Goal: Task Accomplishment & Management: Use online tool/utility

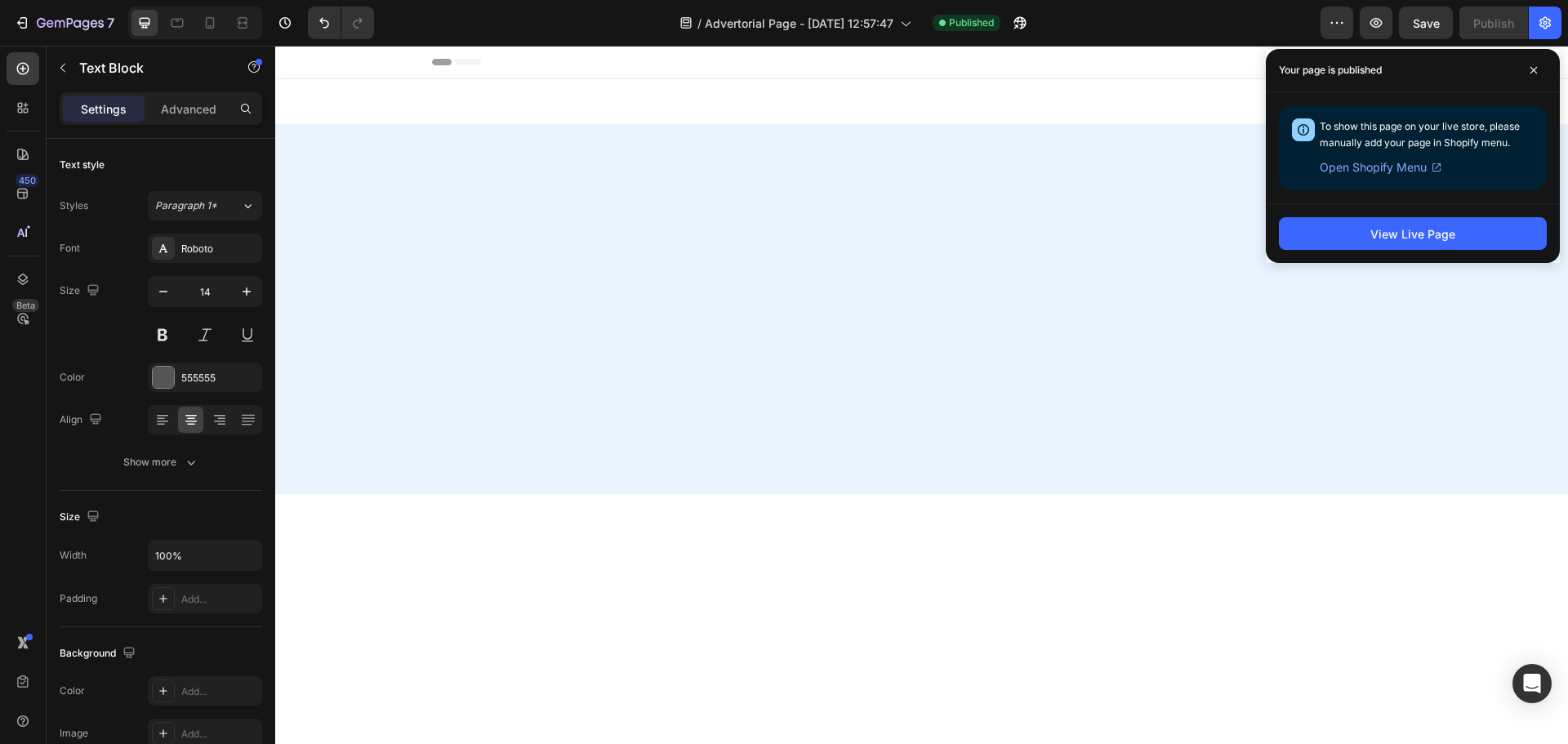
scroll to position [3956, 0]
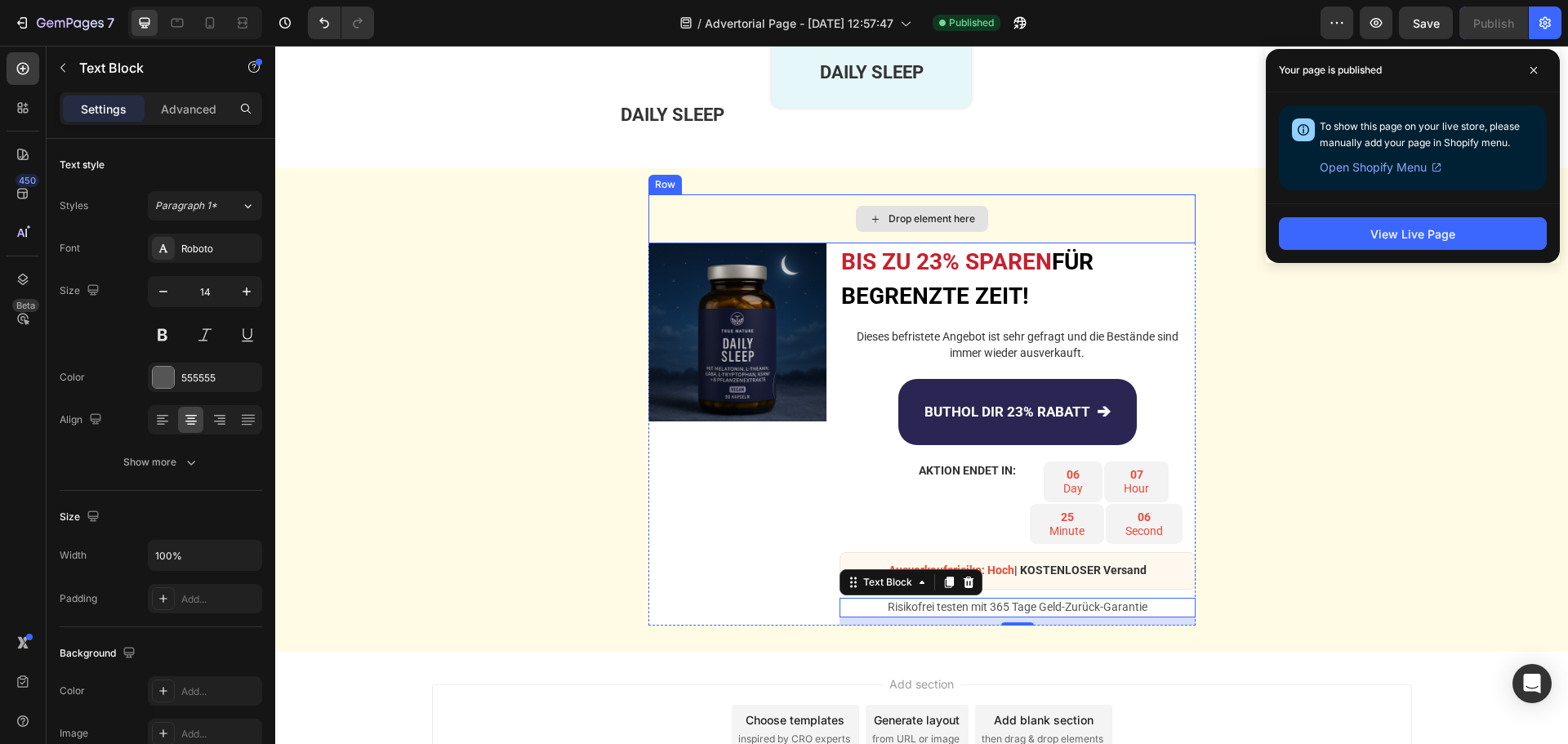
click at [801, 202] on div "Drop element here" at bounding box center [922, 219] width 547 height 49
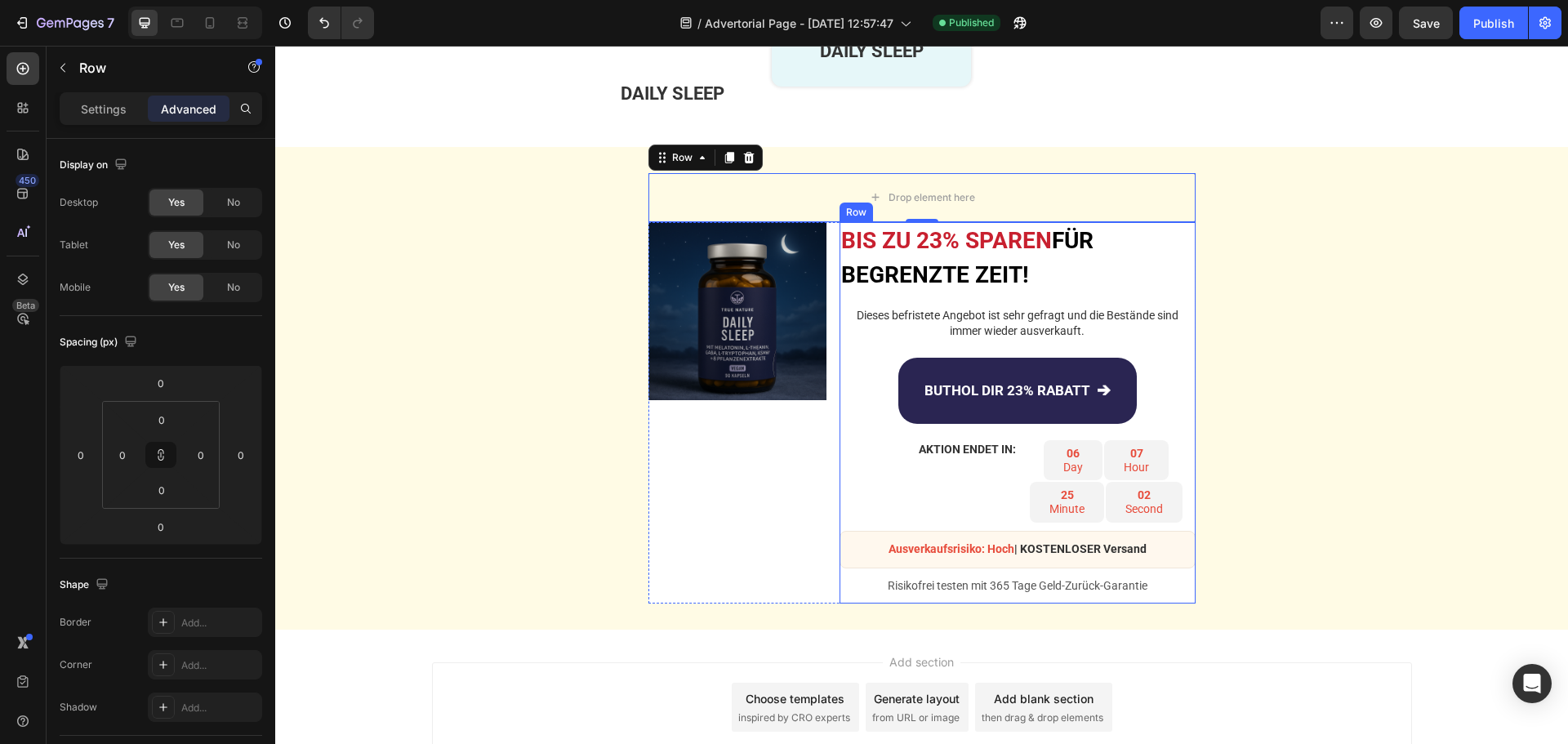
scroll to position [3618, 0]
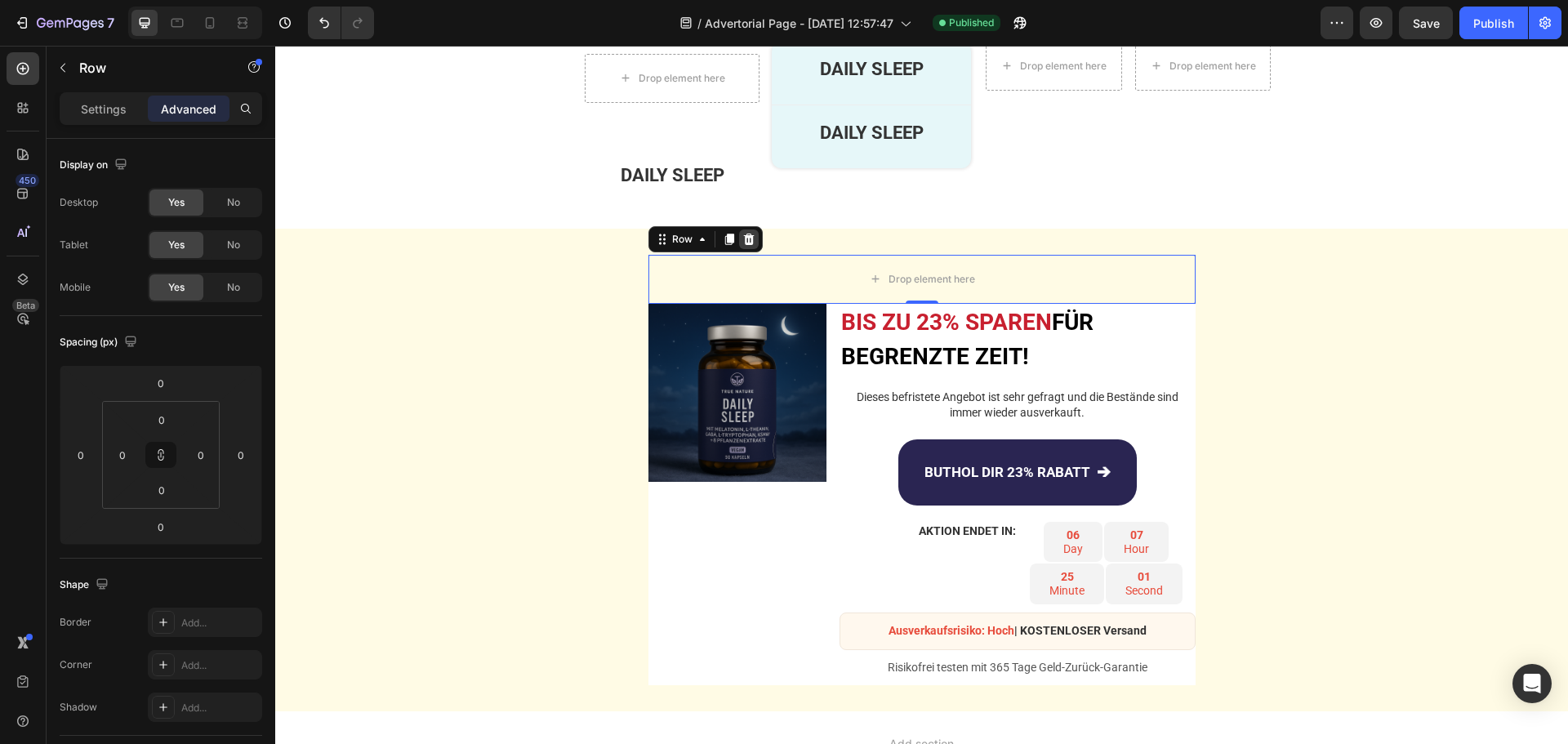
click at [744, 236] on icon at bounding box center [749, 238] width 11 height 12
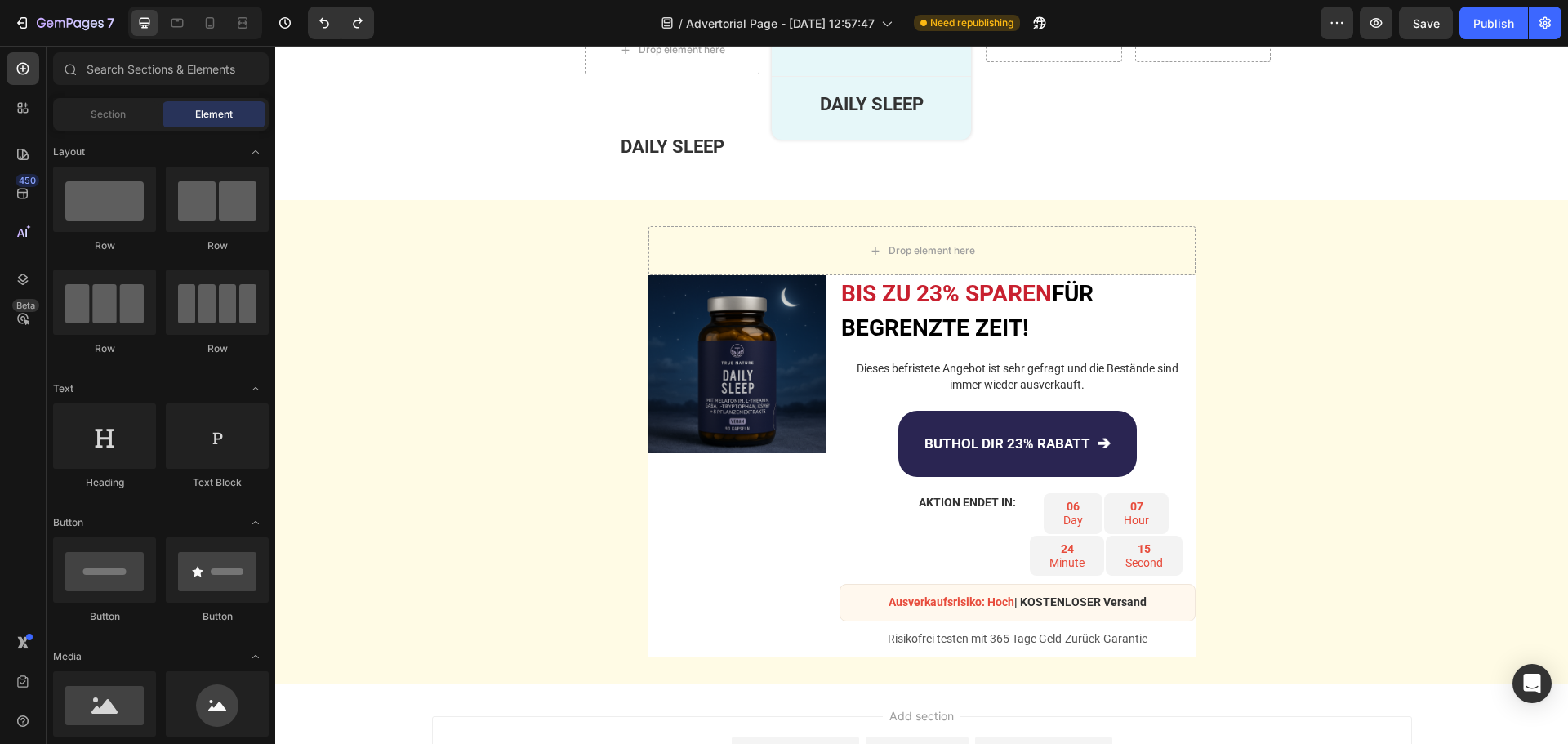
scroll to position [3892, 0]
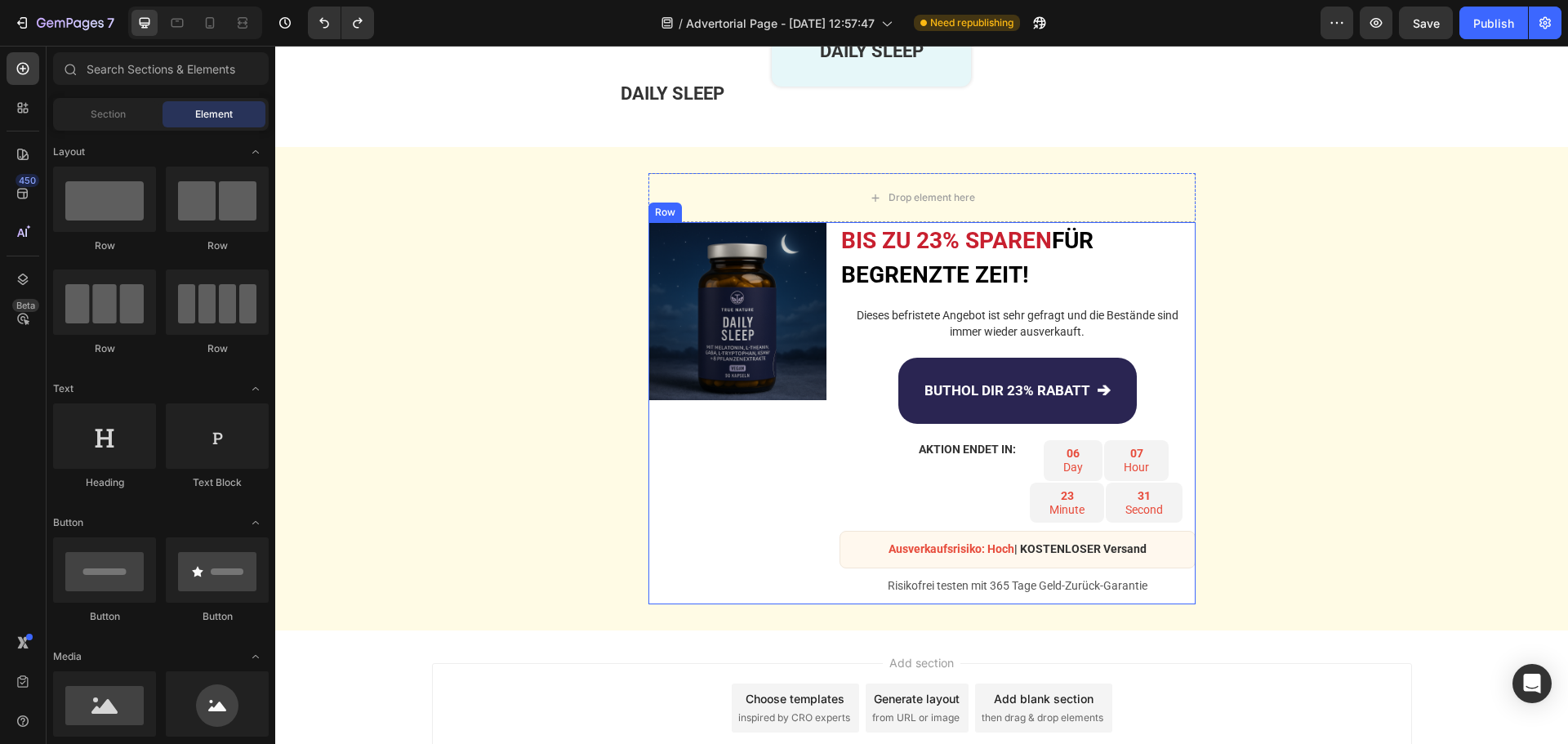
click at [673, 565] on div "Image" at bounding box center [738, 412] width 178 height 382
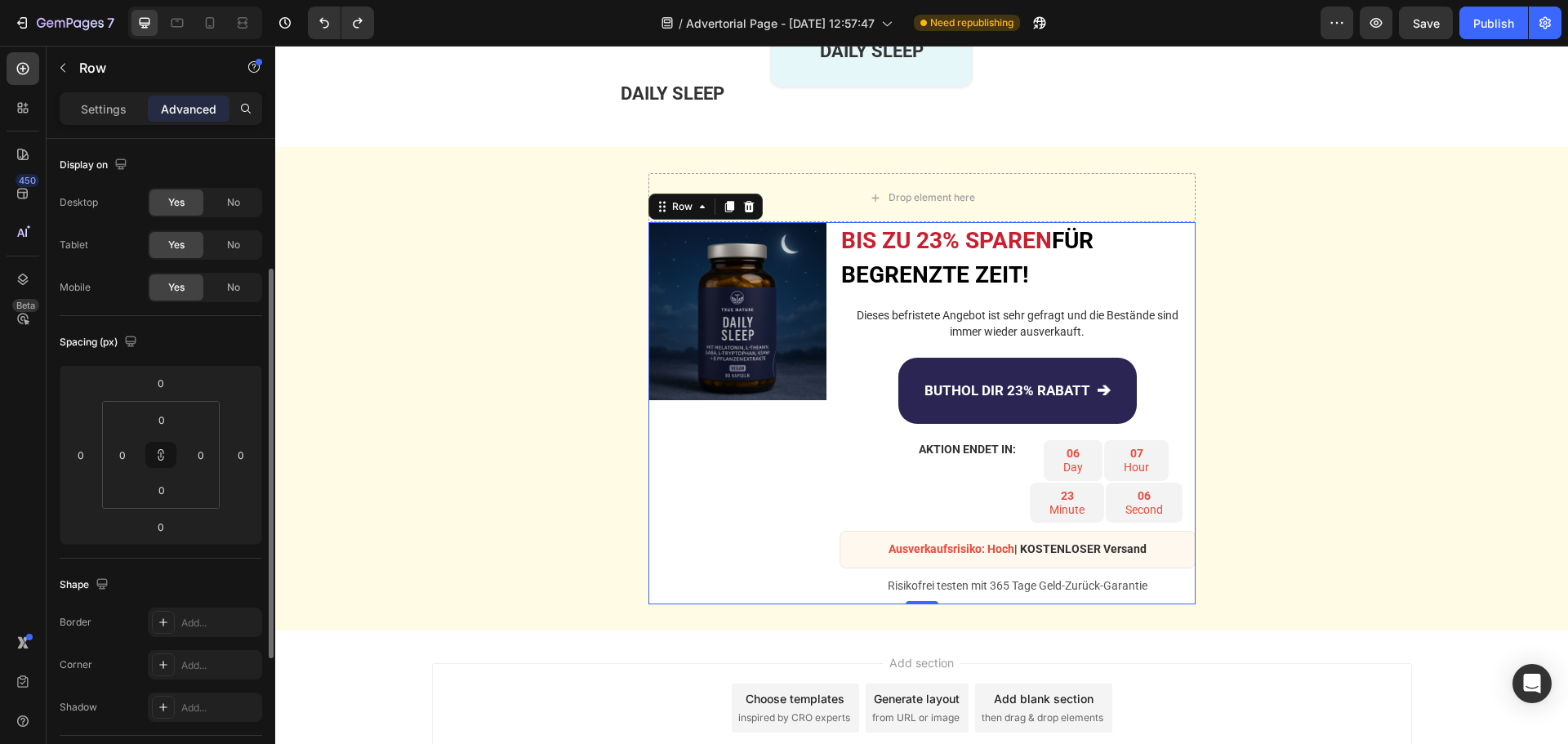
scroll to position [82, 0]
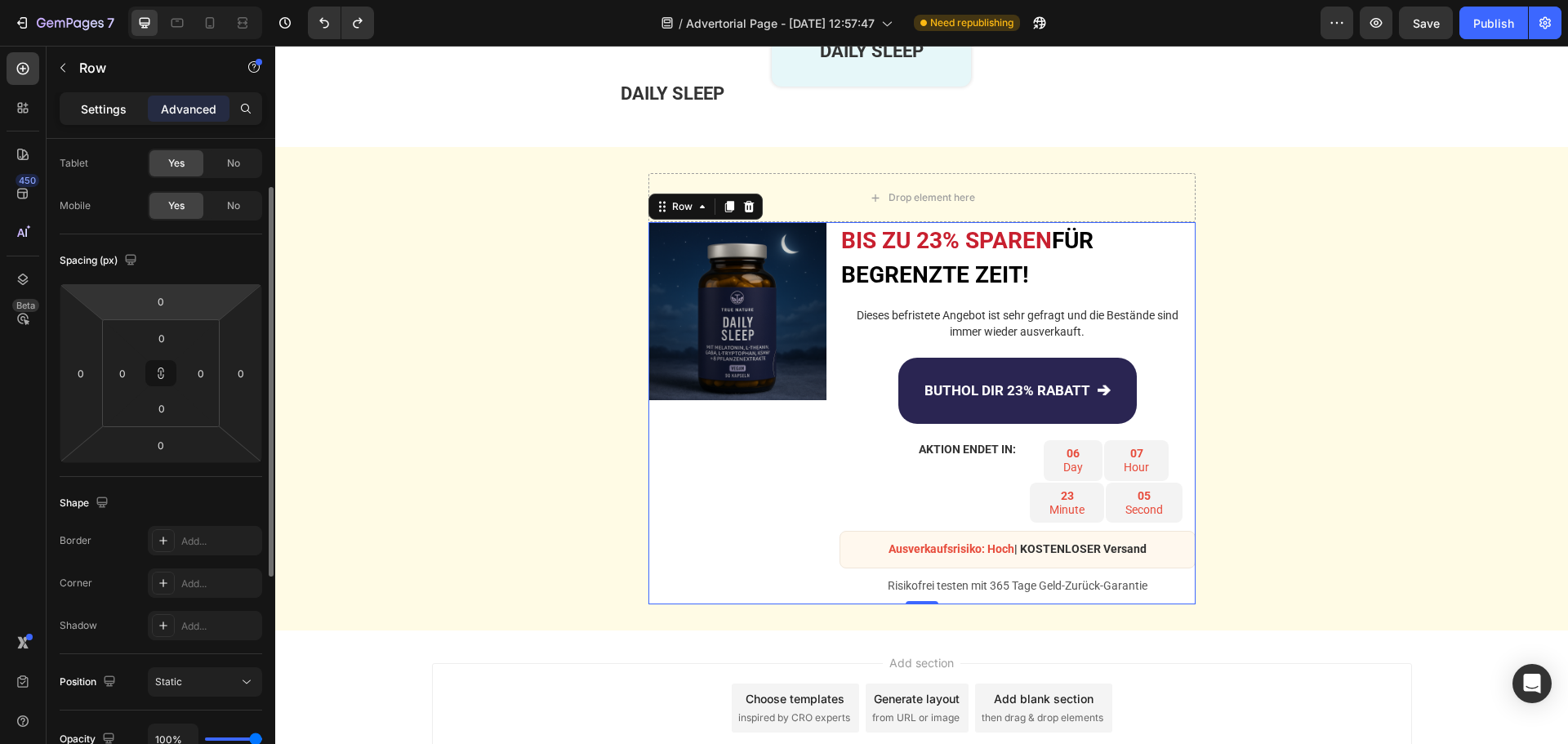
click at [103, 115] on p "Settings" at bounding box center [103, 109] width 45 height 17
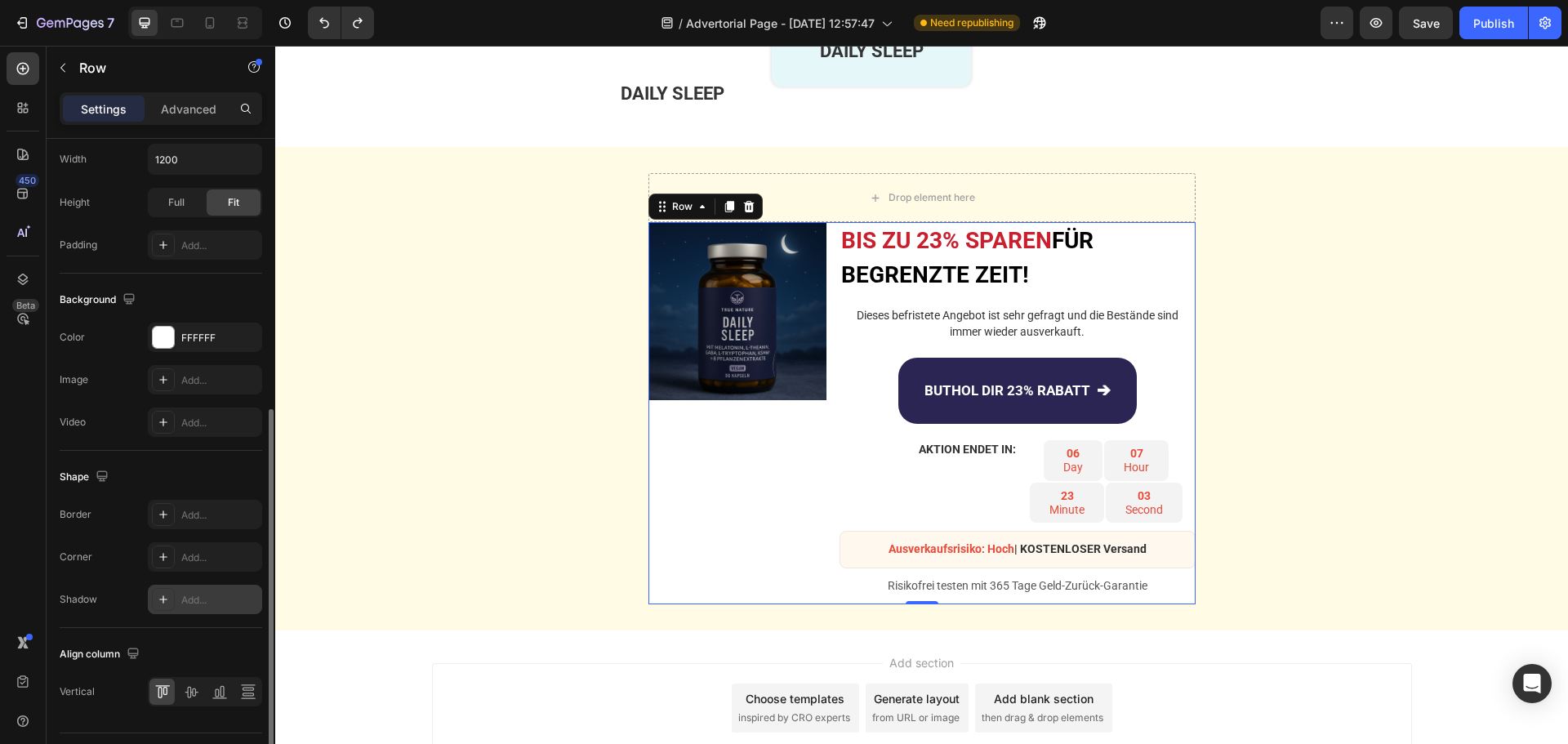
scroll to position [530, 0]
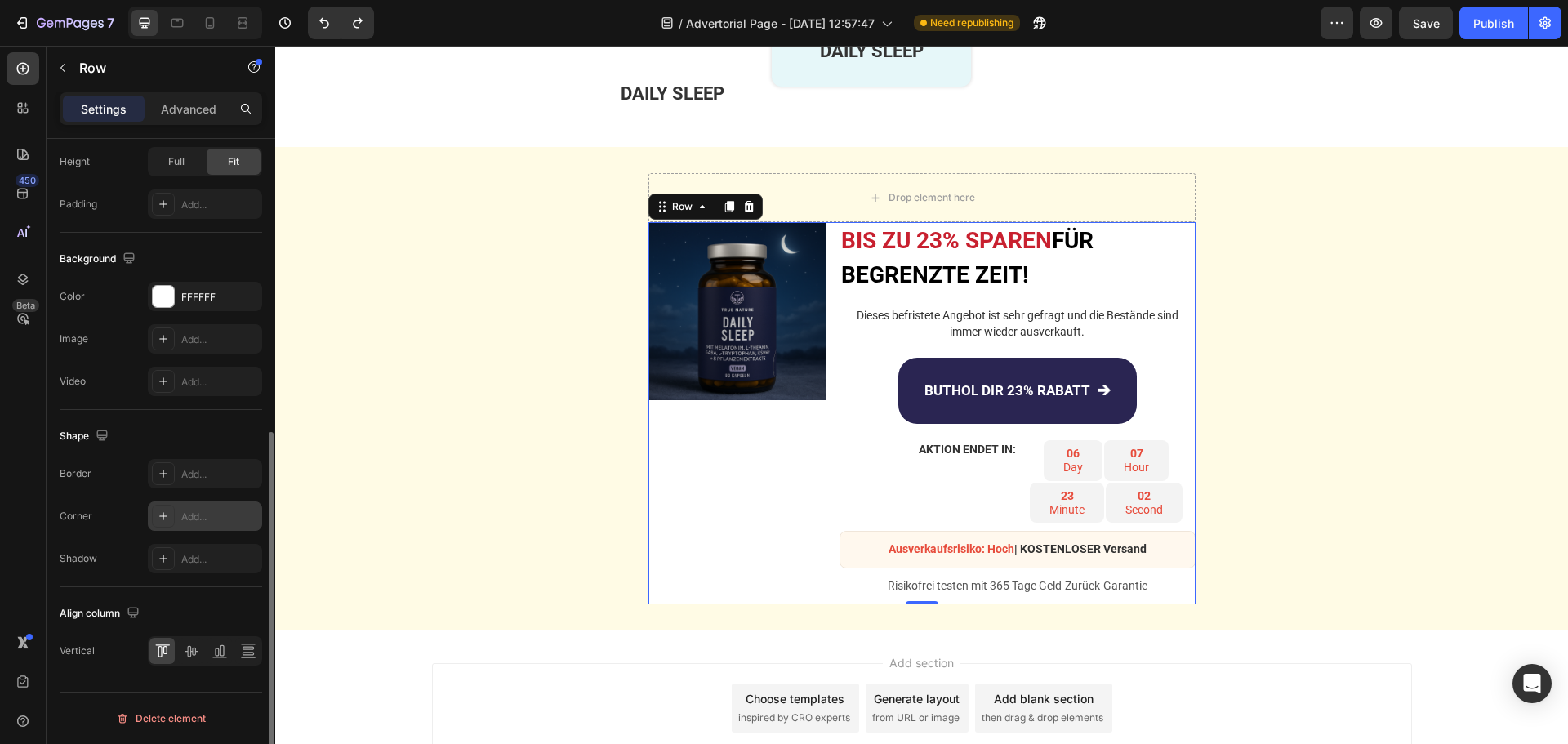
click at [196, 524] on div "Add..." at bounding box center [205, 516] width 115 height 30
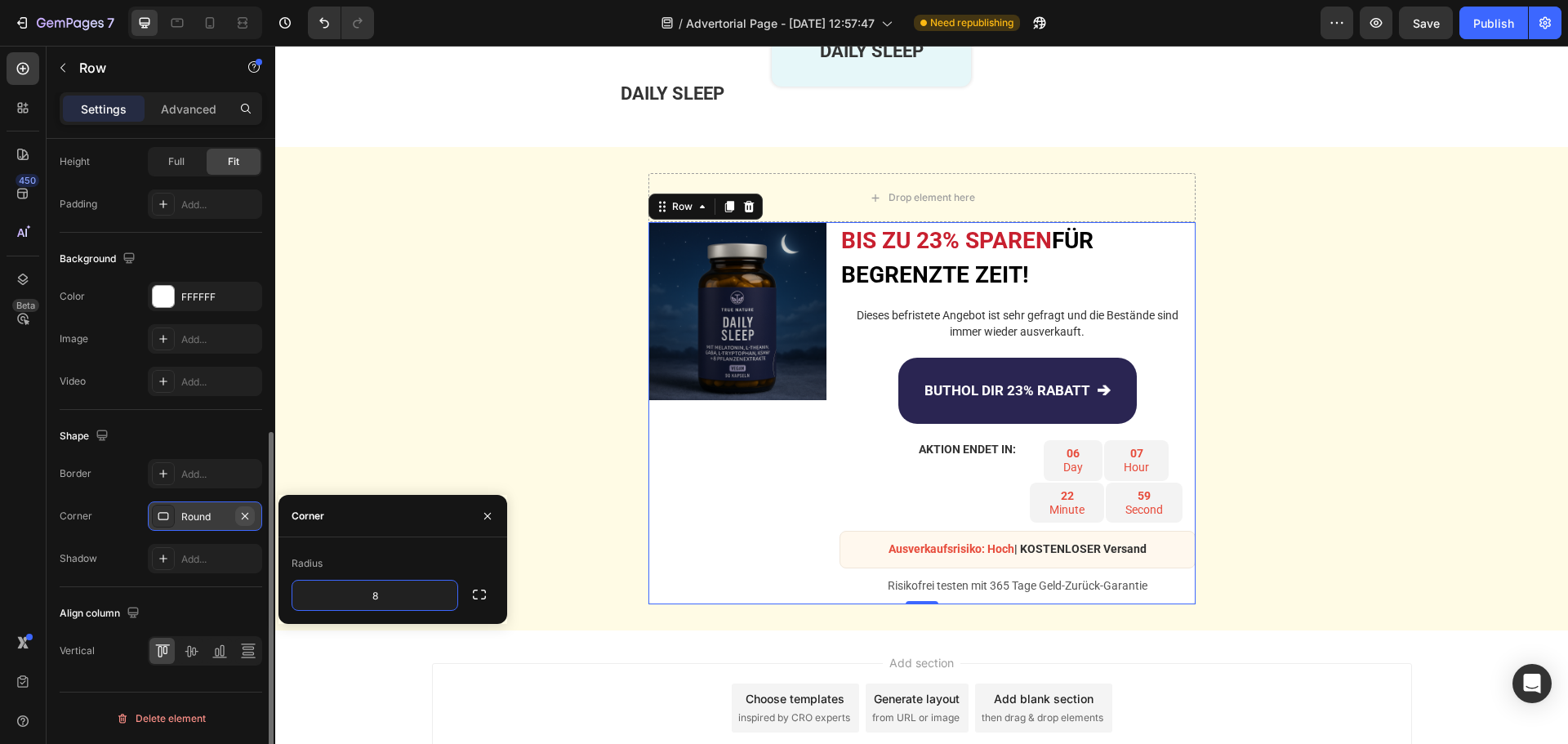
click at [251, 516] on icon "button" at bounding box center [245, 516] width 13 height 13
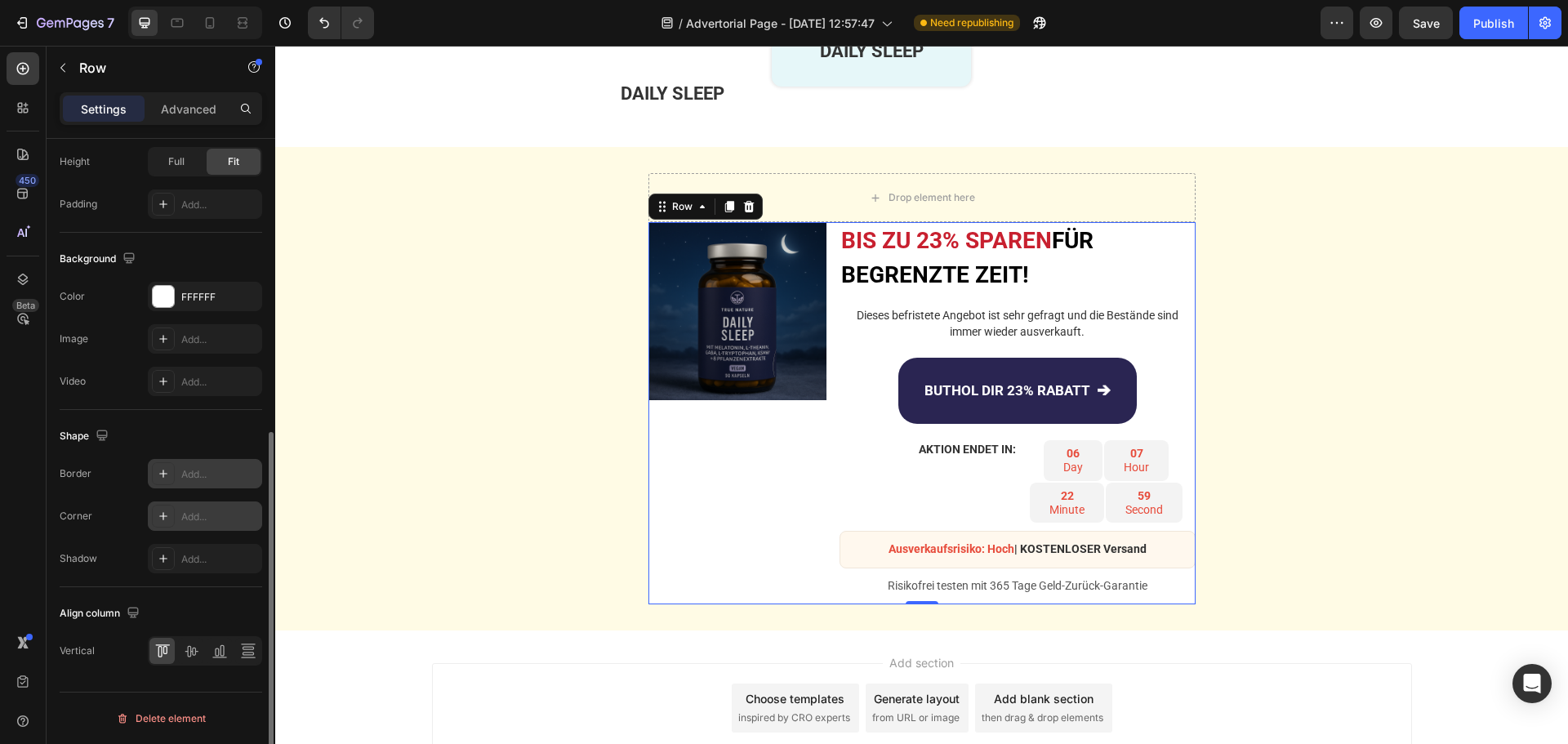
click at [205, 469] on div "Add..." at bounding box center [220, 474] width 77 height 15
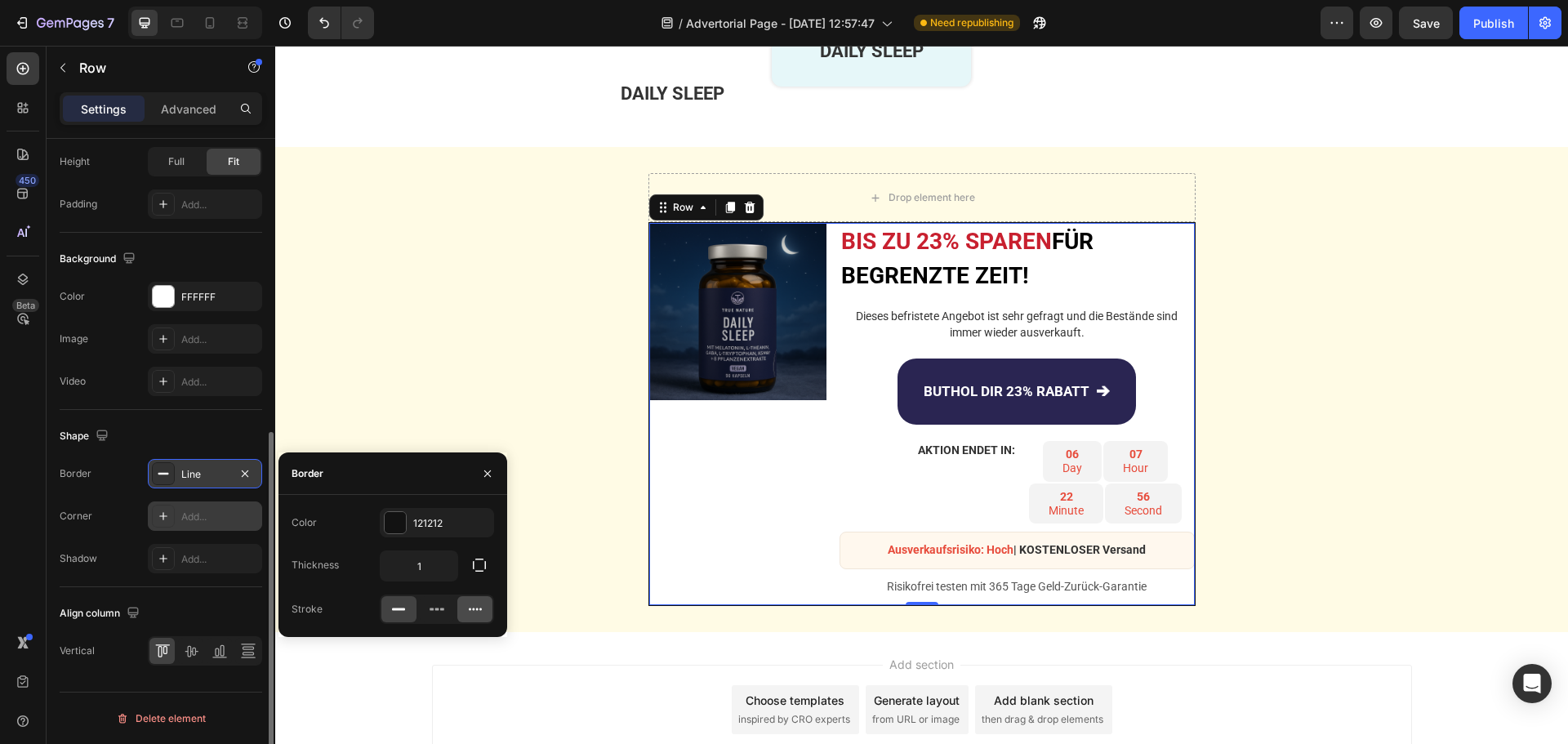
click at [470, 611] on icon at bounding box center [475, 609] width 17 height 16
click at [446, 608] on div at bounding box center [437, 609] width 35 height 26
click at [418, 518] on div "121212" at bounding box center [437, 523] width 47 height 15
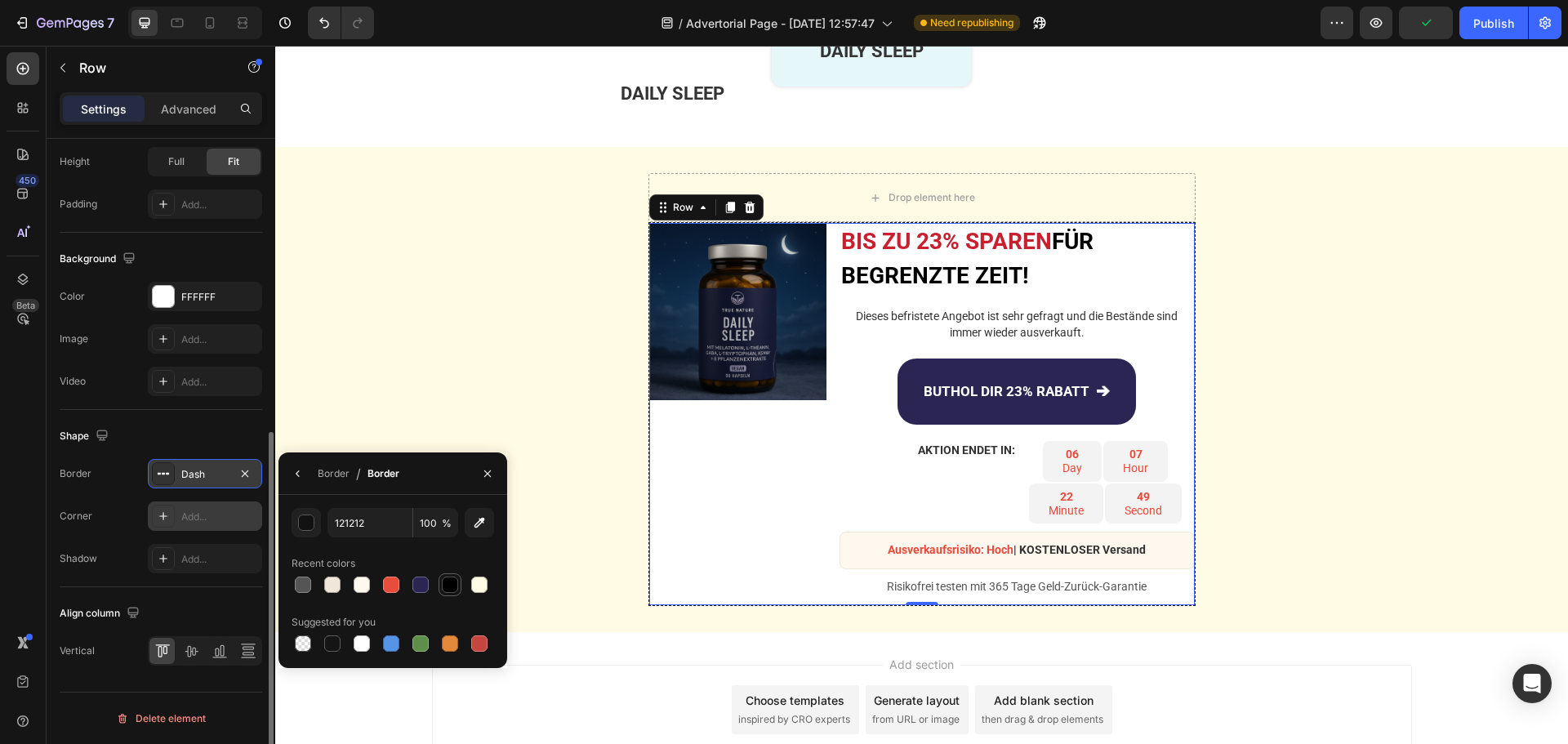
click at [450, 584] on div at bounding box center [450, 585] width 17 height 16
type input "000000"
click at [543, 337] on div "Drop element here Row Image BIS ZU 23% SPAREN FÜR BEGRENZTE ZEIT! Heading Diese…" at bounding box center [922, 389] width 1293 height 433
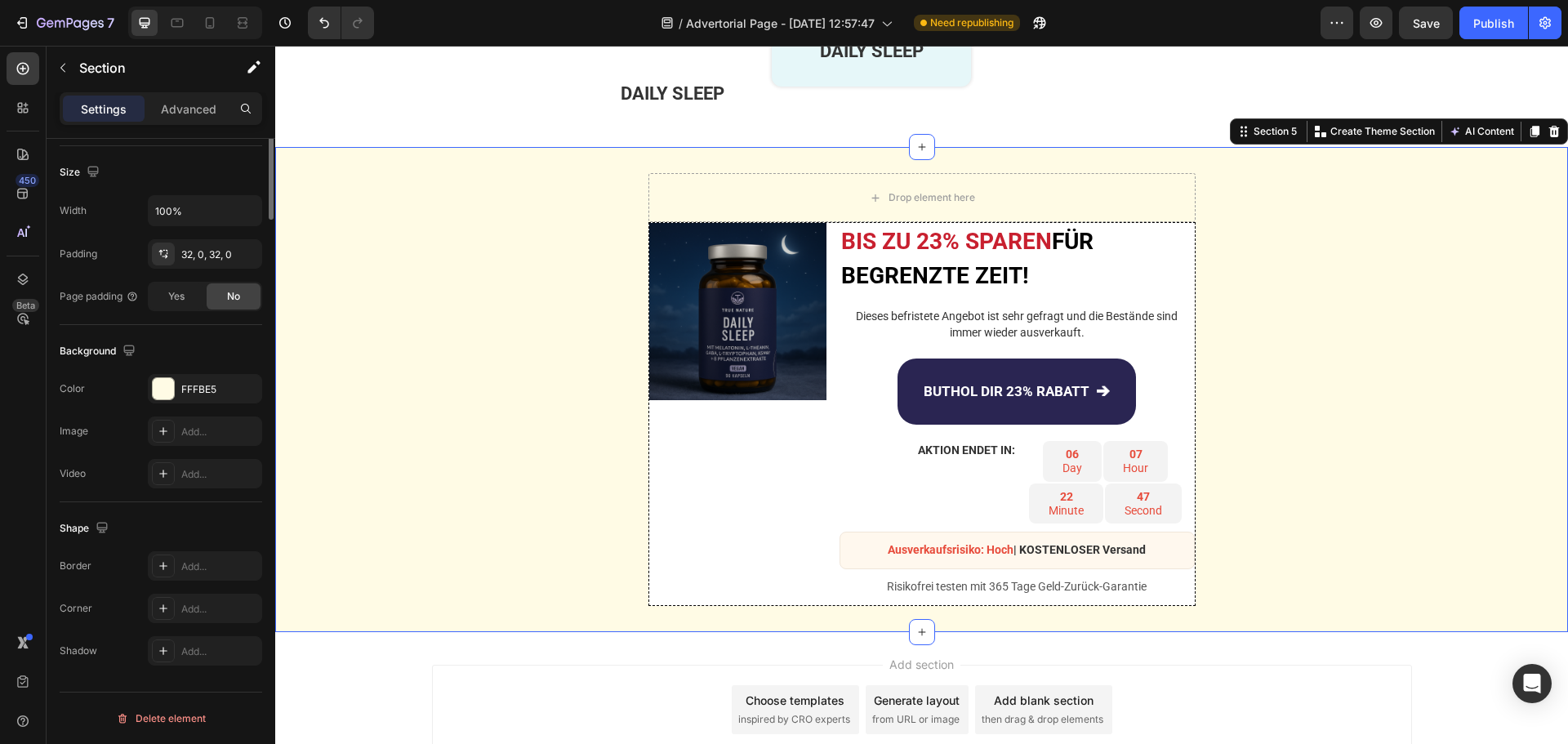
scroll to position [0, 0]
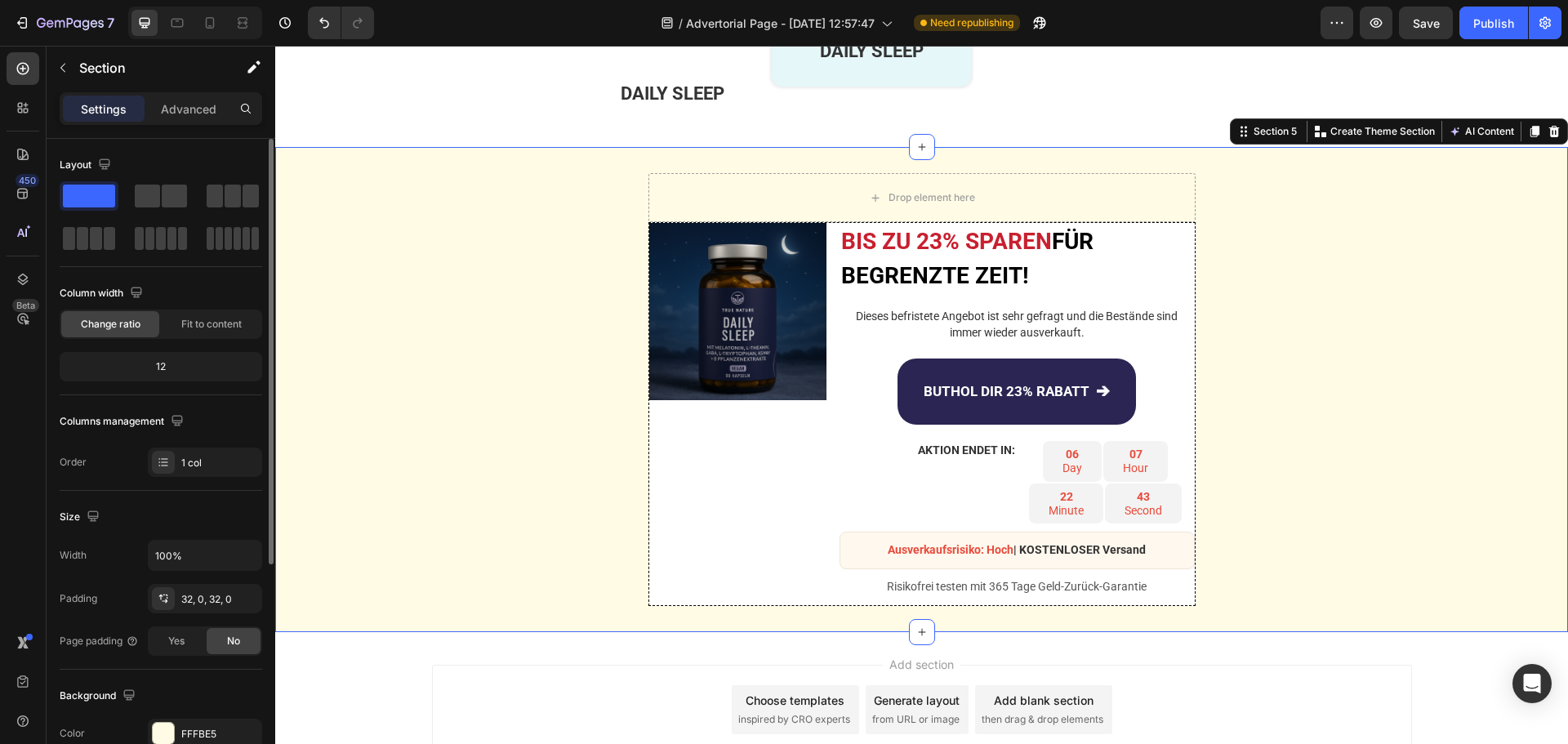
click at [1286, 345] on div "Drop element here Row Image BIS ZU 23% SPAREN FÜR BEGRENZTE ZEIT! Heading Diese…" at bounding box center [922, 389] width 1293 height 433
click at [872, 354] on div "BIS ZU 23% SPAREN FÜR BEGRENZTE ZEIT! Heading Dieses befristete Angebot ist seh…" at bounding box center [1017, 413] width 355 height 382
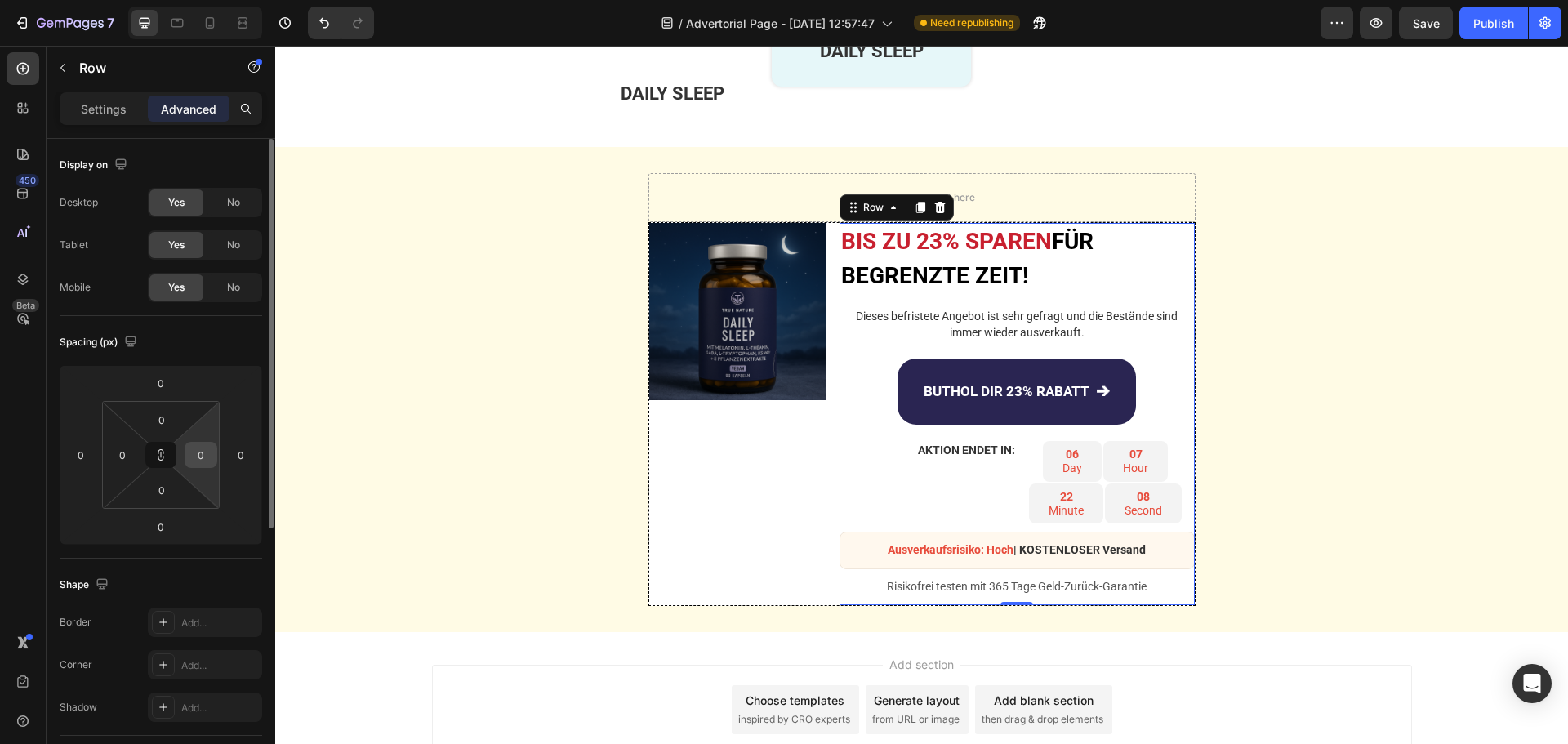
click at [203, 462] on input "0" at bounding box center [201, 454] width 25 height 25
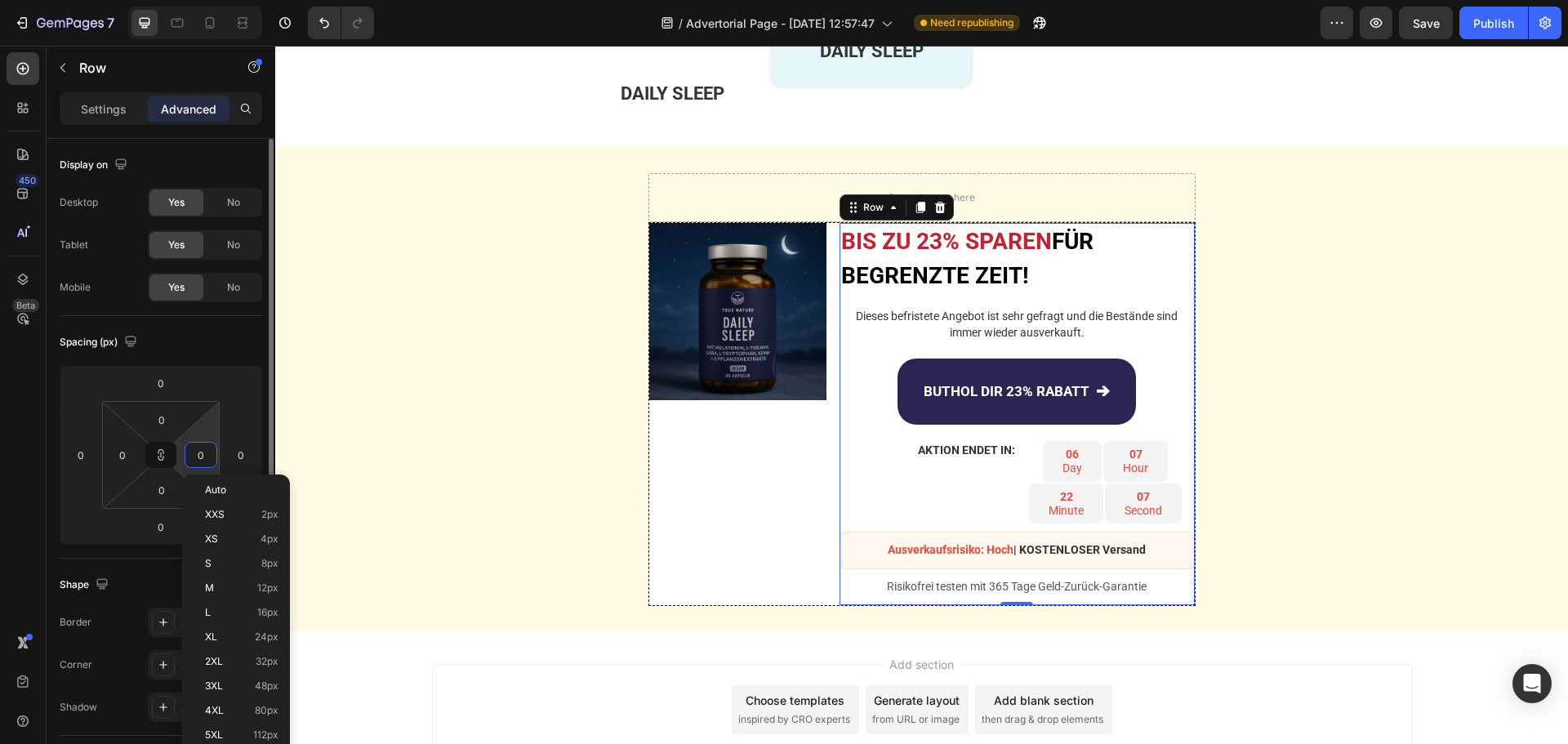
type input "1"
type input "10"
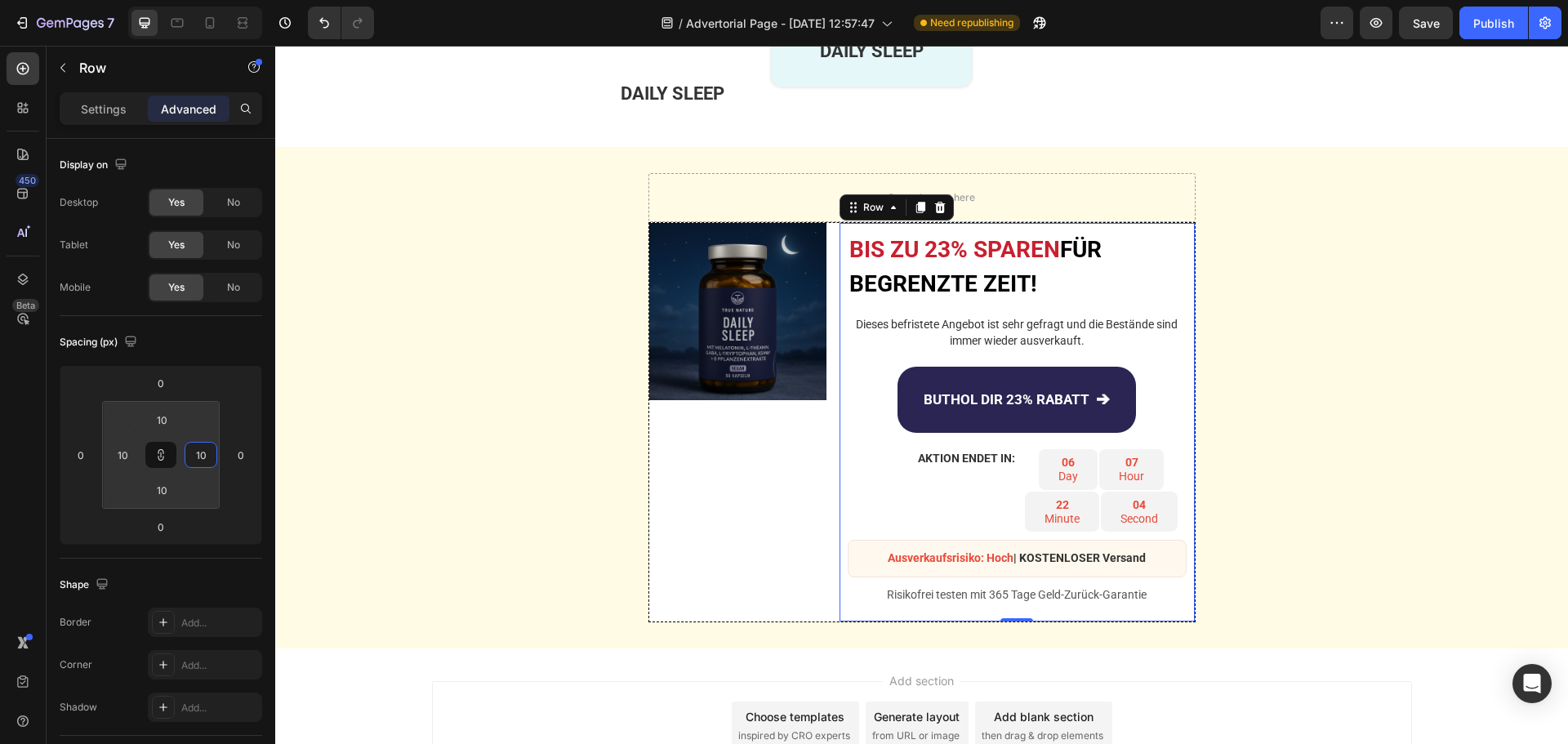
type input "10"
click at [21, 73] on icon at bounding box center [23, 68] width 17 height 16
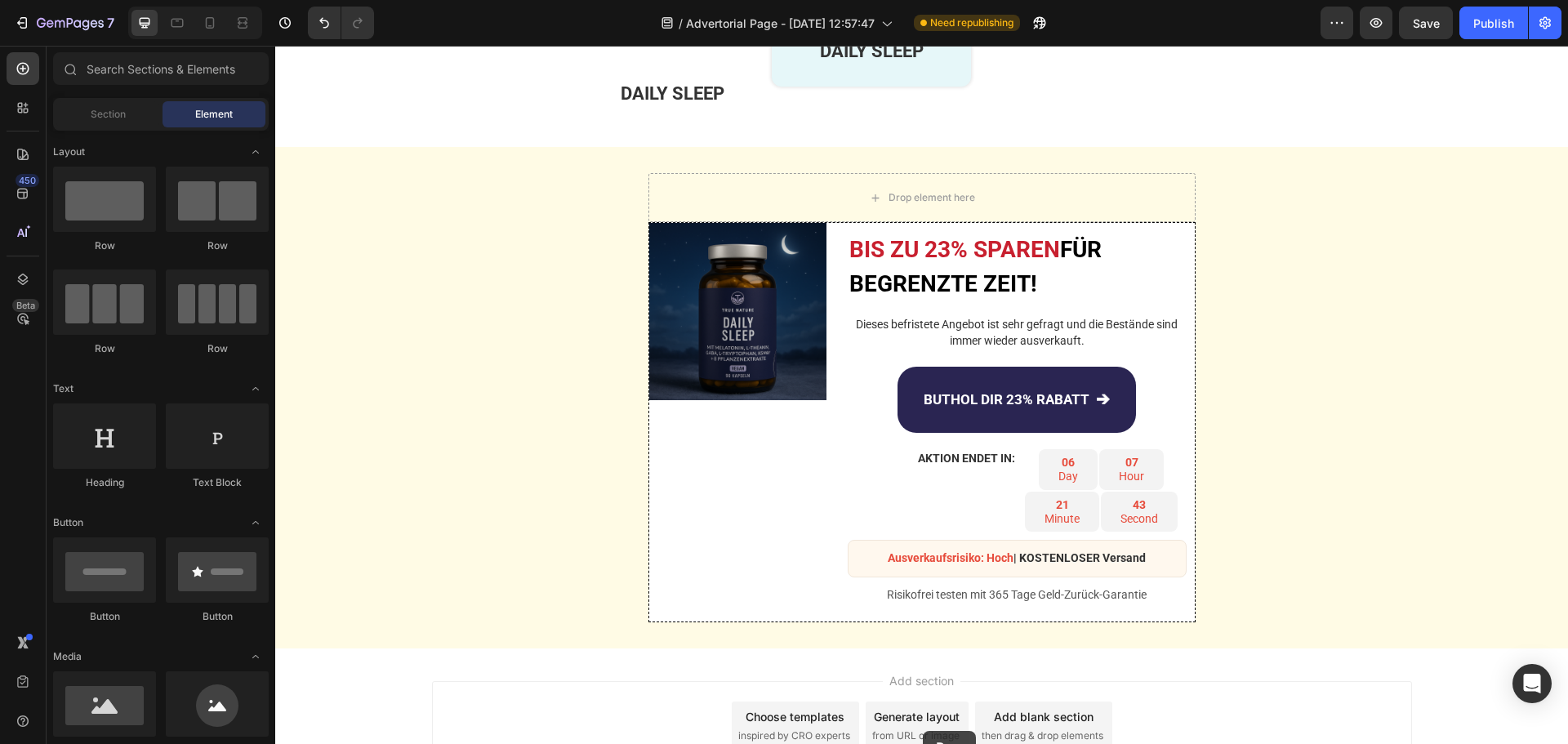
scroll to position [3992, 0]
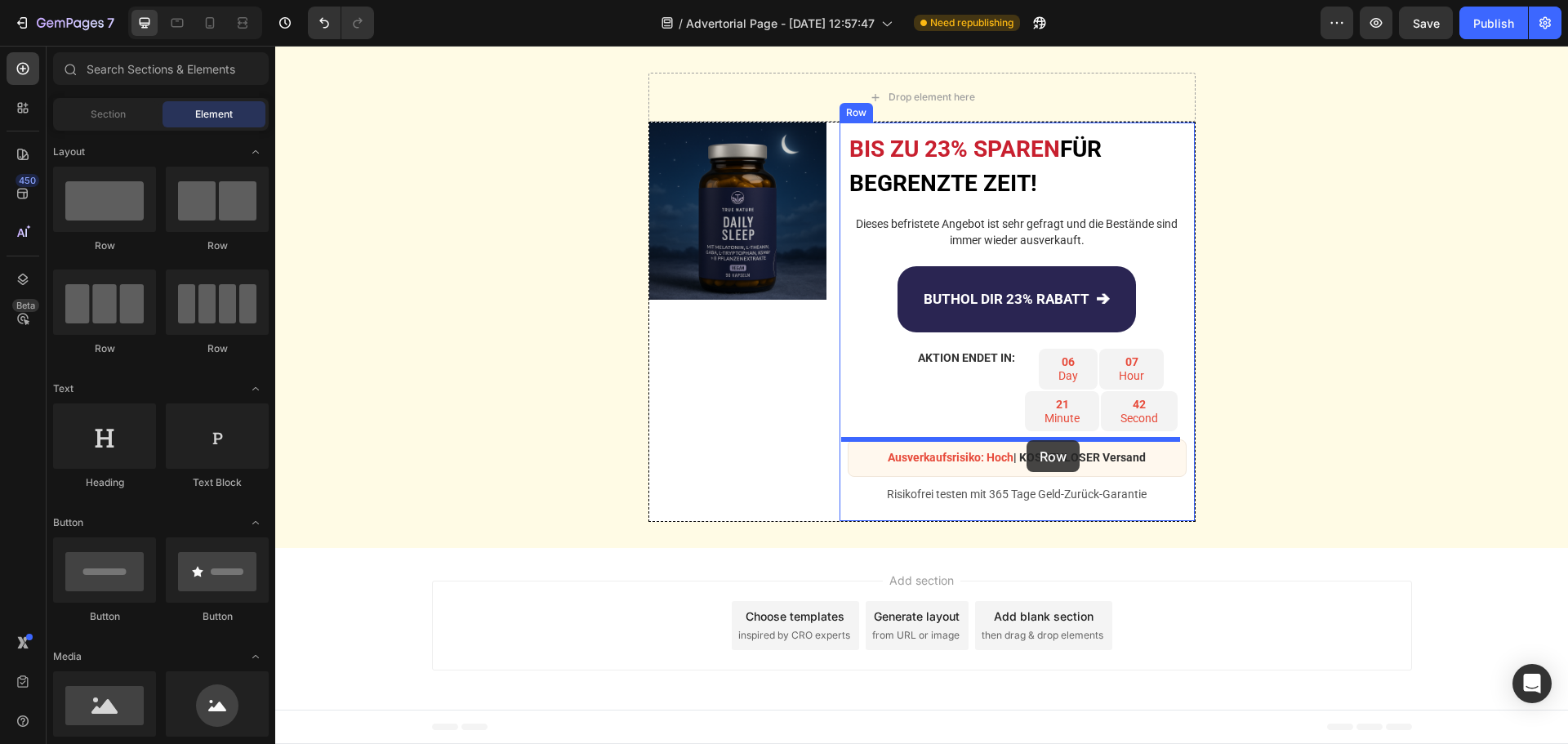
drag, startPoint x: 388, startPoint y: 264, endPoint x: 1027, endPoint y: 440, distance: 662.8
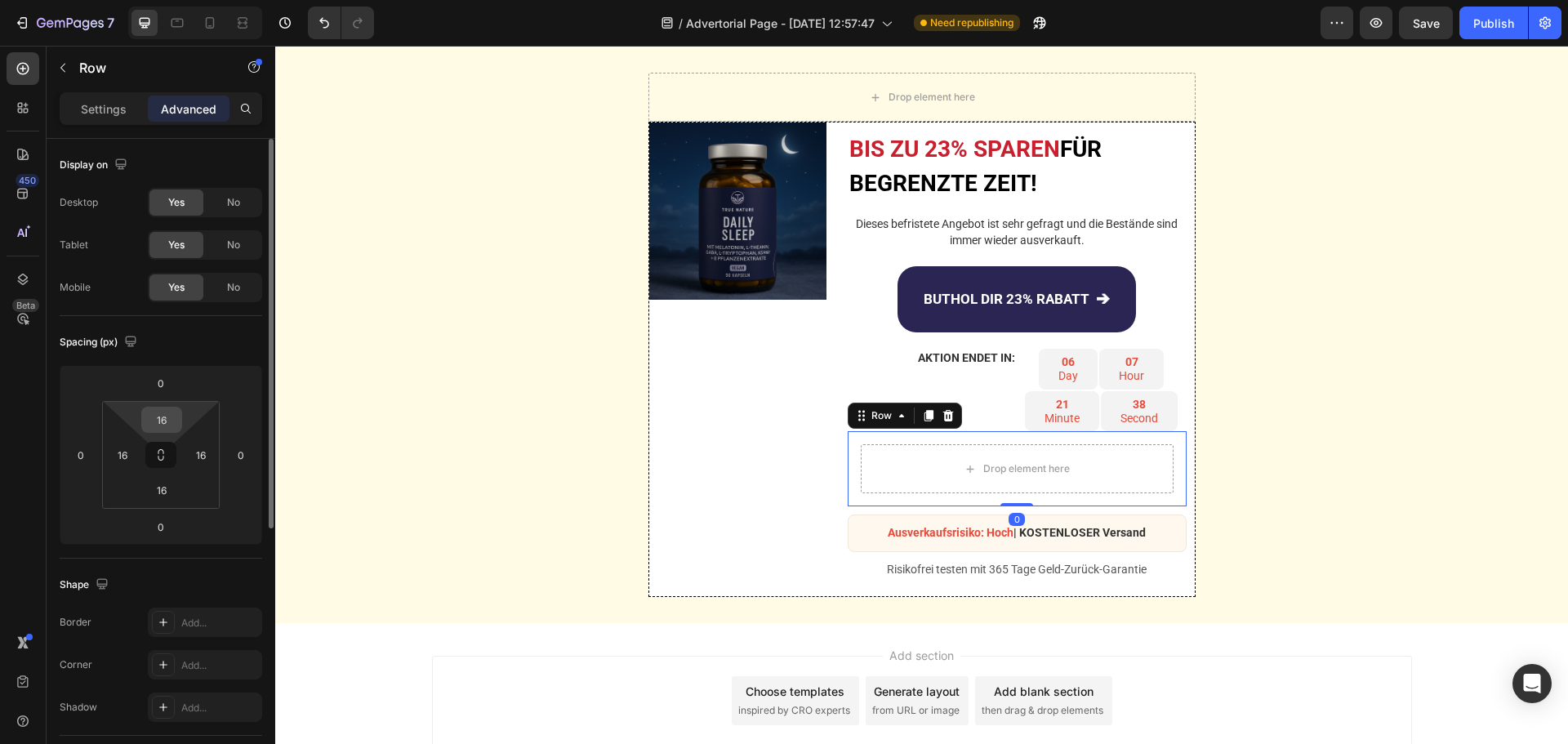
click at [166, 424] on input "16" at bounding box center [162, 420] width 33 height 25
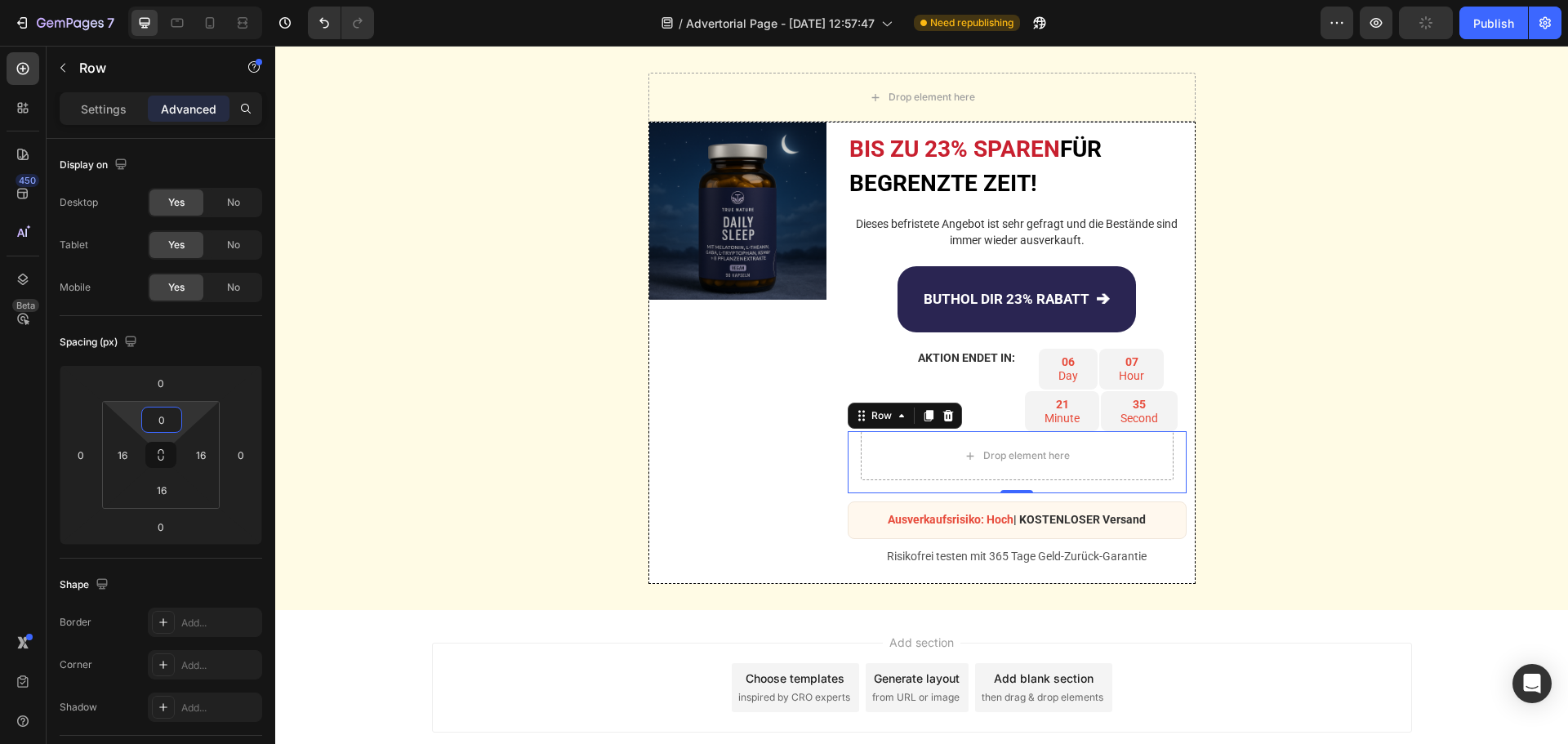
type input "0"
click at [130, 454] on input "16" at bounding box center [123, 454] width 25 height 25
type input "10"
click at [206, 454] on input "16" at bounding box center [201, 454] width 25 height 25
type input "10"
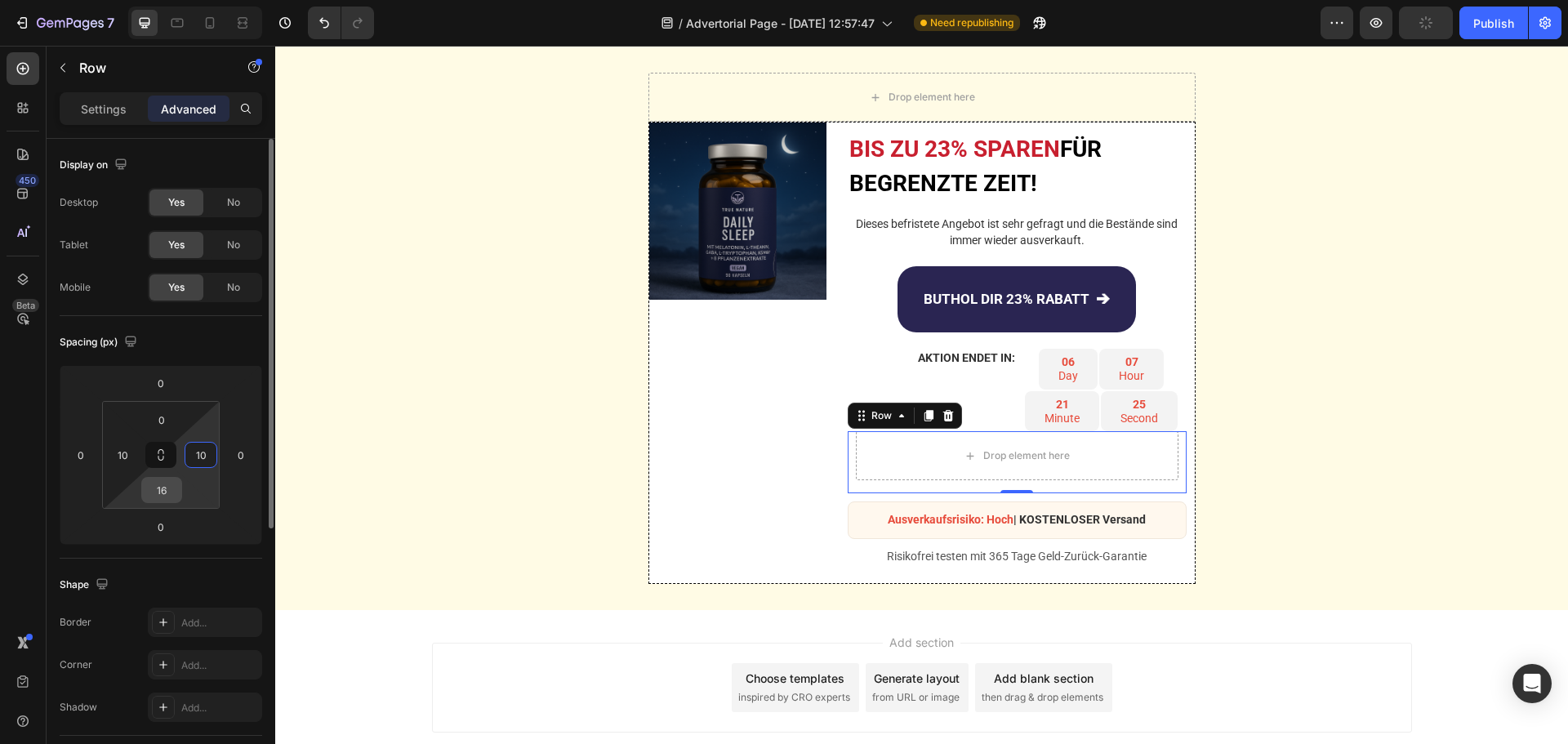
click at [167, 497] on input "16" at bounding box center [162, 490] width 33 height 25
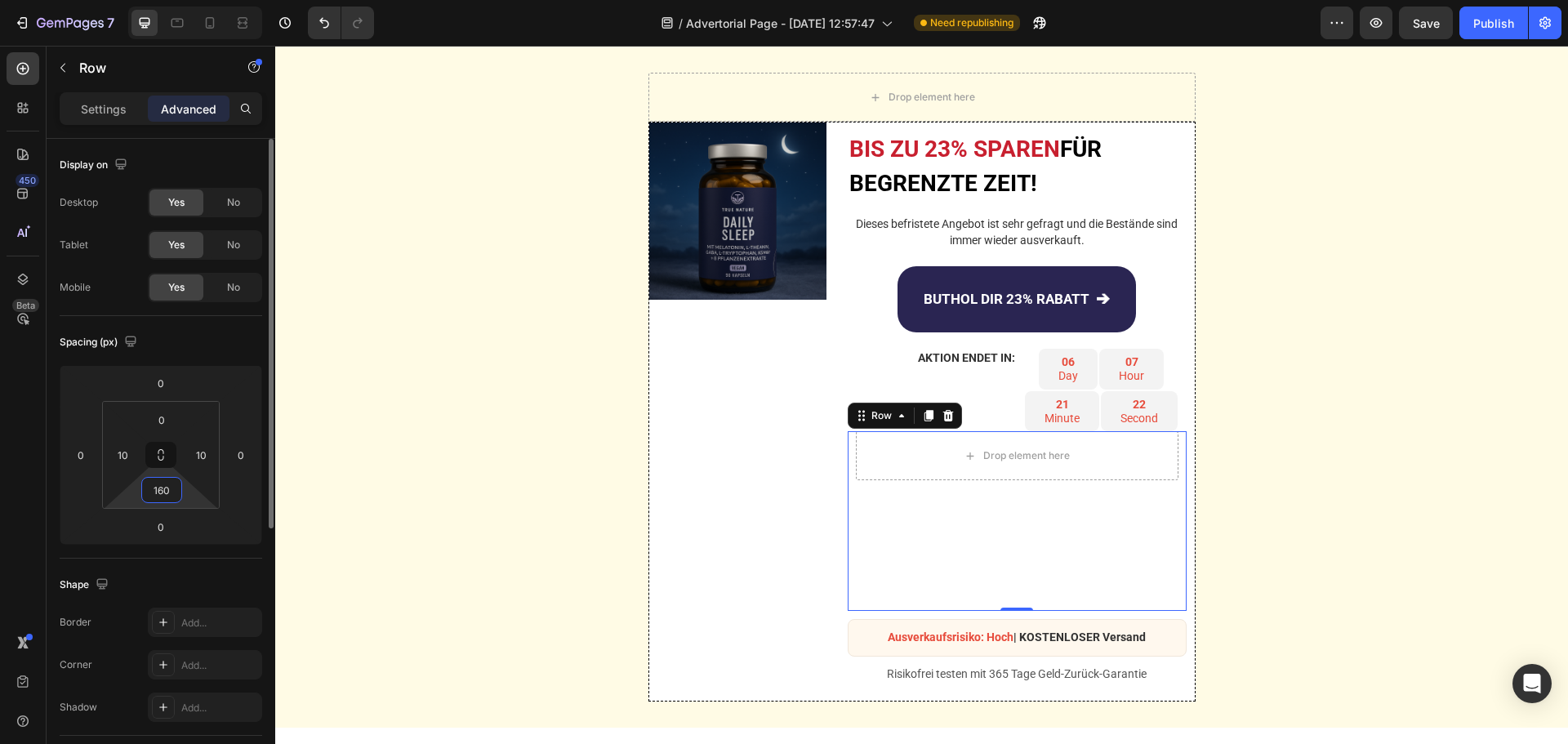
type input "0"
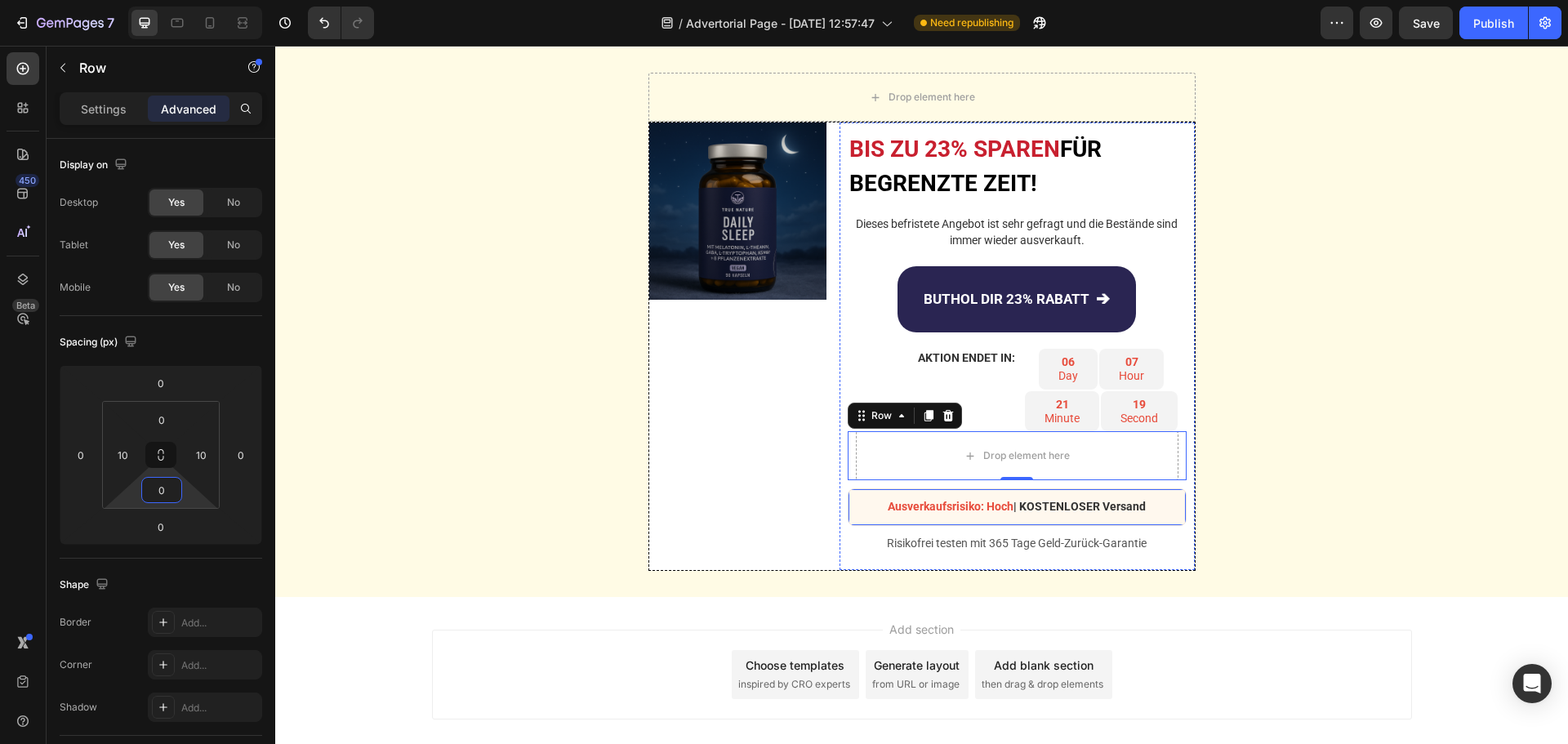
click at [848, 505] on div "Ausverkaufsrisiko: Hoch | KOSTENLOSER Versand Text Block Row" at bounding box center [1017, 507] width 339 height 38
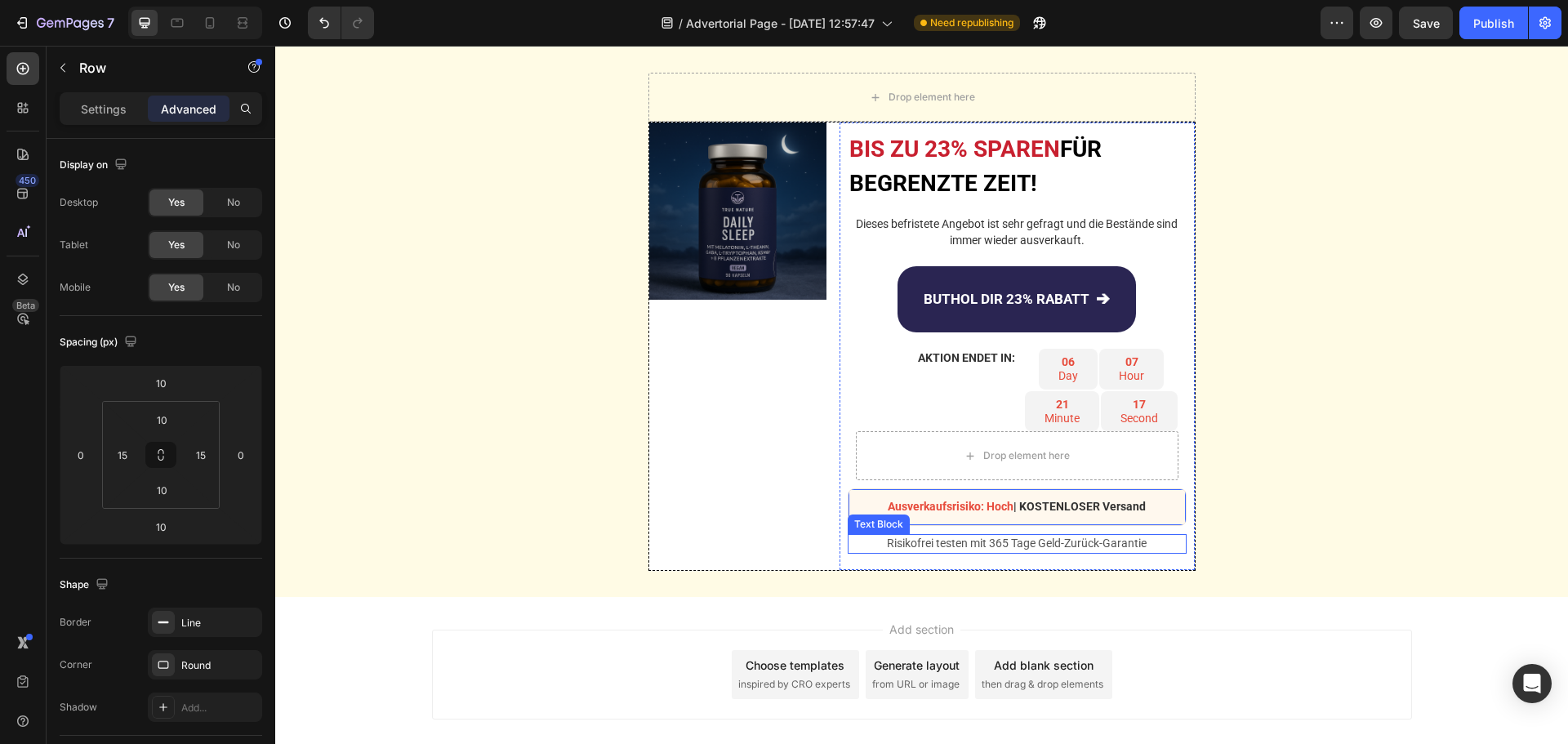
click at [909, 537] on p "Risikofrei testen mit 365 Tage Geld-Zurück-Garantie" at bounding box center [1017, 544] width 336 height 16
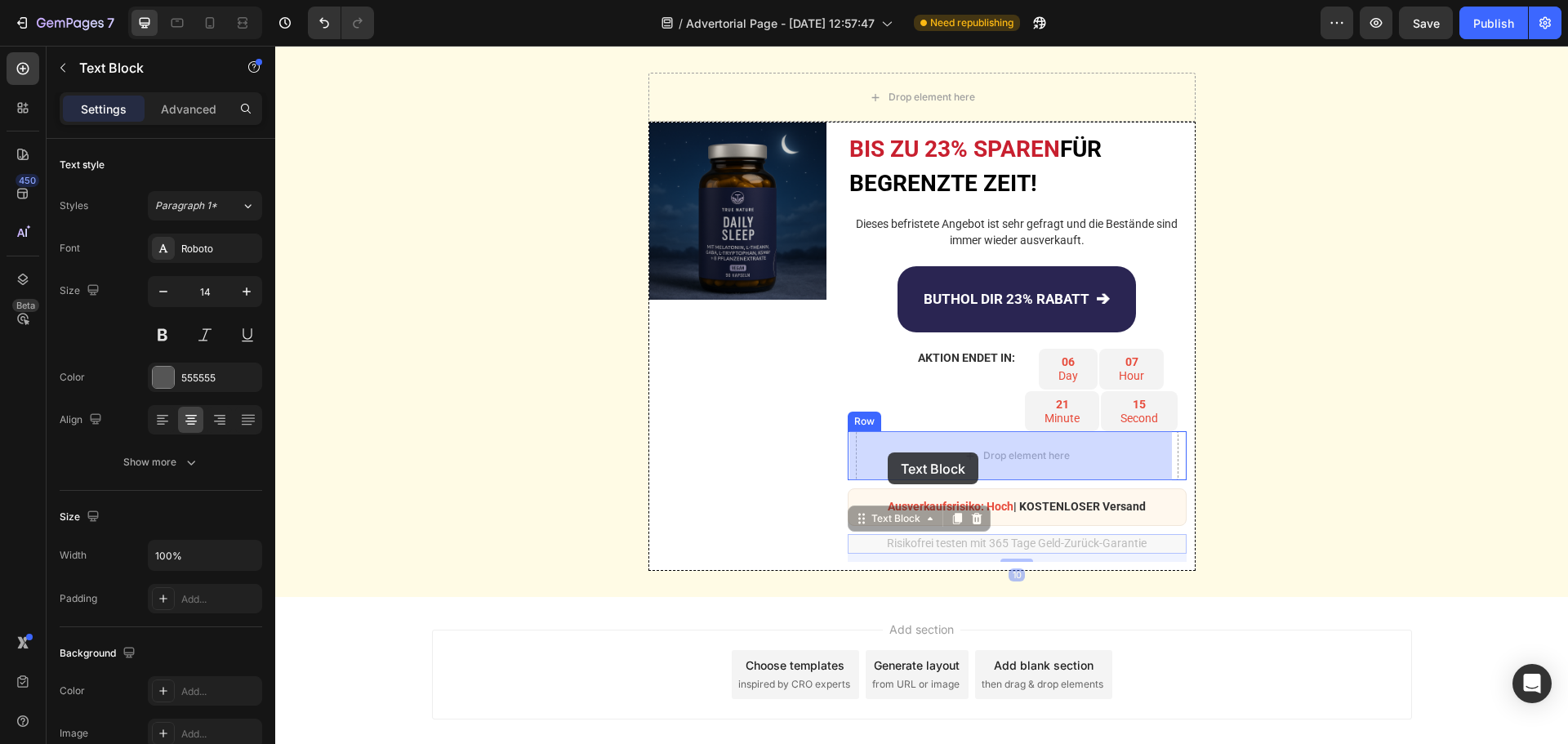
drag, startPoint x: 853, startPoint y: 516, endPoint x: 888, endPoint y: 454, distance: 71.2
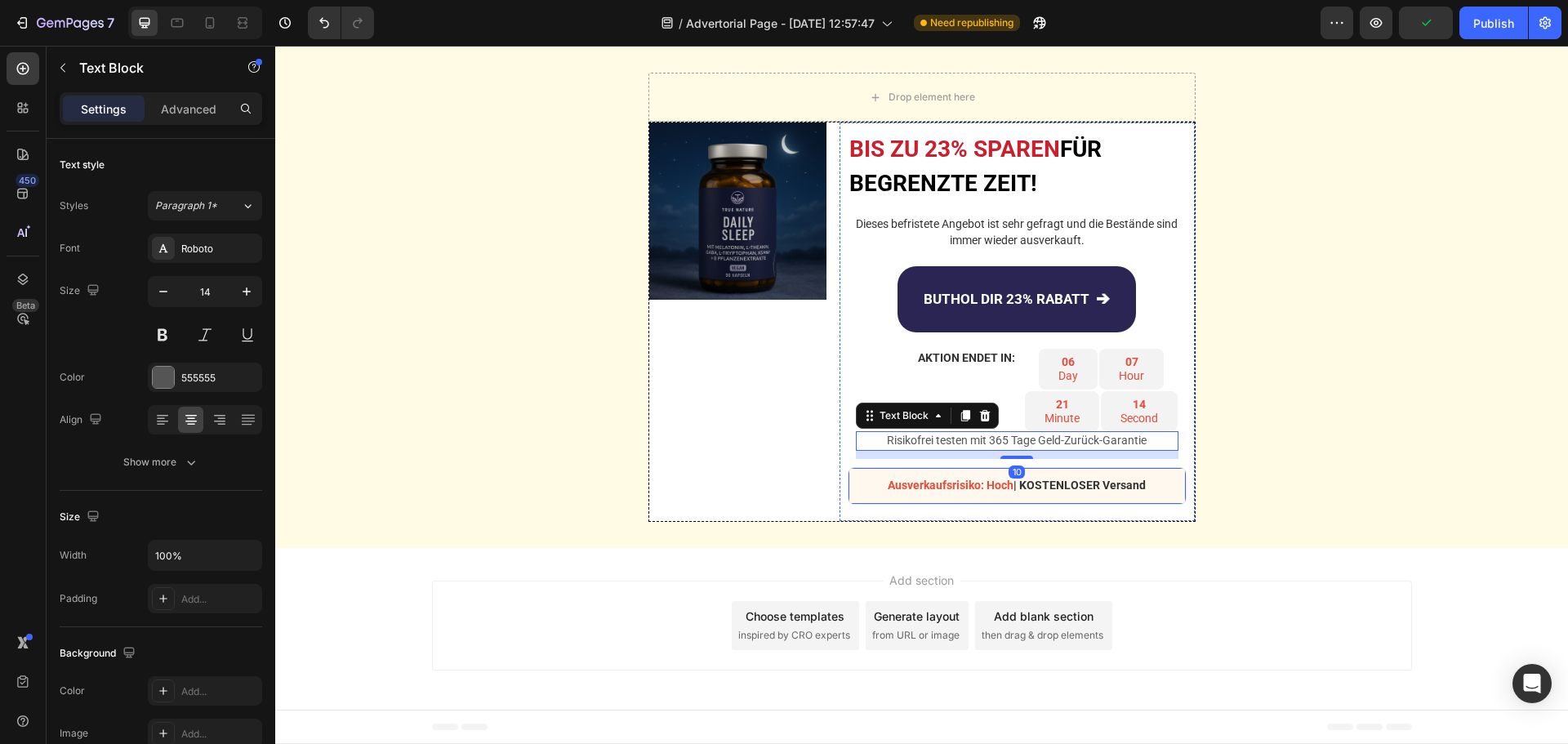
click at [848, 485] on div "Ausverkaufsrisiko: Hoch | KOSTENLOSER Versand Text Block Row" at bounding box center [1017, 486] width 339 height 38
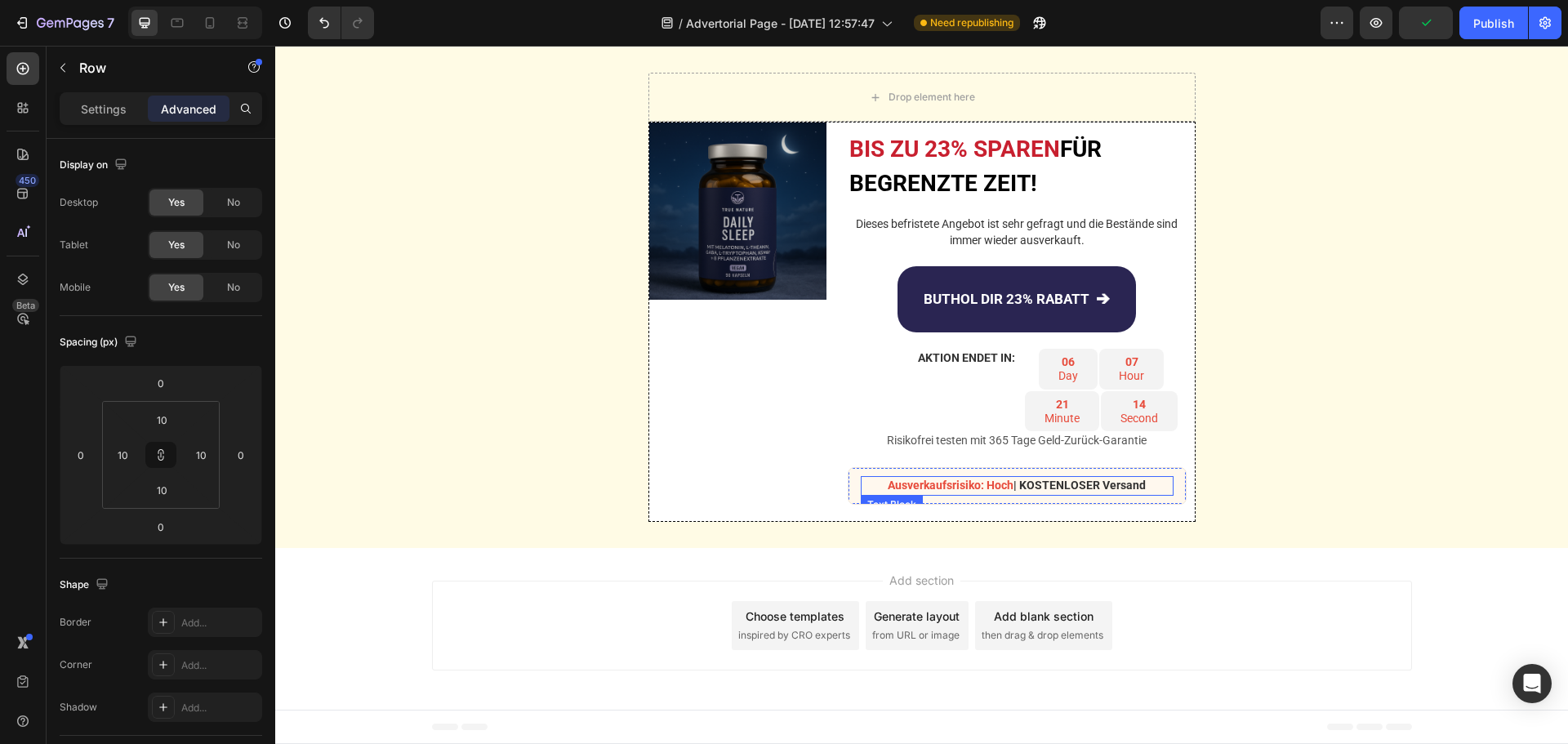
click at [839, 431] on div "BIS ZU 23% SPAREN FÜR BEGRENZTE ZEIT! Heading Dieses befristete Angebot ist seh…" at bounding box center [1017, 321] width 355 height 398
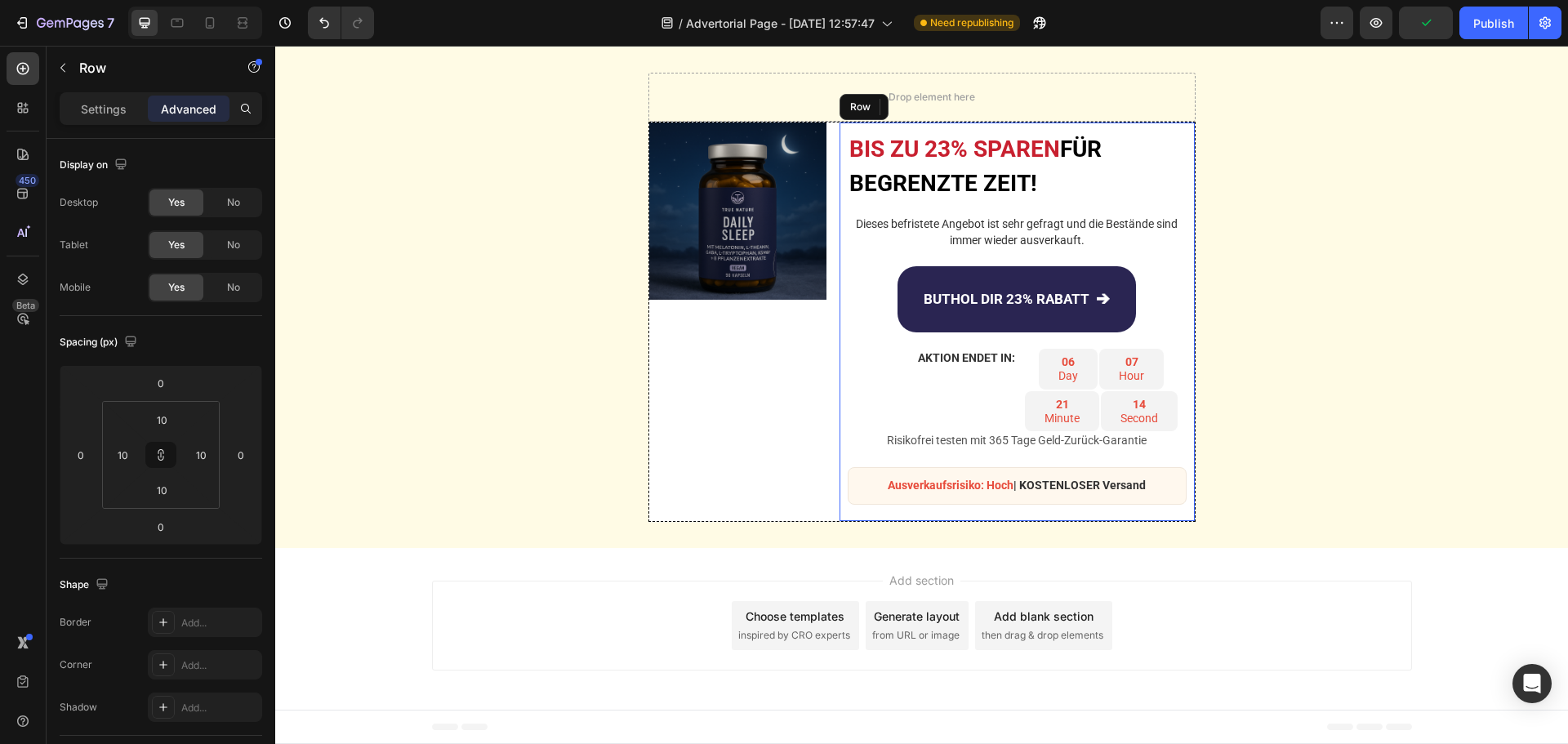
click at [862, 487] on p "Ausverkaufsrisiko: Hoch | KOSTENLOSER Versand" at bounding box center [1017, 486] width 309 height 16
click at [848, 476] on div "Ausverkaufsrisiko: Hoch | KOSTENLOSER Versand Text Block Row" at bounding box center [1017, 486] width 339 height 38
click at [1486, 20] on div "Publish" at bounding box center [1493, 23] width 40 height 17
click at [1495, 15] on div "Publish" at bounding box center [1493, 23] width 40 height 17
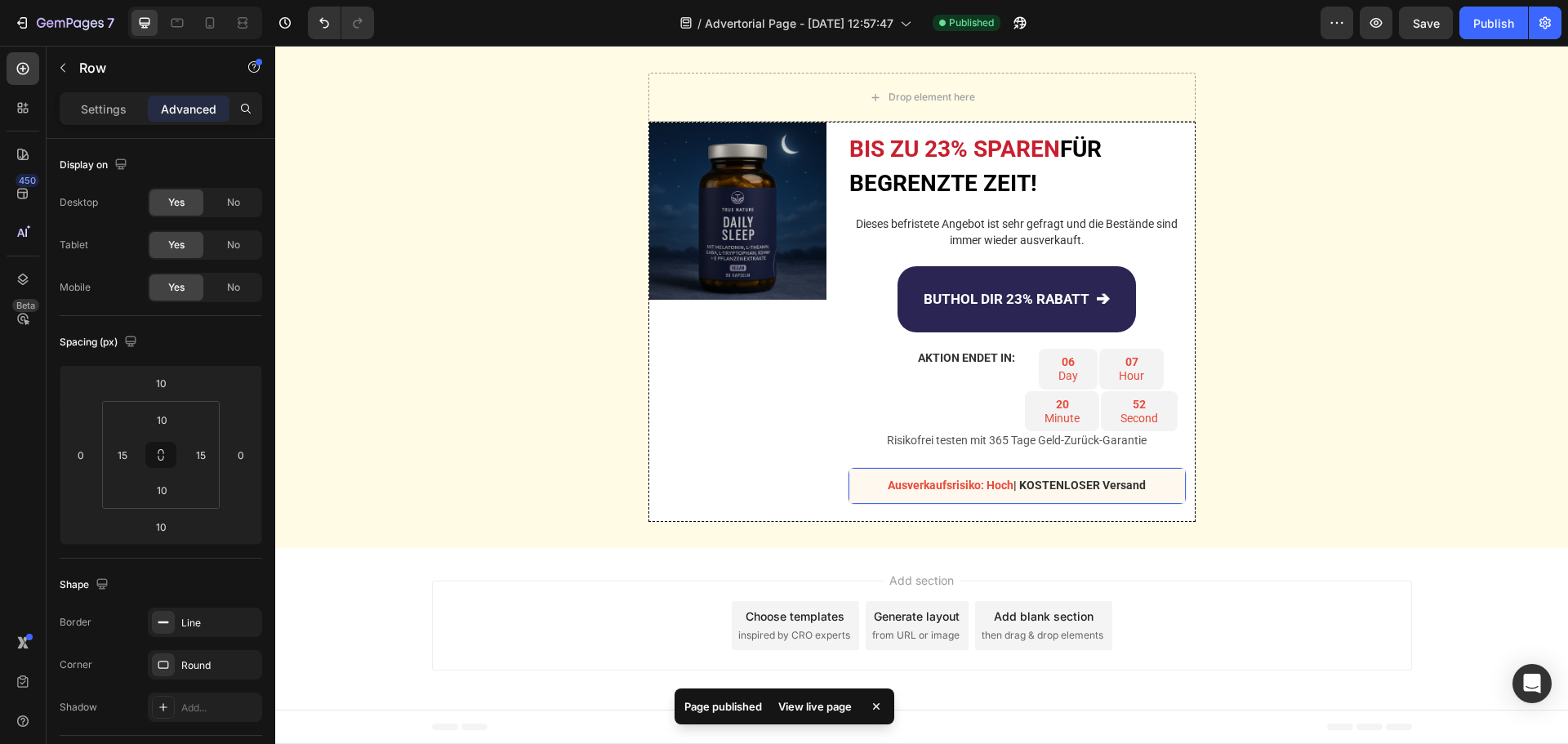
click at [849, 482] on div "Ausverkaufsrisiko: Hoch | KOSTENLOSER Versand Text Block Row 10" at bounding box center [1017, 486] width 339 height 38
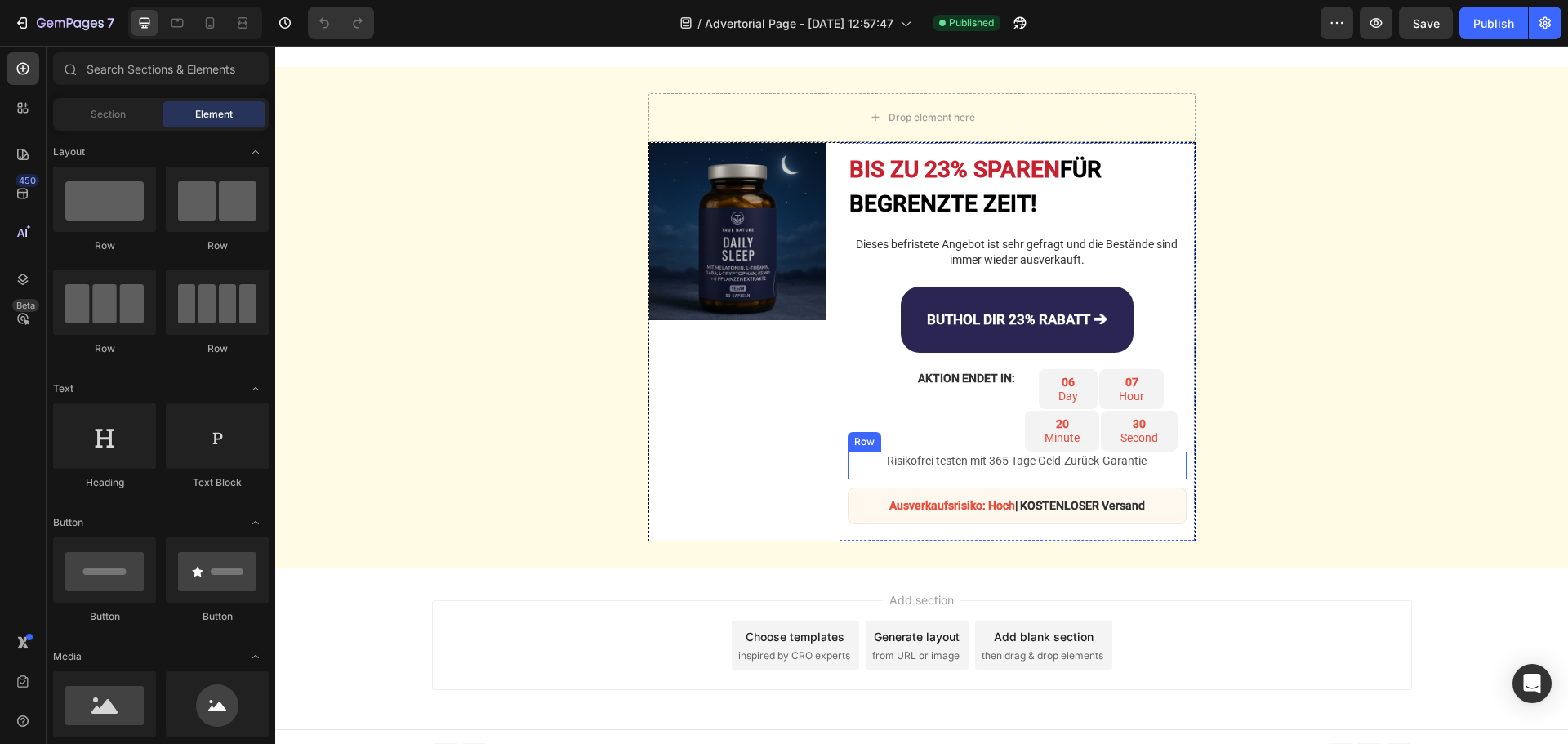
scroll to position [4347, 0]
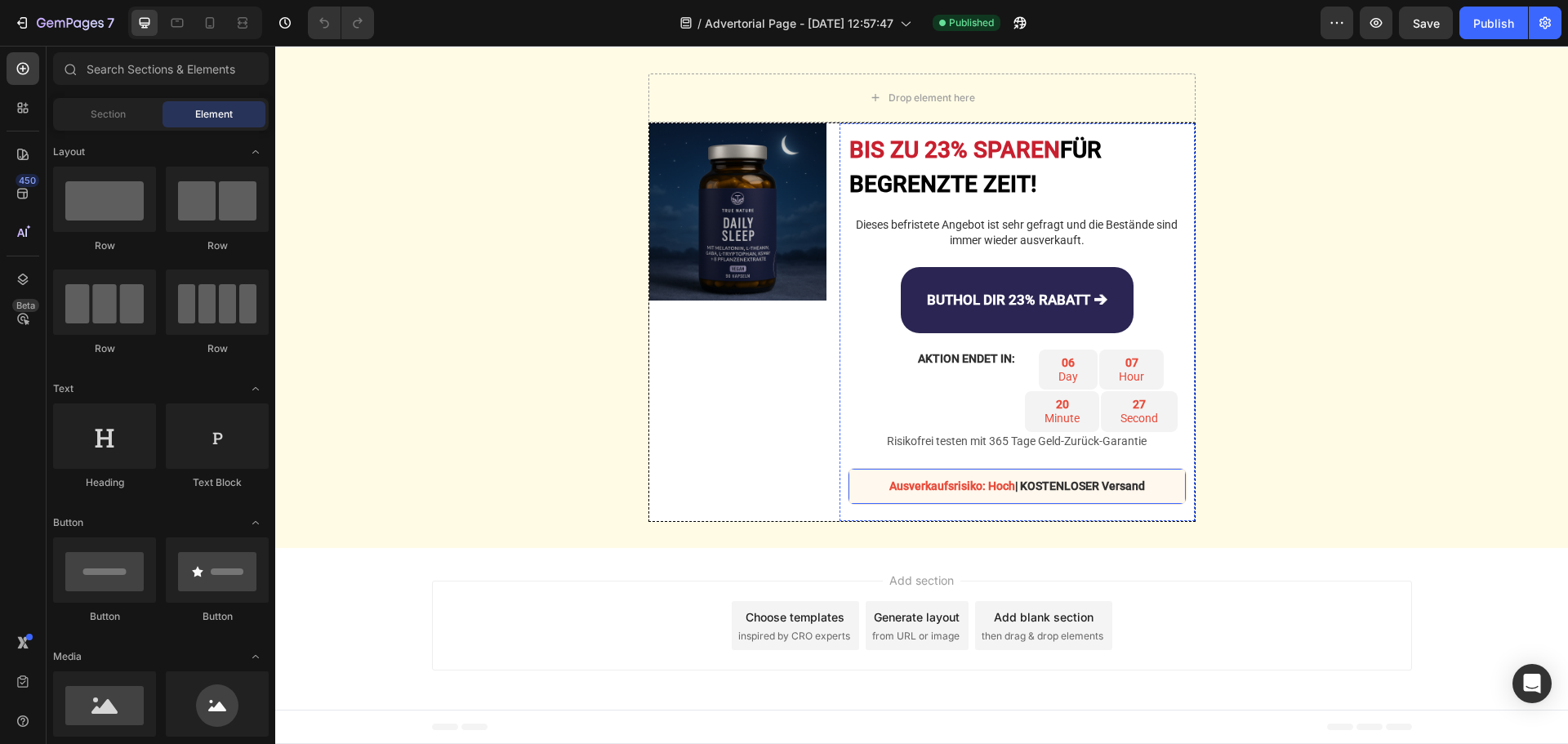
click at [848, 478] on div "Ausverkaufsrisiko: Hoch | KOSTENLOSER Versand Text Block Row" at bounding box center [1017, 487] width 339 height 38
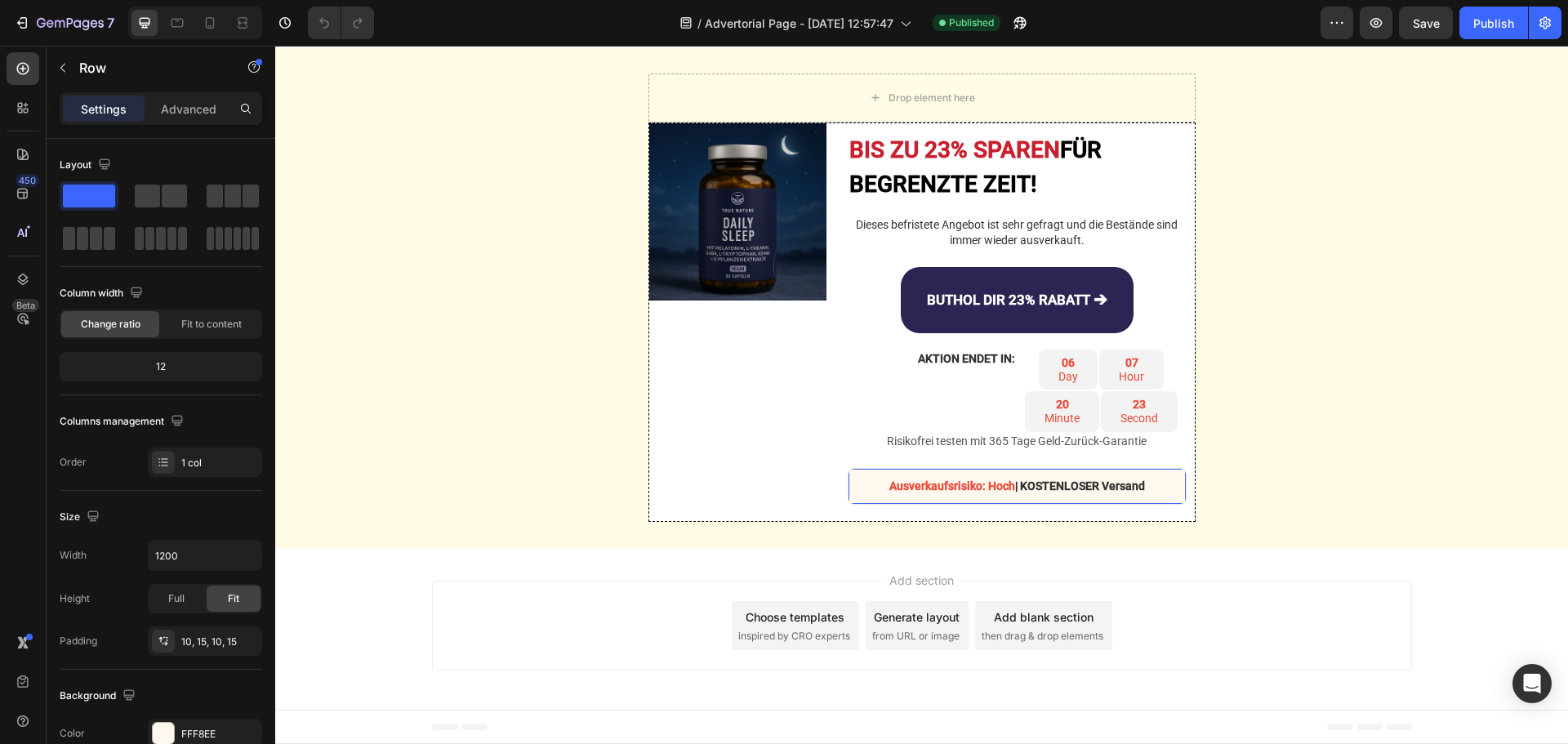
click at [852, 475] on div "Ausverkaufsrisiko: Hoch | KOSTENLOSER Versand Text Block Row 10" at bounding box center [1017, 487] width 339 height 38
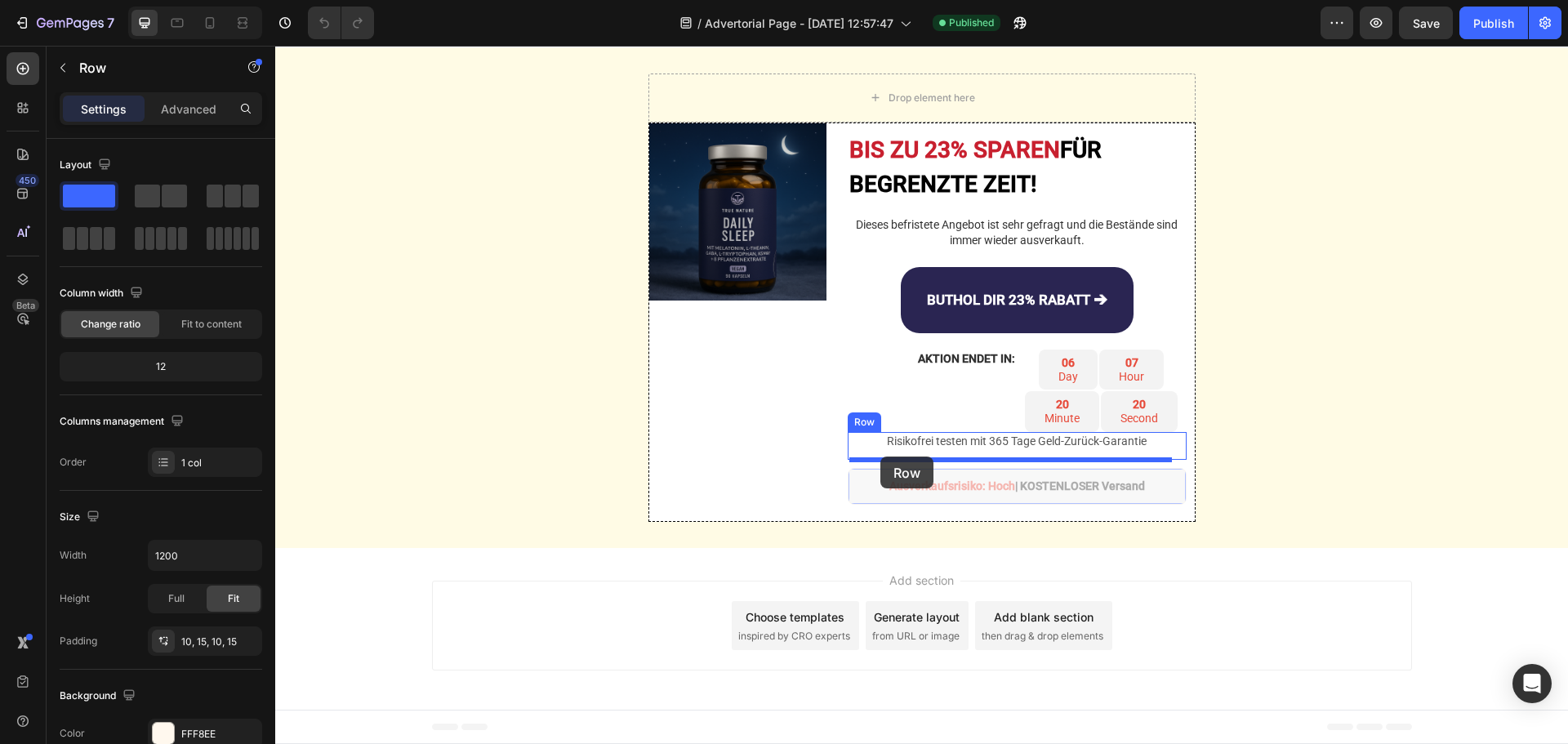
drag, startPoint x: 848, startPoint y: 483, endPoint x: 881, endPoint y: 456, distance: 42.6
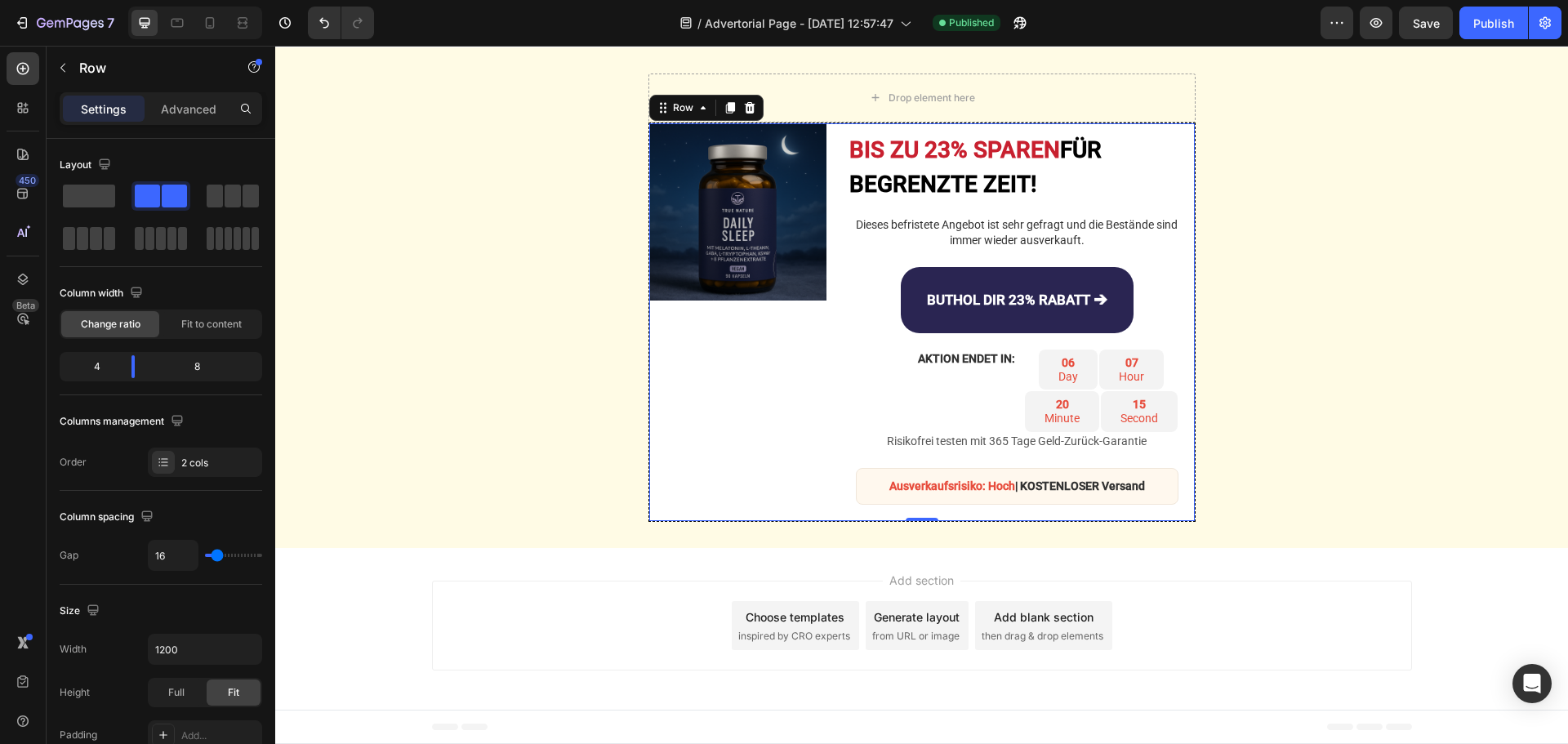
click at [743, 350] on div "Image" at bounding box center [738, 322] width 177 height 398
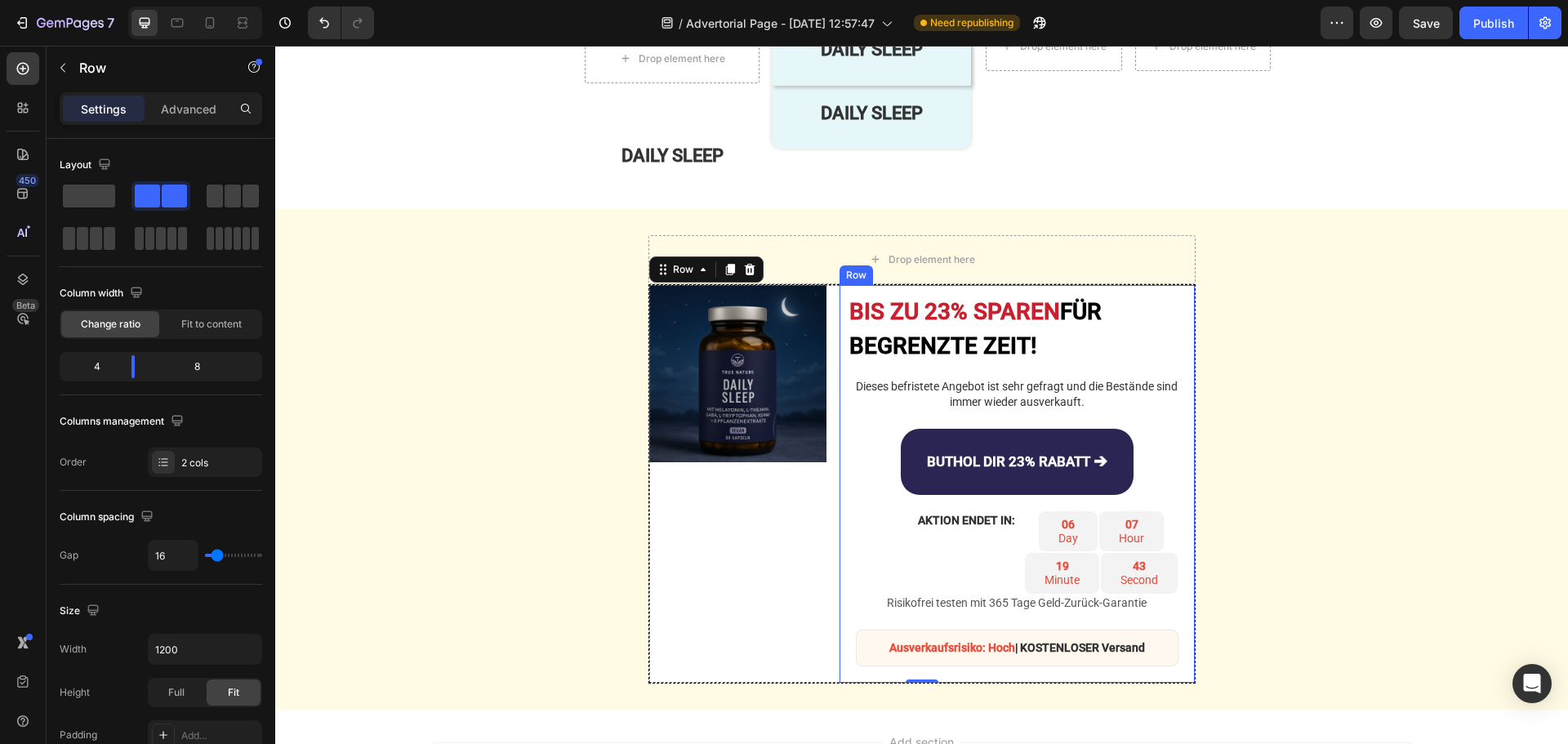
scroll to position [4184, 0]
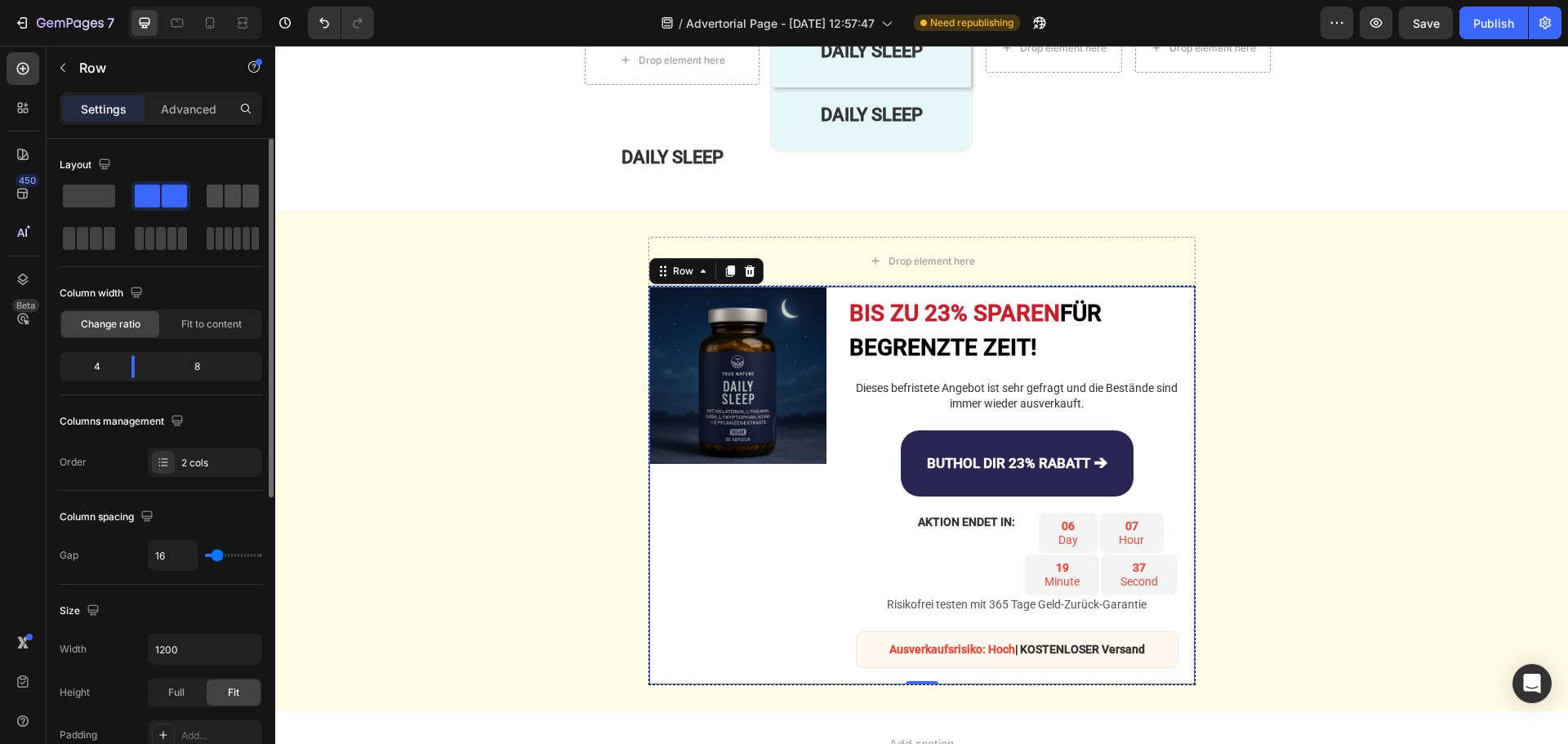
click at [230, 195] on span at bounding box center [233, 196] width 17 height 23
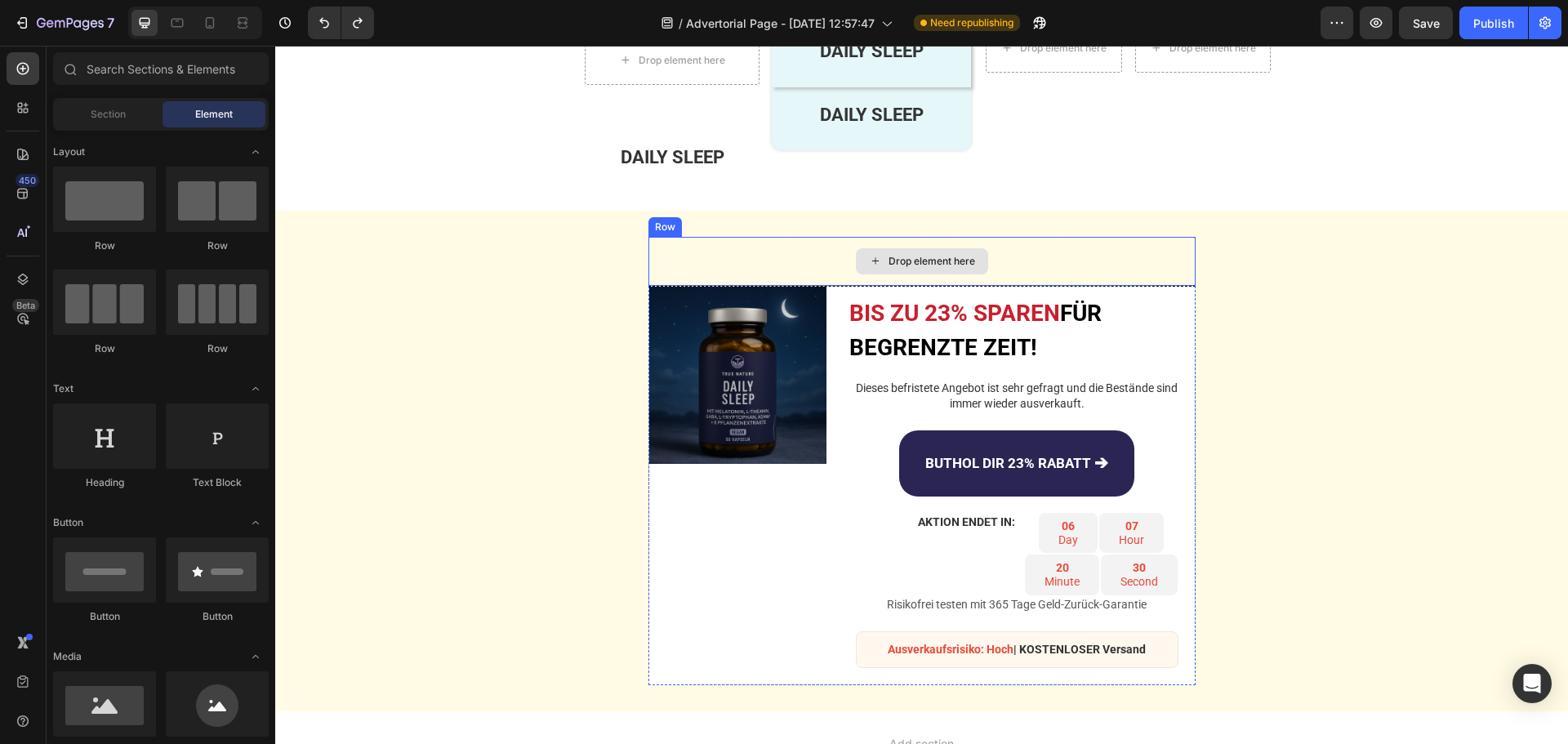
click at [889, 258] on div "Drop element here" at bounding box center [932, 261] width 87 height 13
click at [889, 256] on div "Drop element here" at bounding box center [932, 261] width 87 height 13
click at [827, 246] on div "Drop element here" at bounding box center [922, 261] width 547 height 49
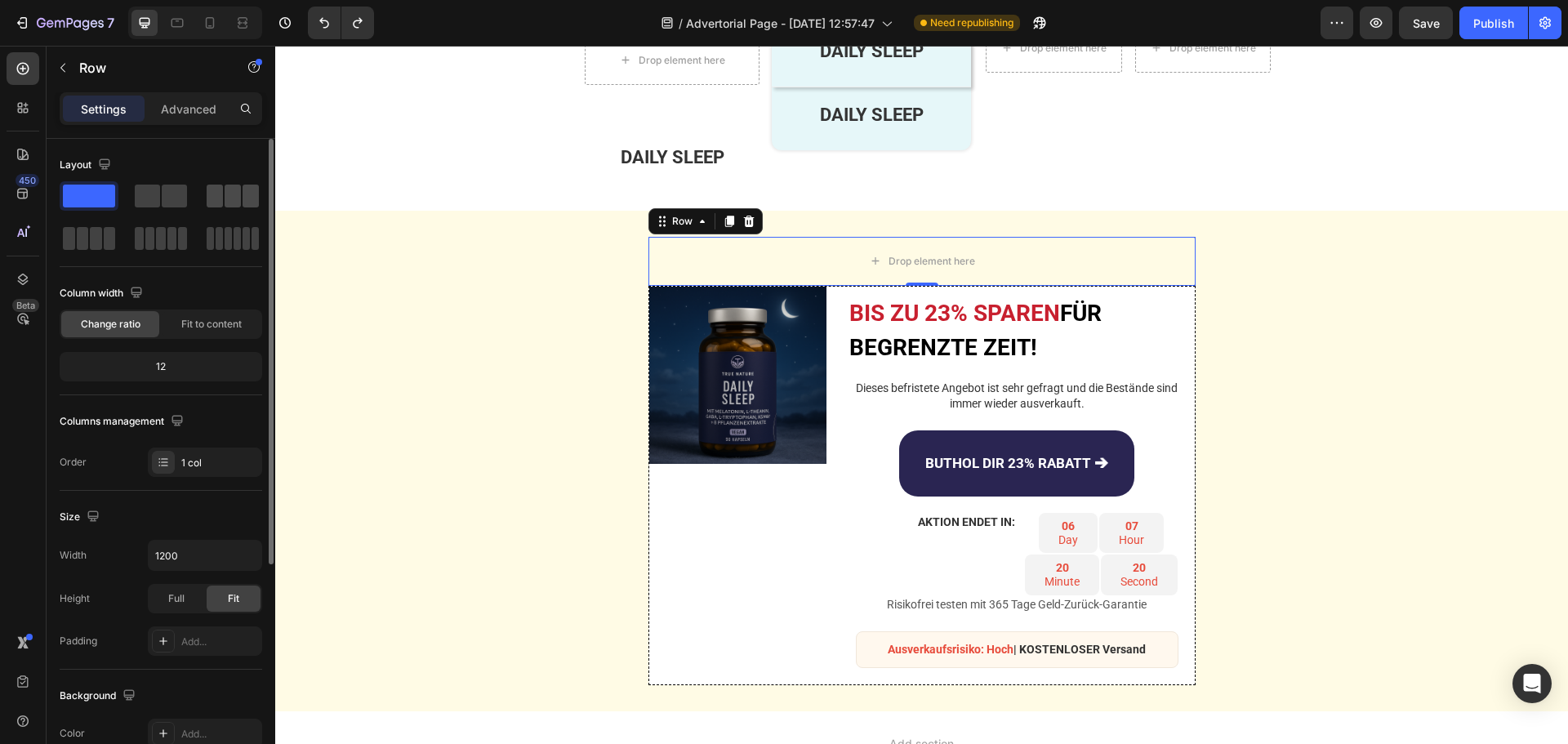
click at [229, 195] on span at bounding box center [233, 196] width 17 height 23
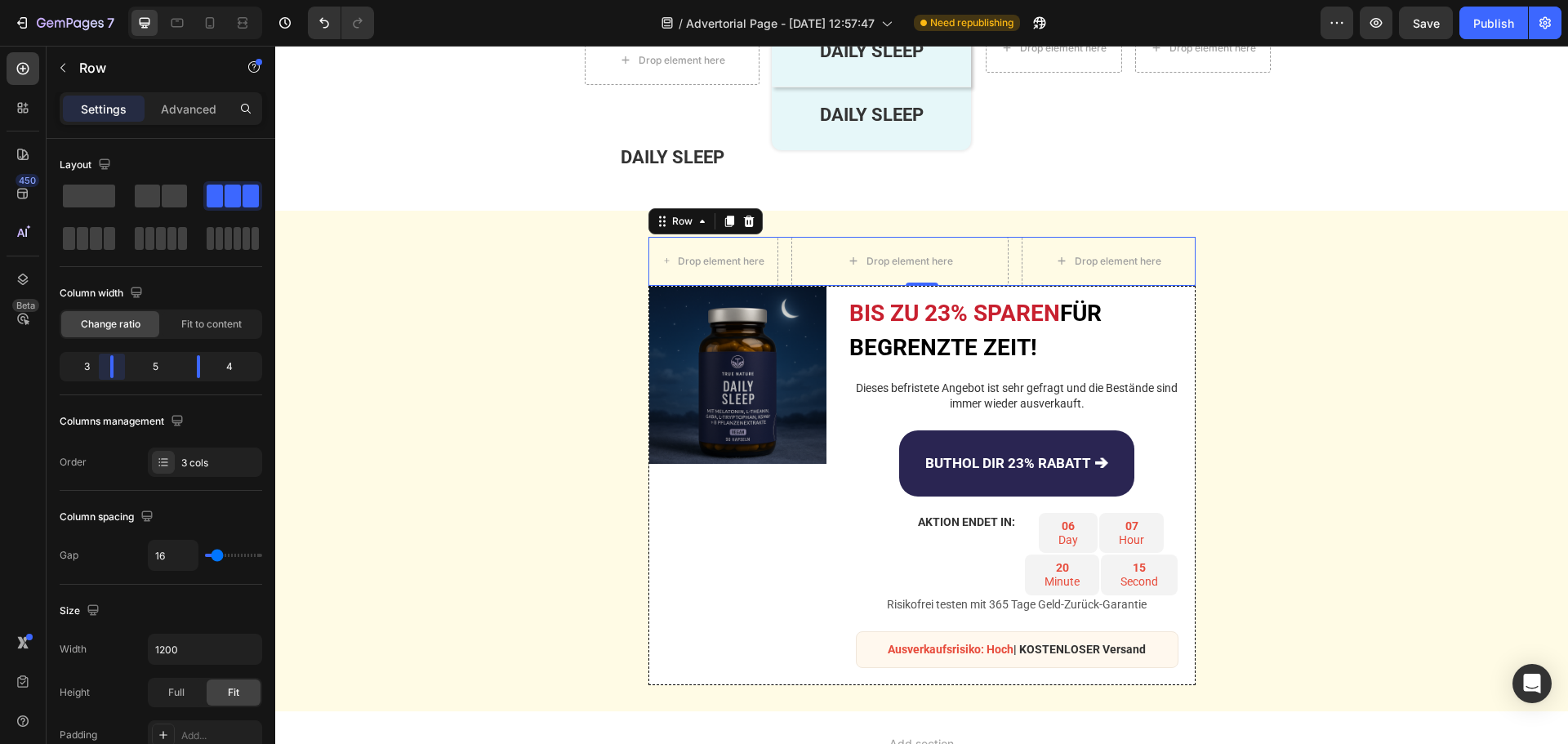
click at [114, 0] on body "7 Version history / Advertorial Page - Aug 27, 12:57:47 Need republishing Previ…" at bounding box center [784, 0] width 1568 height 0
drag, startPoint x: 198, startPoint y: 360, endPoint x: 210, endPoint y: 363, distance: 12.4
click at [210, 0] on body "7 Version history / Advertorial Page - Aug 27, 12:57:47 Need republishing Previ…" at bounding box center [784, 0] width 1568 height 0
type input "0"
drag, startPoint x: 212, startPoint y: 552, endPoint x: 201, endPoint y: 554, distance: 11.2
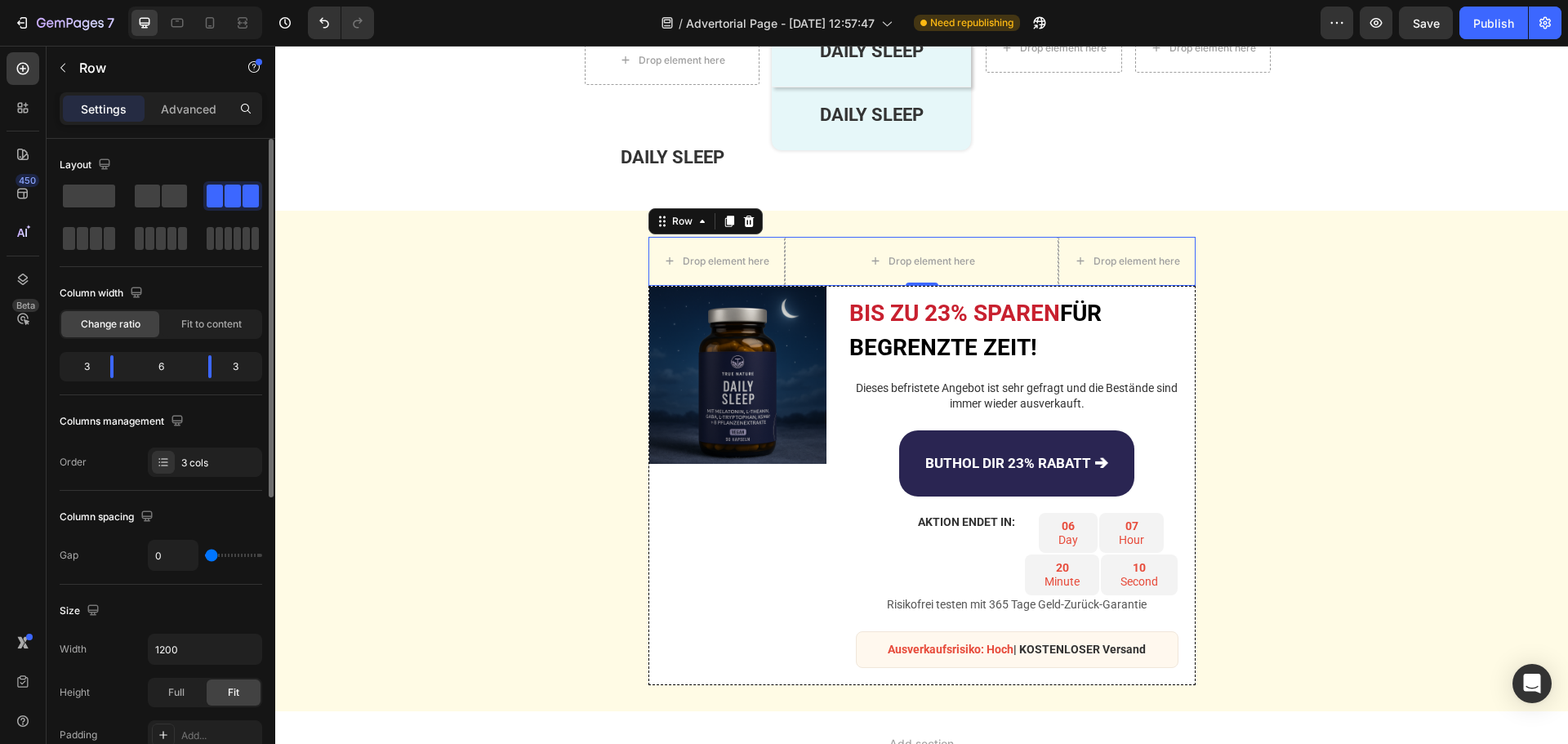
type input "0"
click at [205, 554] on input "range" at bounding box center [233, 555] width 57 height 3
click at [868, 252] on div "Drop element here" at bounding box center [922, 261] width 132 height 26
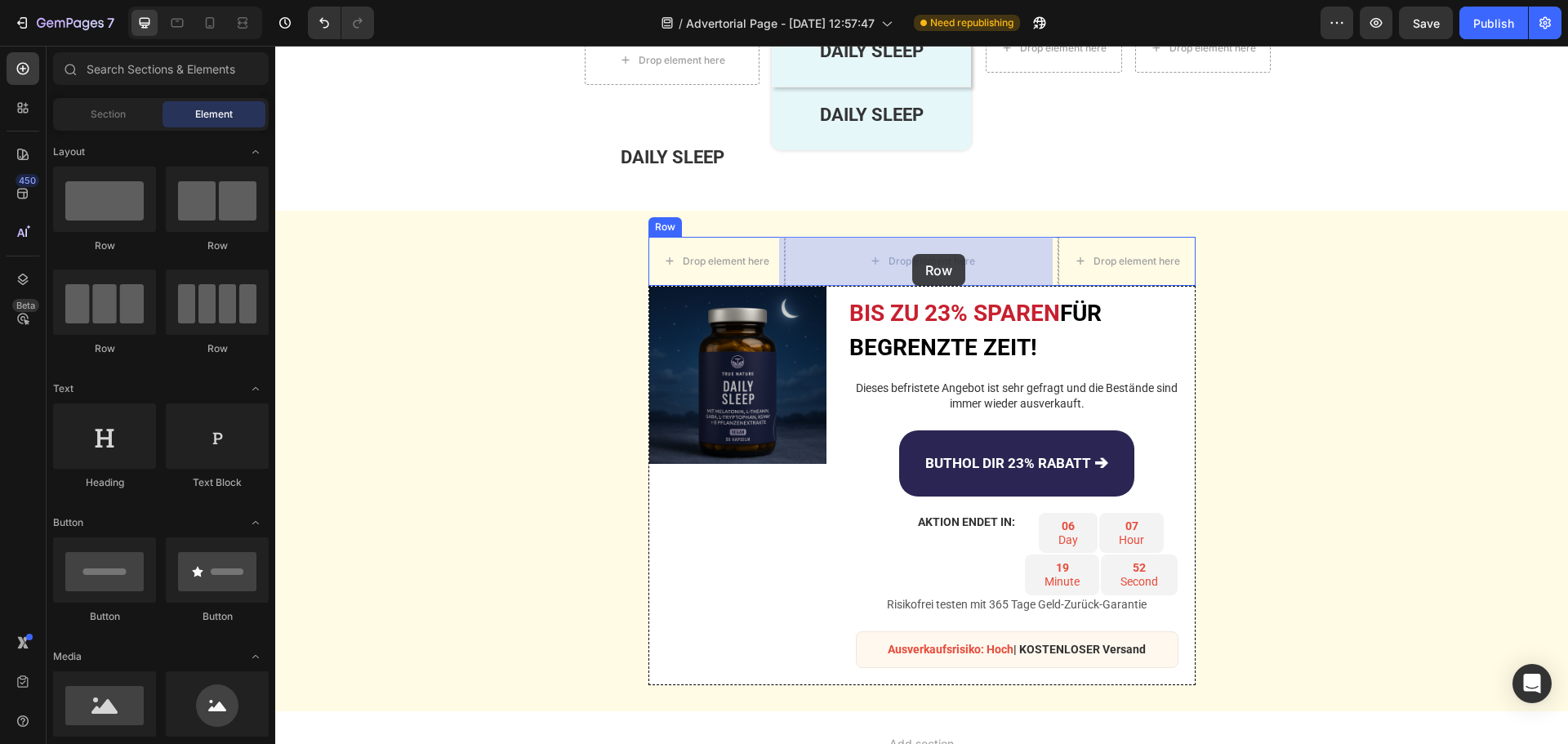
drag, startPoint x: 282, startPoint y: 223, endPoint x: 912, endPoint y: 254, distance: 630.8
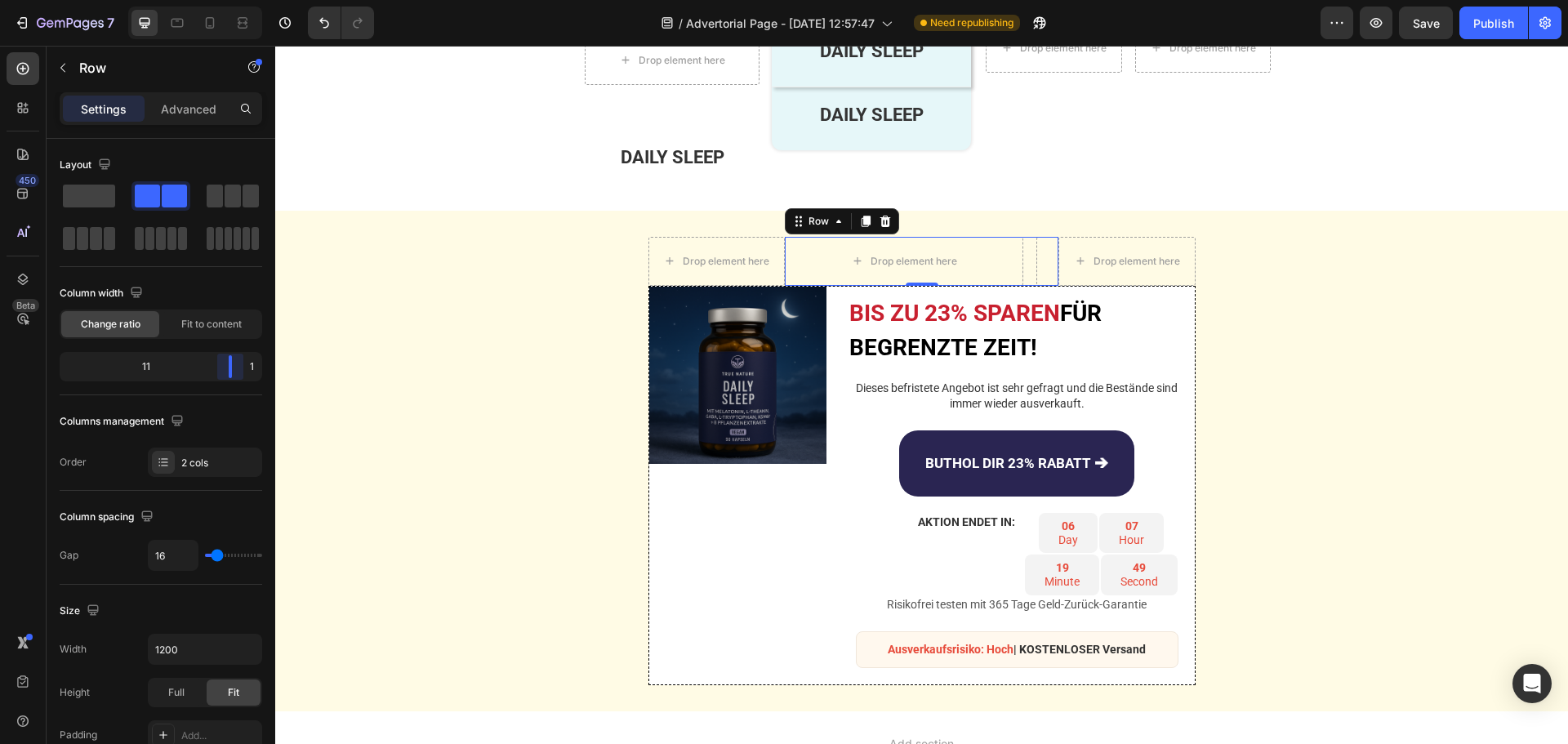
drag, startPoint x: 158, startPoint y: 365, endPoint x: 261, endPoint y: 385, distance: 104.9
click at [261, 0] on body "7 Version history / Advertorial Page - Aug 27, 12:57:47 Need republishing Previ…" at bounding box center [784, 0] width 1568 height 0
type input "0"
drag, startPoint x: 214, startPoint y: 553, endPoint x: 202, endPoint y: 552, distance: 12.0
type input "0"
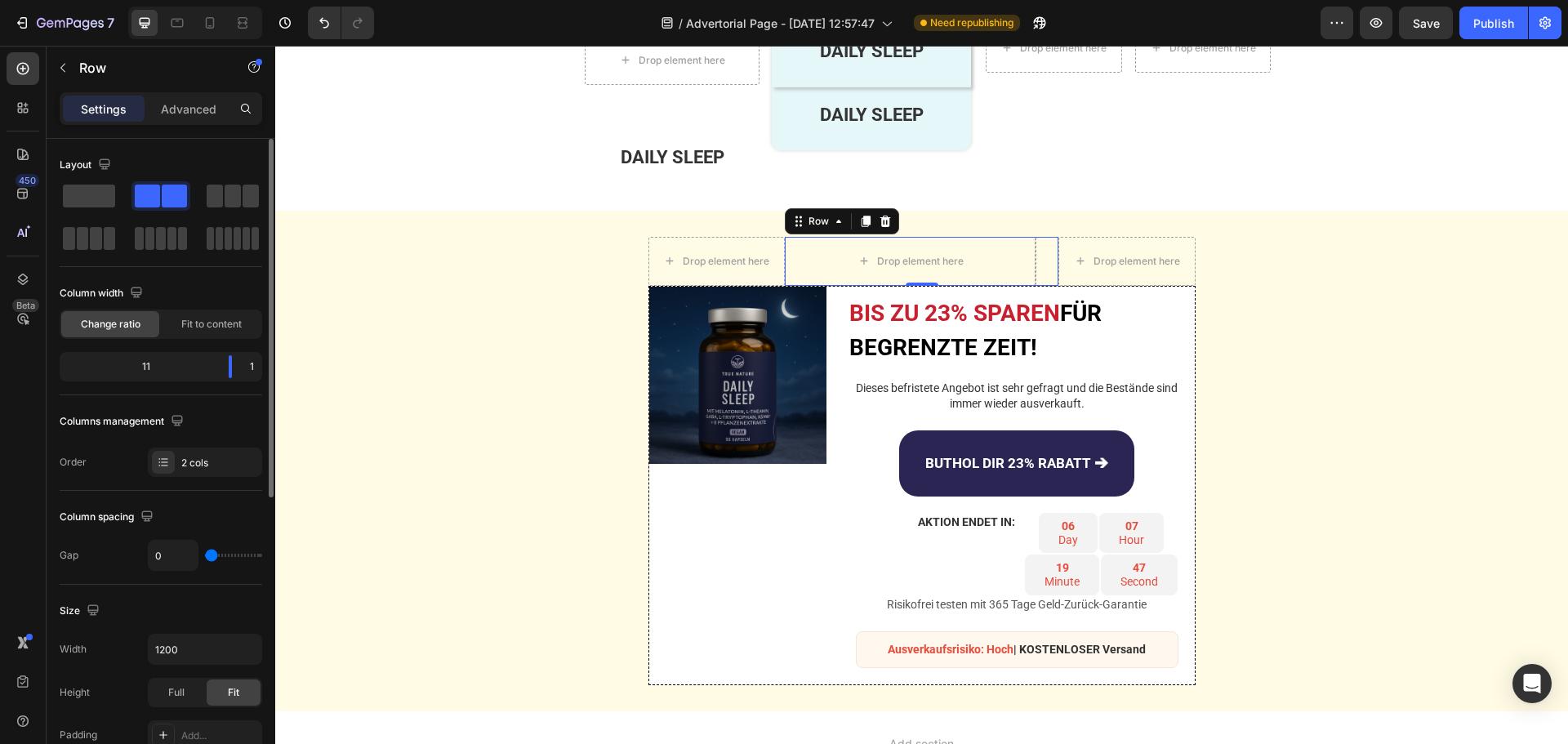
click at [205, 557] on input "range" at bounding box center [233, 555] width 57 height 3
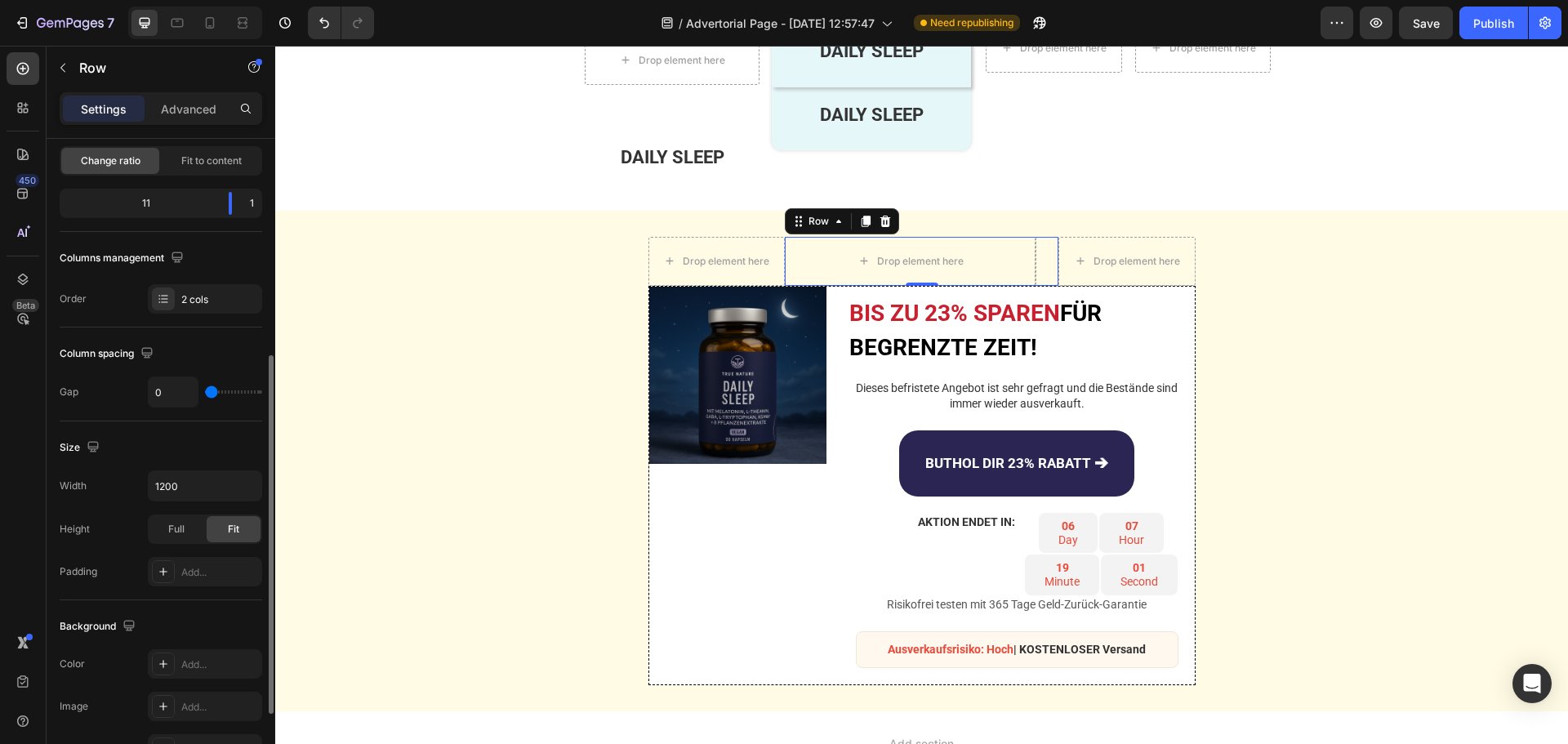
scroll to position [245, 0]
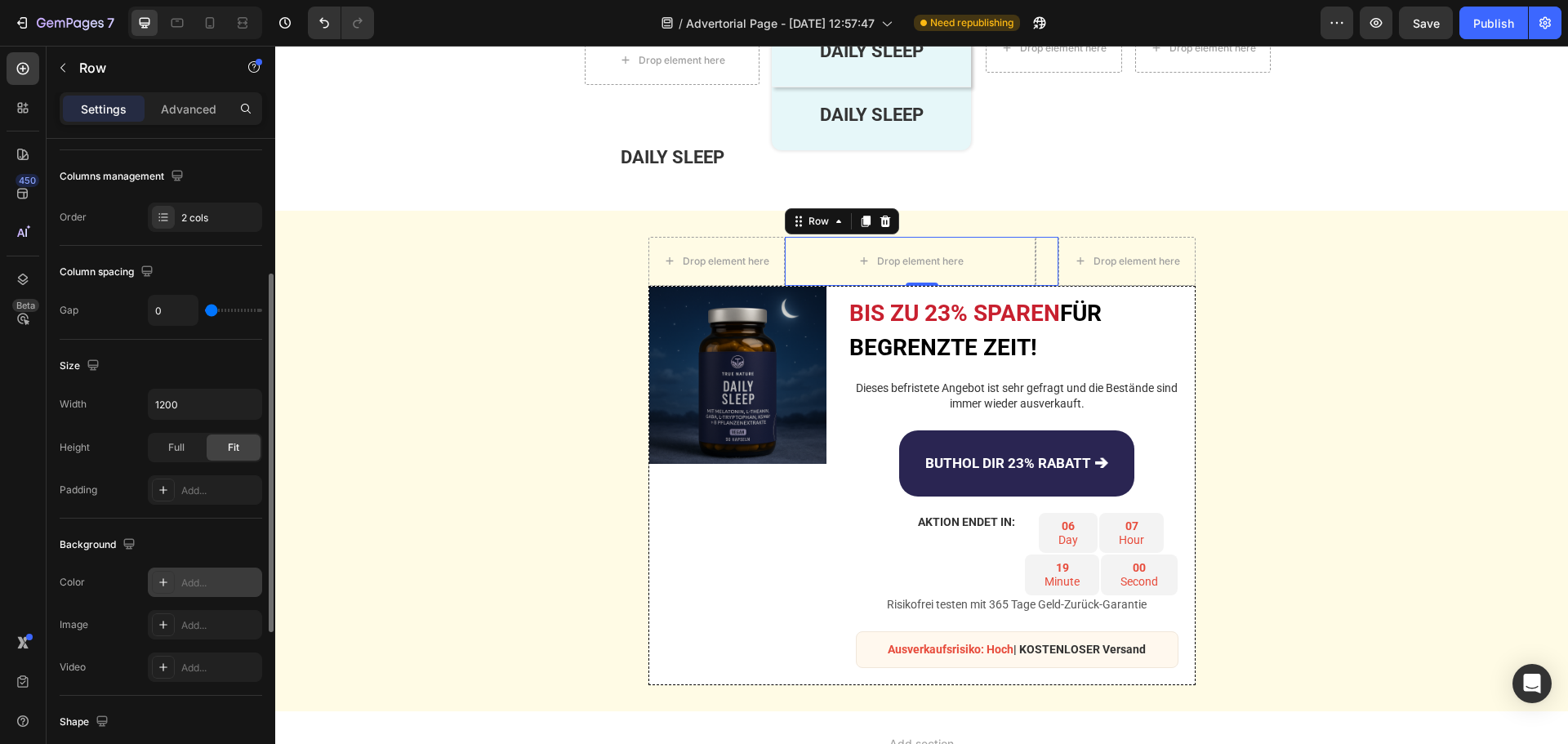
click at [196, 584] on div "Add..." at bounding box center [220, 583] width 77 height 15
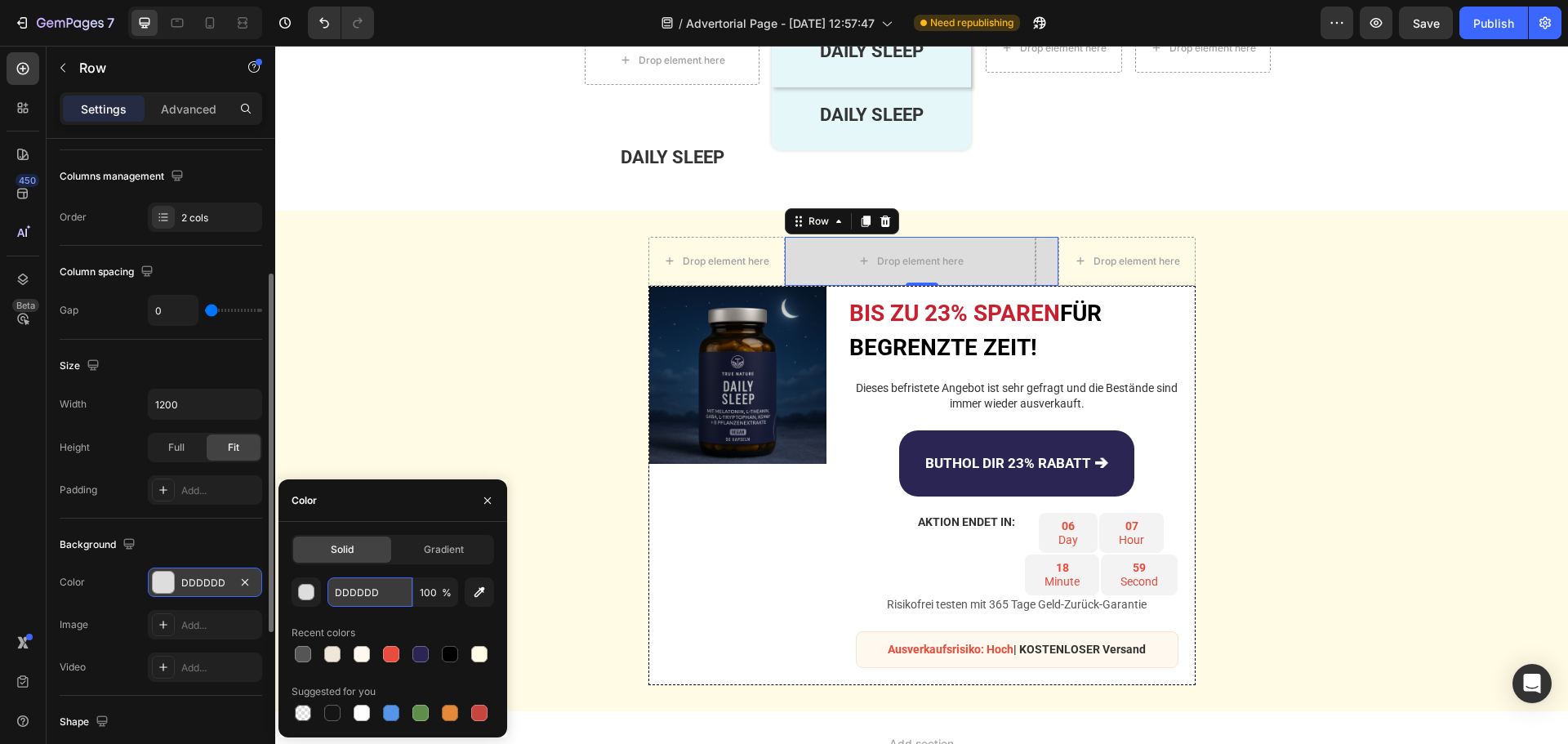
click at [357, 599] on input "DDDDDD" at bounding box center [370, 592] width 85 height 30
paste input "#2A2552"
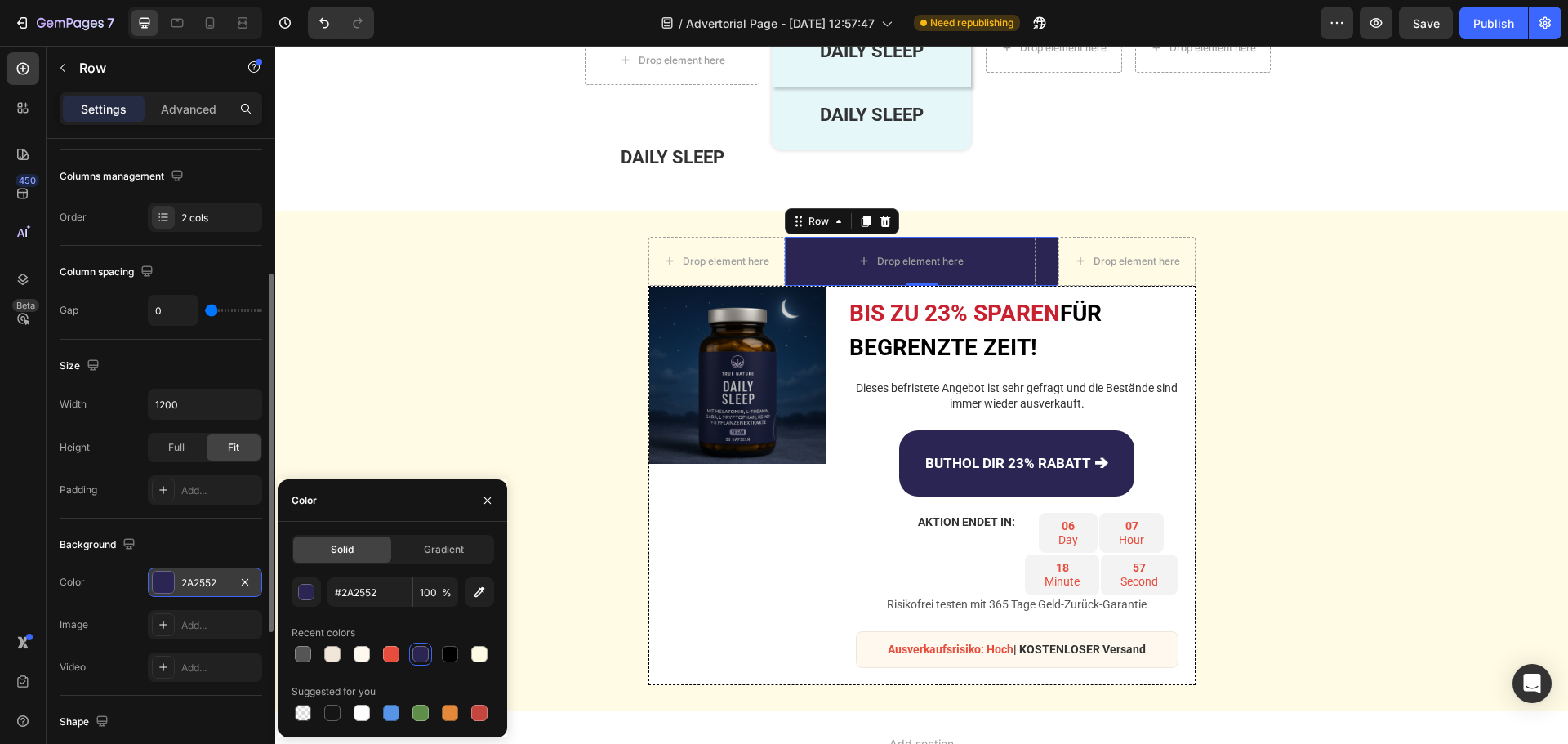
type input "2A2552"
click at [28, 69] on icon at bounding box center [23, 68] width 12 height 12
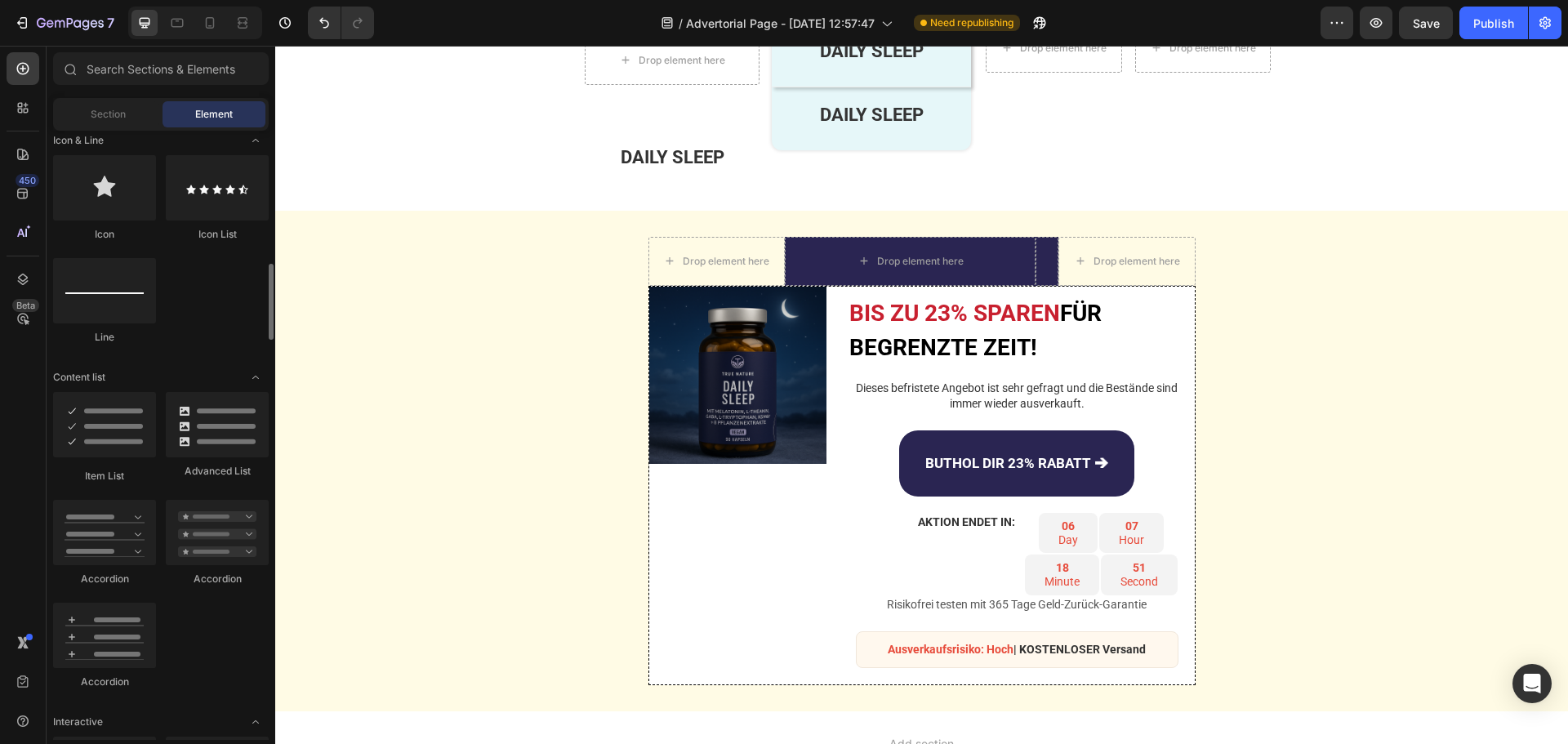
scroll to position [1224, 0]
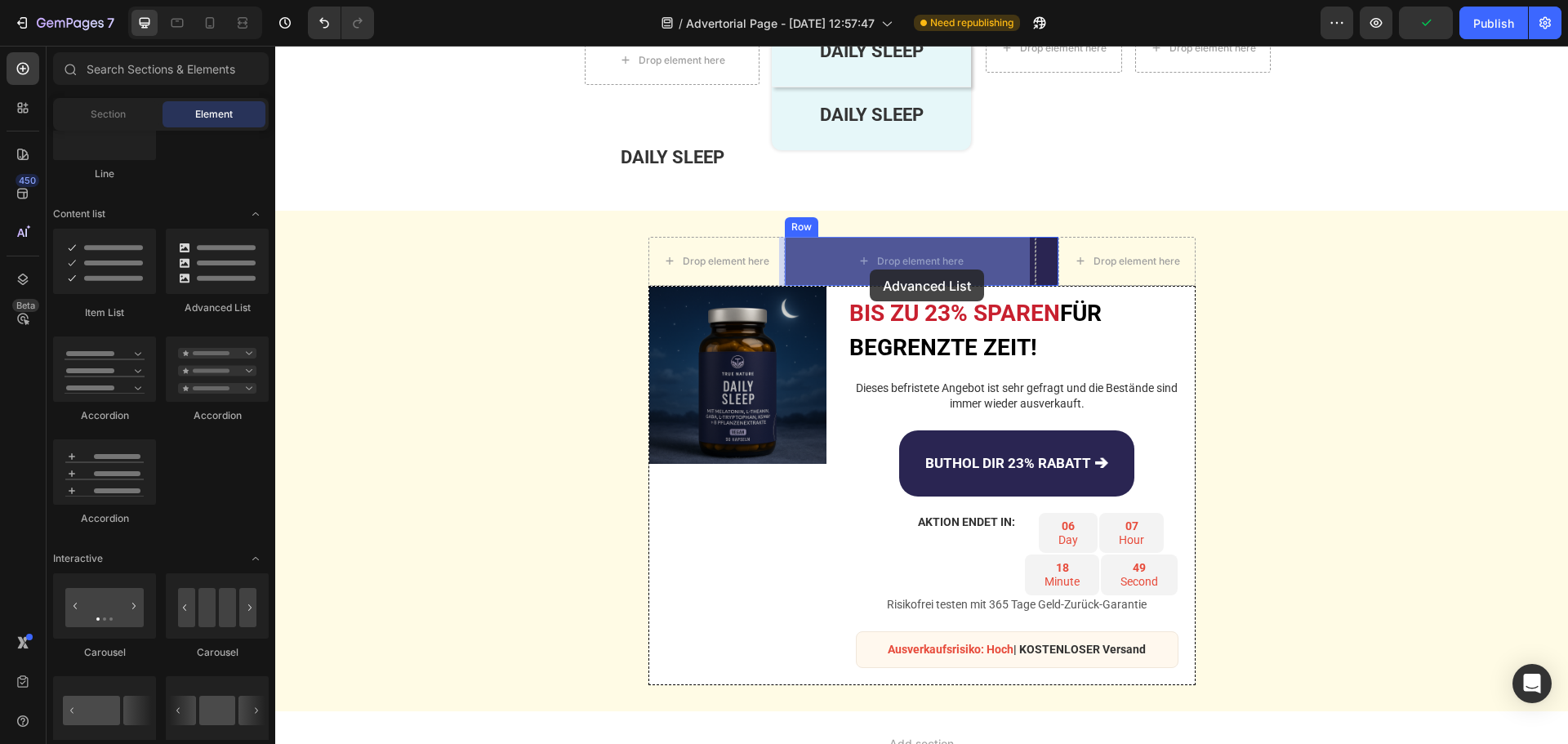
drag, startPoint x: 470, startPoint y: 311, endPoint x: 870, endPoint y: 270, distance: 402.1
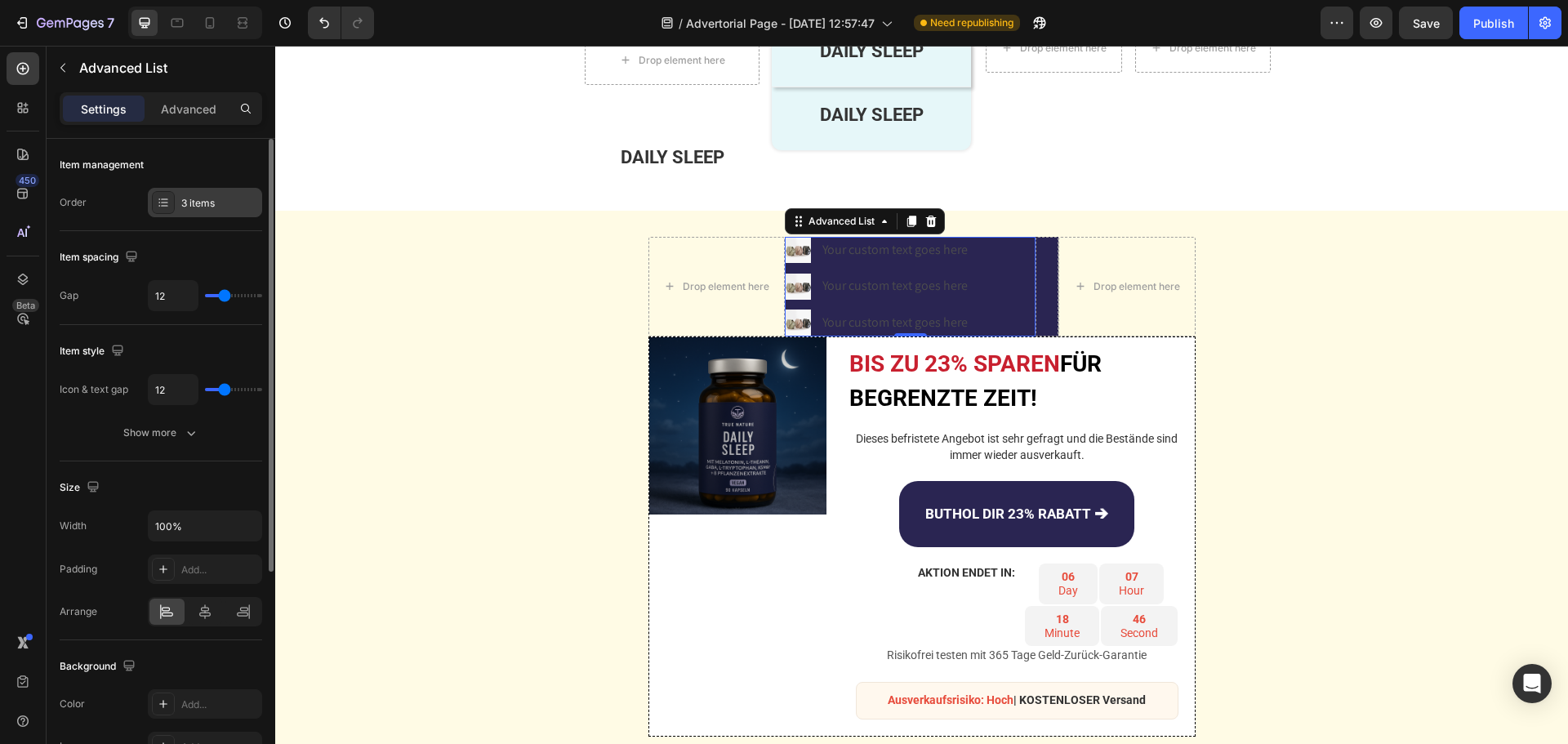
click at [182, 200] on div "3 items" at bounding box center [220, 204] width 77 height 15
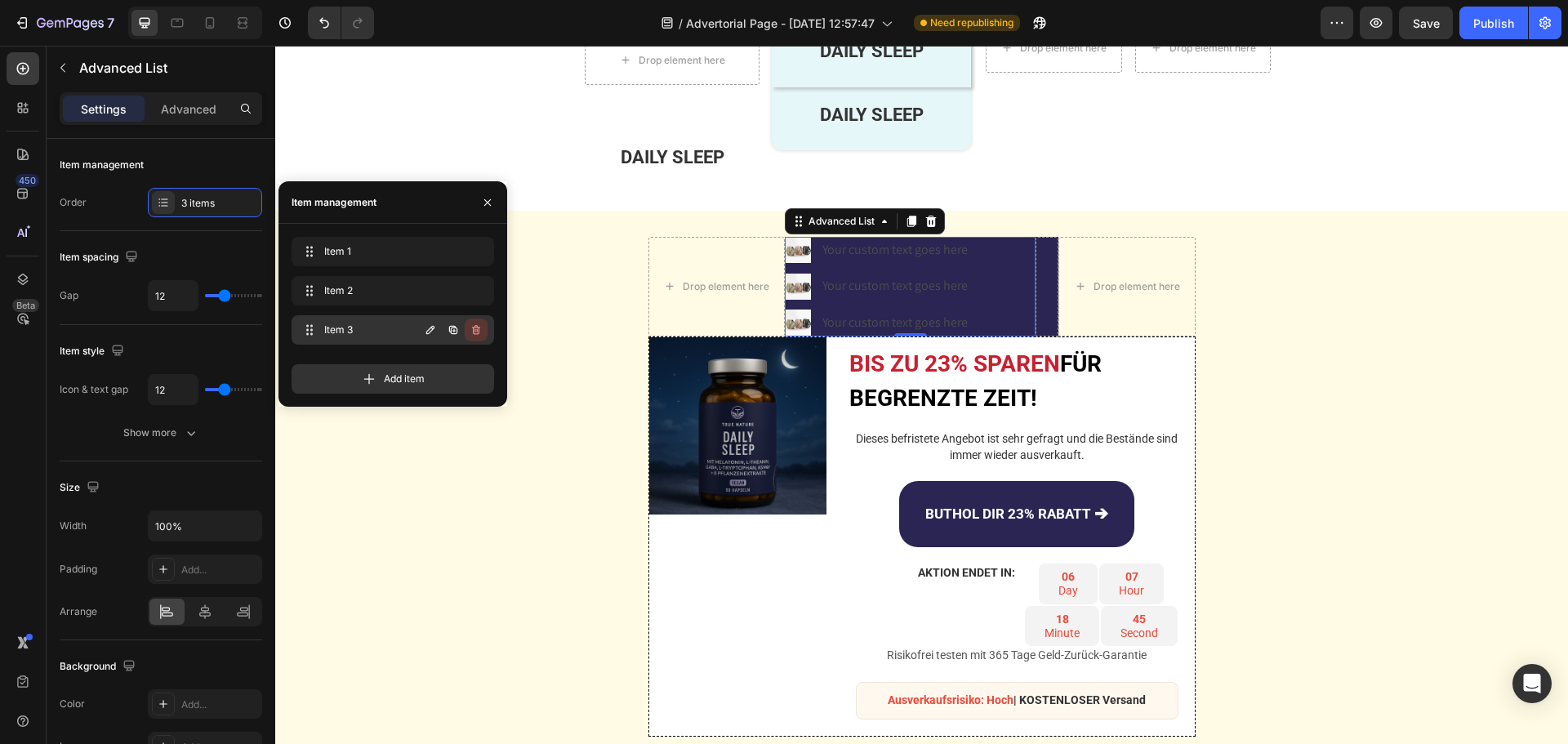
click at [471, 326] on icon "button" at bounding box center [476, 330] width 13 height 13
click at [470, 280] on button "button" at bounding box center [476, 290] width 23 height 23
click at [475, 329] on div "Delete" at bounding box center [465, 330] width 31 height 15
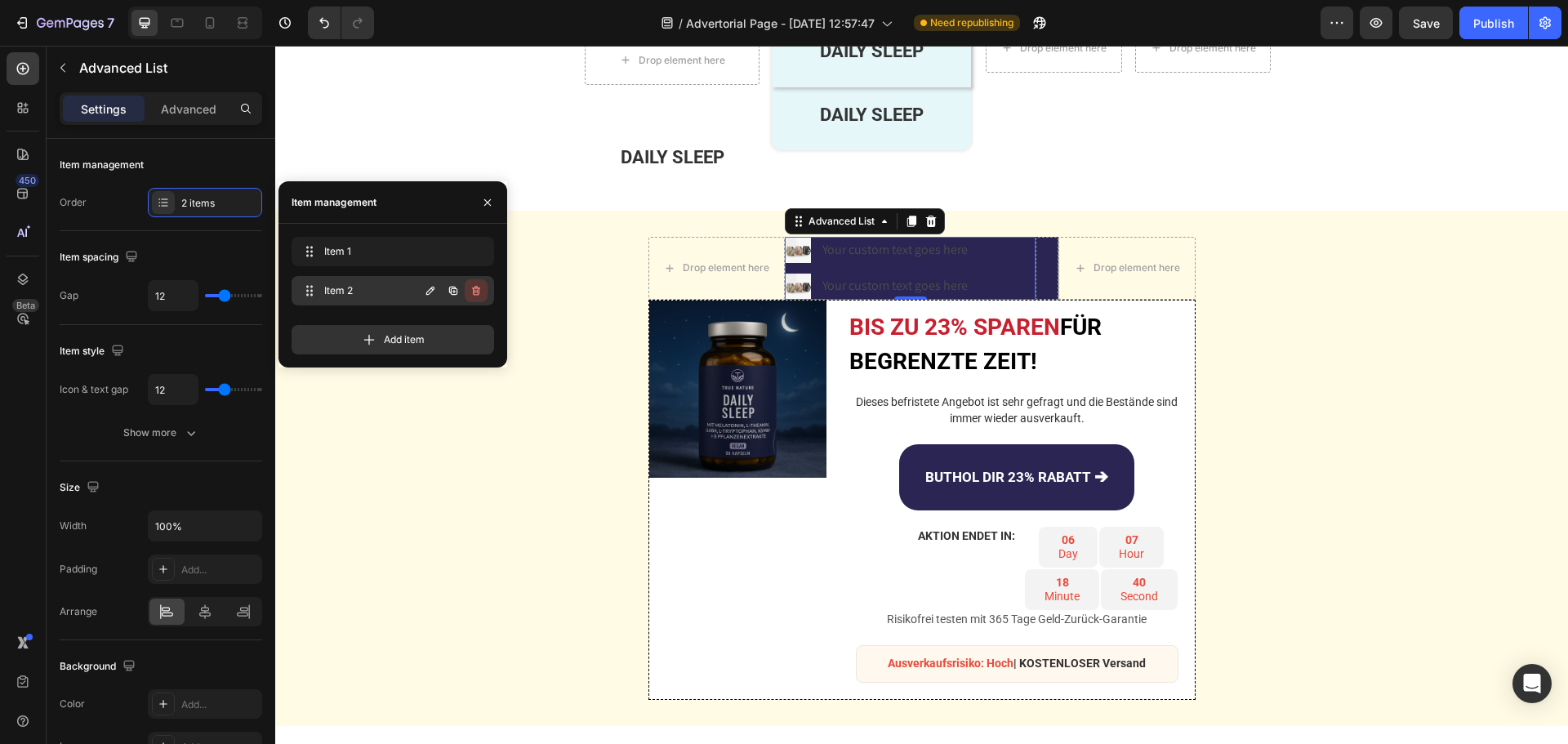
click at [474, 293] on icon "button" at bounding box center [476, 290] width 8 height 10
click at [474, 293] on div "Delete" at bounding box center [465, 290] width 31 height 15
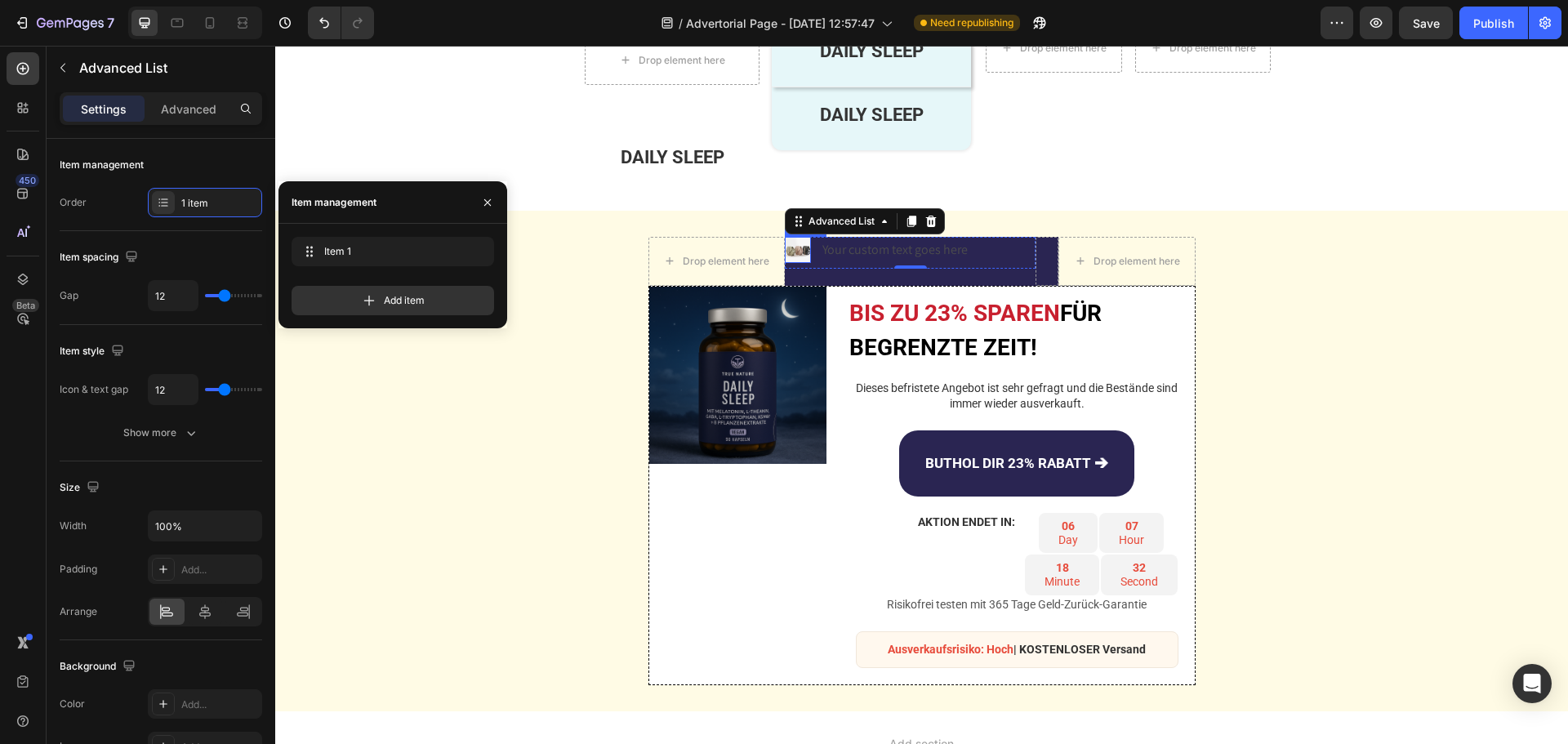
click at [795, 250] on img at bounding box center [798, 250] width 26 height 26
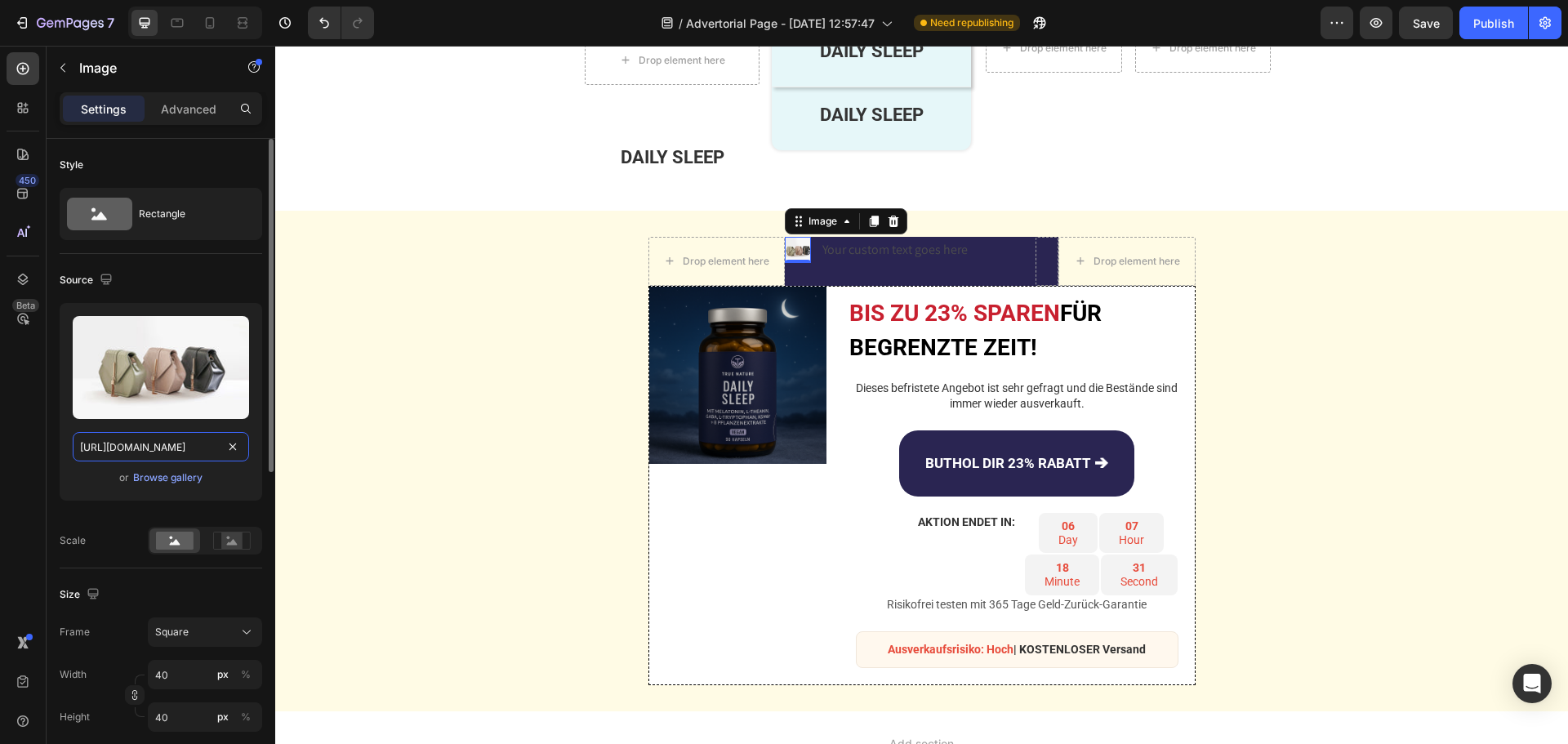
click at [169, 451] on input "https://cdn.shopify.com/s/files/1/2005/9307/files/image_demo.jpg" at bounding box center [161, 447] width 177 height 30
paste input "s.w.org/images/core/emoji/16.0.1/svg/1f6cc-1f3fd.sv"
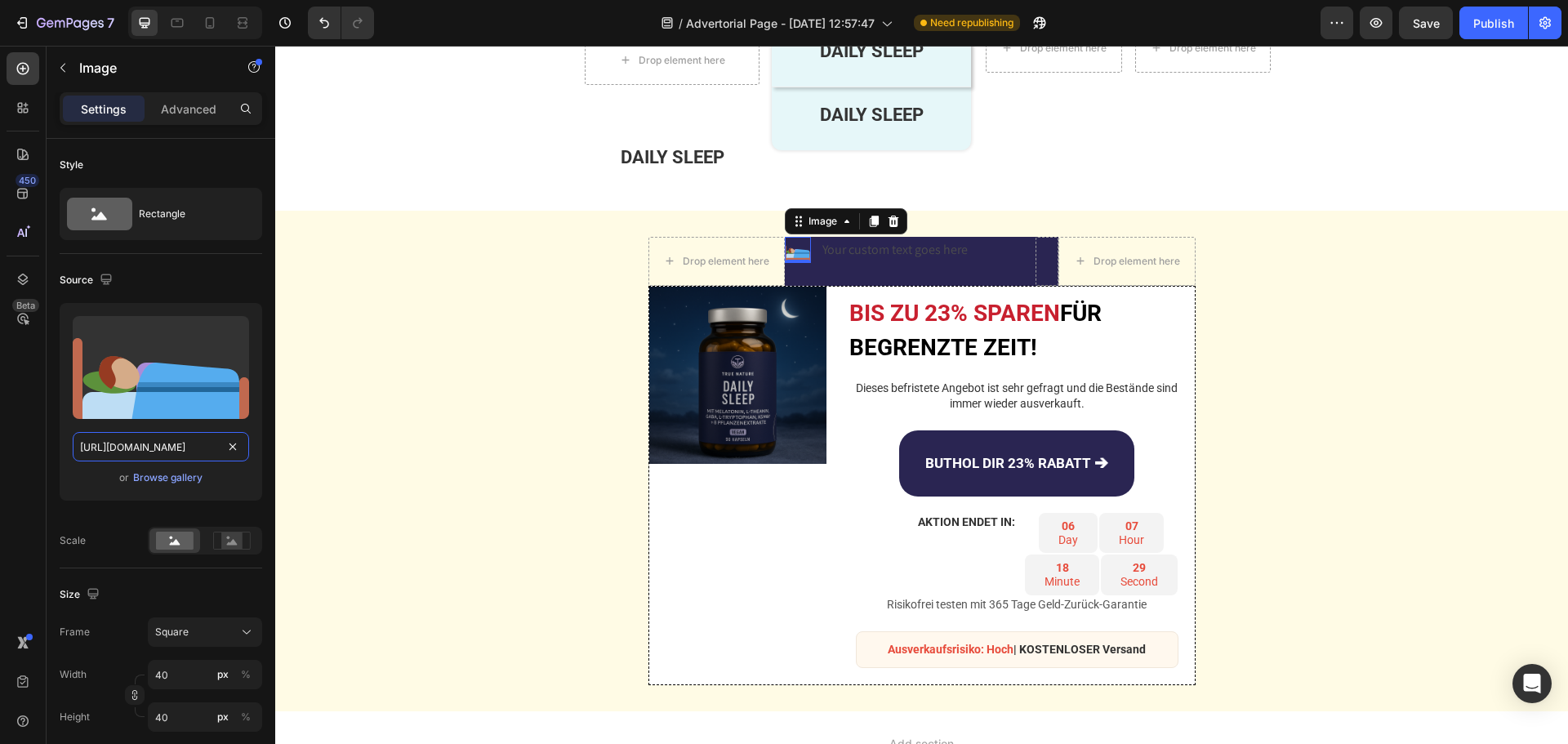
type input "https://s.w.org/images/core/emoji/16.0.1/svg/1f6cc-1f3fd.svg"
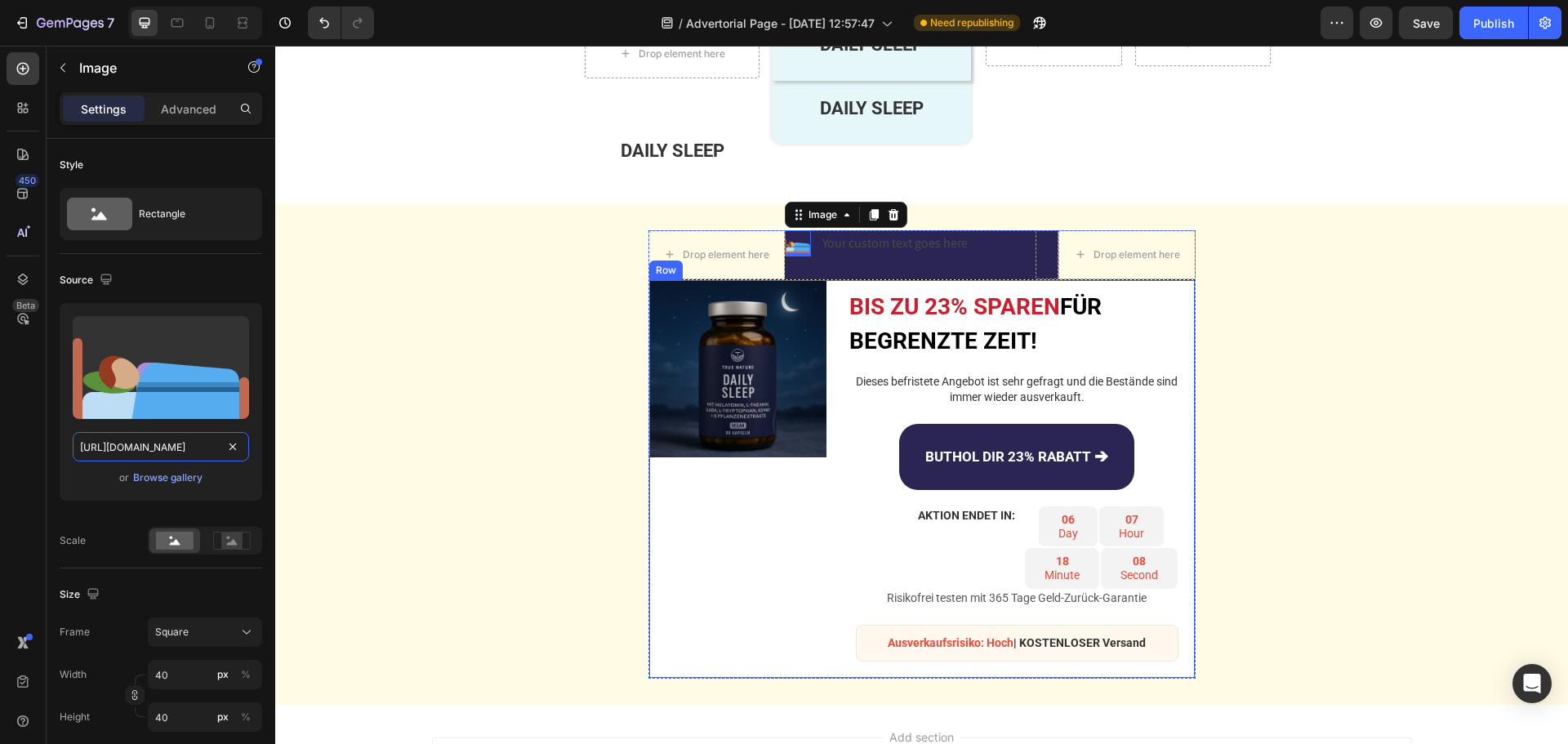
scroll to position [3504, 0]
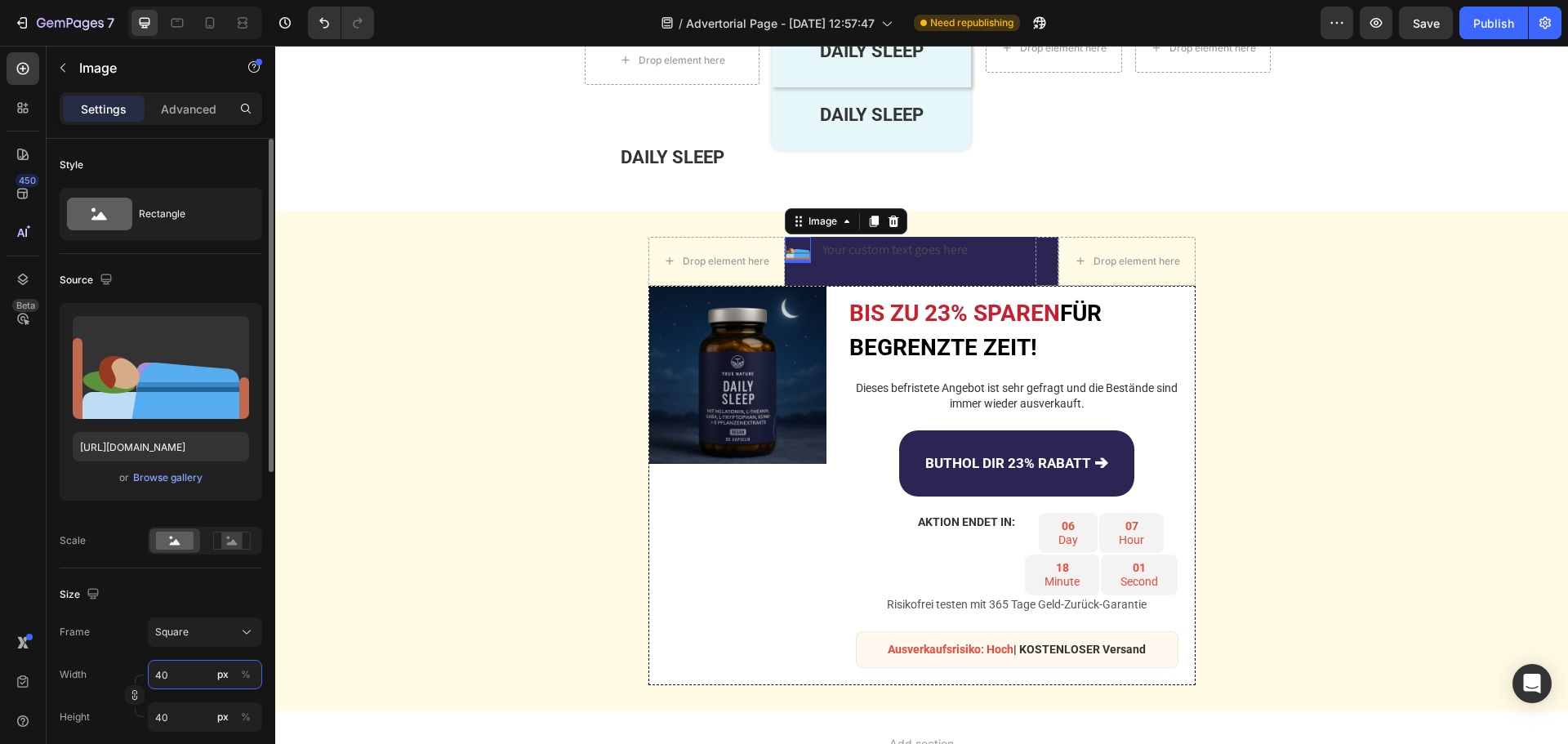
click at [194, 672] on input "40" at bounding box center [205, 675] width 115 height 30
type input "1"
type input "16"
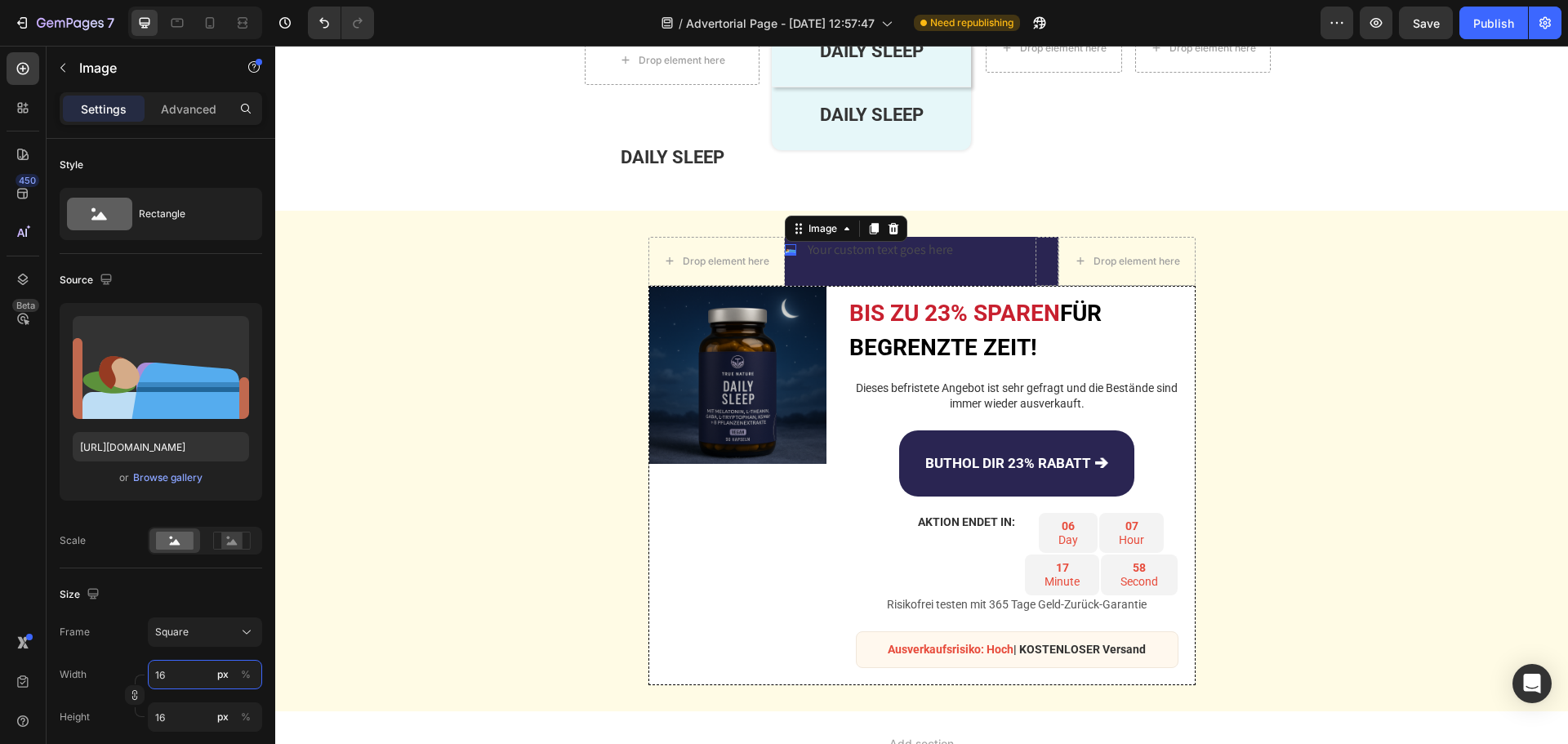
type input "16"
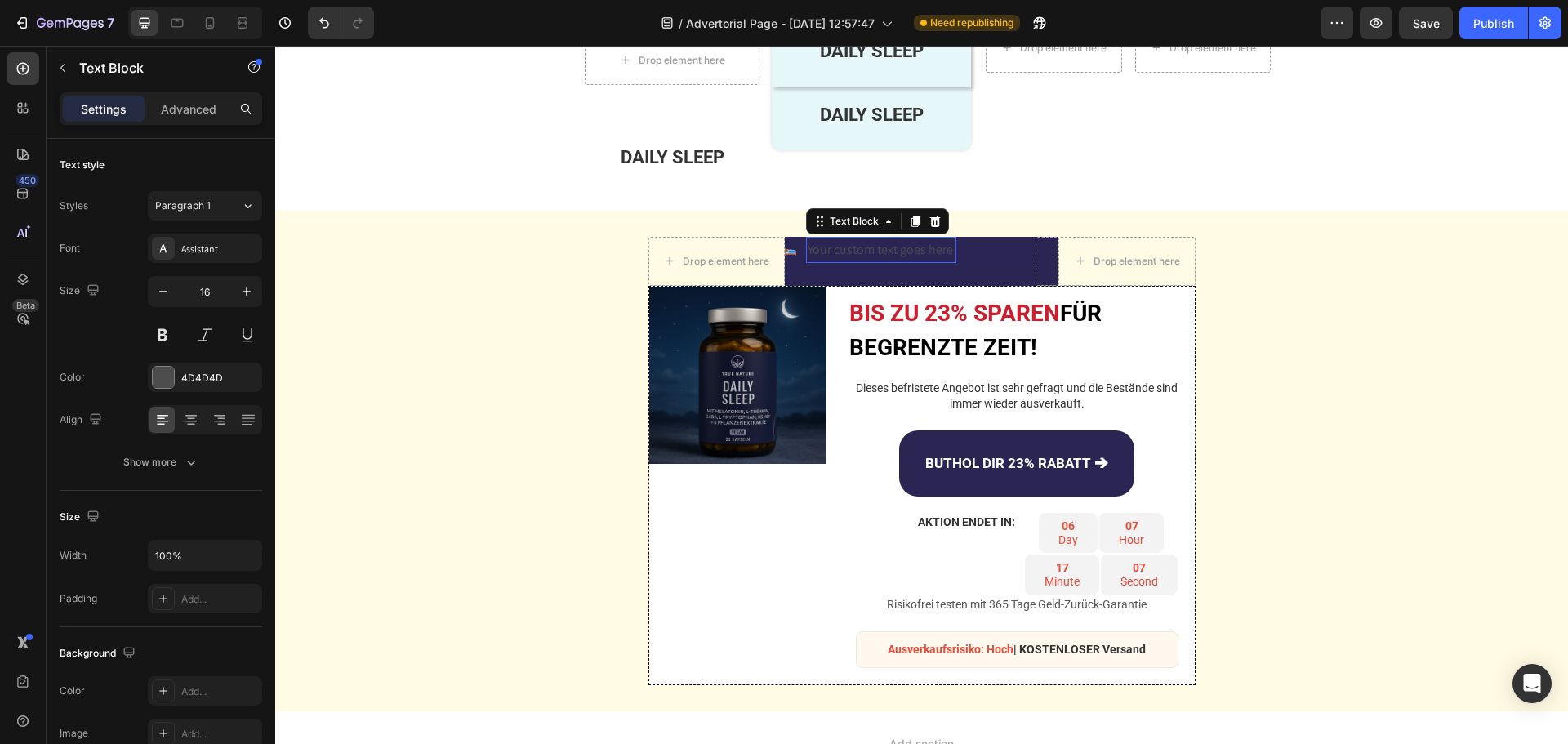
click at [863, 244] on div "Your custom text goes here" at bounding box center [881, 250] width 150 height 27
click at [856, 252] on div "Your custom text goes here" at bounding box center [881, 250] width 150 height 27
click at [856, 252] on p "Your custom text goes here" at bounding box center [881, 250] width 147 height 24
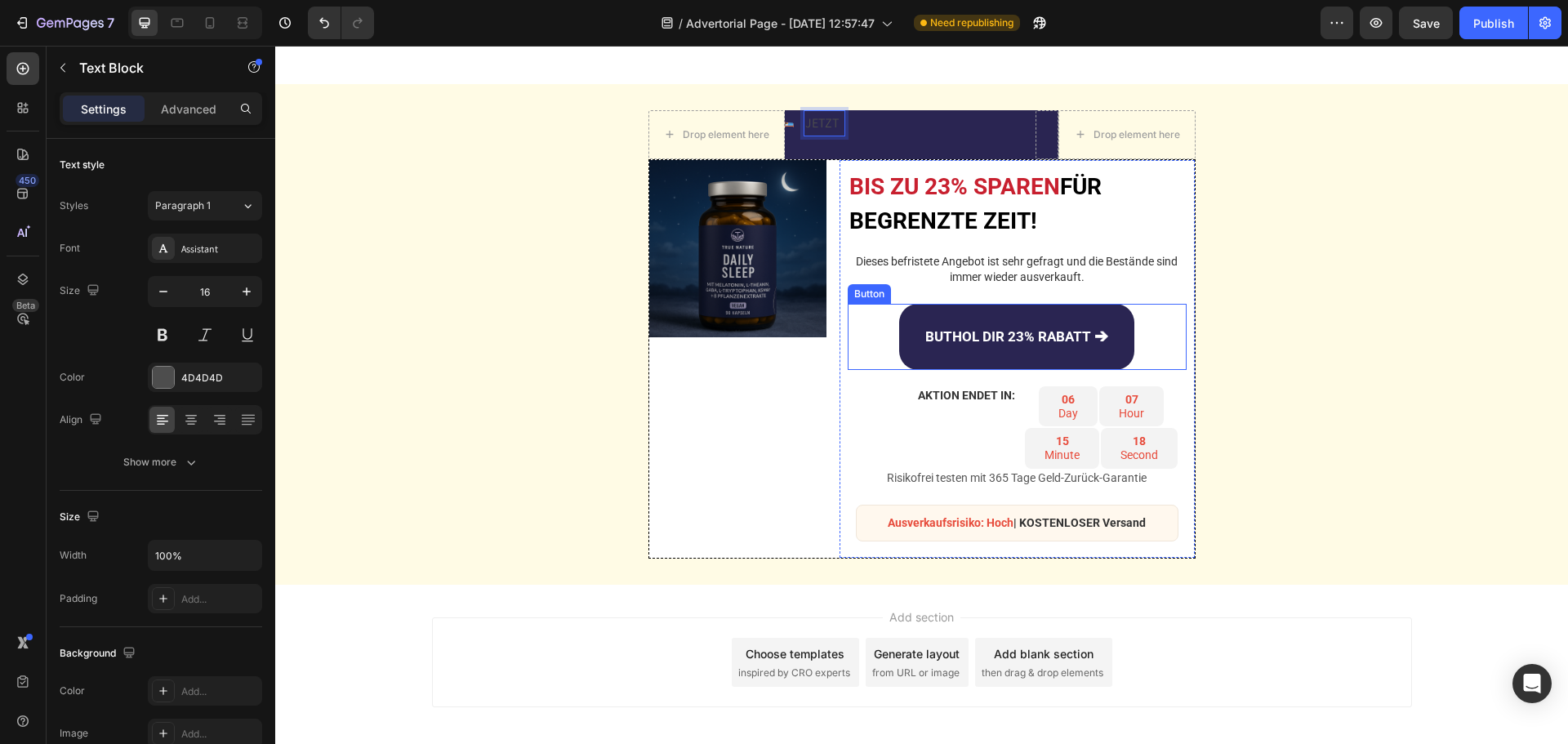
scroll to position [3667, 0]
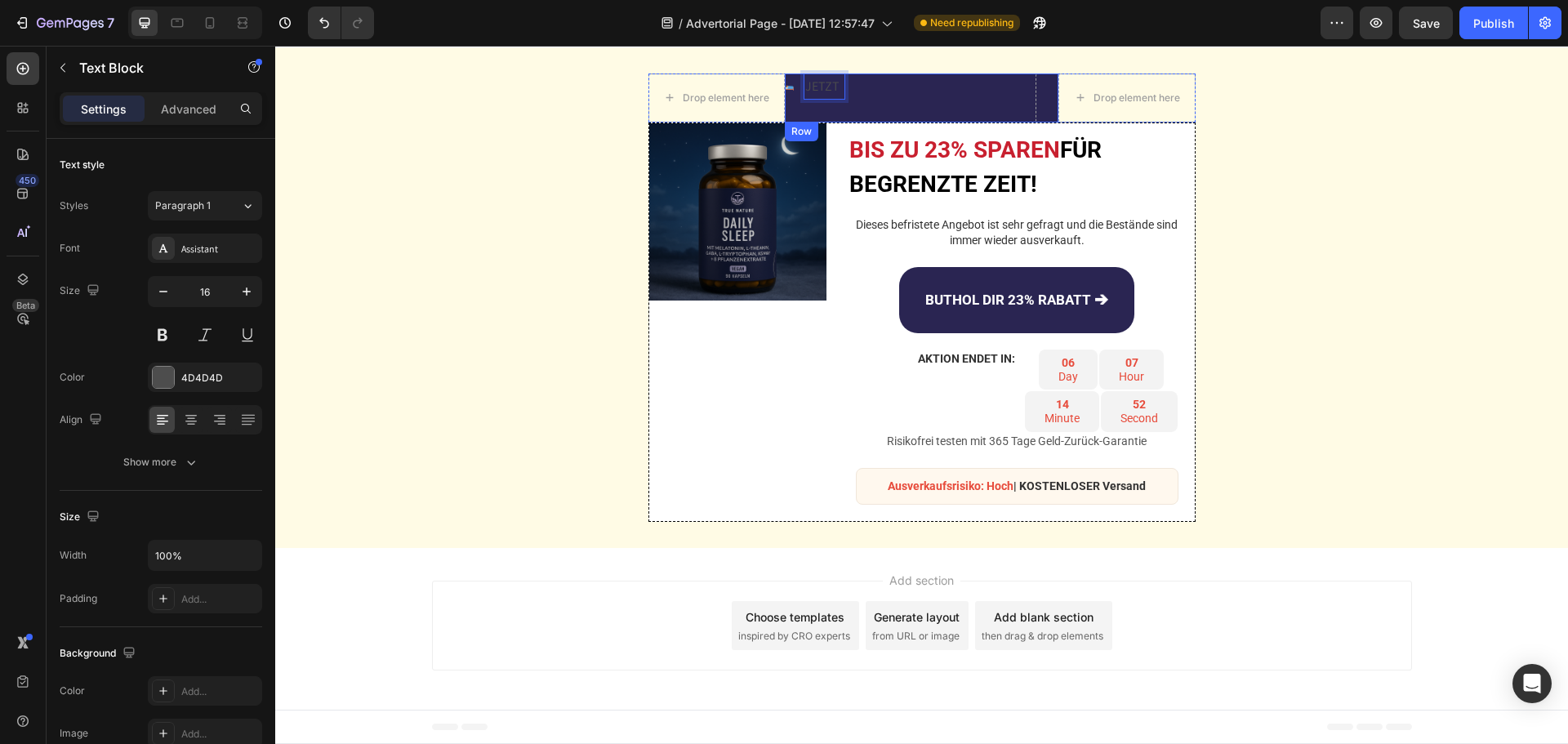
click at [789, 110] on div "Image JETZT Text Block 0 Advanced List" at bounding box center [910, 97] width 251 height 49
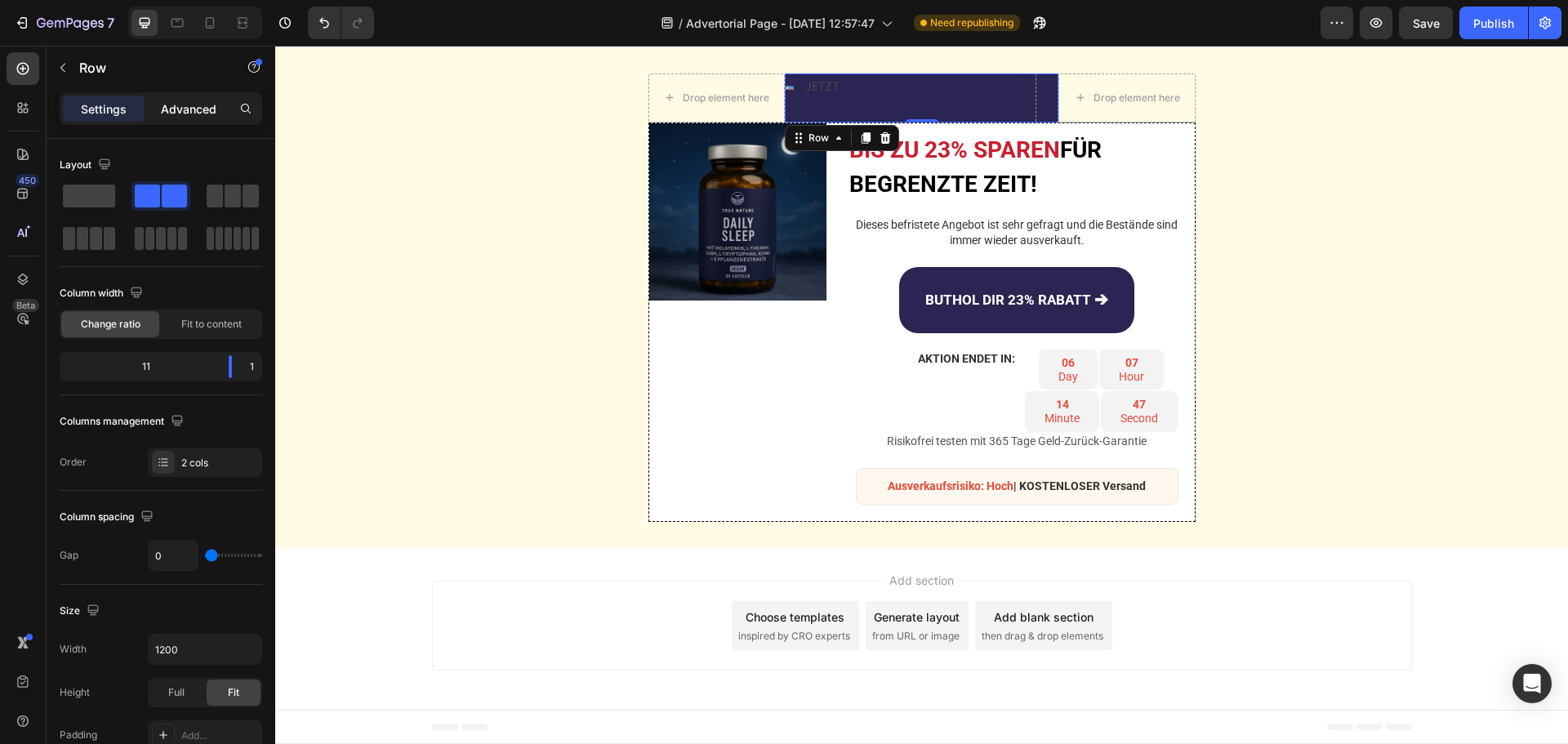
click at [187, 117] on p "Advanced" at bounding box center [188, 109] width 55 height 17
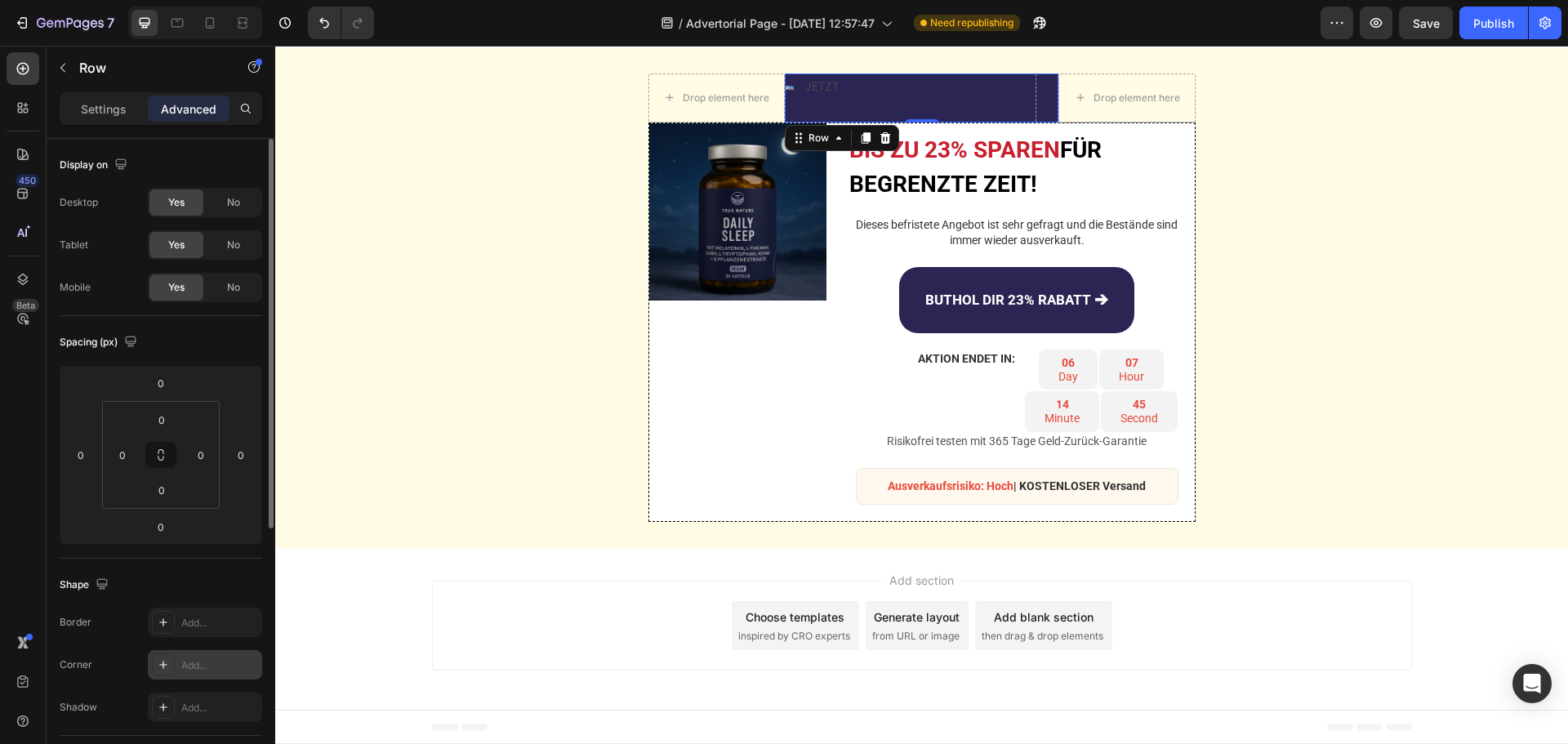
click at [196, 669] on div "Add..." at bounding box center [220, 666] width 77 height 15
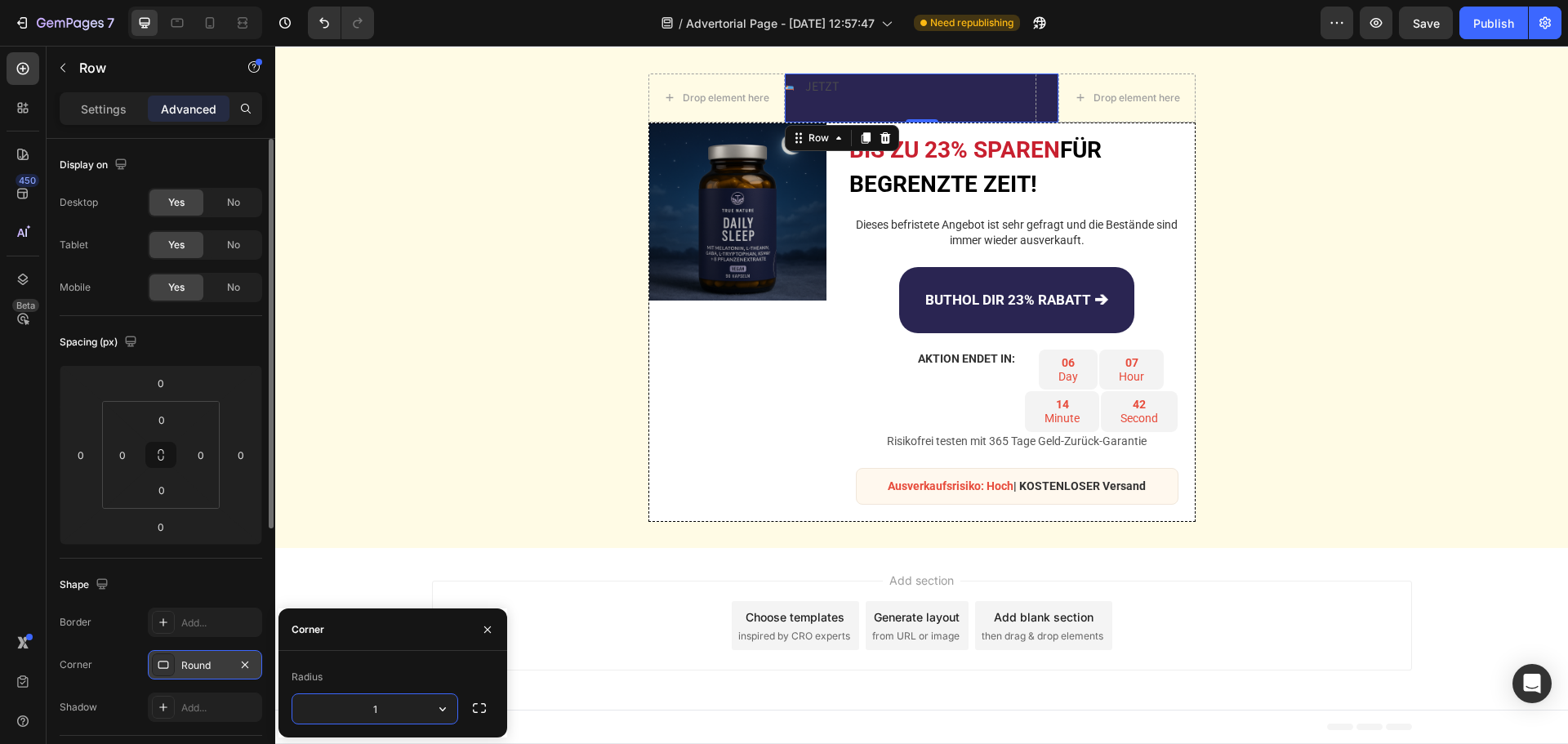
type input "10"
click at [158, 455] on icon at bounding box center [161, 458] width 6 height 5
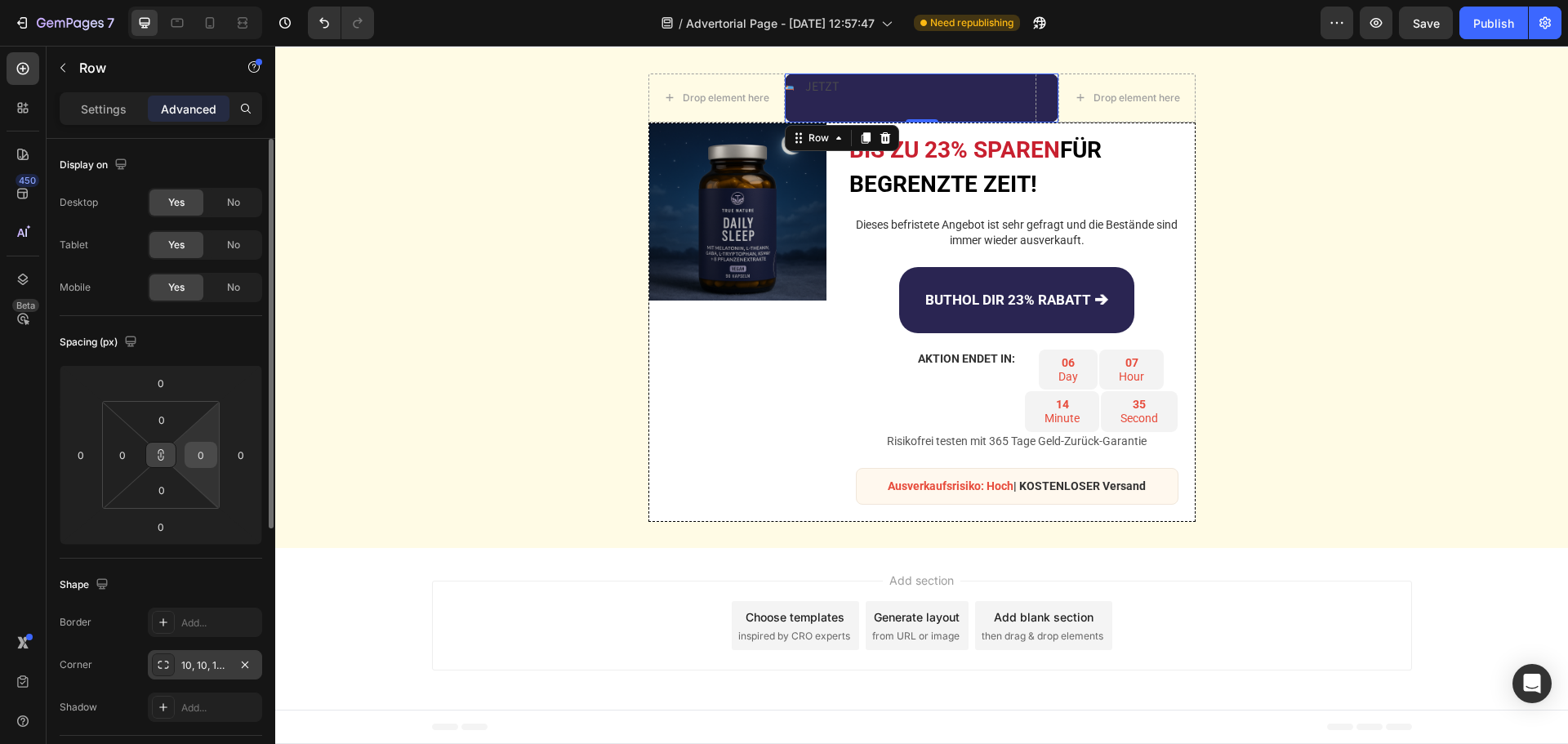
click at [197, 460] on input "0" at bounding box center [201, 454] width 25 height 25
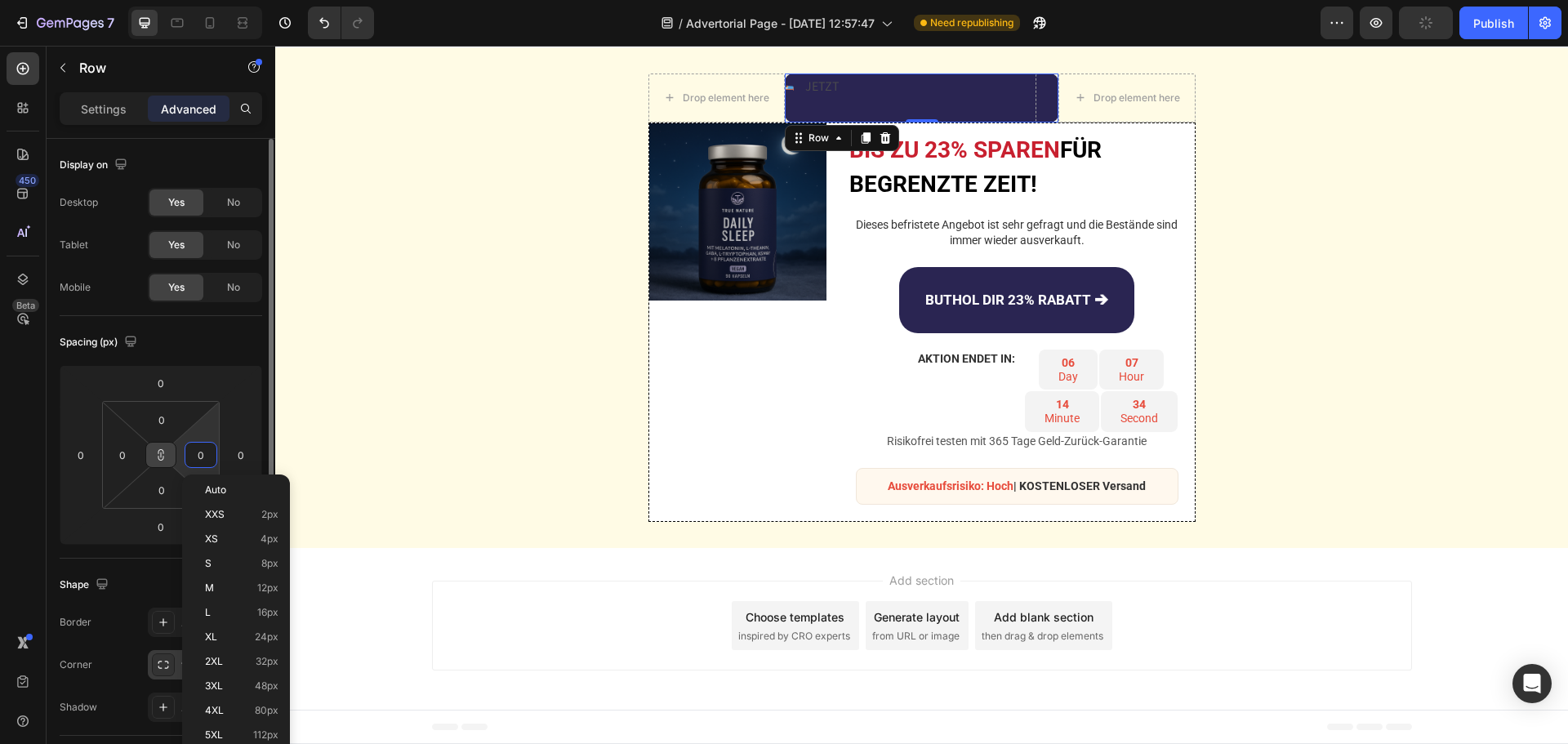
type input "1"
type input "10"
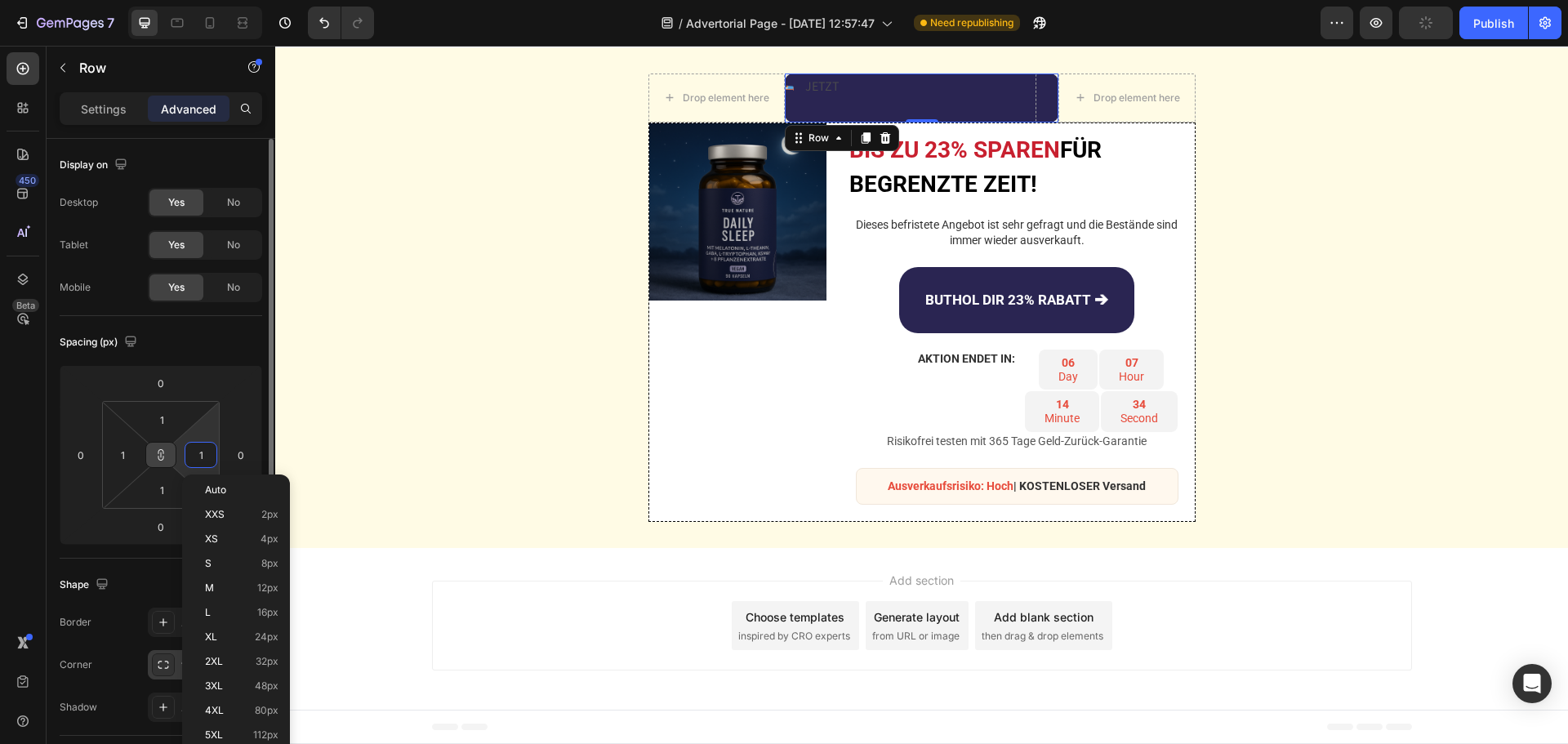
type input "10"
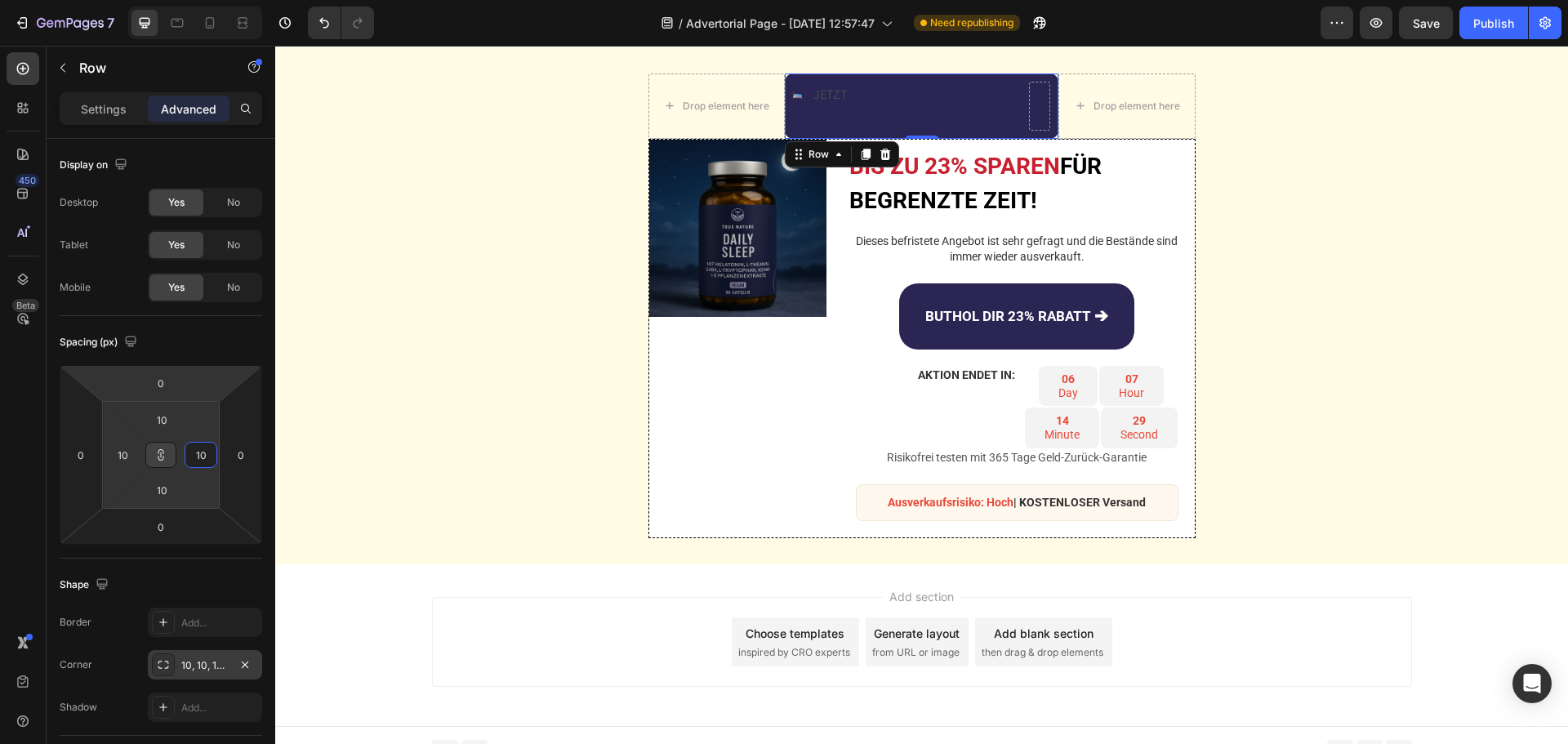
type input "10"
click at [161, 456] on icon at bounding box center [161, 454] width 1 height 6
click at [125, 456] on input "10" at bounding box center [123, 454] width 25 height 25
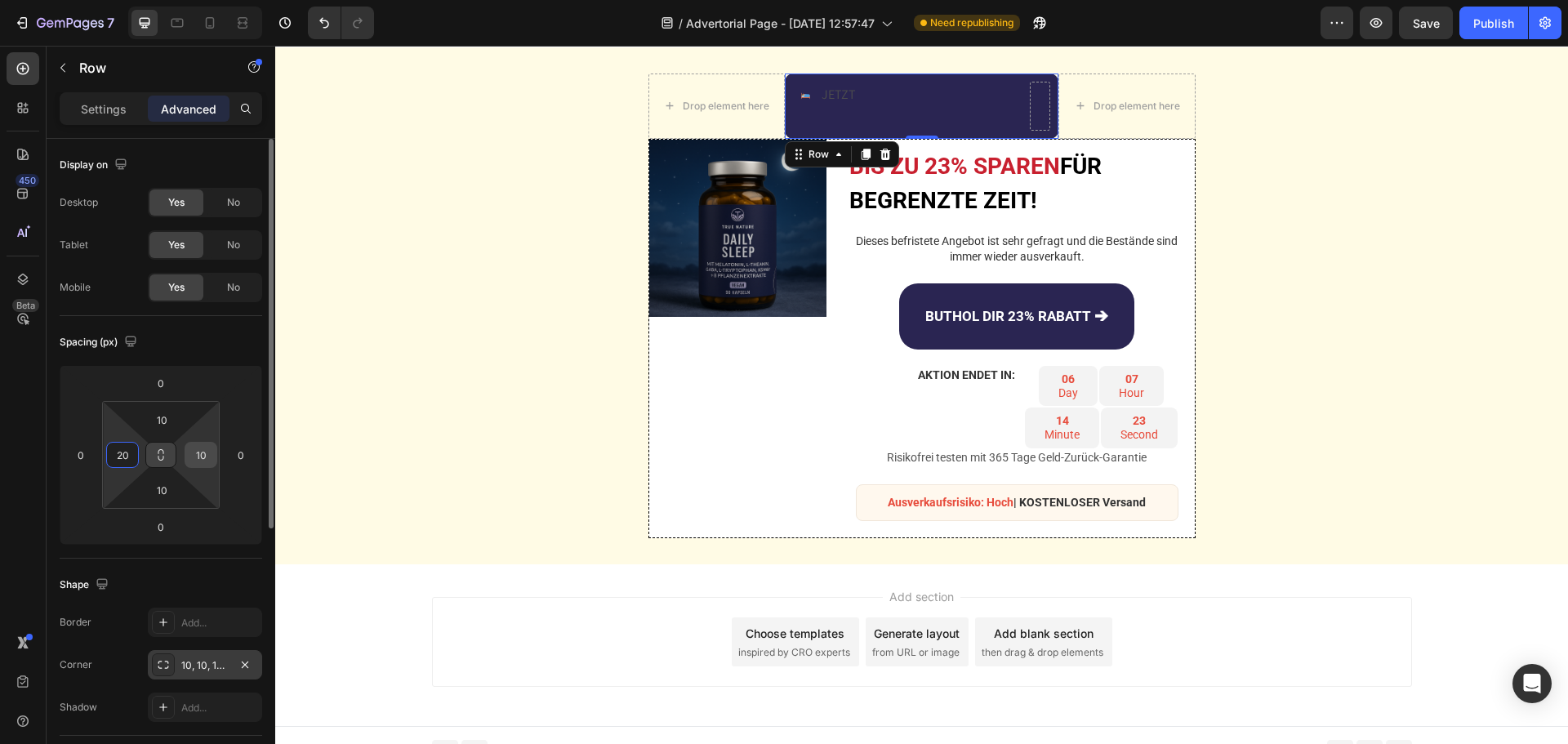
type input "20"
click at [205, 457] on input "10" at bounding box center [201, 454] width 25 height 25
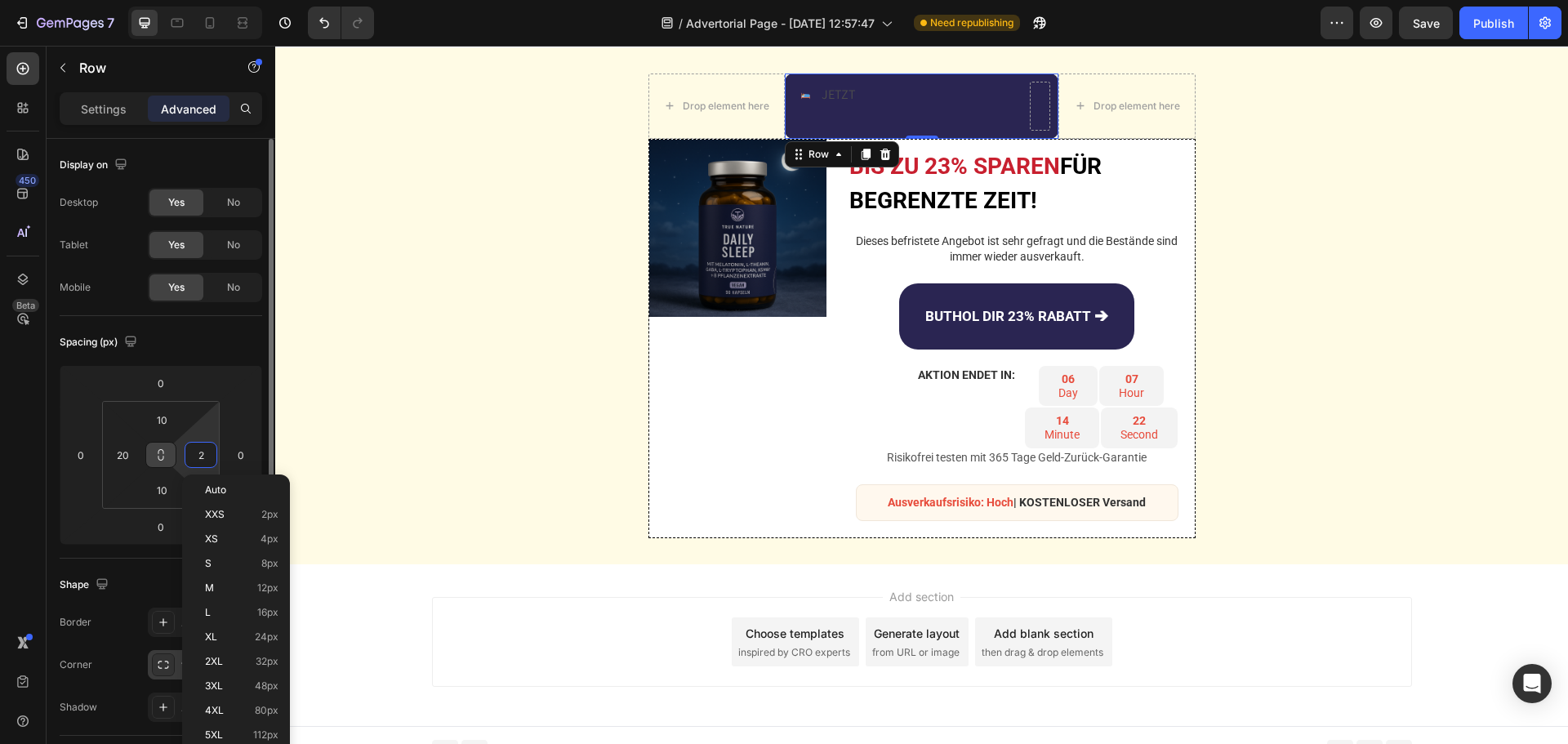
type input "20"
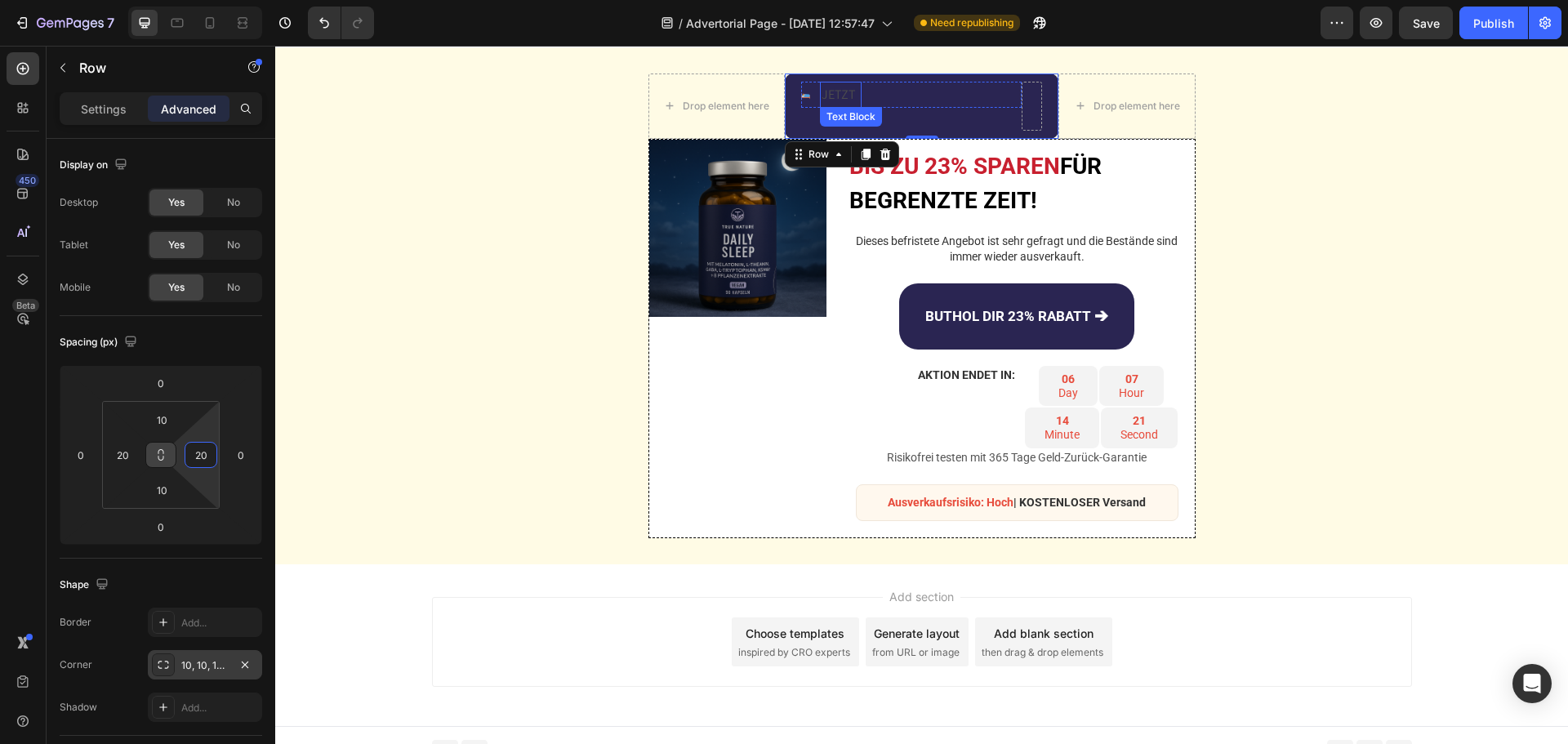
click at [841, 92] on p "JETZT" at bounding box center [841, 95] width 39 height 24
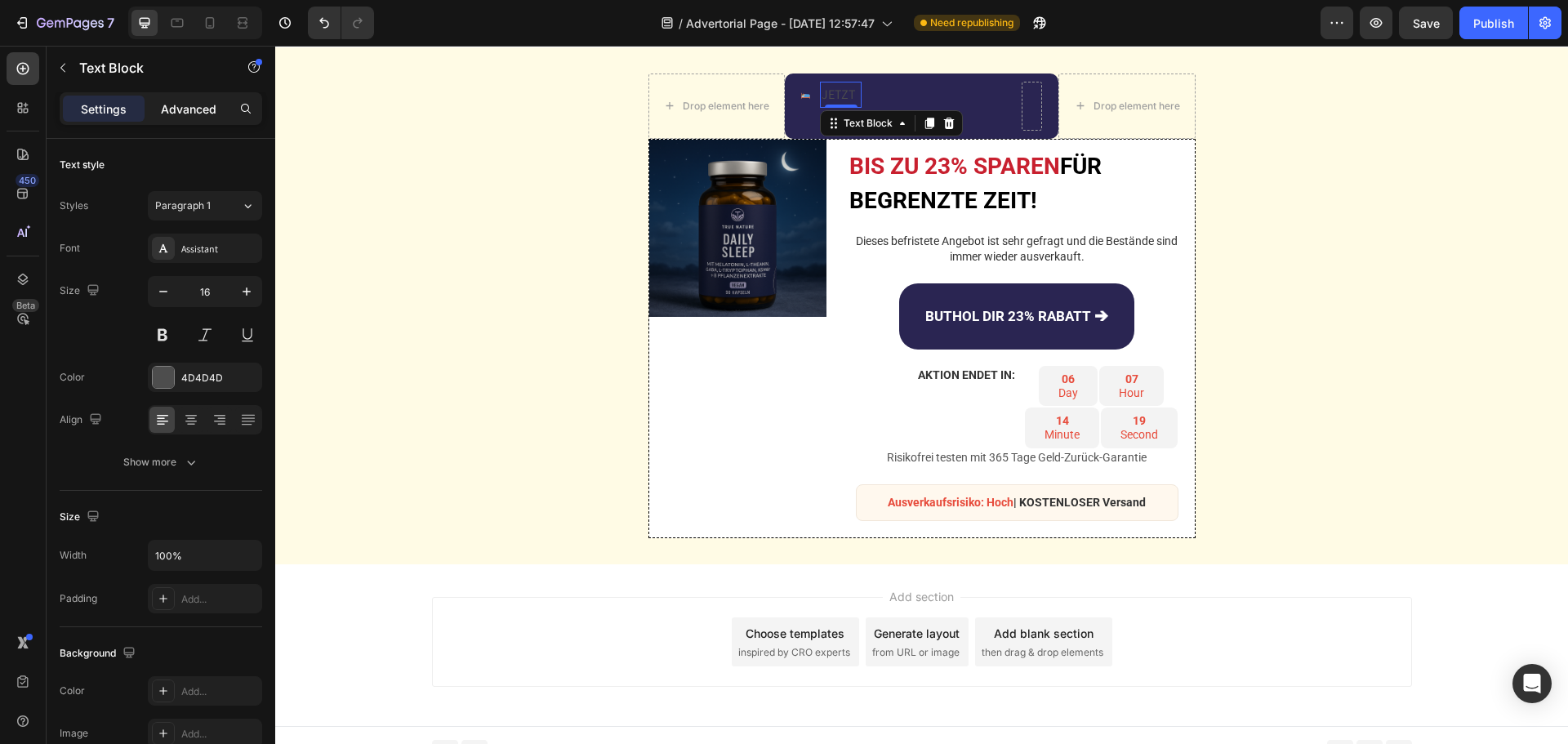
click at [207, 113] on p "Advanced" at bounding box center [188, 109] width 55 height 17
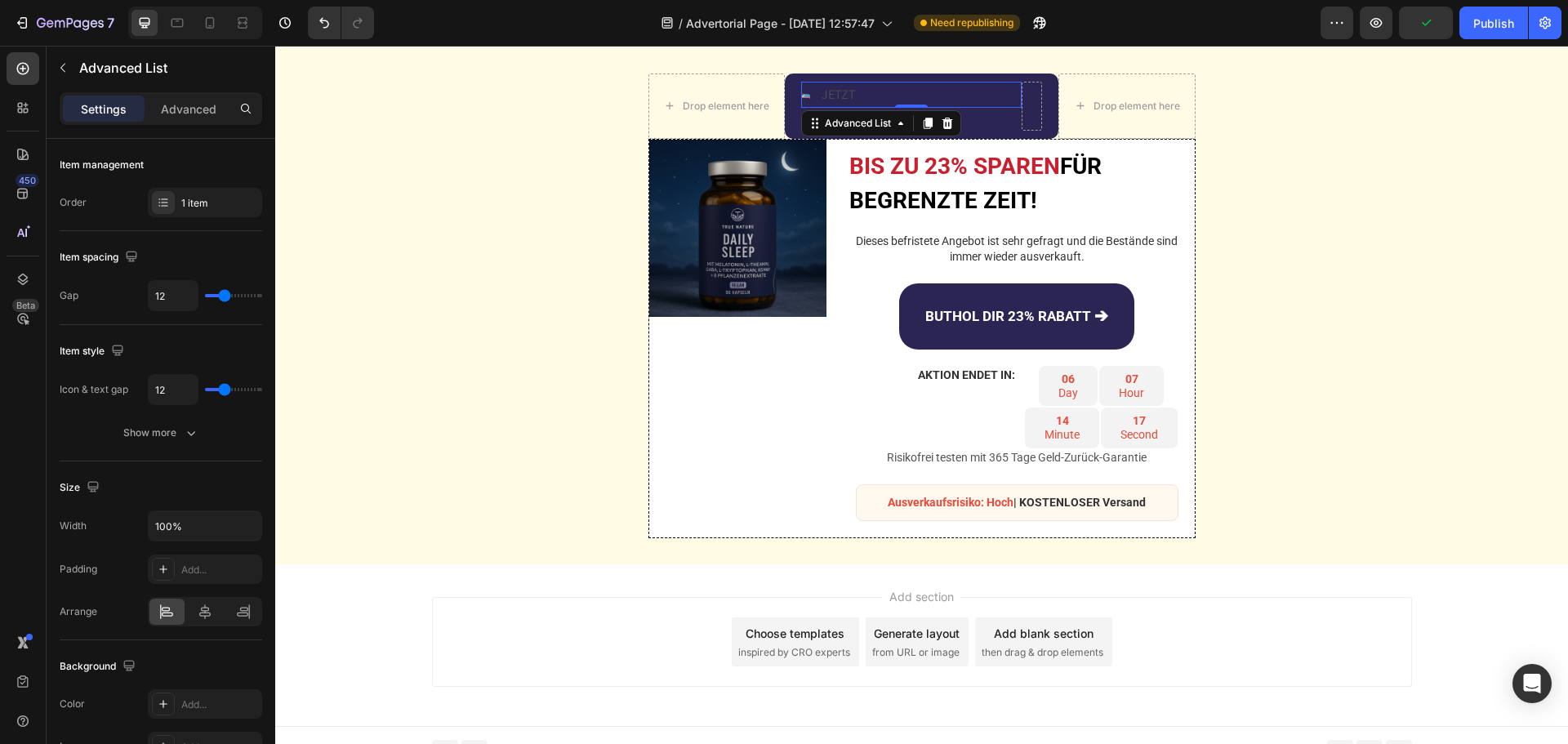
click at [899, 82] on div "Image JETZT Text Block" at bounding box center [911, 95] width 220 height 27
click at [191, 116] on p "Advanced" at bounding box center [188, 109] width 55 height 17
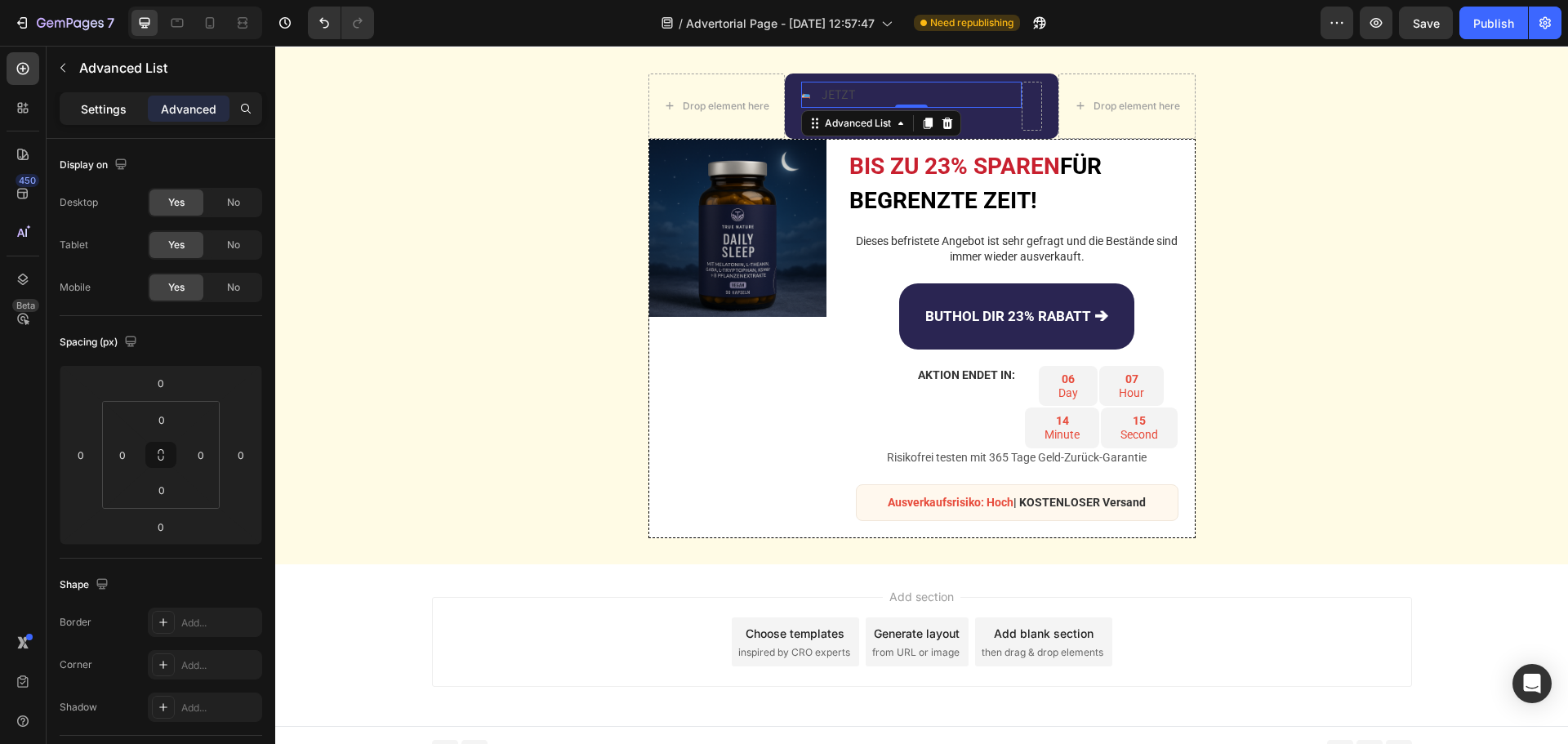
click at [101, 102] on p "Settings" at bounding box center [103, 109] width 45 height 17
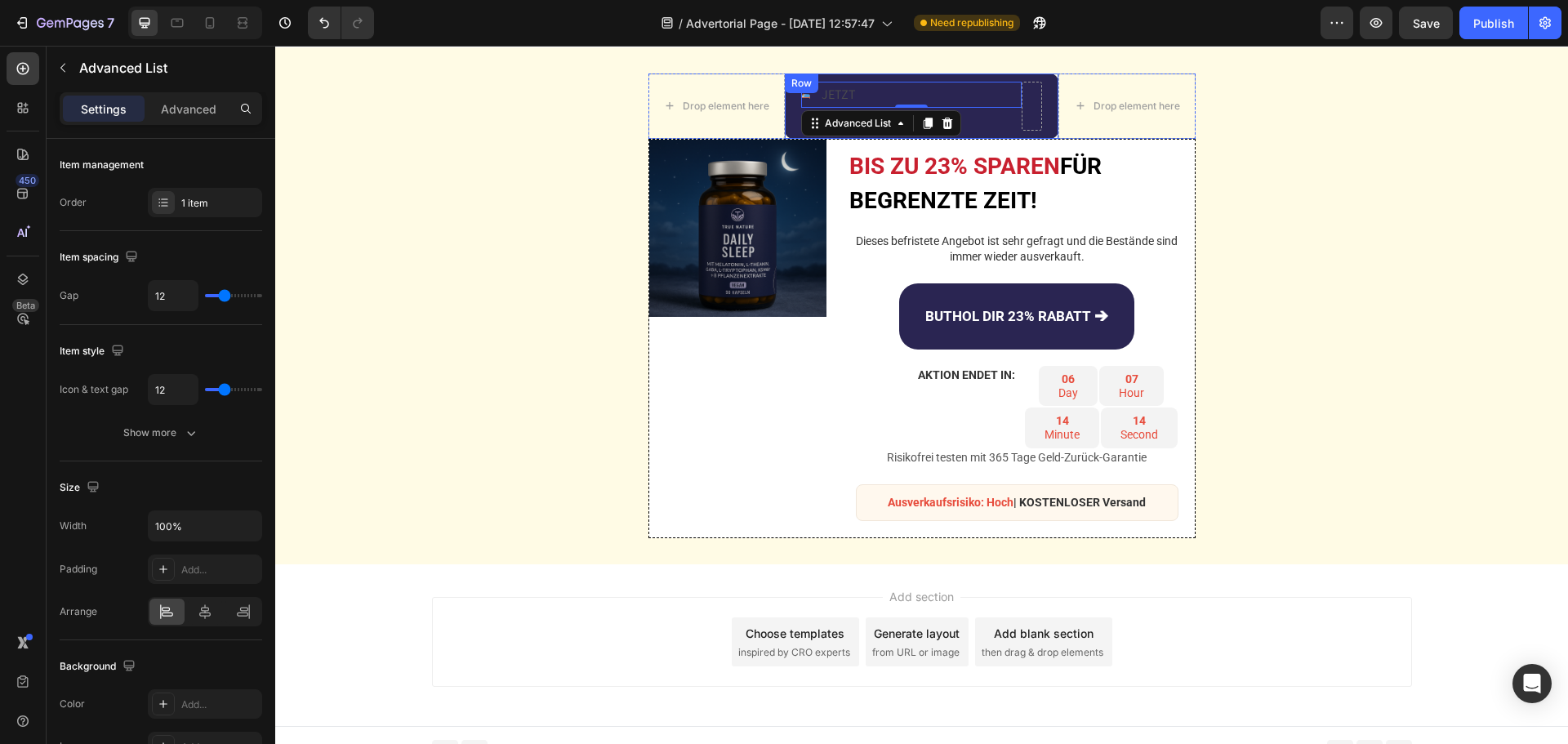
click at [989, 116] on div "Image JETZT Text Block Advanced List 0" at bounding box center [911, 106] width 220 height 49
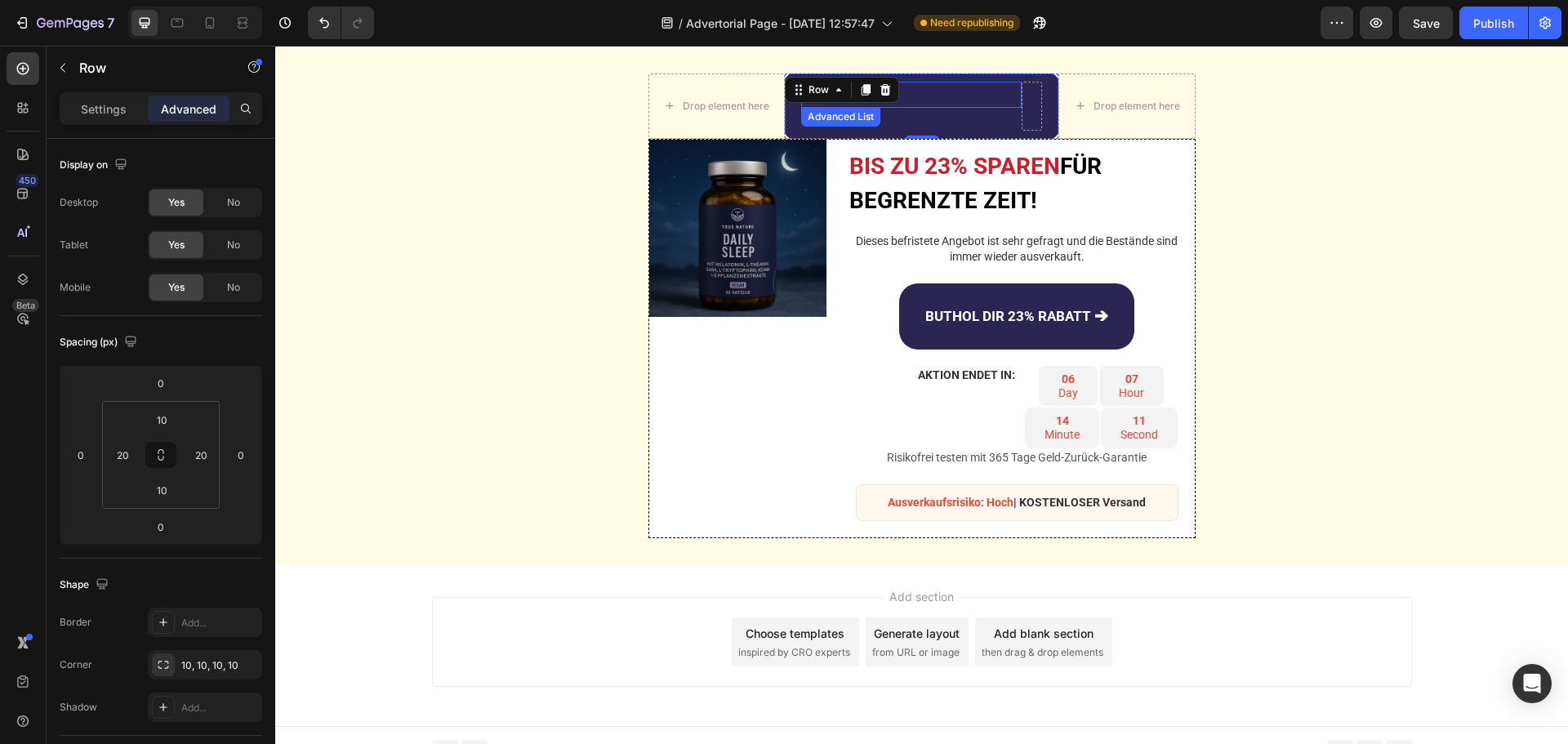
click at [918, 87] on div "Image JETZT Text Block" at bounding box center [911, 95] width 220 height 27
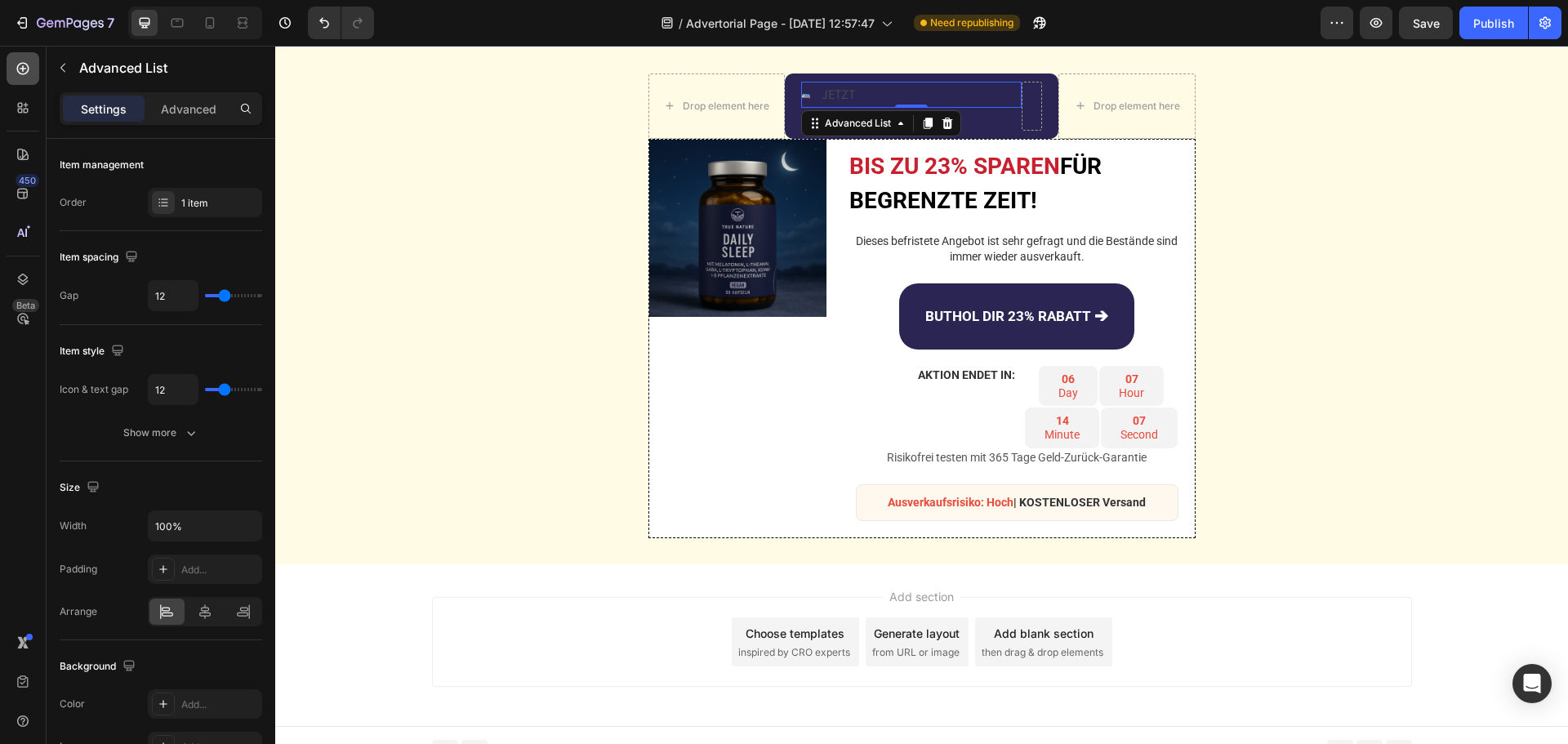
click at [27, 68] on icon at bounding box center [23, 68] width 17 height 16
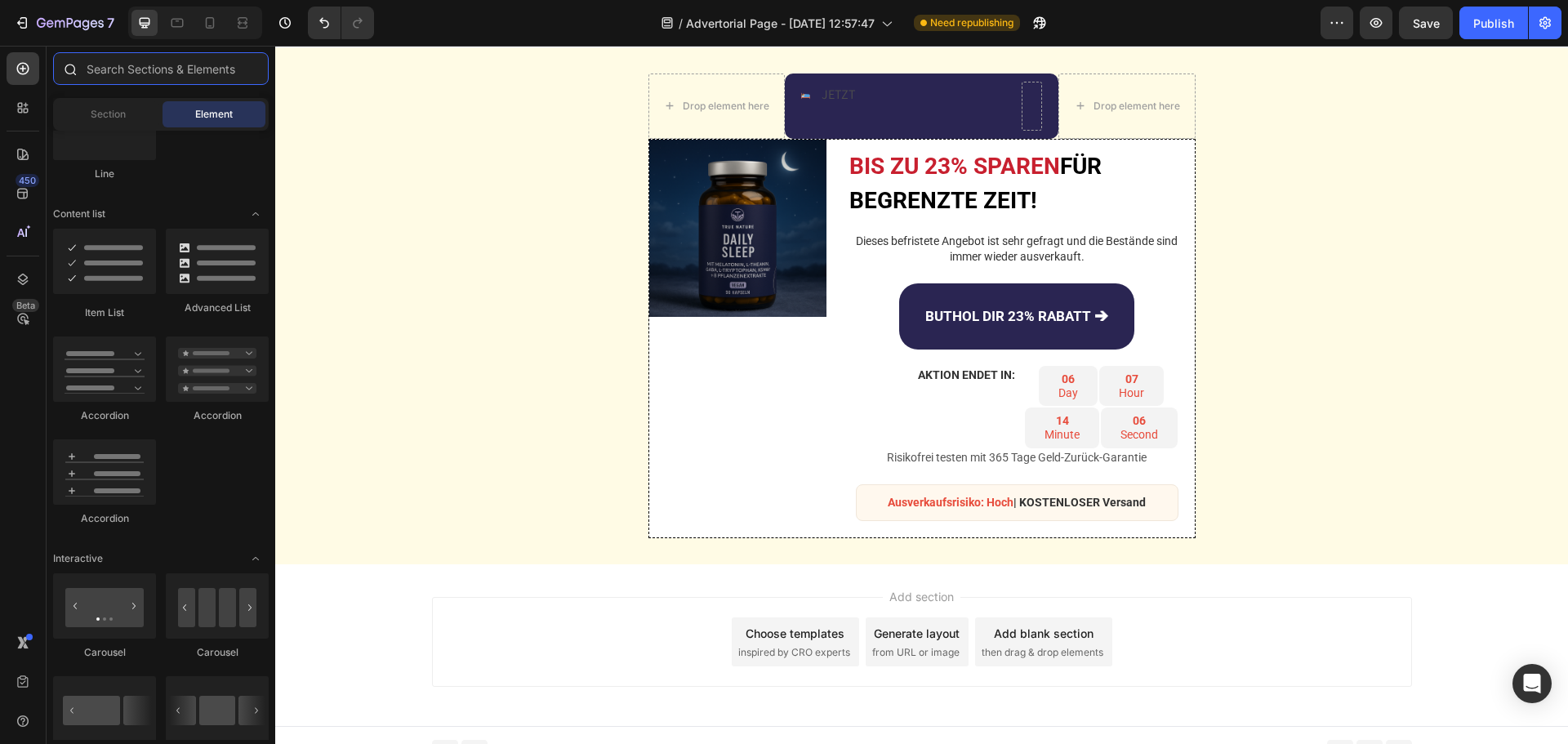
click at [104, 78] on input "text" at bounding box center [160, 68] width 215 height 33
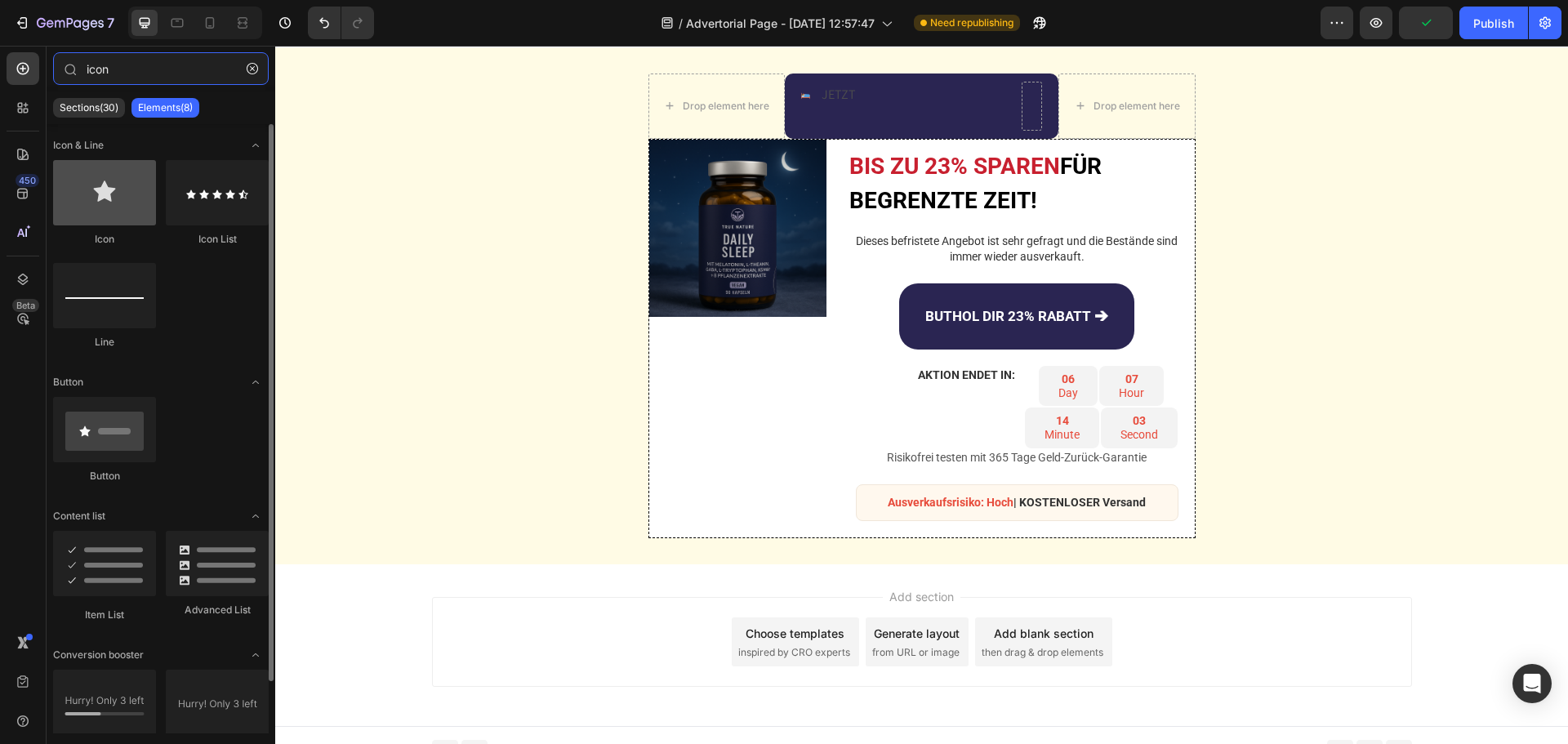
type input "icon"
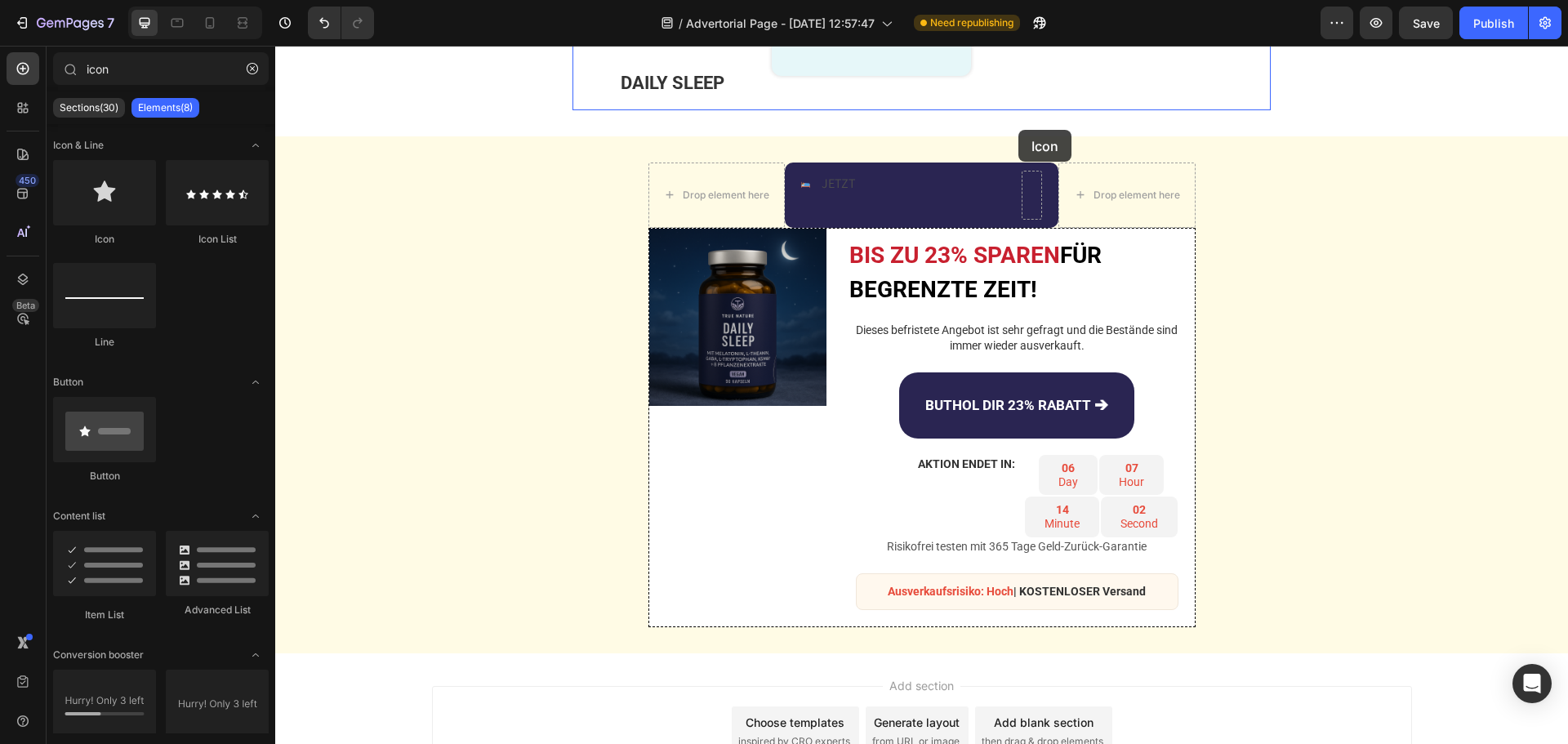
scroll to position [3565, 0]
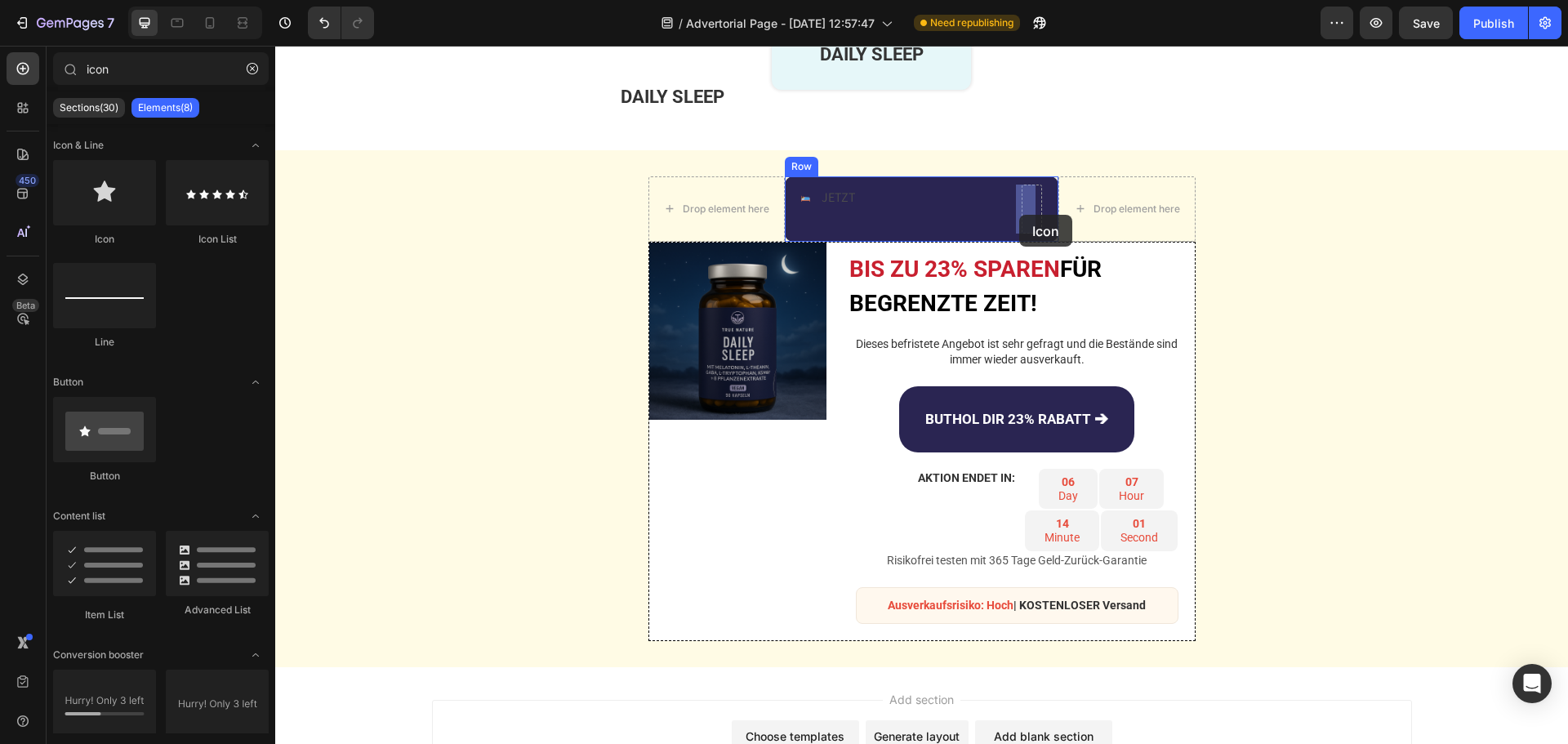
drag, startPoint x: 384, startPoint y: 250, endPoint x: 1019, endPoint y: 214, distance: 636.0
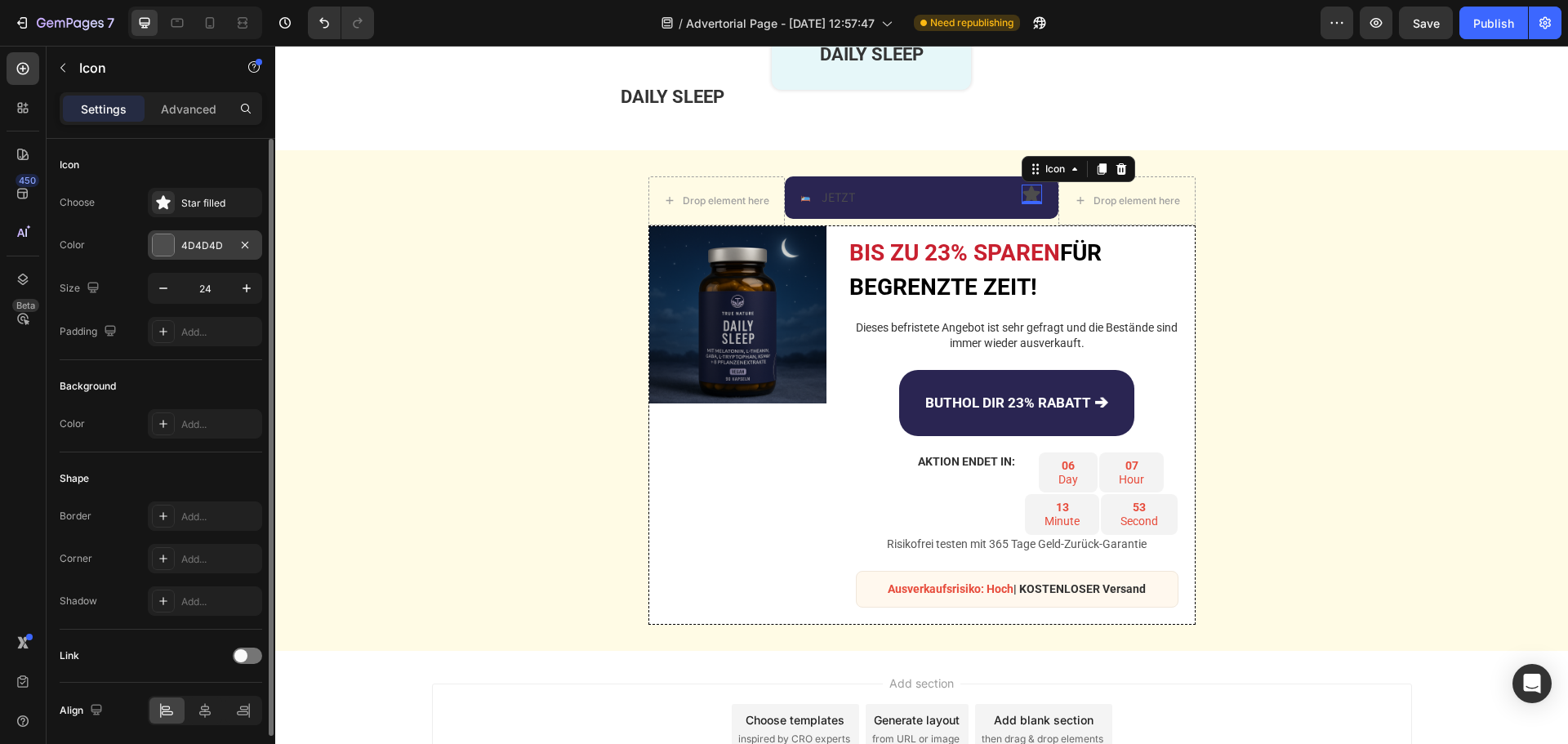
click at [196, 244] on div "4D4D4D" at bounding box center [205, 246] width 47 height 15
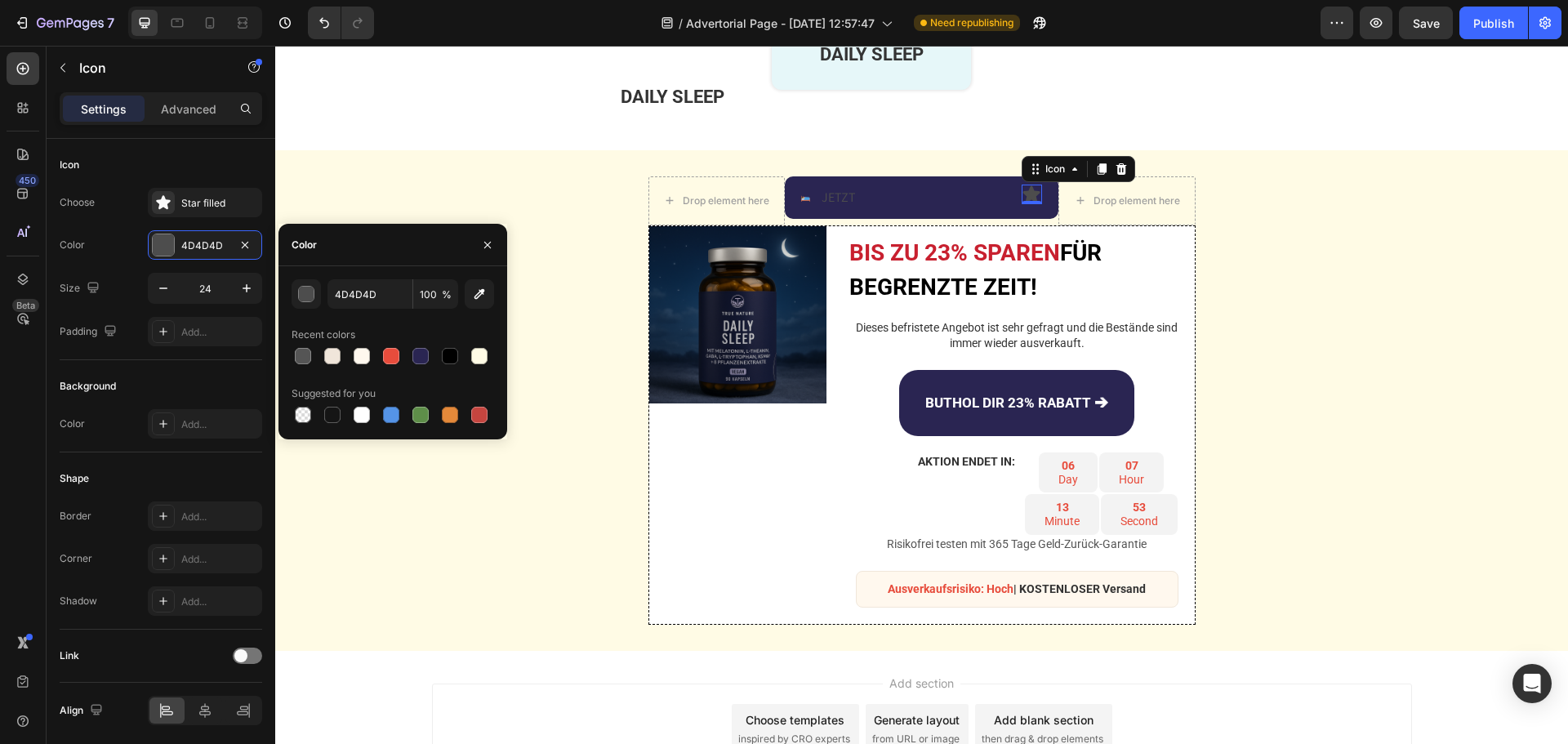
click at [366, 276] on div "4D4D4D 100 % Recent colors Suggested for you" at bounding box center [392, 353] width 229 height 173
click at [361, 295] on input "4D4D4D" at bounding box center [370, 294] width 85 height 30
paste input "#FFAC33"
type input "FFAC33"
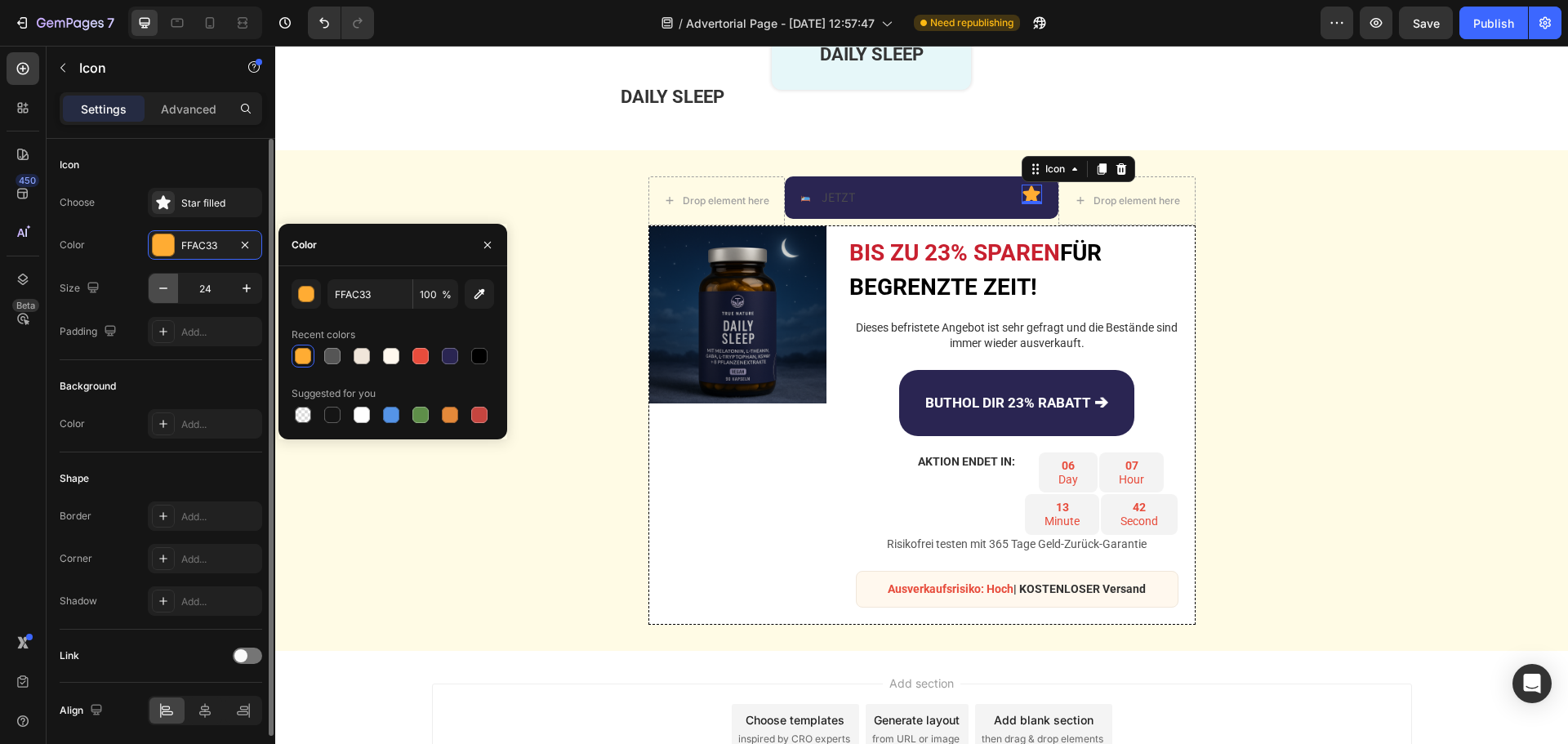
click at [166, 289] on icon "button" at bounding box center [163, 288] width 17 height 16
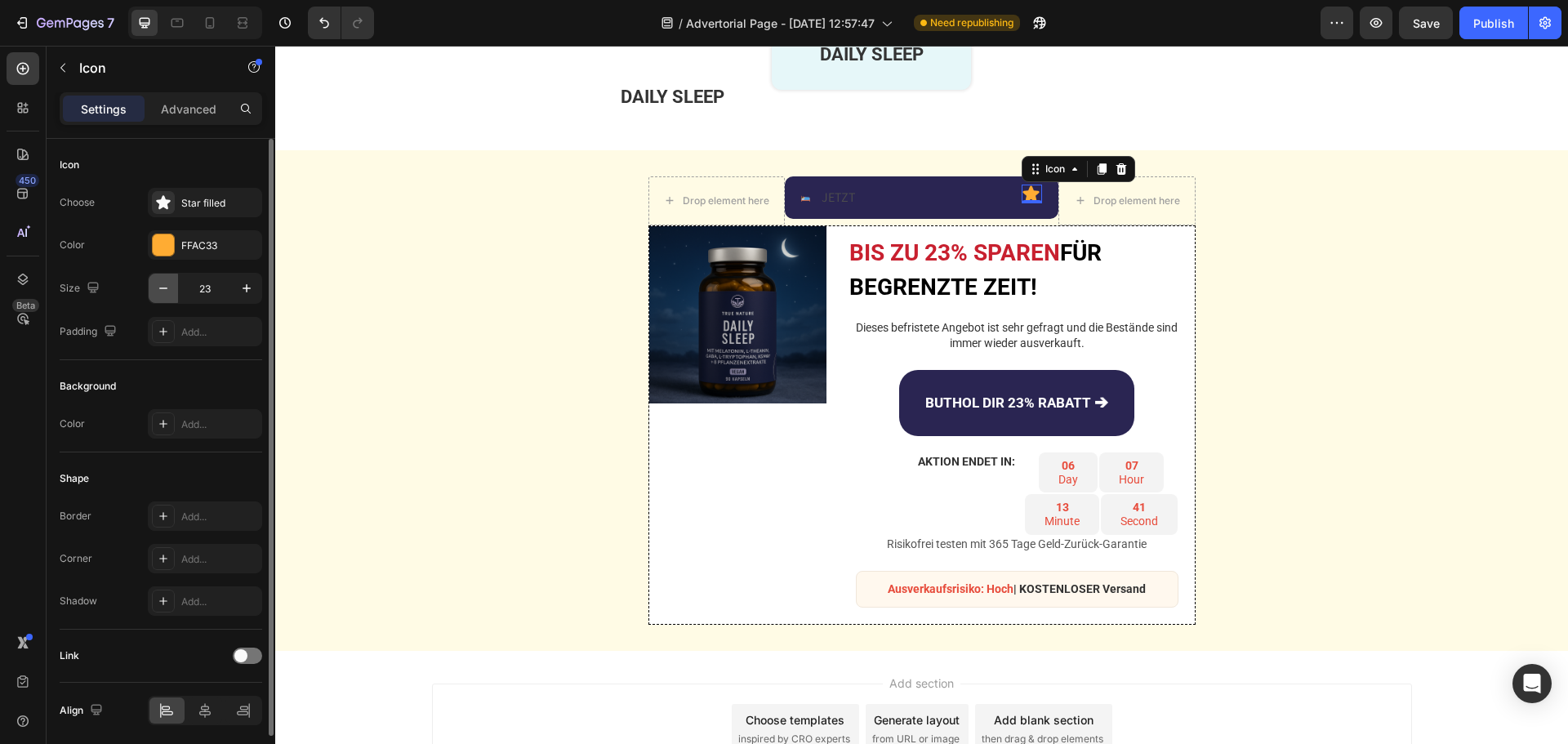
click at [166, 289] on icon "button" at bounding box center [163, 288] width 17 height 16
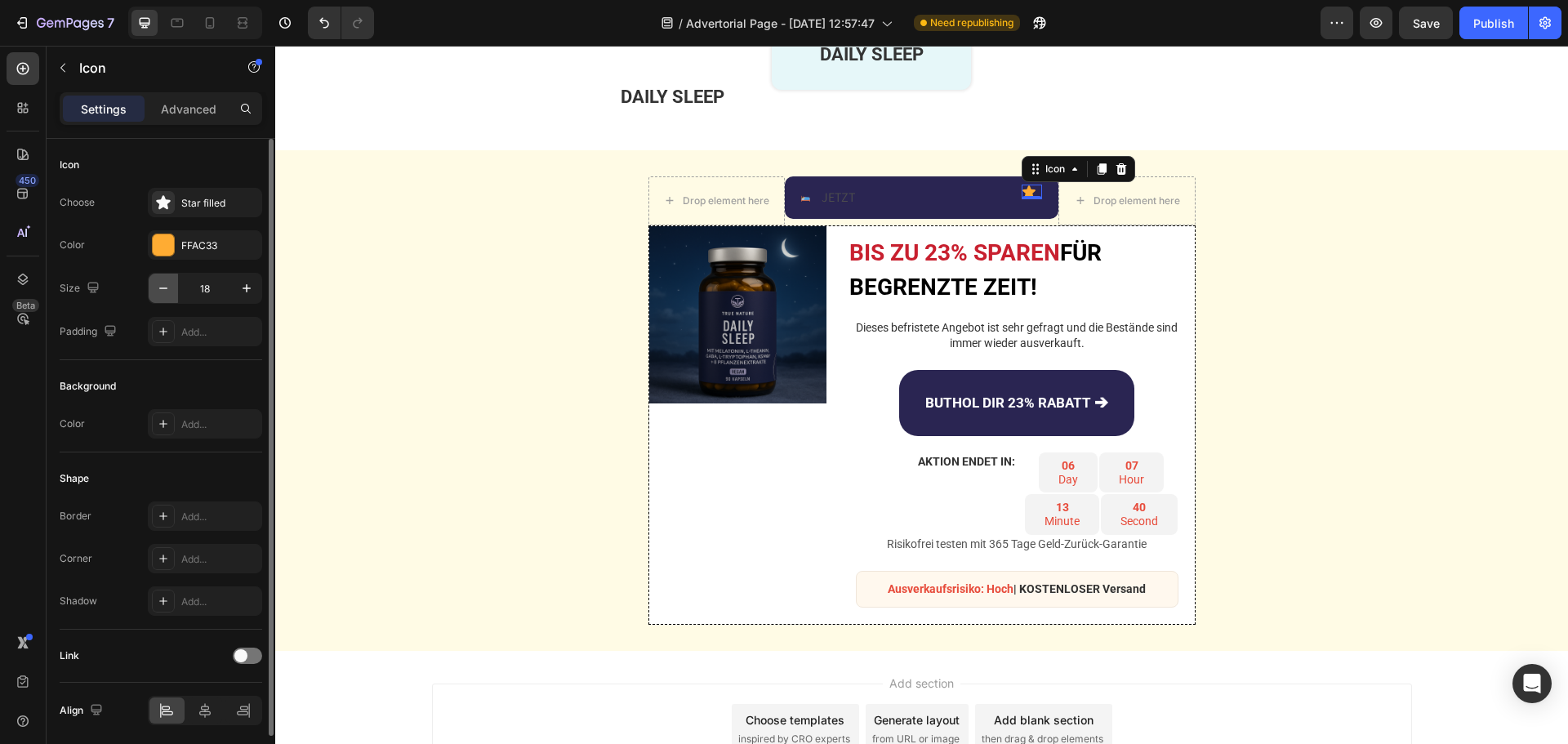
click at [166, 289] on icon "button" at bounding box center [163, 288] width 17 height 16
type input "16"
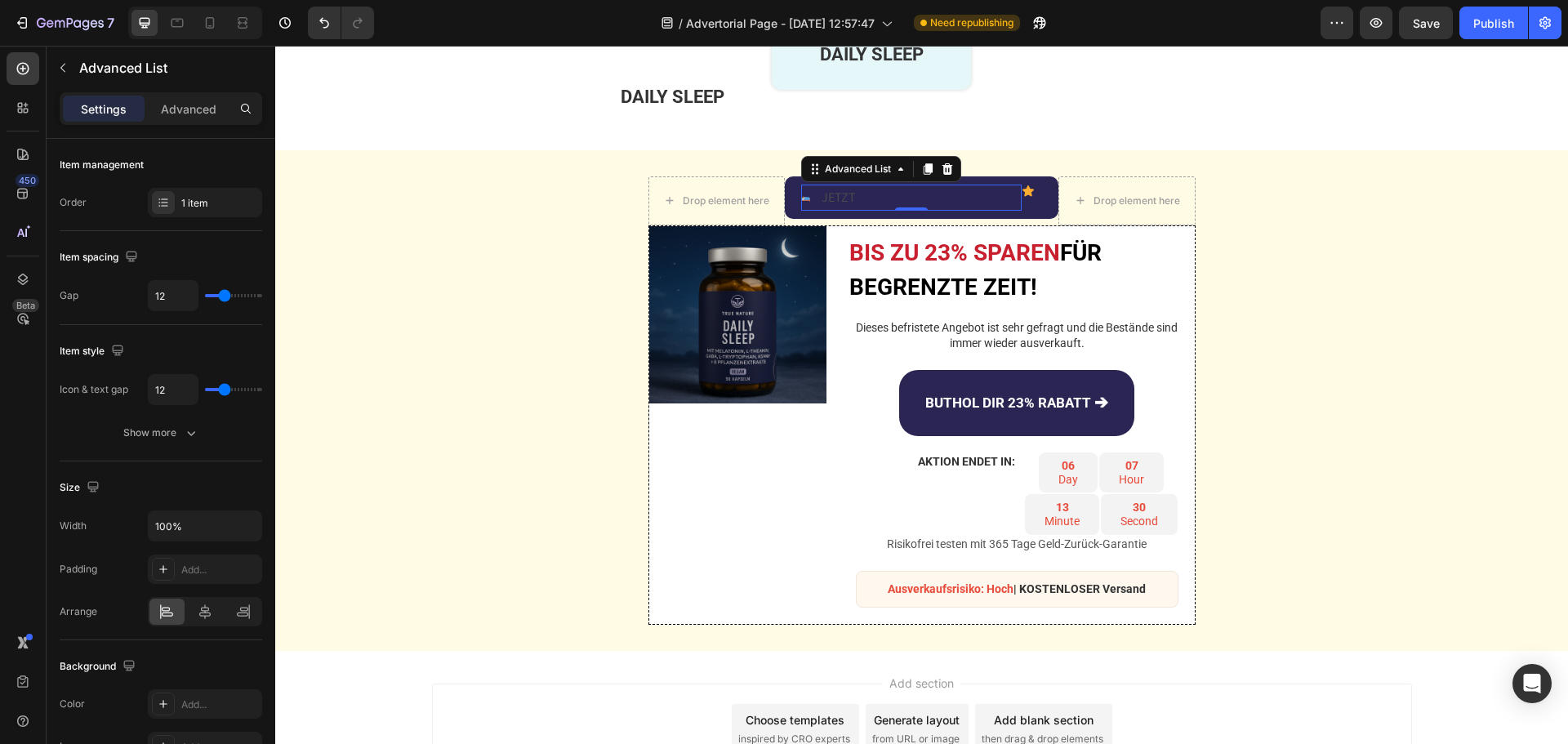
click at [861, 191] on div "Image JETZT Text Block" at bounding box center [911, 198] width 220 height 27
click at [858, 200] on div "Image JETZT Text Block" at bounding box center [911, 198] width 220 height 27
click at [857, 195] on div "Image JETZT Text Block" at bounding box center [911, 198] width 220 height 27
click at [850, 194] on p "JETZT" at bounding box center [841, 198] width 39 height 24
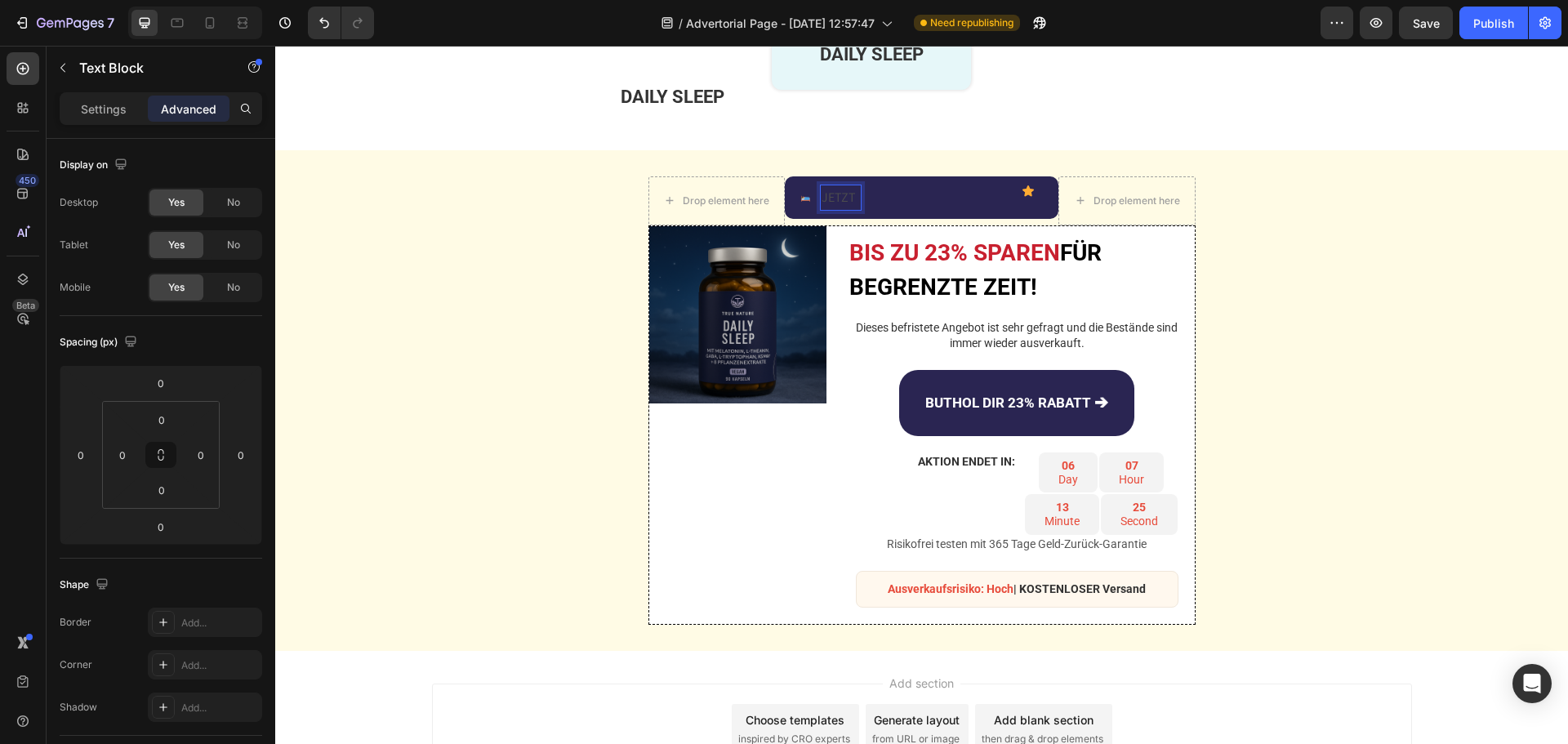
click at [840, 196] on p "JETZT" at bounding box center [841, 198] width 39 height 24
click at [841, 195] on p "JETZT" at bounding box center [841, 198] width 39 height 24
click at [851, 194] on p "JETZT" at bounding box center [841, 198] width 39 height 24
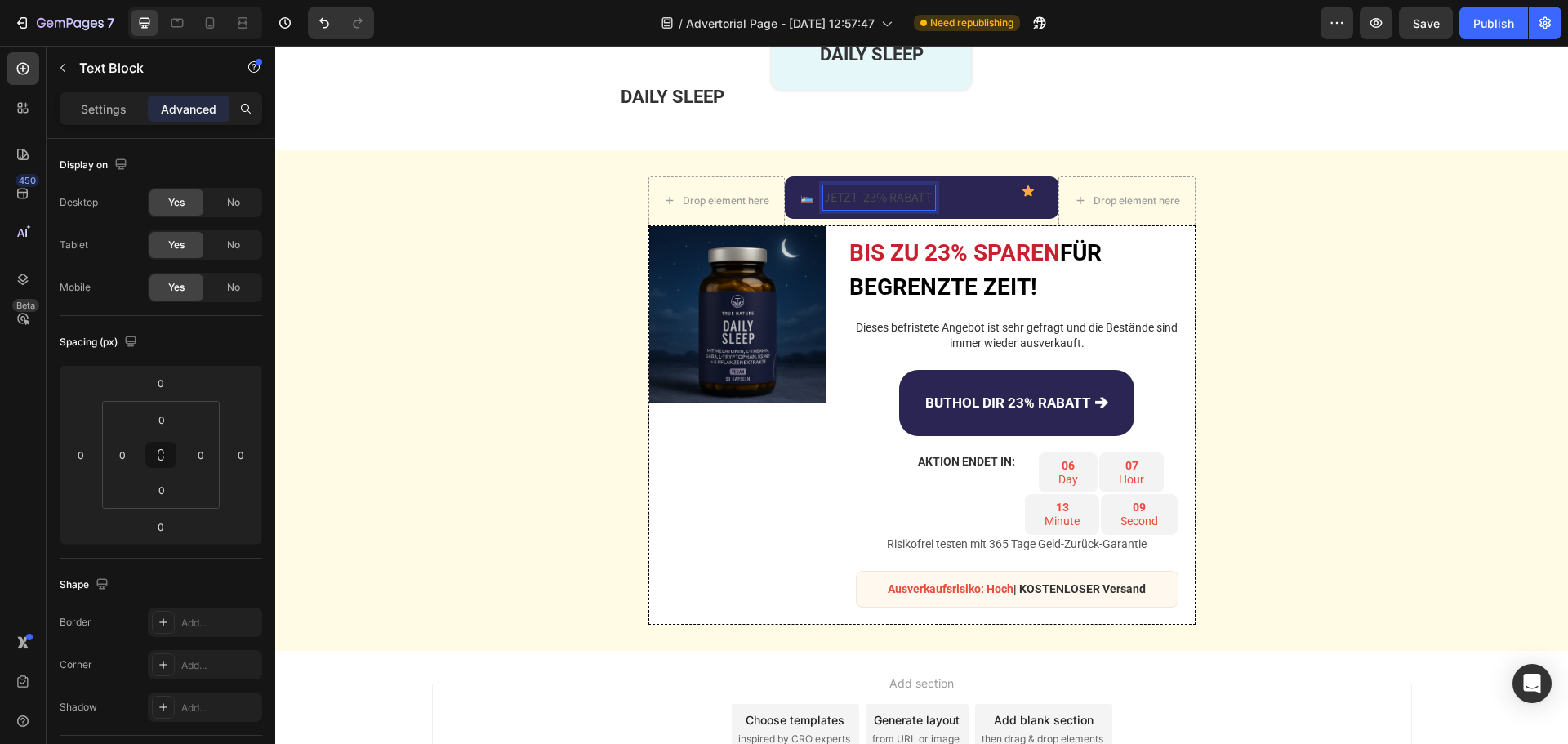
click at [850, 196] on p "JETZT 23% RABATT" at bounding box center [880, 198] width 111 height 24
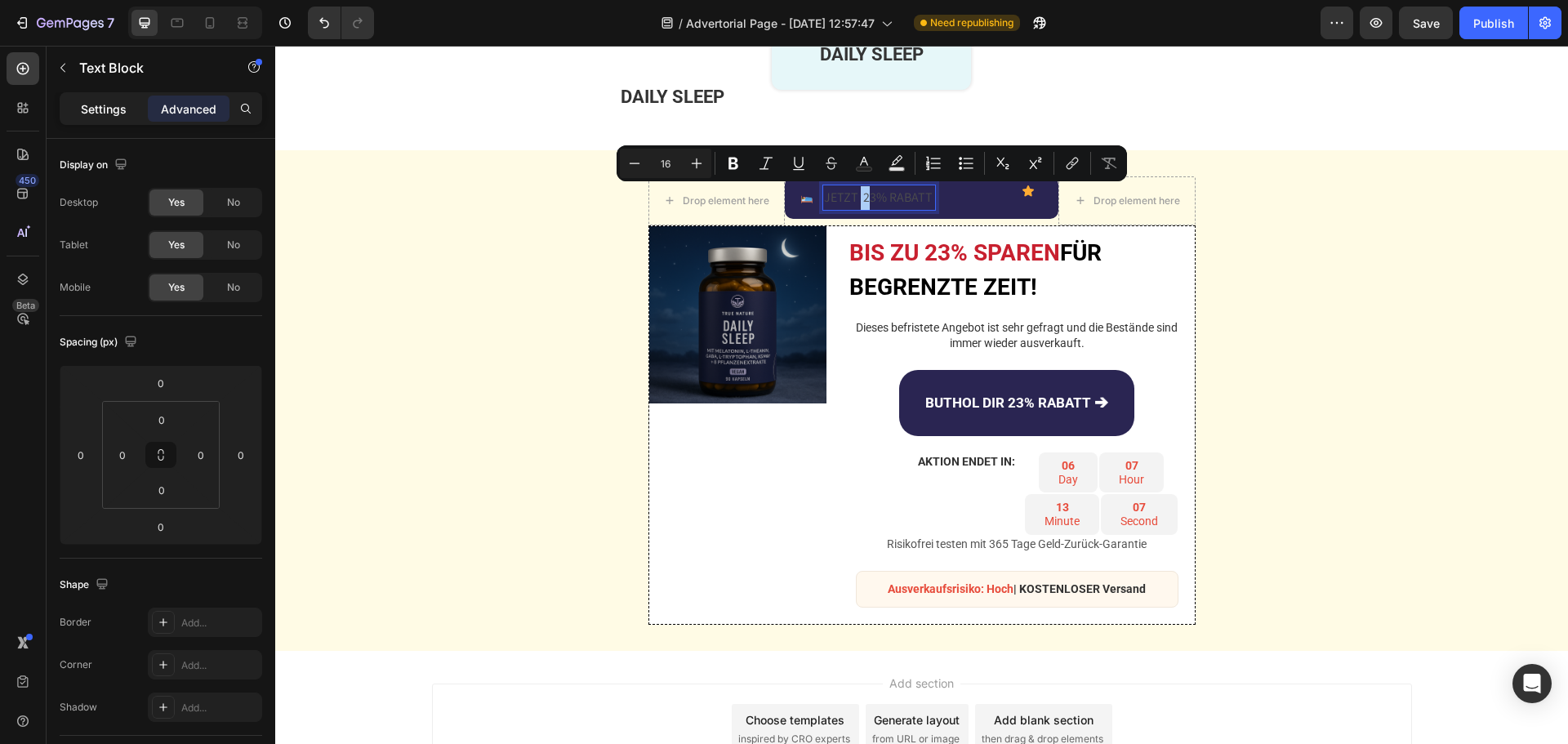
click at [92, 118] on div "Settings" at bounding box center [103, 109] width 82 height 26
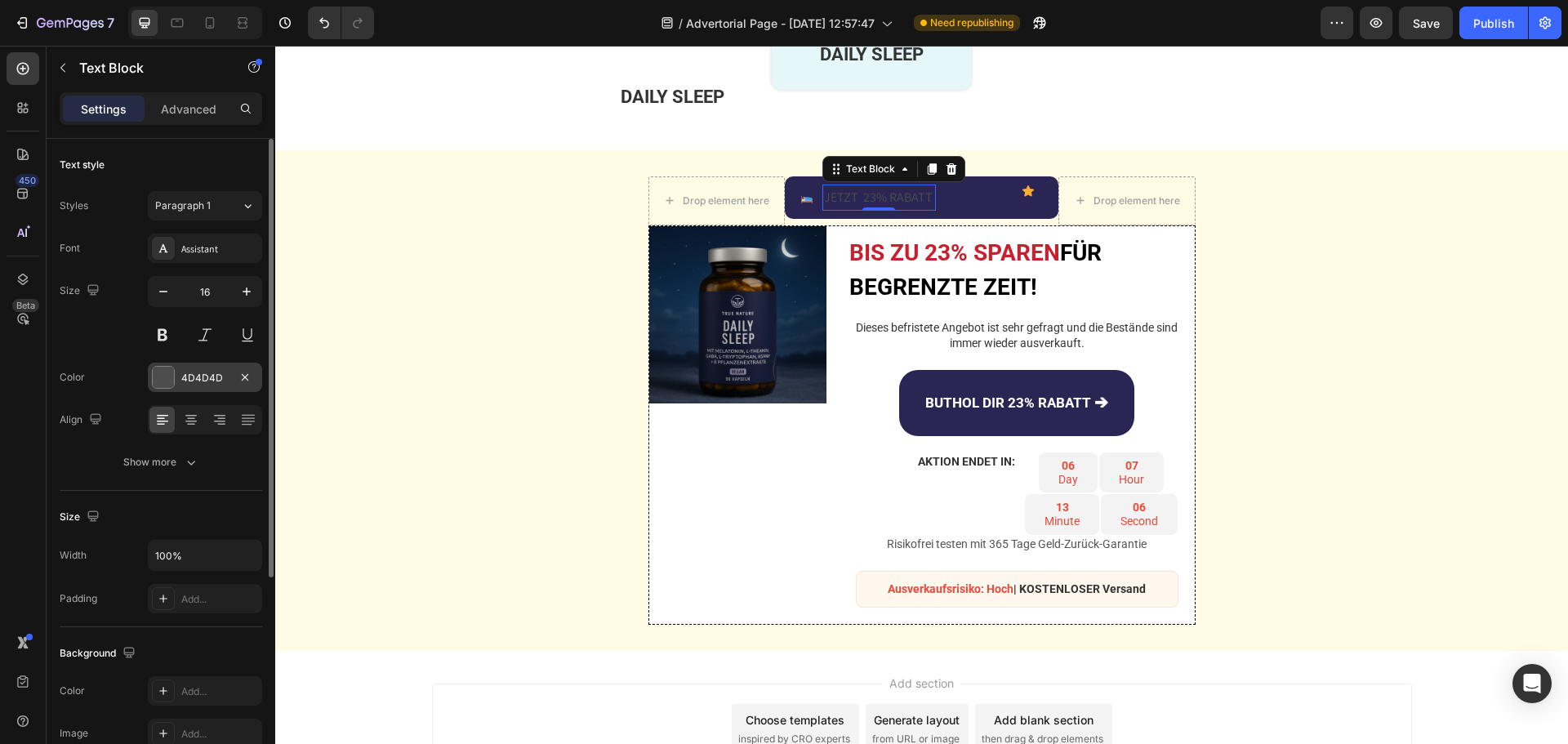
click at [206, 378] on div "4D4D4D" at bounding box center [205, 378] width 47 height 15
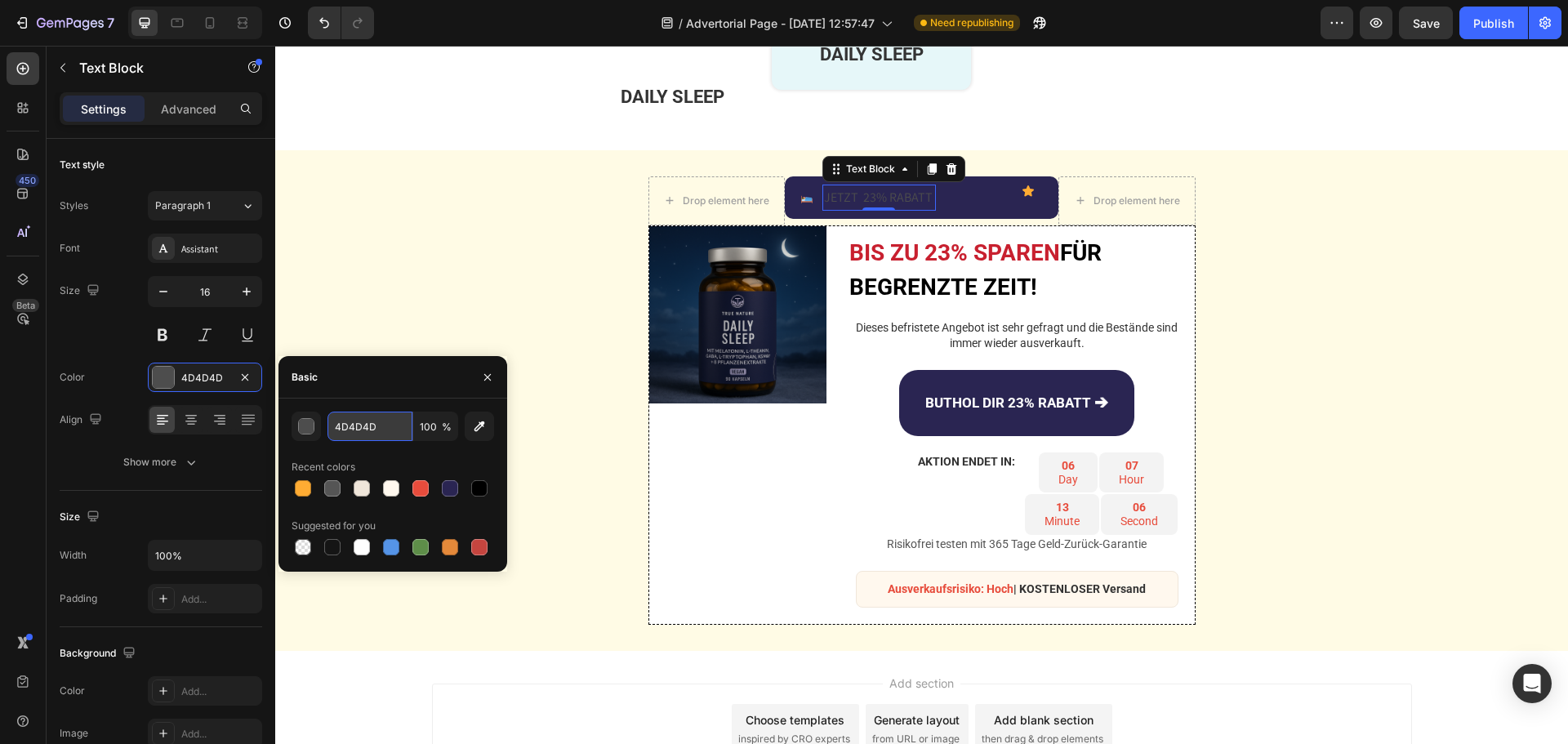
click at [383, 416] on input "4D4D4D" at bounding box center [370, 426] width 85 height 30
paste input "rgb(255, 215, 0)"
type input "rgb(255, 215, 0)"
click at [158, 324] on button at bounding box center [163, 335] width 30 height 30
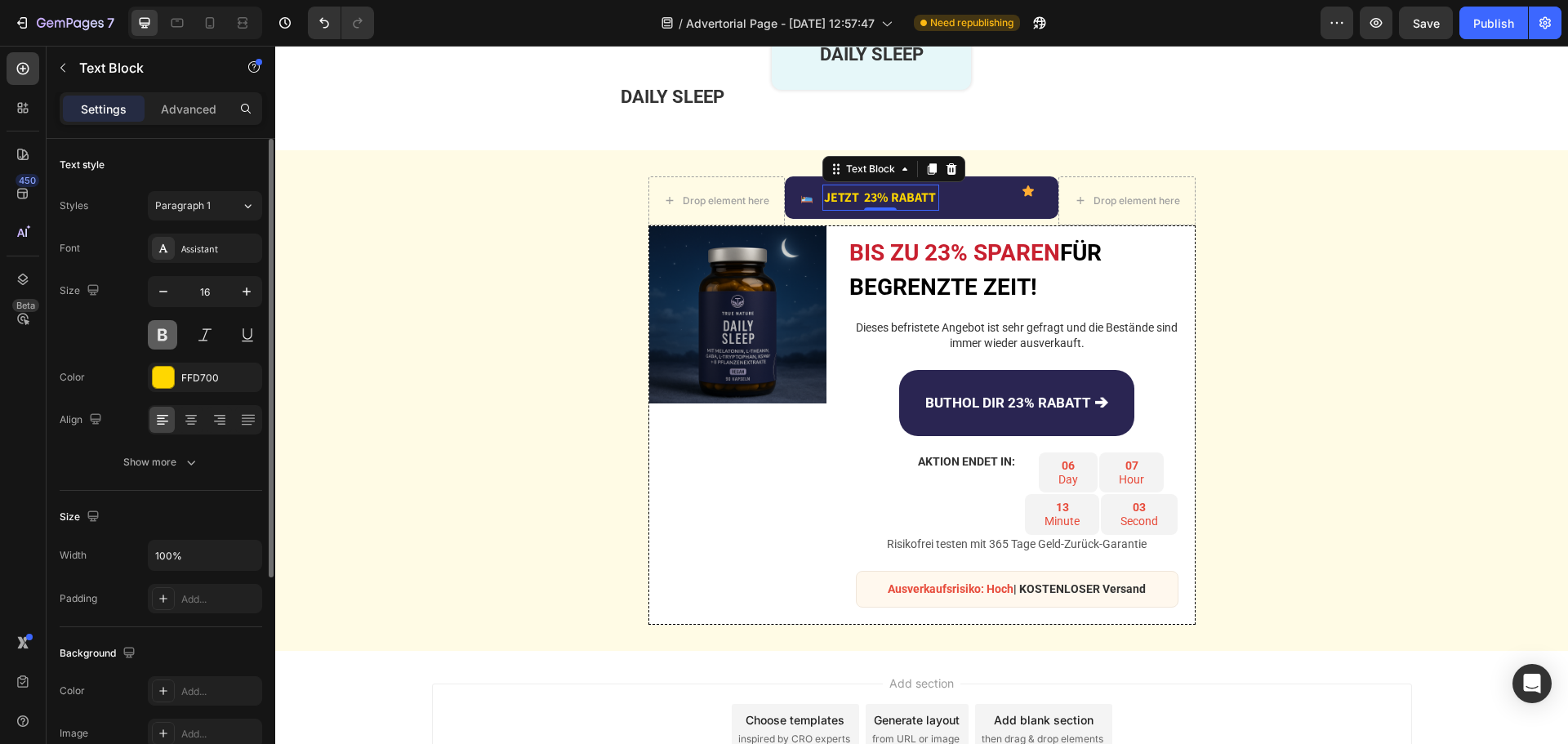
scroll to position [0, 0]
click at [930, 195] on p "JETZT 23% RABATT" at bounding box center [881, 198] width 114 height 24
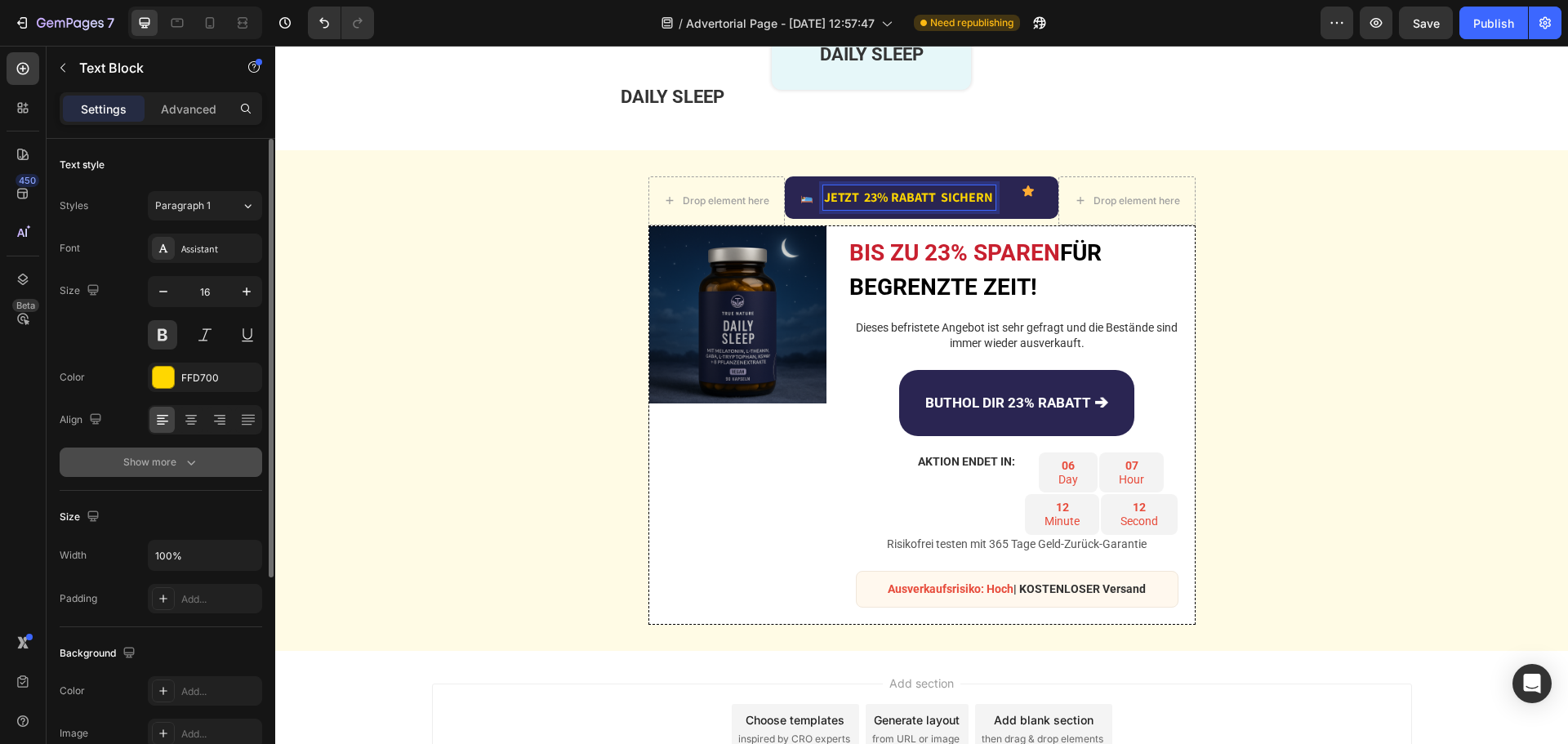
click at [182, 456] on div "Show more" at bounding box center [161, 462] width 76 height 16
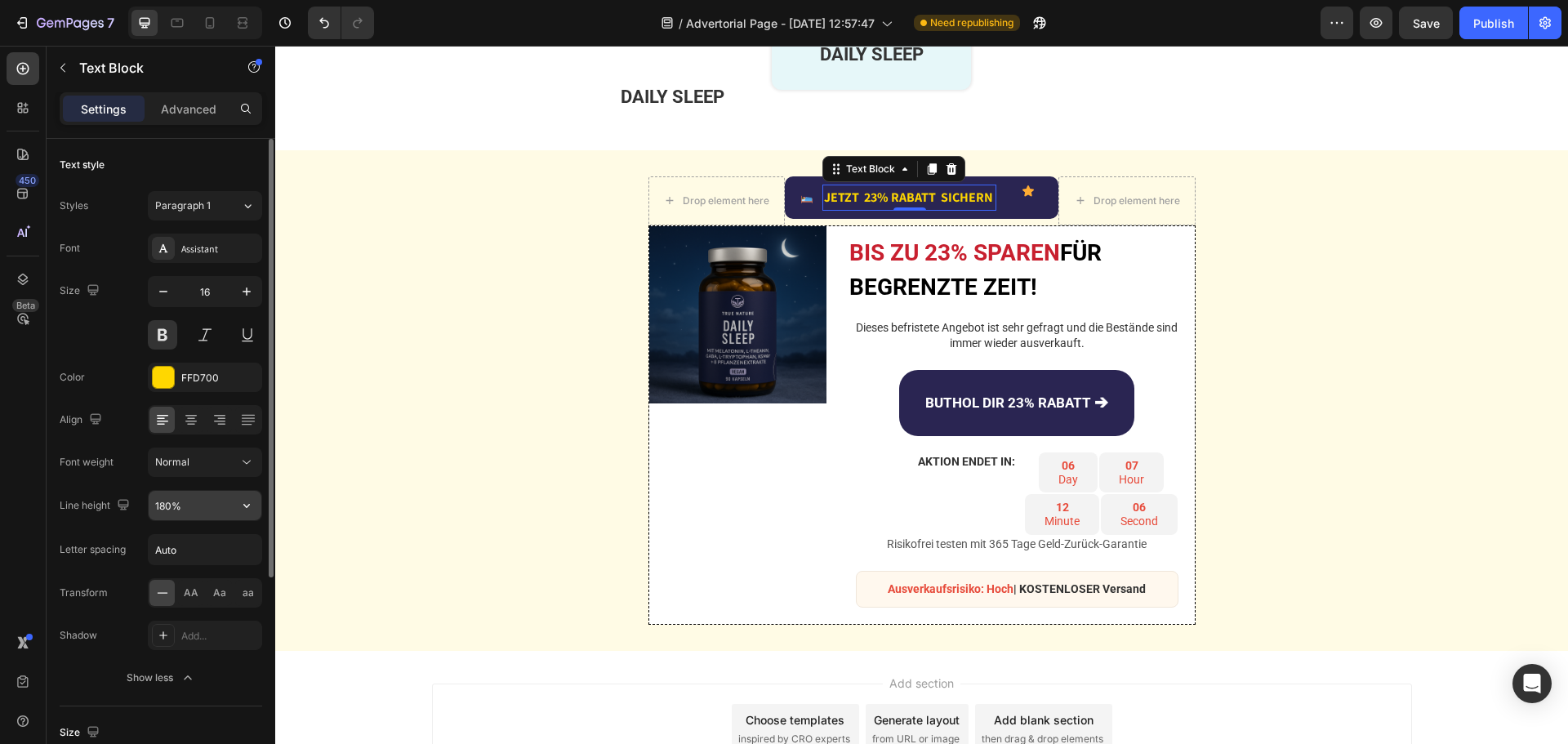
click at [168, 508] on input "180%" at bounding box center [205, 506] width 113 height 30
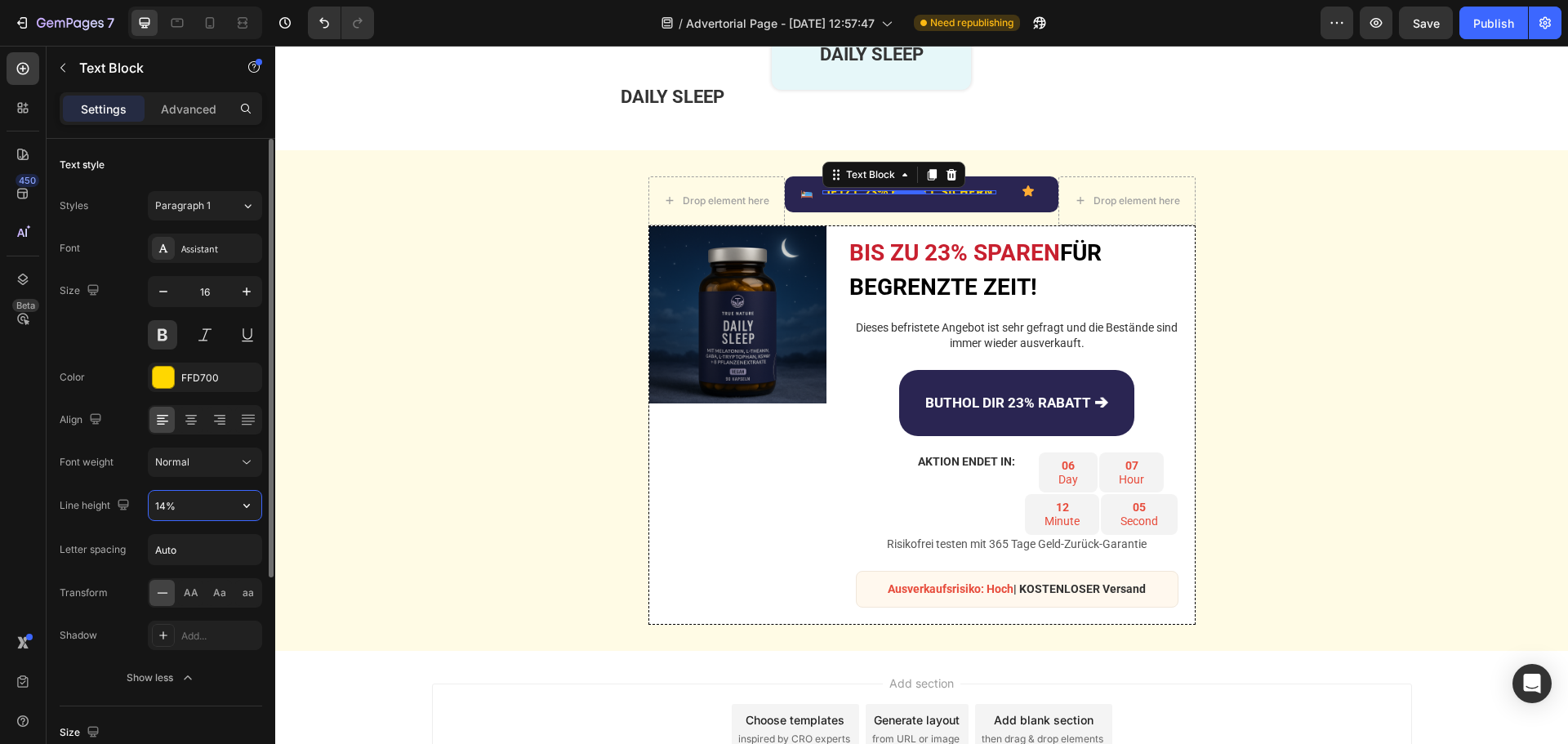
type input "140%"
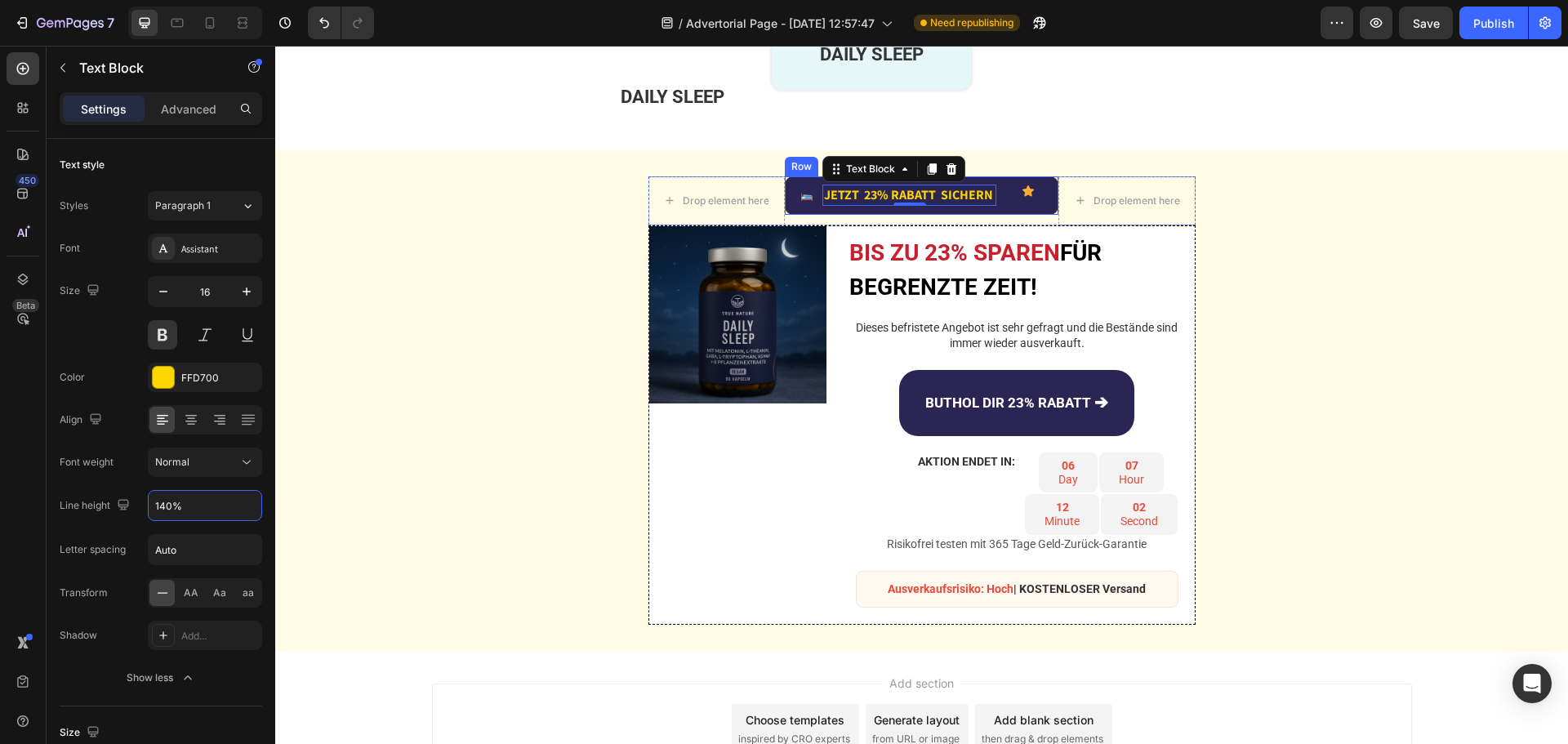
click at [1002, 207] on div "Image JETZT 23% RABATT SICHERN Text Block 0 Advanced List Icon Row" at bounding box center [922, 195] width 274 height 39
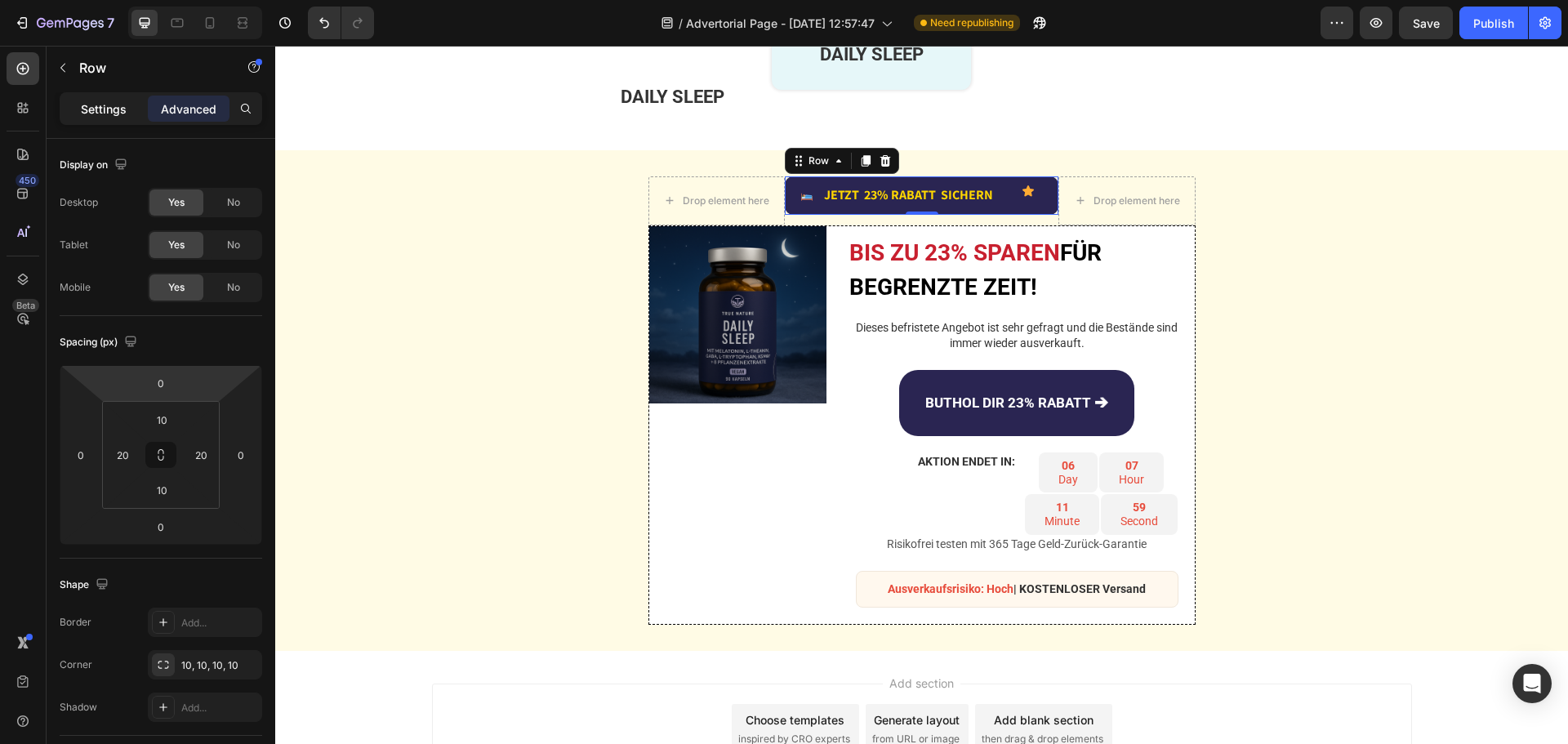
click at [104, 117] on p "Settings" at bounding box center [103, 109] width 45 height 17
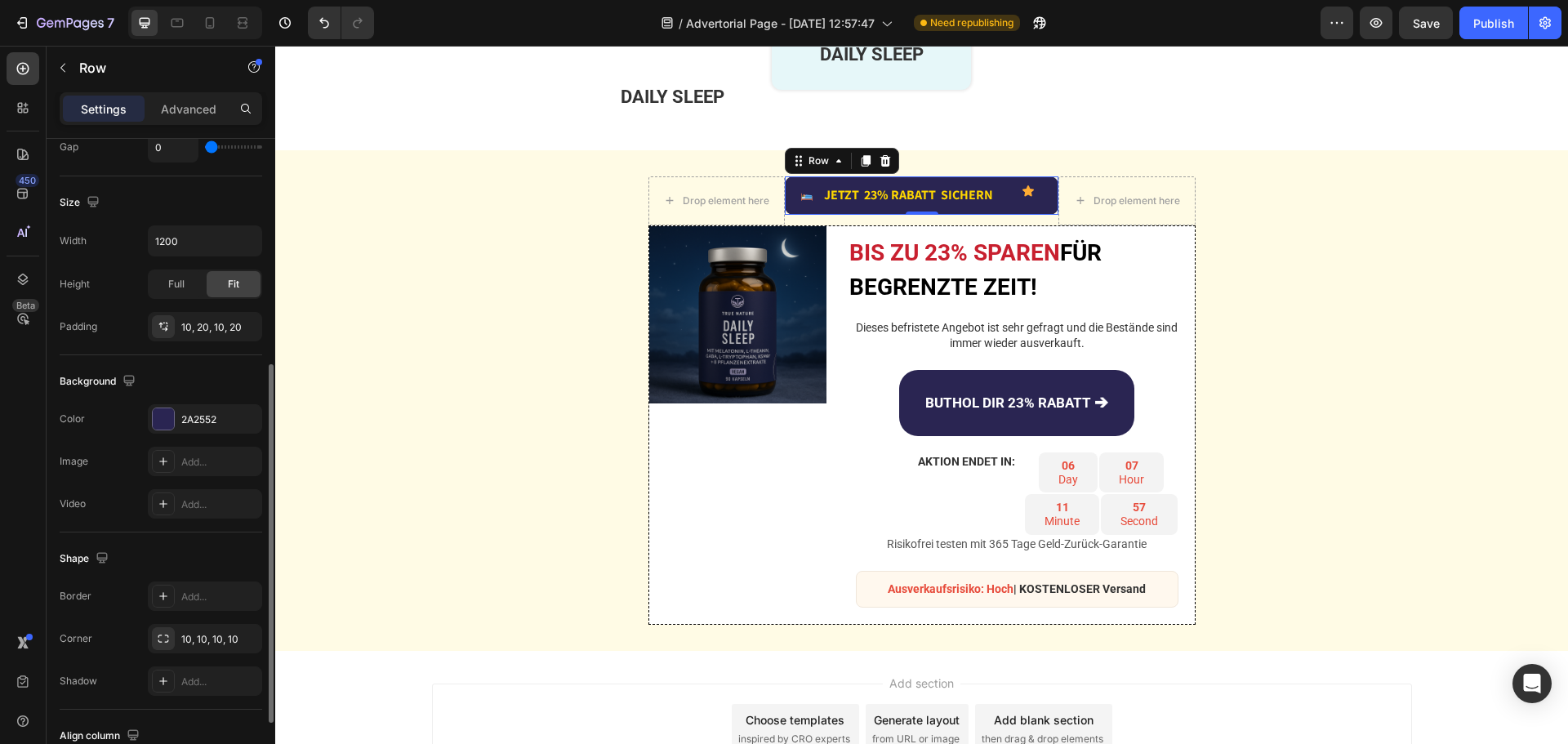
scroll to position [530, 0]
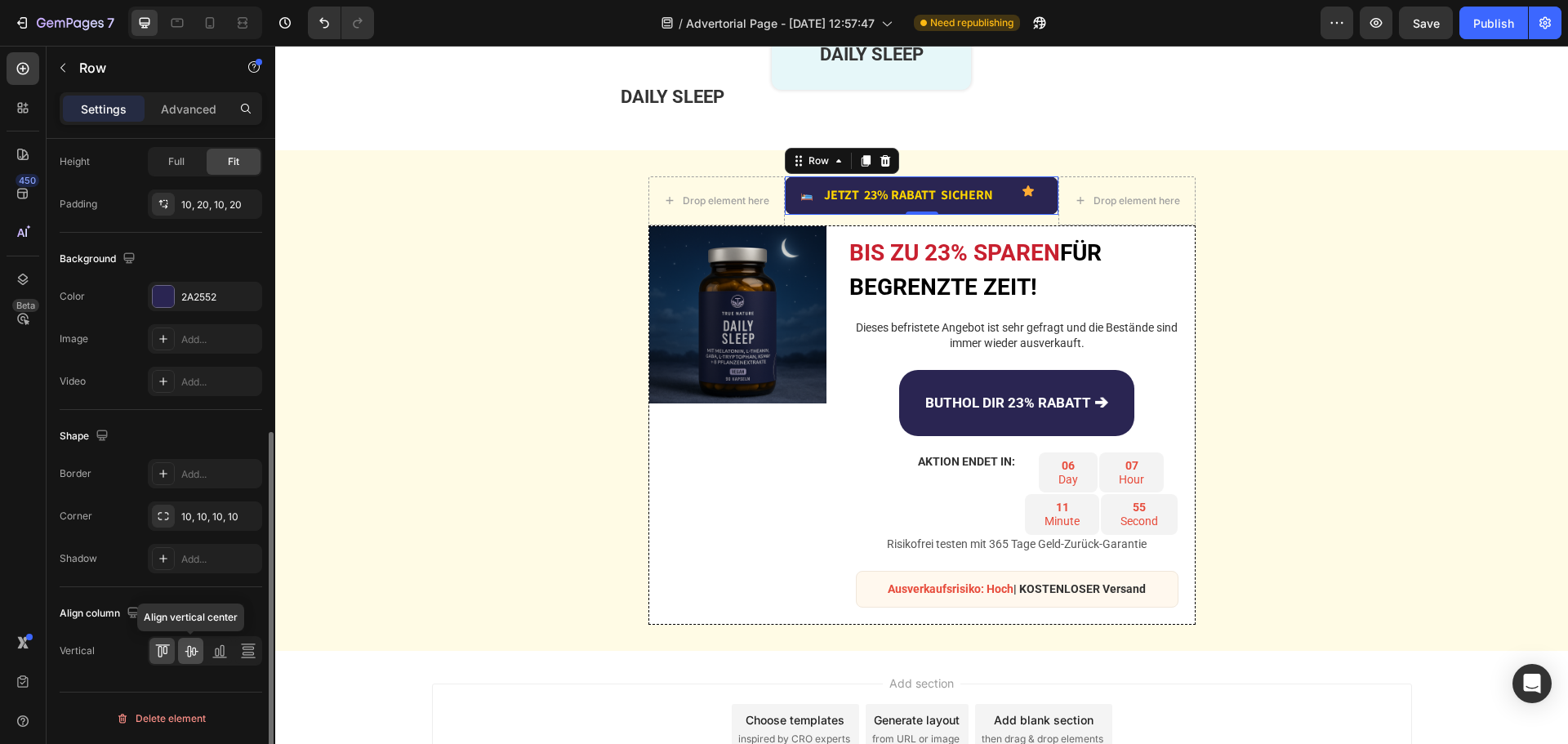
click at [192, 652] on icon at bounding box center [191, 652] width 13 height 12
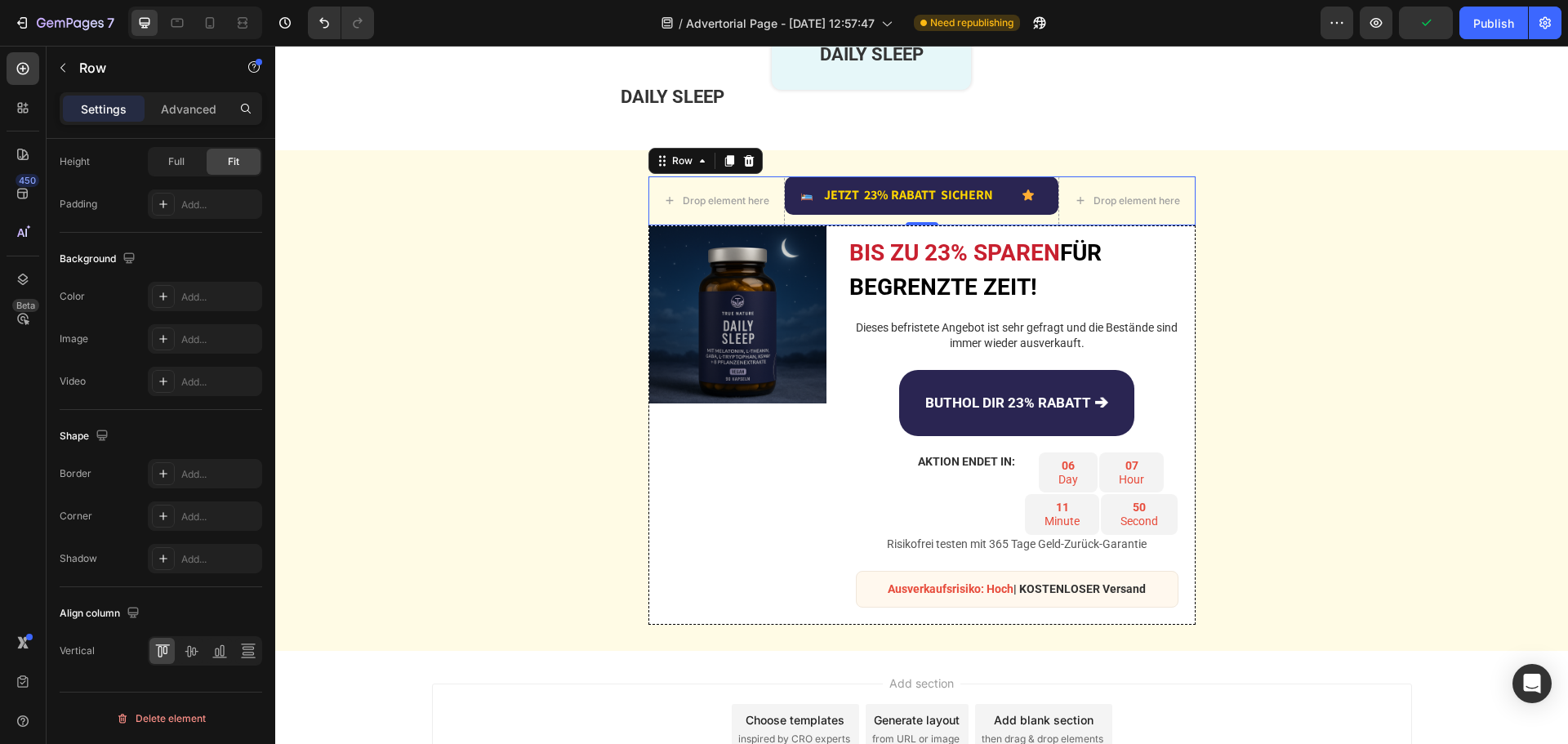
click at [986, 218] on div "Image JETZT 23% RABATT SICHERN Text Block Advanced List Icon Row" at bounding box center [922, 200] width 274 height 49
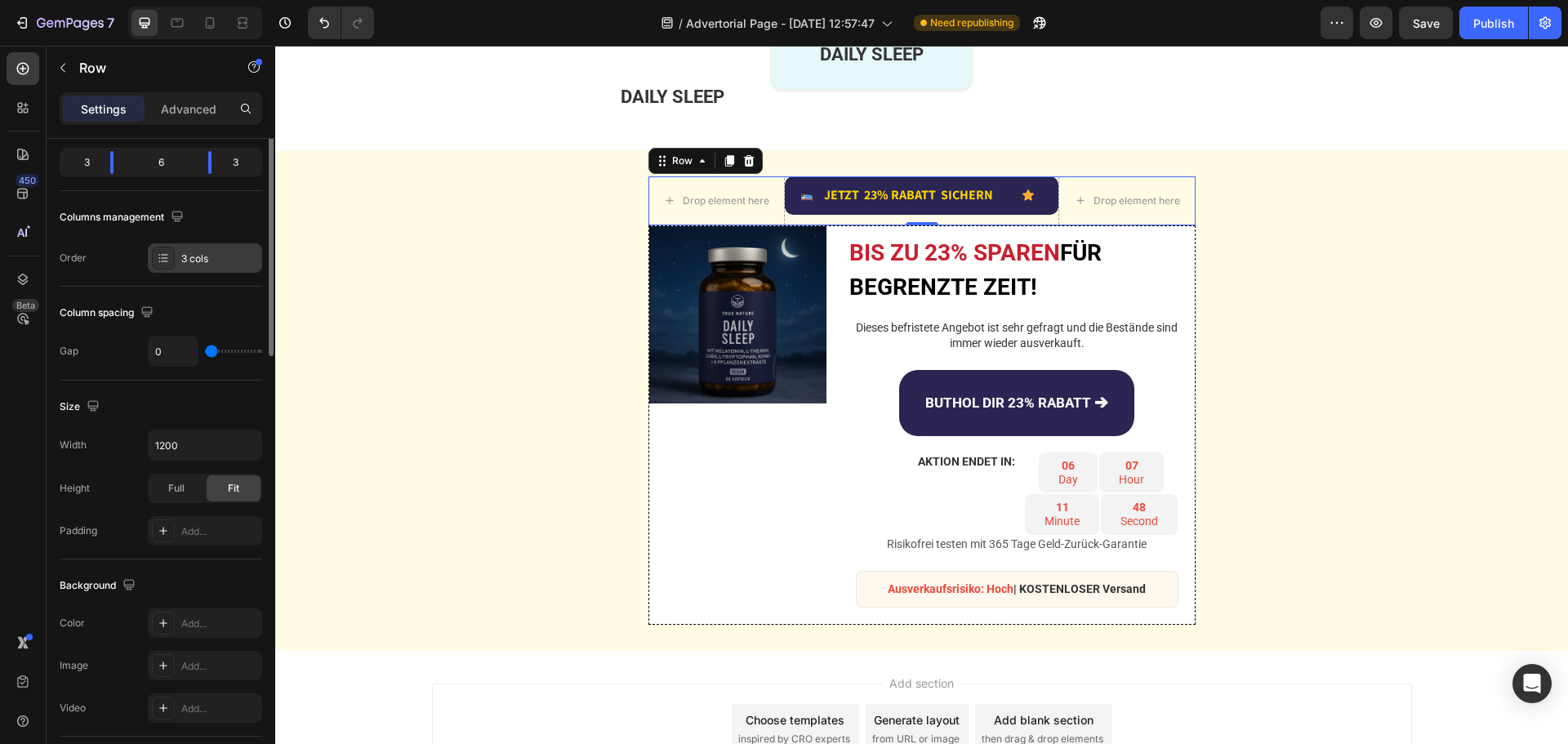
scroll to position [0, 0]
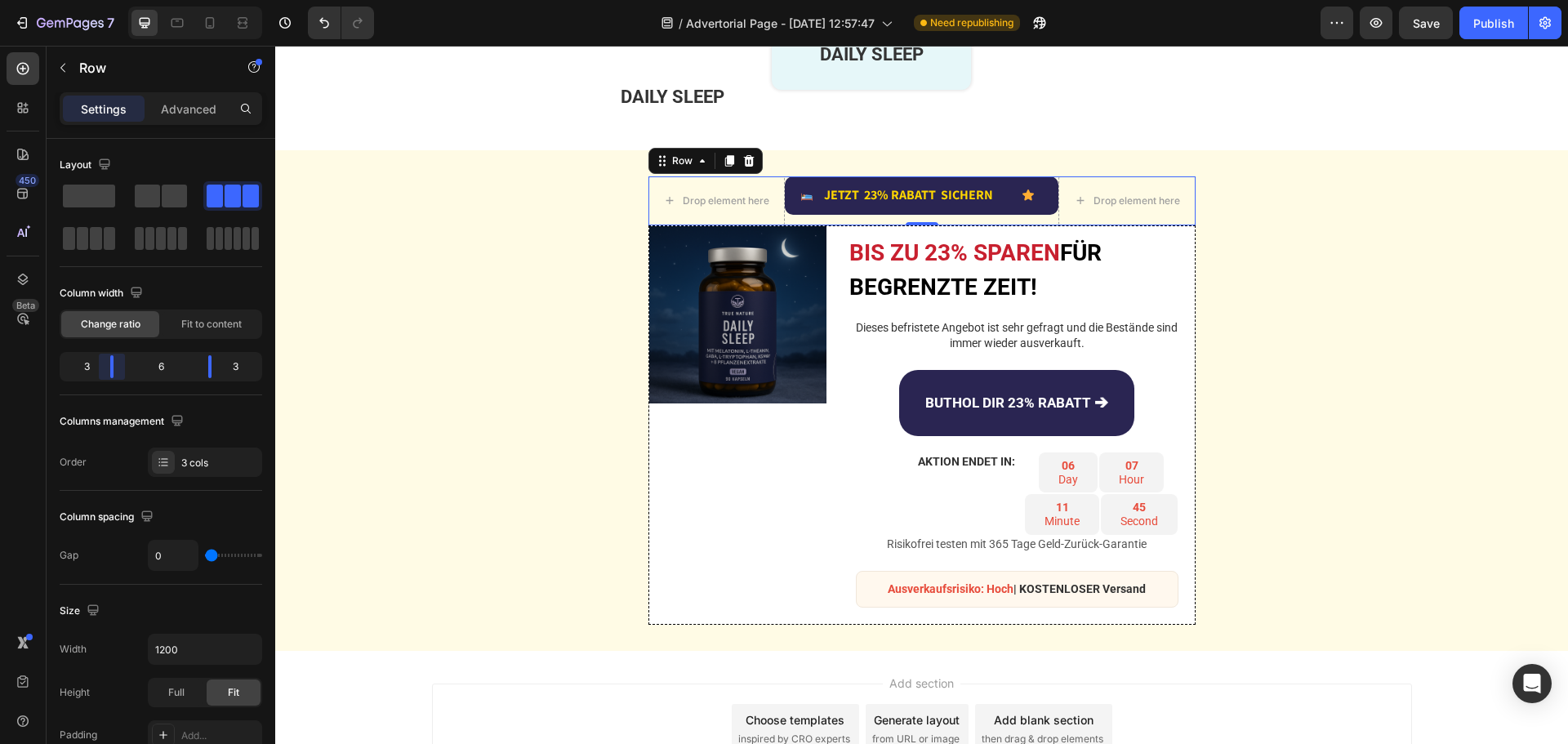
click at [112, 0] on body "7 Version history / Advertorial Page - Aug 27, 12:57:47 Need republishing Previ…" at bounding box center [784, 0] width 1568 height 0
click at [211, 0] on body "7 Version history / Advertorial Page - Aug 27, 12:57:47 Need republishing Previ…" at bounding box center [784, 0] width 1568 height 0
click at [220, 318] on span "Fit to content" at bounding box center [211, 324] width 60 height 15
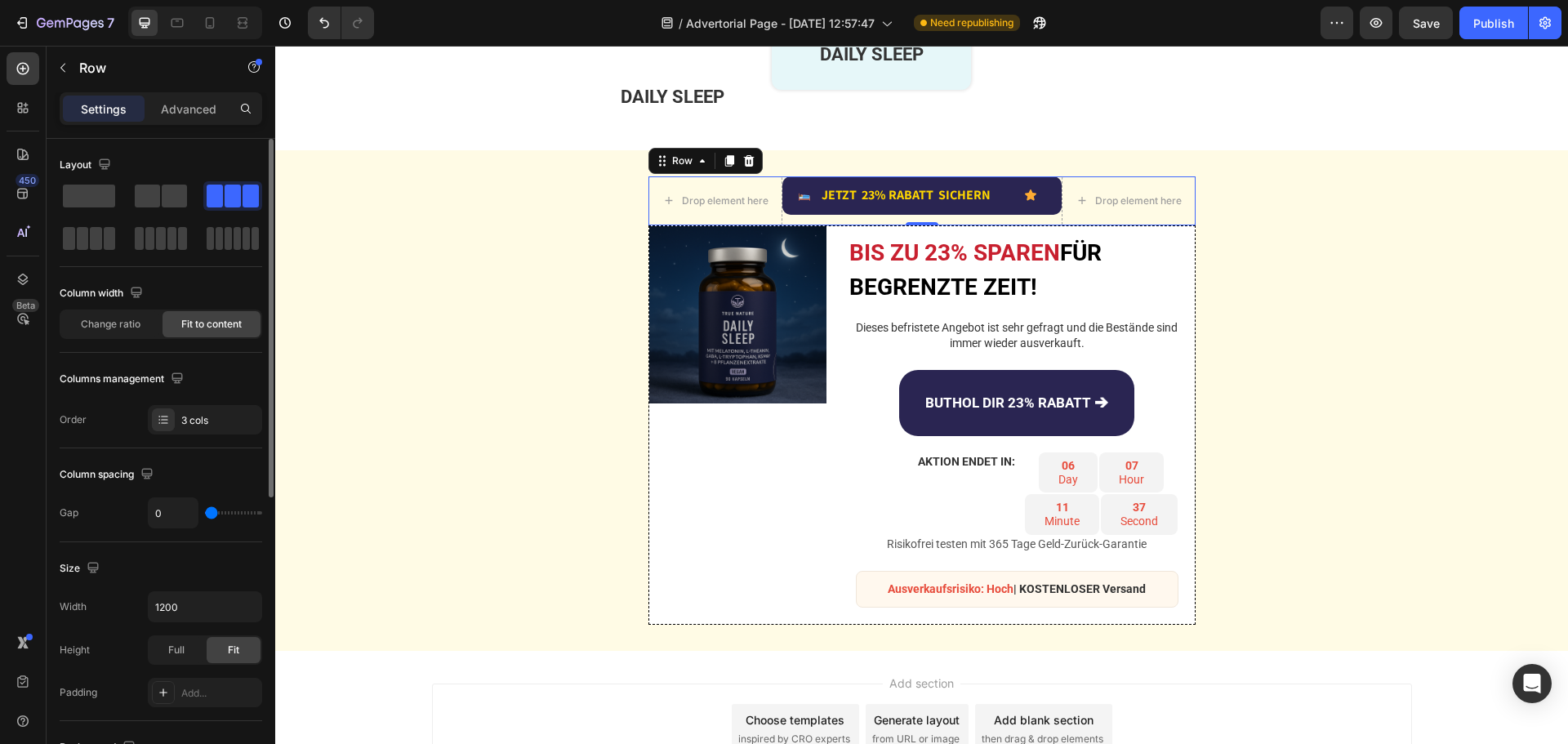
type input "13"
type input "18"
type input "20"
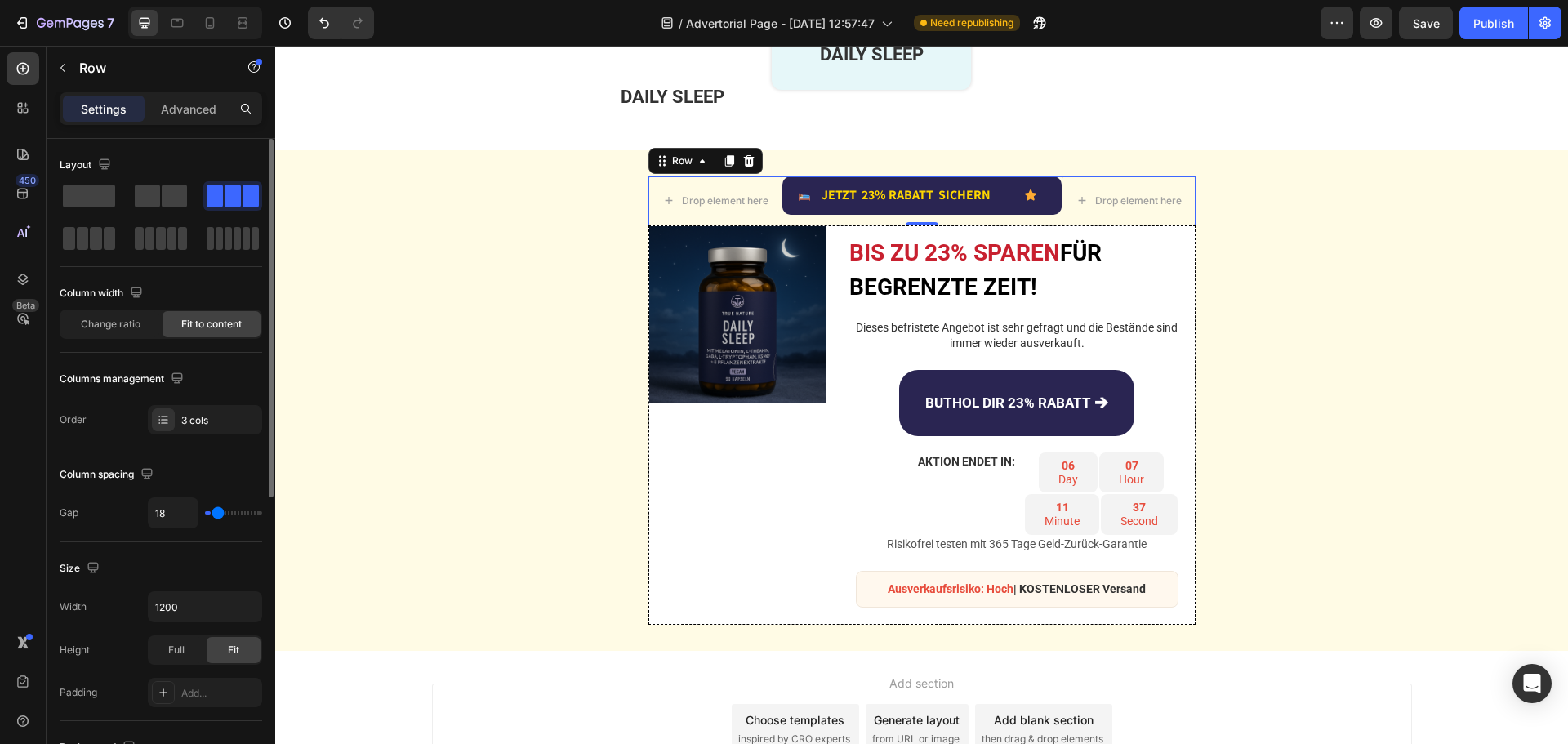
type input "20"
type input "22"
type input "24"
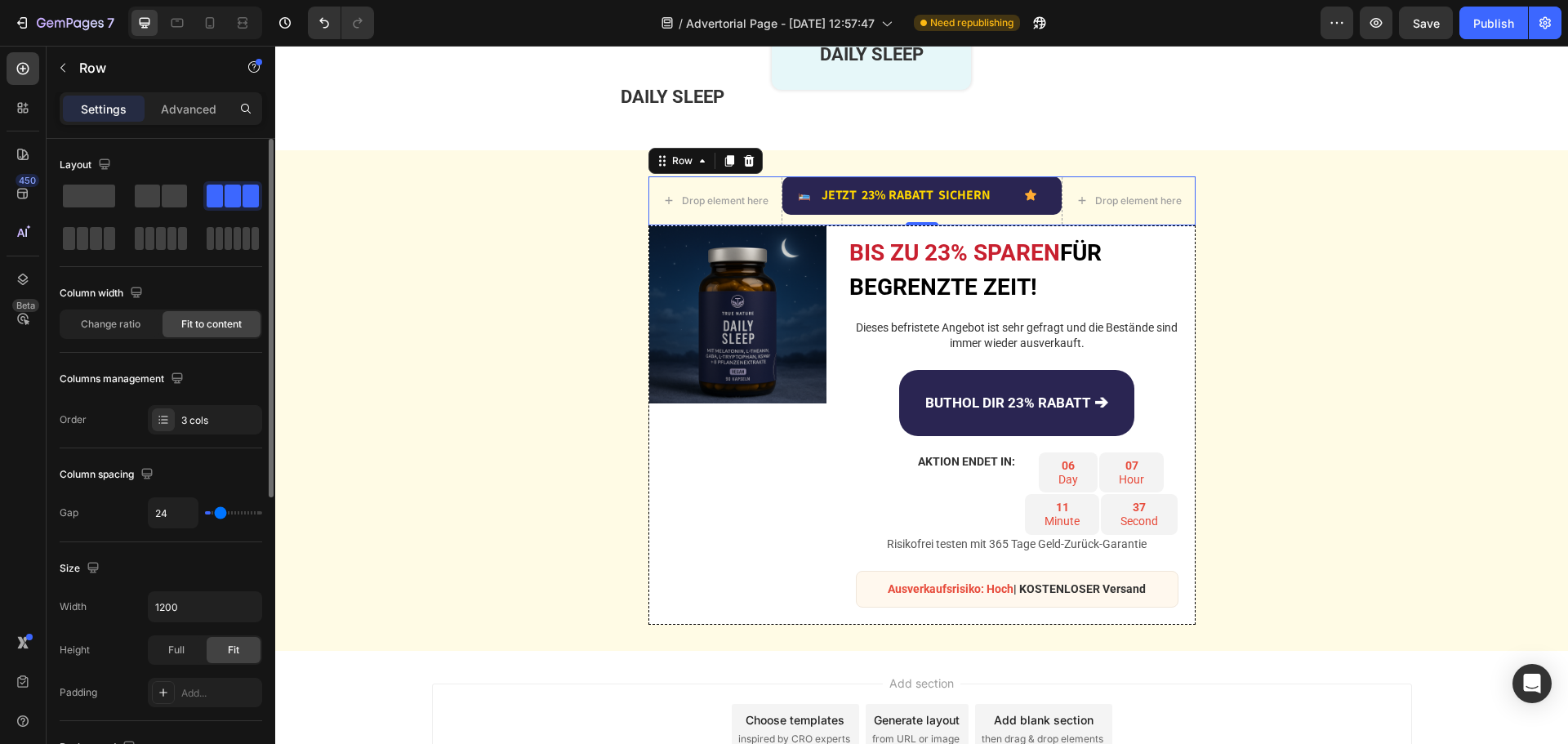
type input "27"
type input "29"
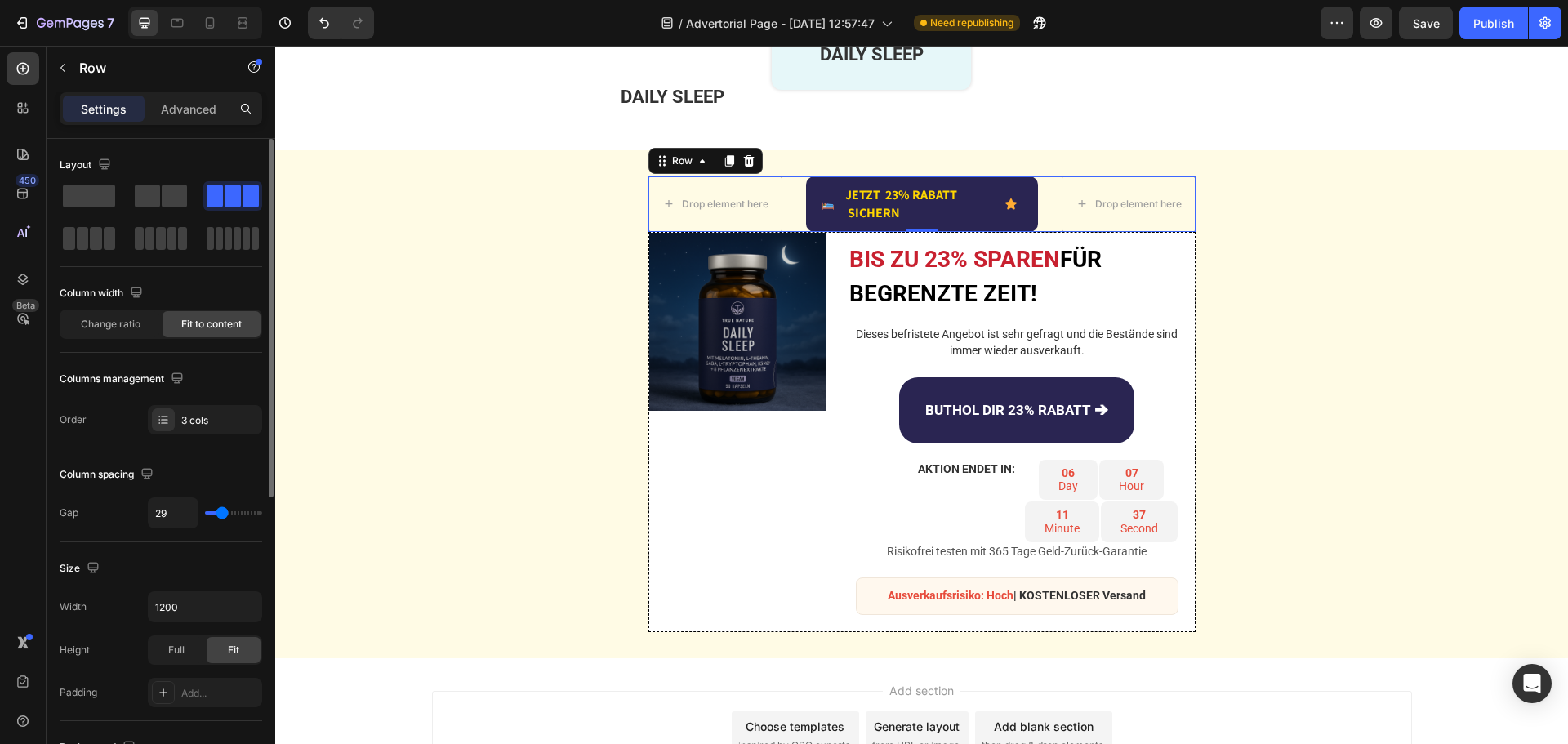
type input "31"
type input "24"
type input "22"
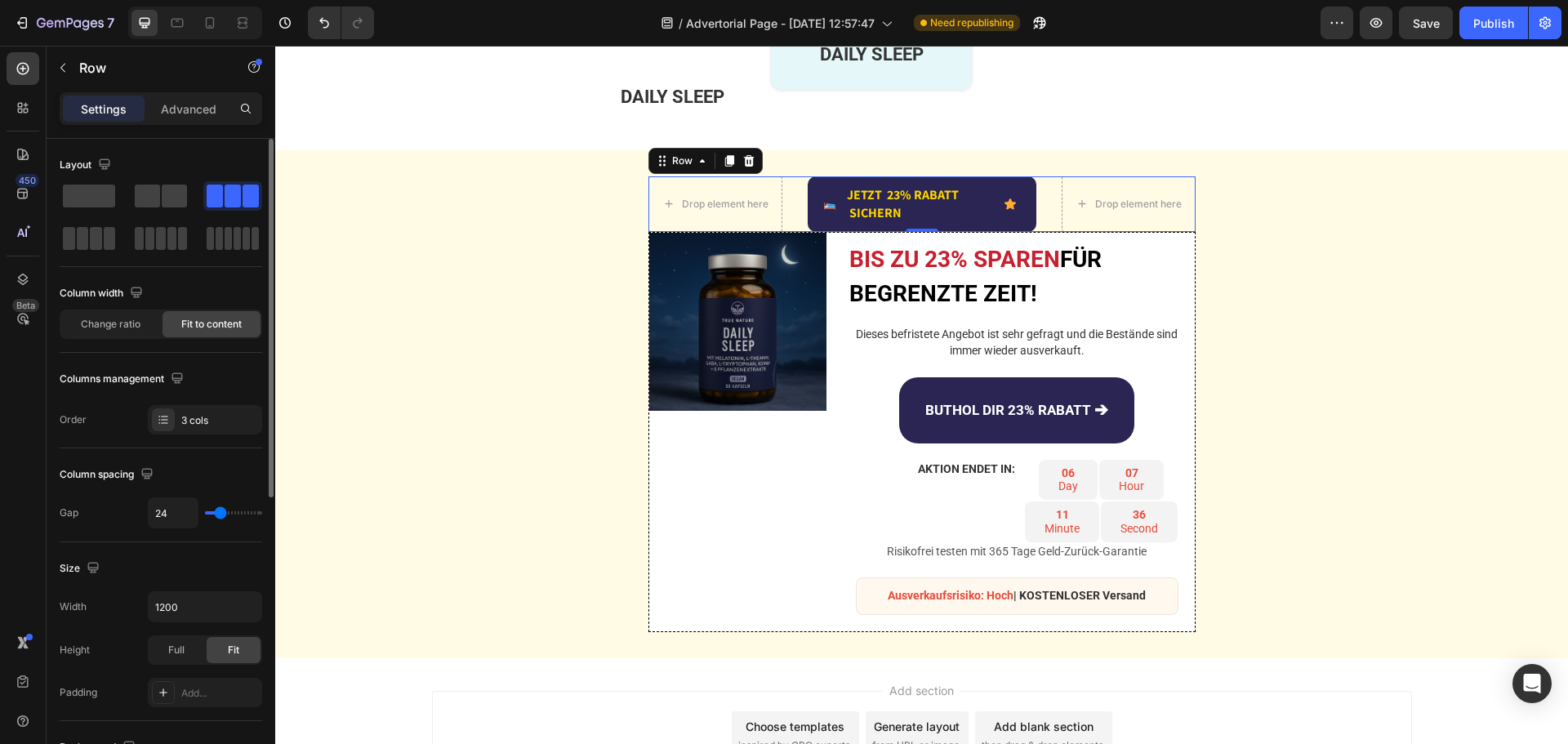
type input "22"
type input "16"
type input "11"
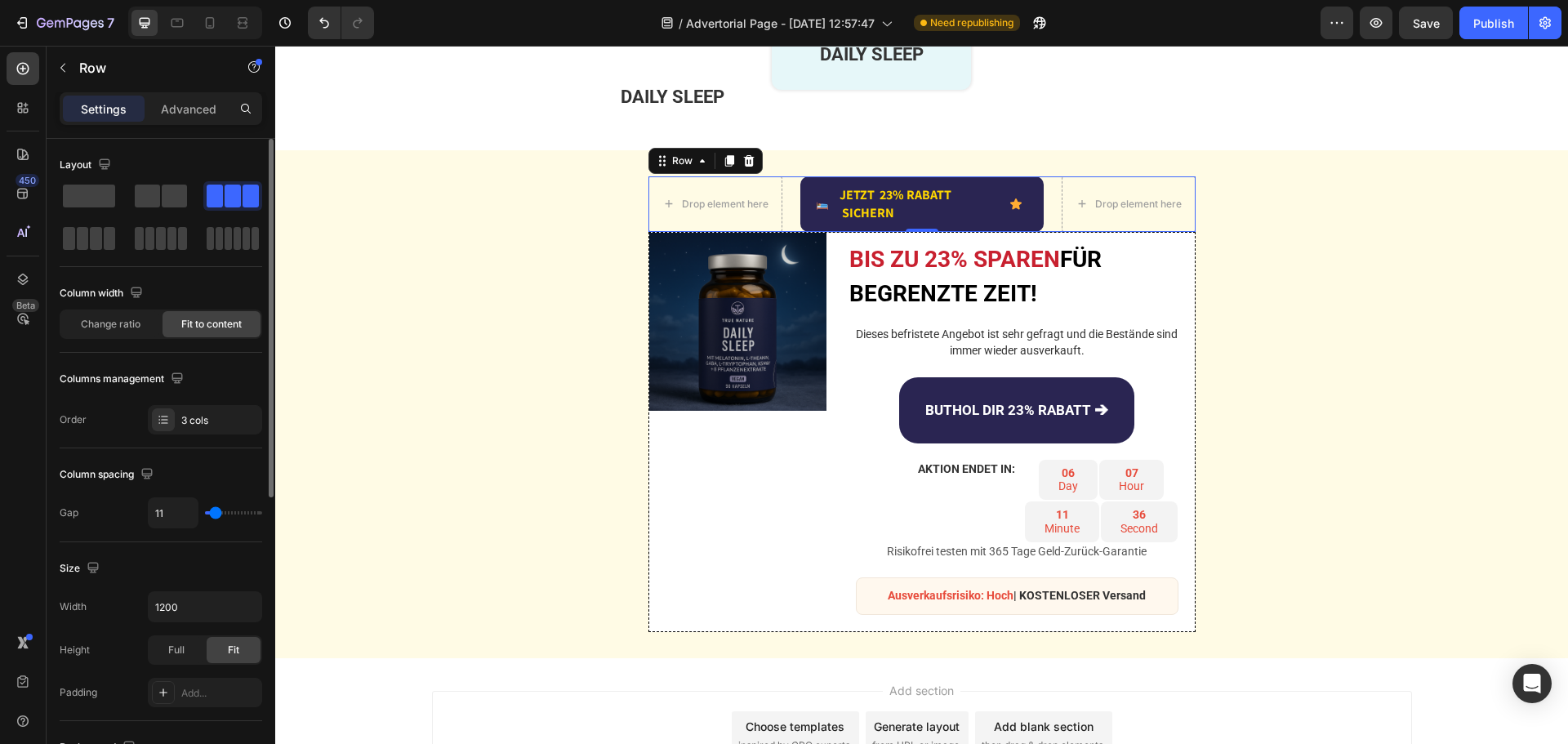
type input "9"
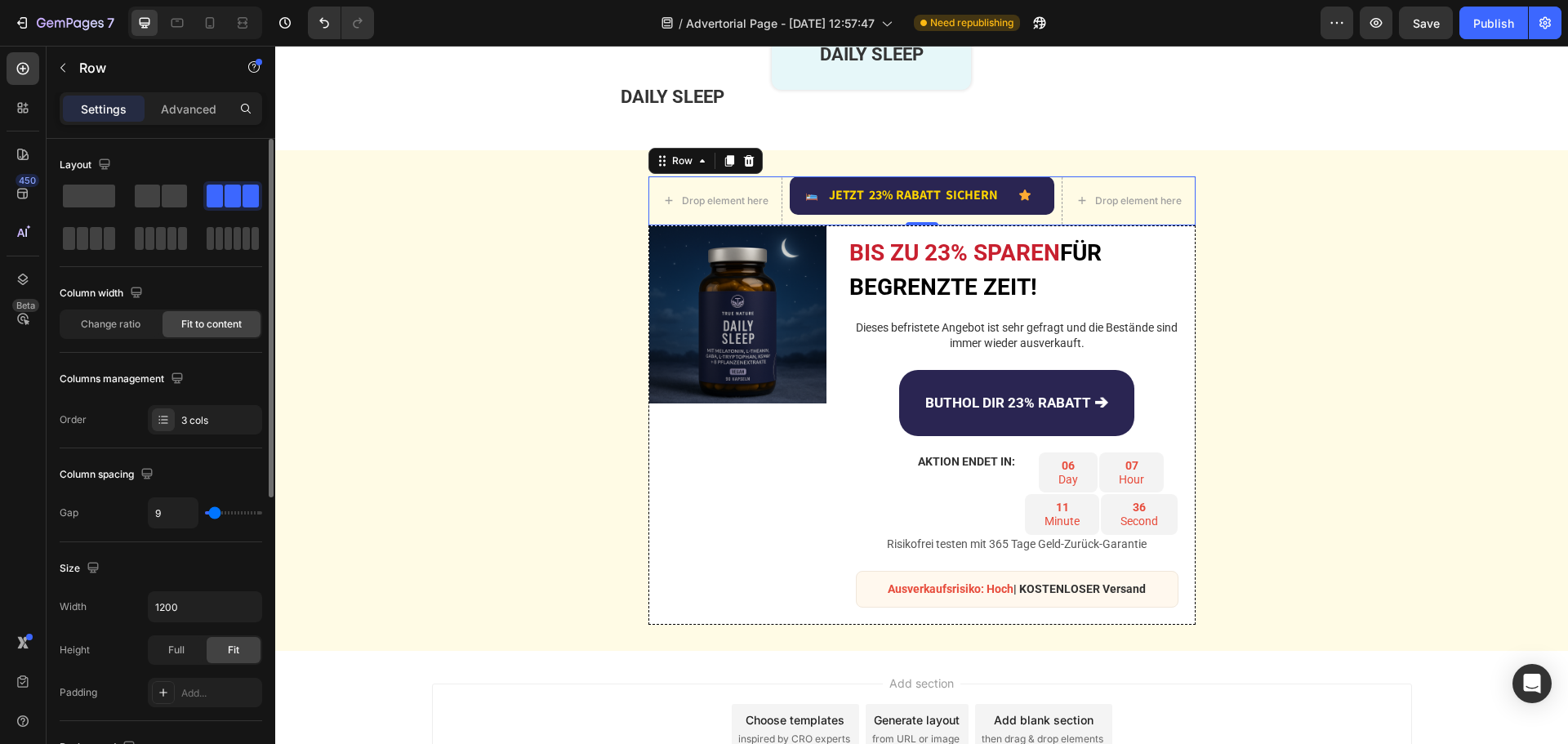
type input "7"
type input "11"
type input "16"
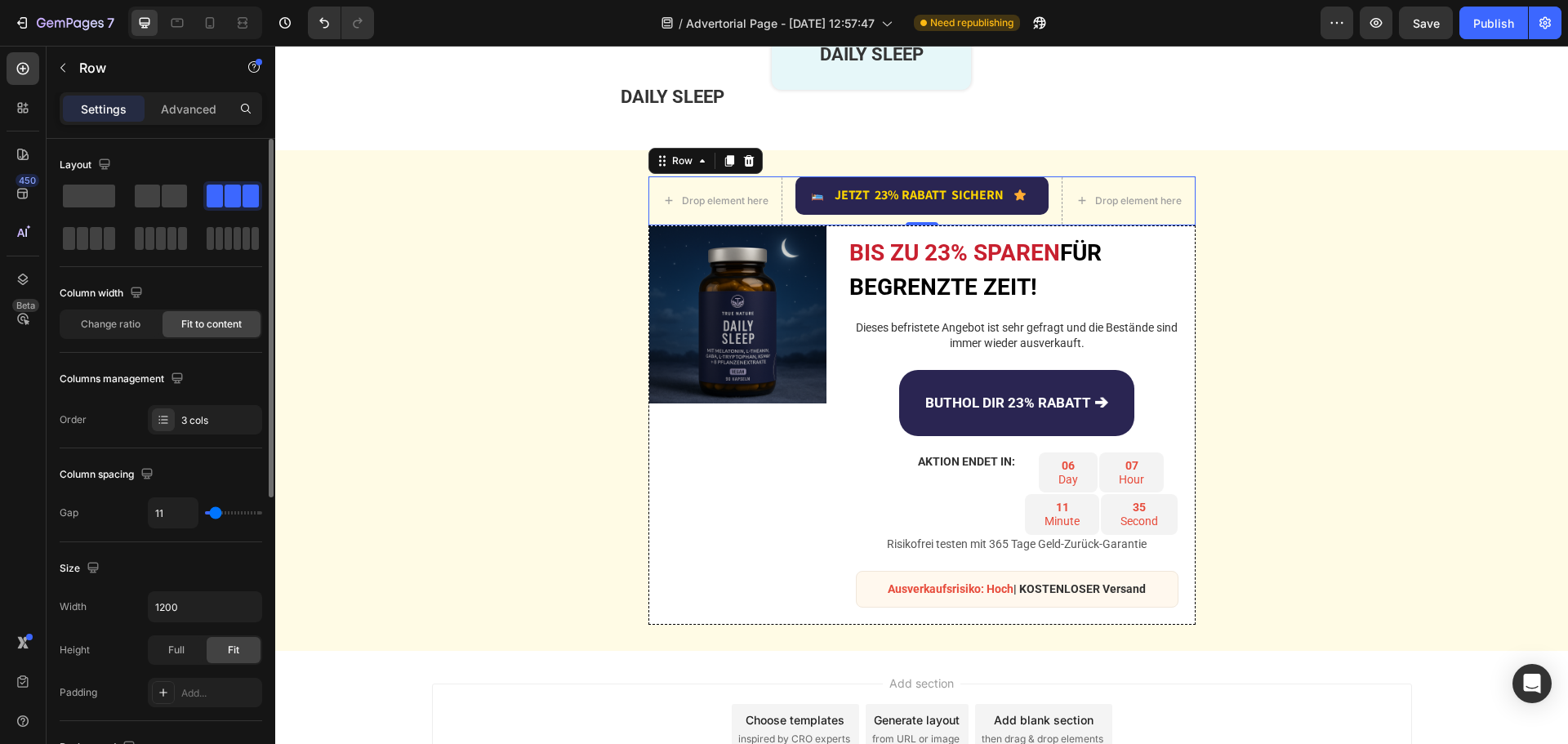
type input "16"
type input "18"
type input "20"
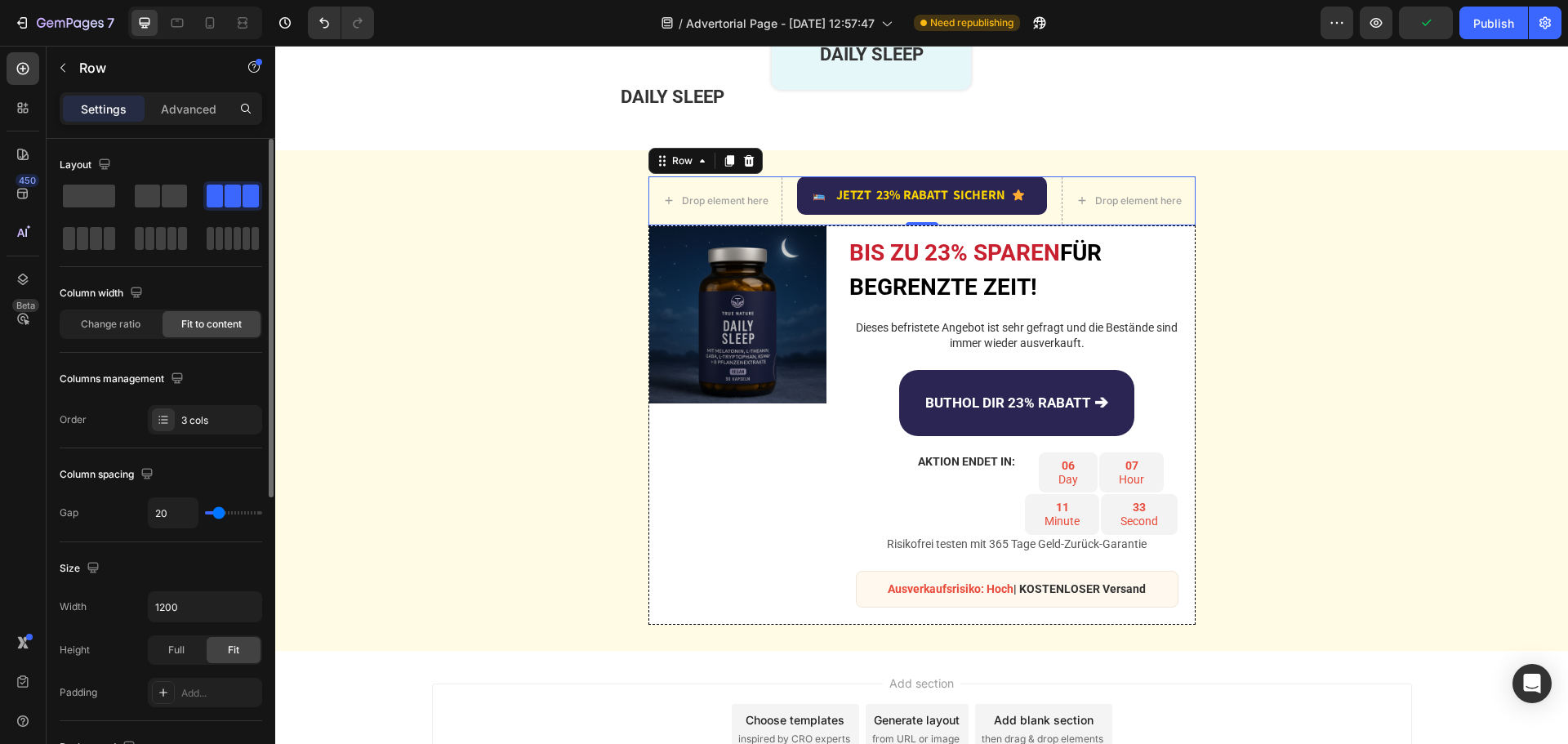
type input "22"
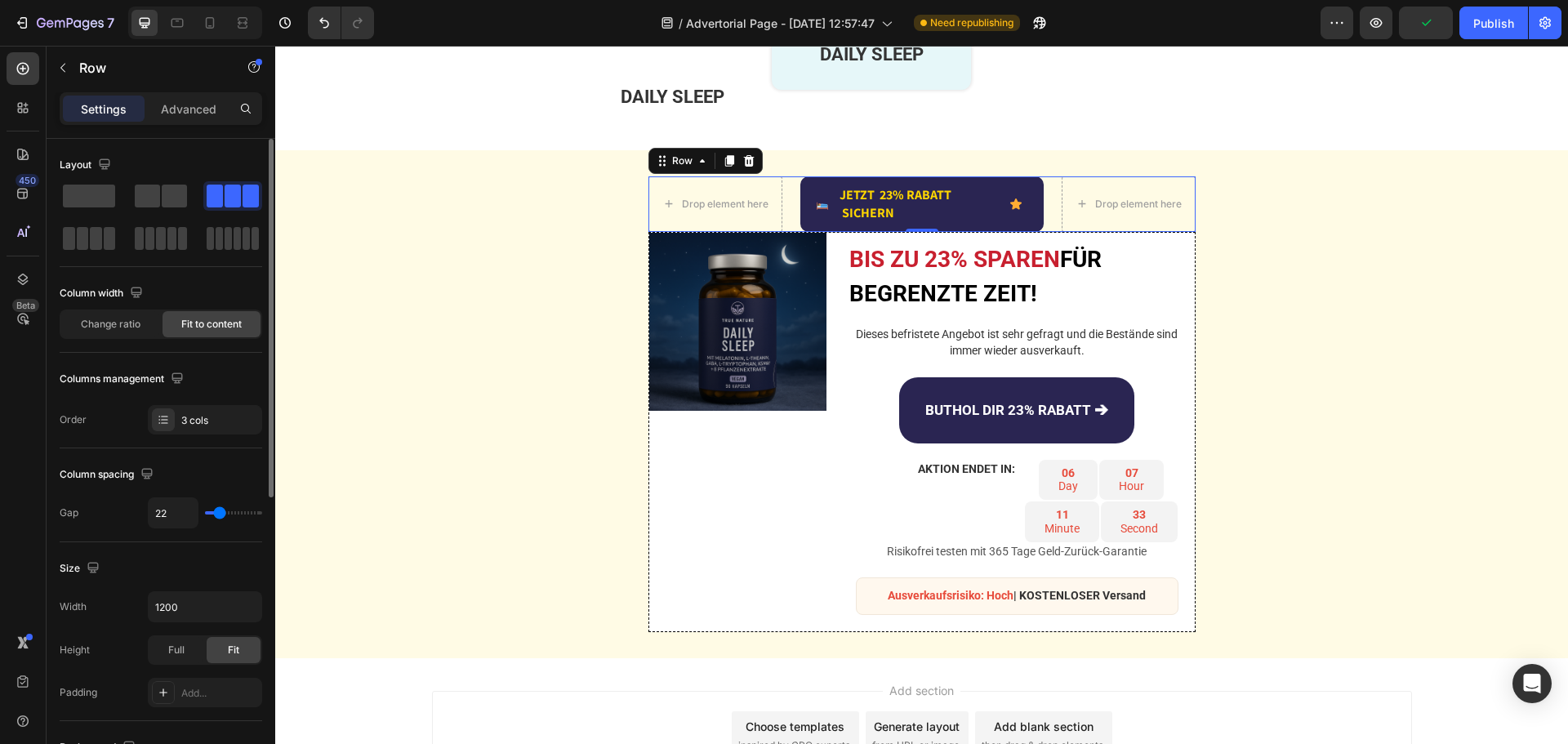
type input "18"
type input "11"
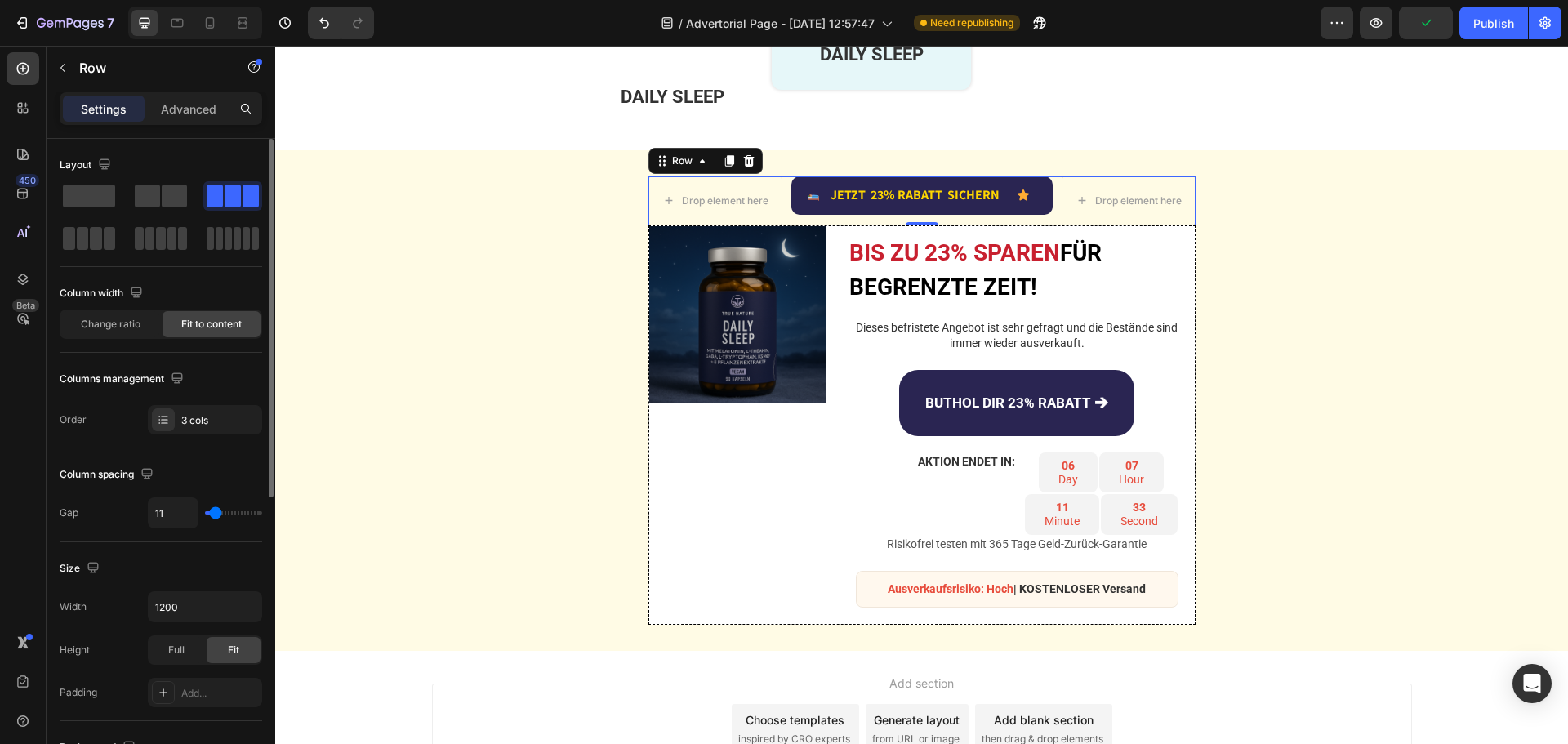
type input "9"
type input "11"
type input "16"
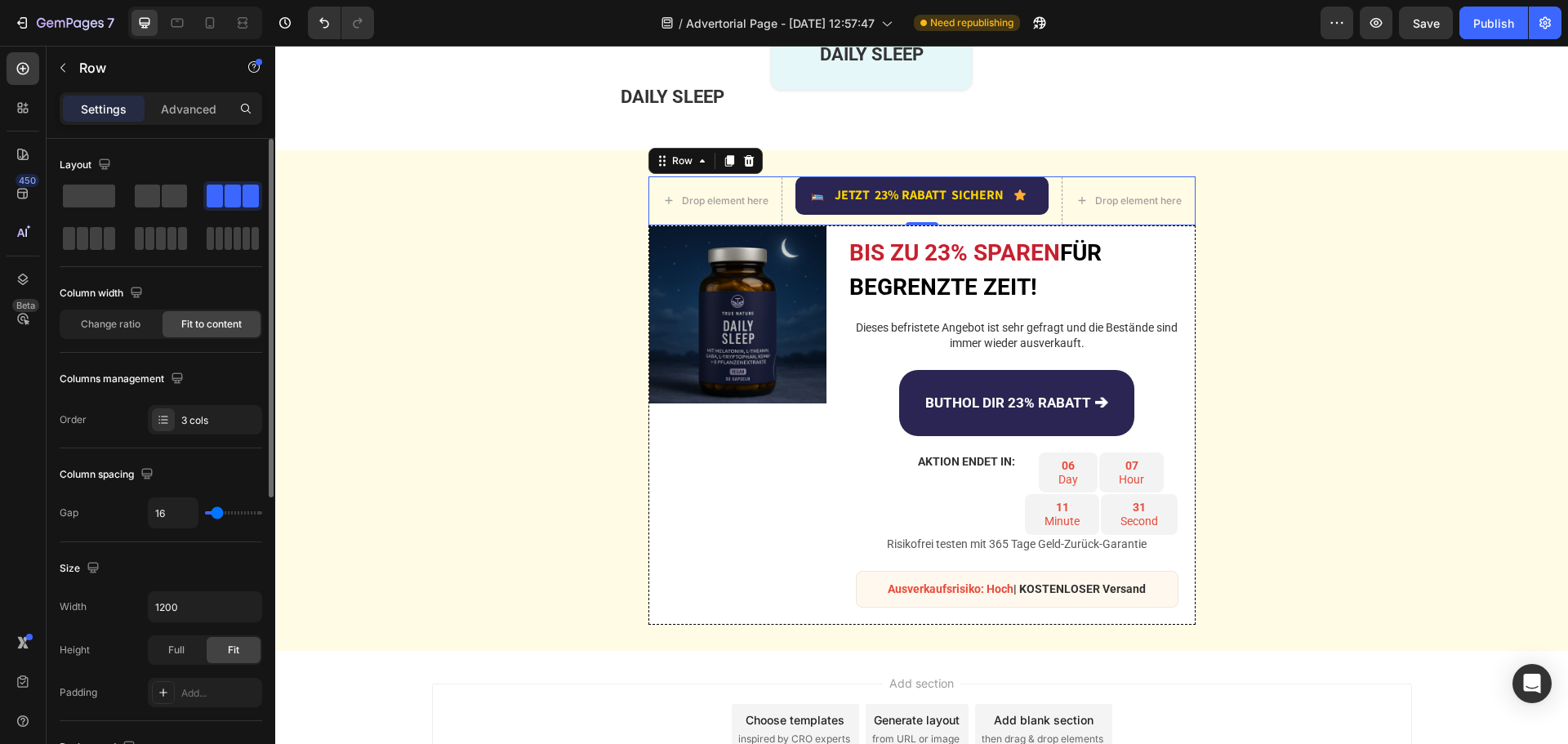
drag, startPoint x: 212, startPoint y: 511, endPoint x: 217, endPoint y: 501, distance: 11.2
type input "16"
click at [217, 511] on input "range" at bounding box center [233, 513] width 57 height 3
click at [820, 218] on div "Image JETZT 23% RABATT SICHERN Text Block Advanced List Icon Row" at bounding box center [922, 200] width 253 height 49
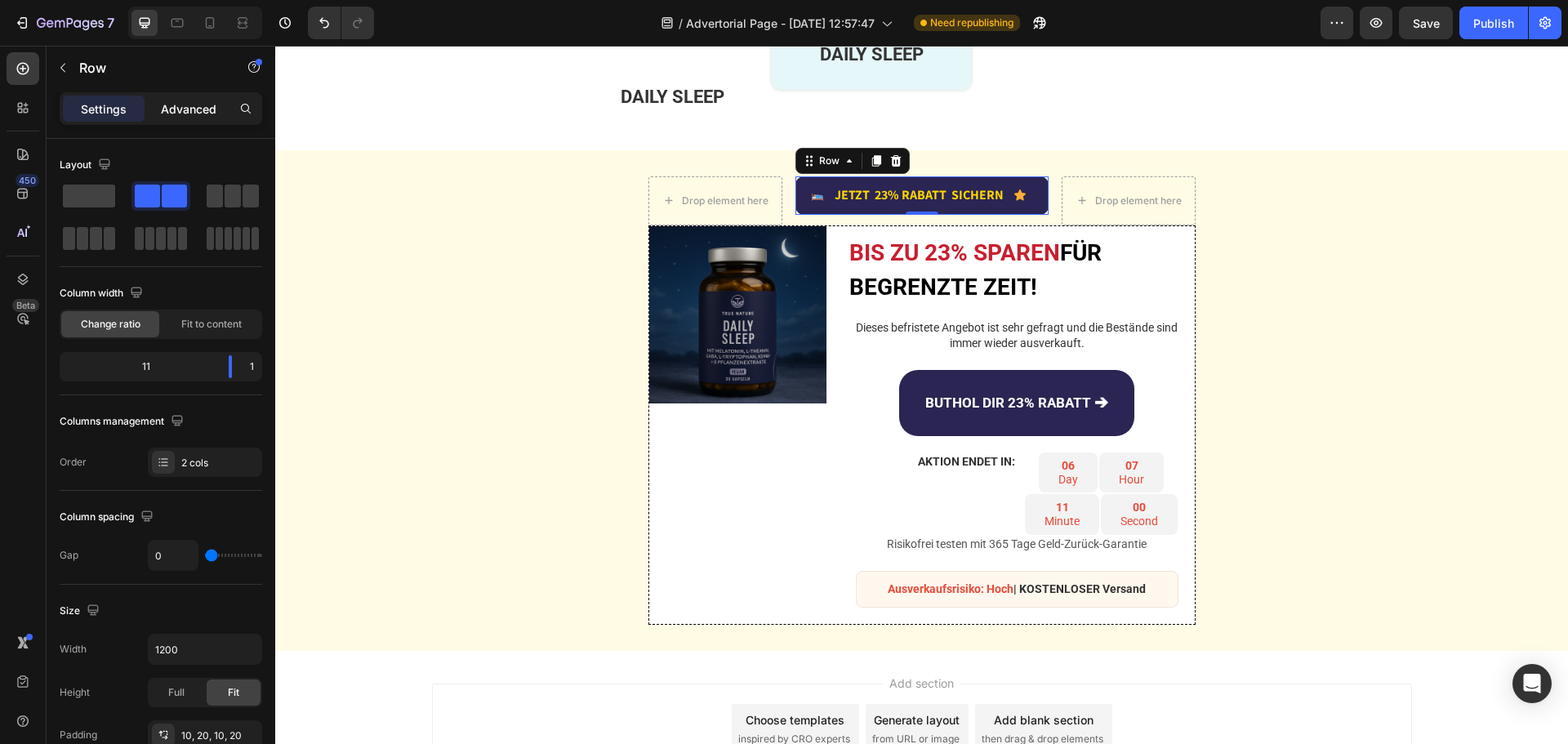
click at [205, 117] on p "Advanced" at bounding box center [188, 109] width 55 height 17
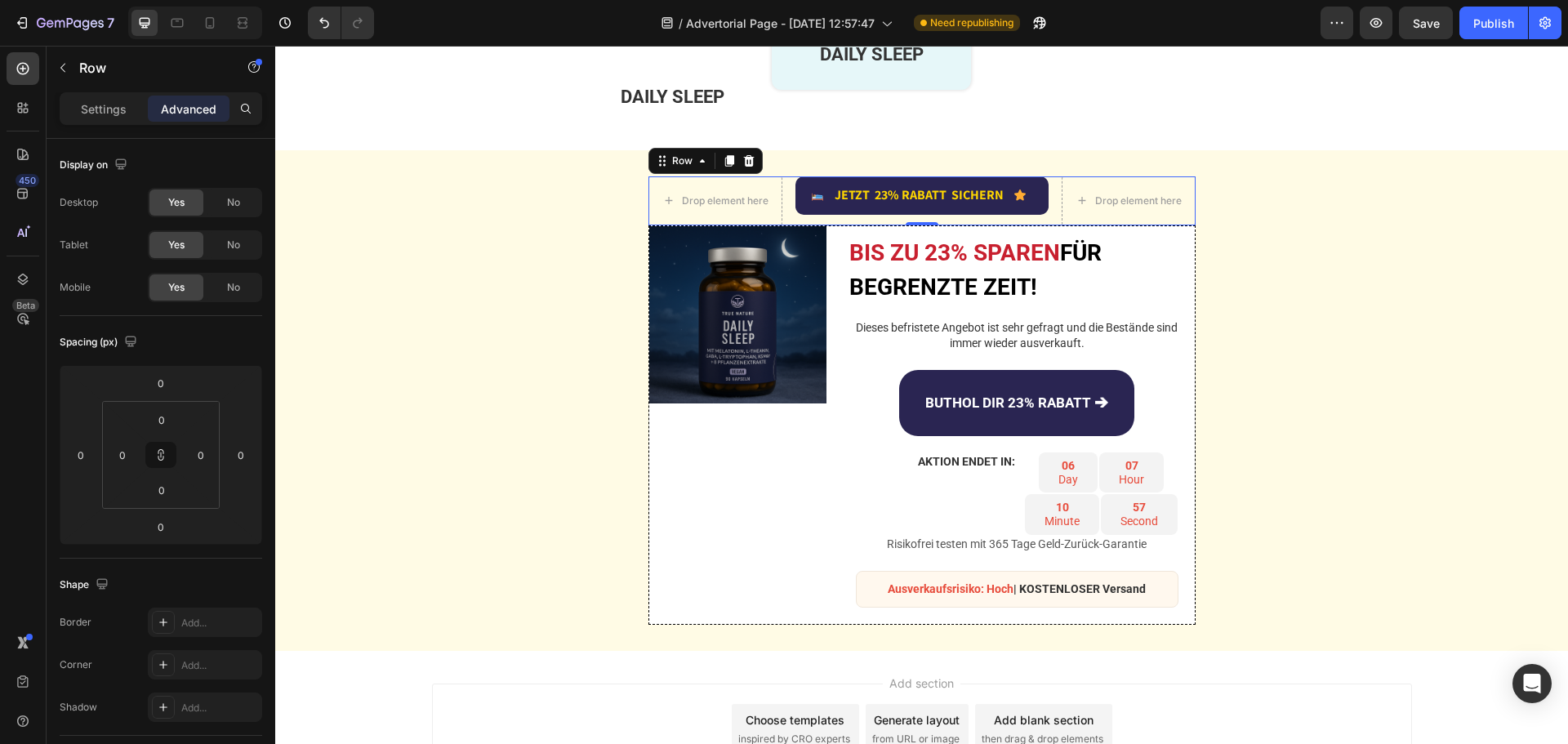
click at [820, 217] on div "Image JETZT 23% RABATT SICHERN Text Block Advanced List Icon Row" at bounding box center [922, 200] width 253 height 49
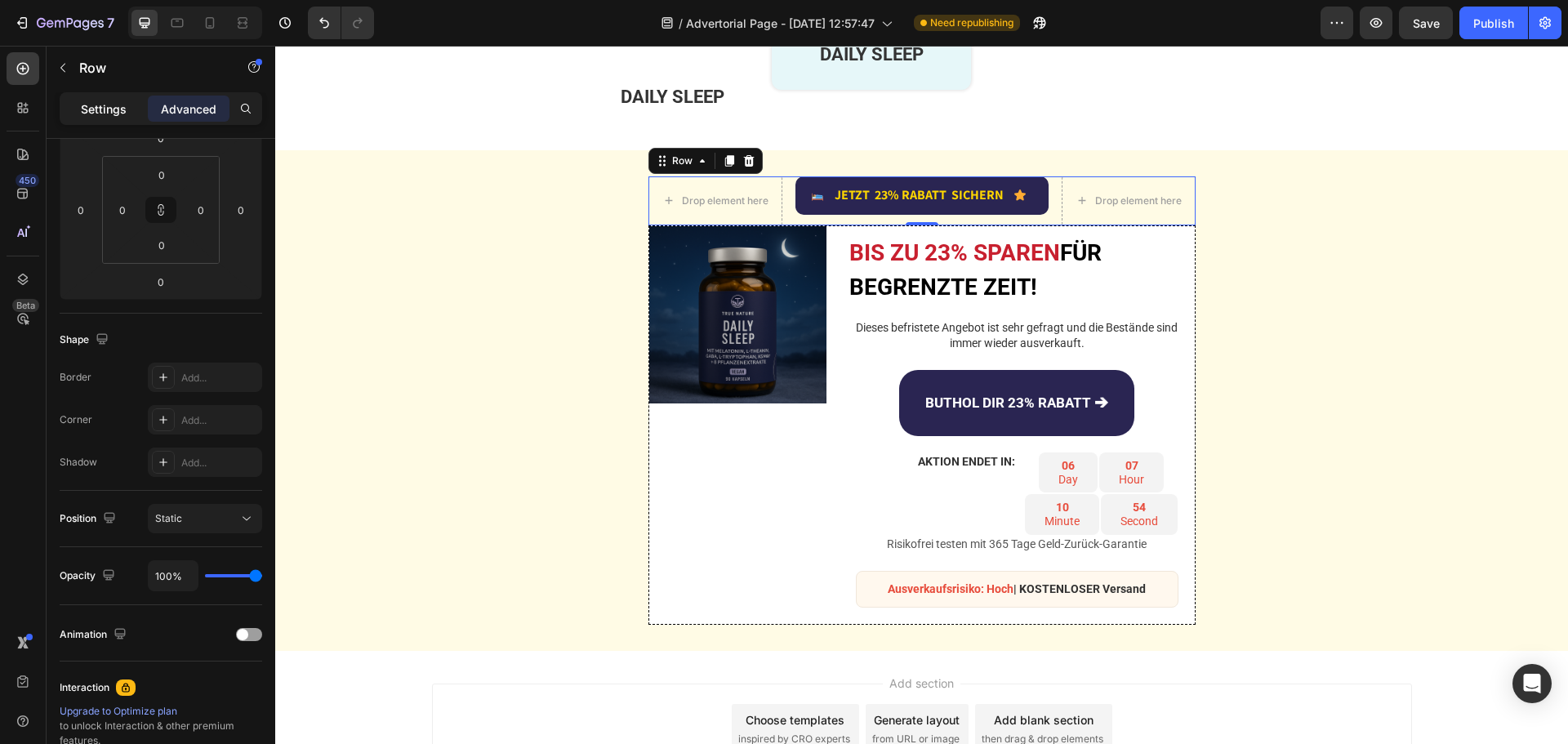
click at [114, 119] on div "Settings" at bounding box center [103, 109] width 82 height 26
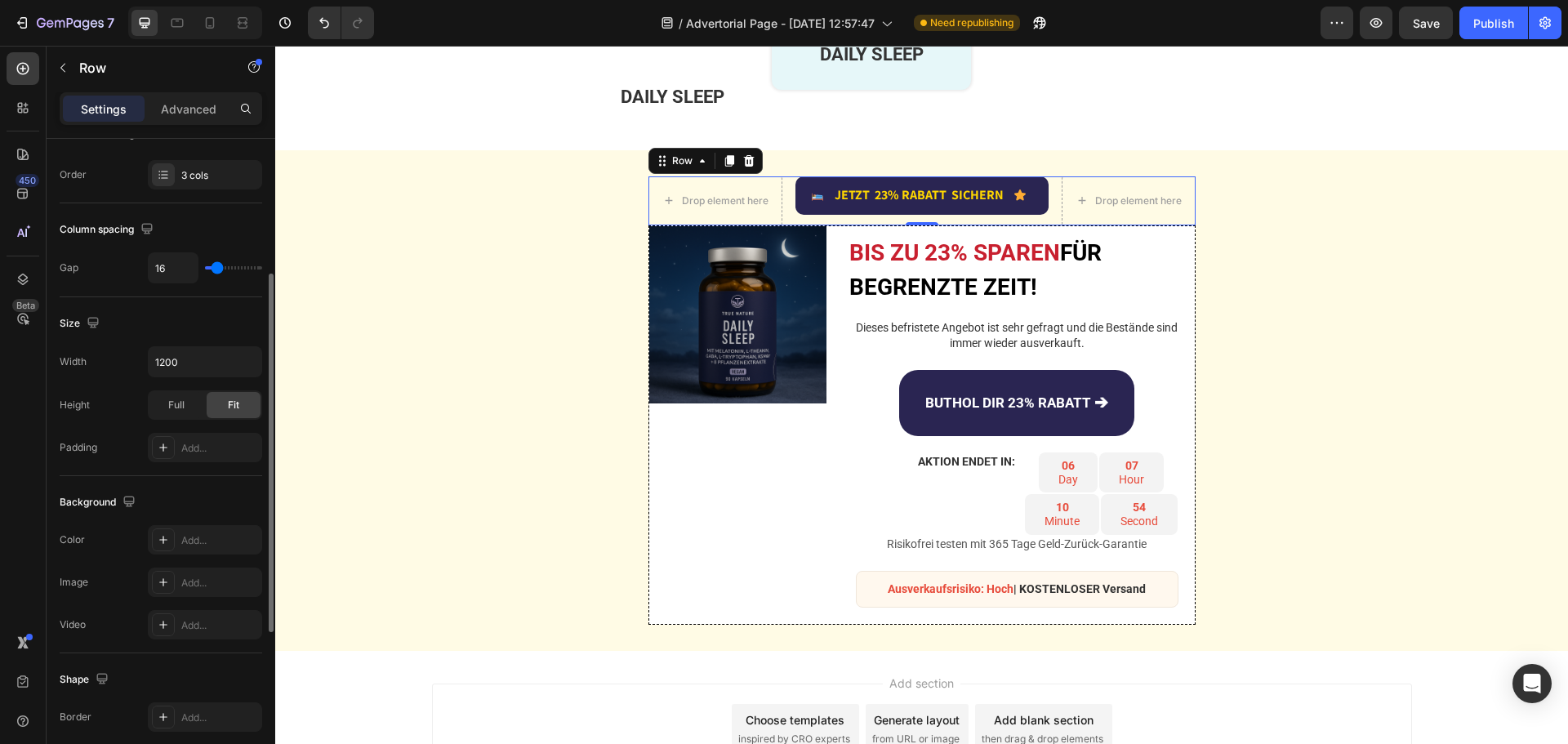
scroll to position [490, 0]
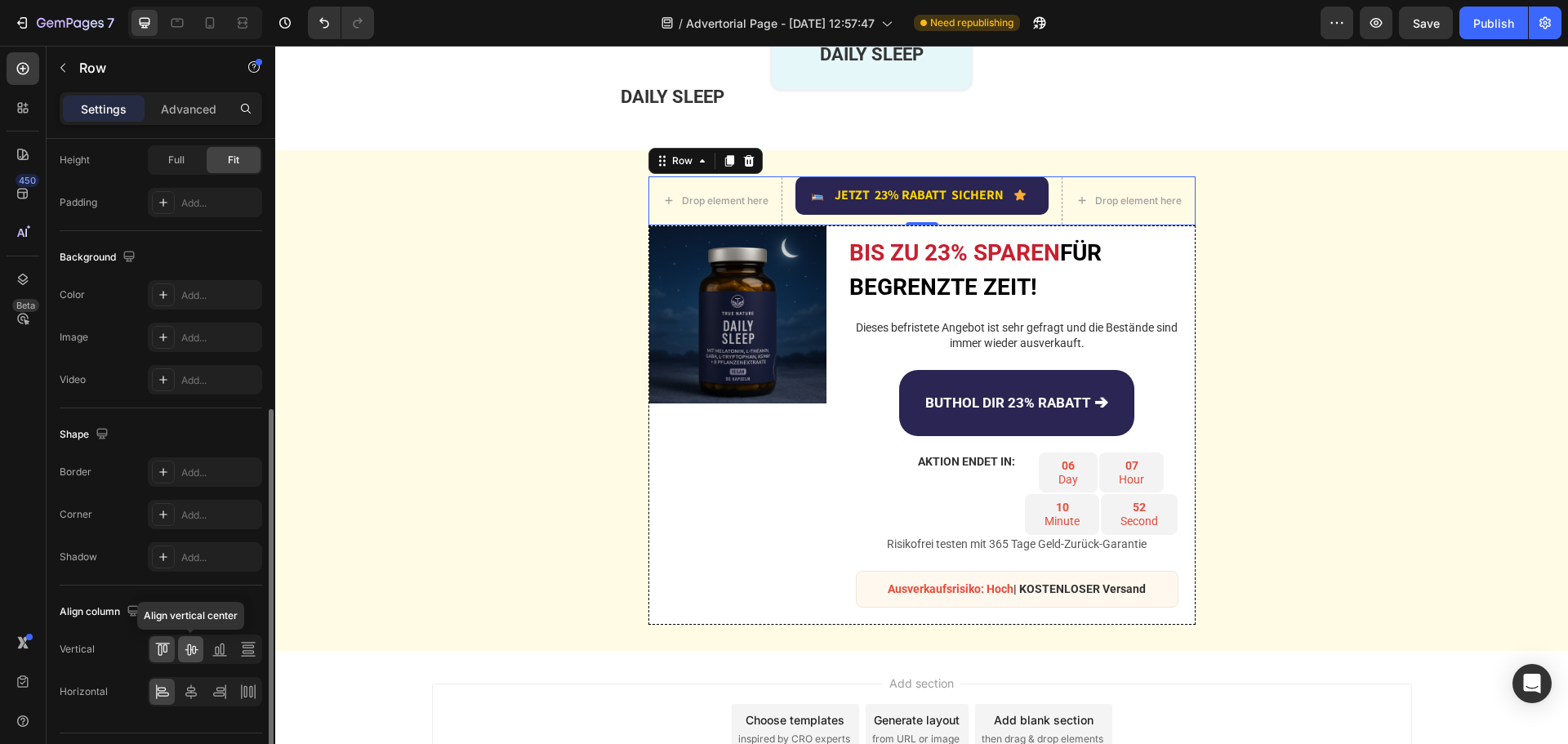
click at [196, 649] on icon at bounding box center [191, 649] width 17 height 16
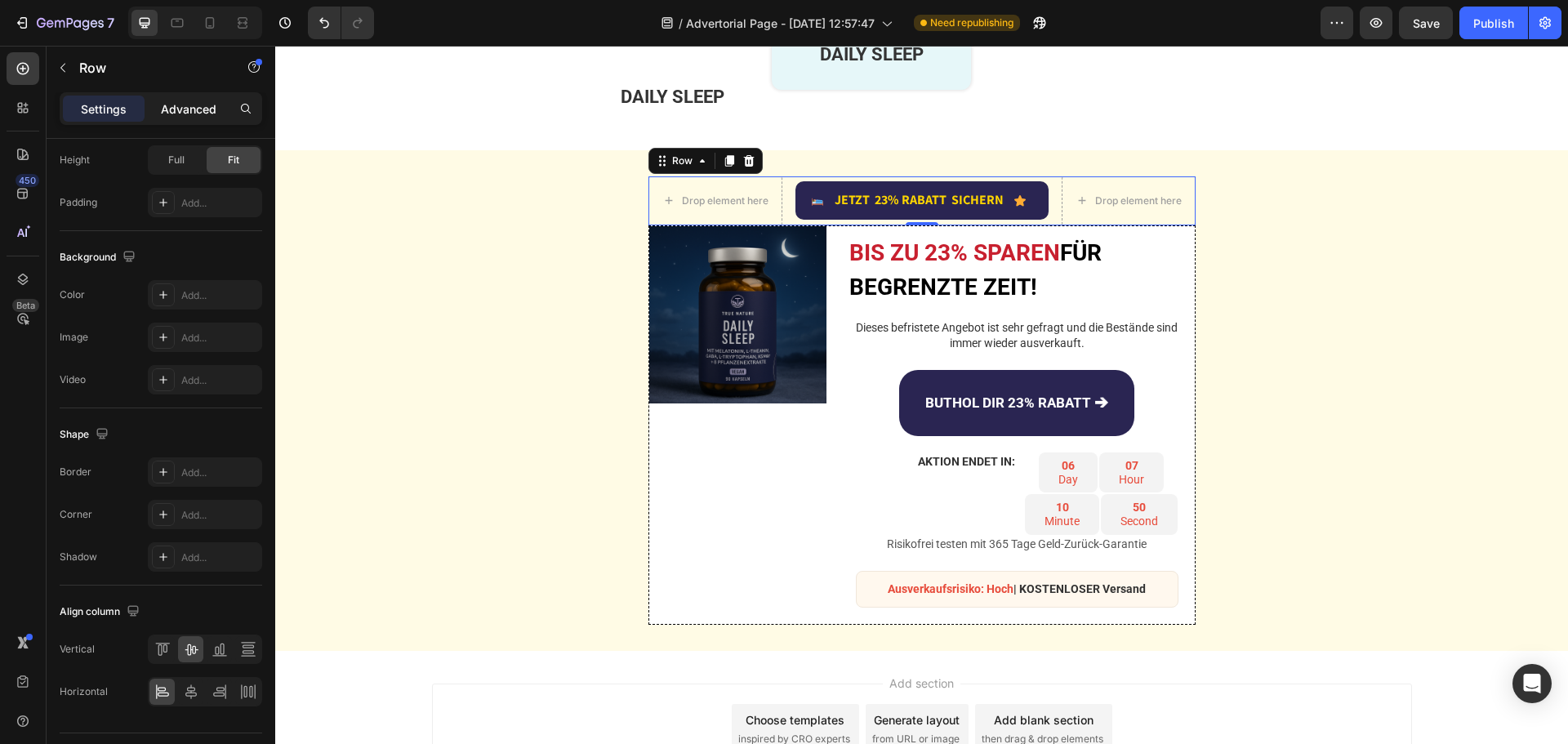
click at [212, 101] on p "Advanced" at bounding box center [188, 109] width 55 height 17
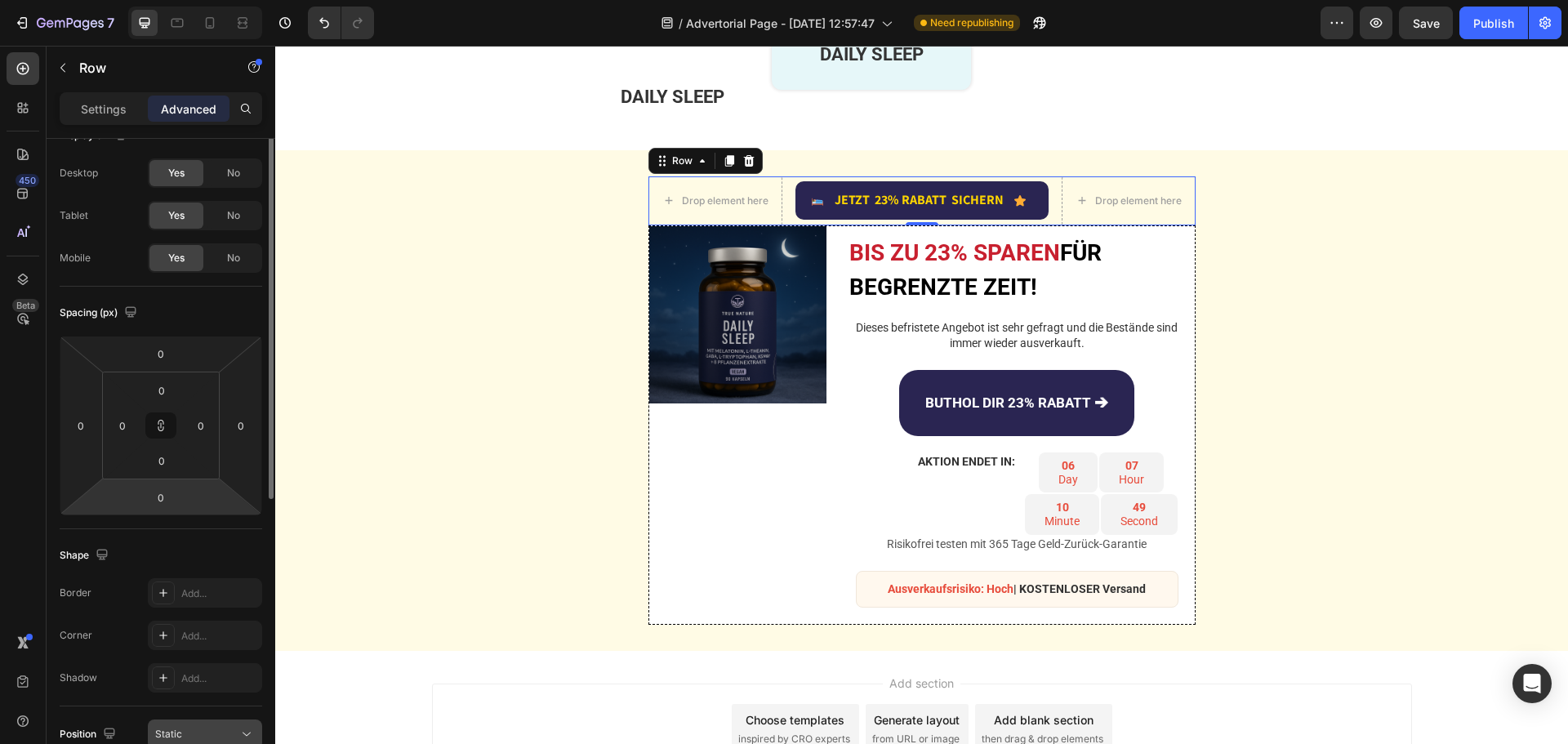
scroll to position [0, 0]
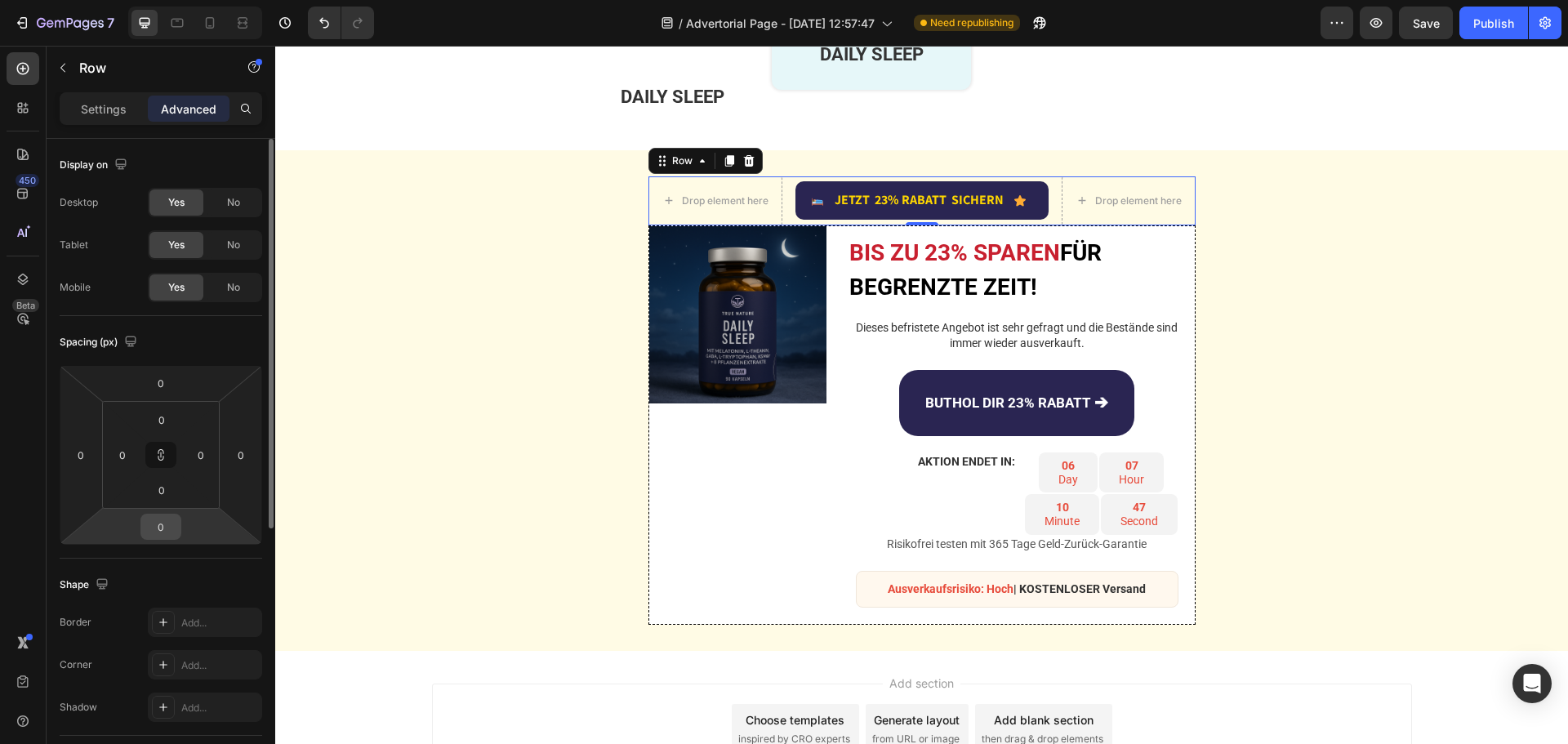
click at [168, 525] on input "0" at bounding box center [161, 526] width 33 height 25
type input "-1"
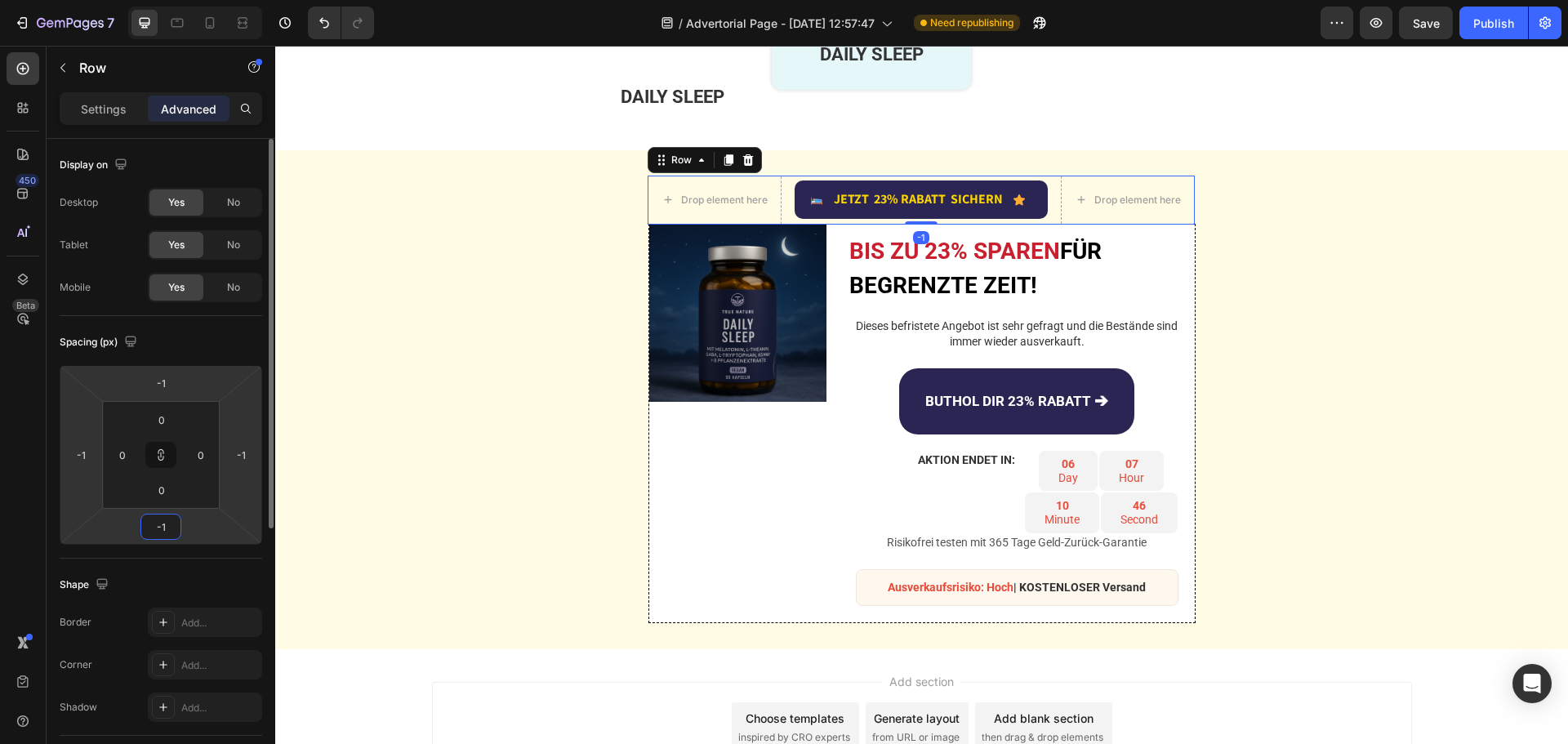
type input "-2"
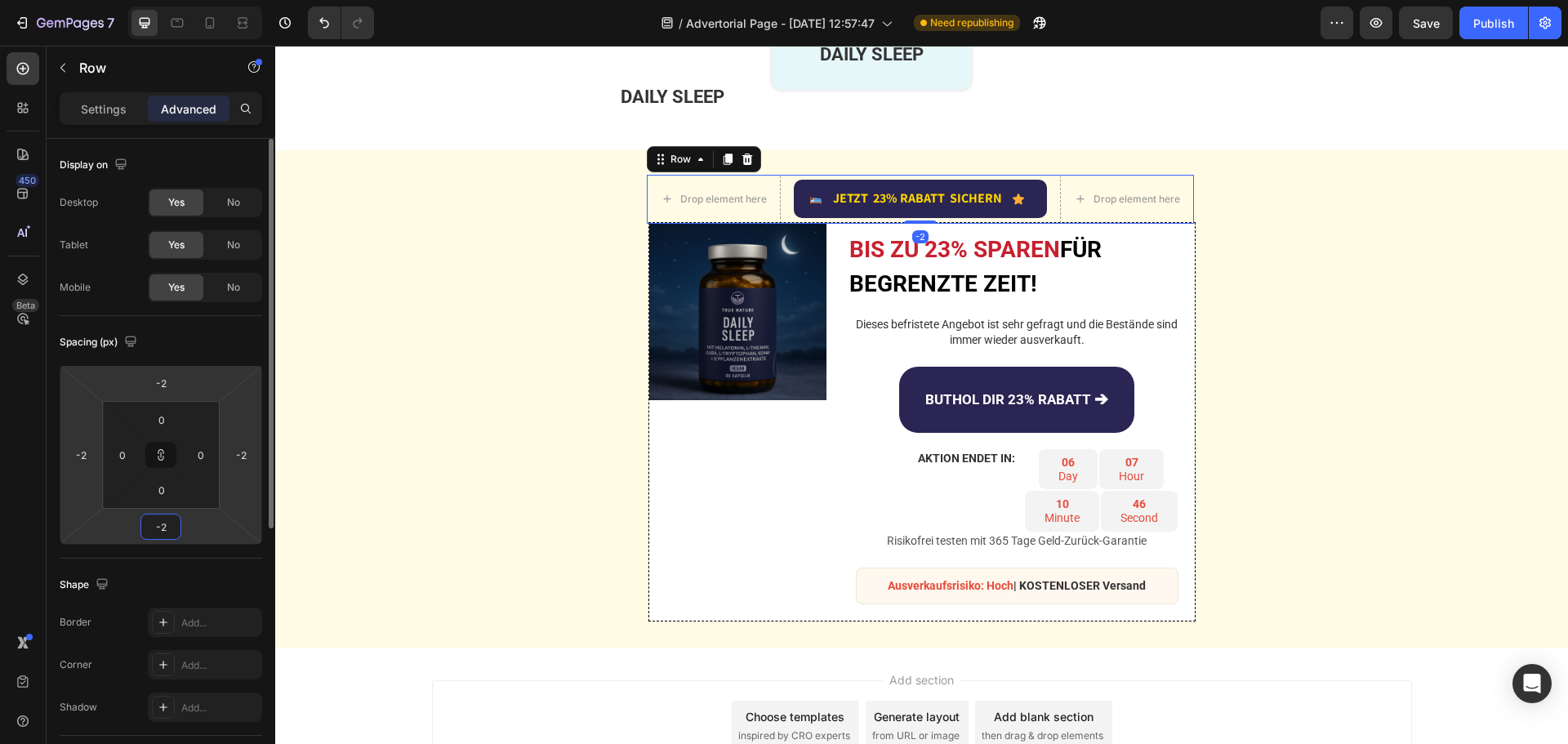
type input "-3"
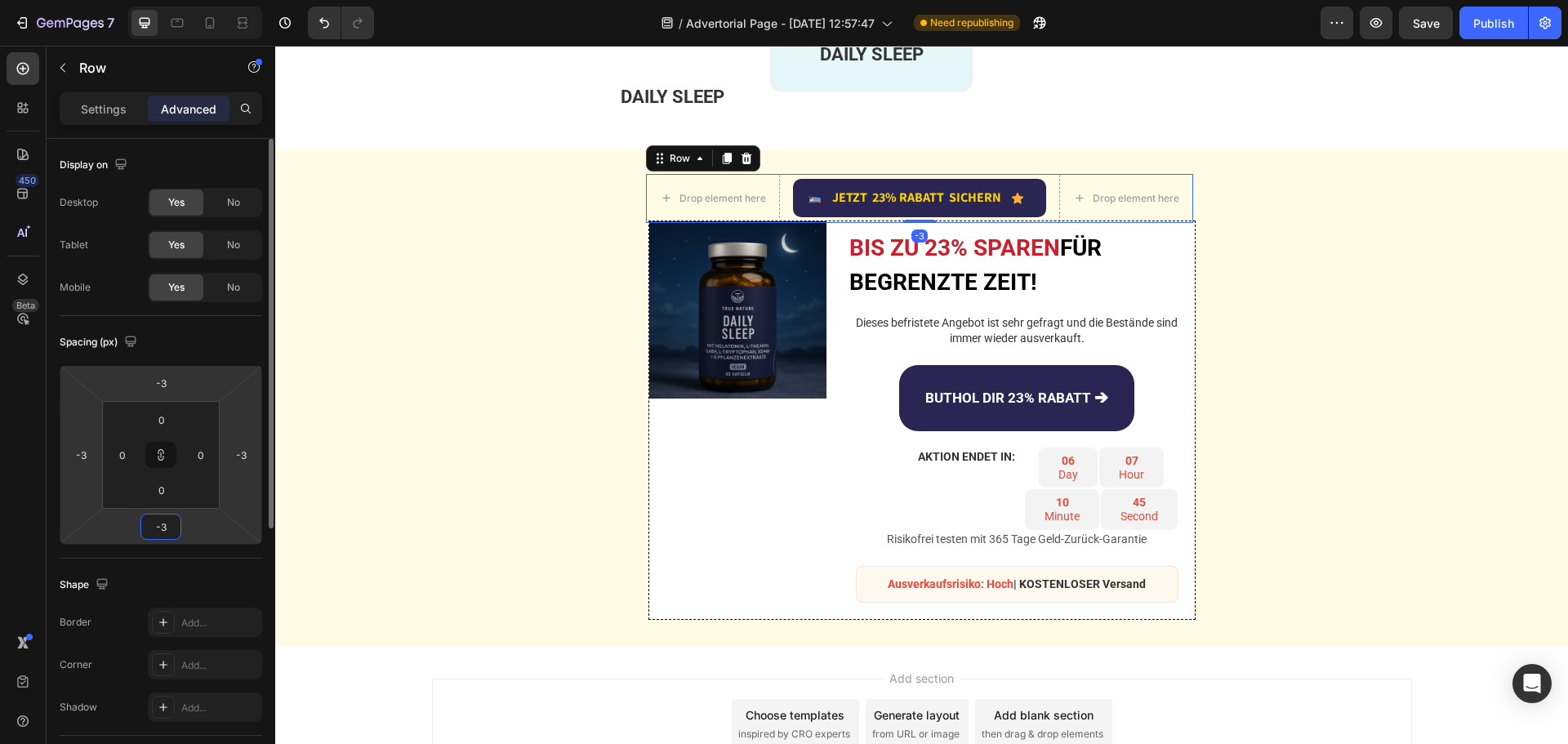
type input "-4"
click at [168, 525] on input "-4" at bounding box center [161, 526] width 33 height 25
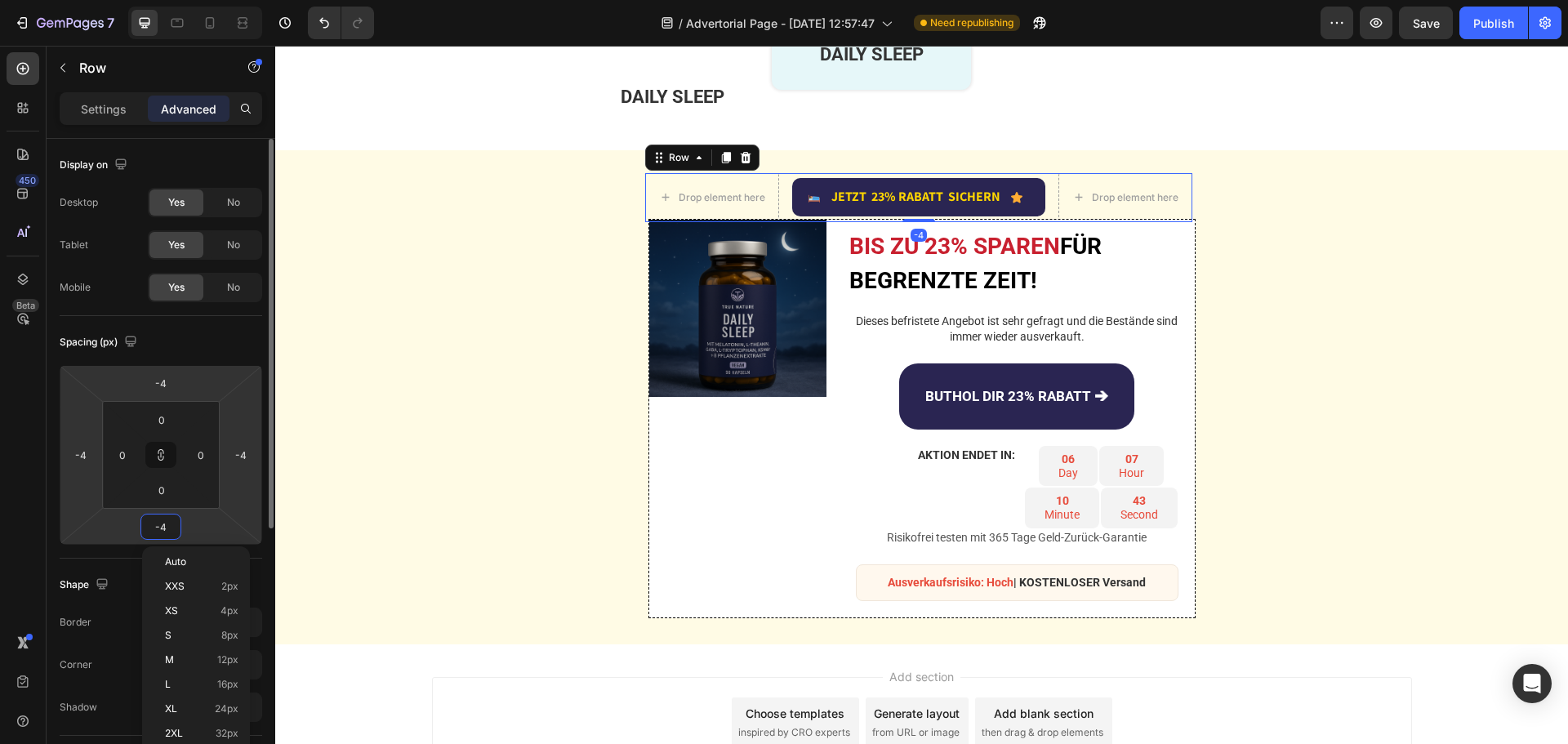
click at [168, 525] on input "-4" at bounding box center [161, 526] width 33 height 25
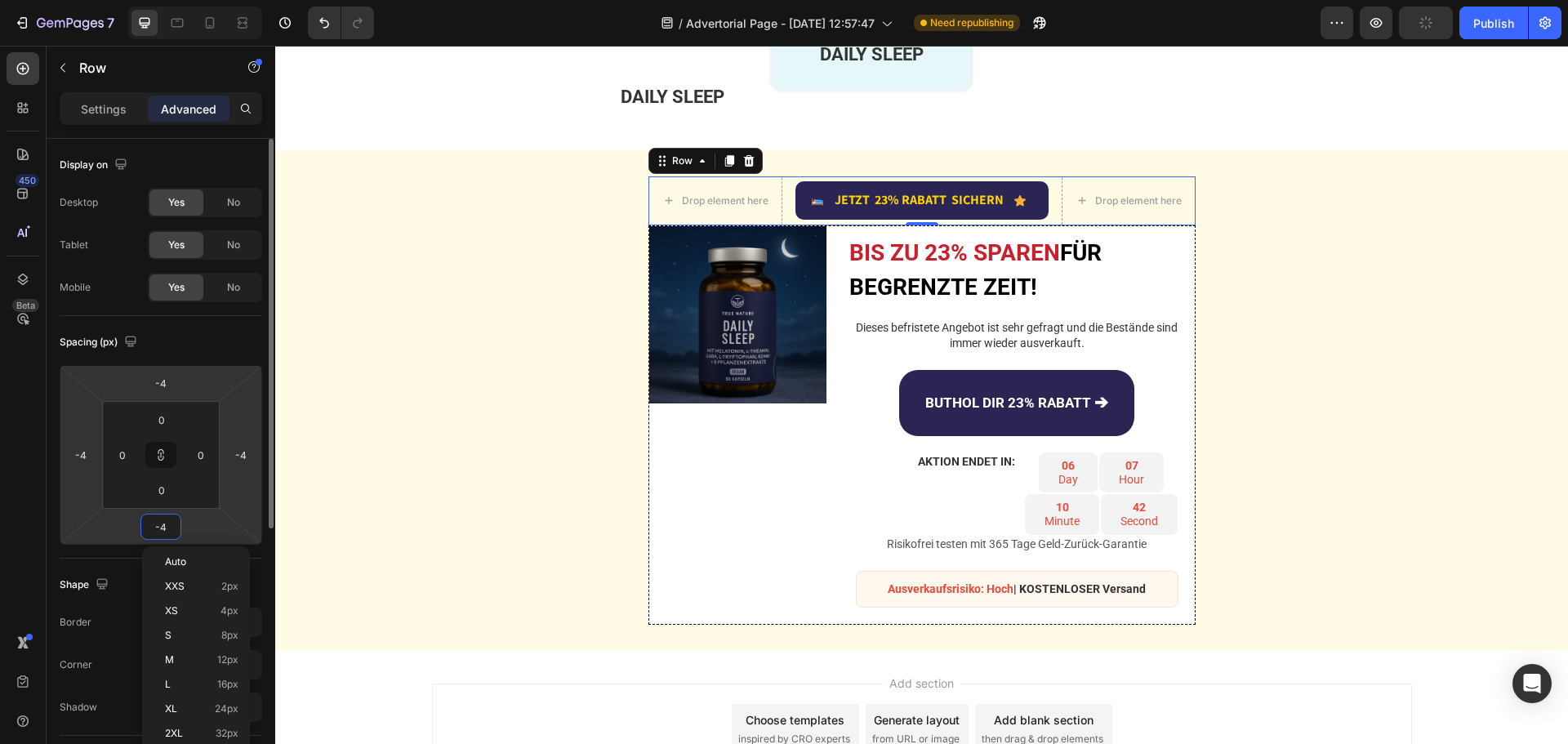
type input "0"
click at [158, 455] on icon at bounding box center [161, 458] width 6 height 5
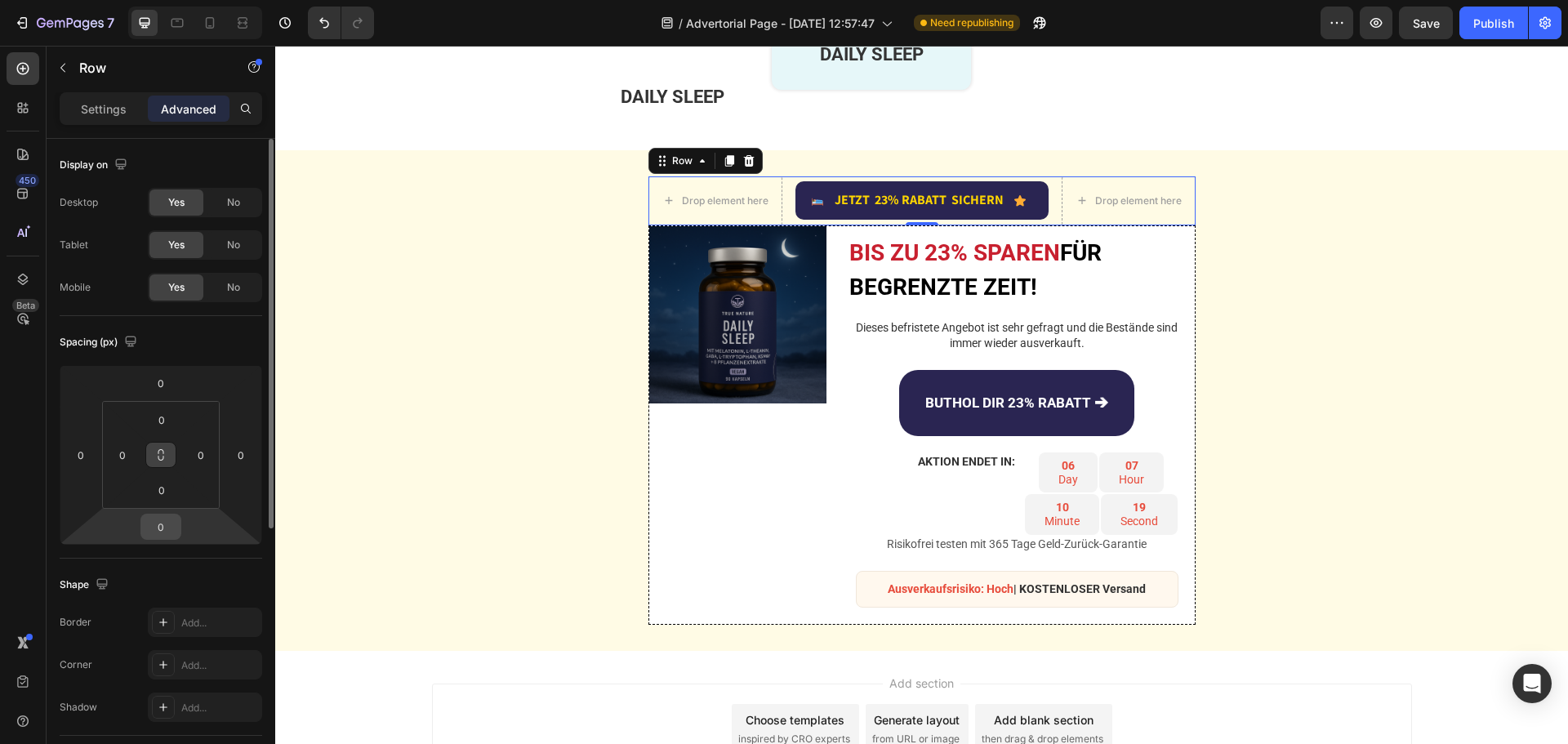
click at [158, 525] on input "0" at bounding box center [161, 526] width 33 height 25
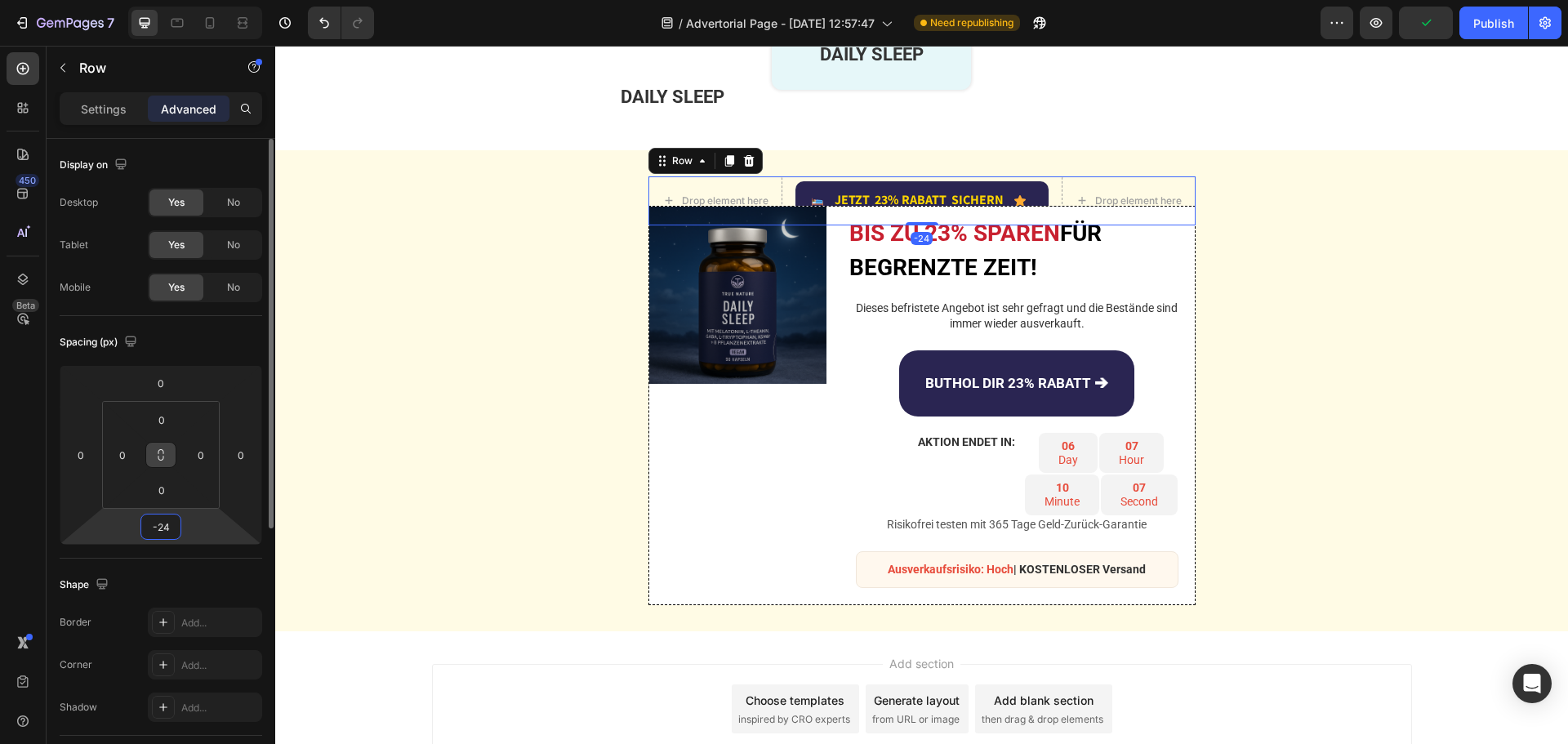
type input "-25"
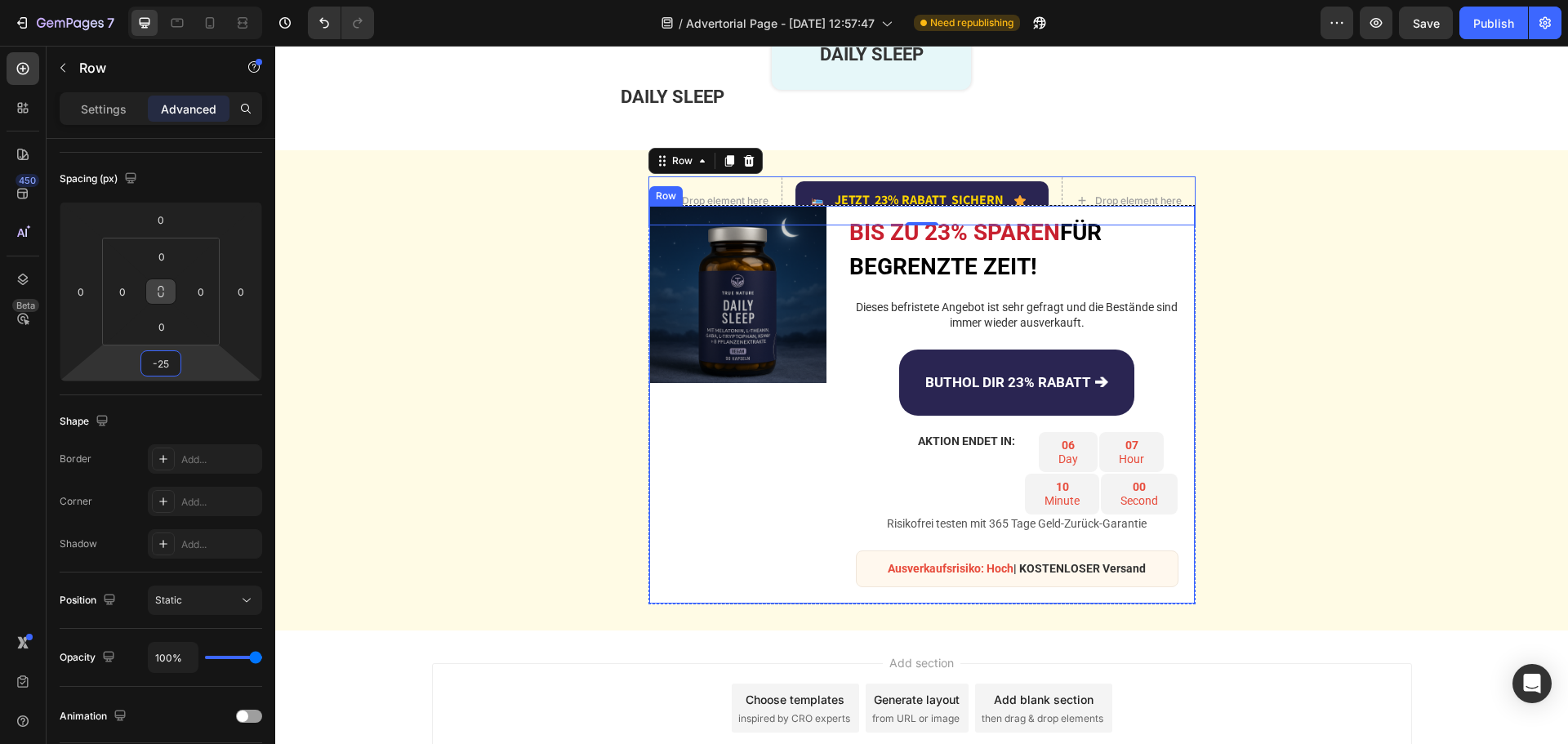
click at [827, 216] on div "Image BIS ZU 23% SPAREN FÜR BEGRENZTE ZEIT! Heading Dieses befristete Angebot i…" at bounding box center [922, 404] width 547 height 400
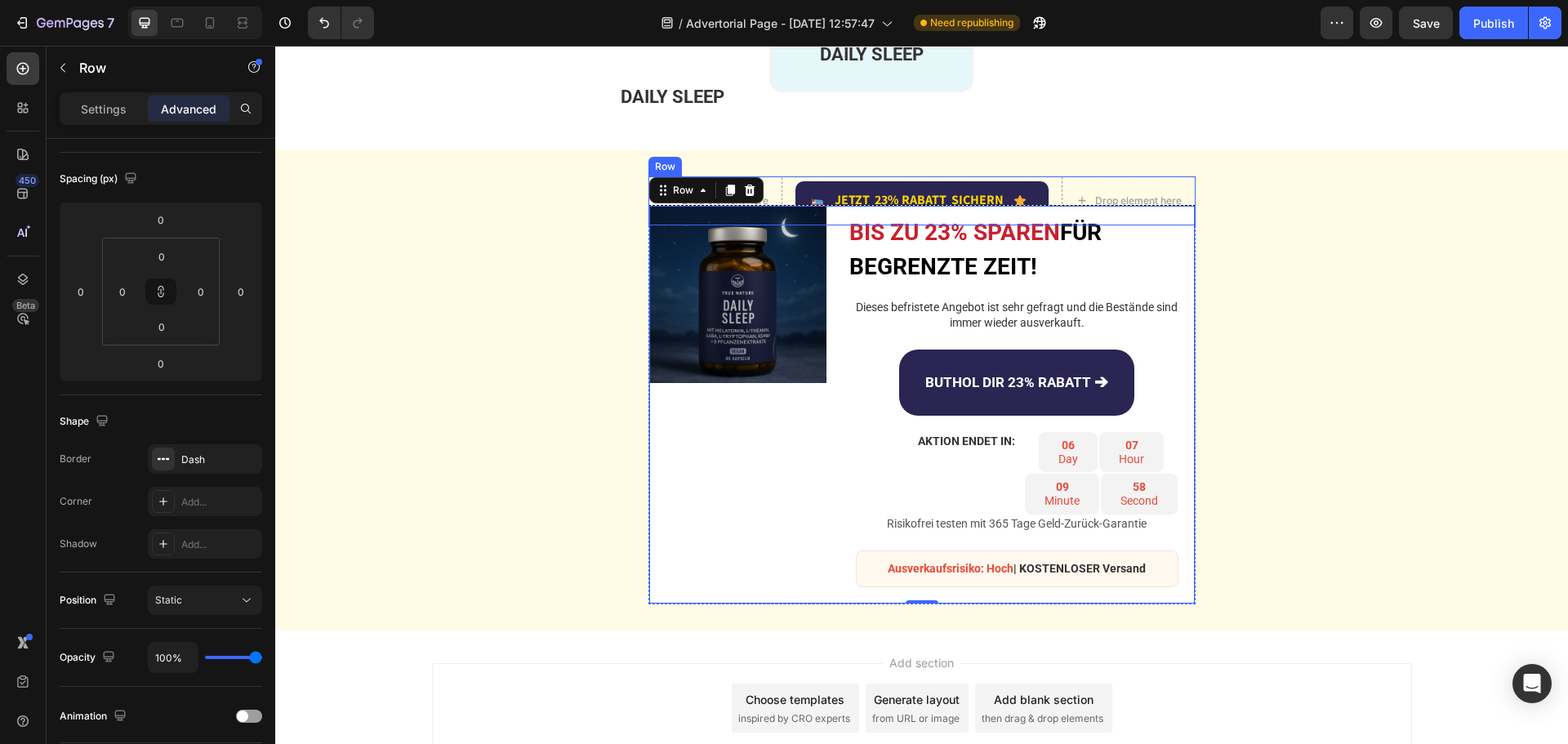
click at [782, 182] on div "Drop element here Image JETZT 23% RABATT SICHERN Text Block Advanced List Icon …" at bounding box center [922, 200] width 547 height 49
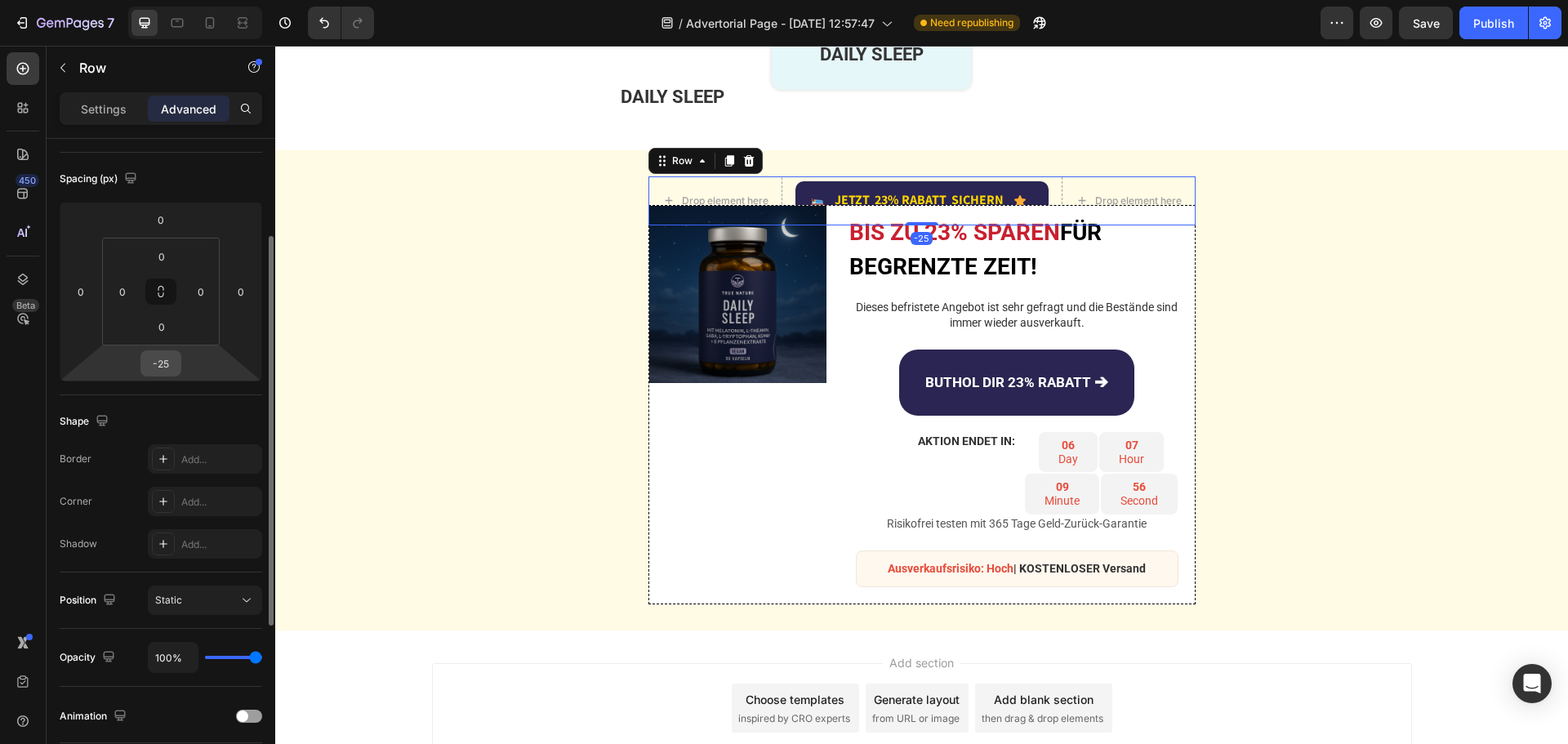
click at [168, 357] on input "-25" at bounding box center [161, 364] width 33 height 25
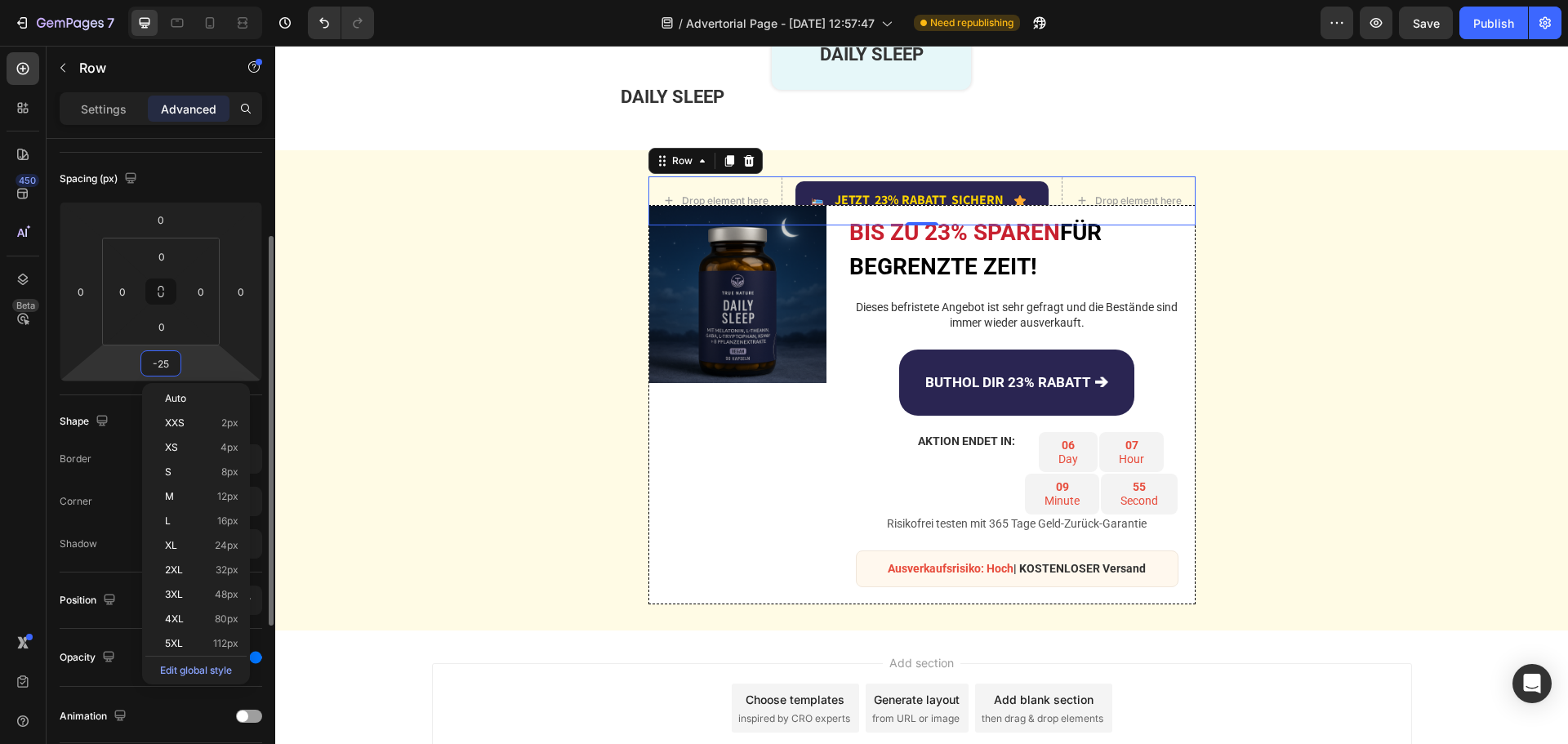
type input "0"
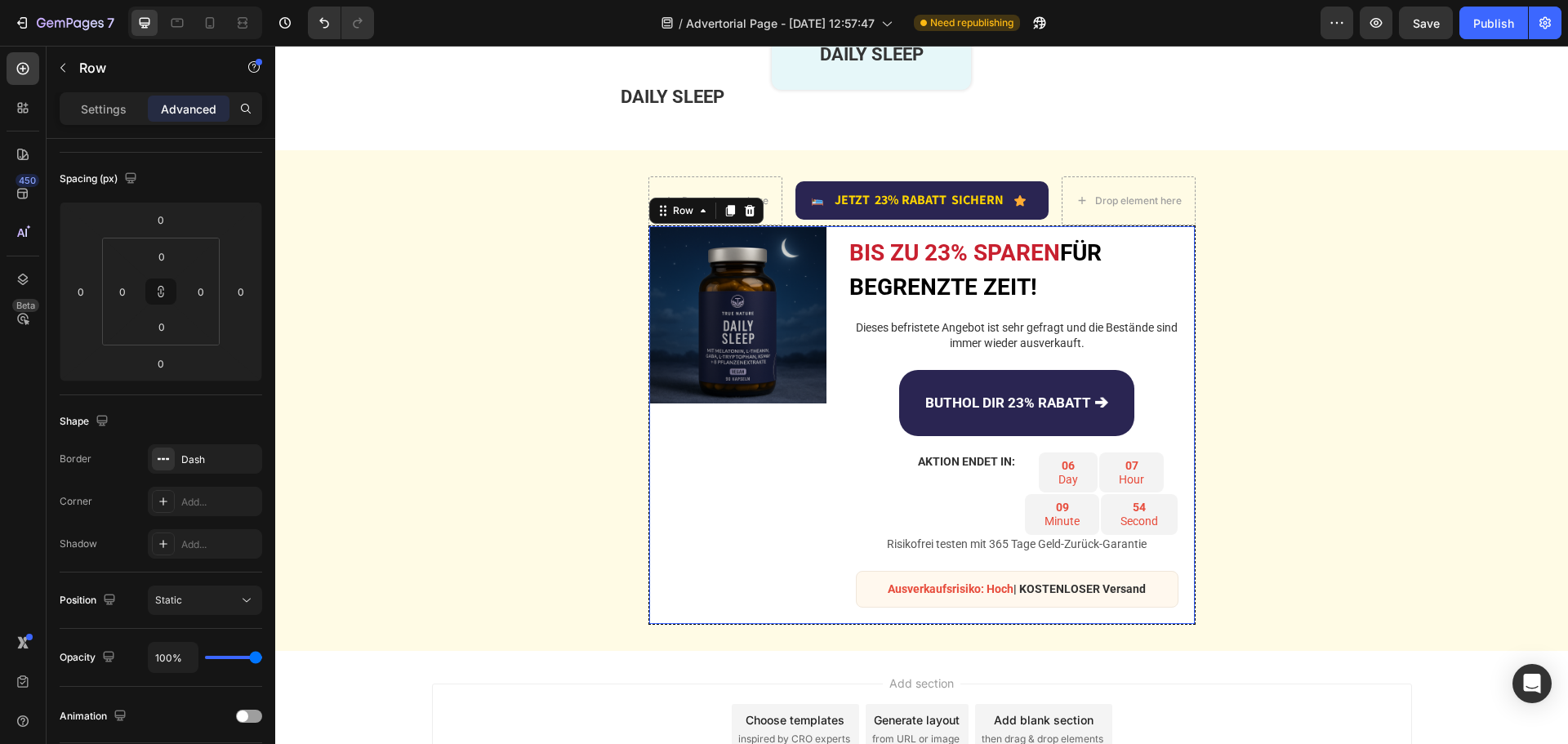
click at [829, 249] on div "Image BIS ZU 23% SPAREN FÜR BEGRENZTE ZEIT! Heading Dieses befristete Angebot i…" at bounding box center [922, 425] width 547 height 400
click at [177, 220] on div "0" at bounding box center [160, 219] width 40 height 26
click at [168, 217] on input "0" at bounding box center [161, 219] width 33 height 25
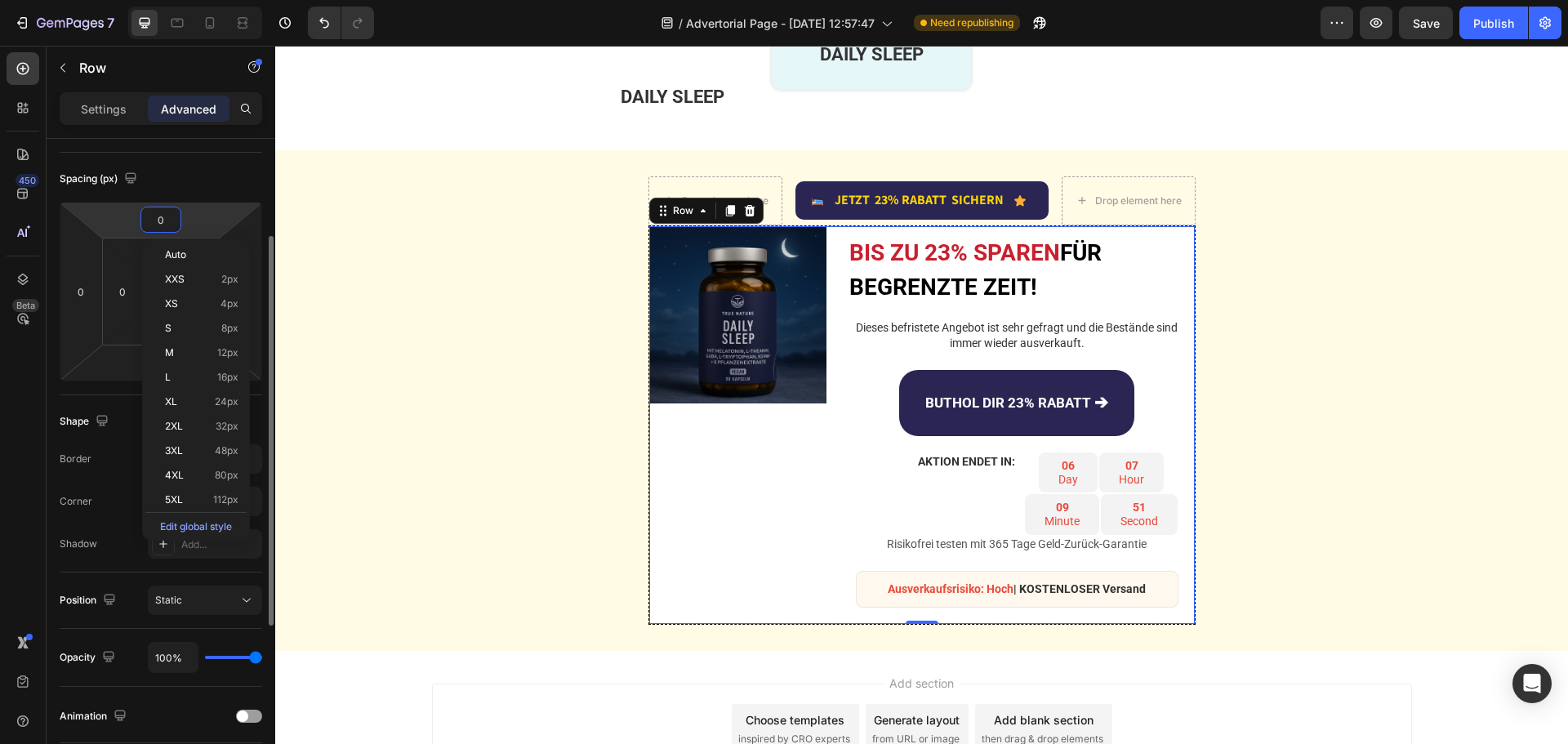
type input "-1"
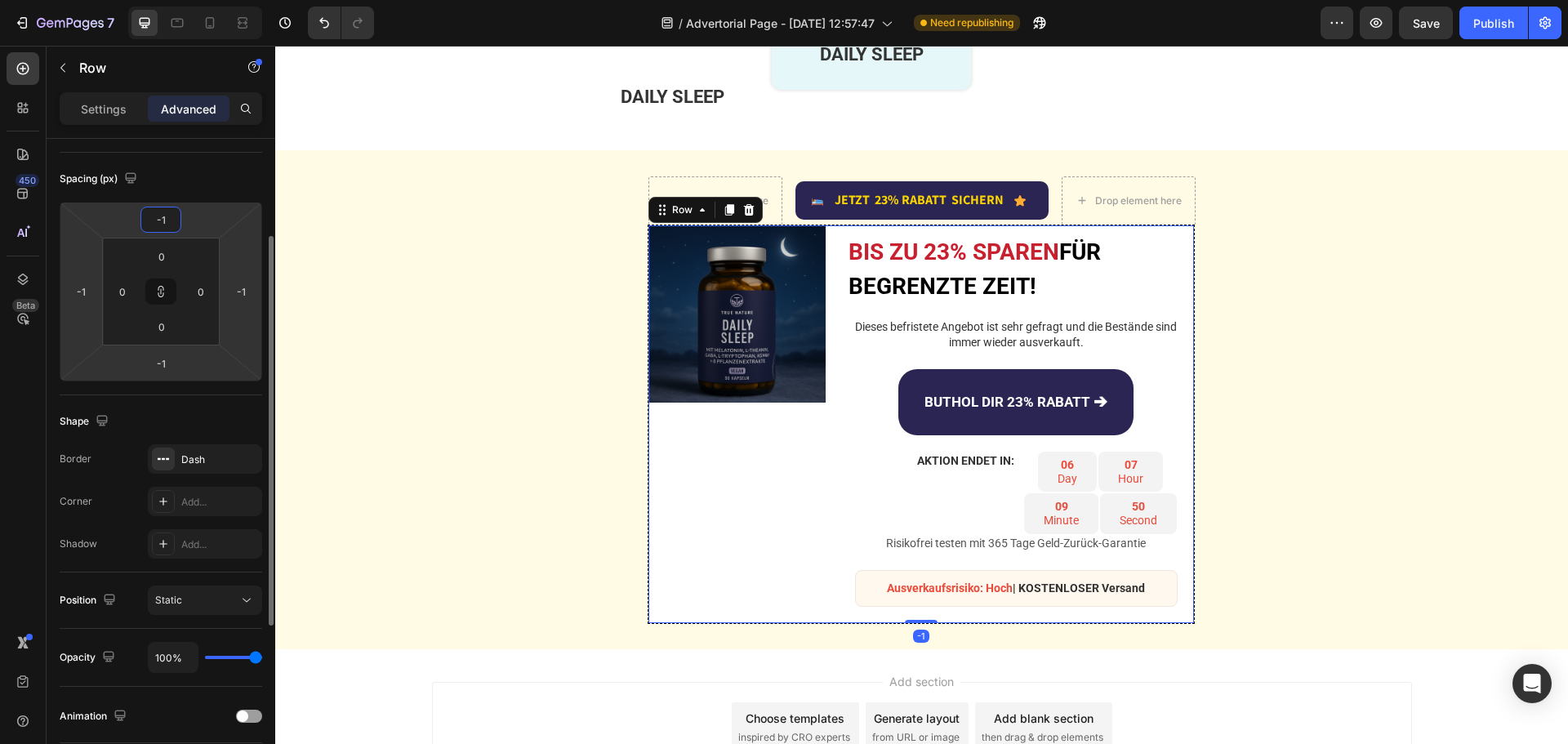
type input "-2"
click at [172, 221] on input "-2" at bounding box center [161, 219] width 33 height 25
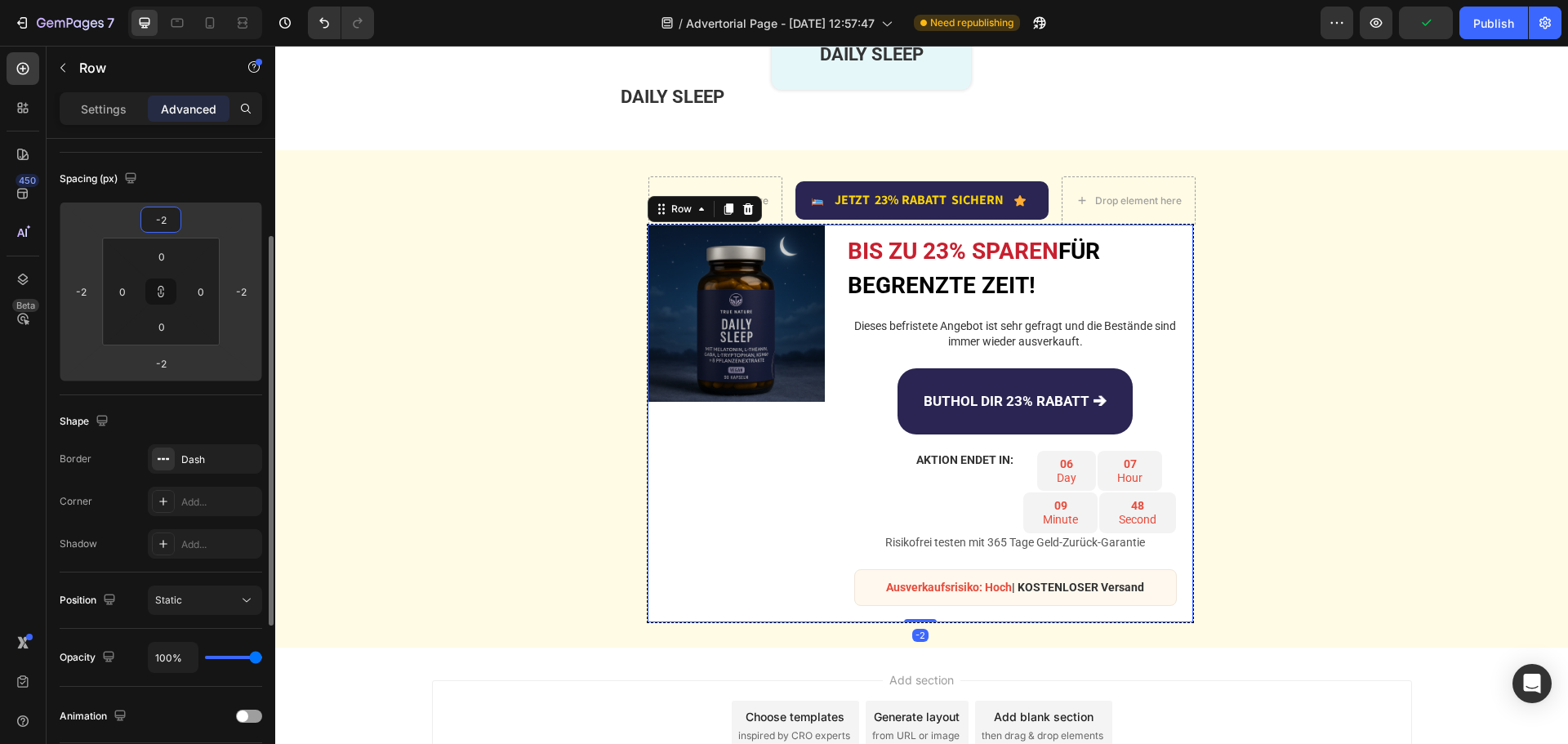
click at [172, 221] on input "-2" at bounding box center [161, 219] width 33 height 25
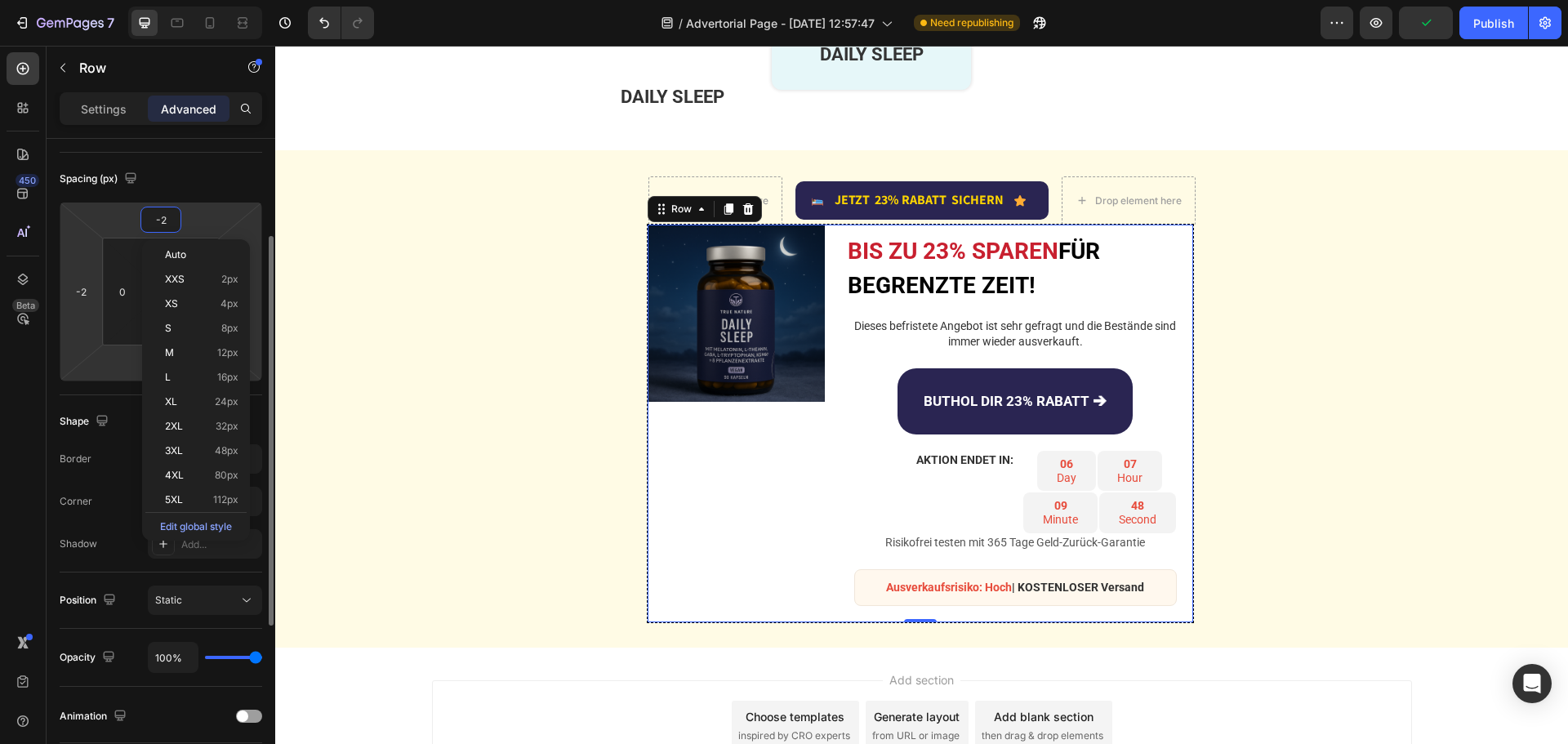
type input "0"
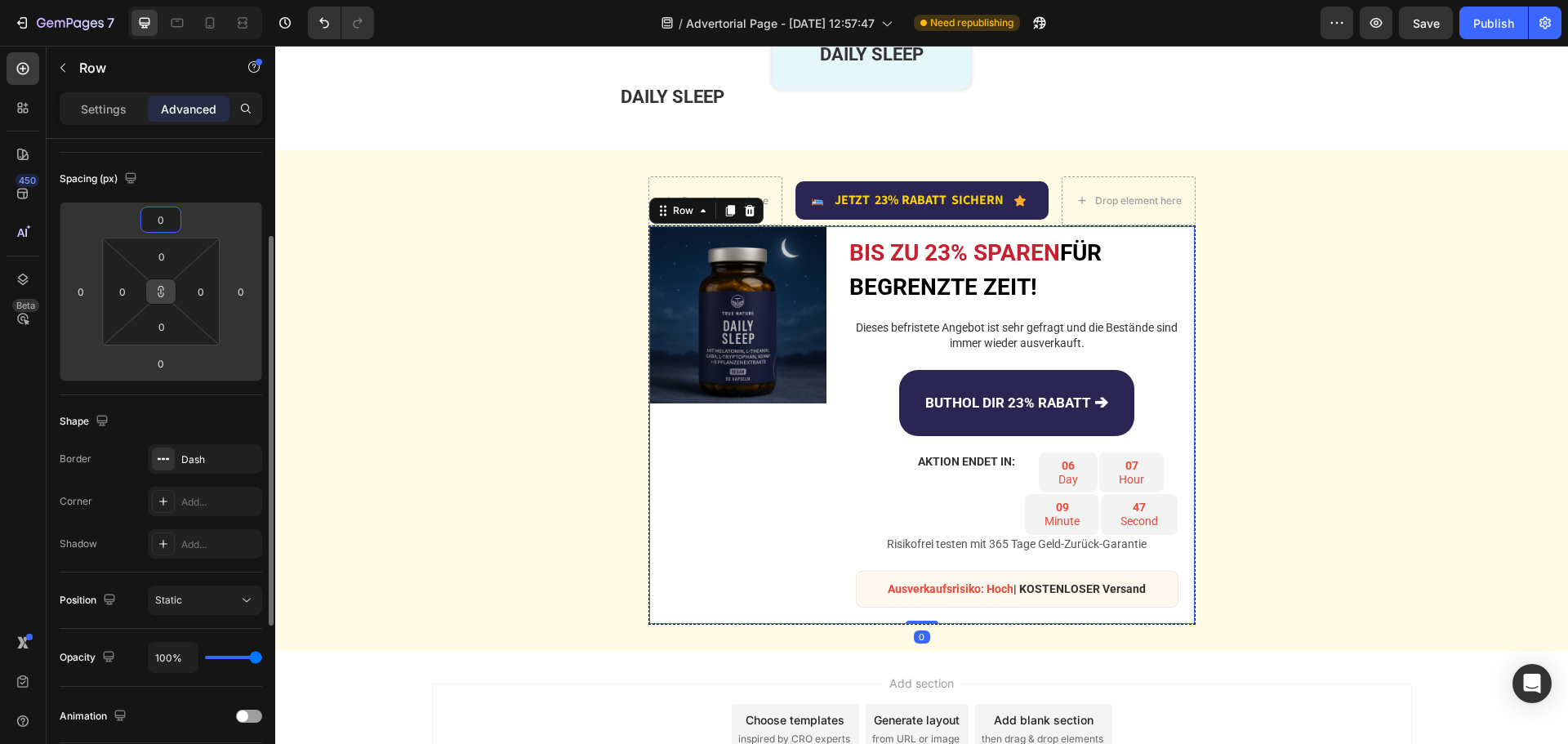
click at [161, 290] on icon at bounding box center [161, 291] width 1 height 6
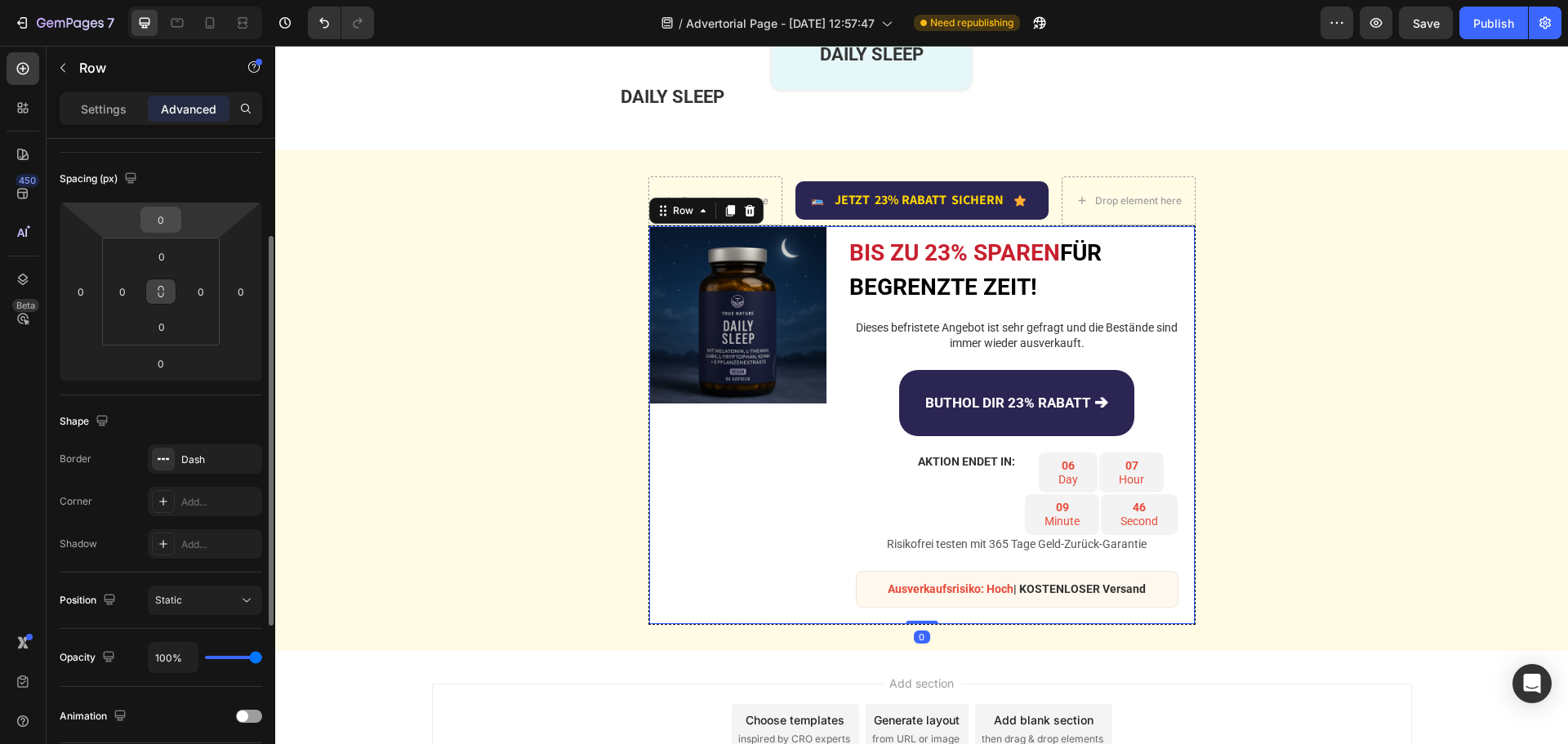
click at [172, 221] on input "0" at bounding box center [161, 219] width 33 height 25
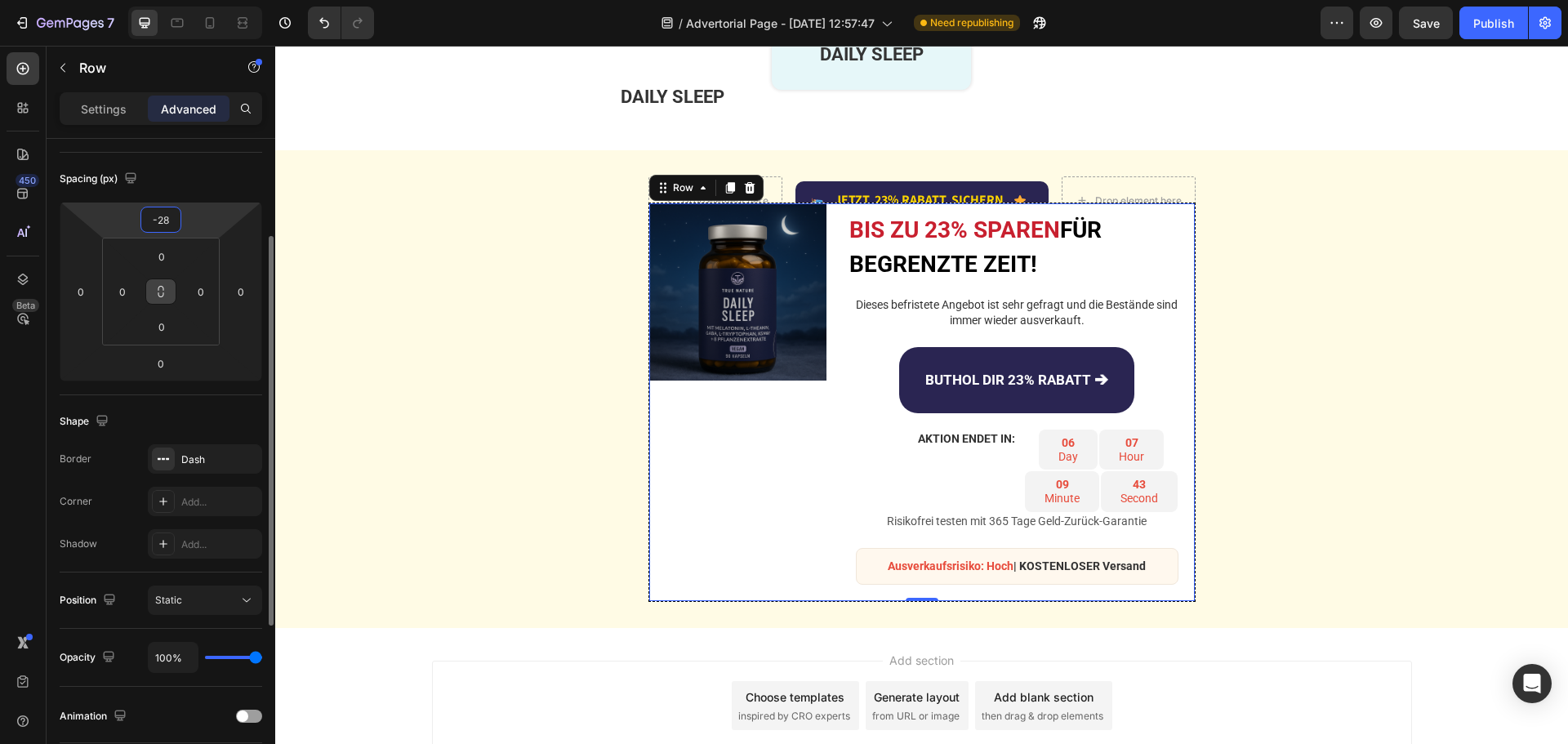
type input "-29"
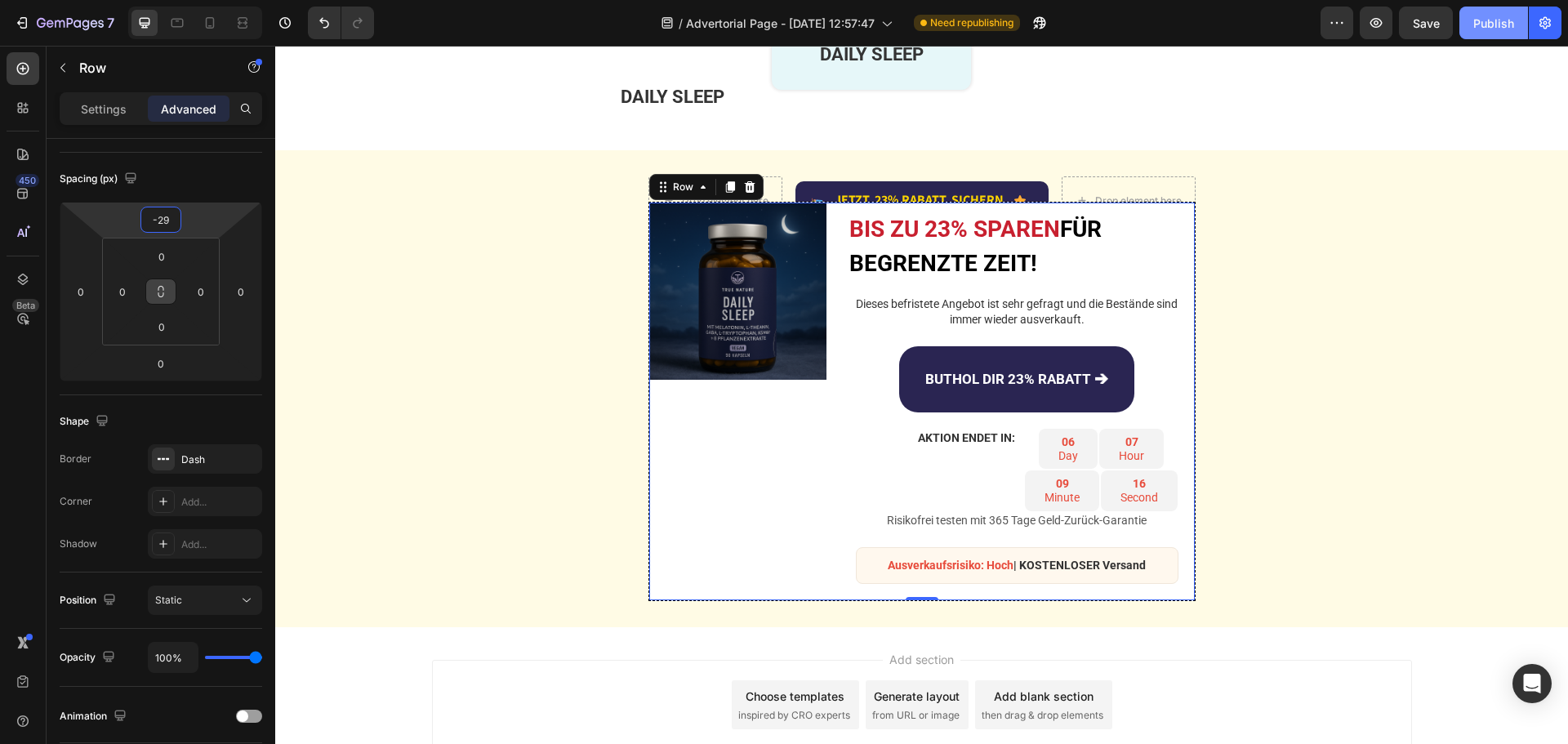
click at [1500, 21] on div "Publish" at bounding box center [1493, 23] width 40 height 17
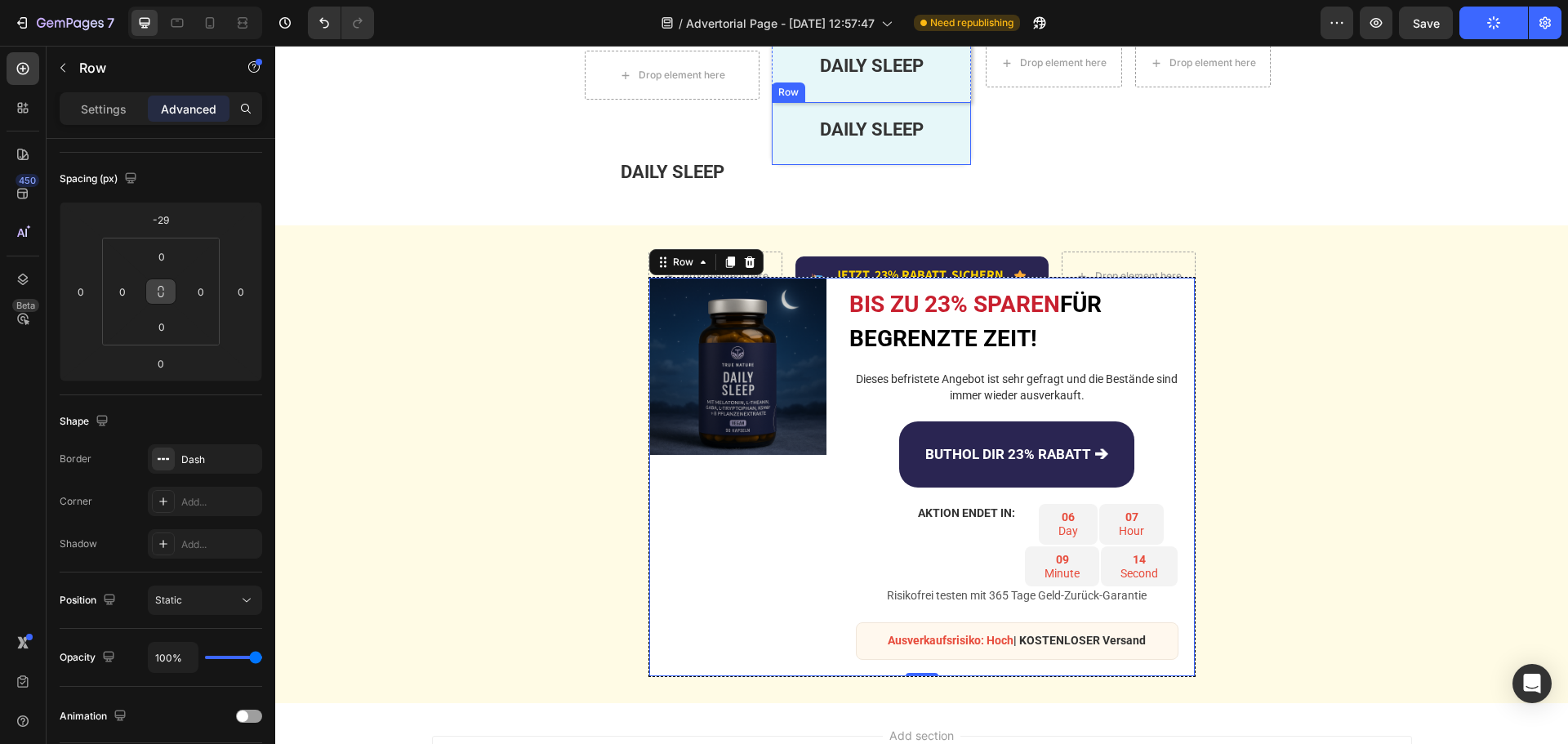
scroll to position [3757, 0]
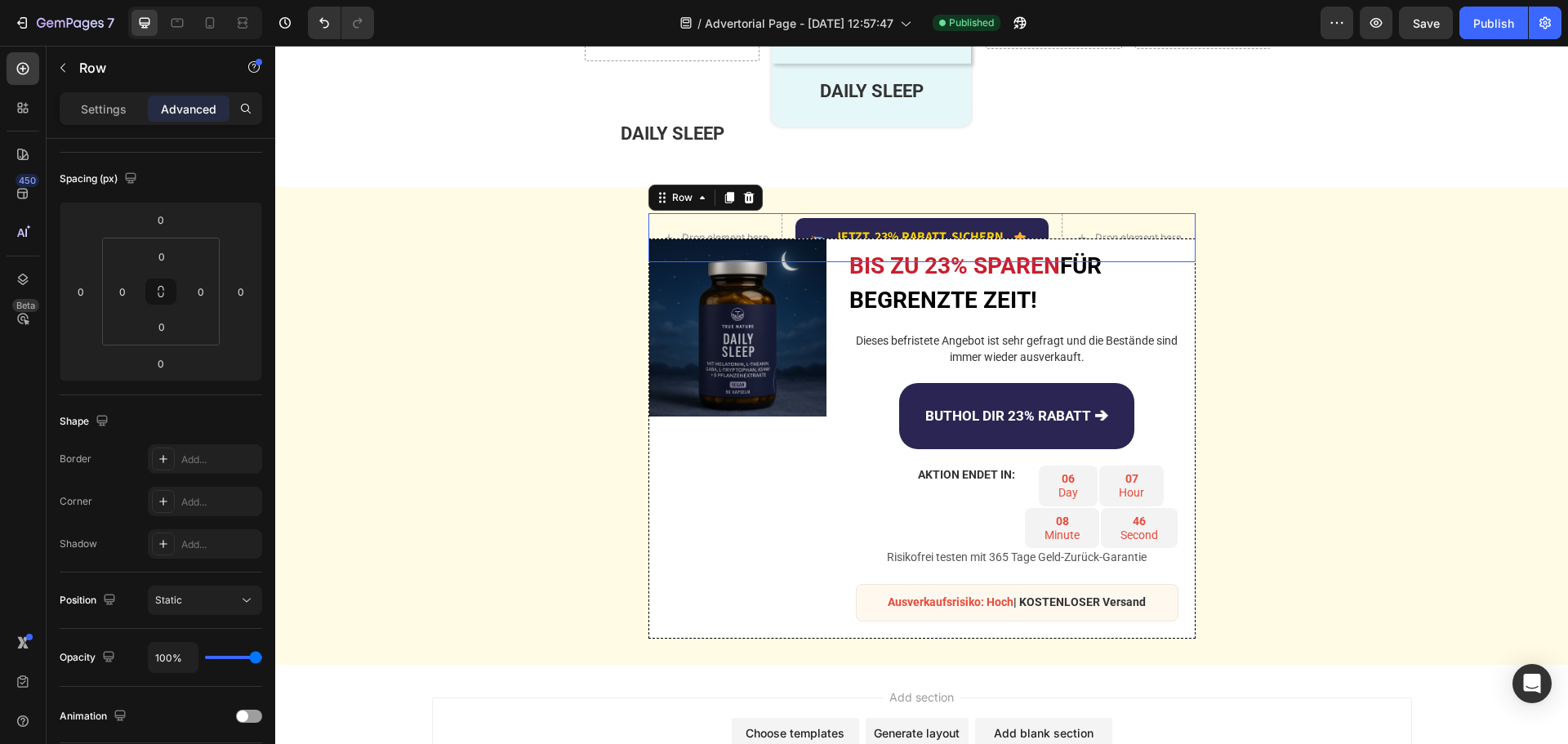
click at [1051, 262] on div "Drop element here Image JETZT 23% RABATT SICHERN Text Block Advanced List Icon …" at bounding box center [922, 237] width 547 height 49
click at [803, 592] on div "Image" at bounding box center [738, 438] width 177 height 398
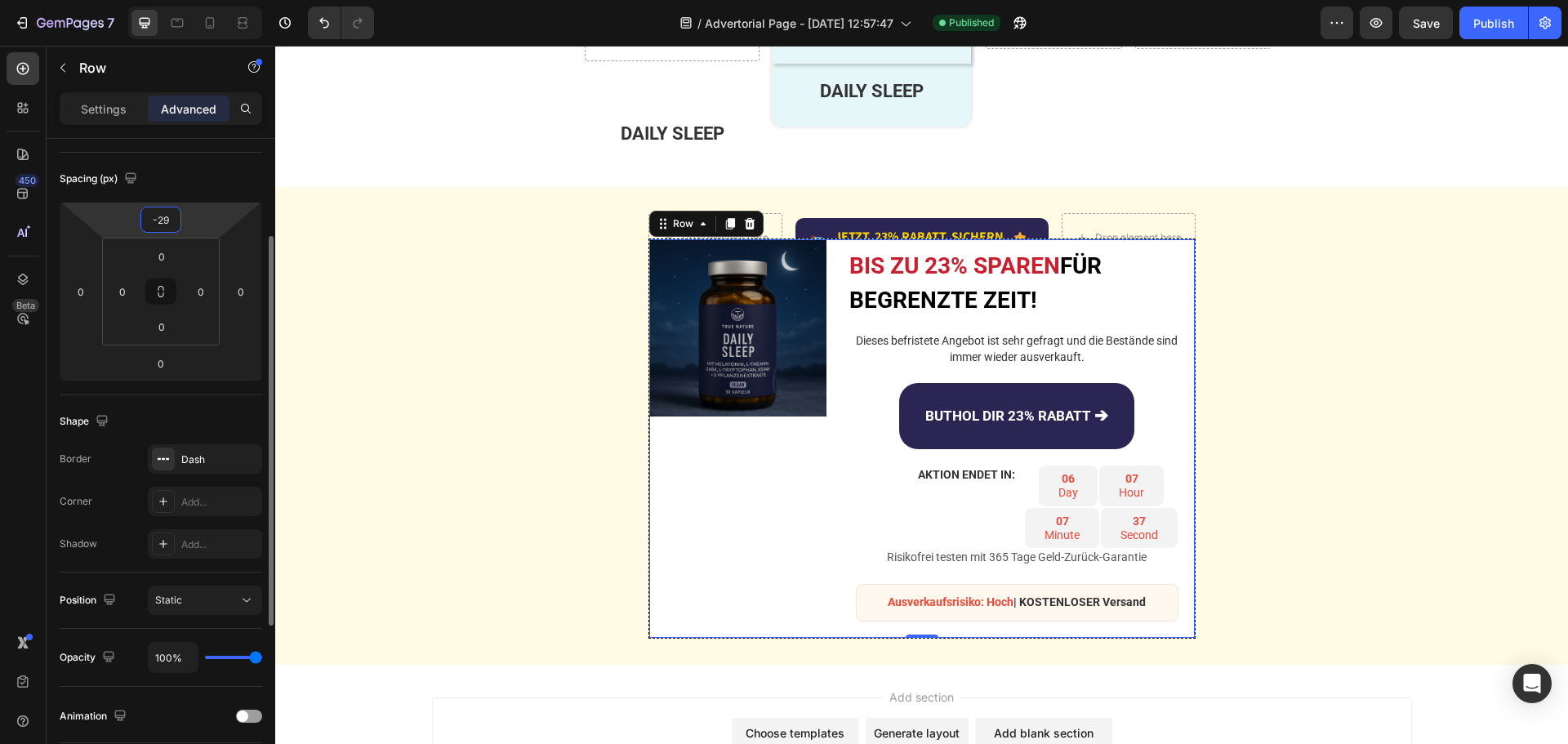
click at [172, 219] on input "-29" at bounding box center [161, 219] width 33 height 25
type input "0"
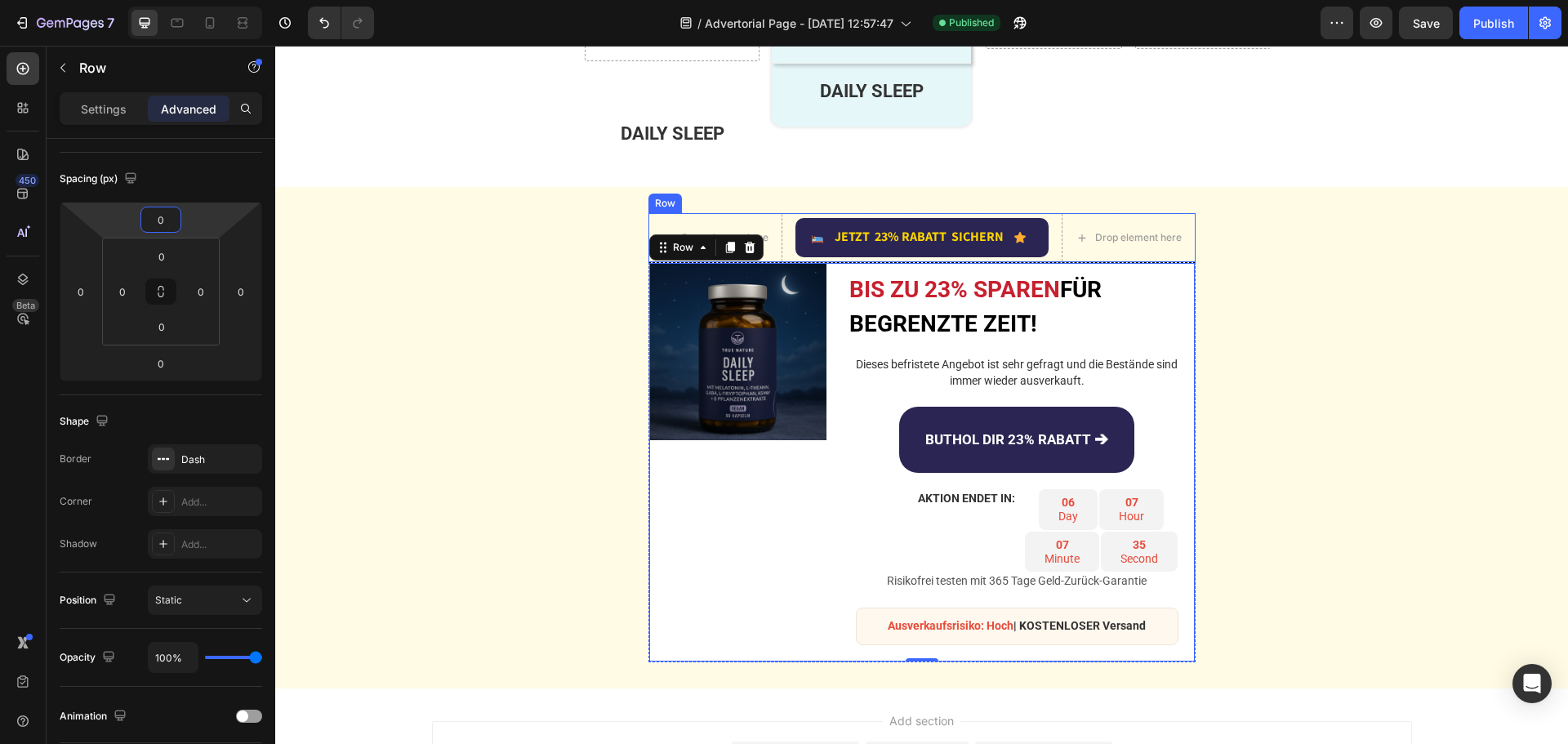
click at [1046, 262] on div "Drop element here Image JETZT 23% RABATT SICHERN Text Block Advanced List Icon …" at bounding box center [922, 237] width 547 height 49
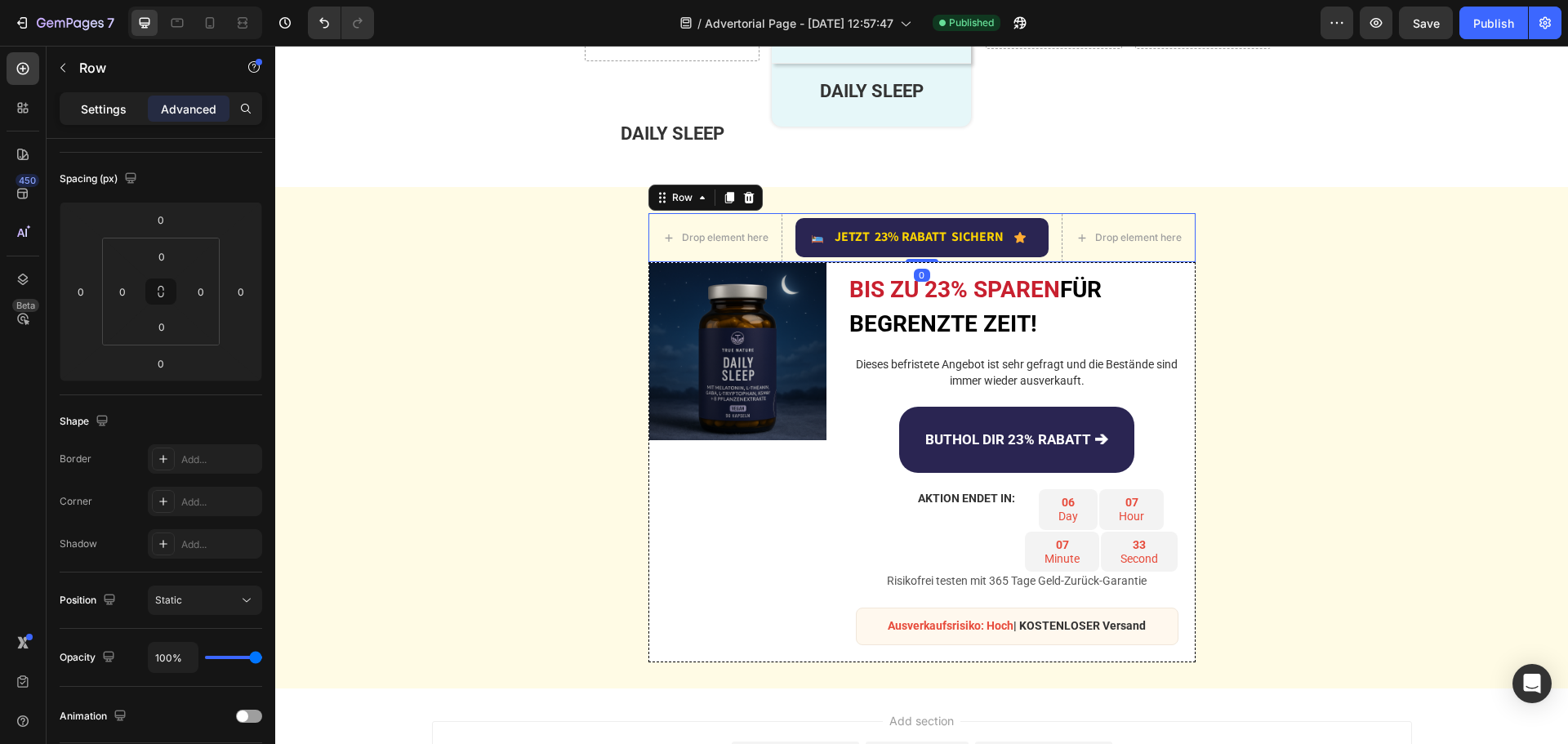
click at [97, 107] on p "Settings" at bounding box center [103, 109] width 45 height 17
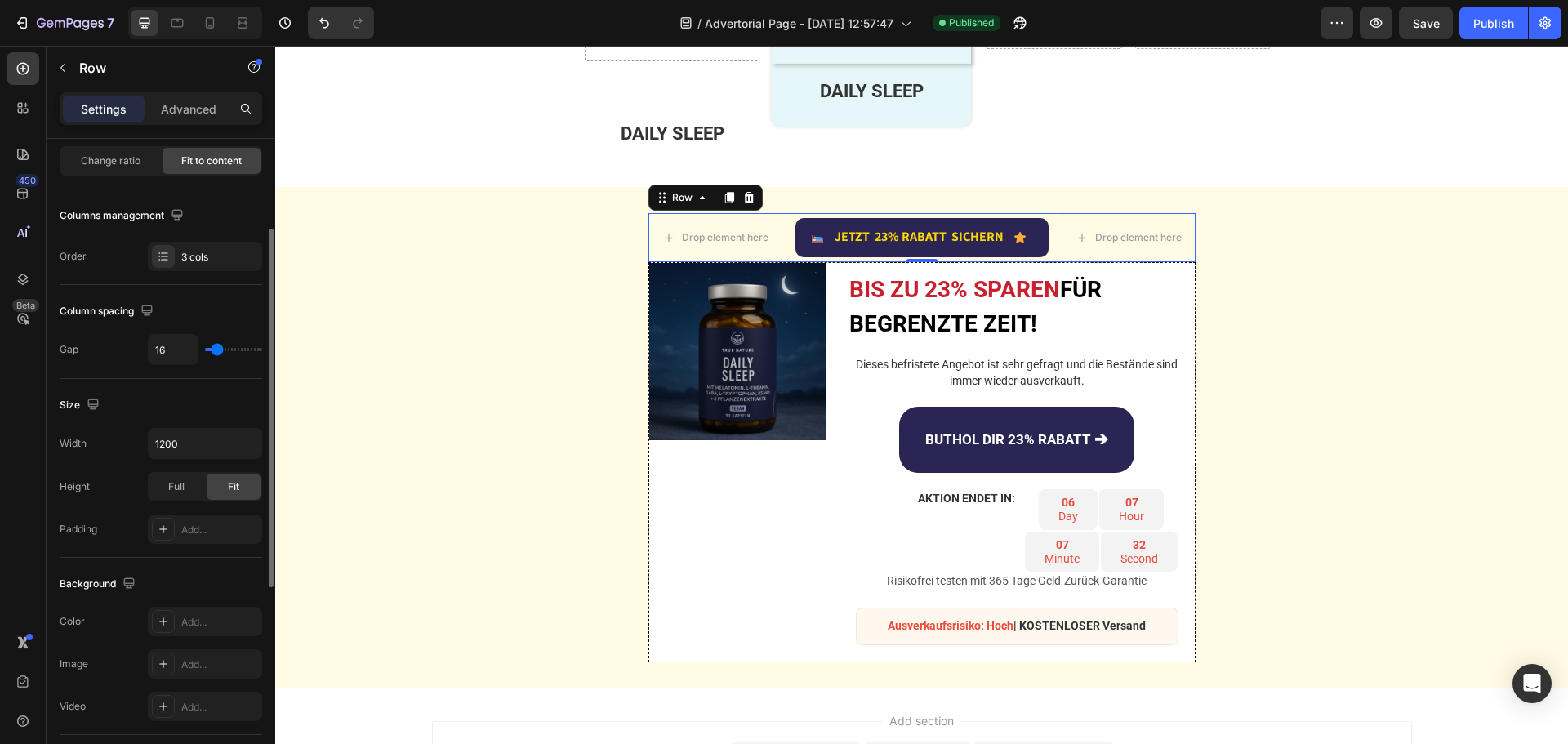
type input "9"
type input "7"
type input "4"
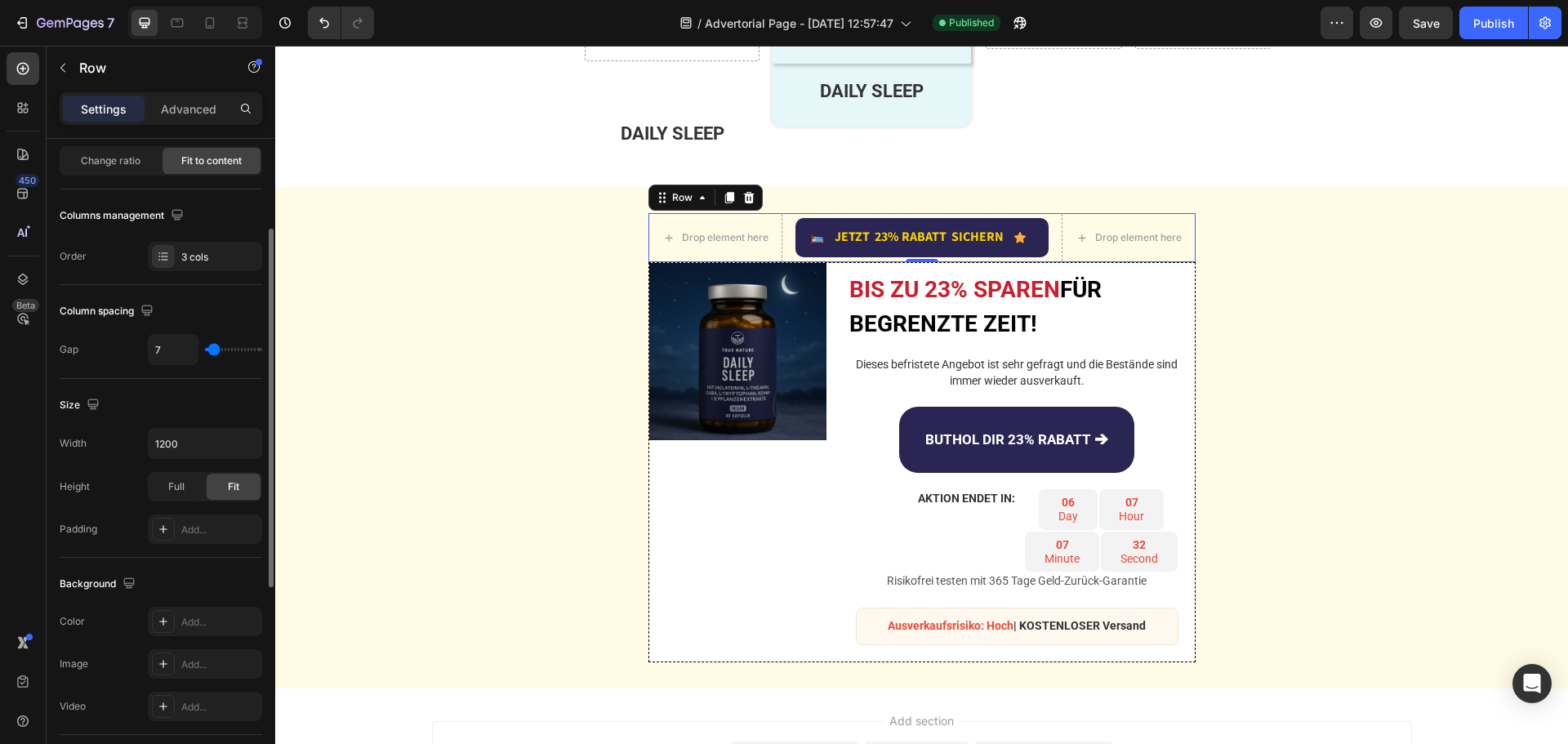
type input "4"
type input "0"
drag, startPoint x: 215, startPoint y: 351, endPoint x: 201, endPoint y: 352, distance: 14.0
type input "0"
click at [205, 351] on input "range" at bounding box center [233, 350] width 57 height 3
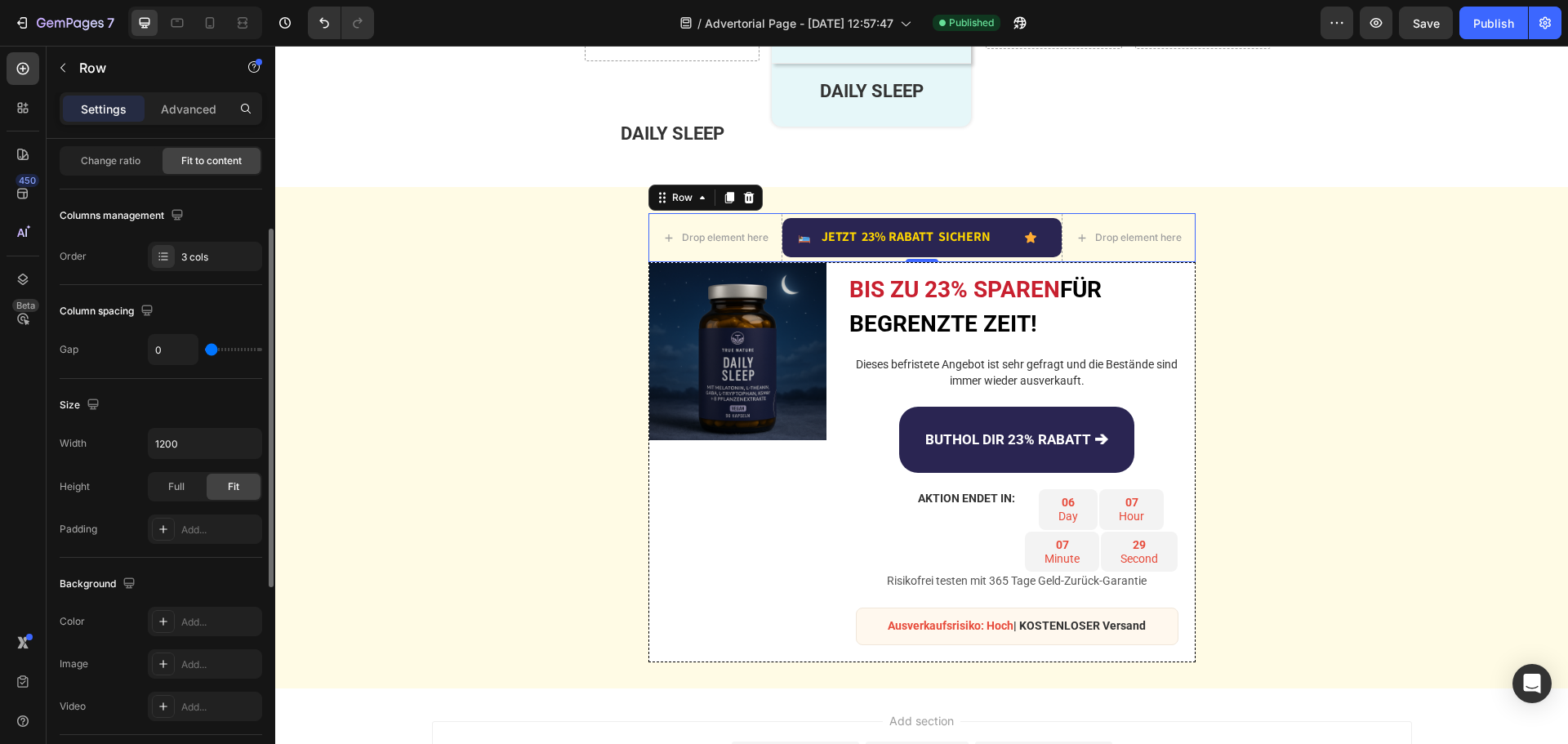
type input "2"
type input "4"
type input "7"
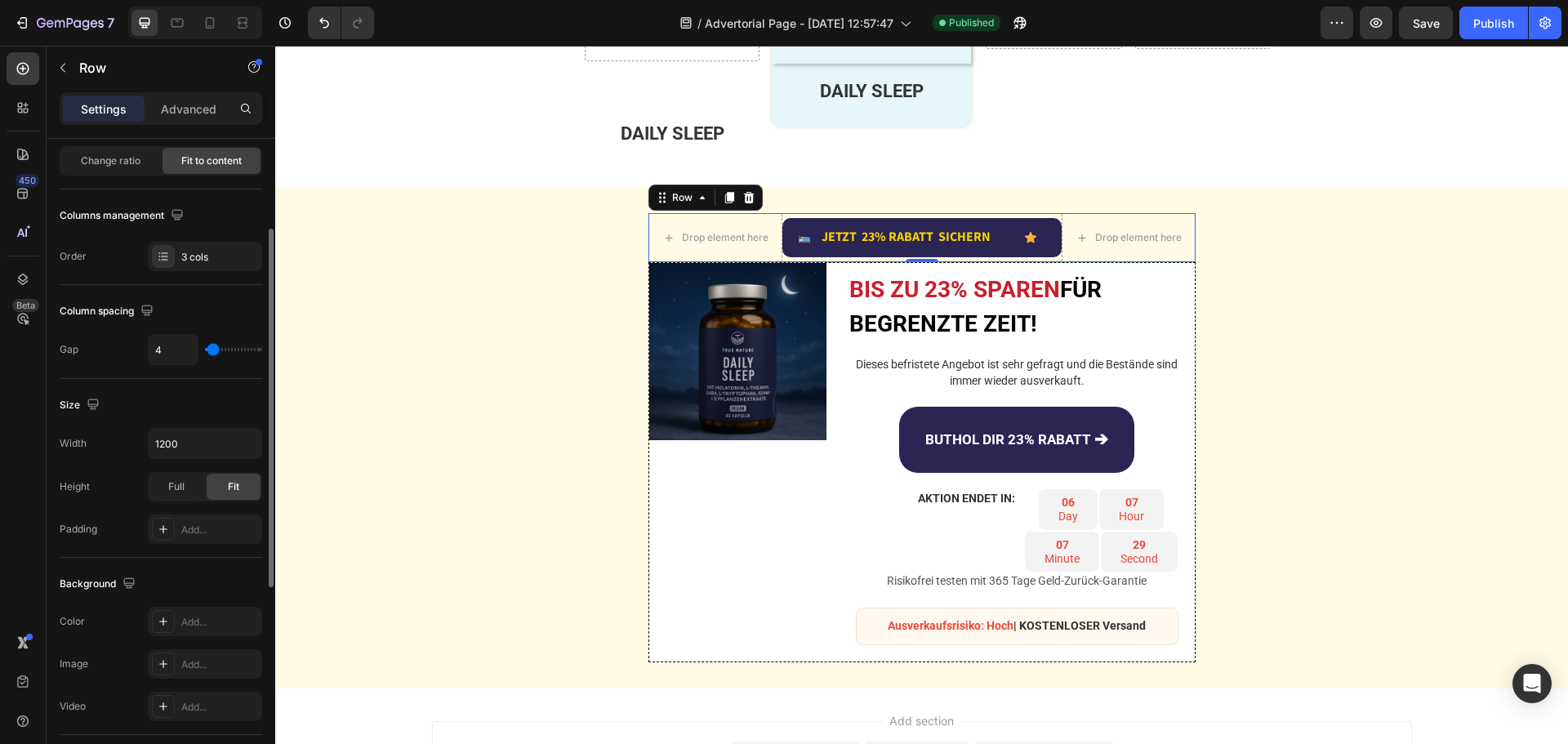
type input "7"
type input "9"
type input "11"
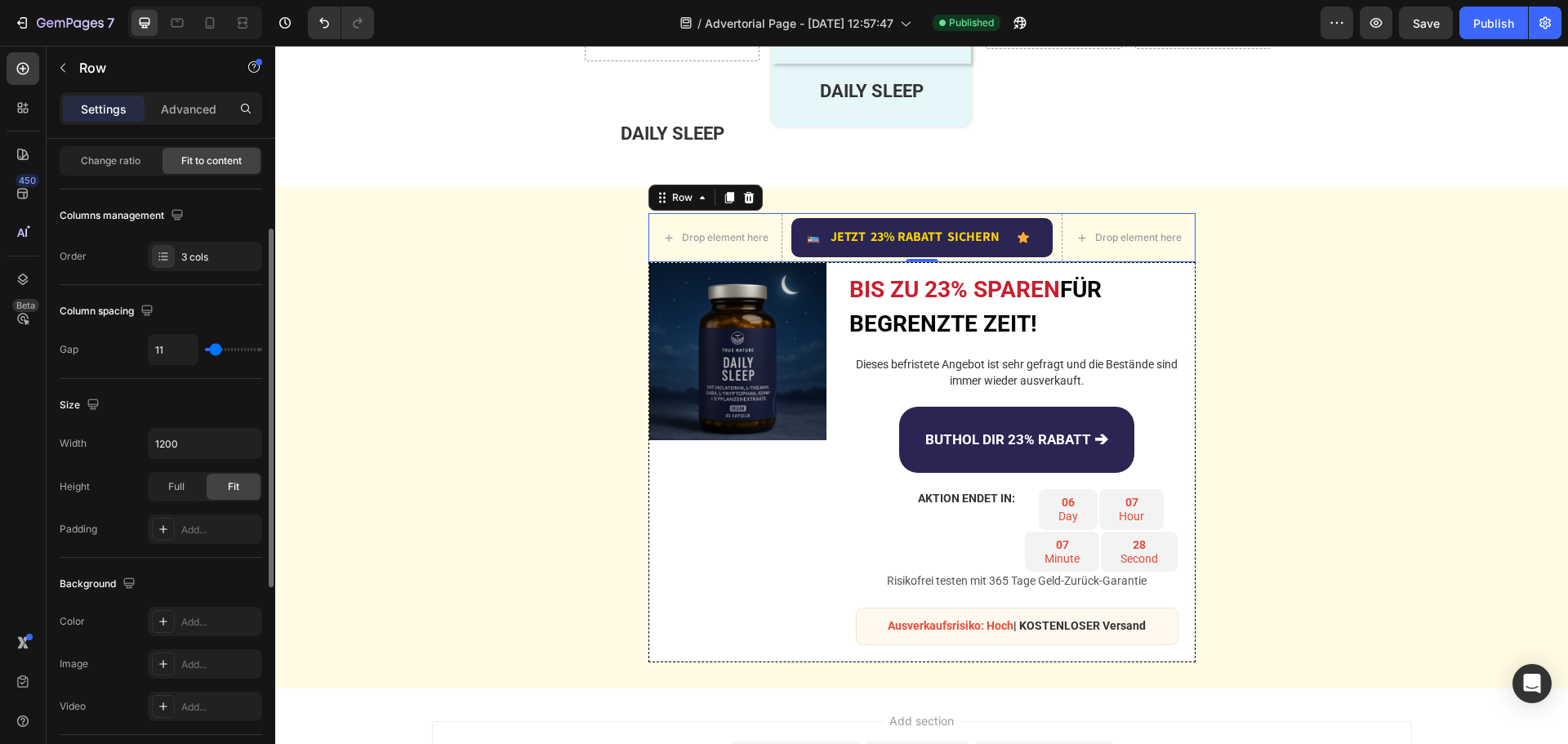
type input "16"
type input "18"
type input "22"
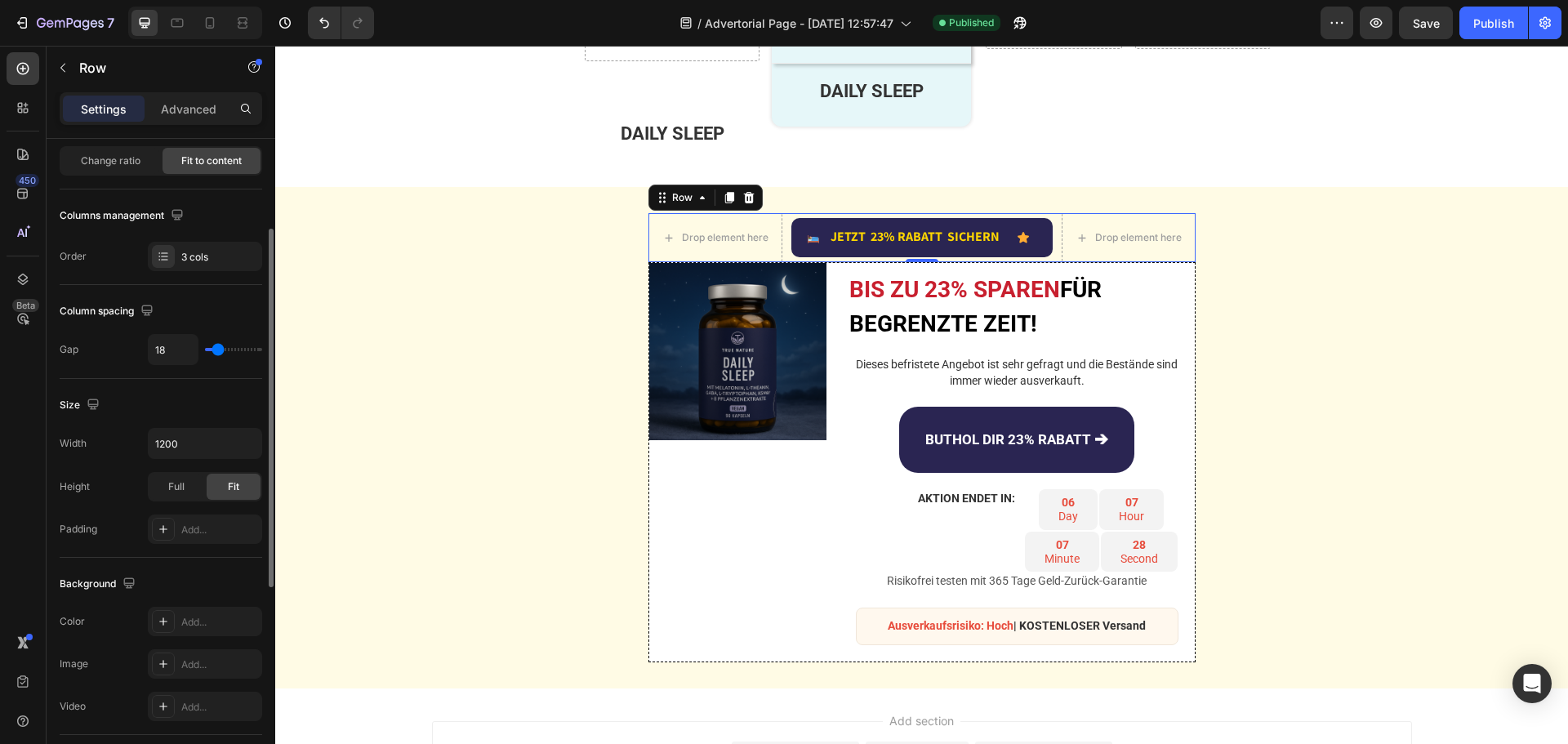
type input "22"
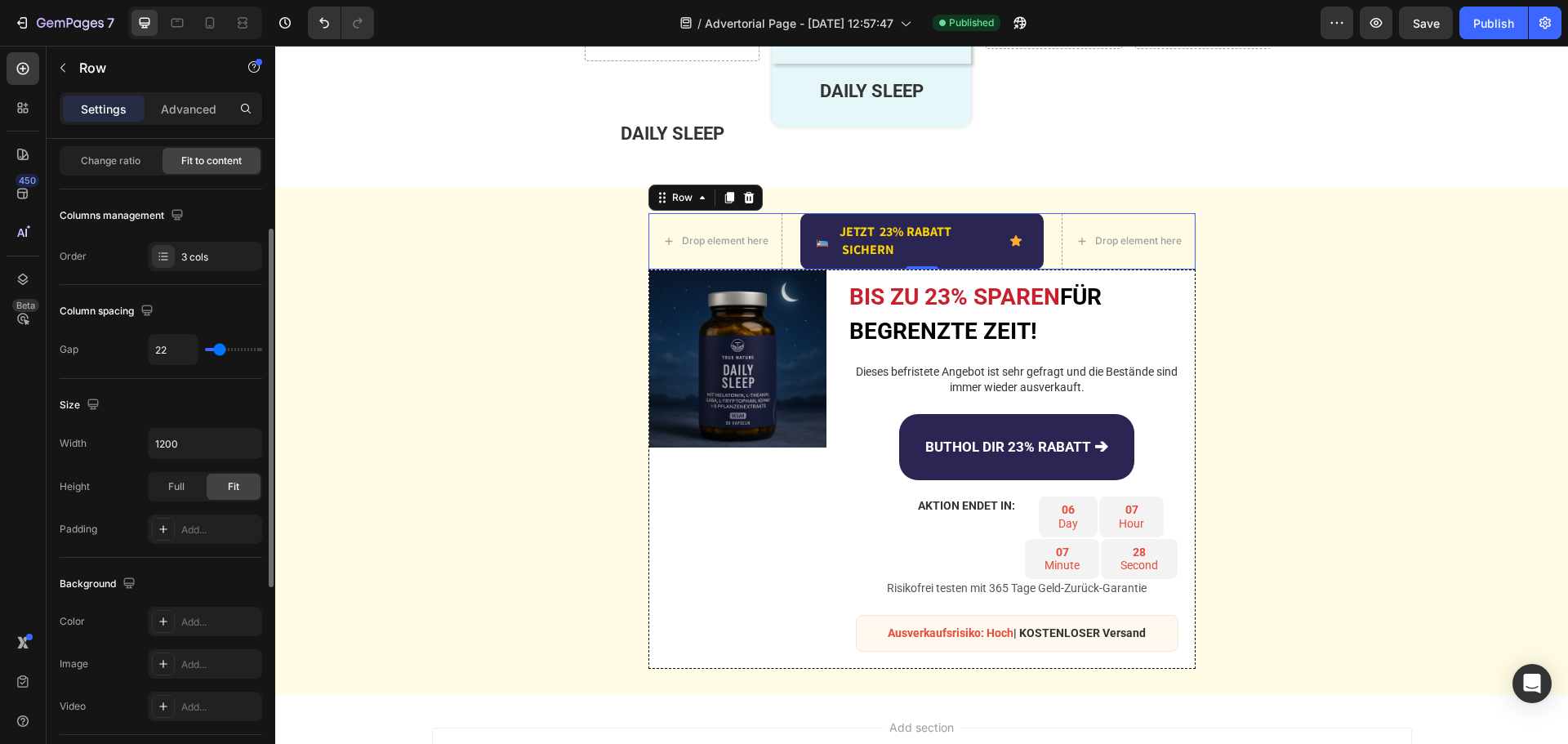
type input "24"
type input "22"
type input "18"
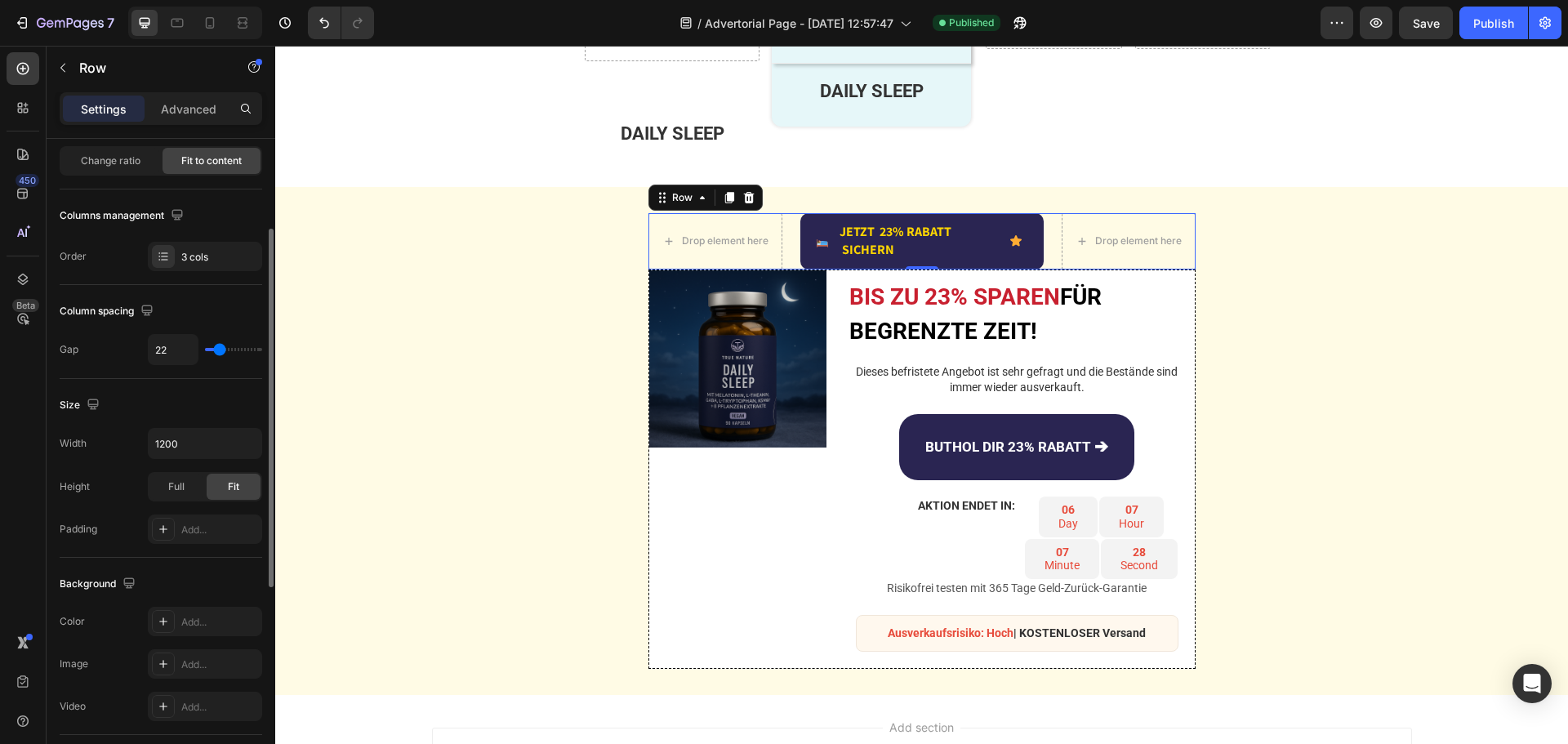
type input "18"
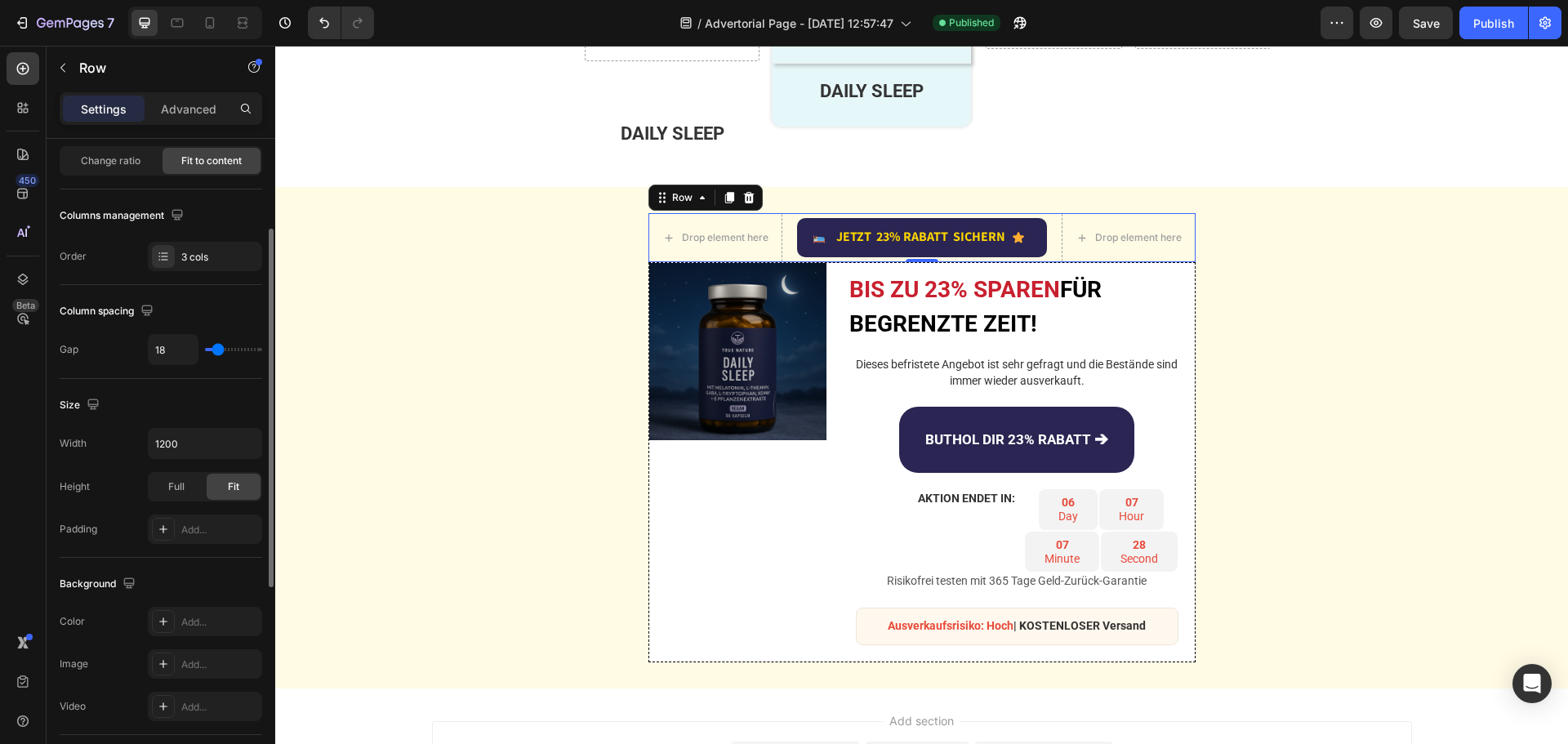
type input "16"
type input "13"
drag, startPoint x: 208, startPoint y: 351, endPoint x: 216, endPoint y: 343, distance: 11.3
type input "13"
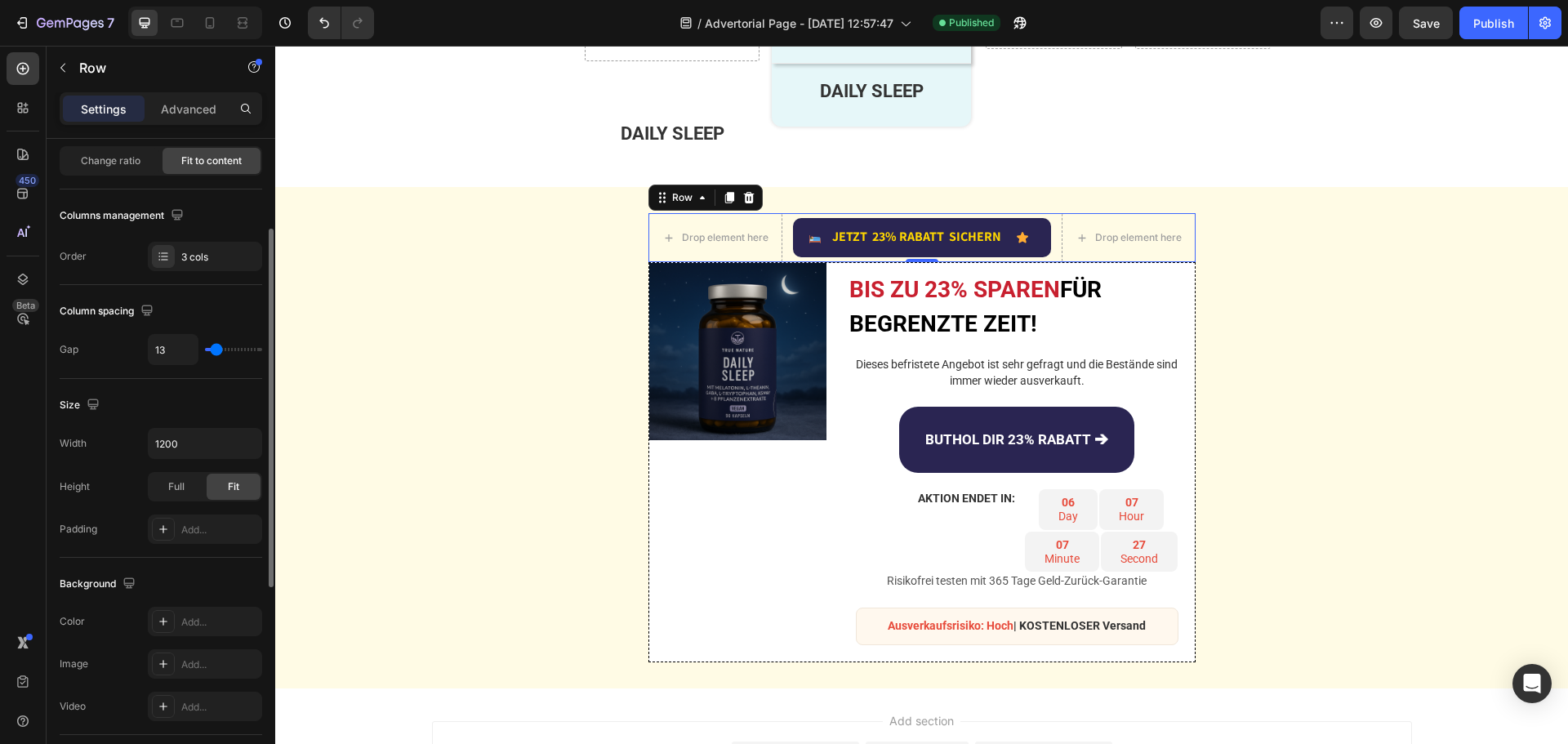
click at [216, 348] on input "range" at bounding box center [233, 350] width 57 height 3
click at [184, 106] on p "Advanced" at bounding box center [188, 109] width 55 height 17
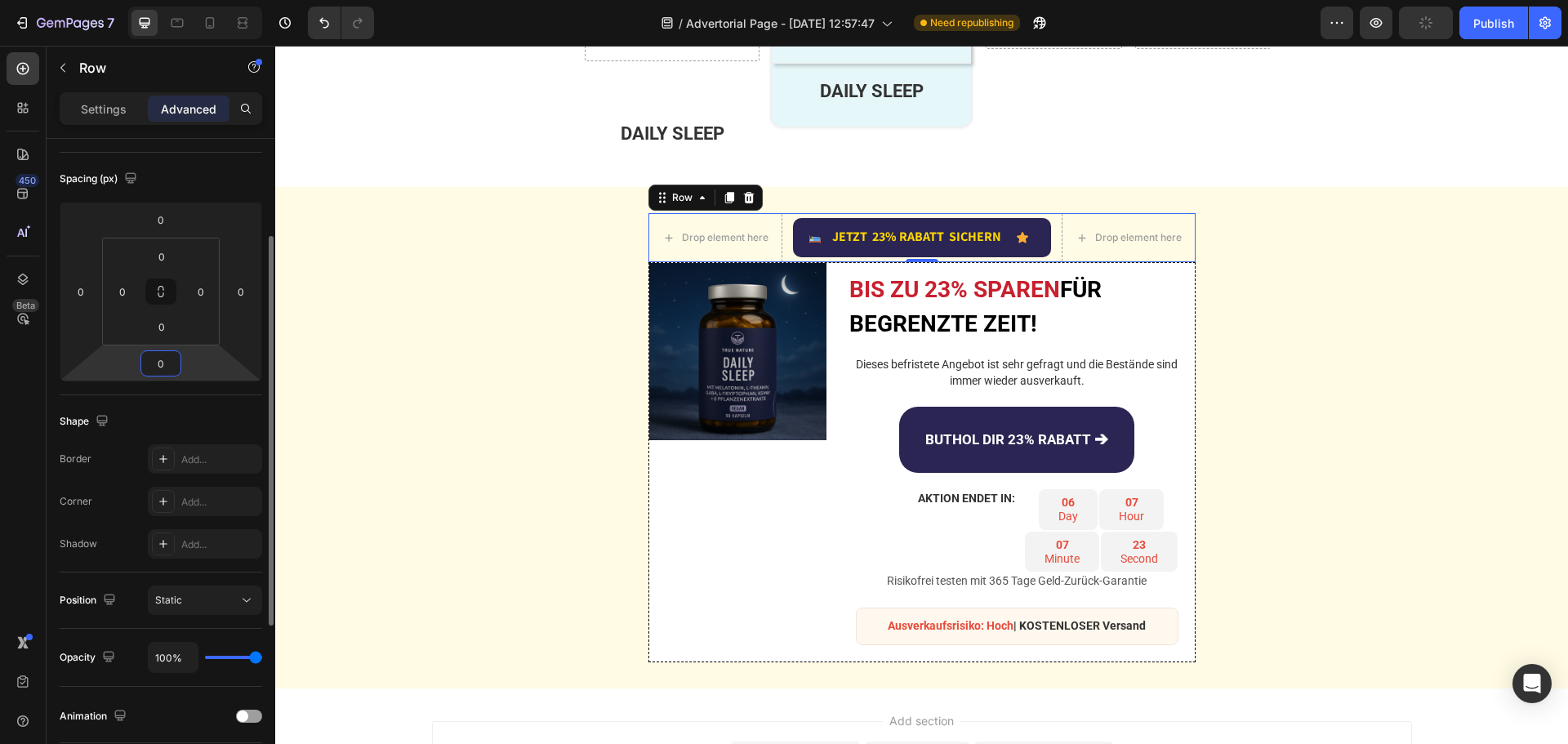
click at [172, 367] on input "0" at bounding box center [161, 364] width 33 height 25
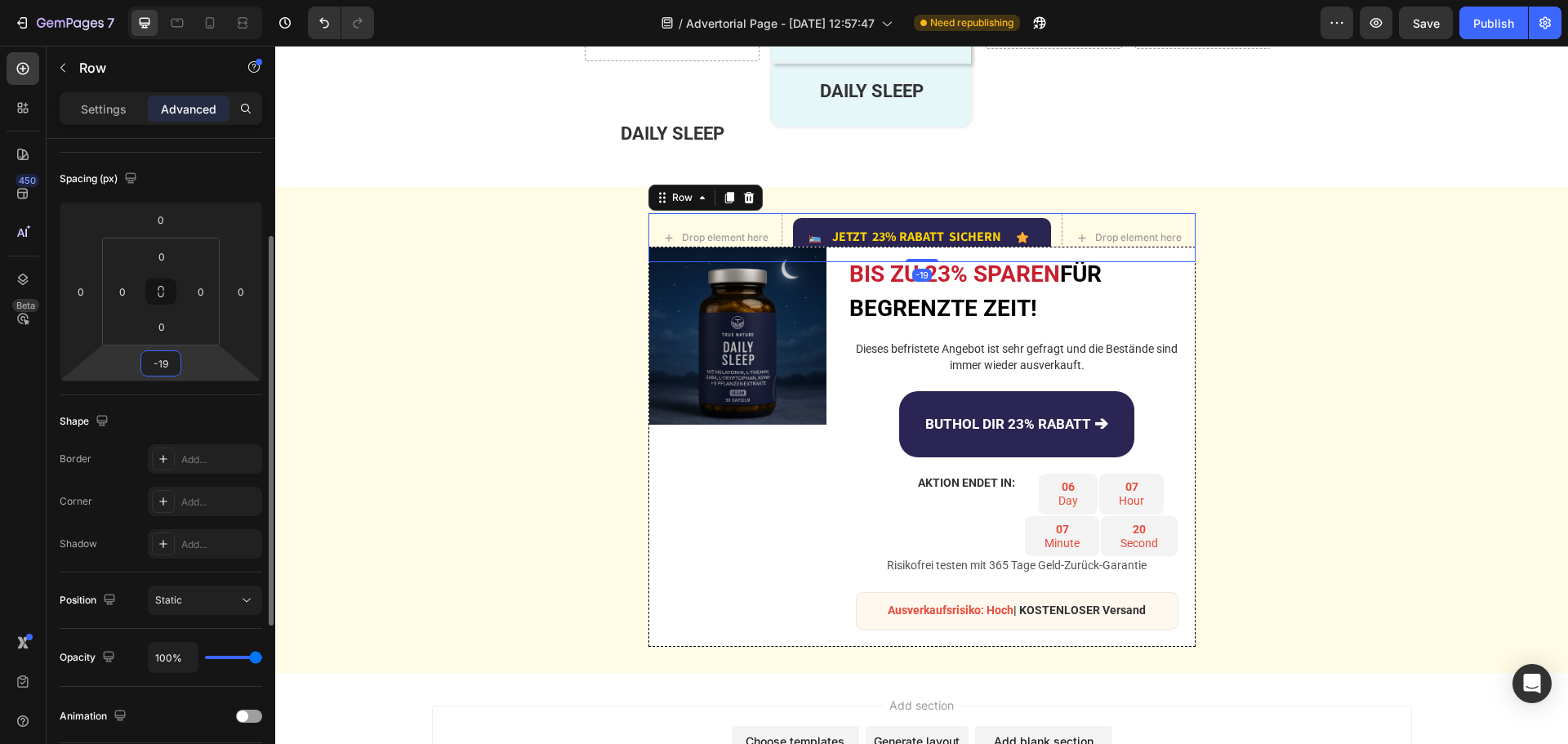
type input "-20"
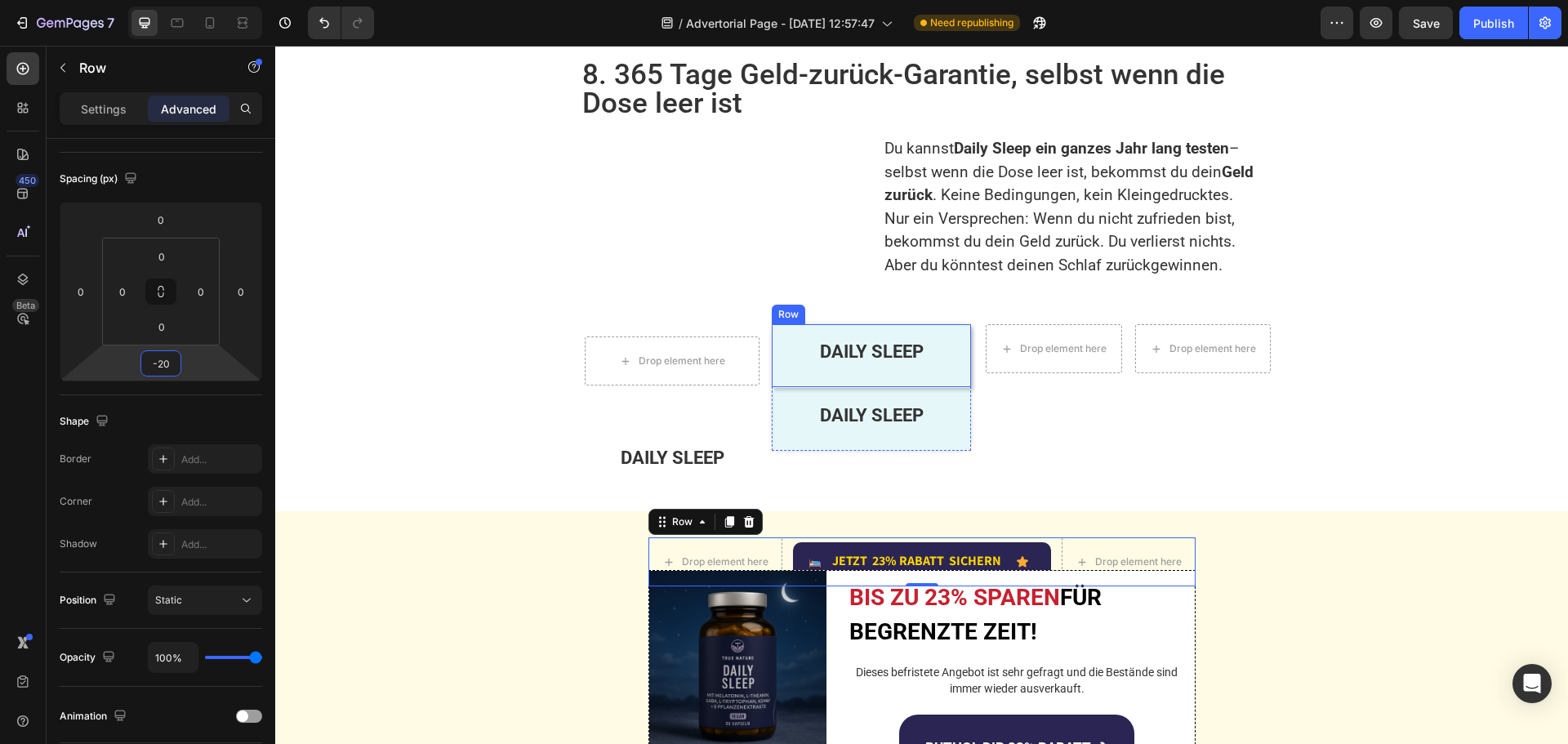
scroll to position [3430, 0]
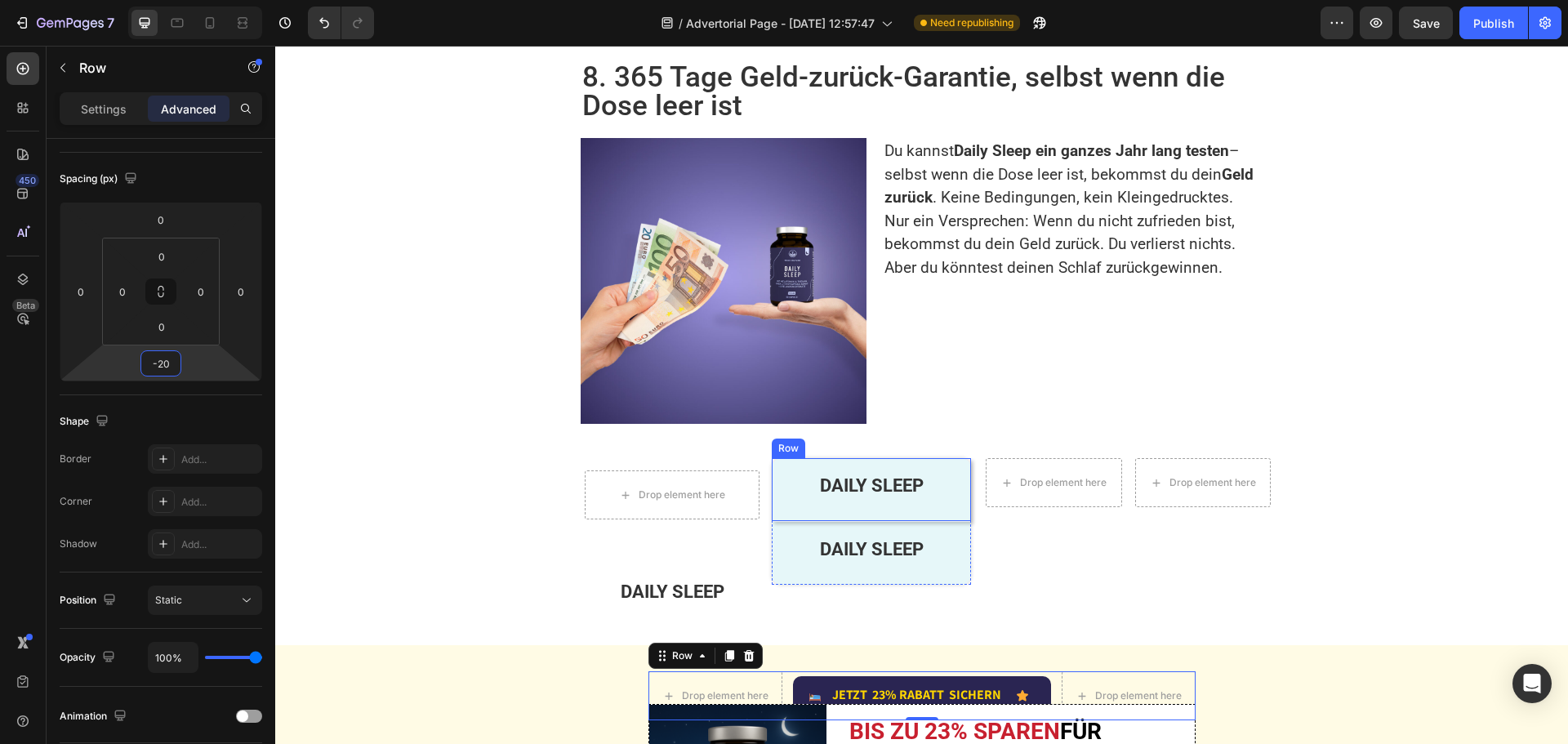
click at [772, 458] on div "DAILY SLEEP Text Block Row" at bounding box center [871, 489] width 199 height 64
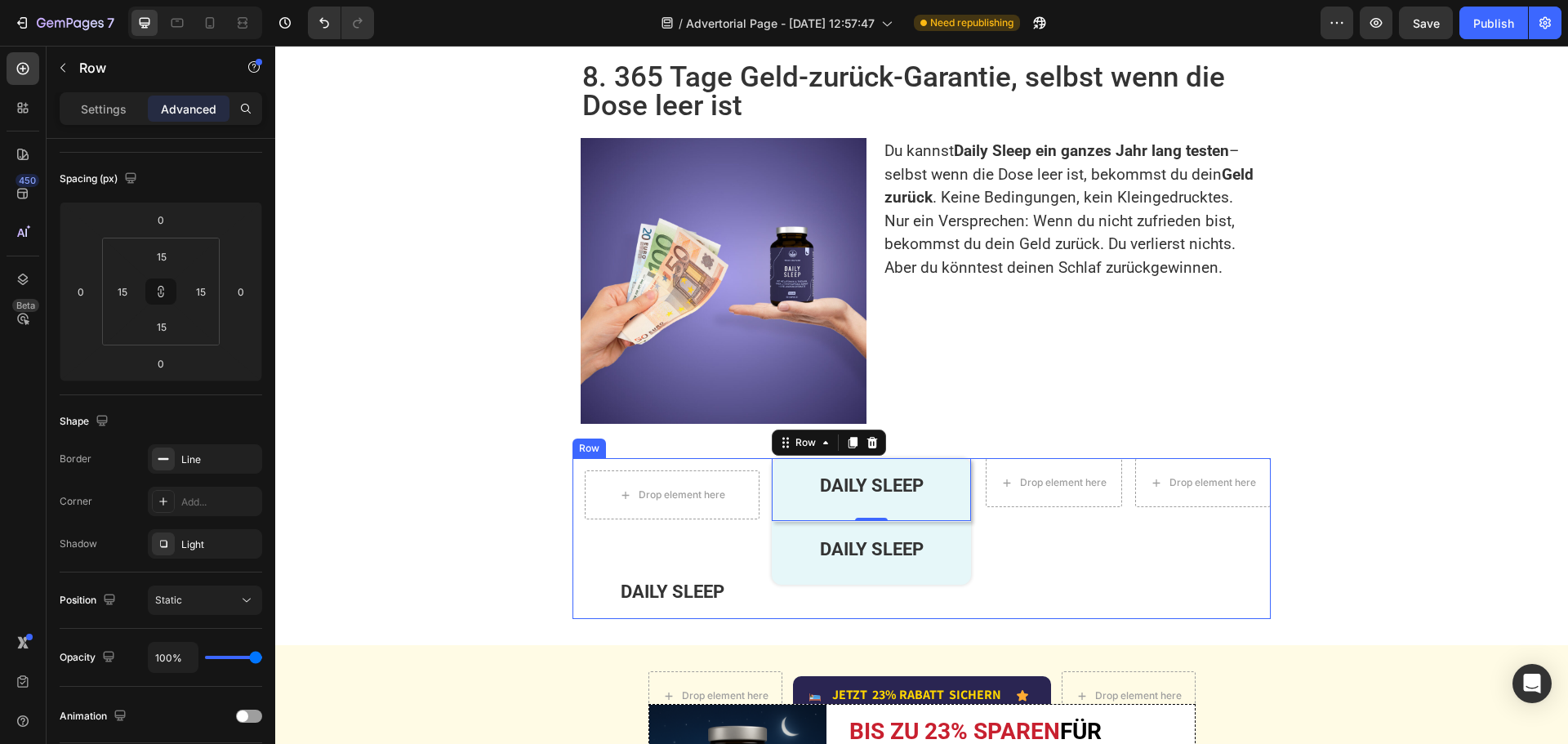
click at [1029, 507] on div "Drop element here Drop element here Row" at bounding box center [1127, 538] width 285 height 161
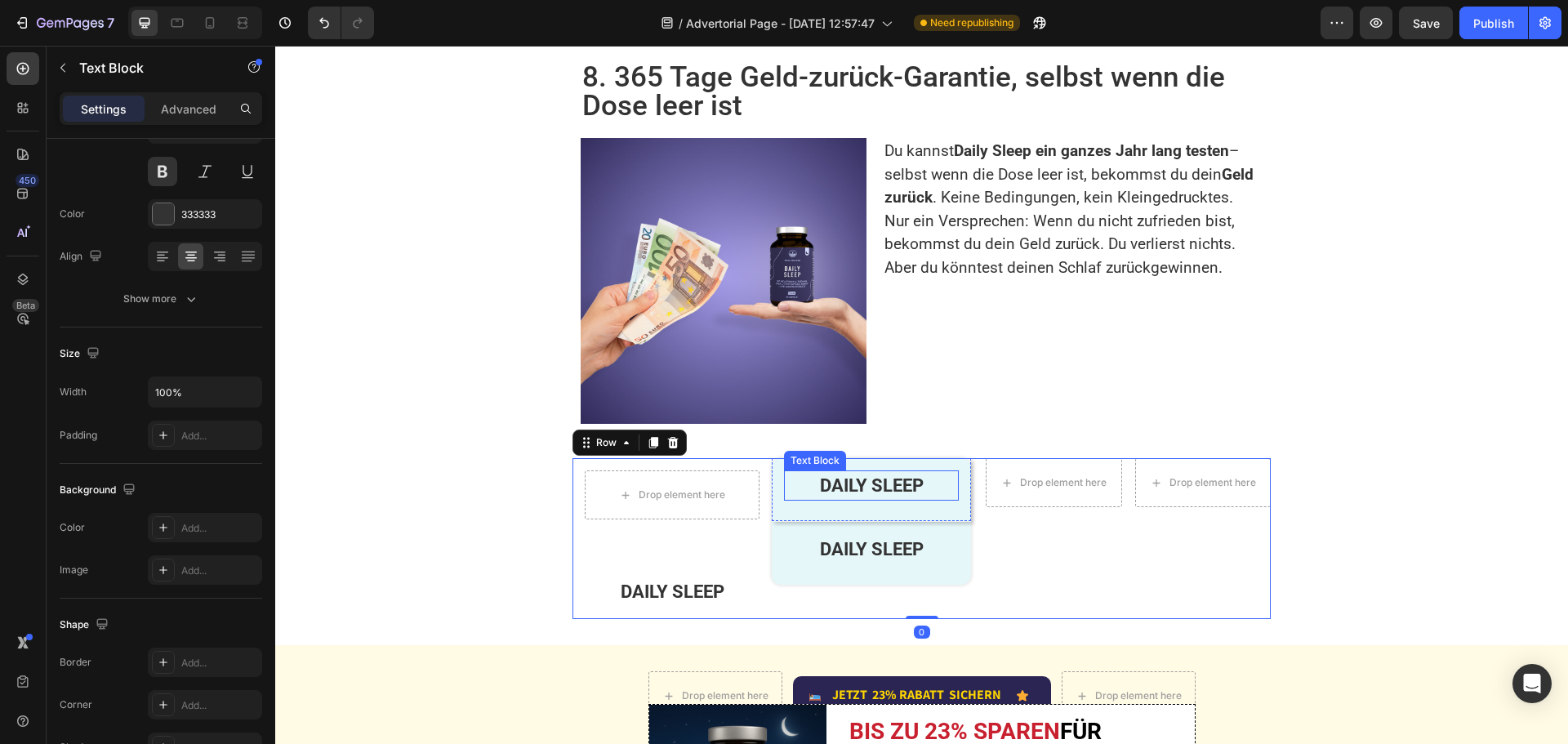
click at [784, 470] on div "DAILY SLEEP Text Block" at bounding box center [871, 485] width 175 height 31
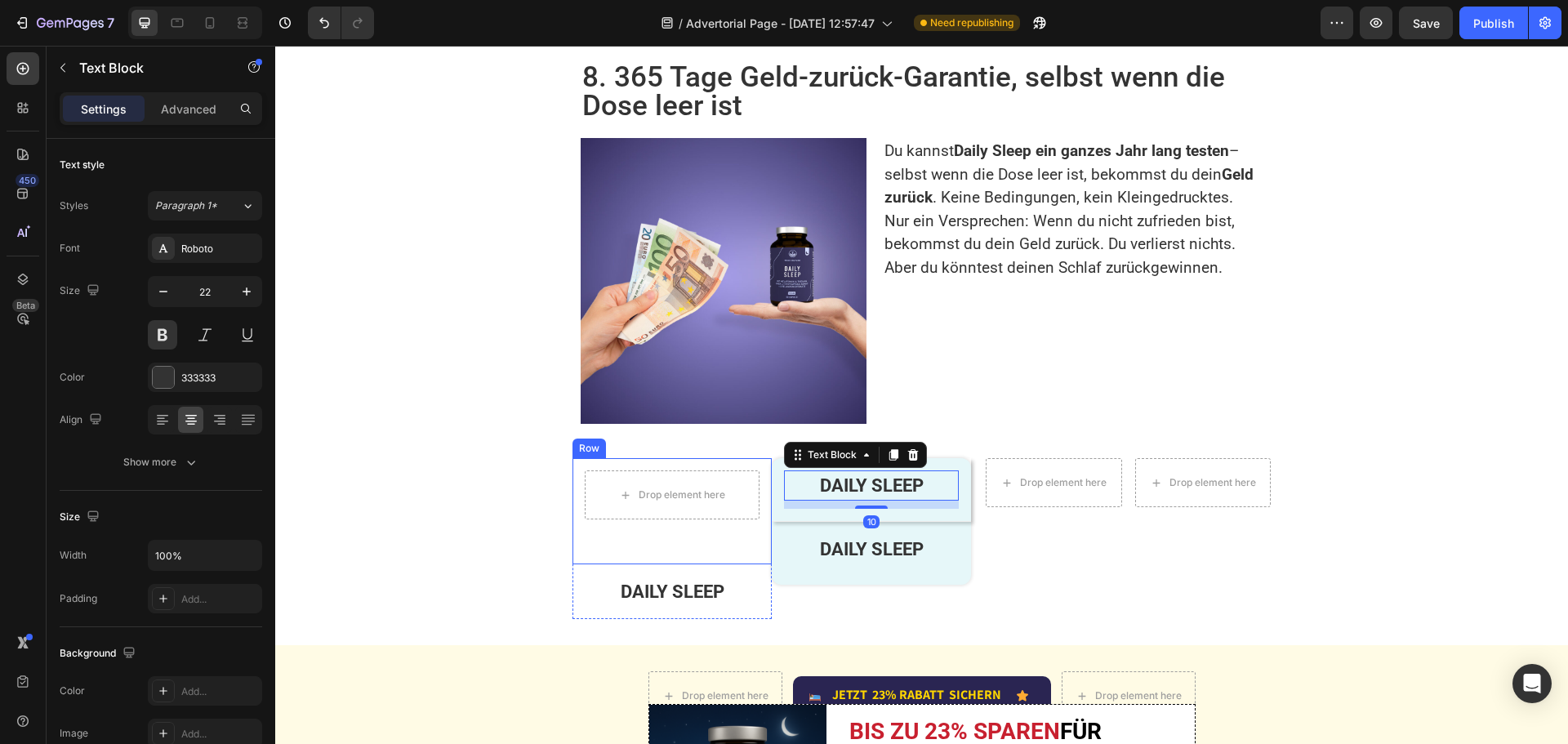
click at [617, 487] on div "Drop element here Row" at bounding box center [672, 511] width 199 height 106
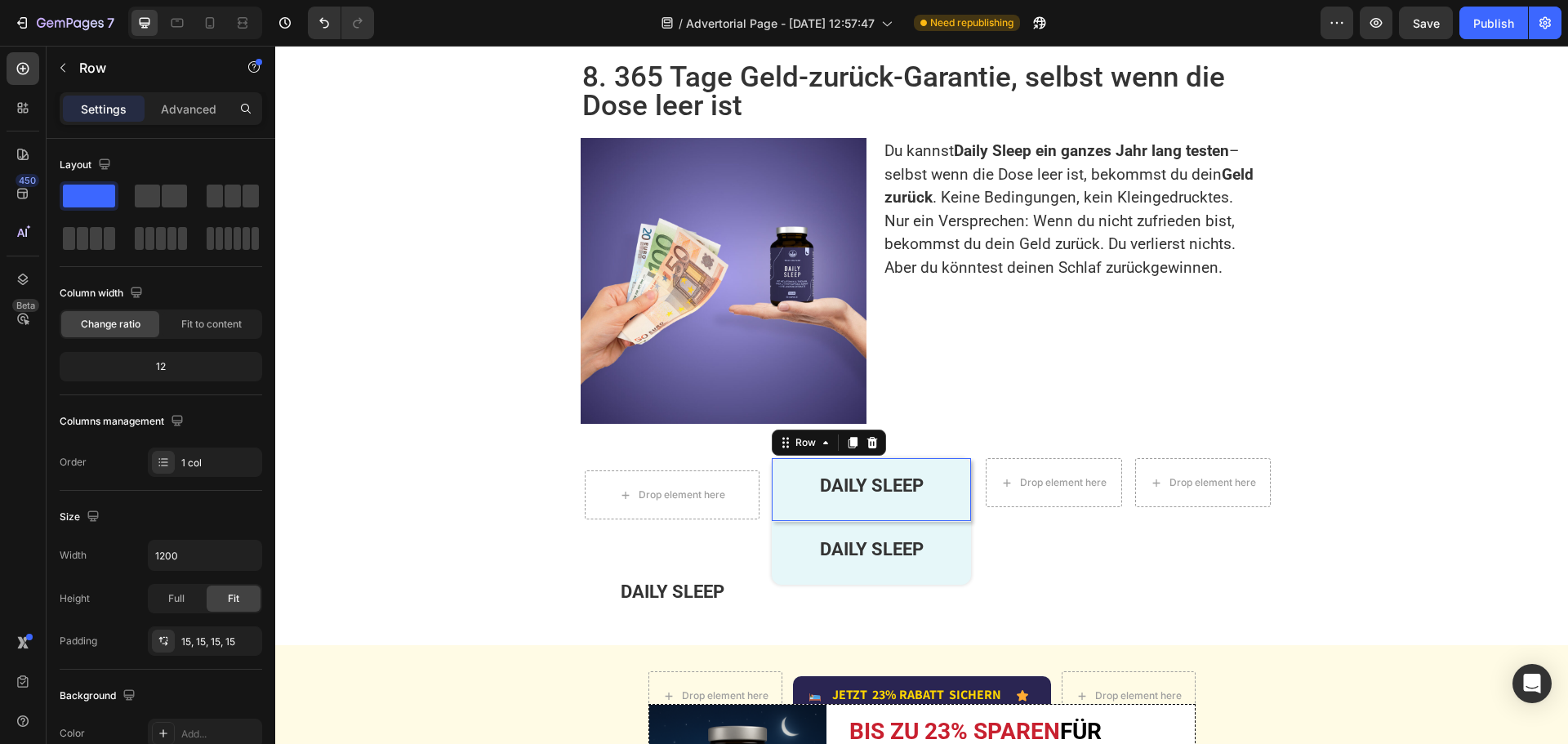
click at [930, 470] on div "DAILY SLEEP Text Block" at bounding box center [871, 489] width 175 height 39
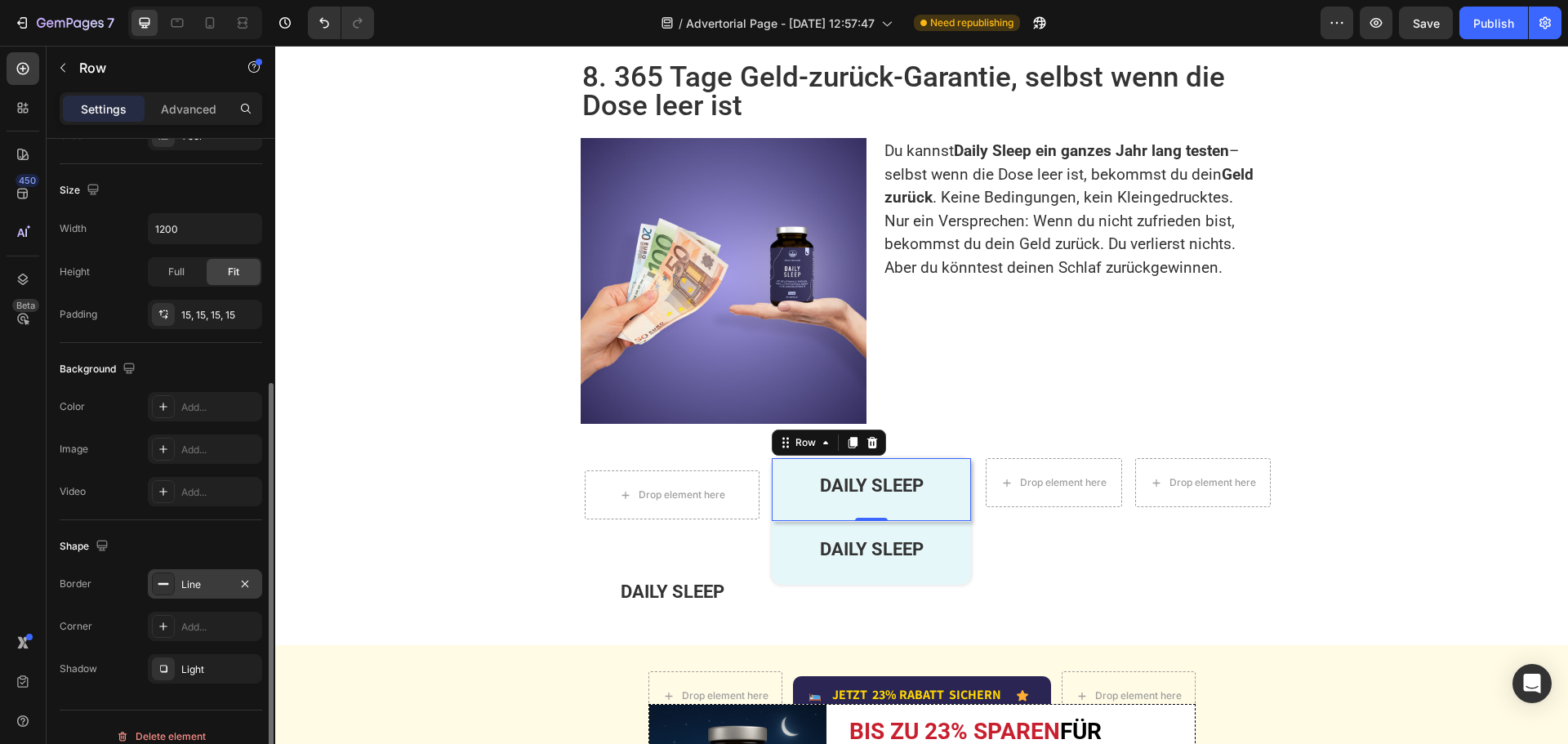
scroll to position [345, 0]
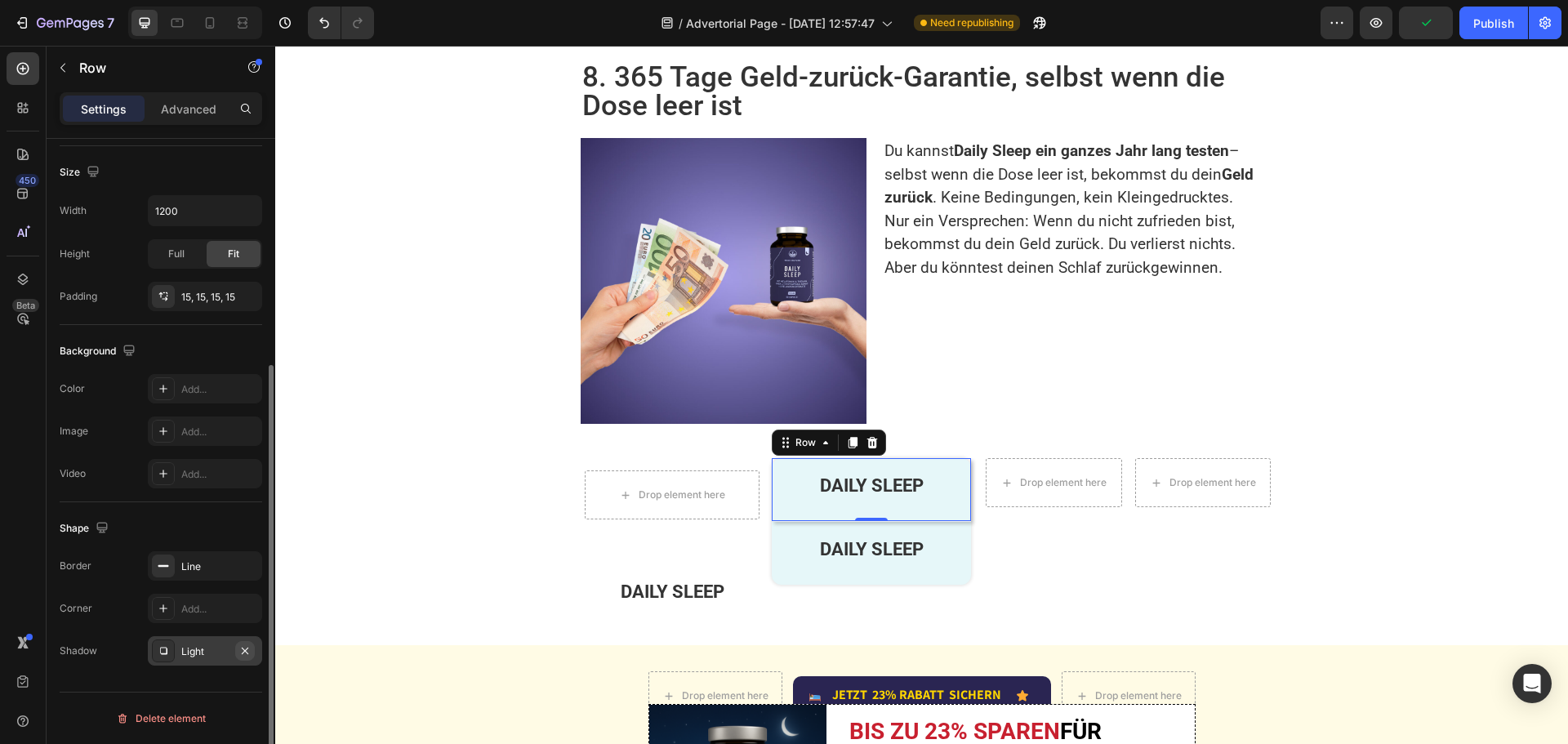
click at [243, 652] on icon "button" at bounding box center [245, 650] width 7 height 7
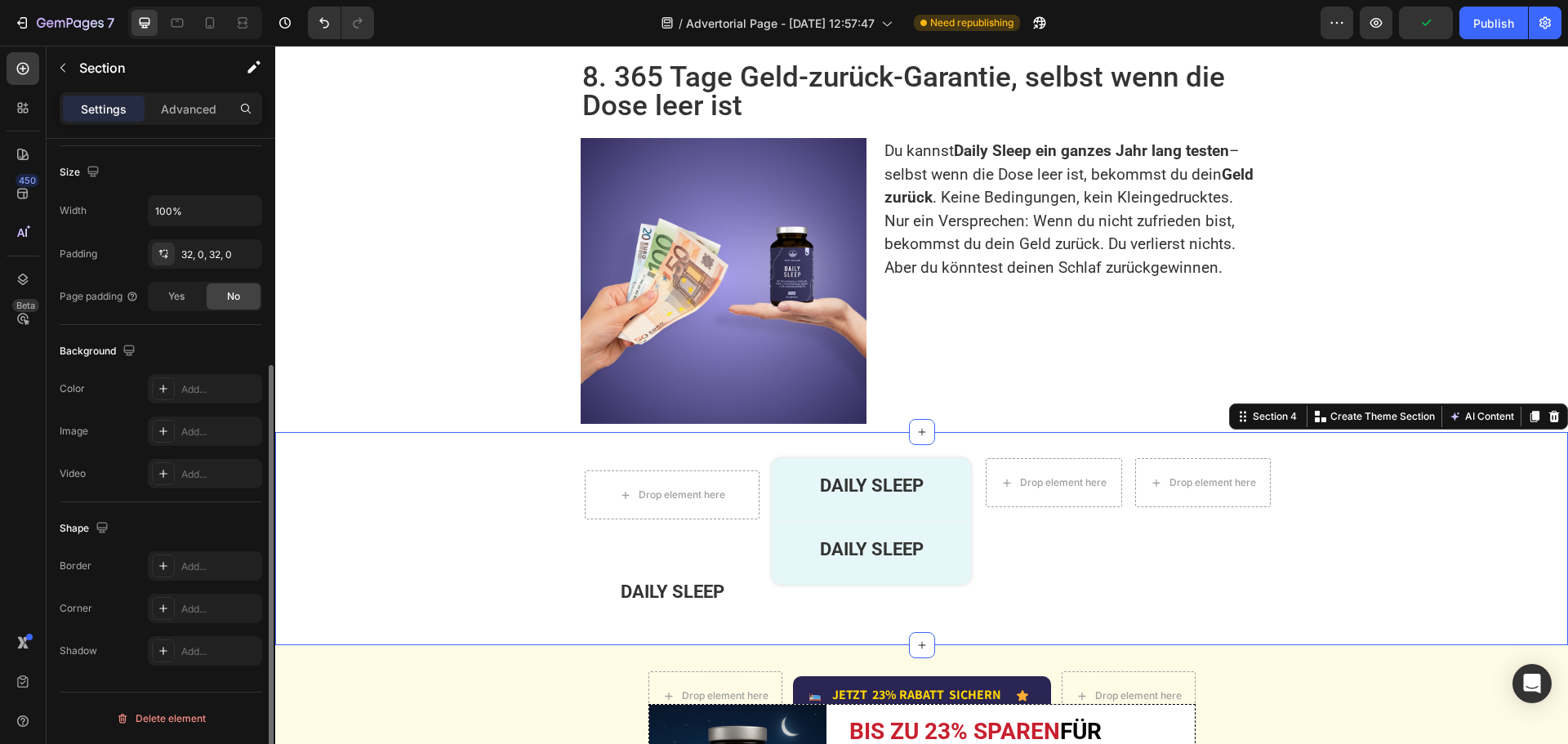
click at [387, 458] on div "Drop element here Row DAILY SLEEP Text Block Row Row DAILY SLEEP Text Block Row…" at bounding box center [922, 538] width 1293 height 161
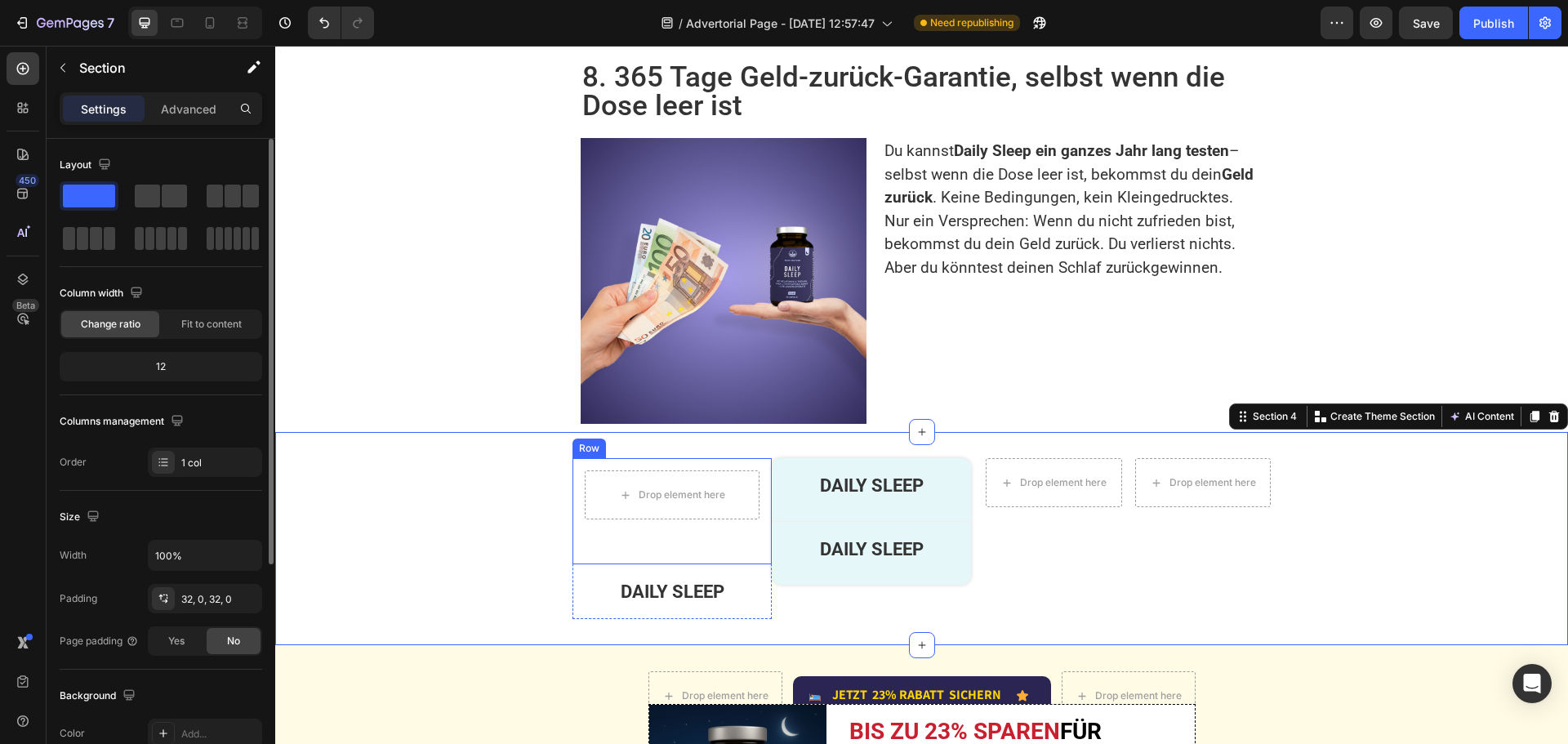
click at [698, 495] on div "Drop element here Row" at bounding box center [672, 511] width 199 height 106
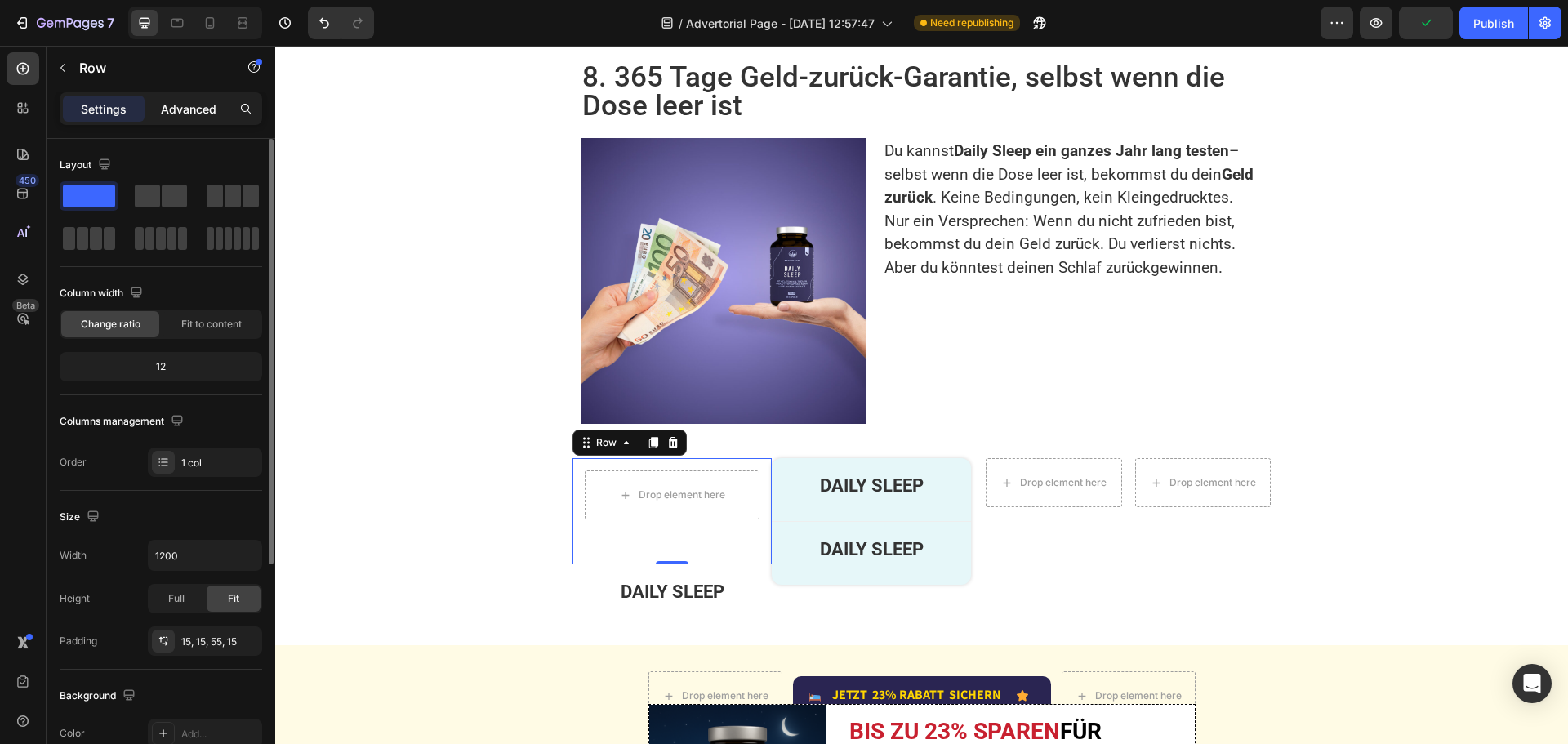
click at [183, 106] on p "Advanced" at bounding box center [188, 109] width 55 height 17
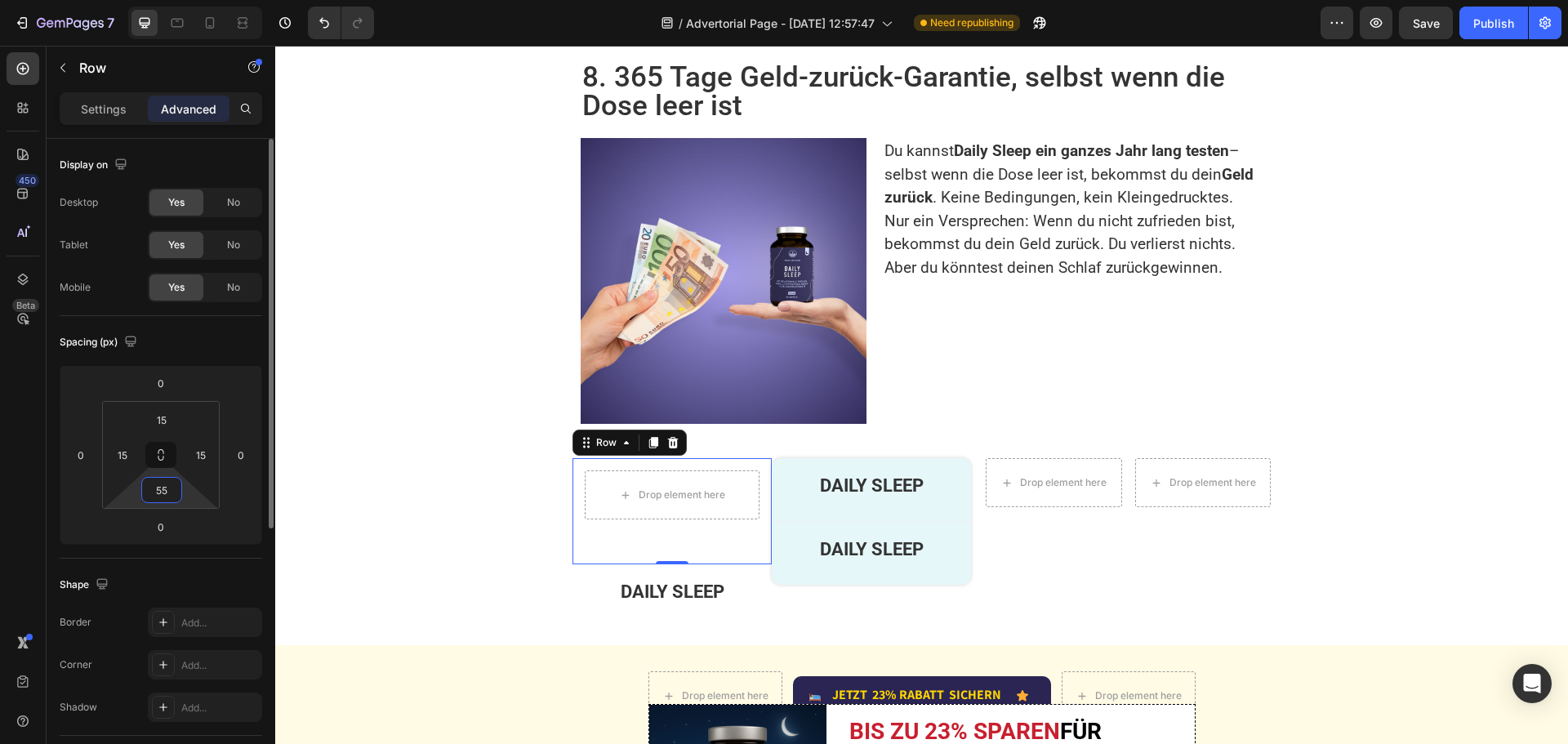
click at [174, 485] on input "55" at bounding box center [162, 490] width 33 height 25
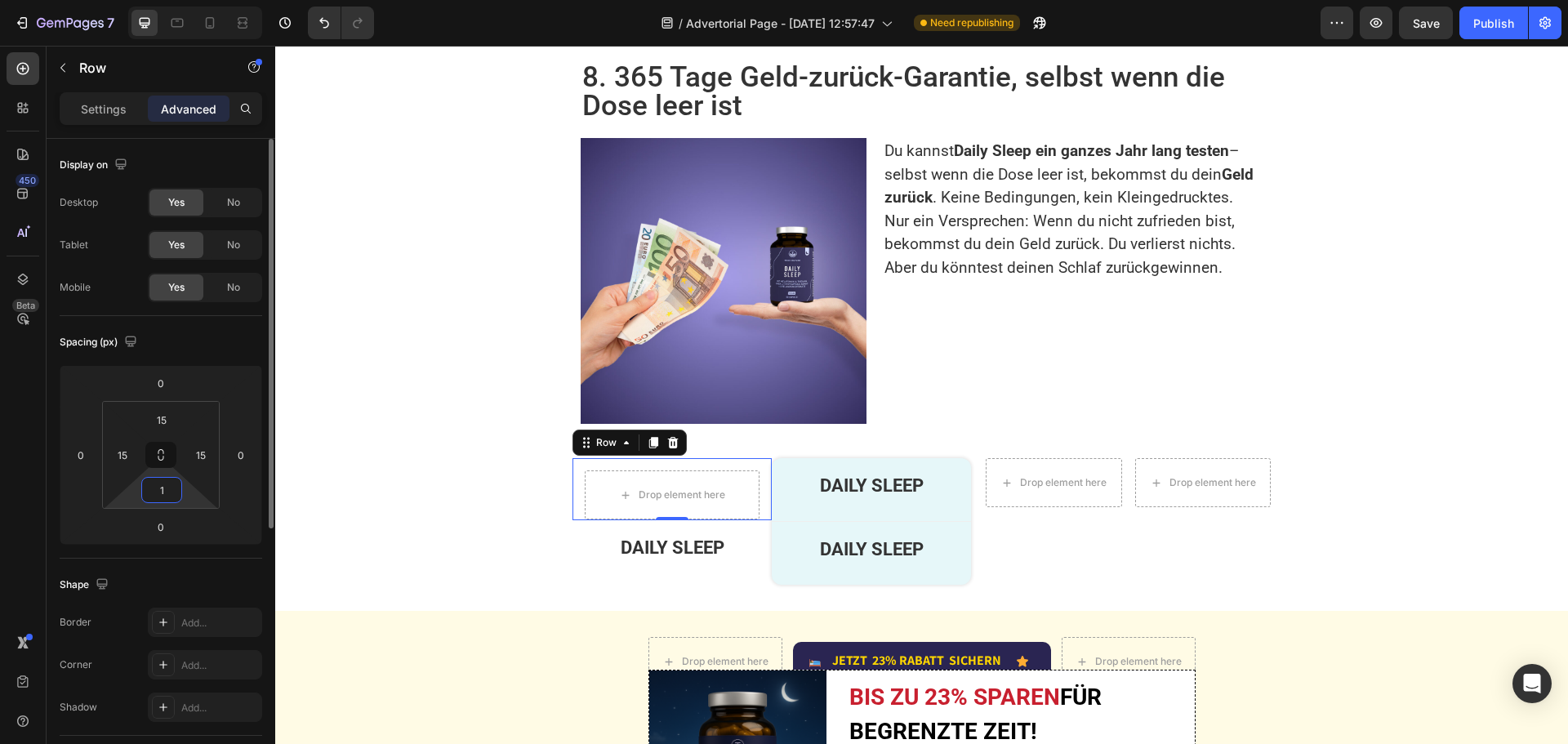
type input "15"
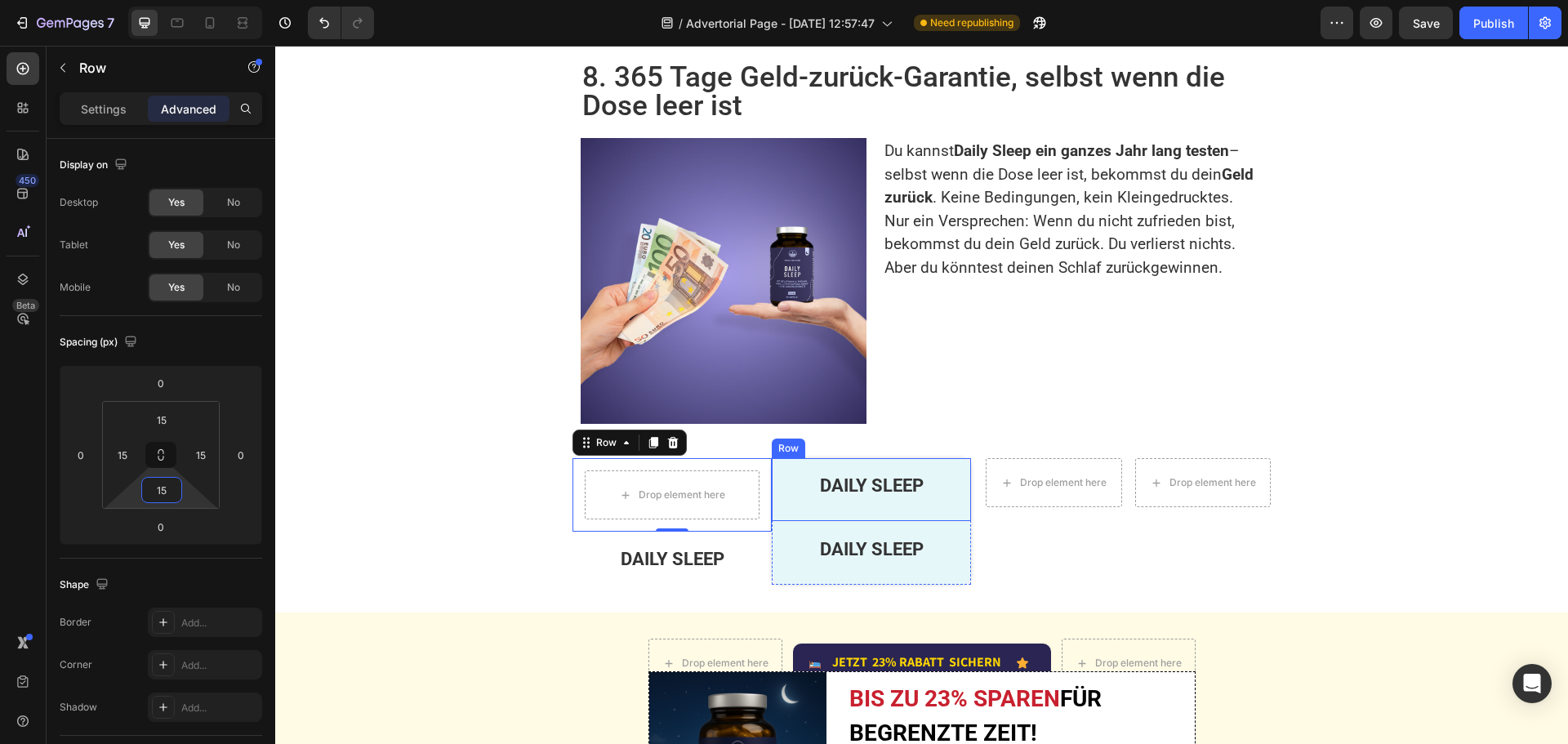
click at [837, 470] on div "DAILY SLEEP Text Block" at bounding box center [871, 489] width 175 height 39
click at [718, 476] on div "Drop element here" at bounding box center [673, 494] width 175 height 49
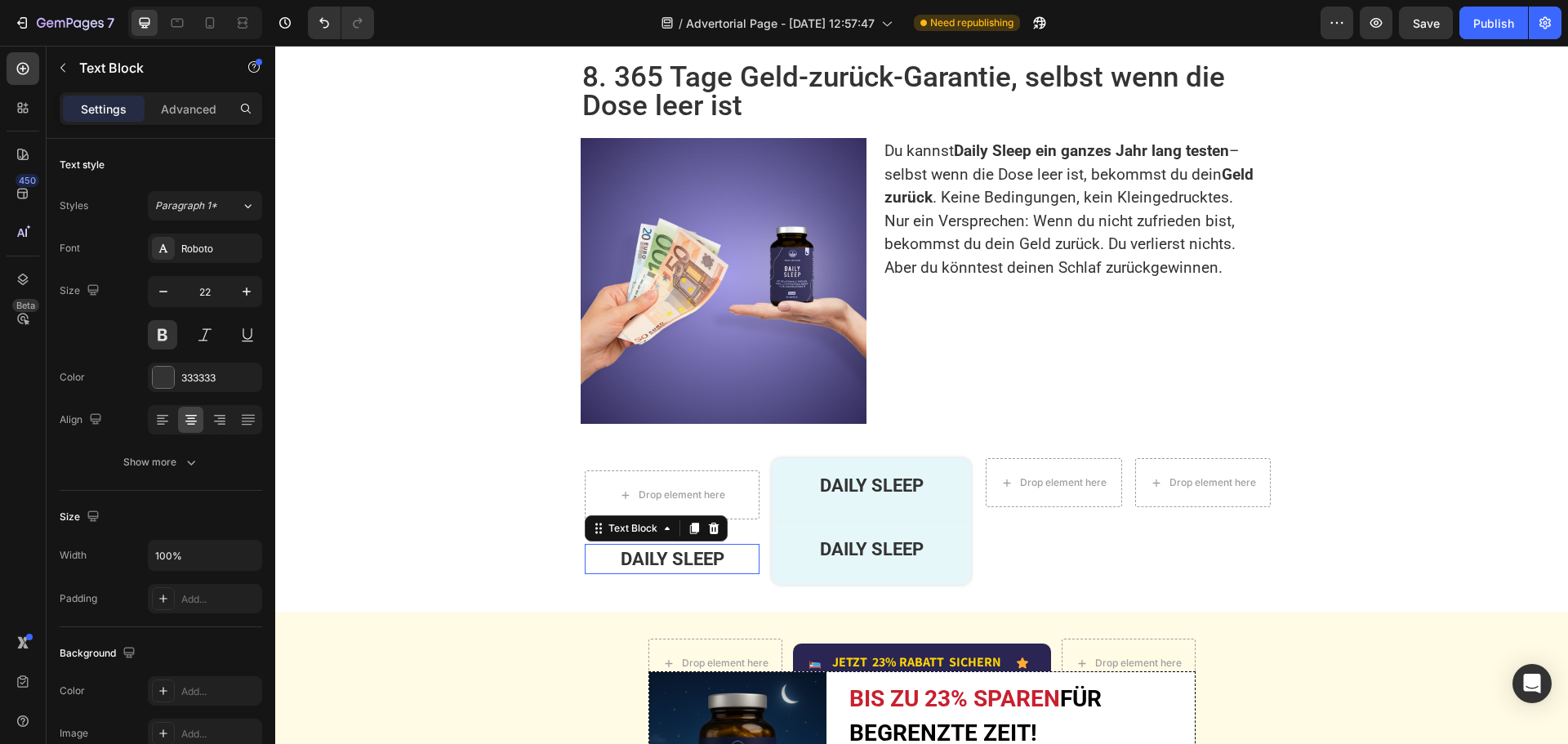
click at [680, 545] on p "DAILY SLEEP" at bounding box center [673, 558] width 172 height 27
click at [707, 521] on icon at bounding box center [714, 528] width 13 height 13
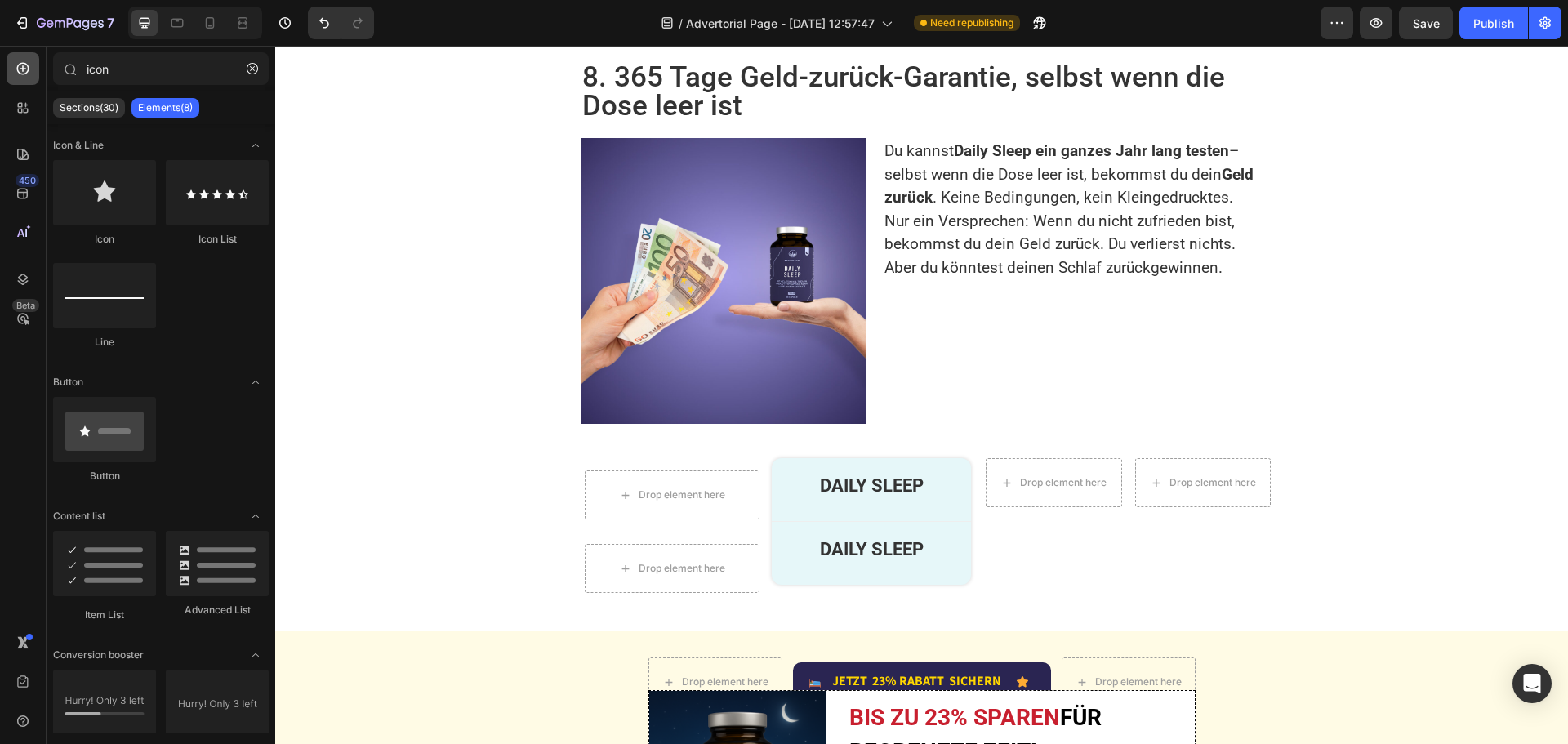
click at [26, 69] on icon at bounding box center [23, 68] width 17 height 16
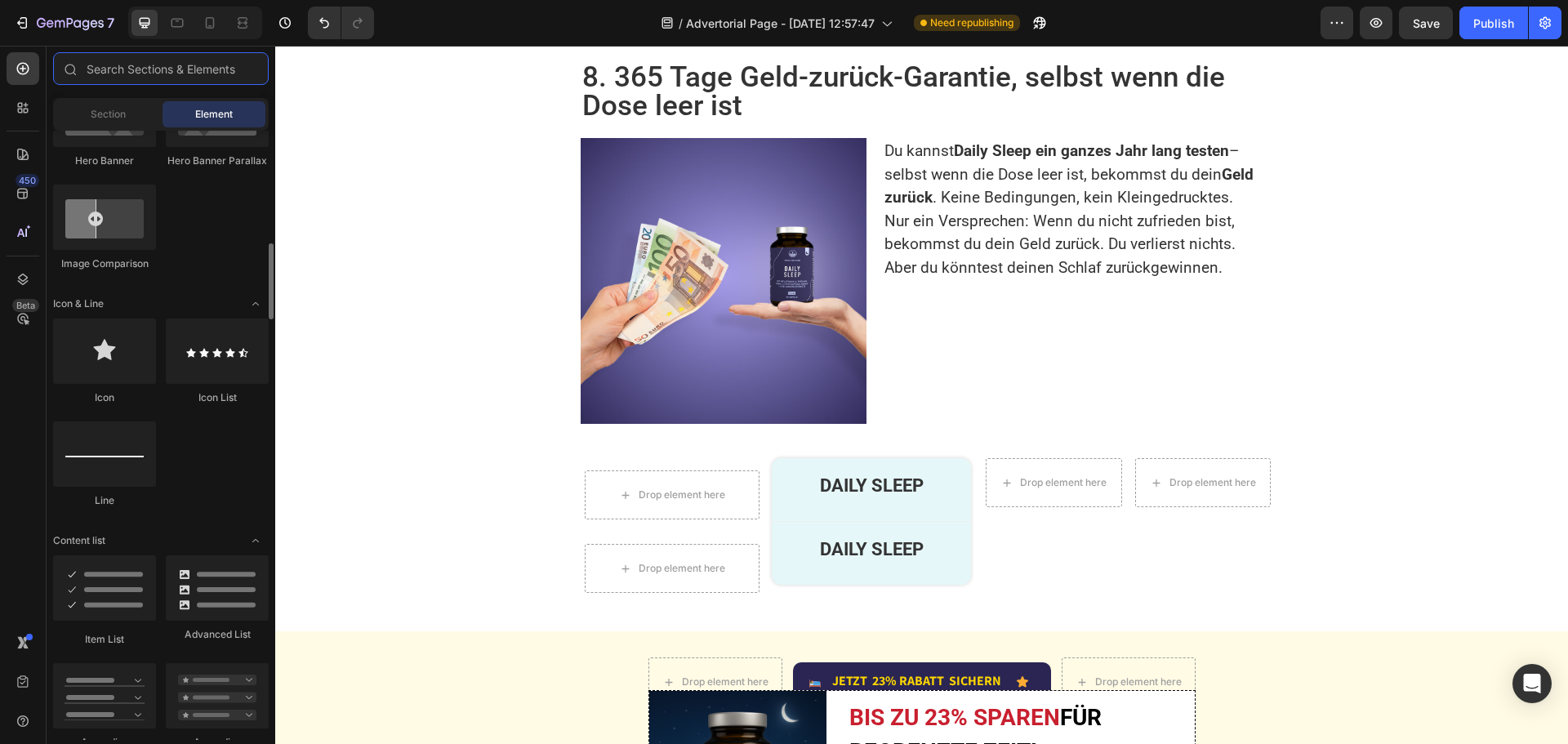
scroll to position [980, 0]
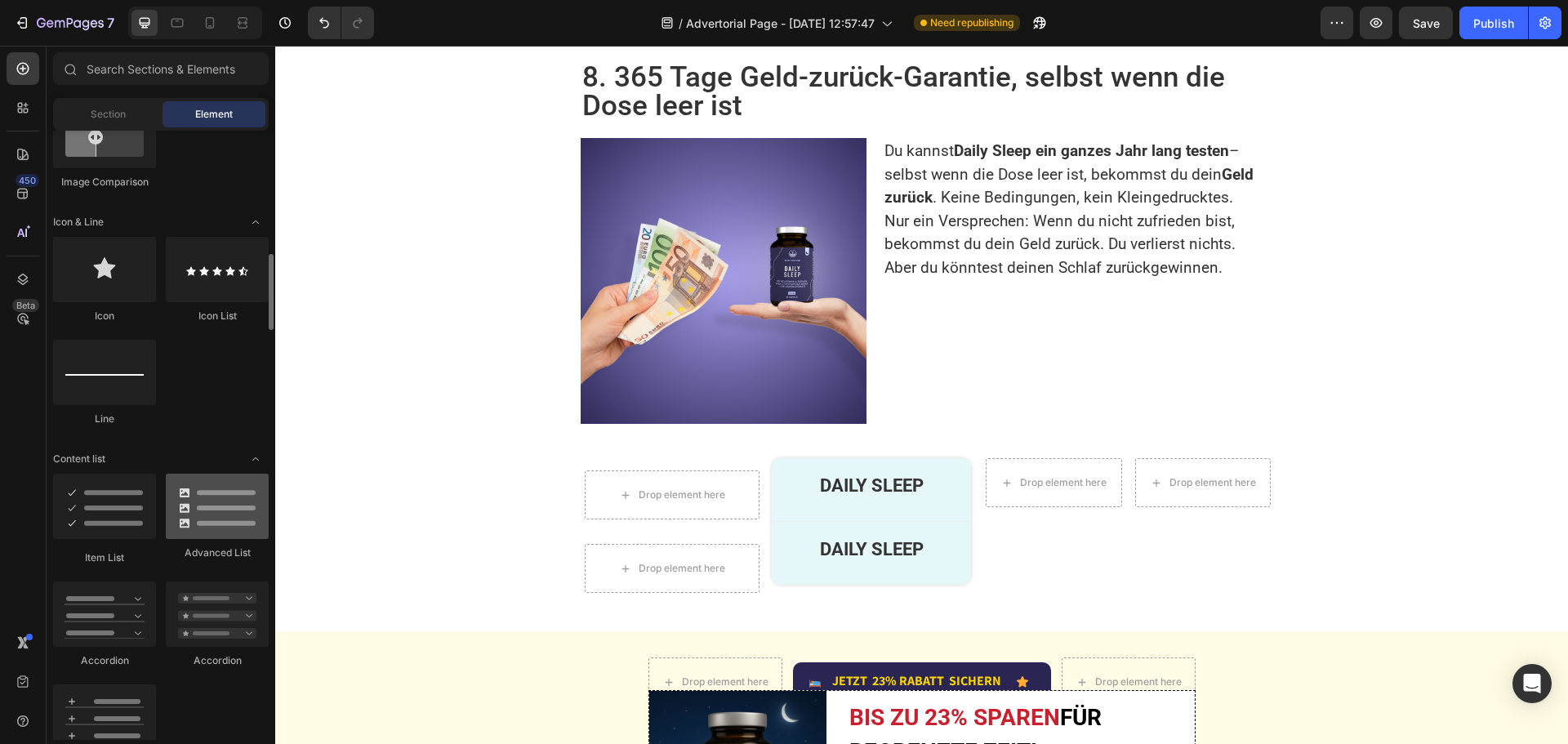
click at [190, 525] on div at bounding box center [217, 506] width 103 height 65
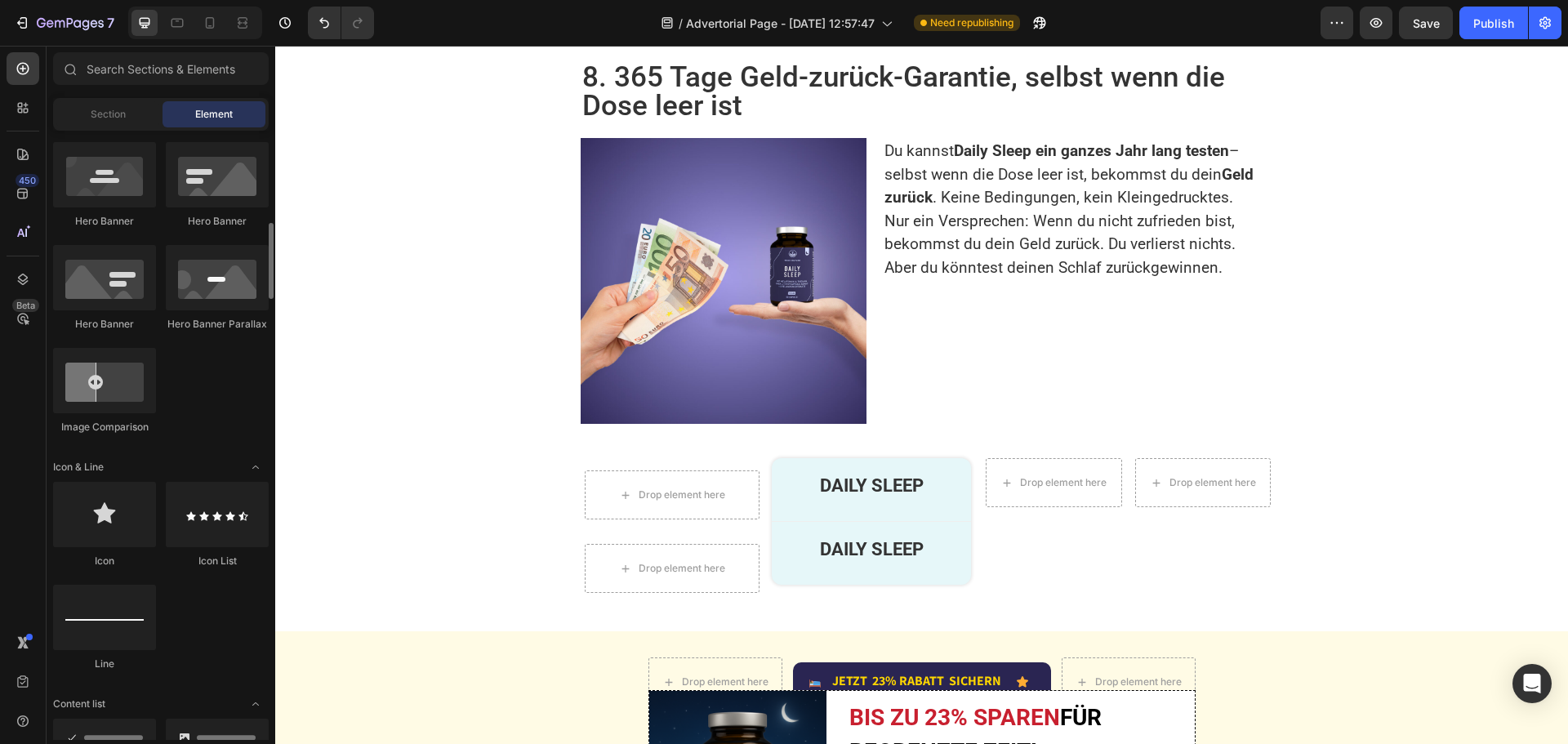
scroll to position [1062, 0]
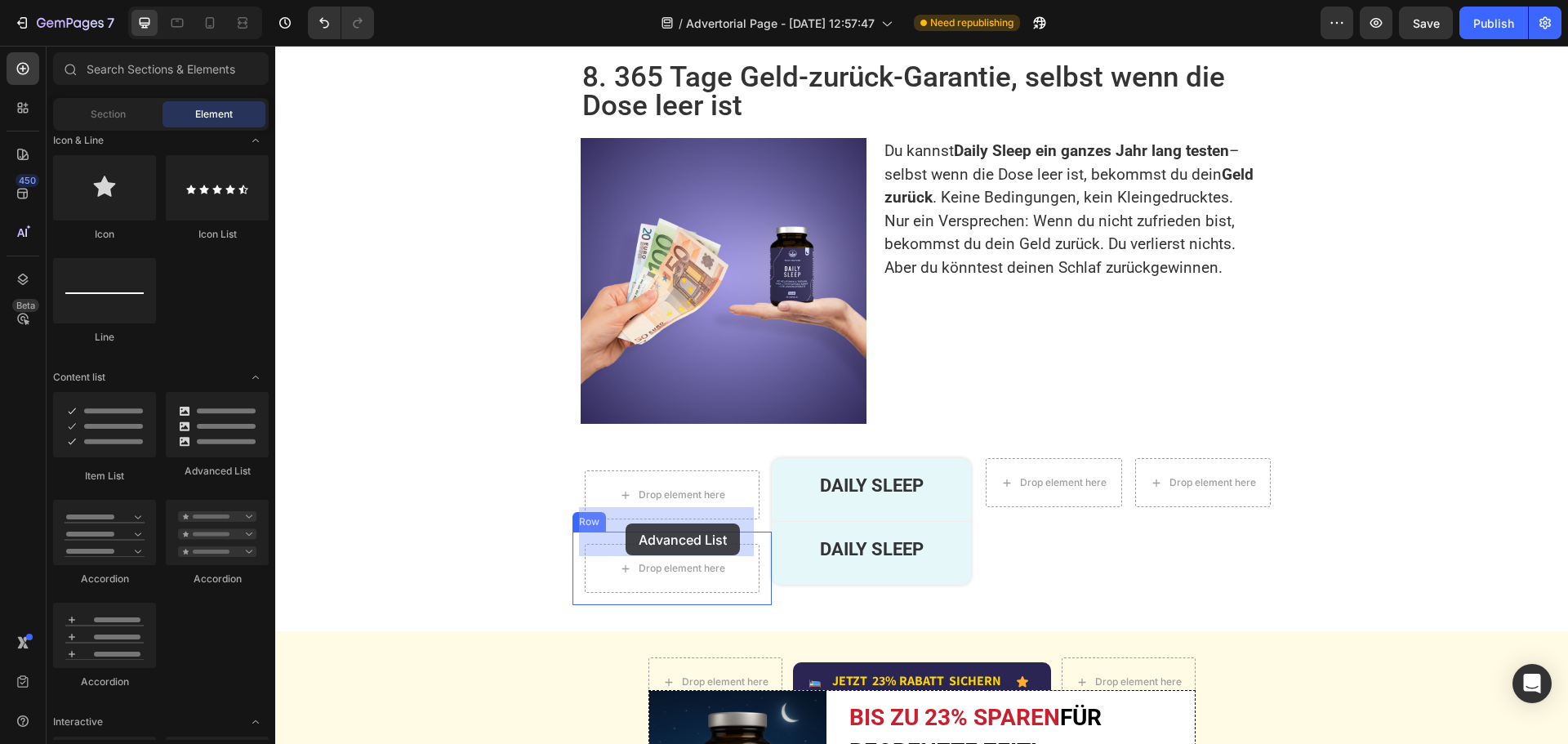
drag, startPoint x: 478, startPoint y: 476, endPoint x: 626, endPoint y: 523, distance: 155.3
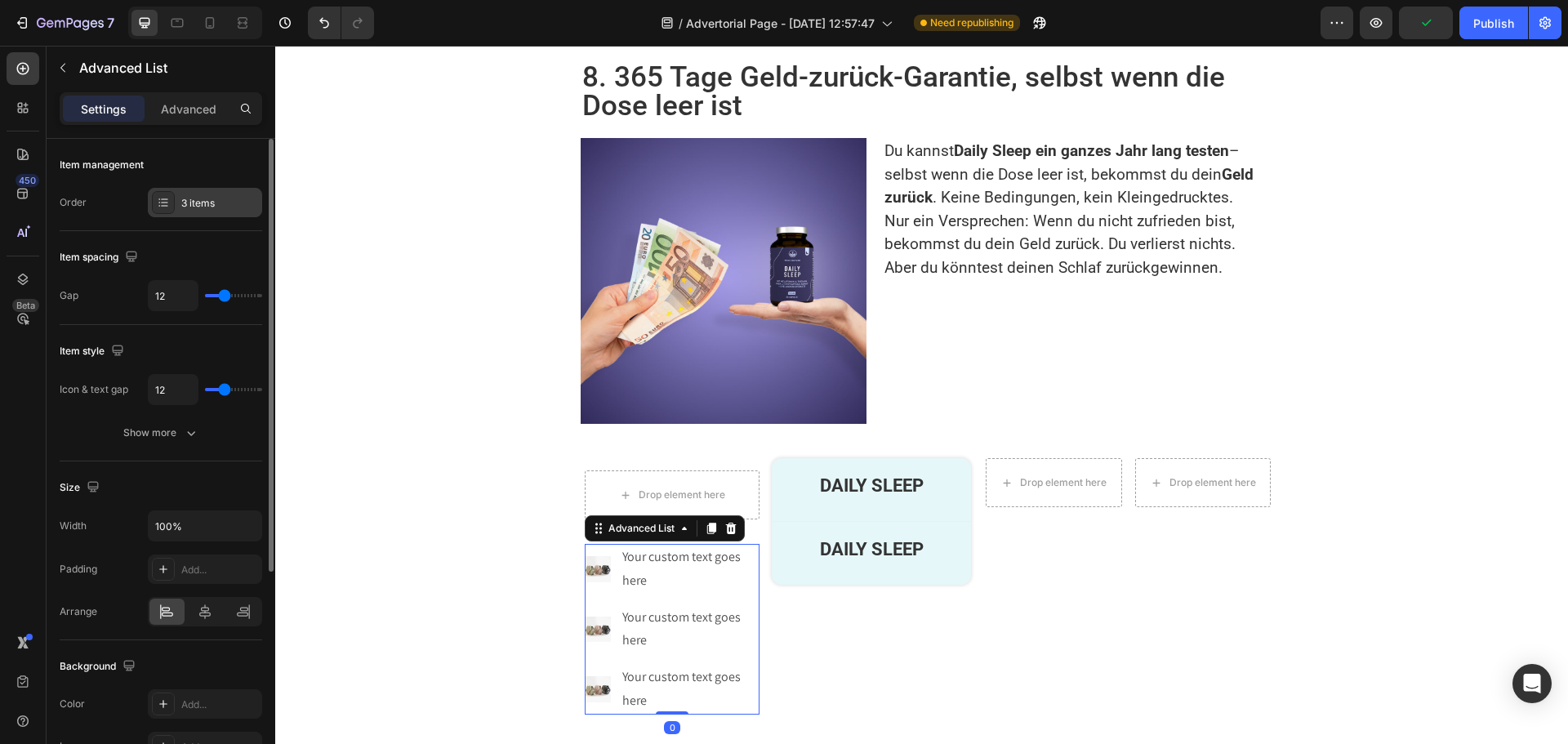
click at [207, 203] on div "3 items" at bounding box center [220, 204] width 77 height 15
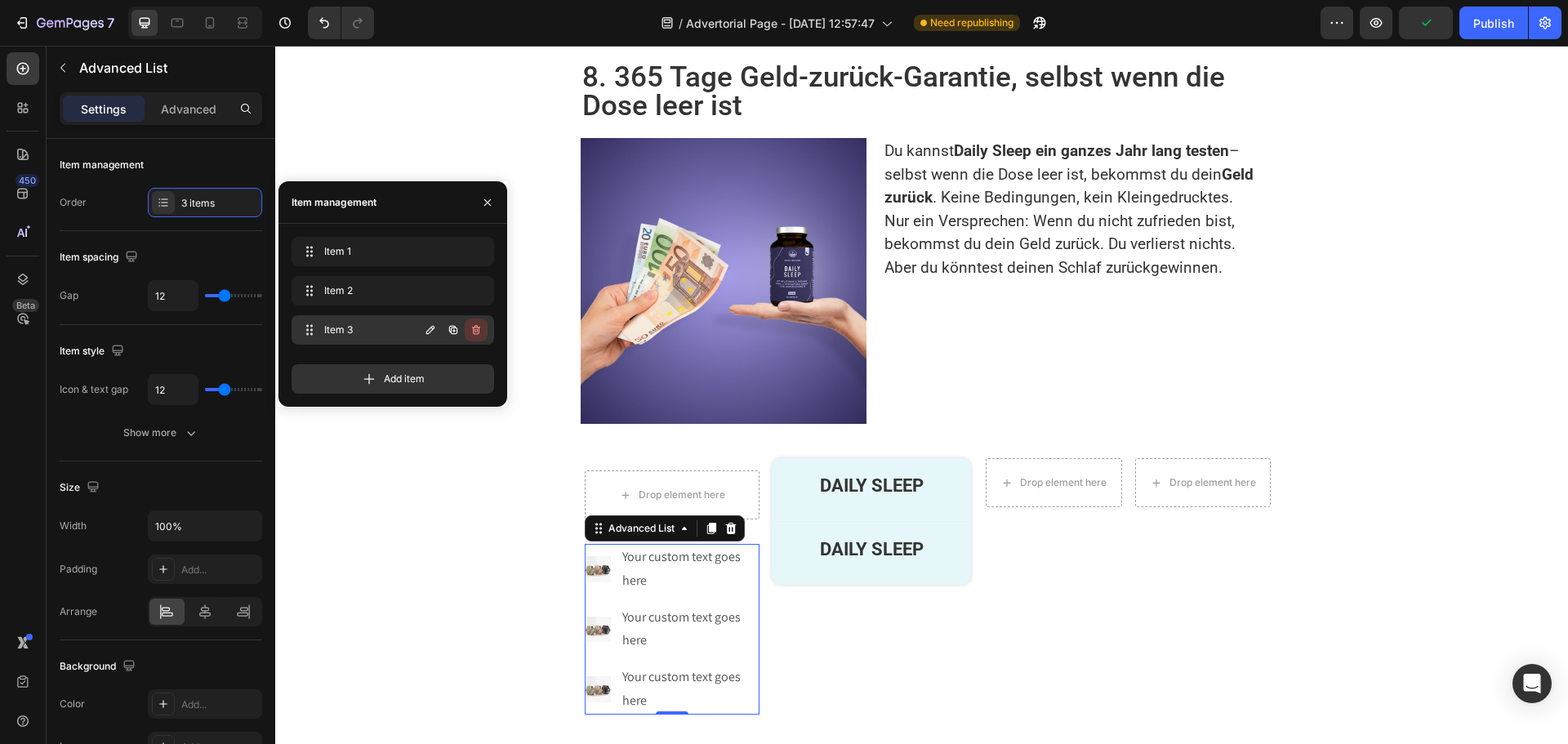
click at [473, 329] on icon "button" at bounding box center [476, 330] width 13 height 13
click at [473, 329] on div "Delete" at bounding box center [465, 330] width 31 height 15
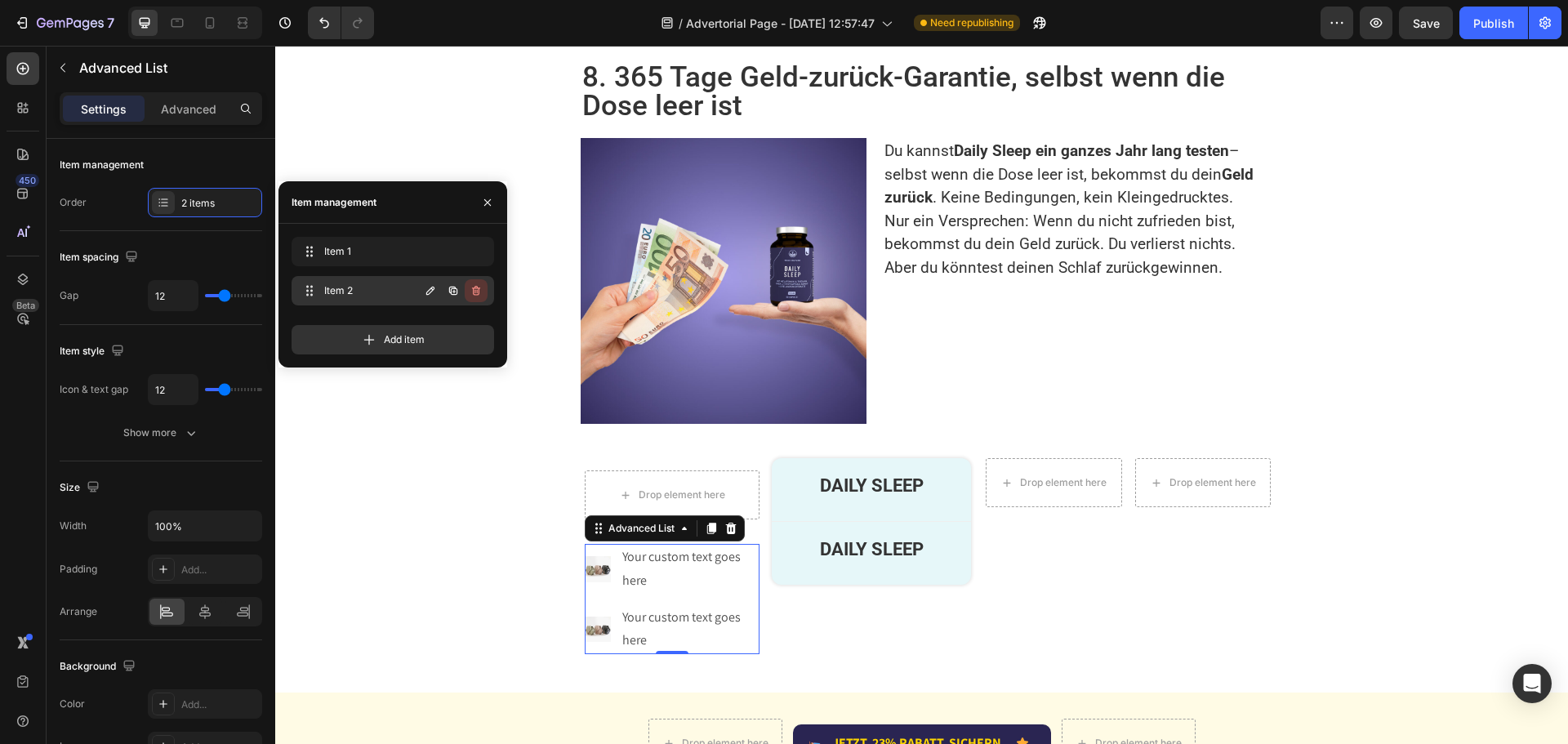
click at [474, 286] on icon "button" at bounding box center [476, 290] width 13 height 13
click at [474, 286] on div "Delete" at bounding box center [465, 290] width 31 height 15
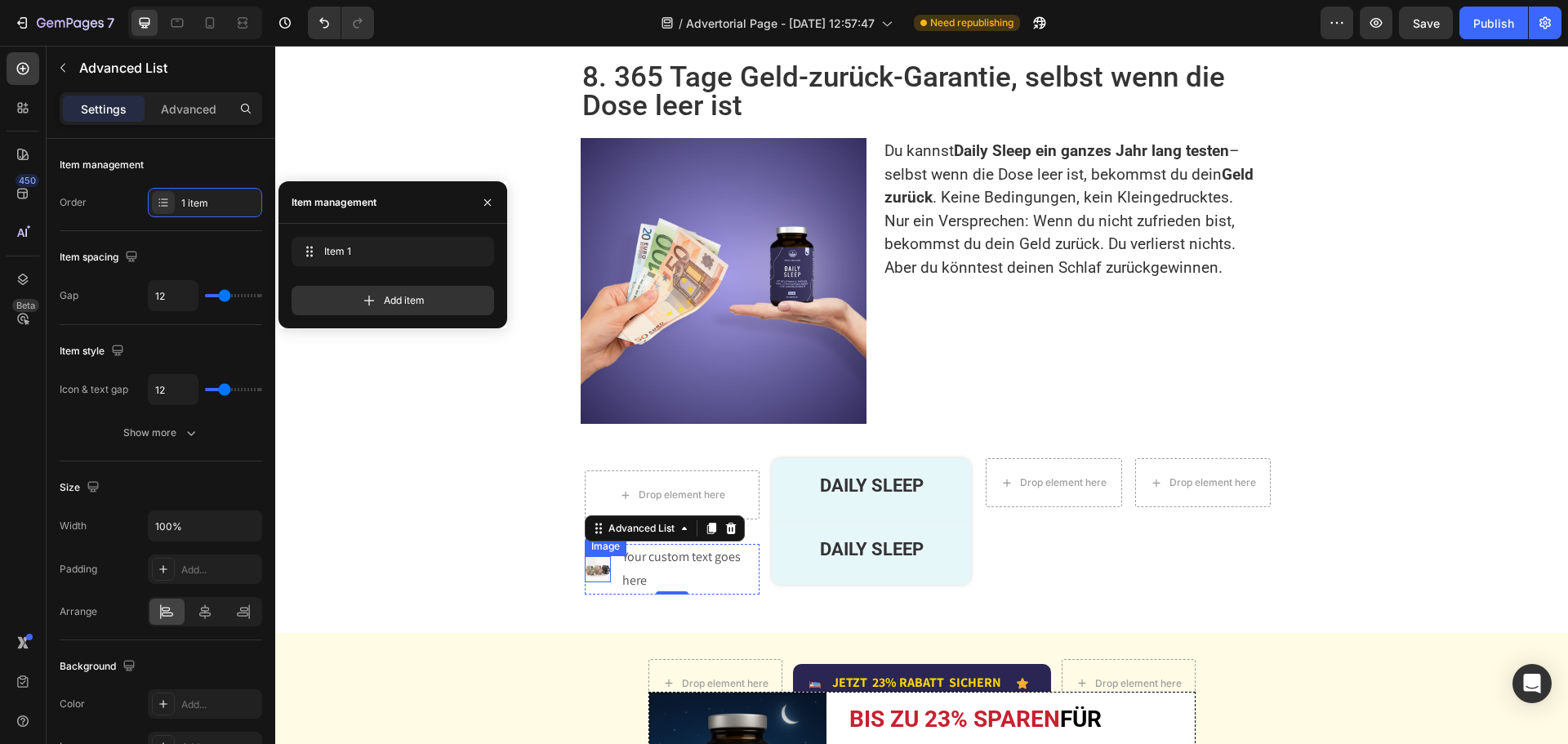
click at [591, 556] on img at bounding box center [598, 569] width 26 height 26
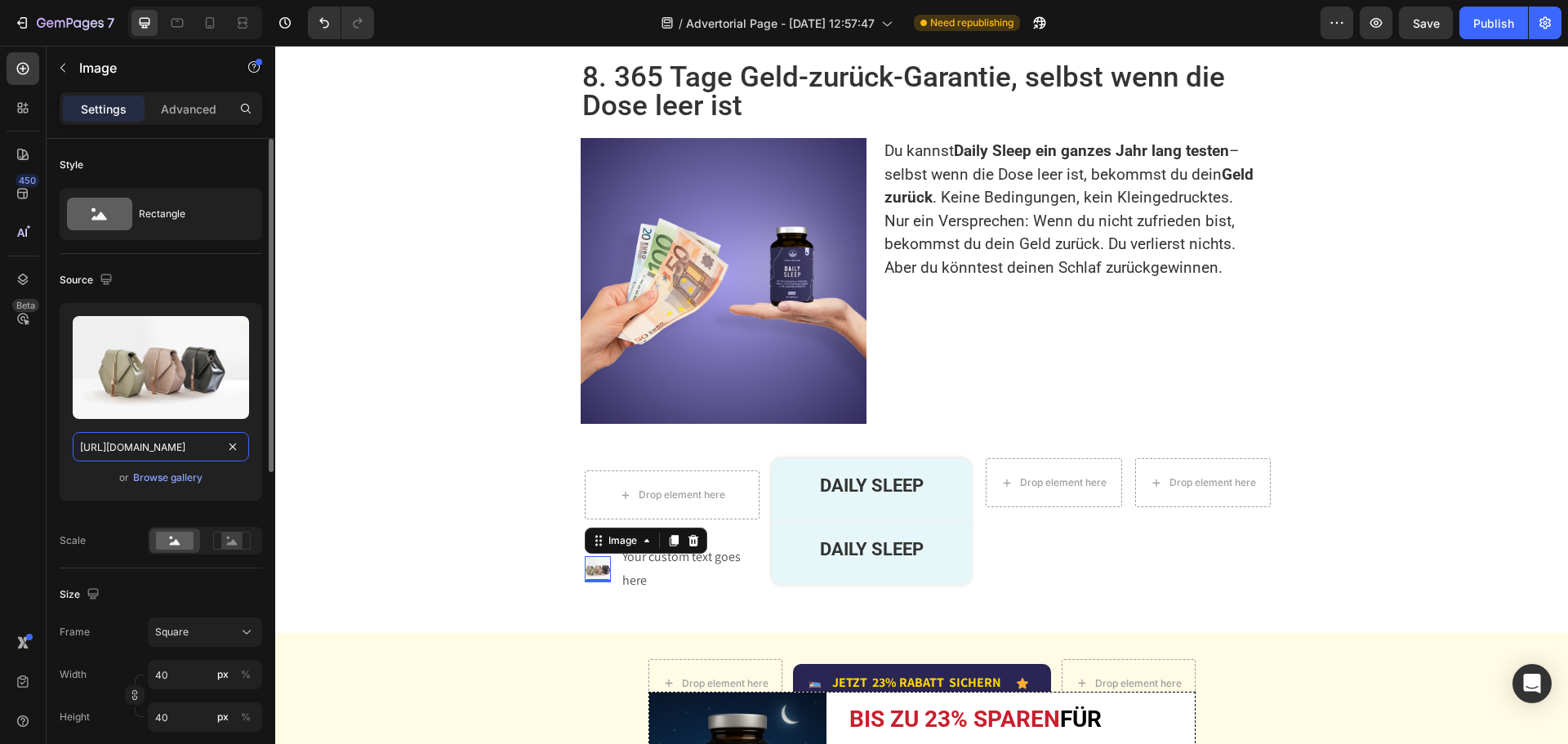
click at [160, 450] on input "https://cdn.shopify.com/s/files/1/2005/9307/files/image_demo.jpg" at bounding box center [161, 447] width 177 height 30
paste input "s.w.org/images/core/emoji/16.0.1/svg/1f6cc.sv"
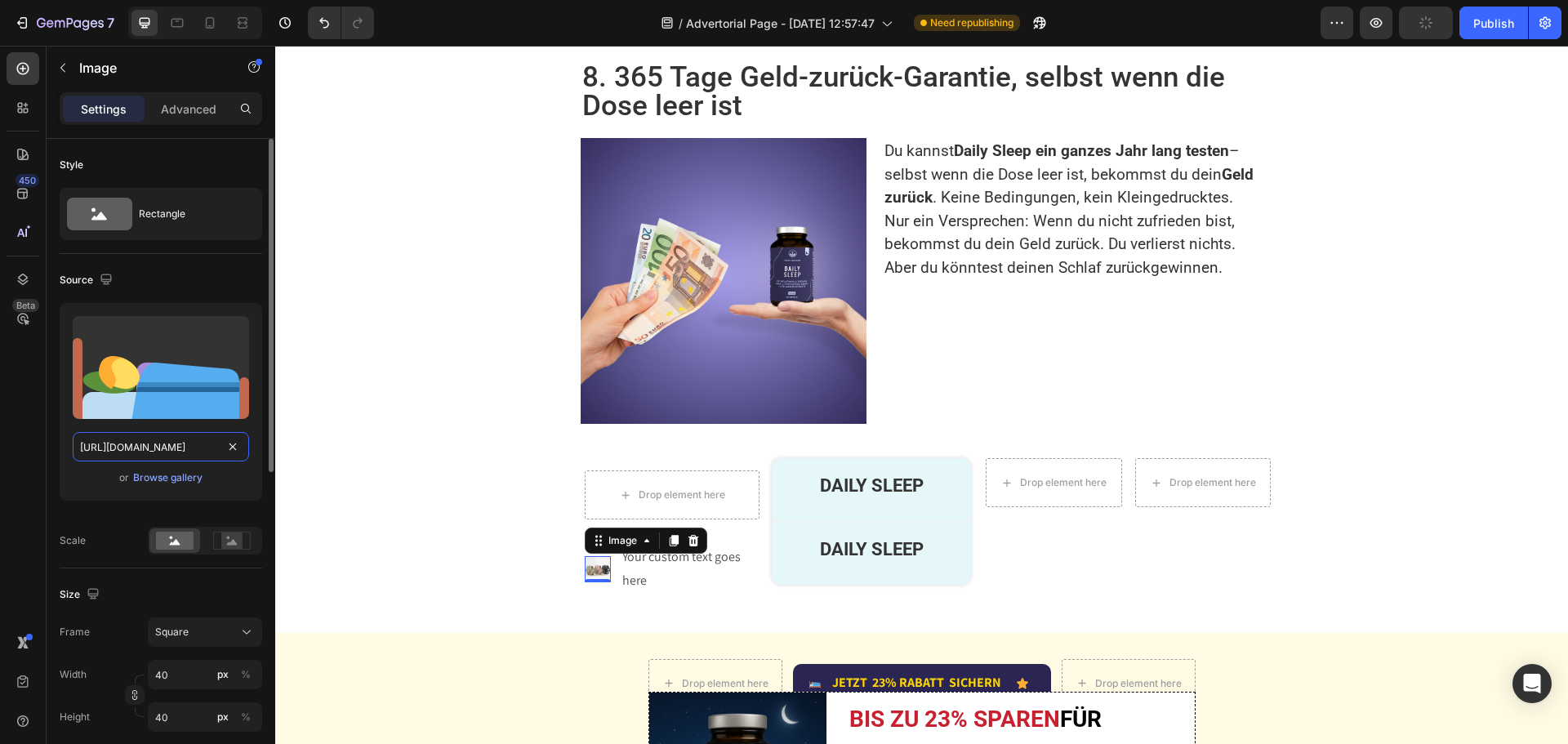
scroll to position [0, 116]
type input "https://s.w.org/images/core/emoji/16.0.1/svg/1f6cc.svg"
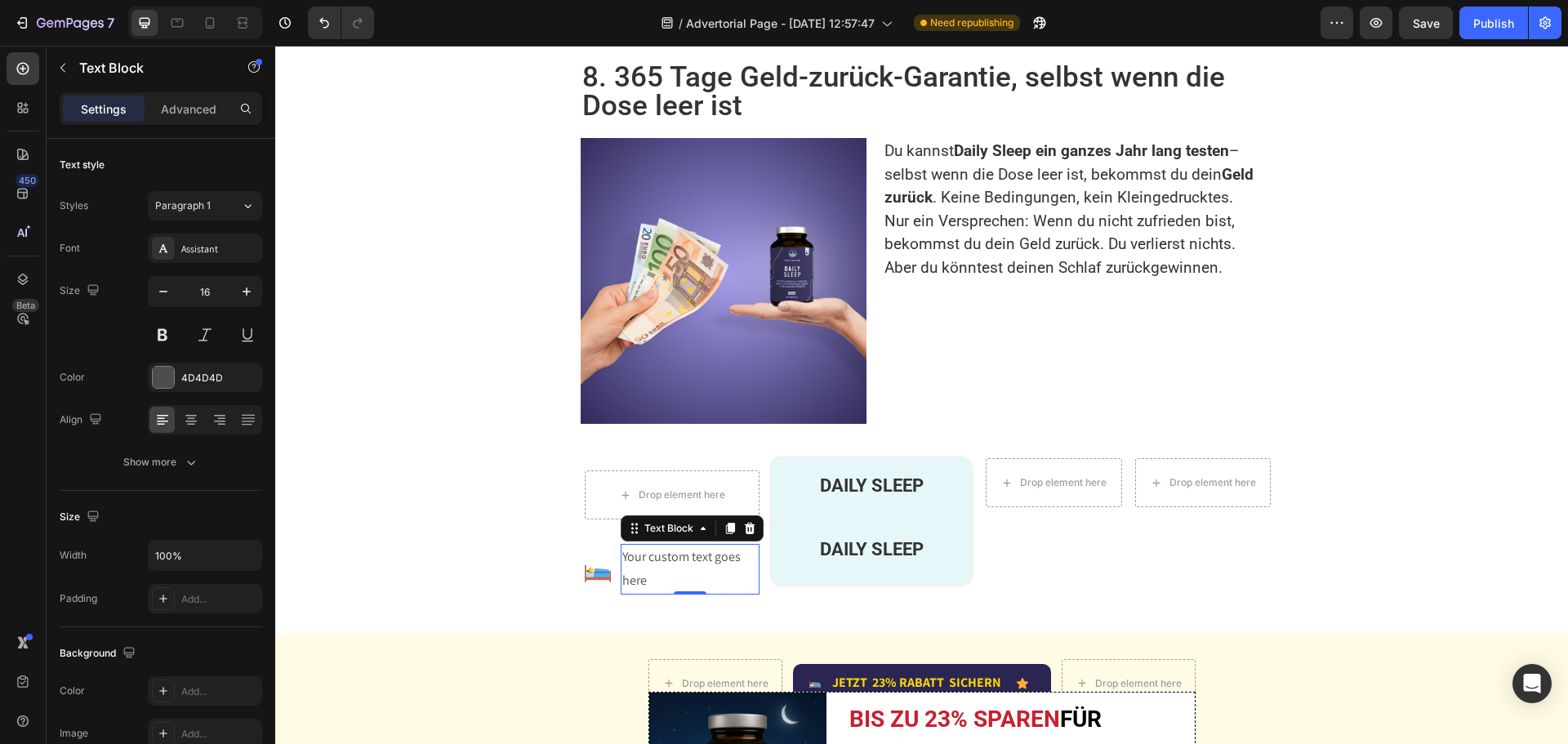
click at [646, 544] on div "Your custom text goes here" at bounding box center [690, 568] width 139 height 50
click at [646, 545] on p "Your custom text goes here" at bounding box center [690, 568] width 135 height 47
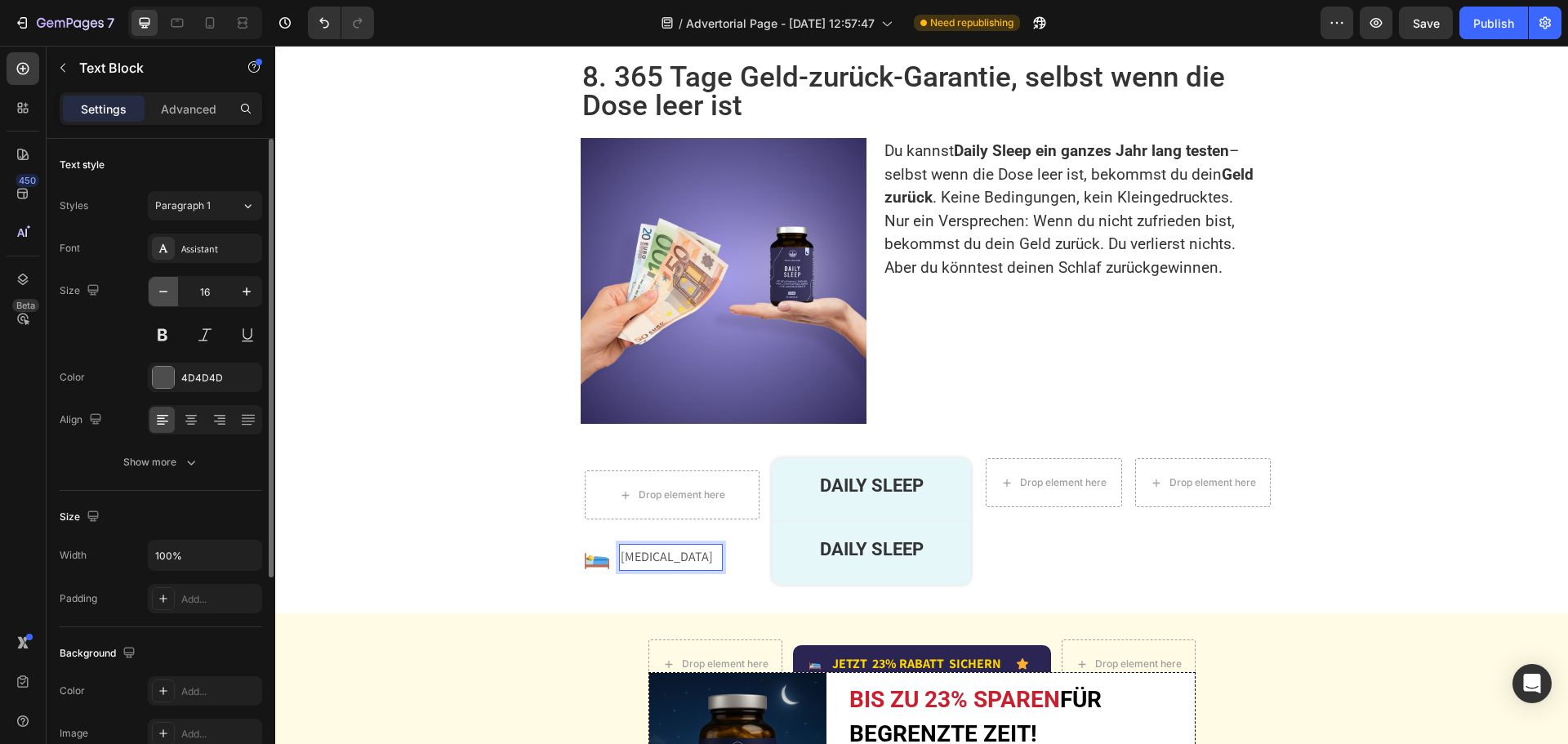
click at [168, 286] on icon "button" at bounding box center [163, 291] width 17 height 16
type input "15"
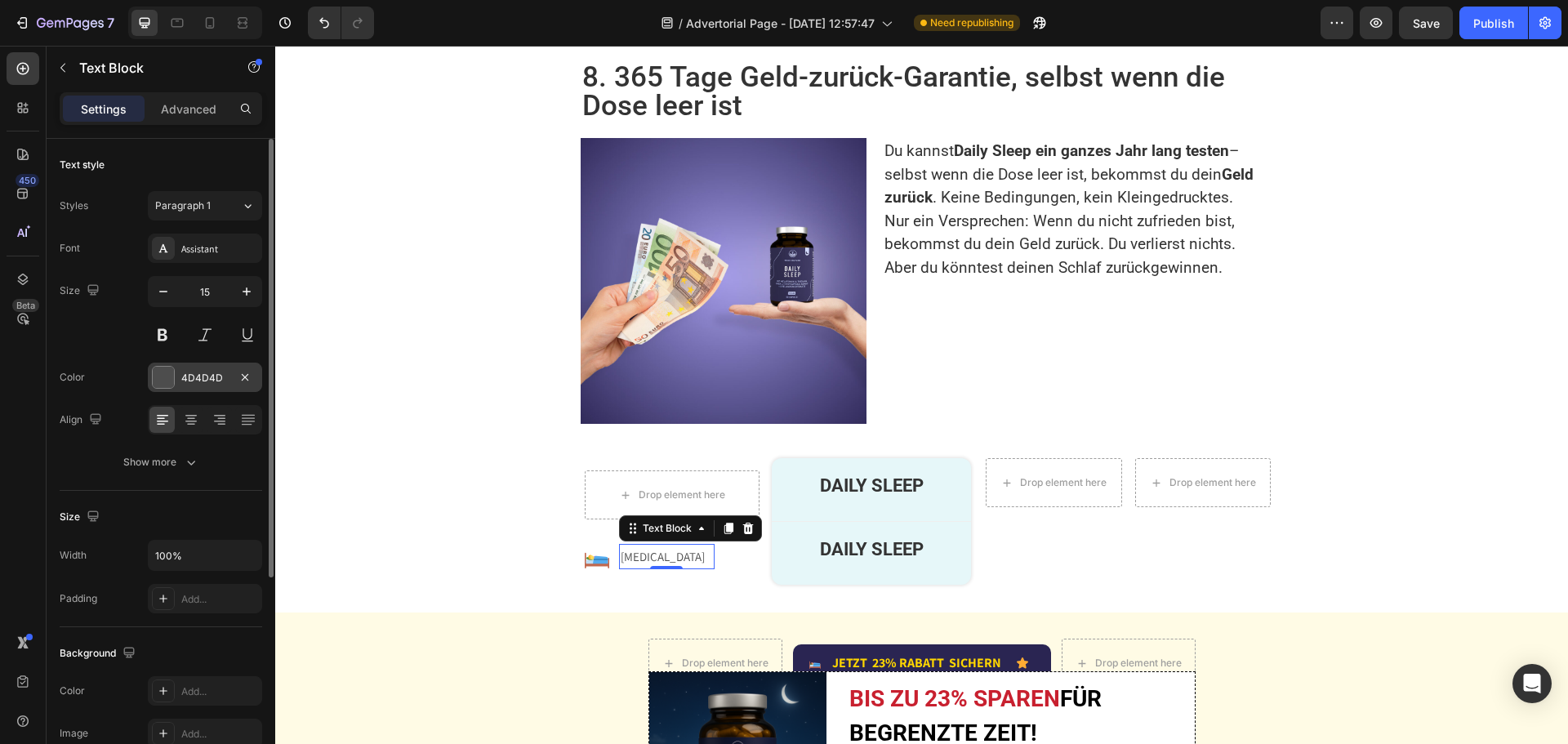
click at [214, 379] on div "4D4D4D" at bounding box center [205, 378] width 47 height 15
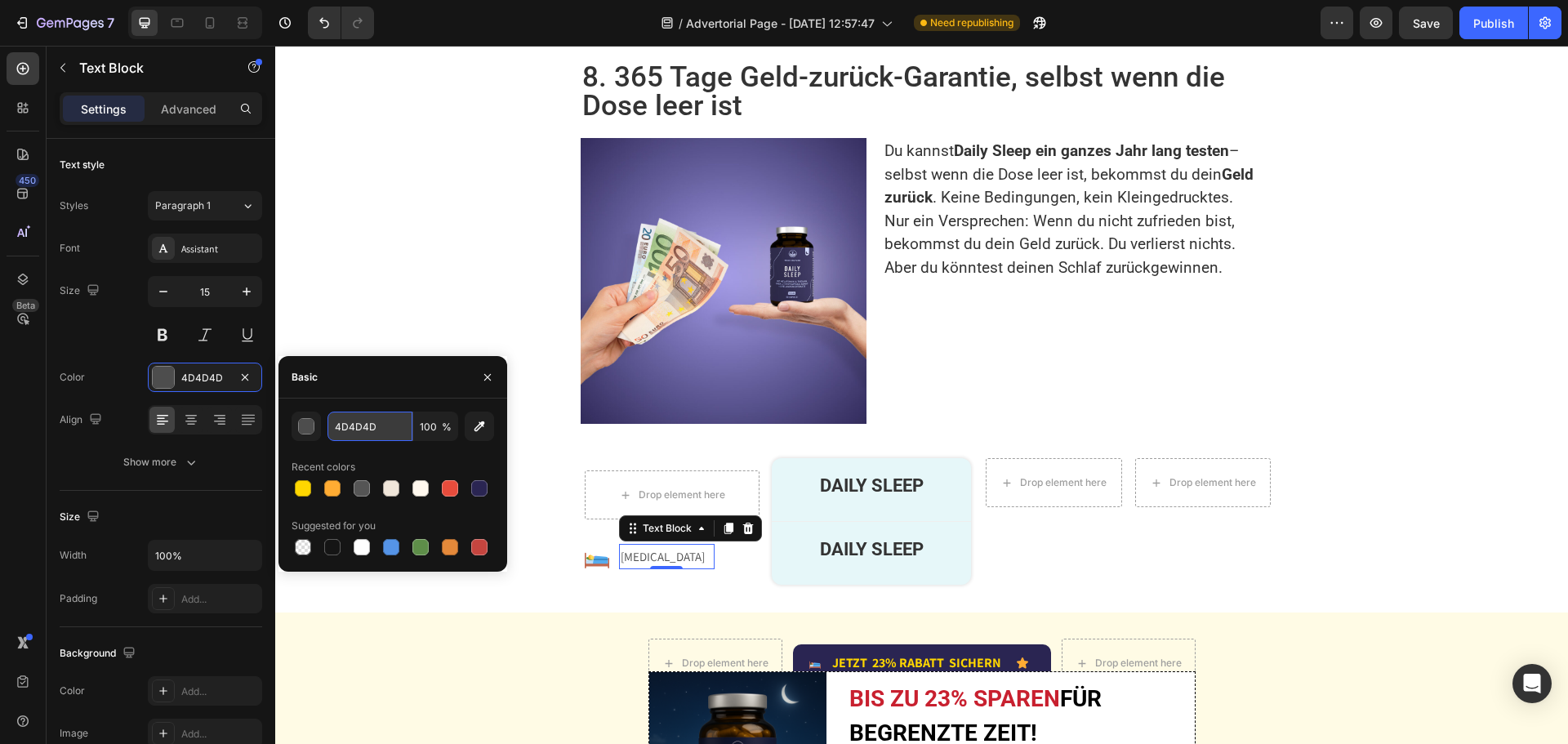
click at [378, 412] on input "4D4D4D" at bounding box center [370, 426] width 85 height 30
paste input "rgb(51, 51, 51)"
type input "rgb(51, 51, 51)"
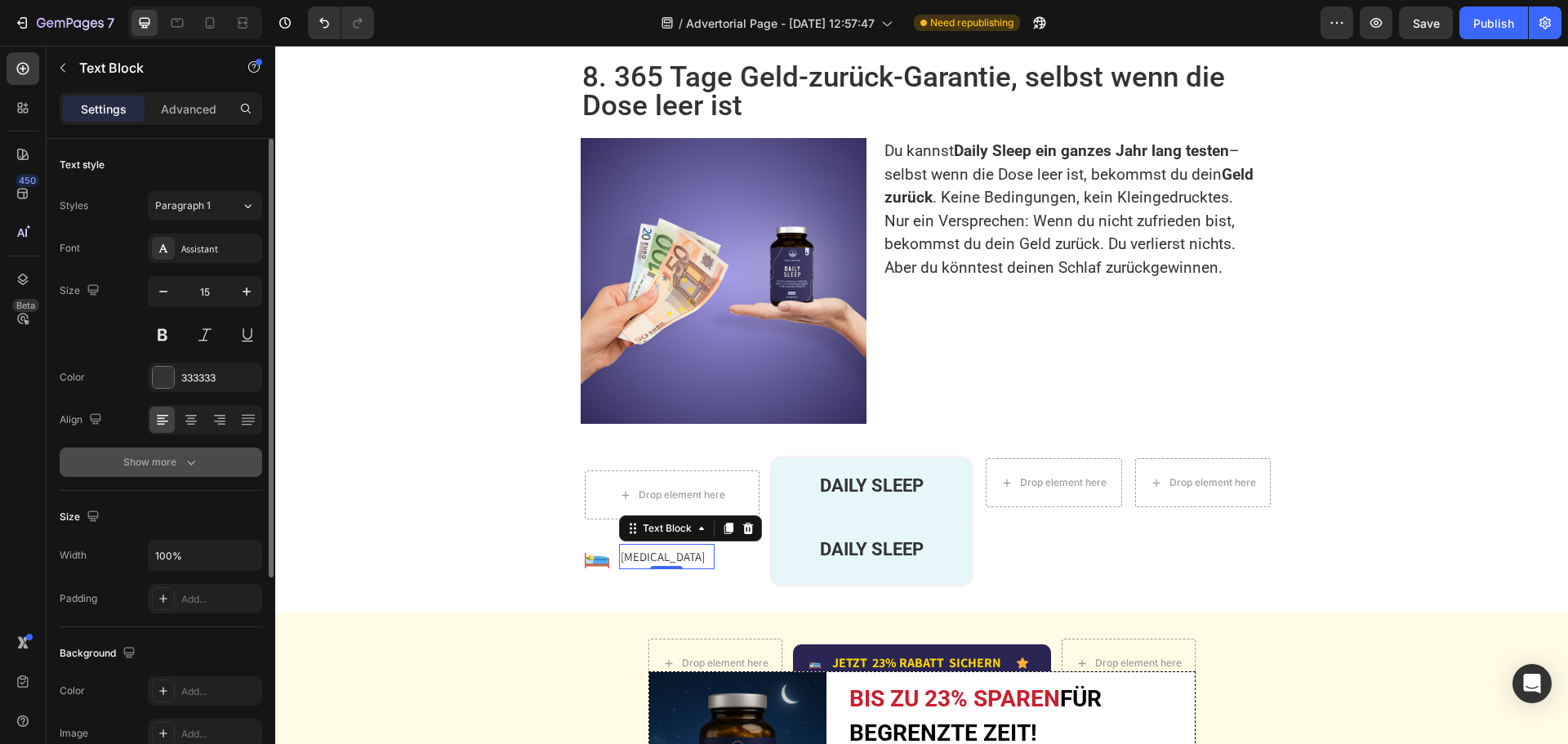
click at [166, 451] on button "Show more" at bounding box center [160, 462] width 202 height 30
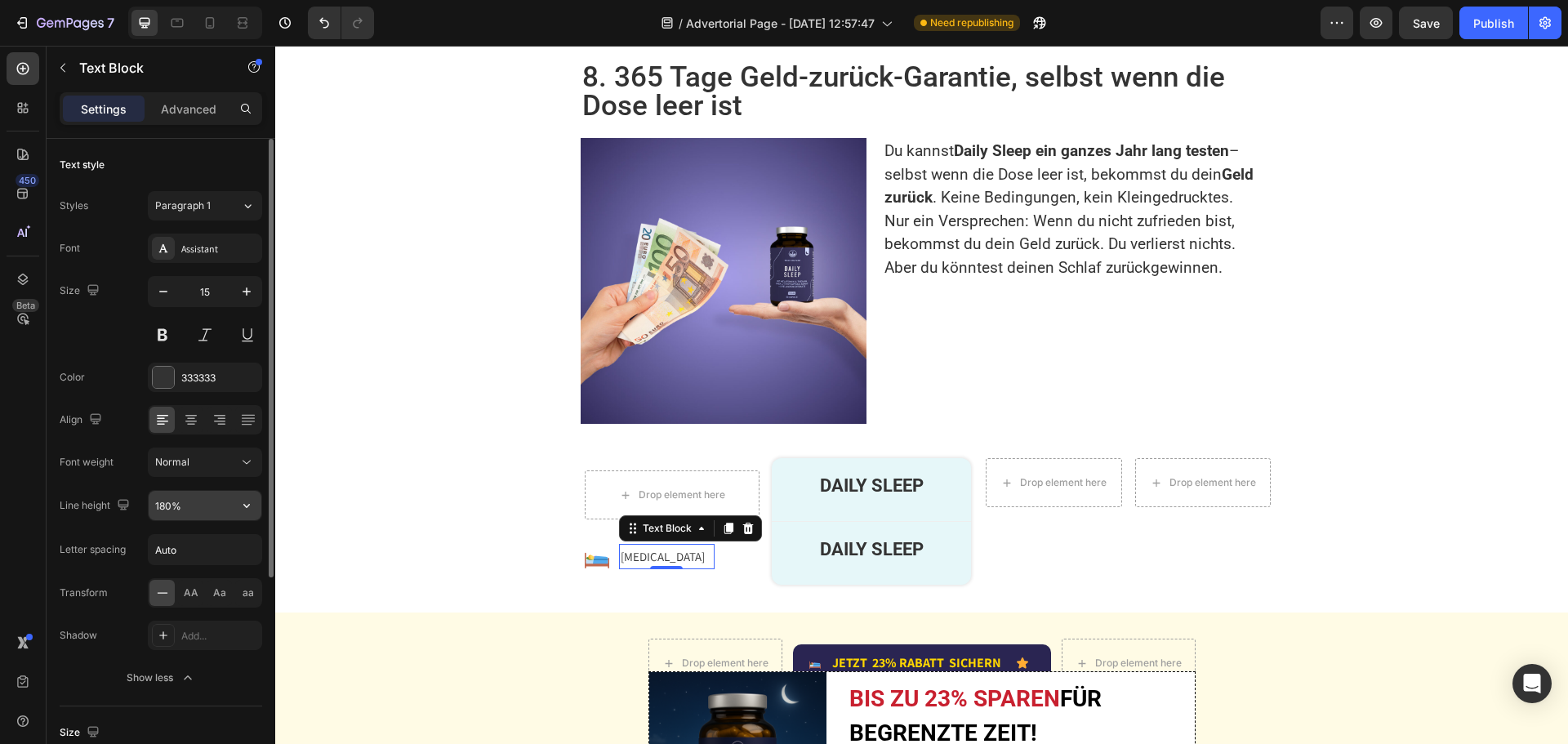
click at [171, 501] on input "180%" at bounding box center [205, 506] width 113 height 30
type input "140%"
click at [165, 336] on button at bounding box center [163, 335] width 30 height 30
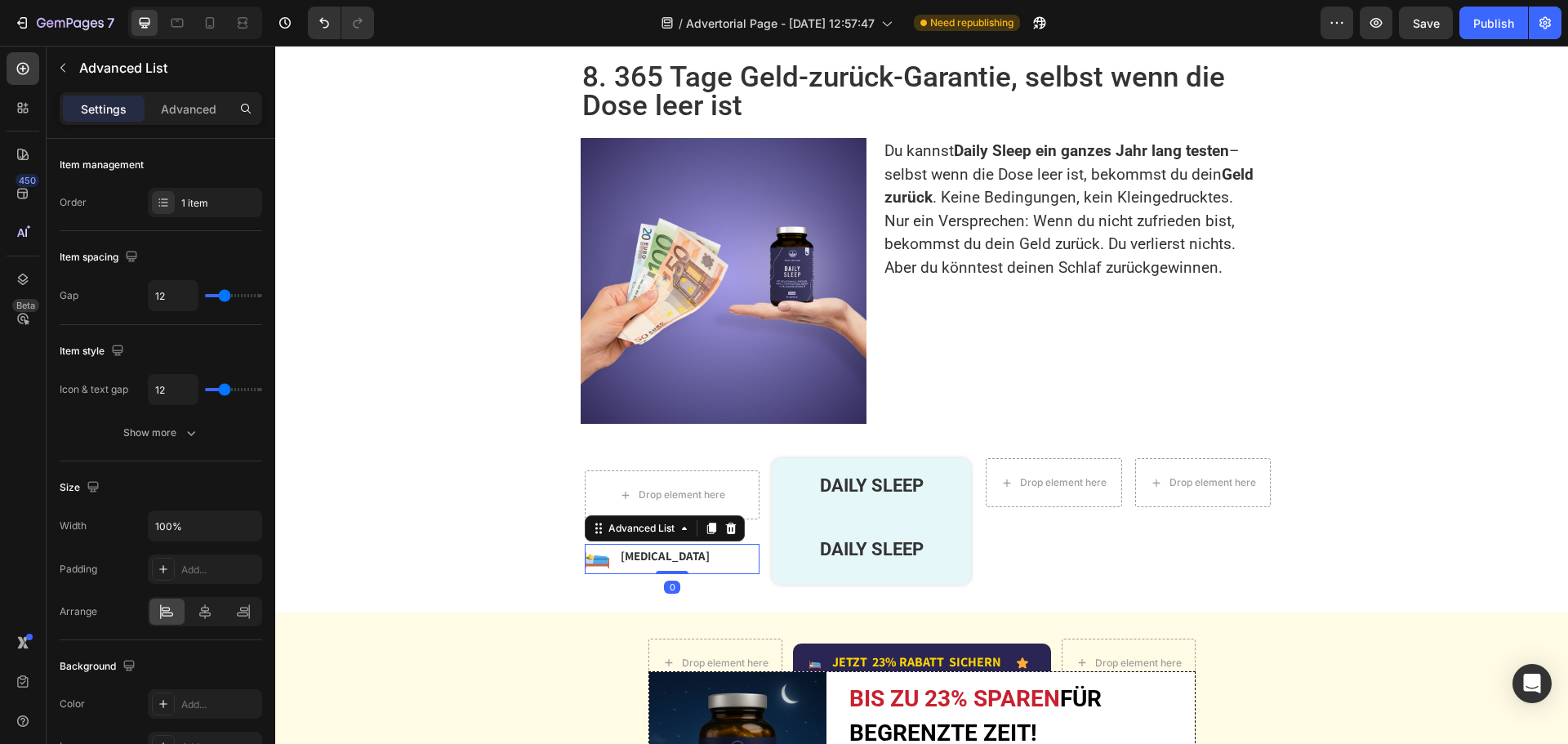
click at [603, 544] on li "Image Melatonin Text Block" at bounding box center [652, 556] width 135 height 25
type input "10"
type input "9"
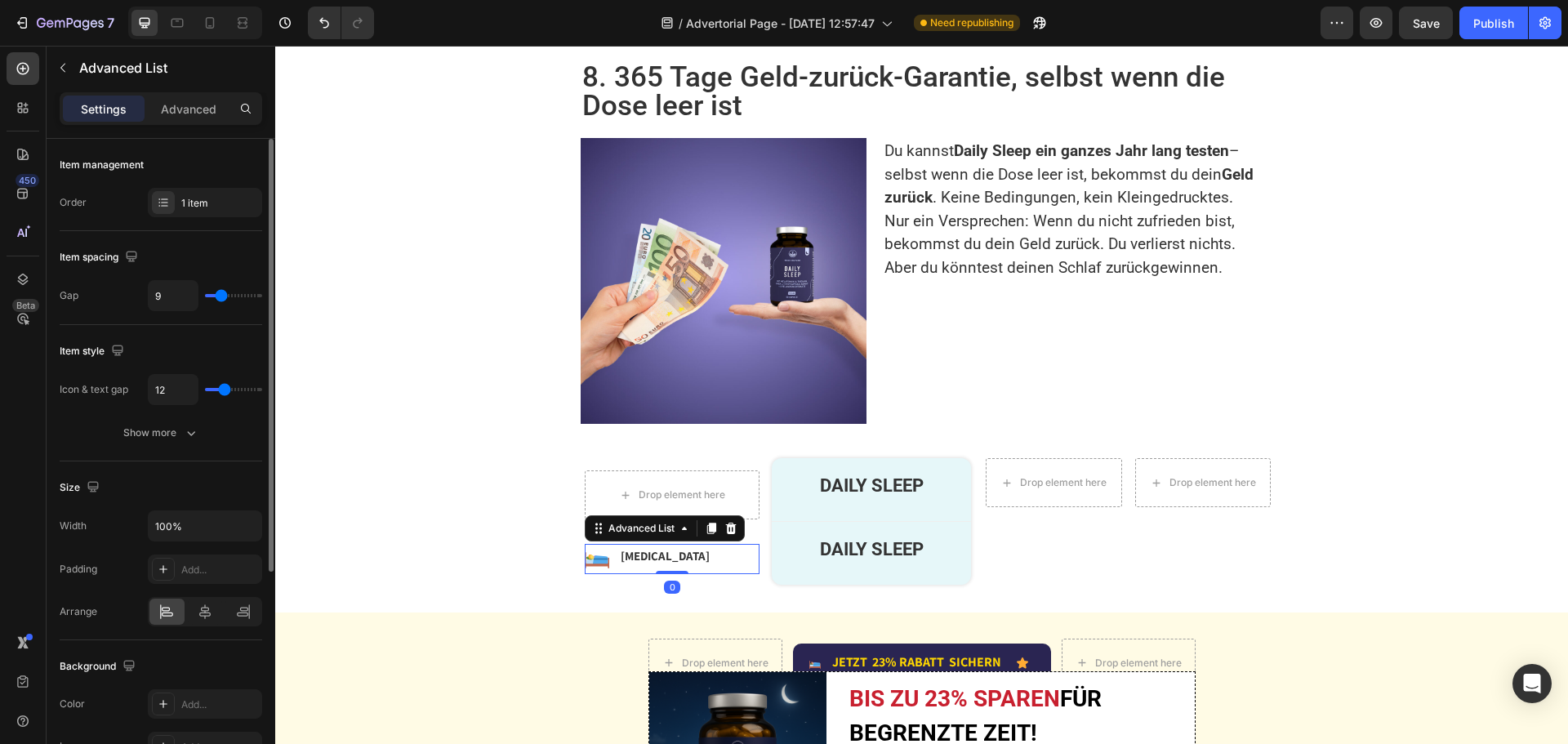
type input "8"
type input "7"
type input "6"
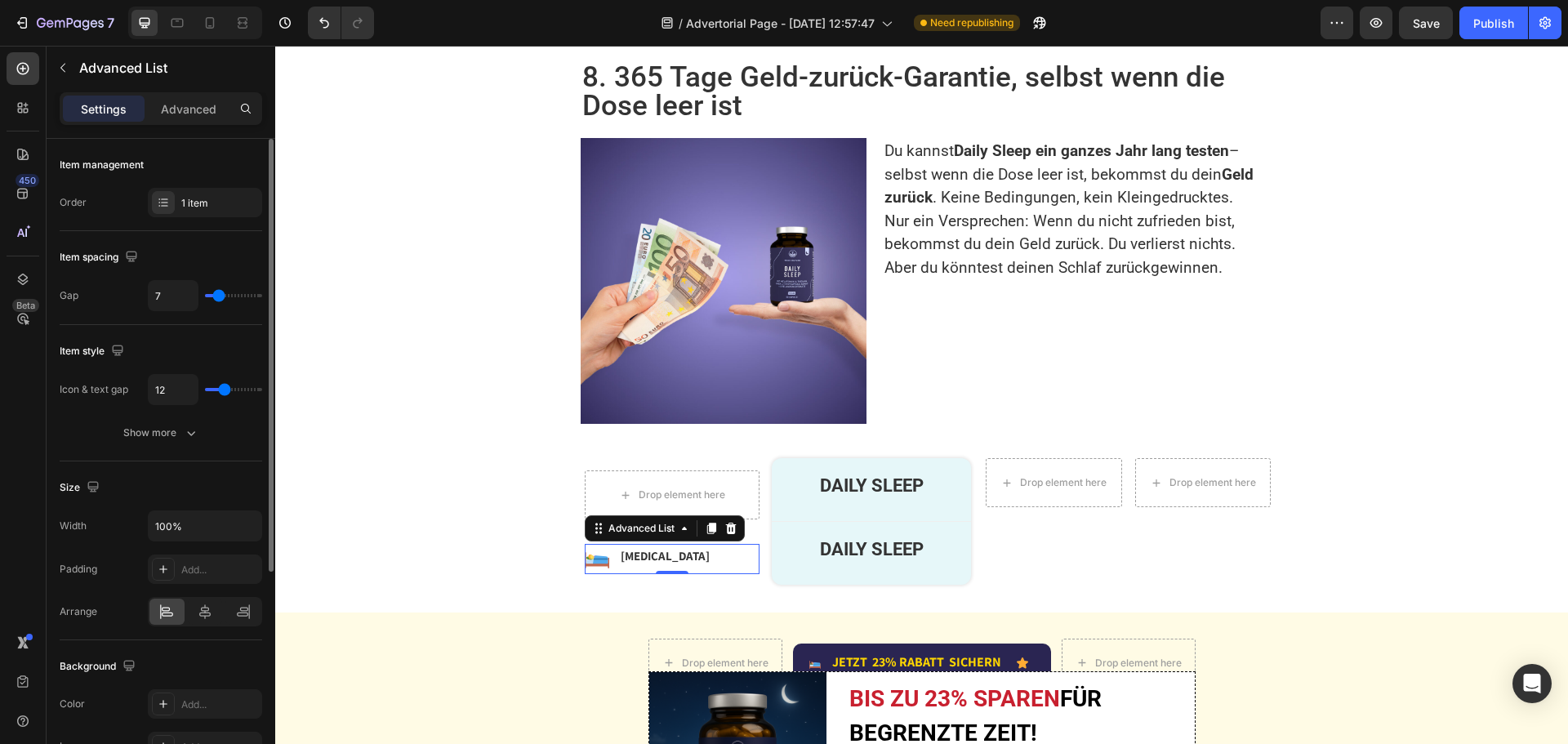
type input "6"
type input "5"
type input "4"
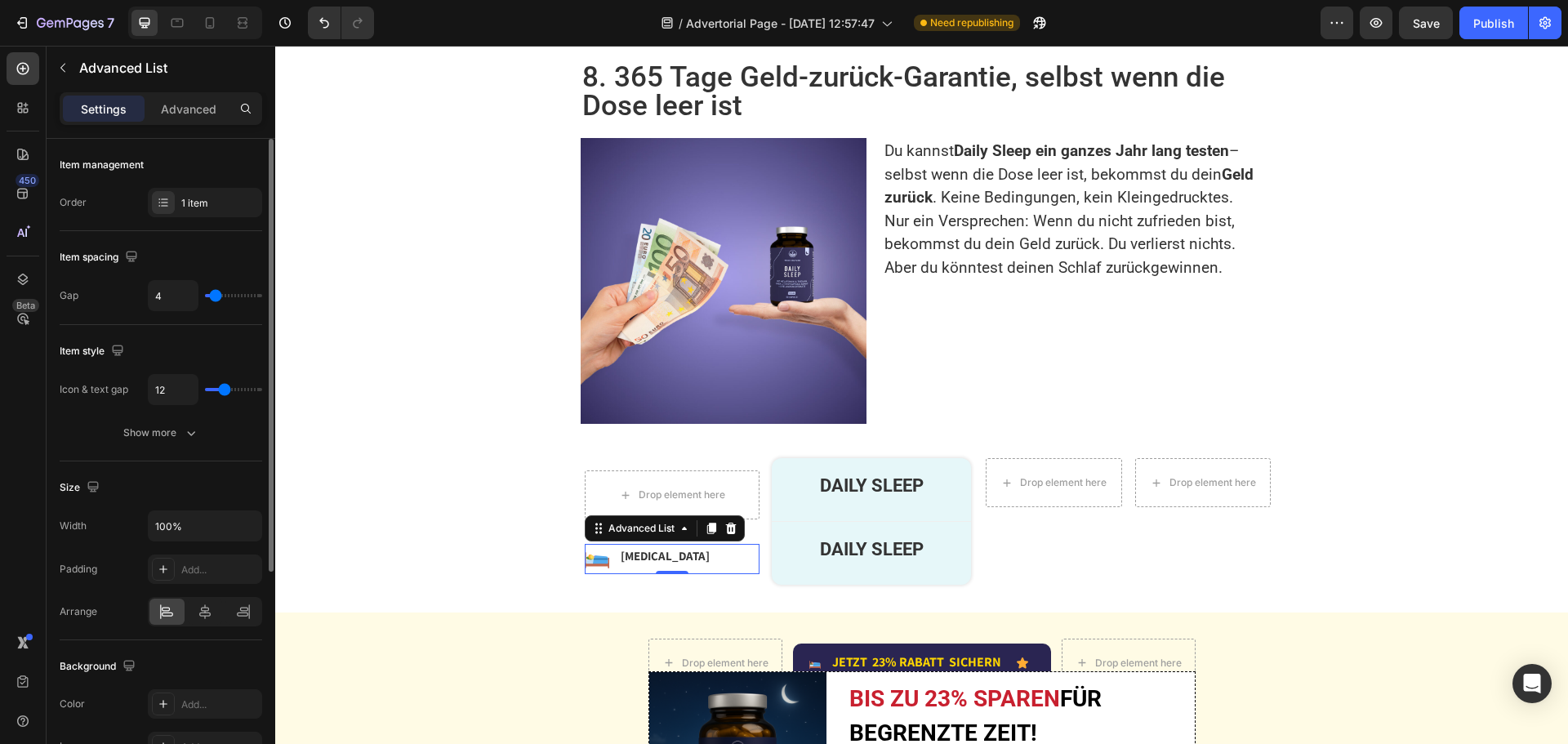
type input "3"
type input "2"
type input "4"
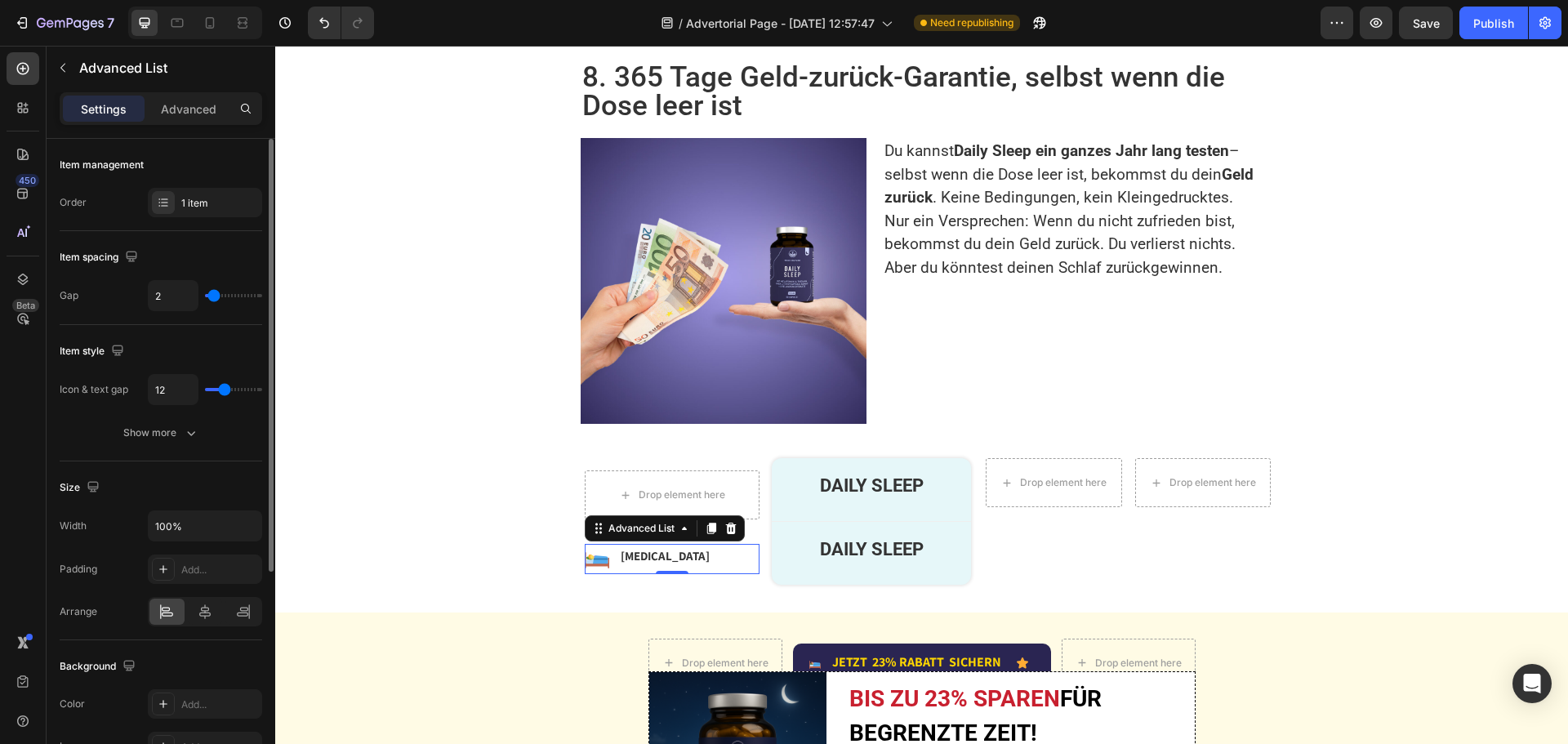
type input "4"
type input "6"
type input "7"
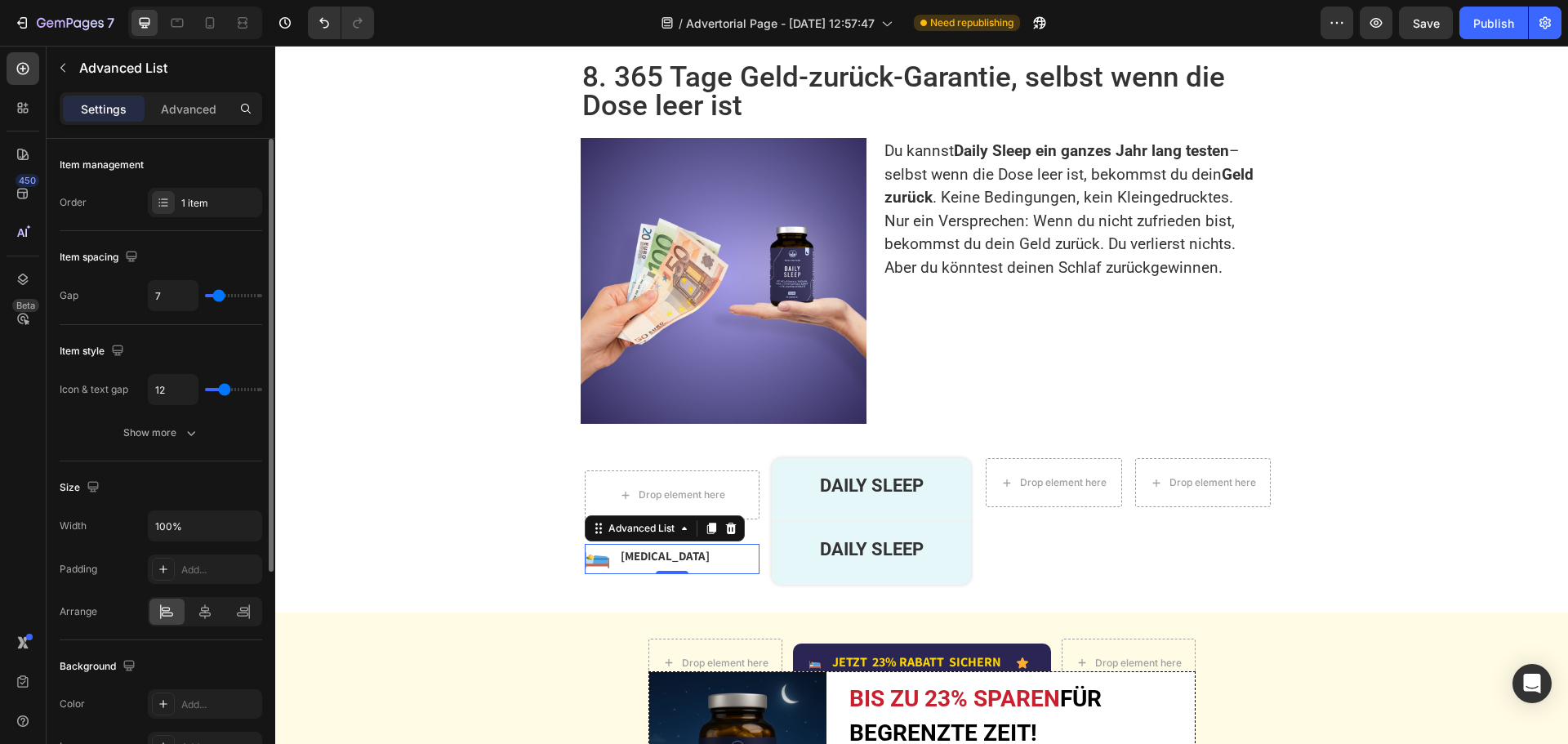
type input "8"
type input "9"
type input "10"
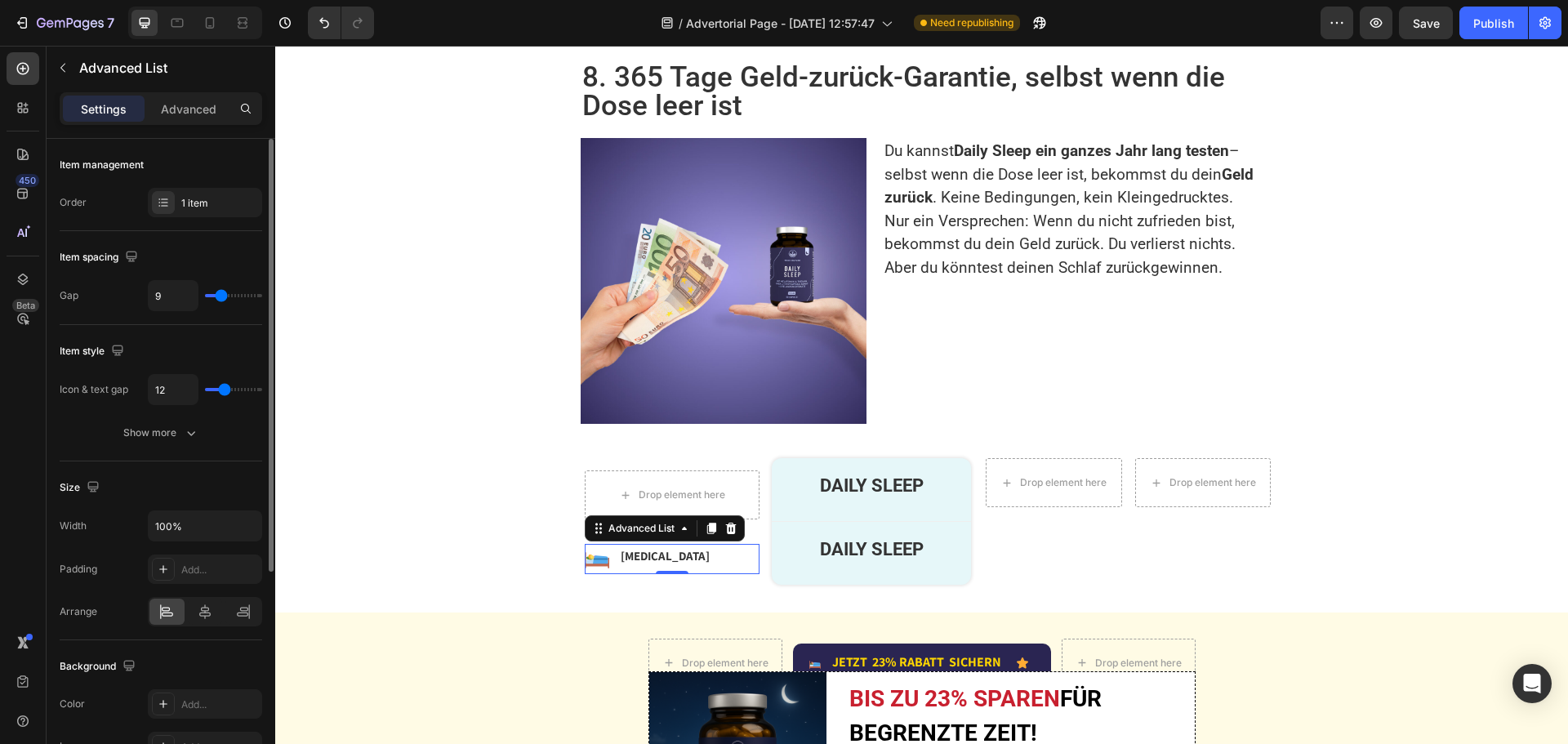
type input "10"
type input "11"
type input "12"
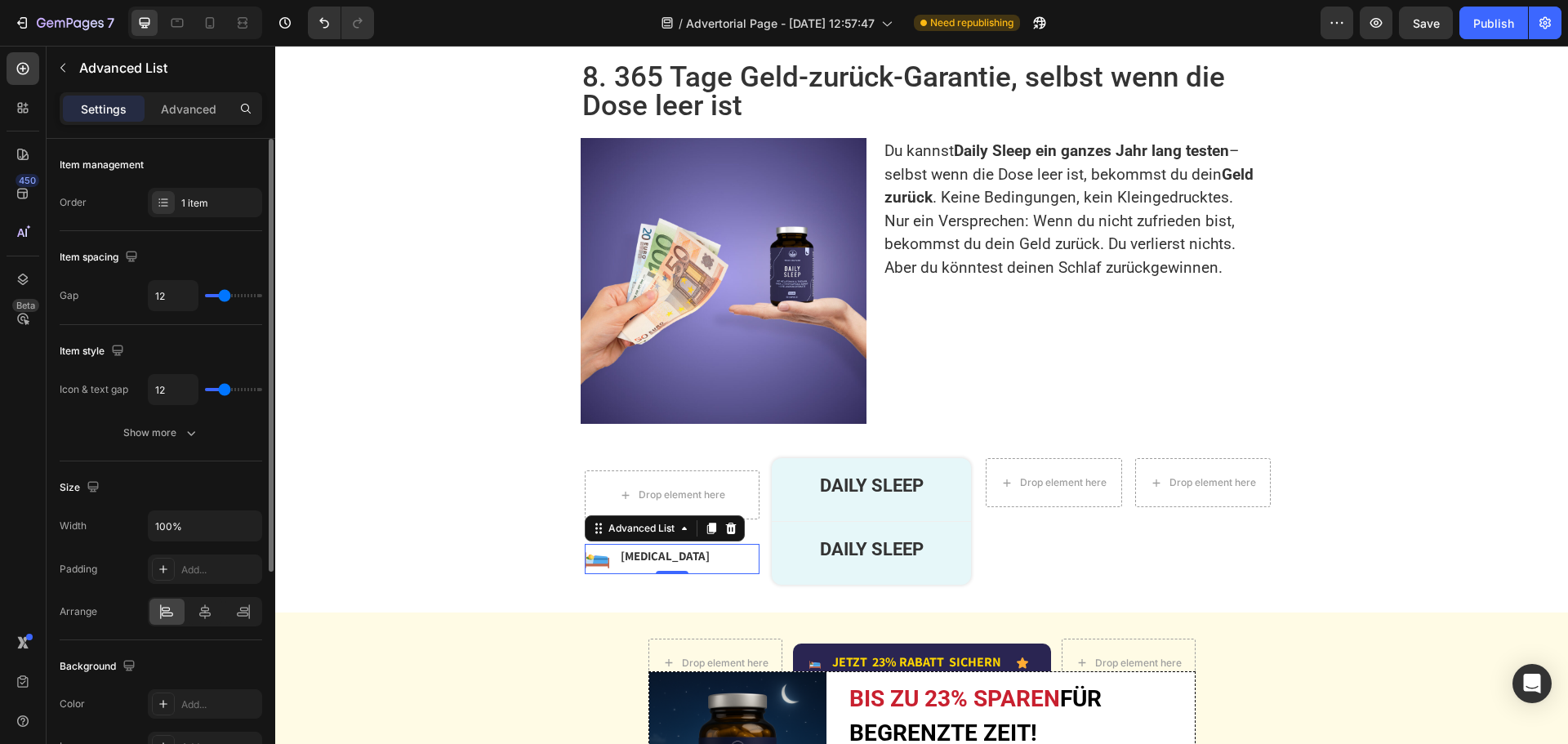
type input "11"
type input "10"
type input "9"
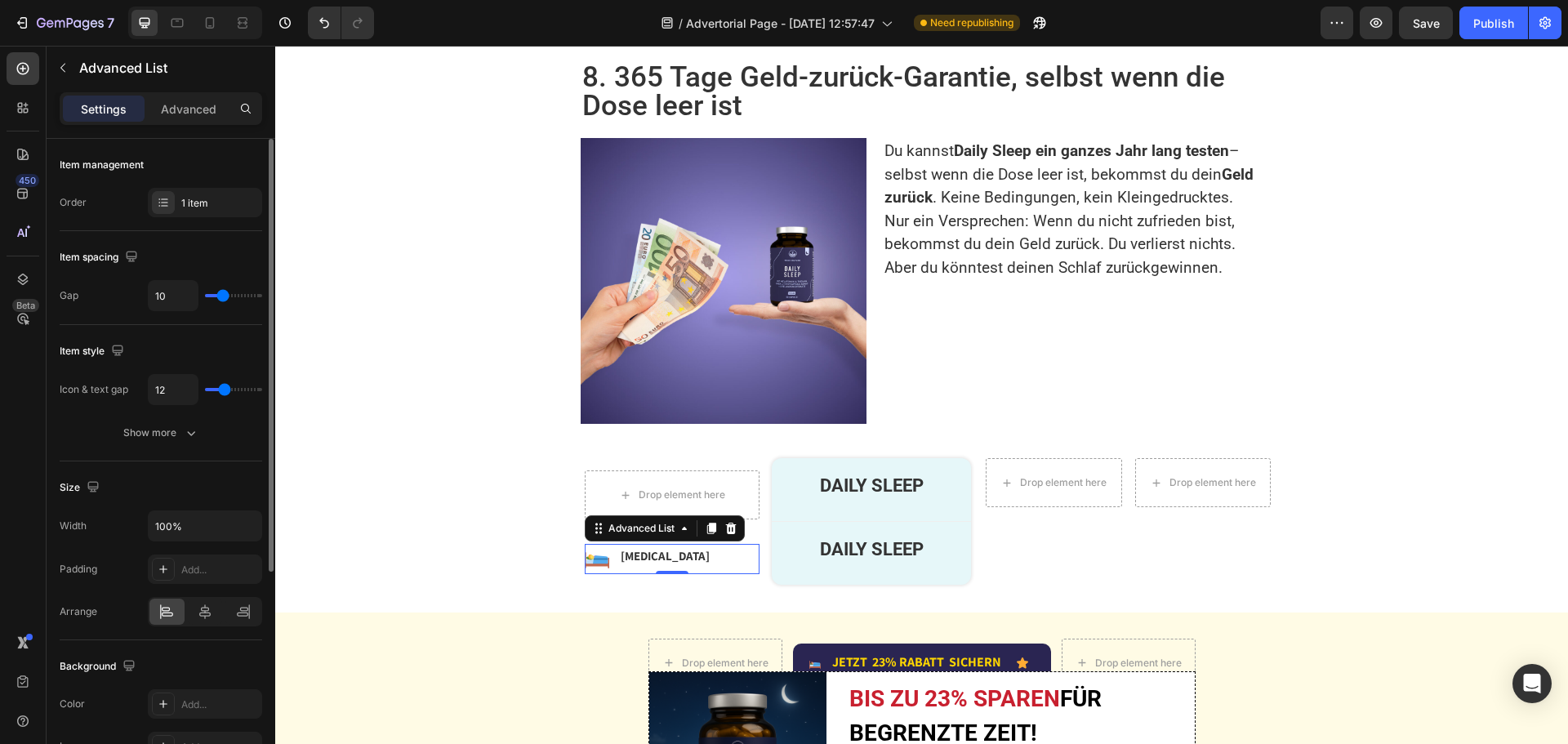
type input "9"
type input "8"
type input "6"
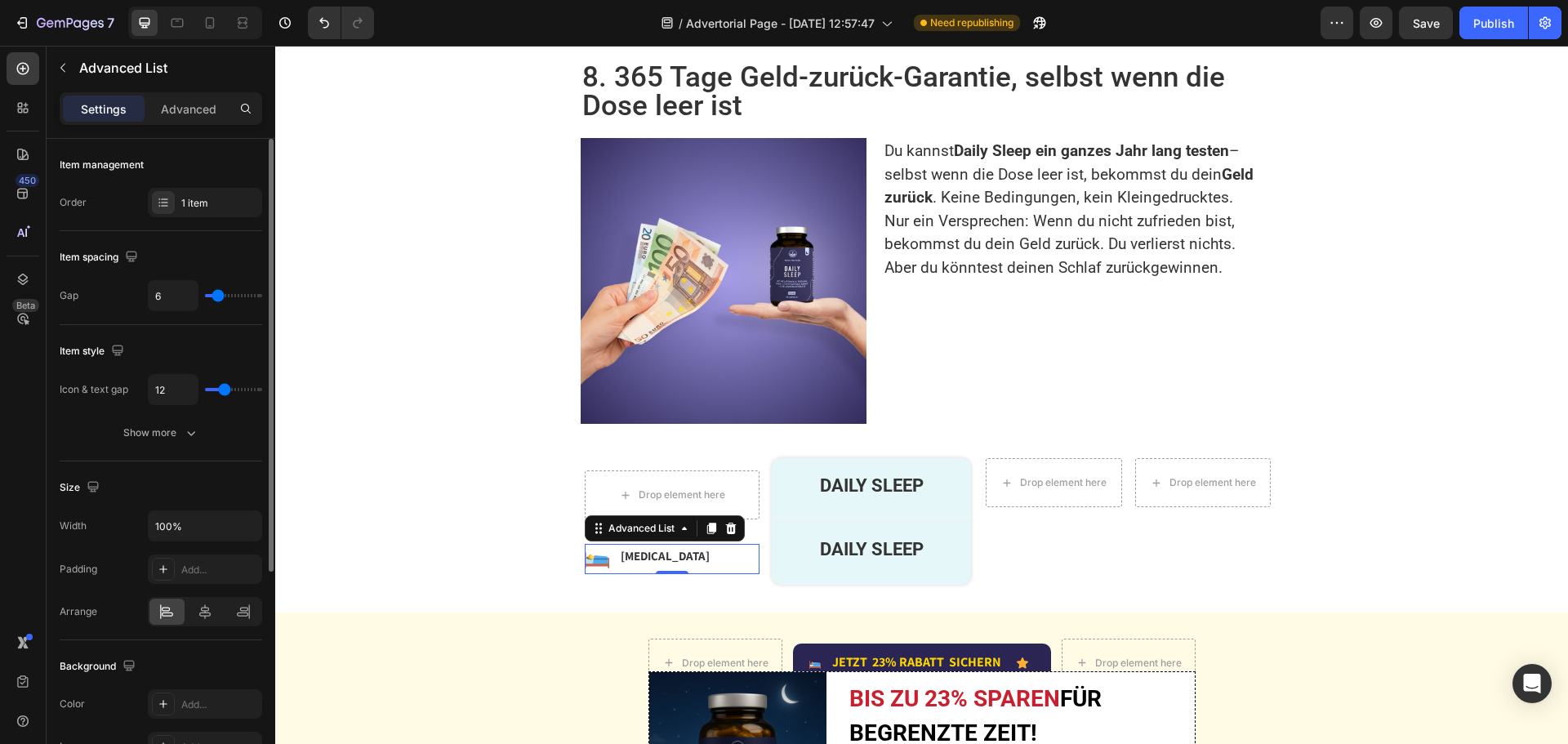
type input "5"
type input "4"
drag, startPoint x: 223, startPoint y: 291, endPoint x: 203, endPoint y: 291, distance: 20.0
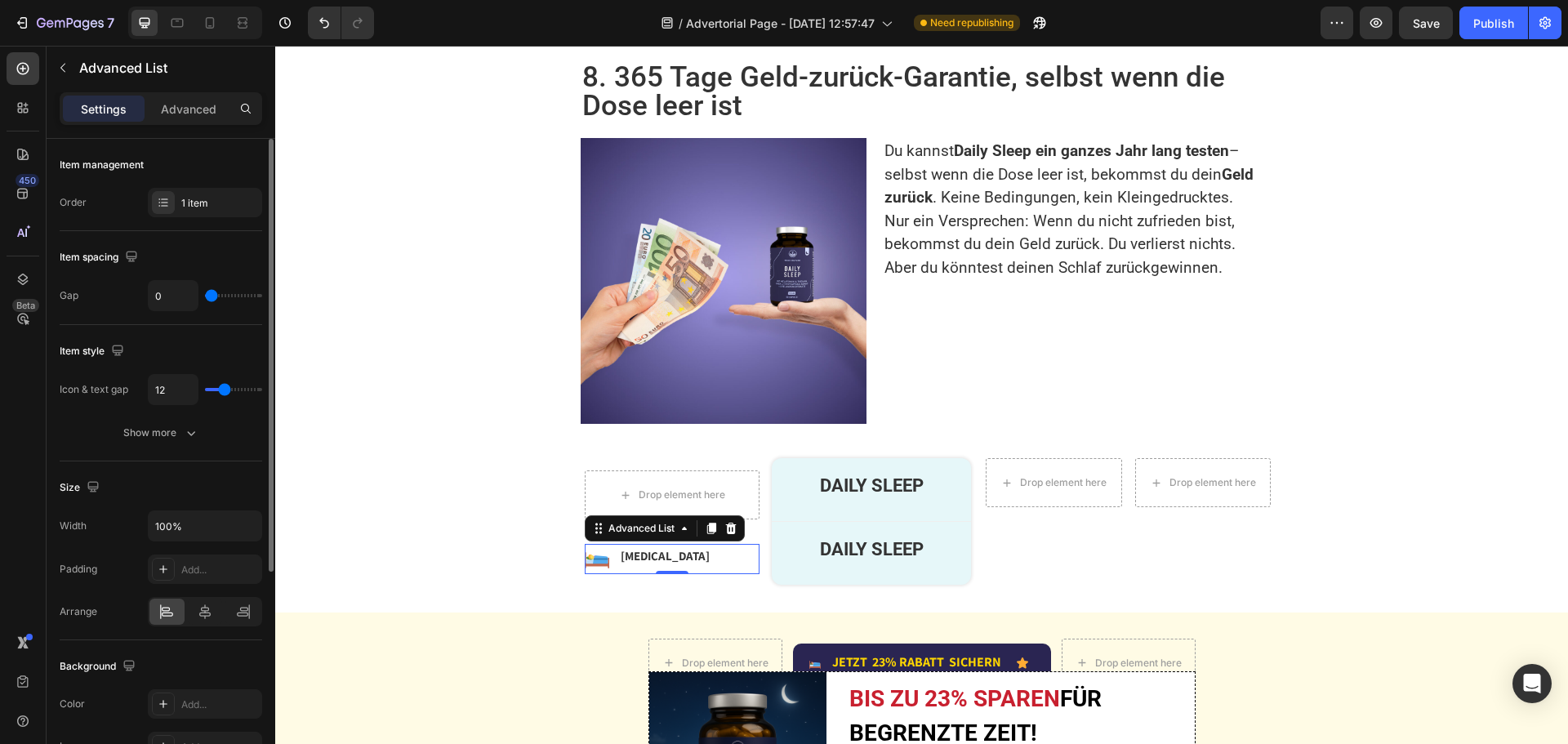
click at [205, 294] on input "range" at bounding box center [233, 295] width 57 height 3
drag, startPoint x: 217, startPoint y: 383, endPoint x: 196, endPoint y: 383, distance: 21.0
click at [196, 383] on div "12" at bounding box center [205, 389] width 115 height 31
drag, startPoint x: 224, startPoint y: 384, endPoint x: 211, endPoint y: 388, distance: 13.6
click at [211, 388] on input "range" at bounding box center [233, 389] width 57 height 3
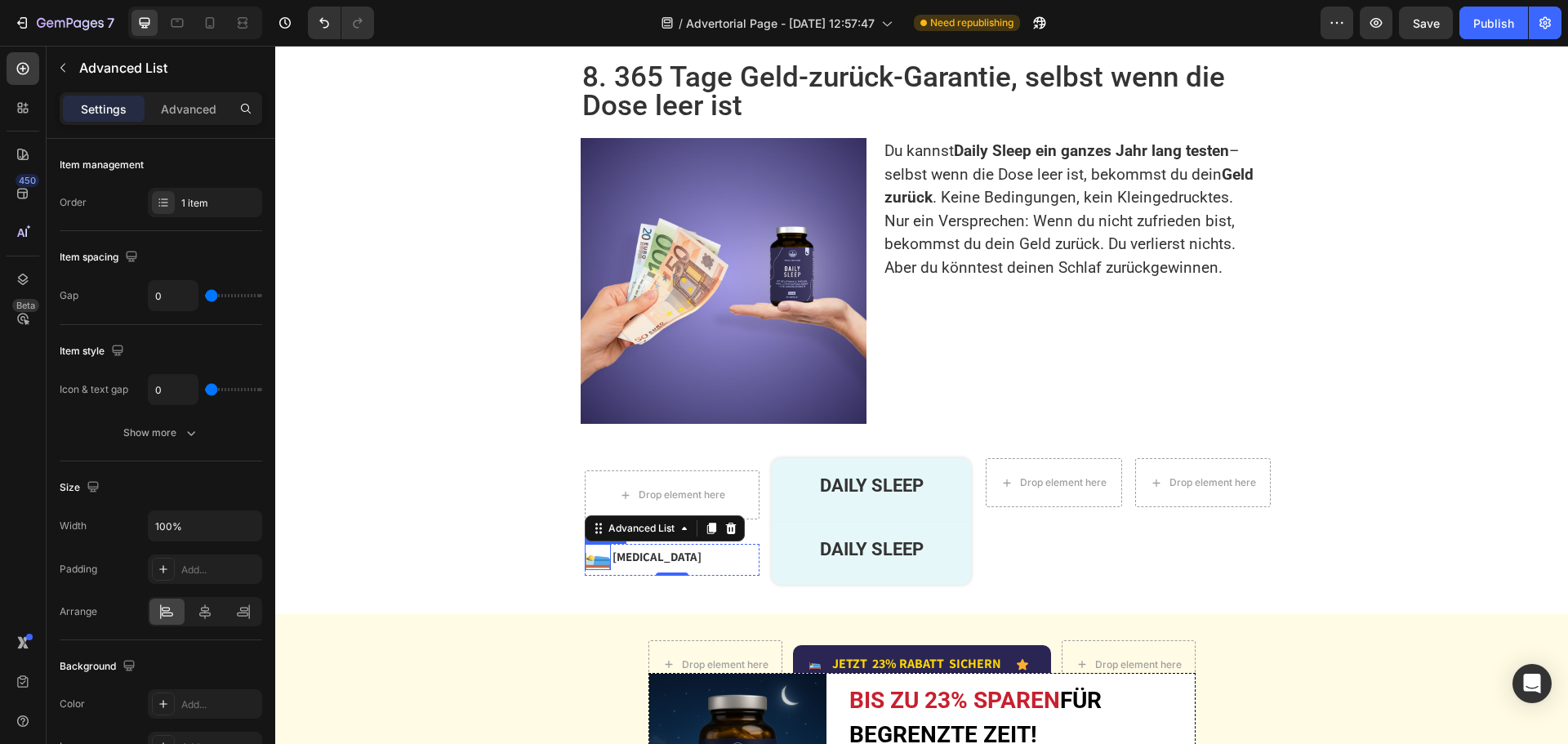
click at [596, 544] on img at bounding box center [598, 557] width 26 height 26
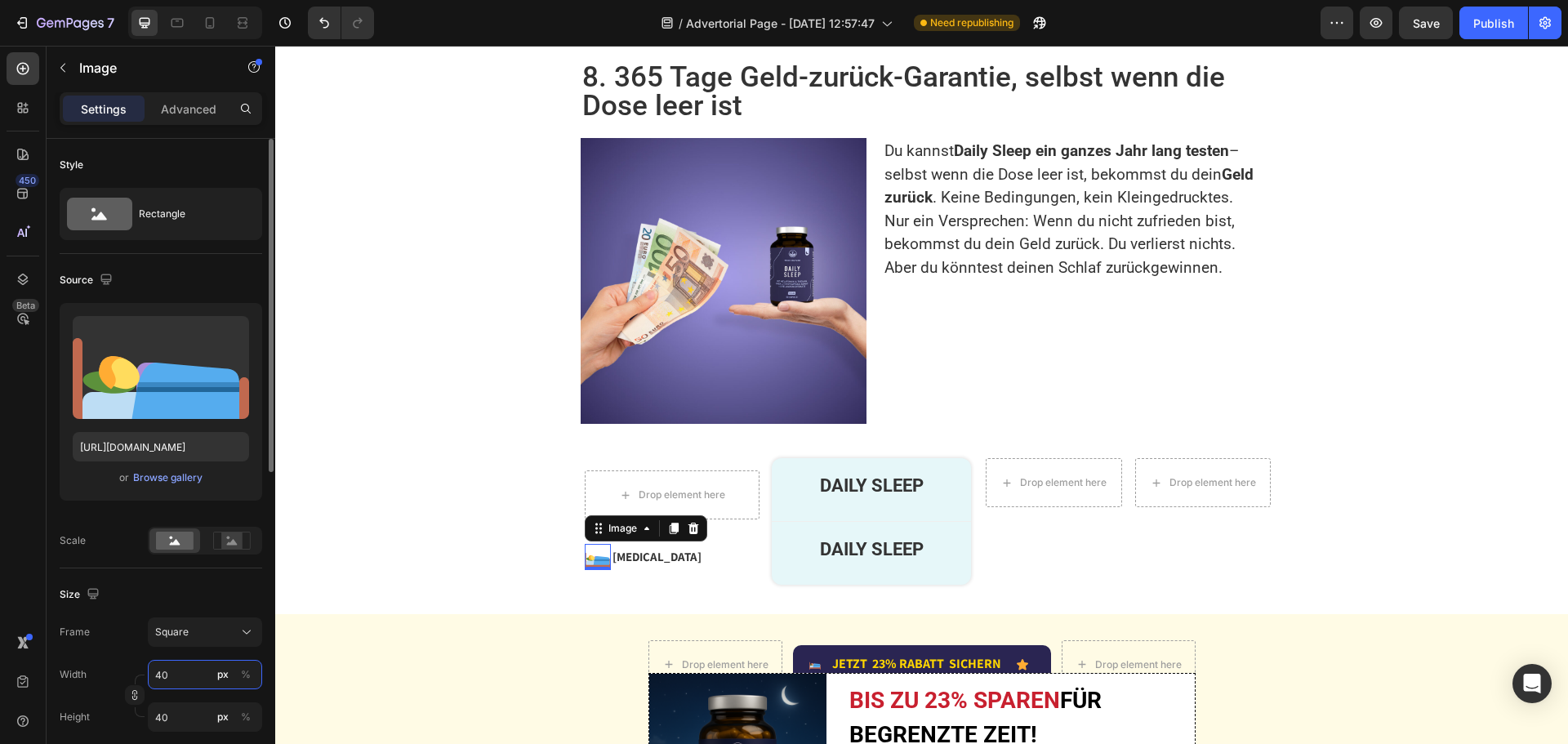
click at [187, 672] on input "40" at bounding box center [205, 675] width 115 height 30
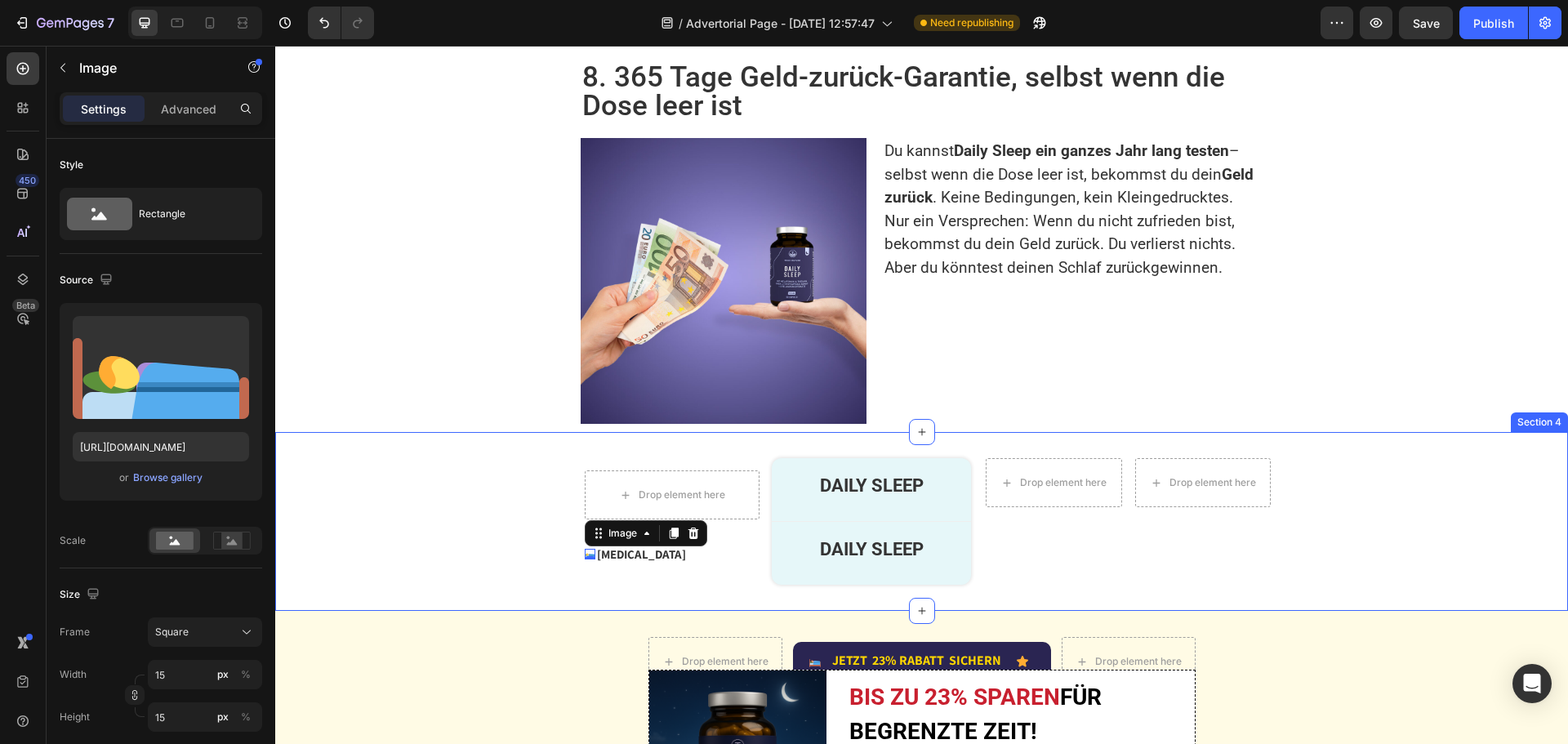
click at [450, 487] on div "Drop element here Row Image 0 Melatonin Text Block Advanced List Row Row DAILY …" at bounding box center [922, 520] width 1293 height 126
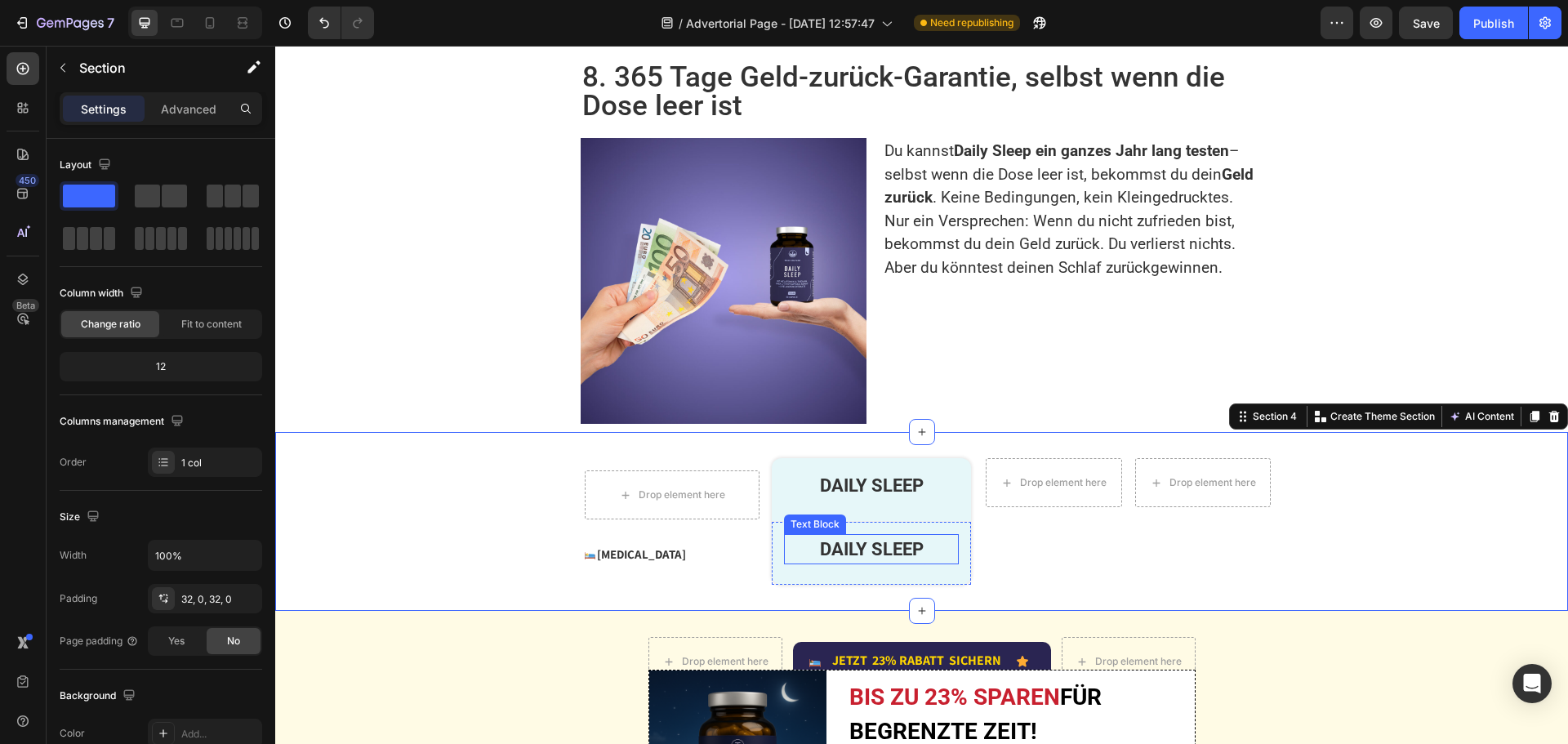
click at [849, 535] on p "DAILY SLEEP" at bounding box center [871, 549] width 172 height 27
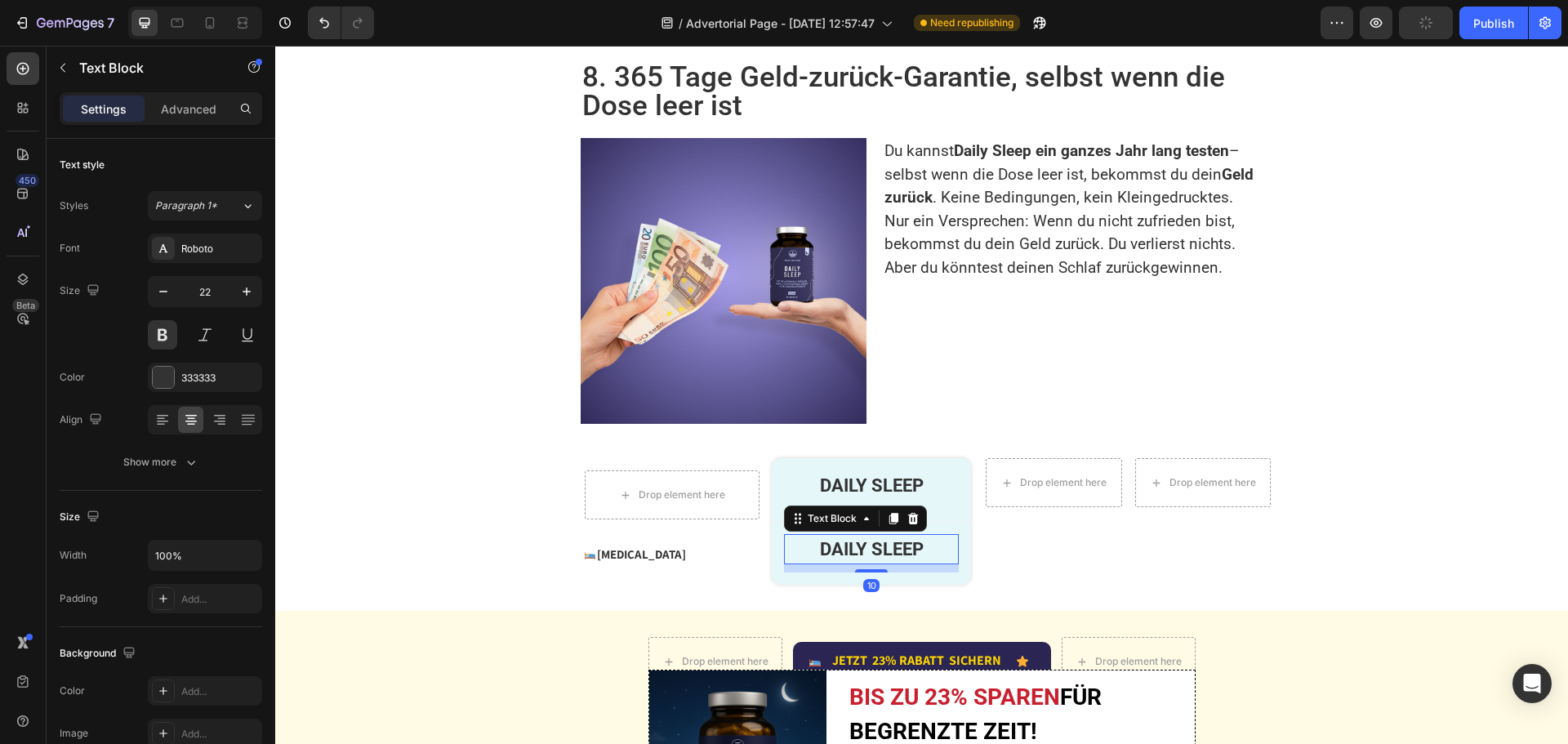
click at [848, 535] on p "DAILY SLEEP" at bounding box center [871, 549] width 172 height 27
click at [168, 292] on icon "button" at bounding box center [163, 291] width 17 height 16
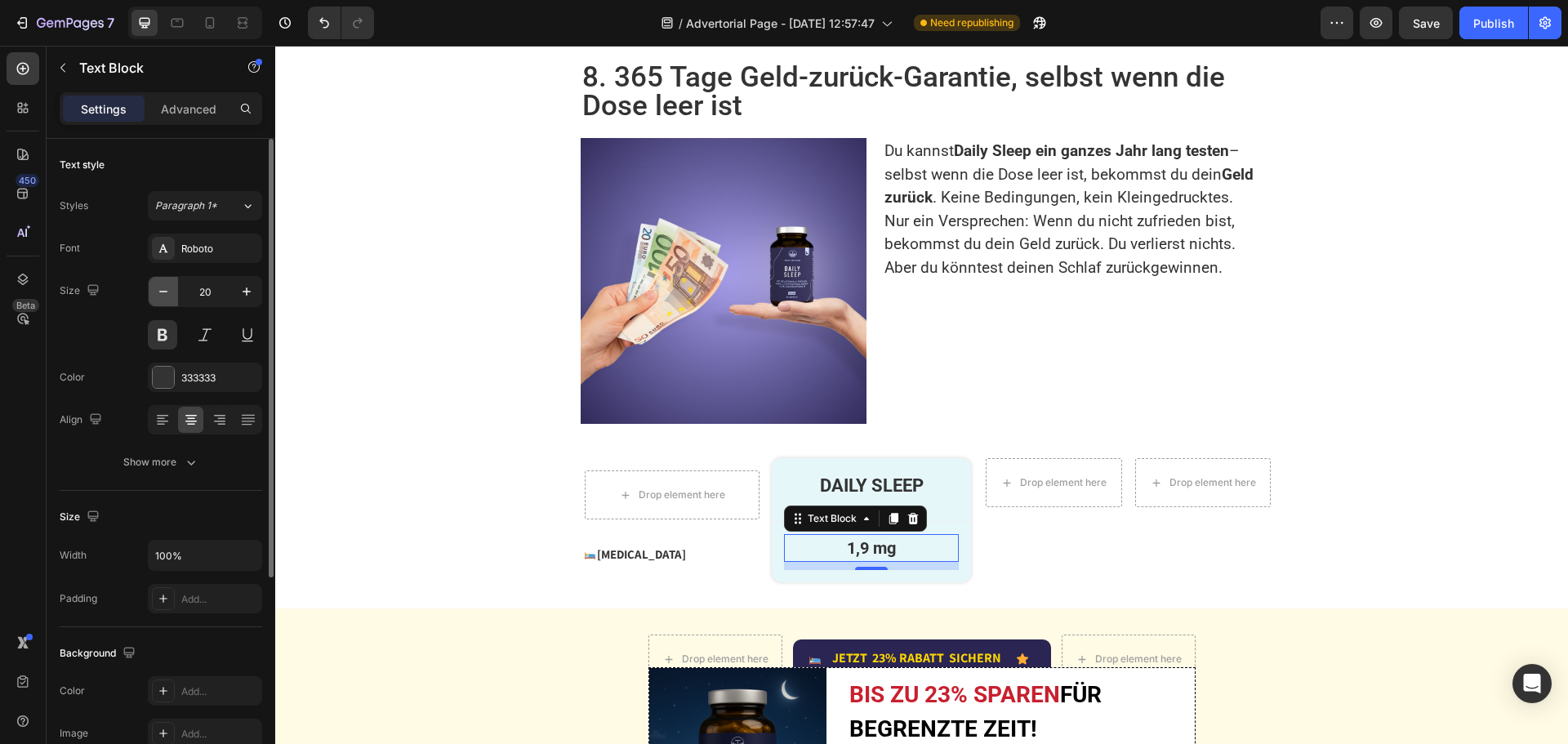
click at [168, 292] on icon "button" at bounding box center [163, 291] width 17 height 16
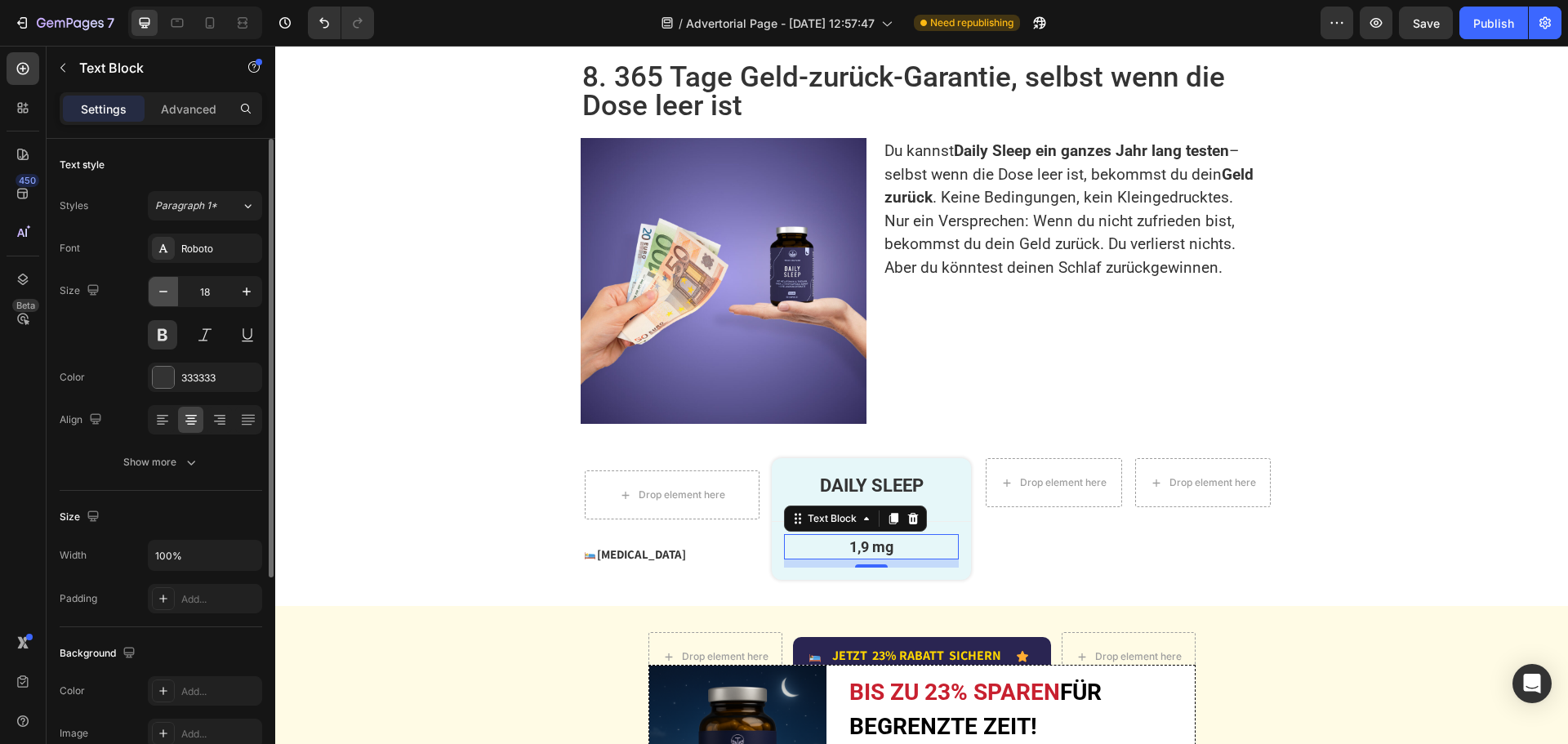
click at [168, 292] on icon "button" at bounding box center [163, 291] width 17 height 16
drag, startPoint x: 251, startPoint y: 287, endPoint x: 243, endPoint y: 308, distance: 22.5
click at [251, 286] on icon "button" at bounding box center [247, 291] width 17 height 16
click at [176, 458] on div "Show more" at bounding box center [161, 462] width 76 height 16
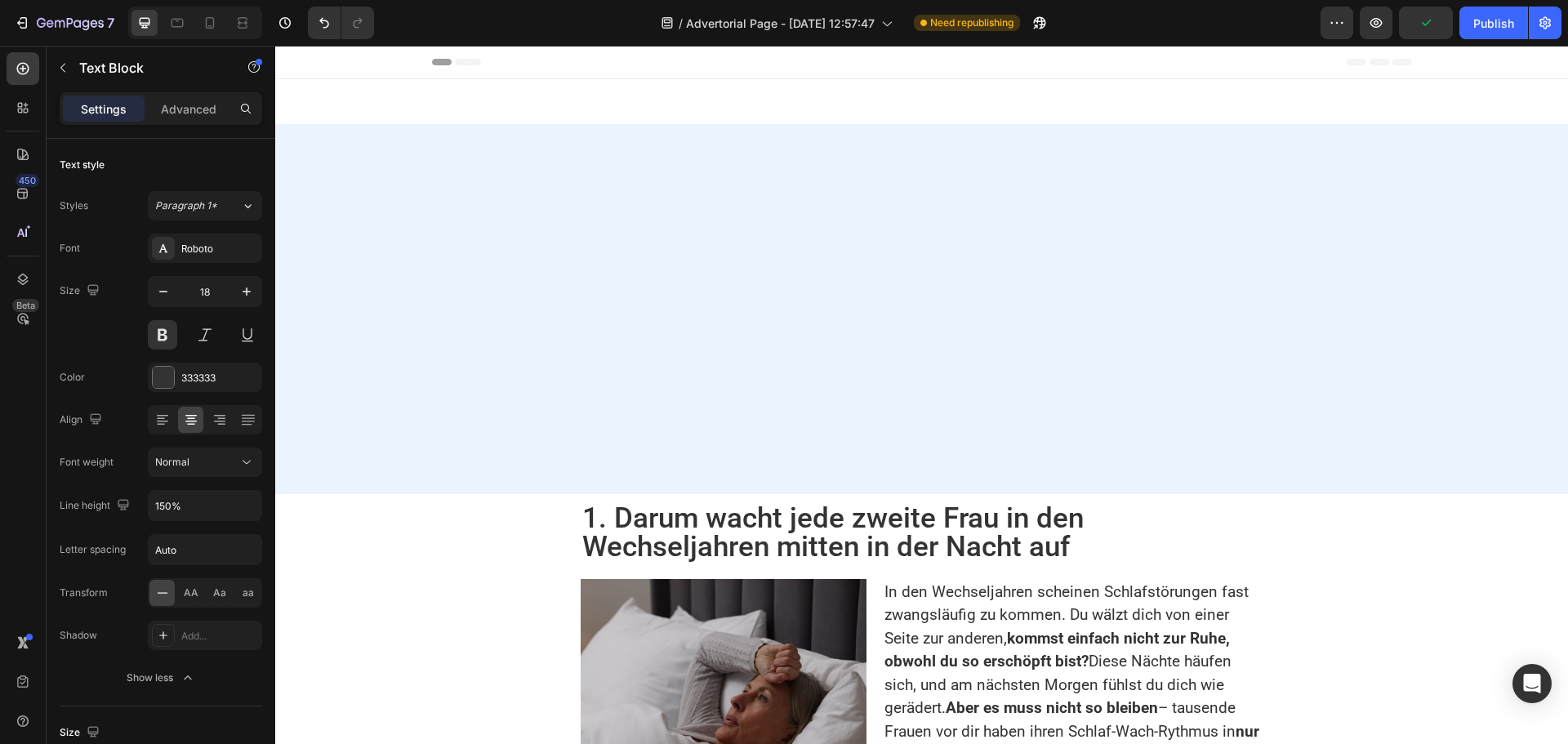
scroll to position [3430, 0]
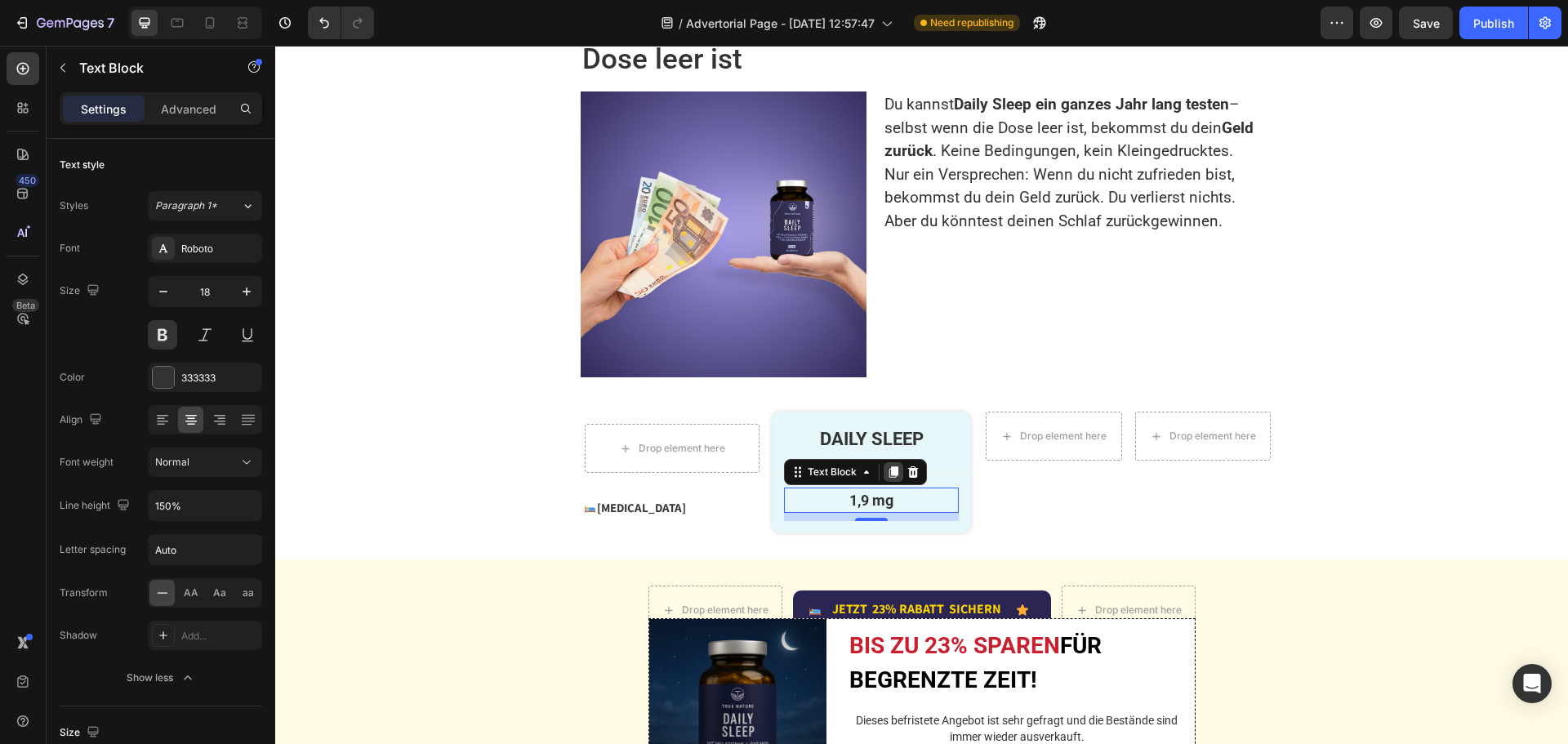
click at [887, 478] on icon at bounding box center [894, 472] width 13 height 13
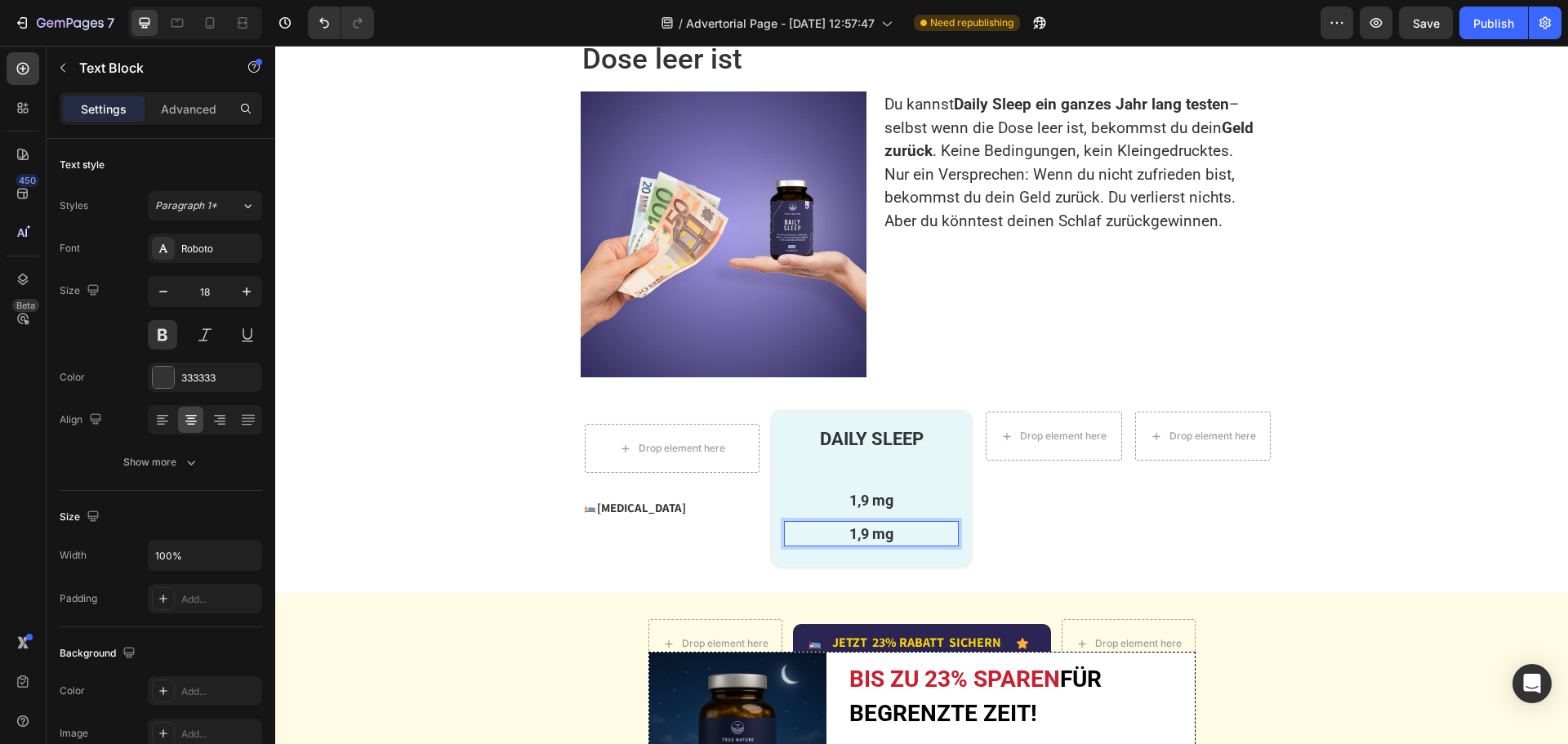
click at [861, 542] on p "1,9 mg" at bounding box center [871, 533] width 172 height 22
click at [160, 291] on icon "button" at bounding box center [163, 291] width 8 height 2
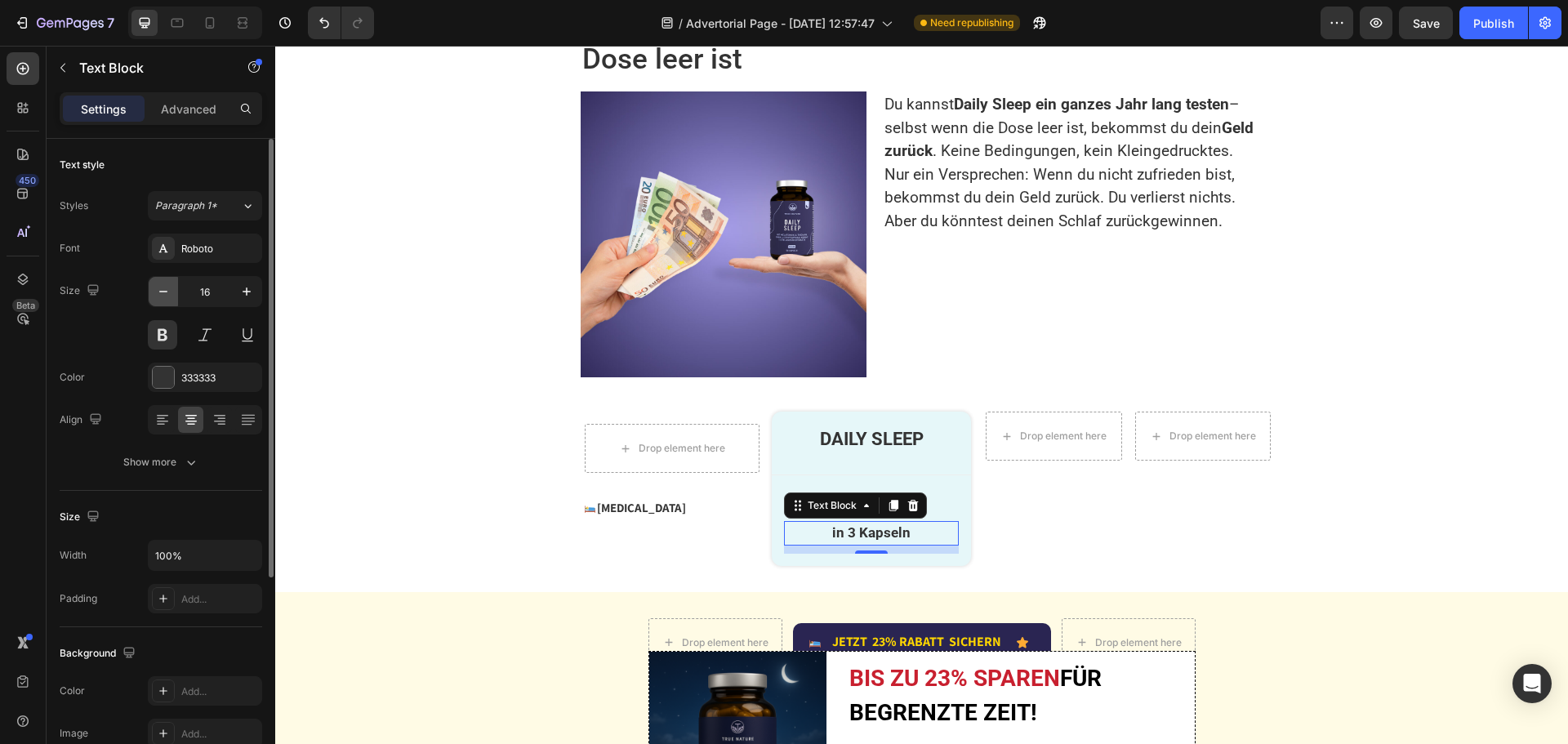
click at [160, 291] on icon "button" at bounding box center [163, 291] width 8 height 2
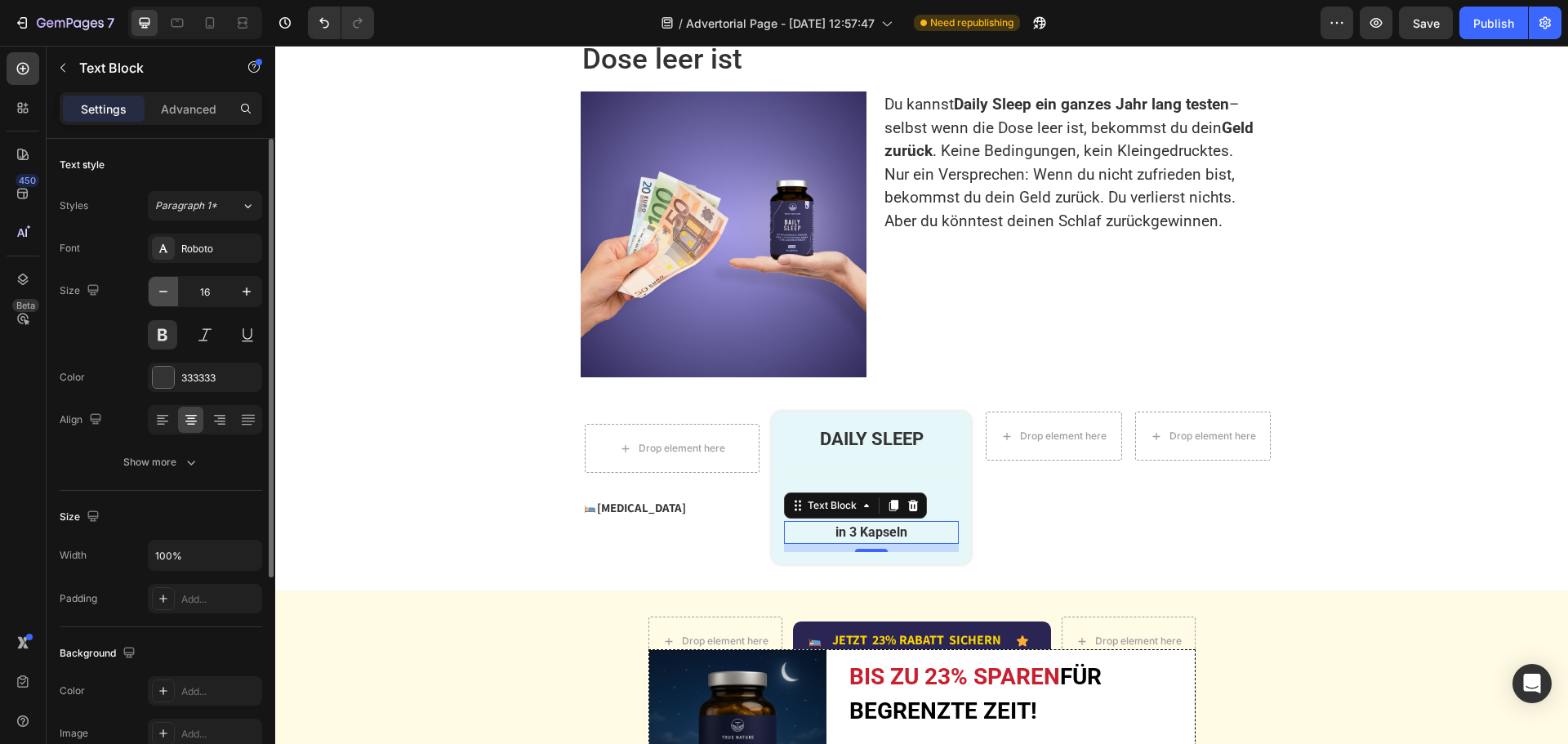
click at [160, 291] on icon "button" at bounding box center [163, 291] width 8 height 2
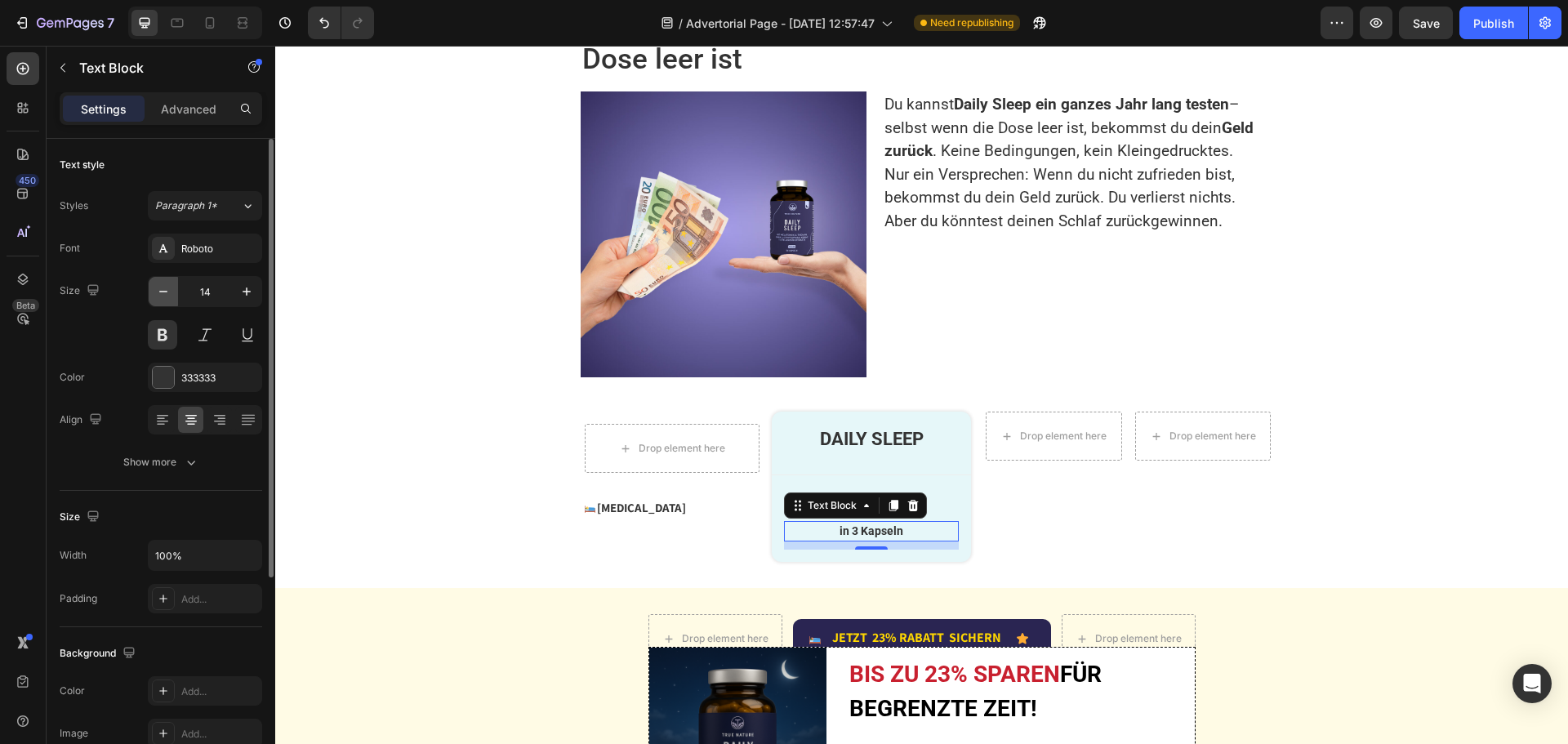
click at [160, 291] on icon "button" at bounding box center [163, 291] width 8 height 2
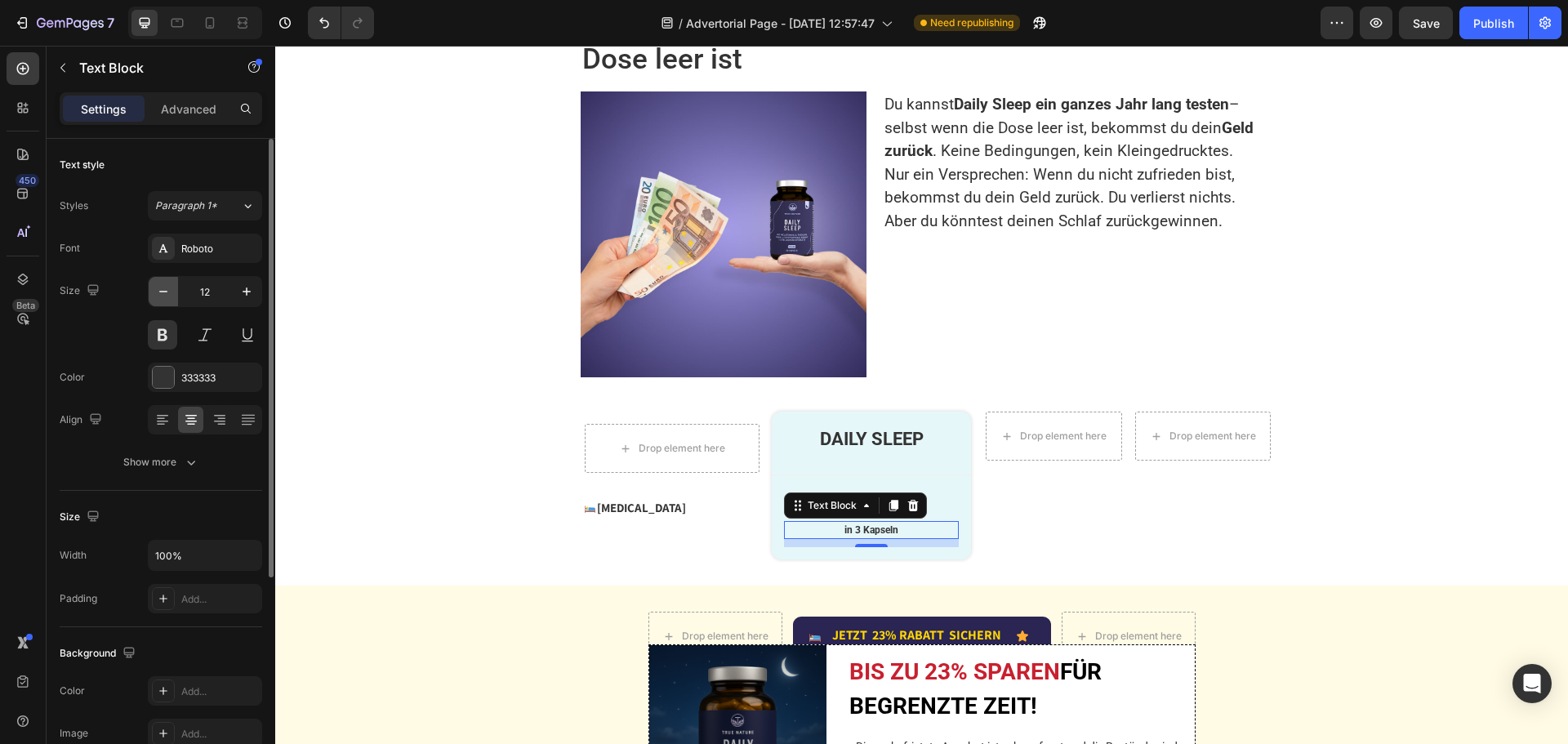
click at [159, 290] on icon "button" at bounding box center [163, 291] width 17 height 16
type input "11"
click at [201, 372] on div "333333" at bounding box center [205, 378] width 47 height 15
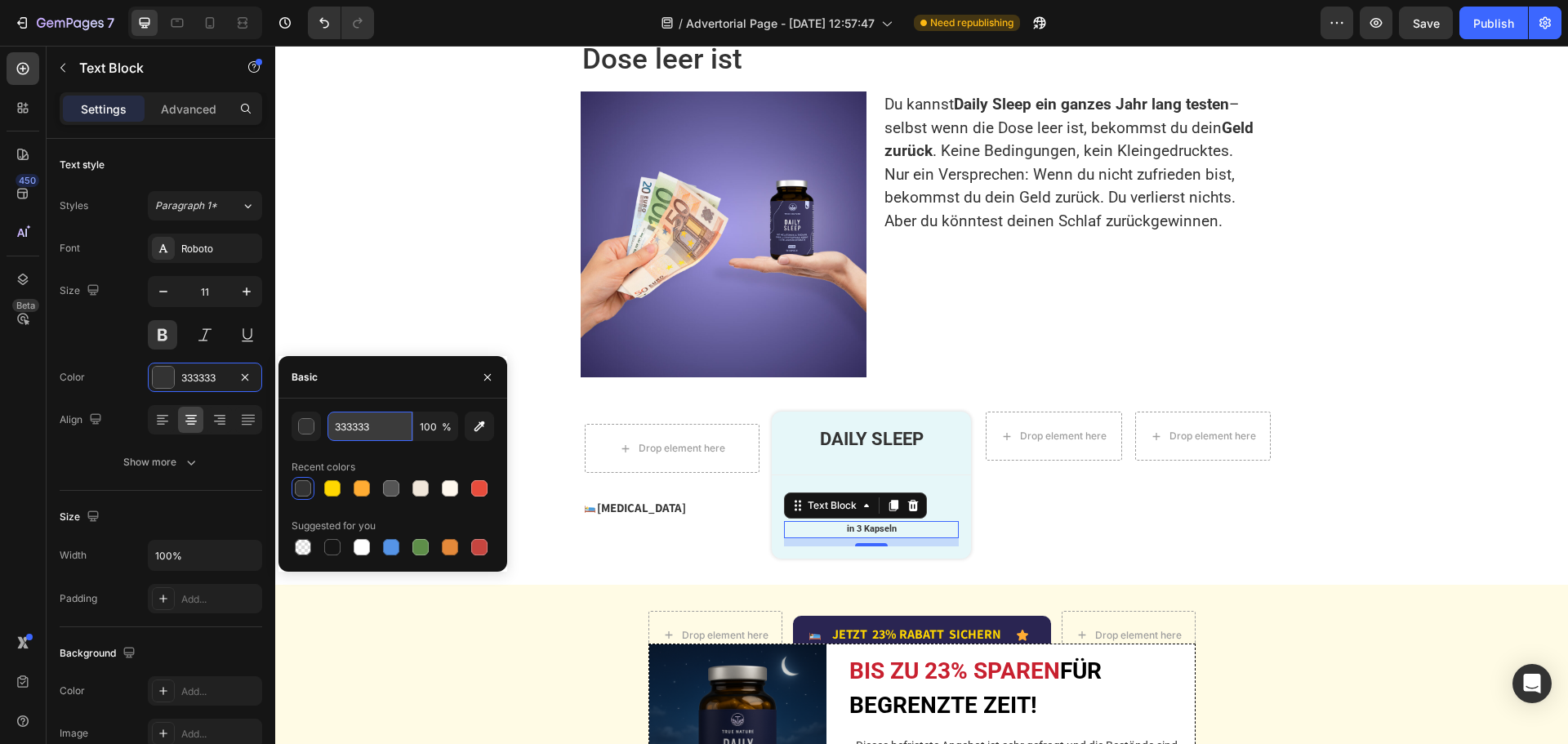
click at [377, 423] on input "333333" at bounding box center [370, 426] width 85 height 30
paste input "rgb(85, 85, 85)"
type input "rgb(85, 85, 85)"
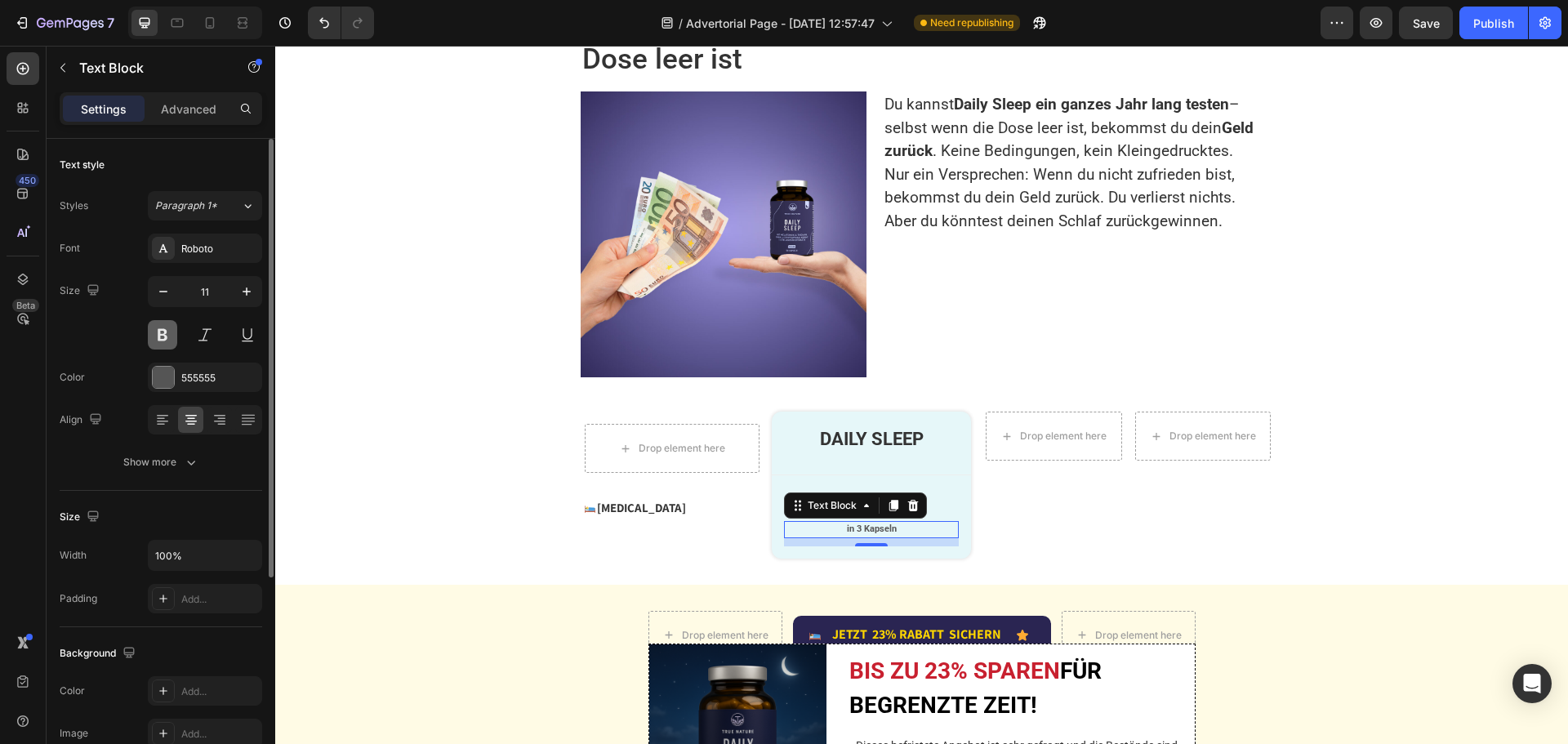
click at [158, 331] on button at bounding box center [163, 335] width 30 height 30
click at [188, 464] on icon "button" at bounding box center [191, 462] width 17 height 16
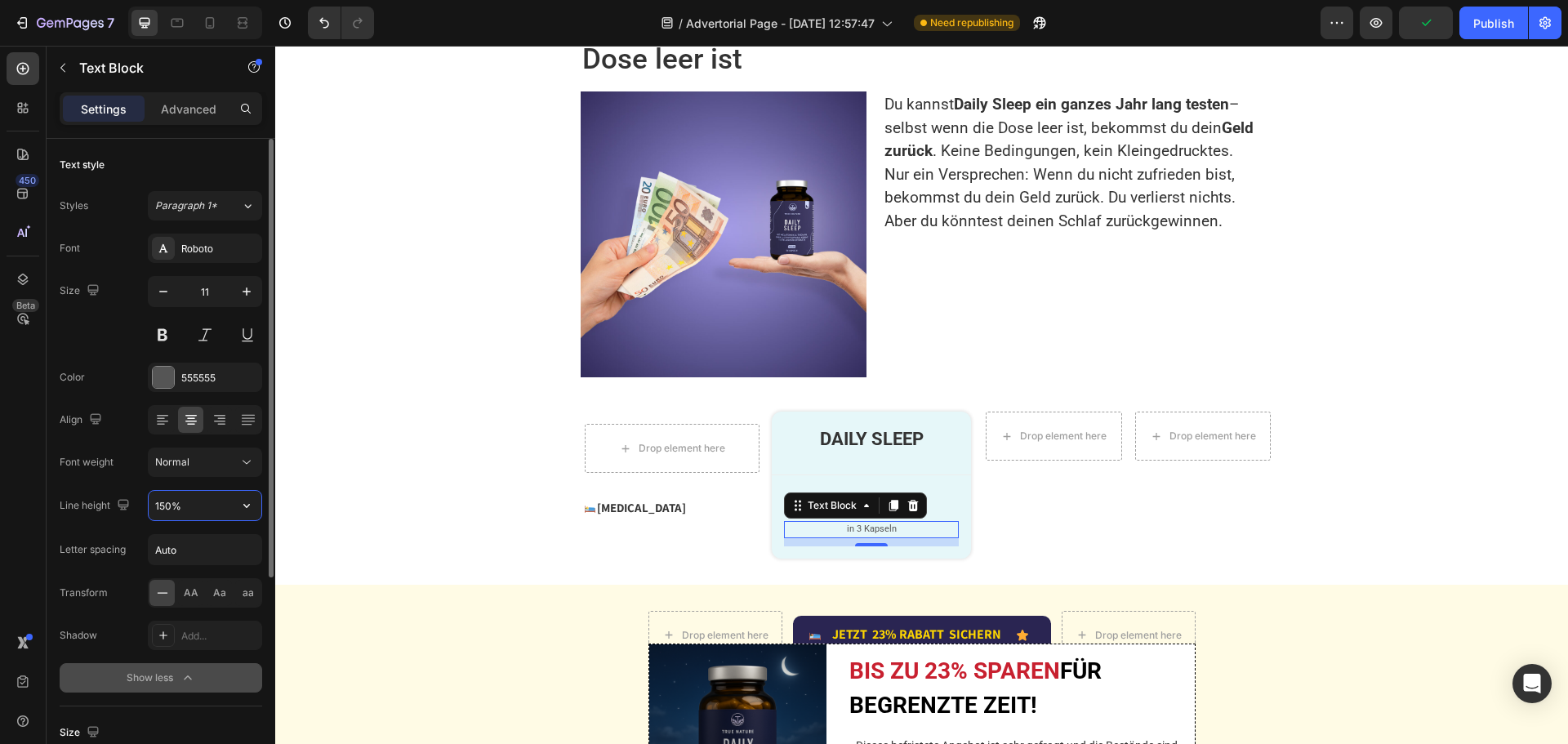
click at [170, 501] on input "150%" at bounding box center [205, 506] width 113 height 30
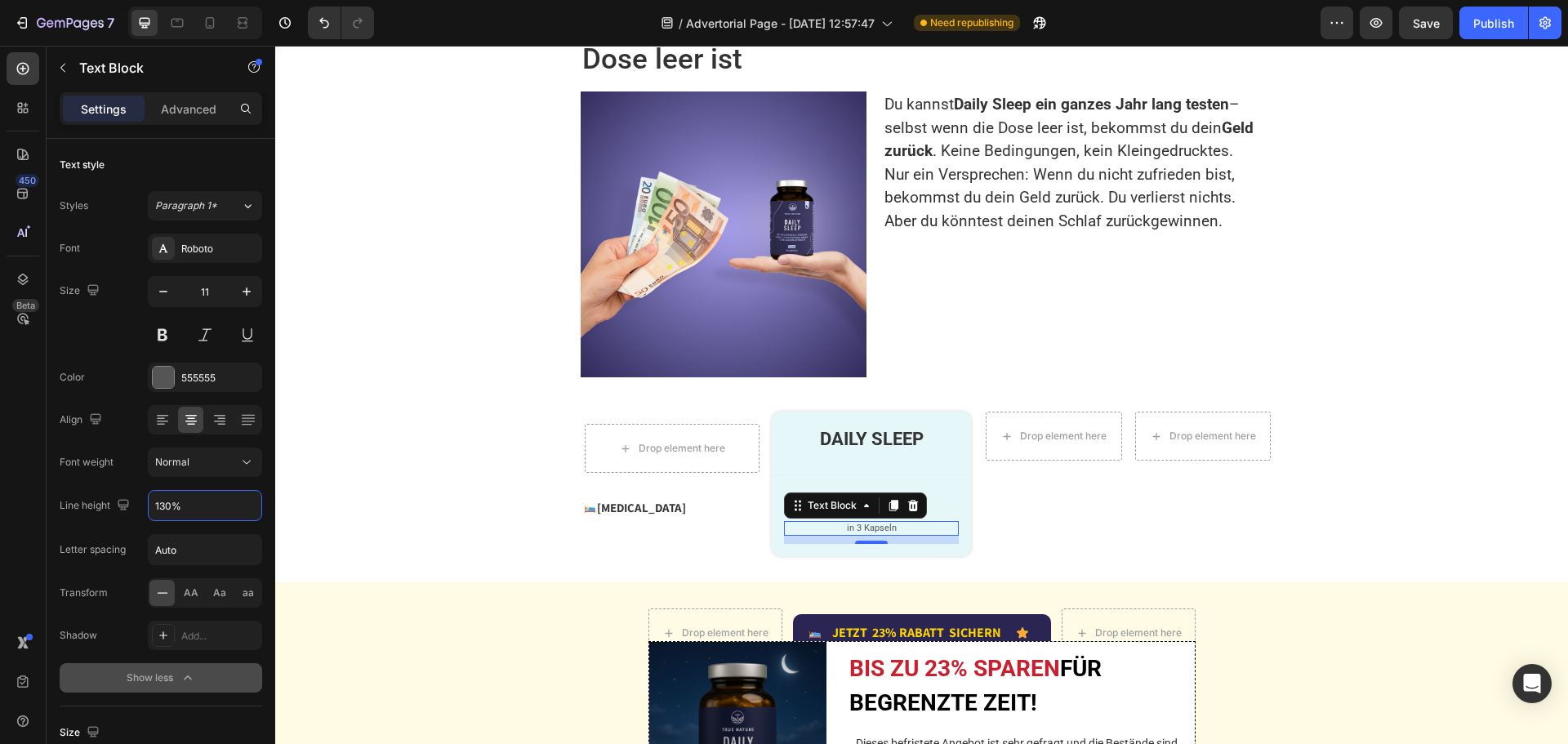
type input "130%"
click at [182, 104] on p "Advanced" at bounding box center [188, 109] width 55 height 17
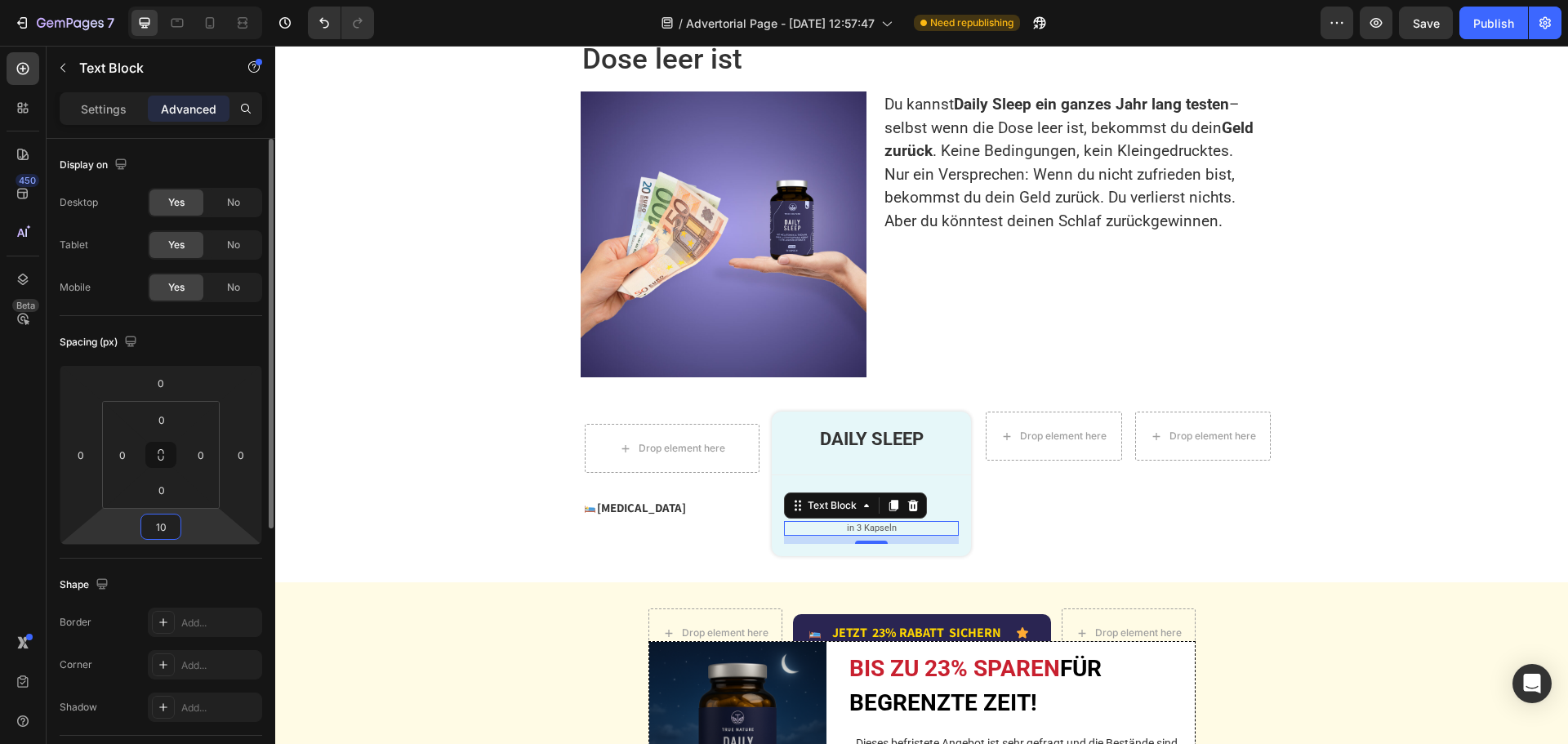
click at [174, 525] on input "10" at bounding box center [161, 526] width 33 height 25
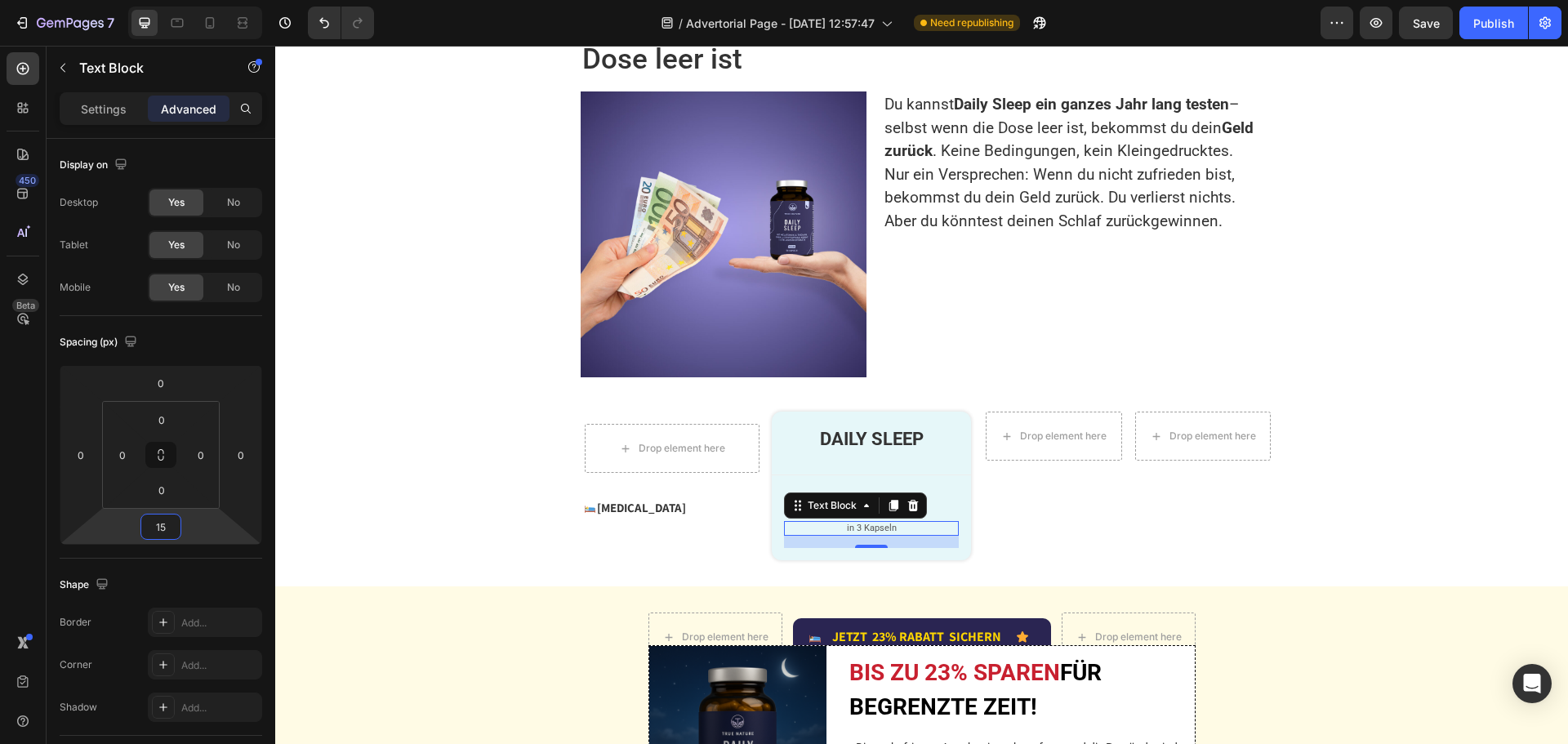
type input "15"
click at [772, 522] on div "1,9 mg Text Block in 3 Kapseln Text Block 15 Row" at bounding box center [871, 517] width 199 height 85
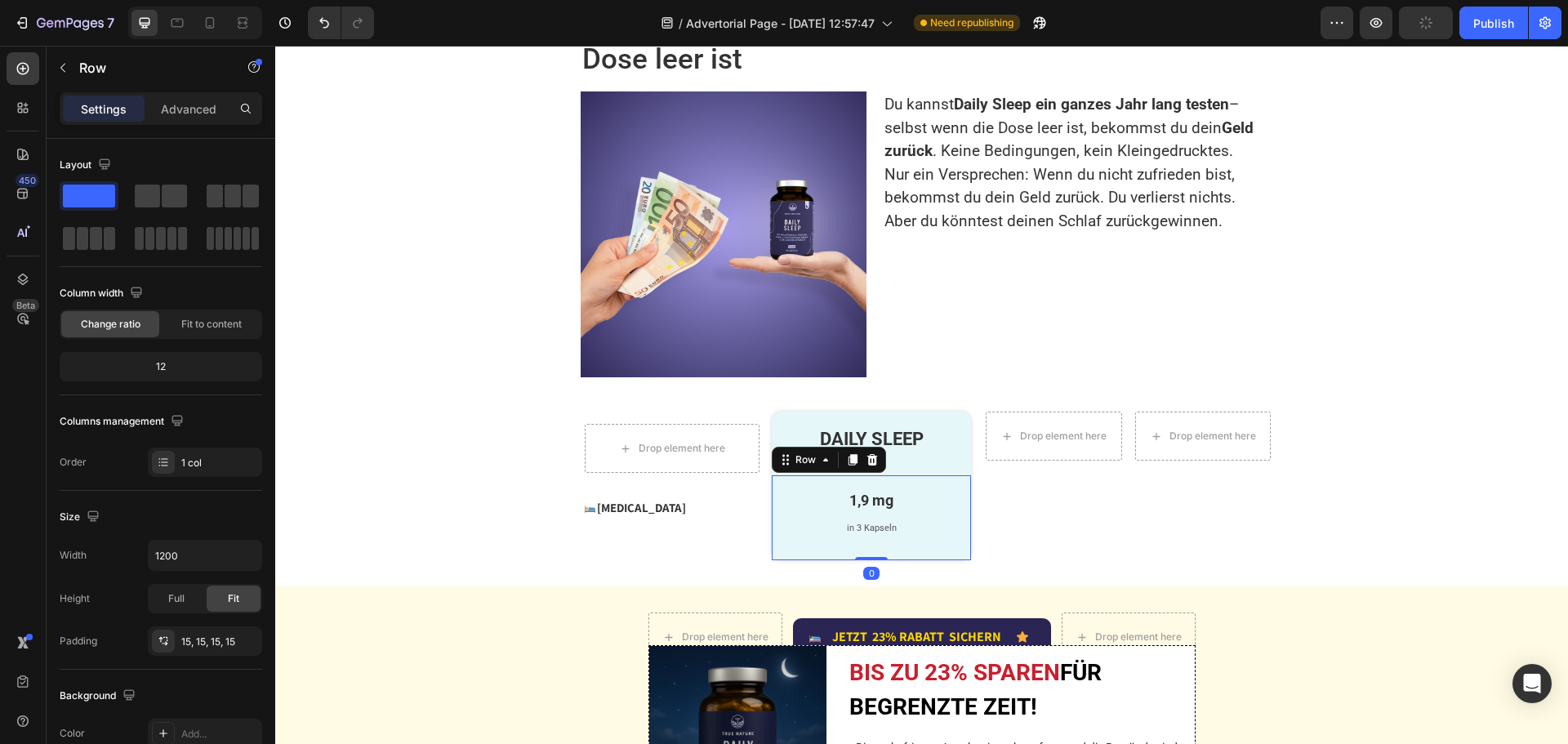
click at [180, 94] on div "Settings Advanced" at bounding box center [160, 109] width 202 height 33
click at [189, 113] on p "Advanced" at bounding box center [188, 109] width 55 height 17
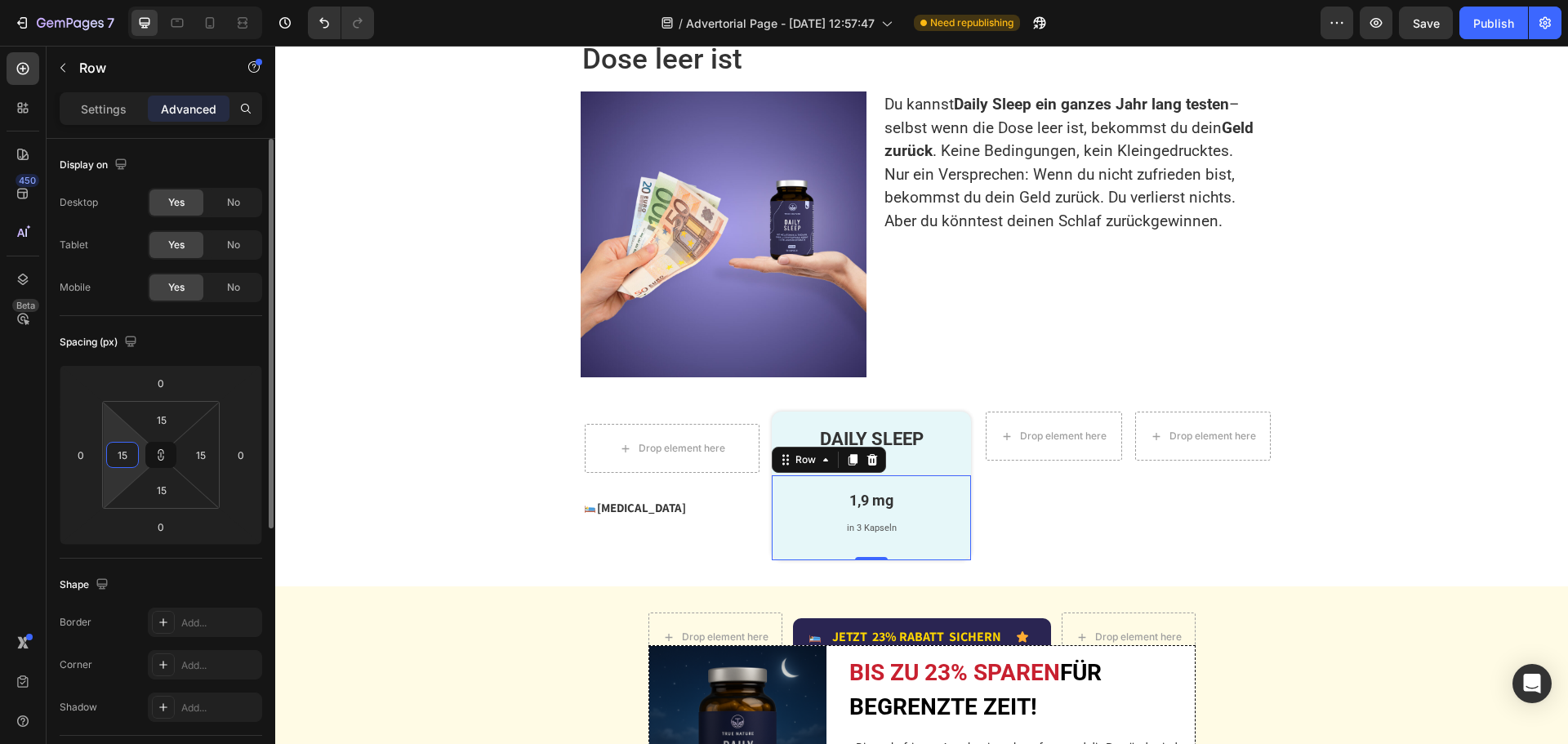
click at [130, 456] on input "15" at bounding box center [123, 454] width 25 height 25
type input "1"
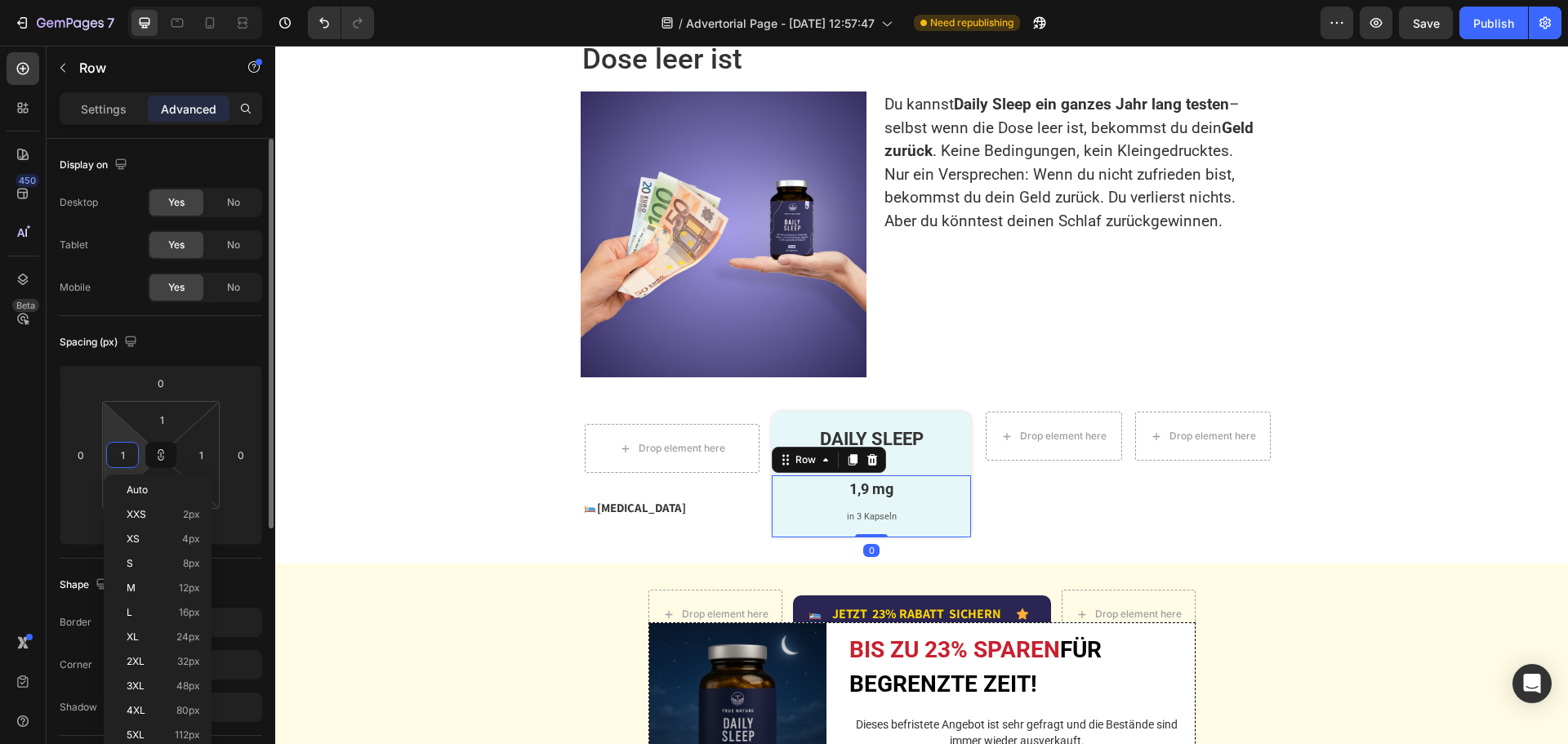
type input "10"
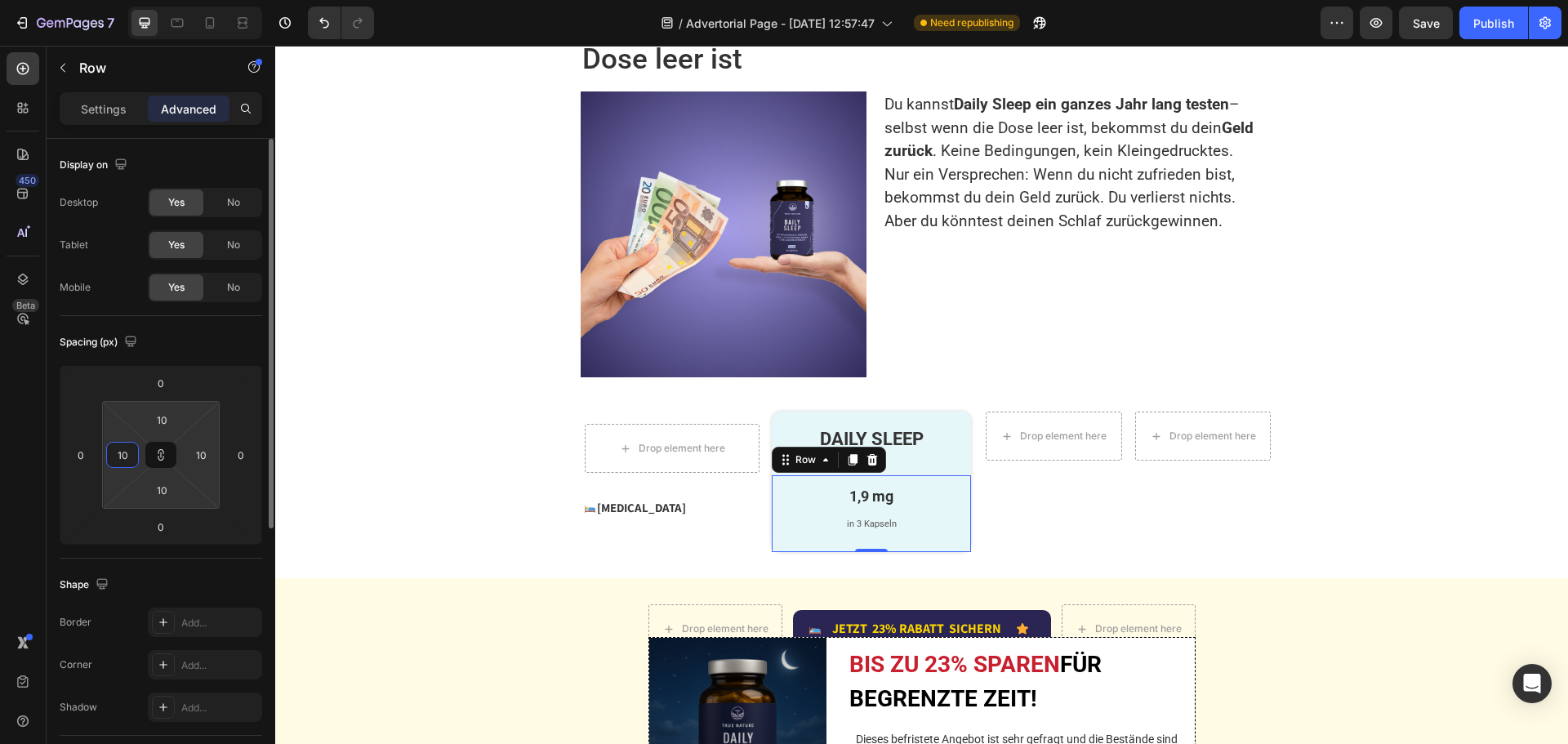
type input "1"
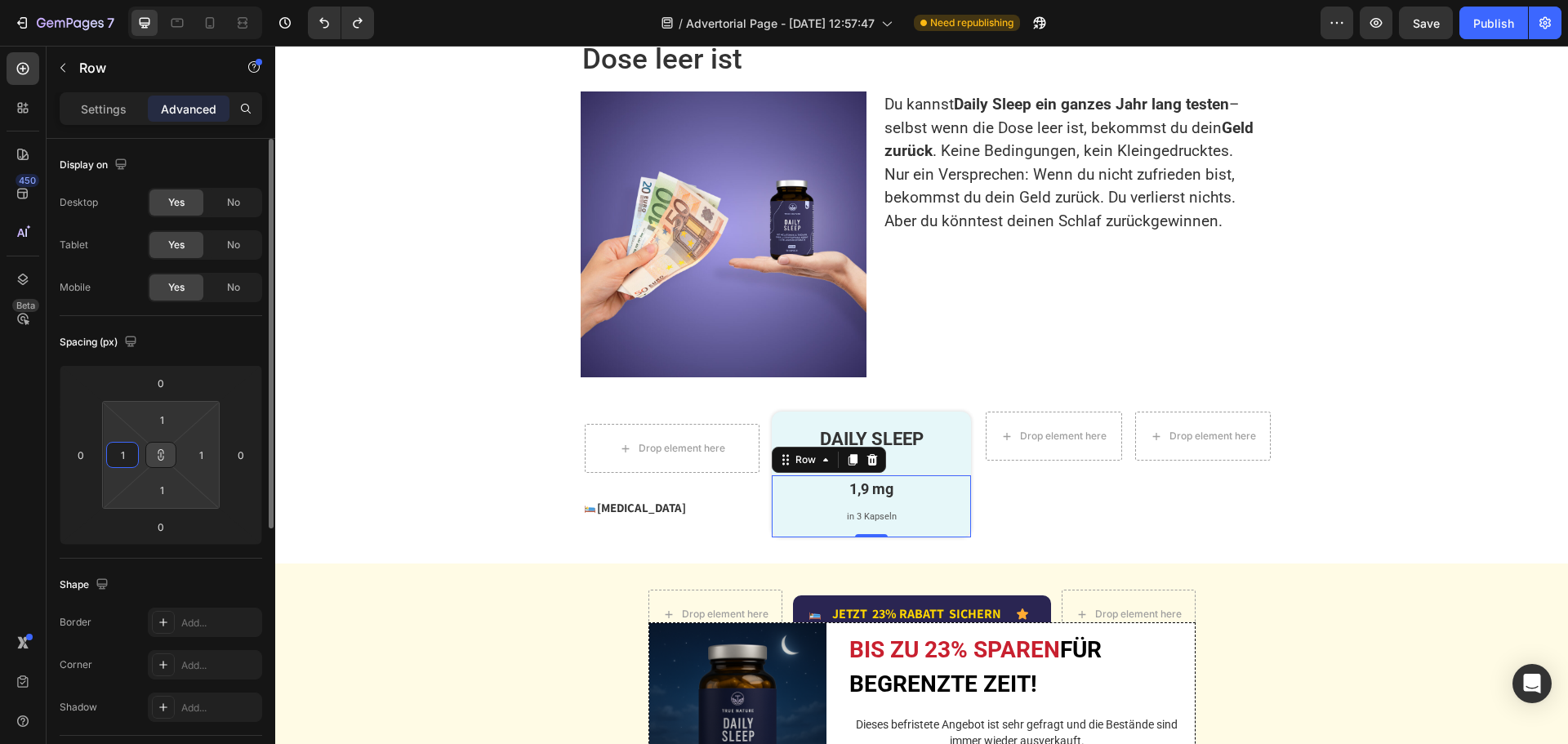
type input "15"
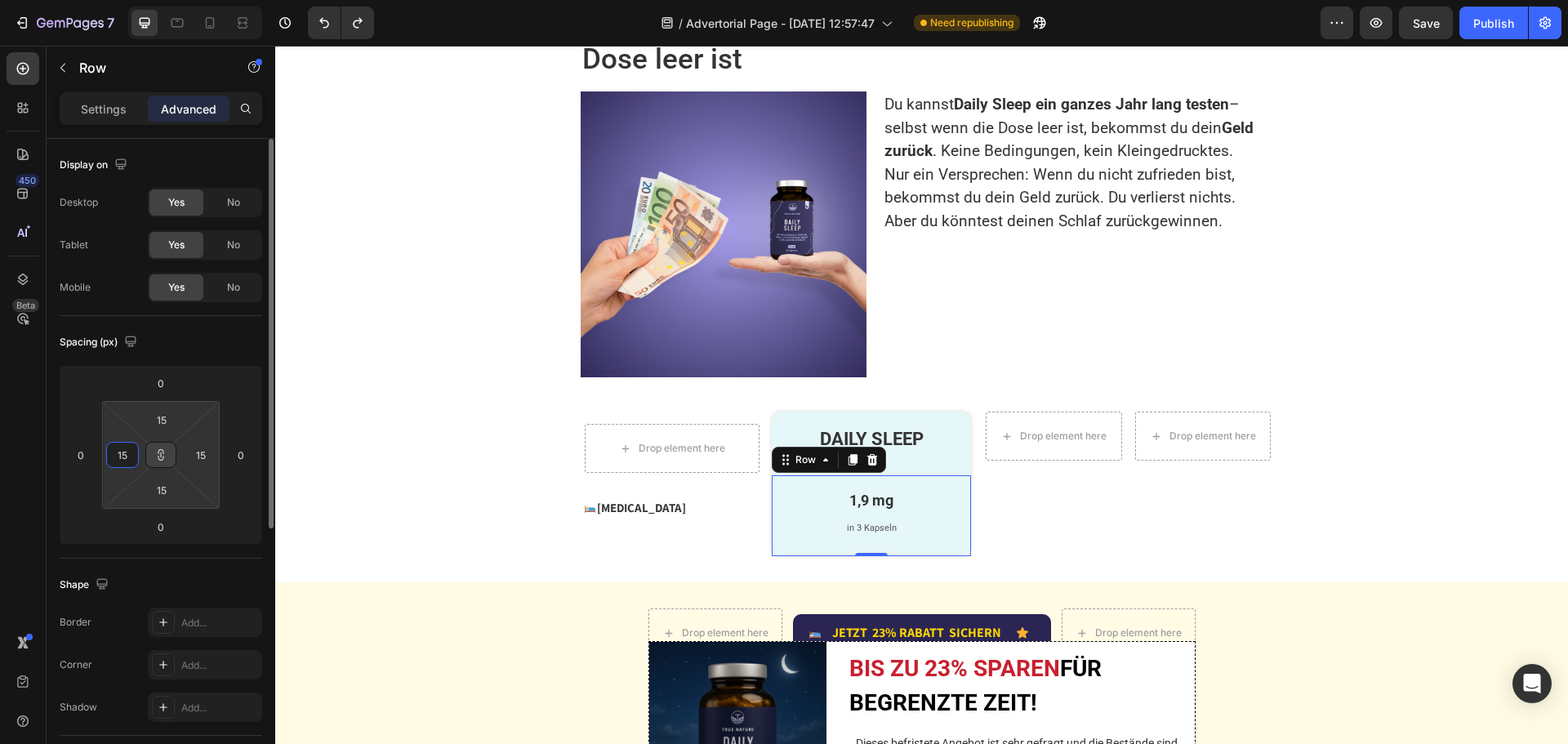
click at [158, 460] on icon at bounding box center [161, 454] width 13 height 13
click at [124, 464] on input "15" at bounding box center [123, 454] width 25 height 25
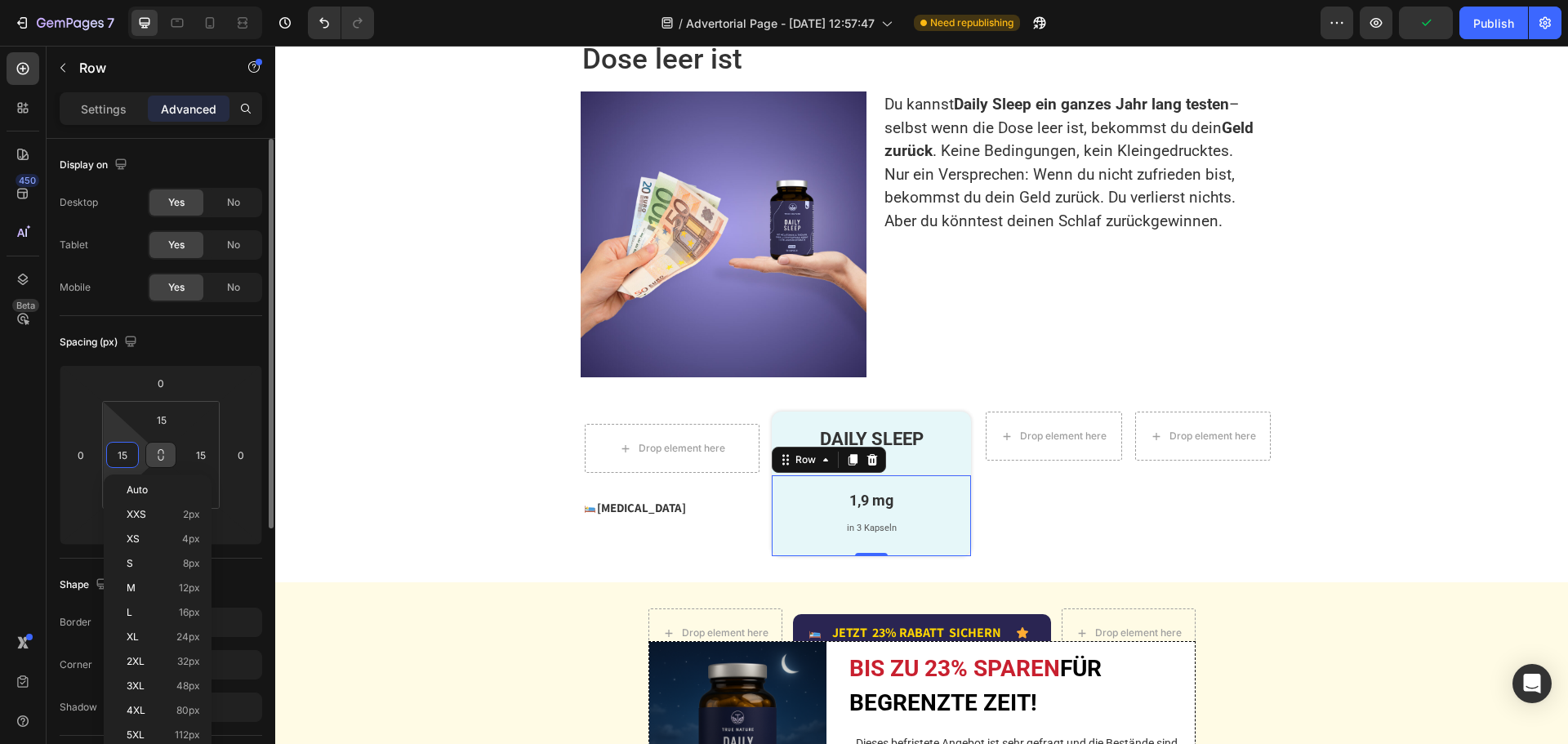
click at [124, 464] on input "15" at bounding box center [123, 454] width 25 height 25
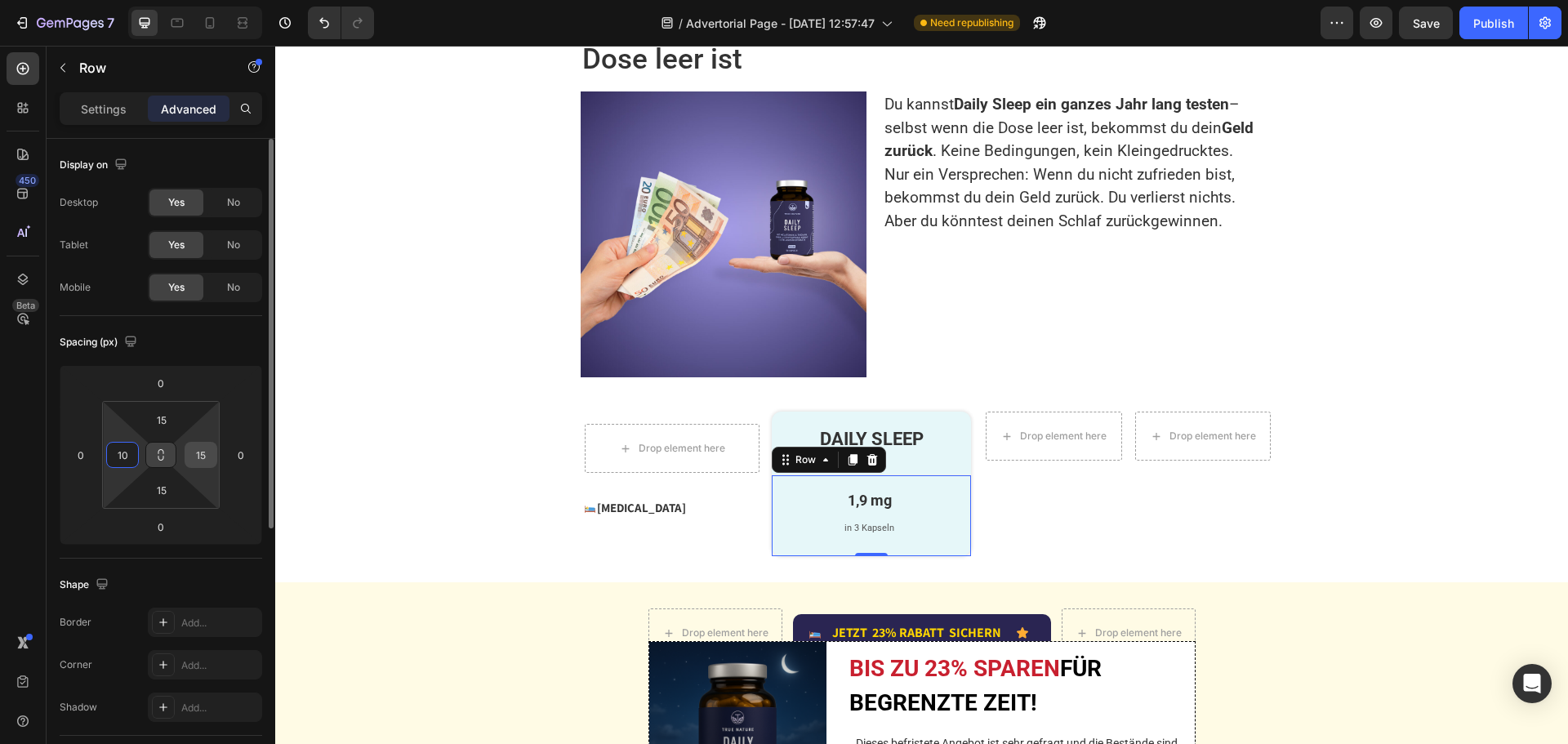
type input "10"
click at [202, 459] on input "15" at bounding box center [201, 454] width 25 height 25
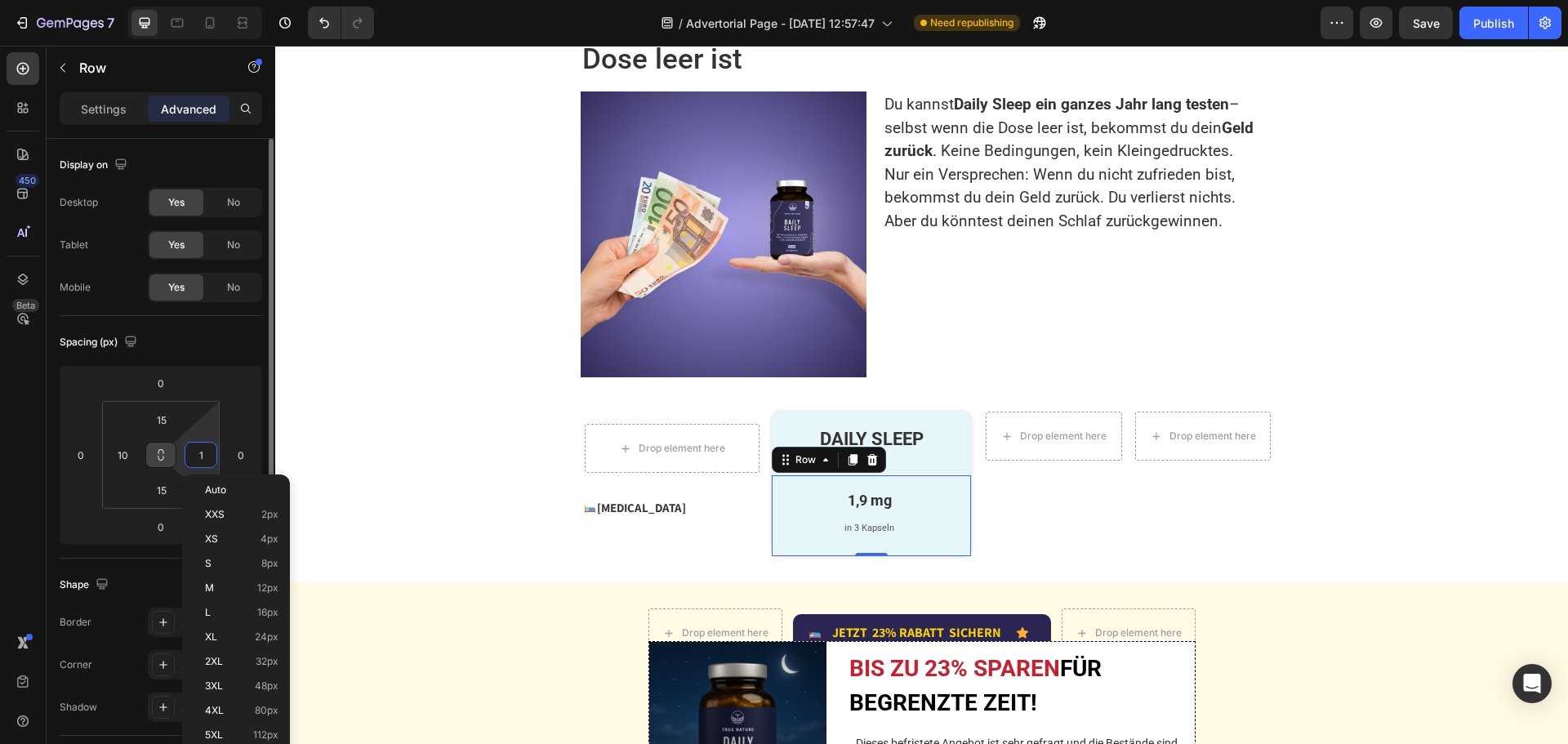
type input "10"
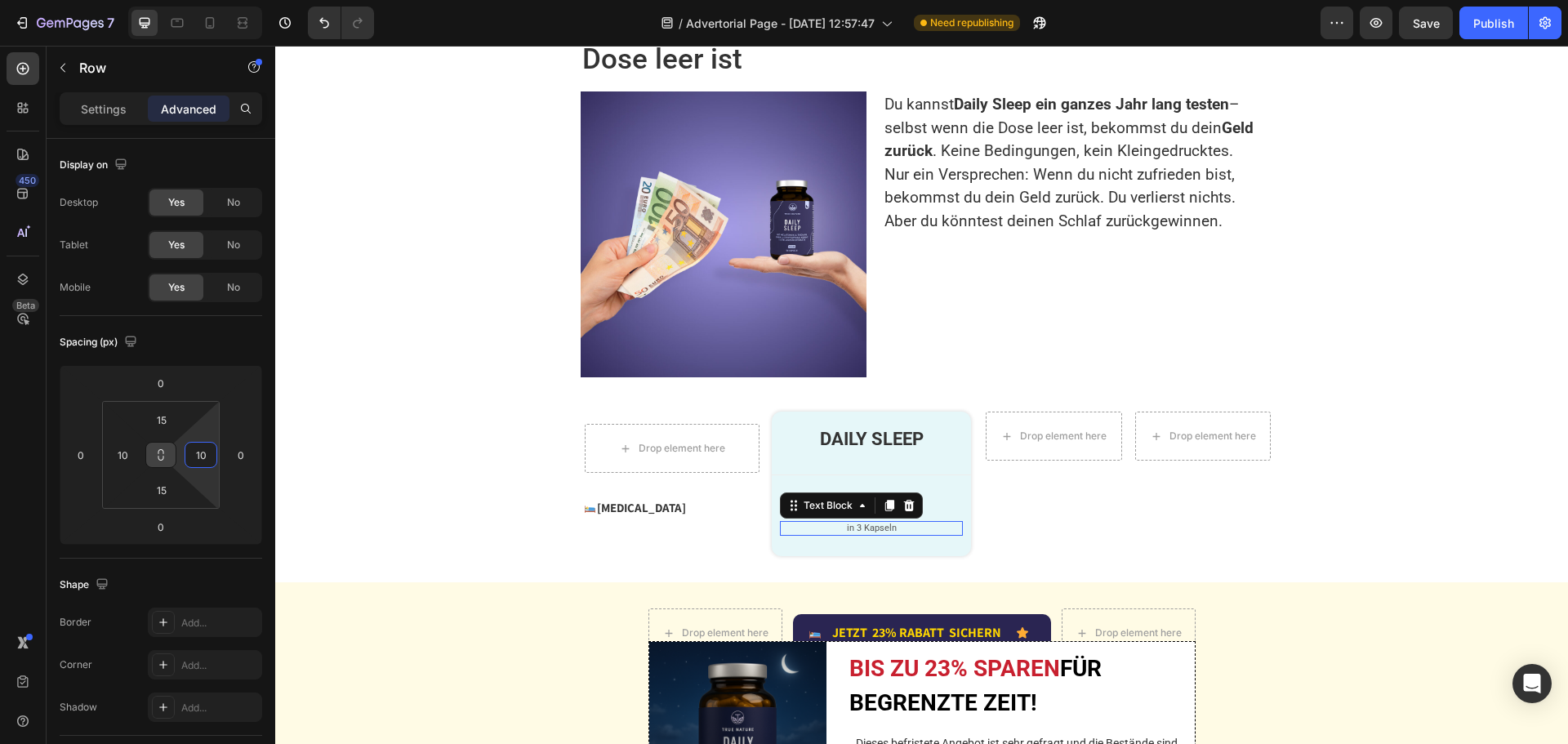
click at [862, 534] on p "in 3 Kapseln" at bounding box center [871, 528] width 180 height 12
click at [852, 475] on div "DAILY SLEEP Text Block Row" at bounding box center [871, 443] width 199 height 64
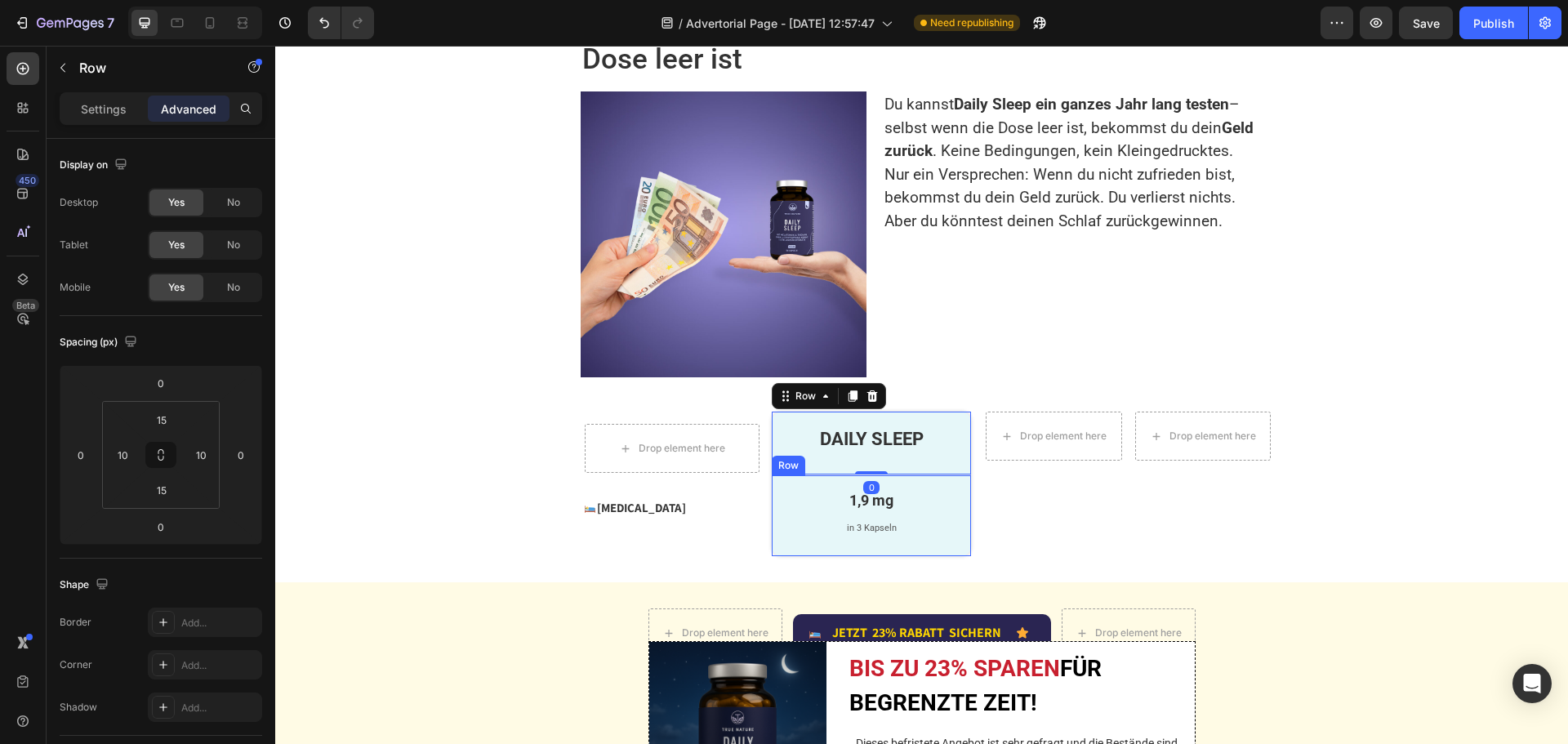
click at [876, 523] on div "1,9 mg Text Block in 3 Kapseln Text Block" at bounding box center [871, 516] width 183 height 56
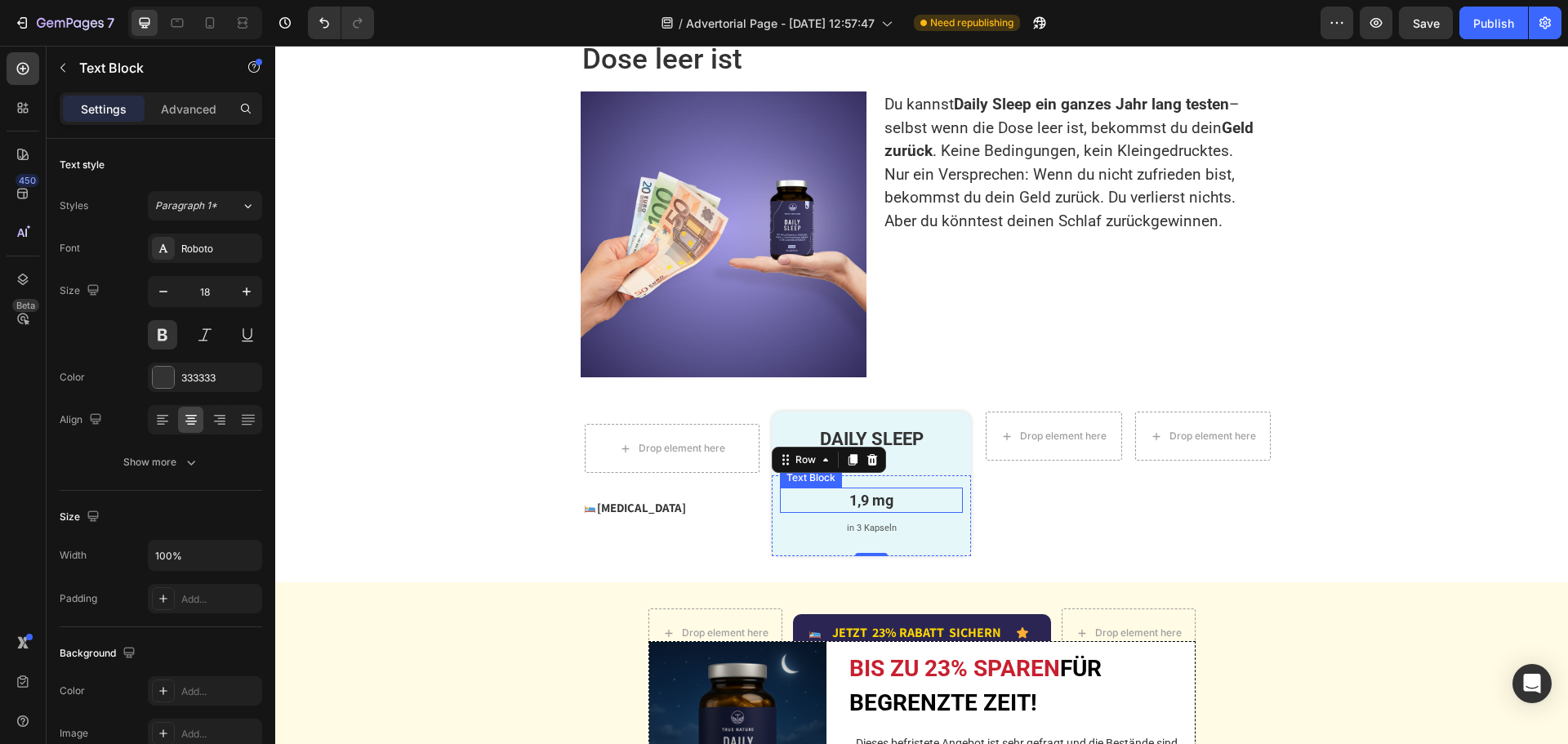
click at [848, 504] on p "1,9 mg" at bounding box center [871, 500] width 180 height 22
click at [196, 120] on div "Settings Advanced" at bounding box center [160, 109] width 202 height 33
click at [194, 113] on p "Advanced" at bounding box center [188, 109] width 55 height 17
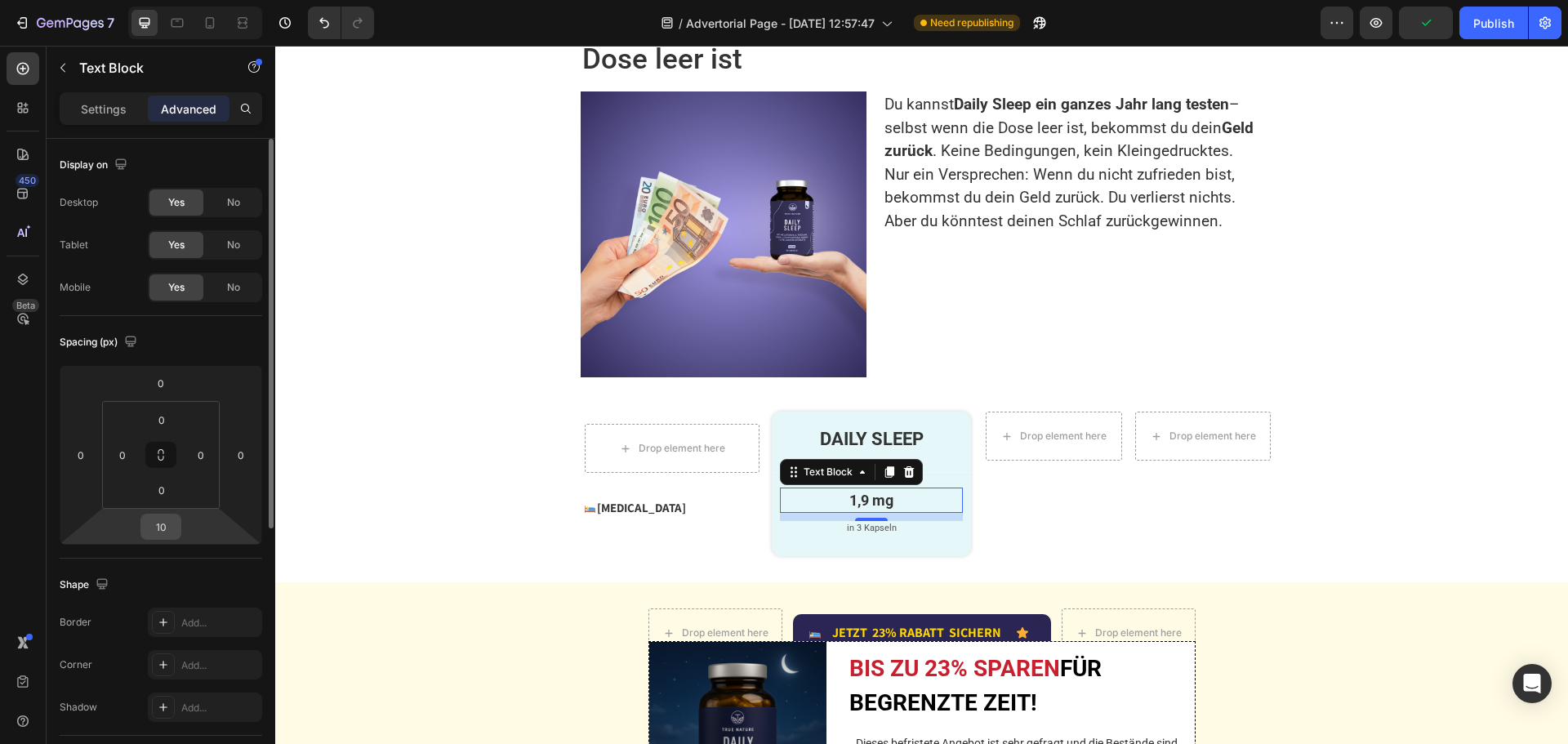
click at [172, 532] on input "10" at bounding box center [161, 526] width 33 height 25
type input "4"
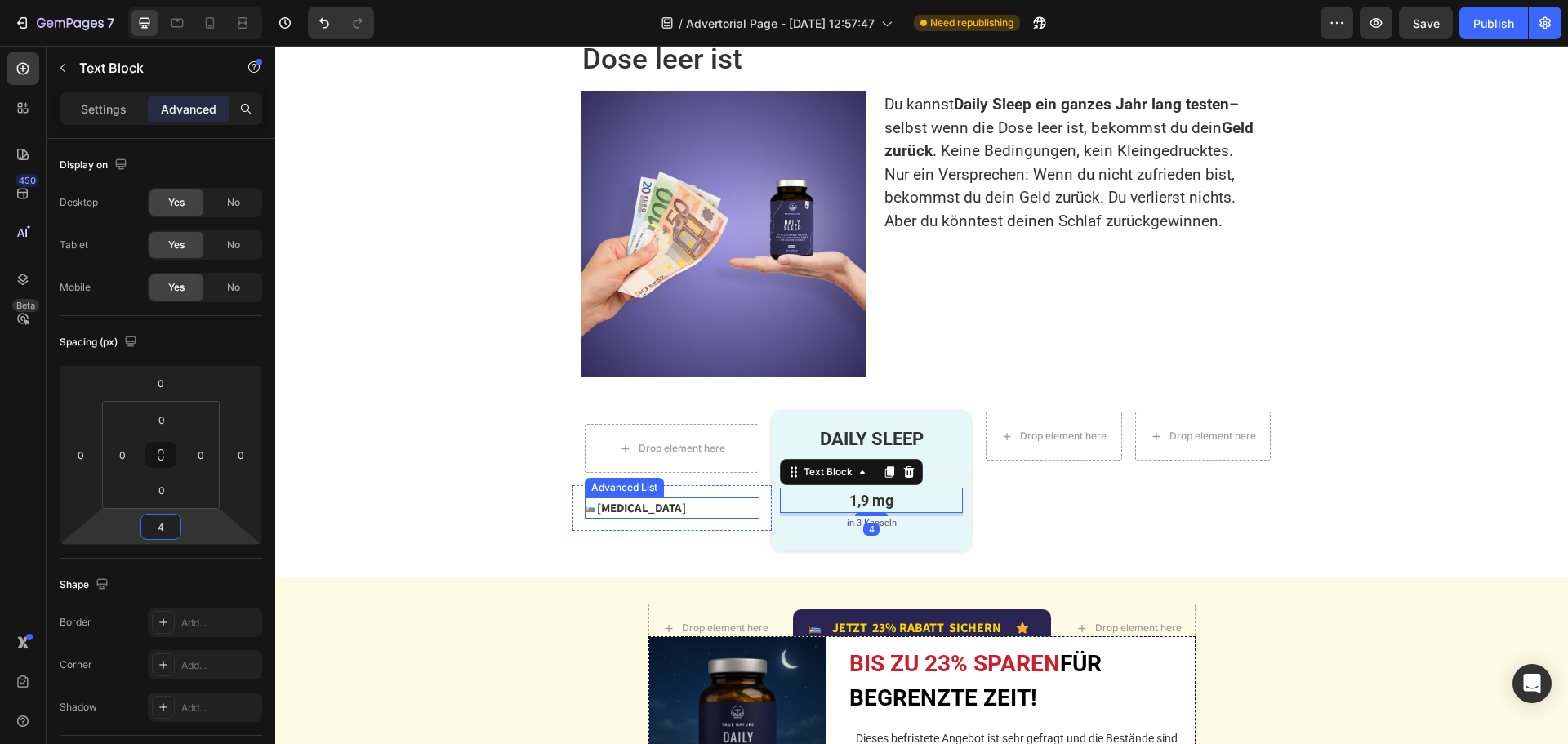
click at [751, 518] on div "Image Melatonin Text Block" at bounding box center [673, 508] width 175 height 21
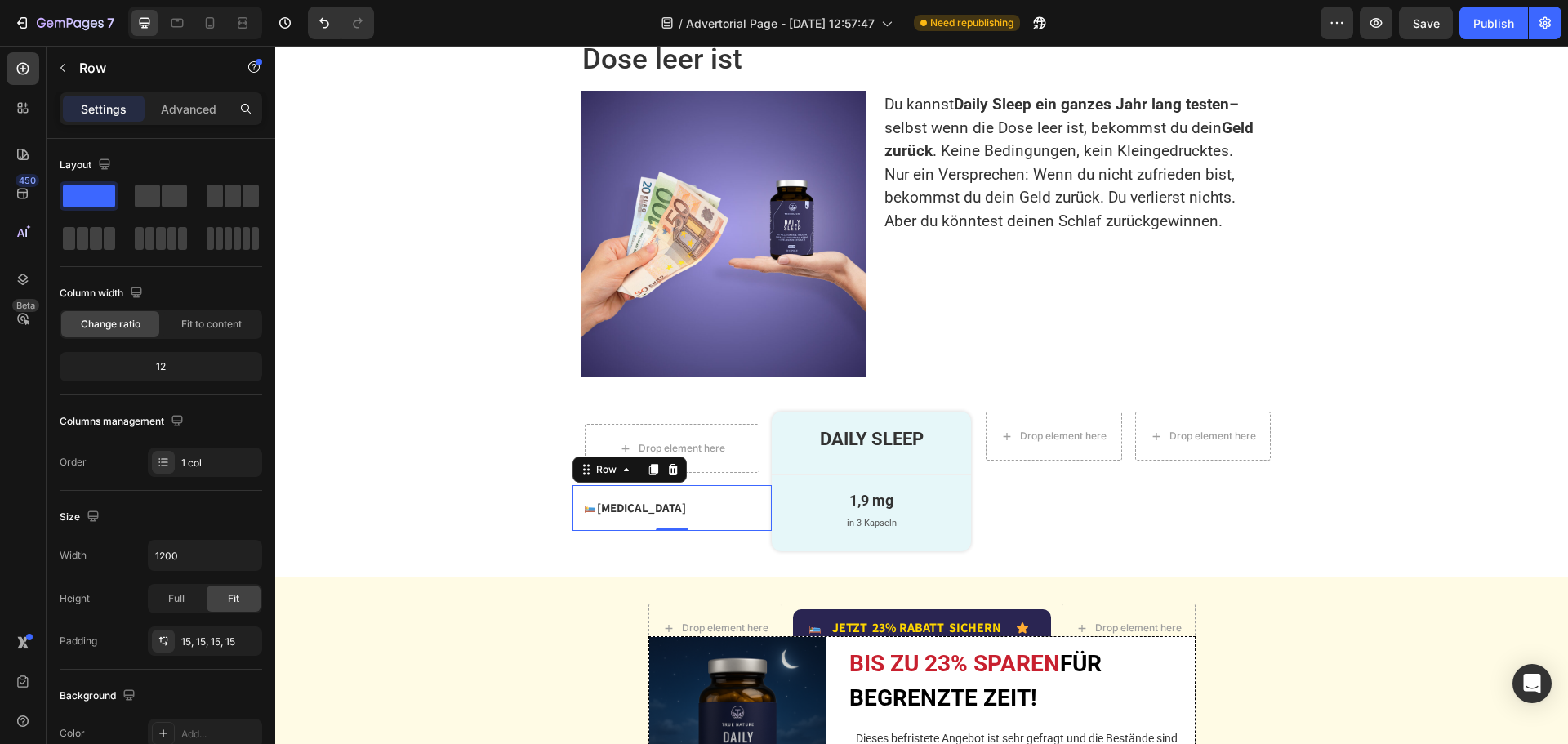
click at [755, 509] on div "Image Melatonin Text Block Advanced List Row 0" at bounding box center [672, 507] width 199 height 45
click at [189, 105] on p "Advanced" at bounding box center [188, 109] width 55 height 17
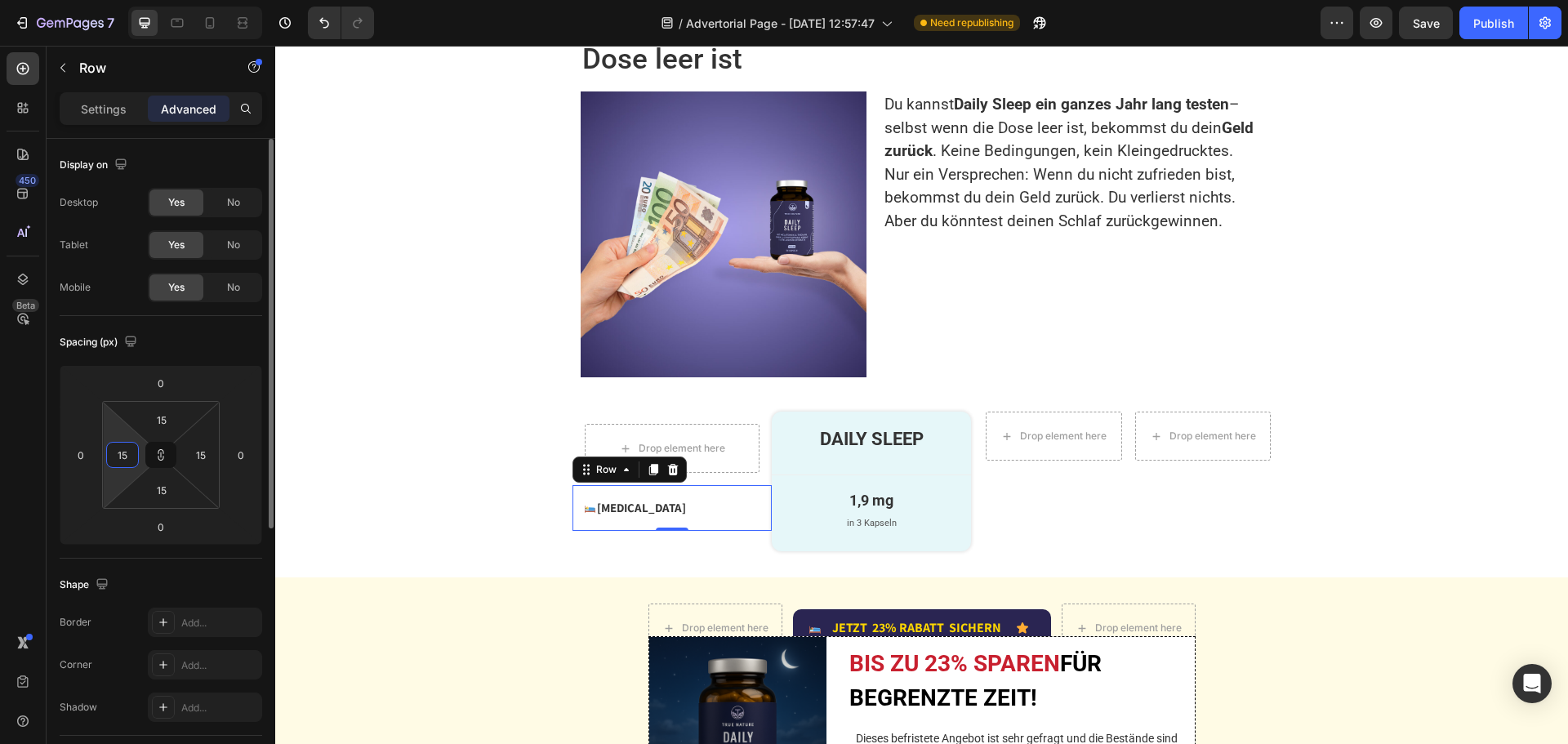
click at [132, 451] on input "15" at bounding box center [123, 454] width 25 height 25
click at [163, 453] on icon at bounding box center [161, 454] width 13 height 13
click at [130, 455] on input "15" at bounding box center [123, 454] width 25 height 25
click at [128, 452] on input "15" at bounding box center [123, 454] width 25 height 25
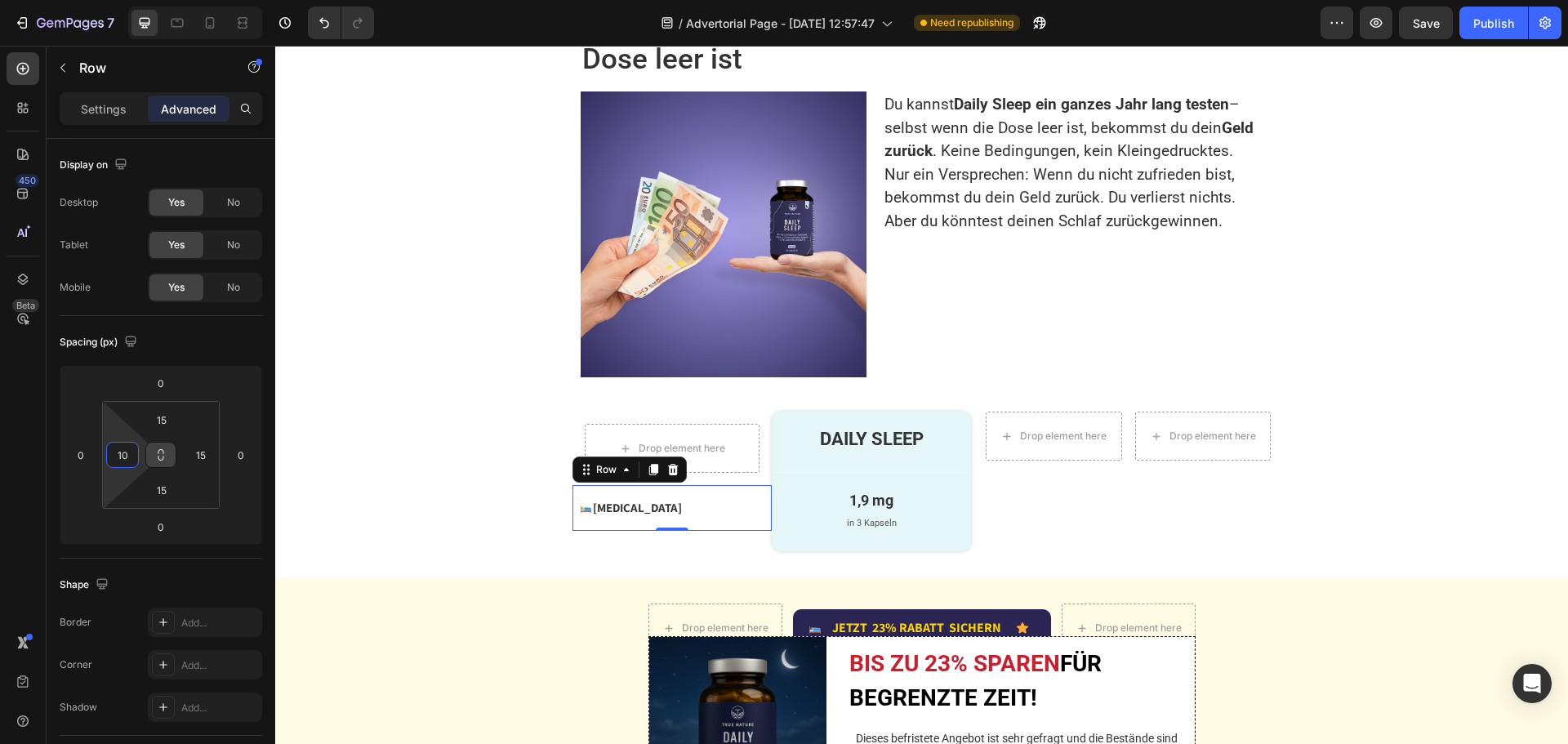
type input "10"
click at [202, 454] on input "15" at bounding box center [201, 454] width 25 height 25
type input "10"
click at [172, 421] on input "15" at bounding box center [162, 420] width 33 height 25
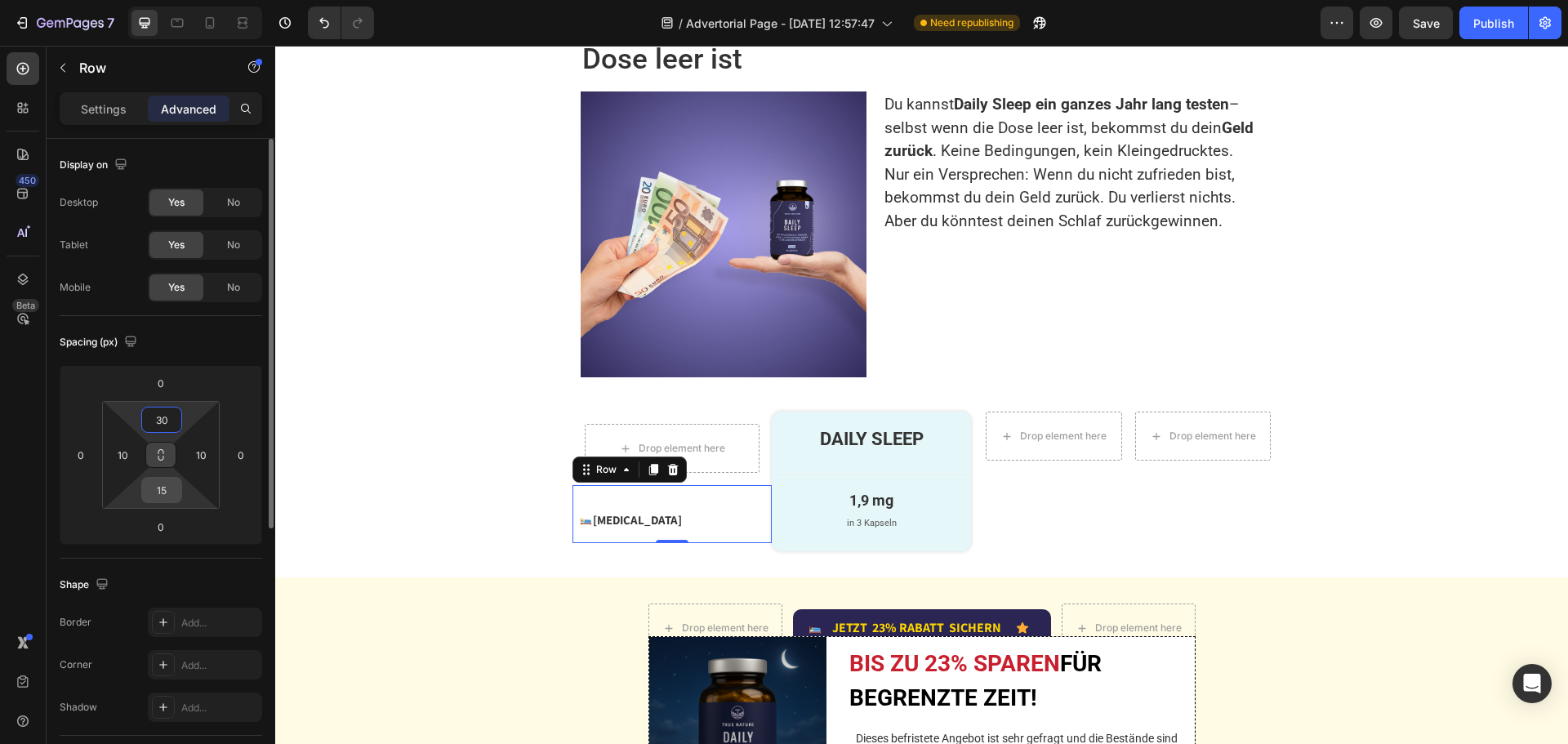
type input "30"
click at [170, 492] on input "15" at bounding box center [162, 490] width 33 height 25
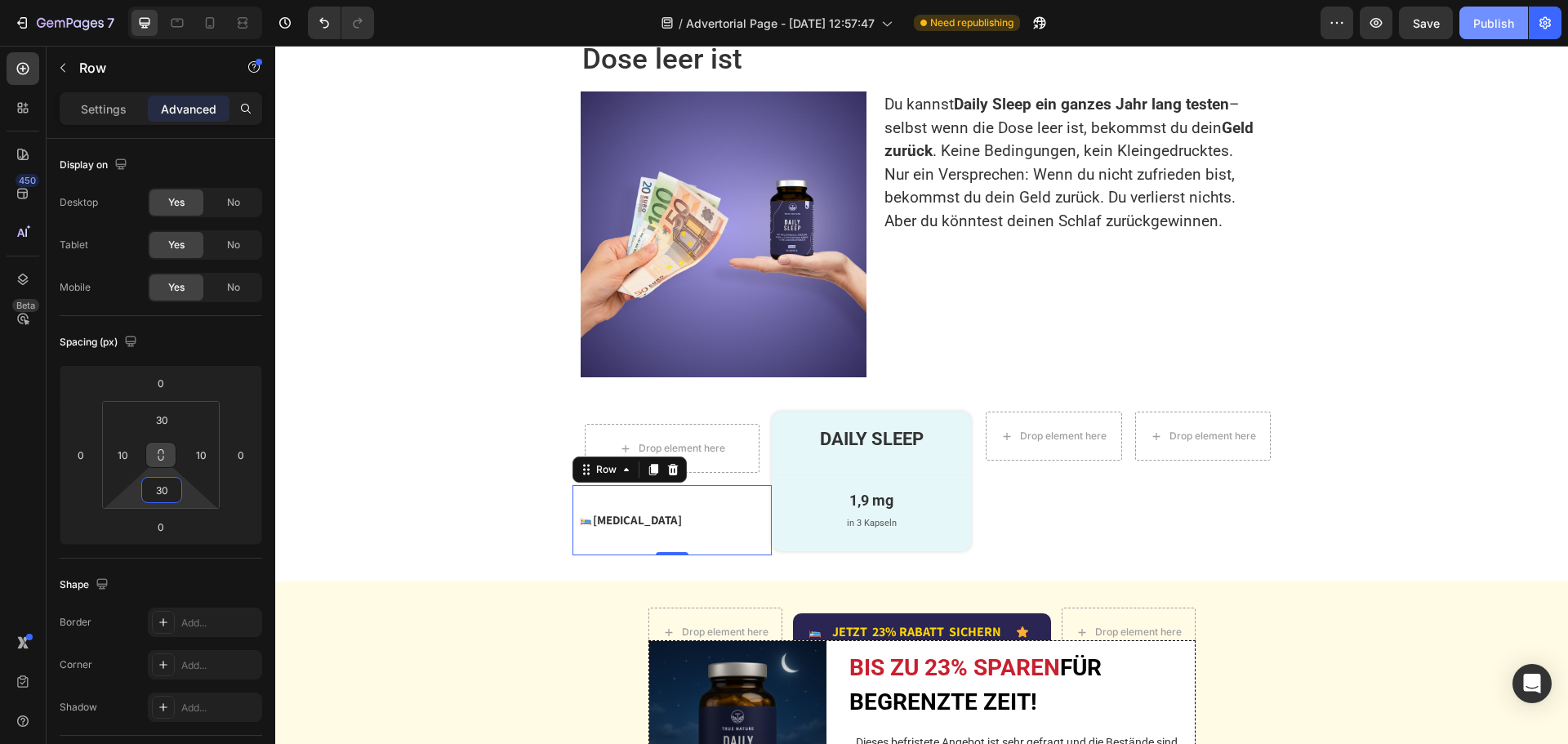
type input "30"
click at [1484, 27] on div "Publish" at bounding box center [1493, 23] width 40 height 17
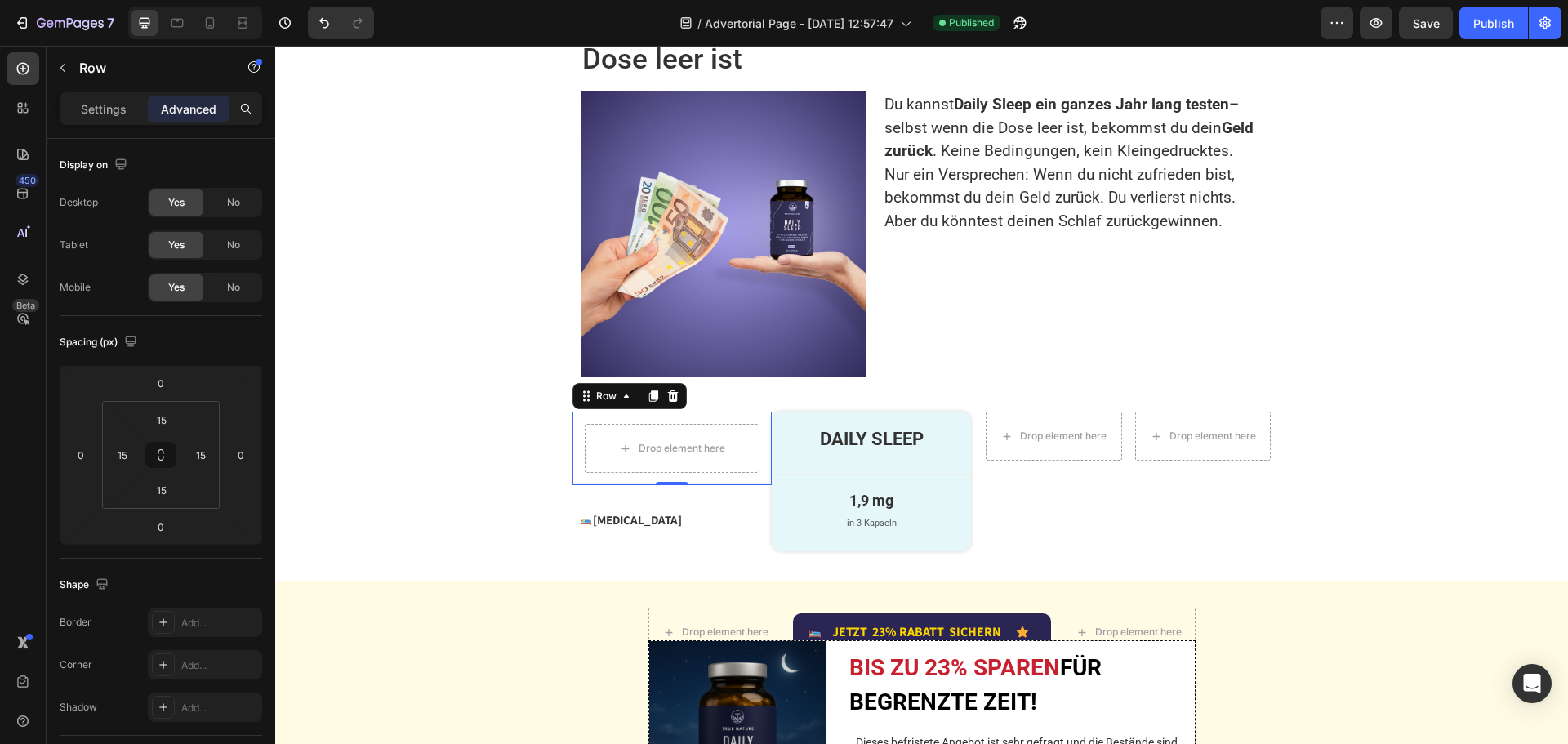
click at [757, 480] on div "Drop element here Row 0" at bounding box center [672, 448] width 199 height 73
click at [172, 490] on input "15" at bounding box center [162, 490] width 33 height 25
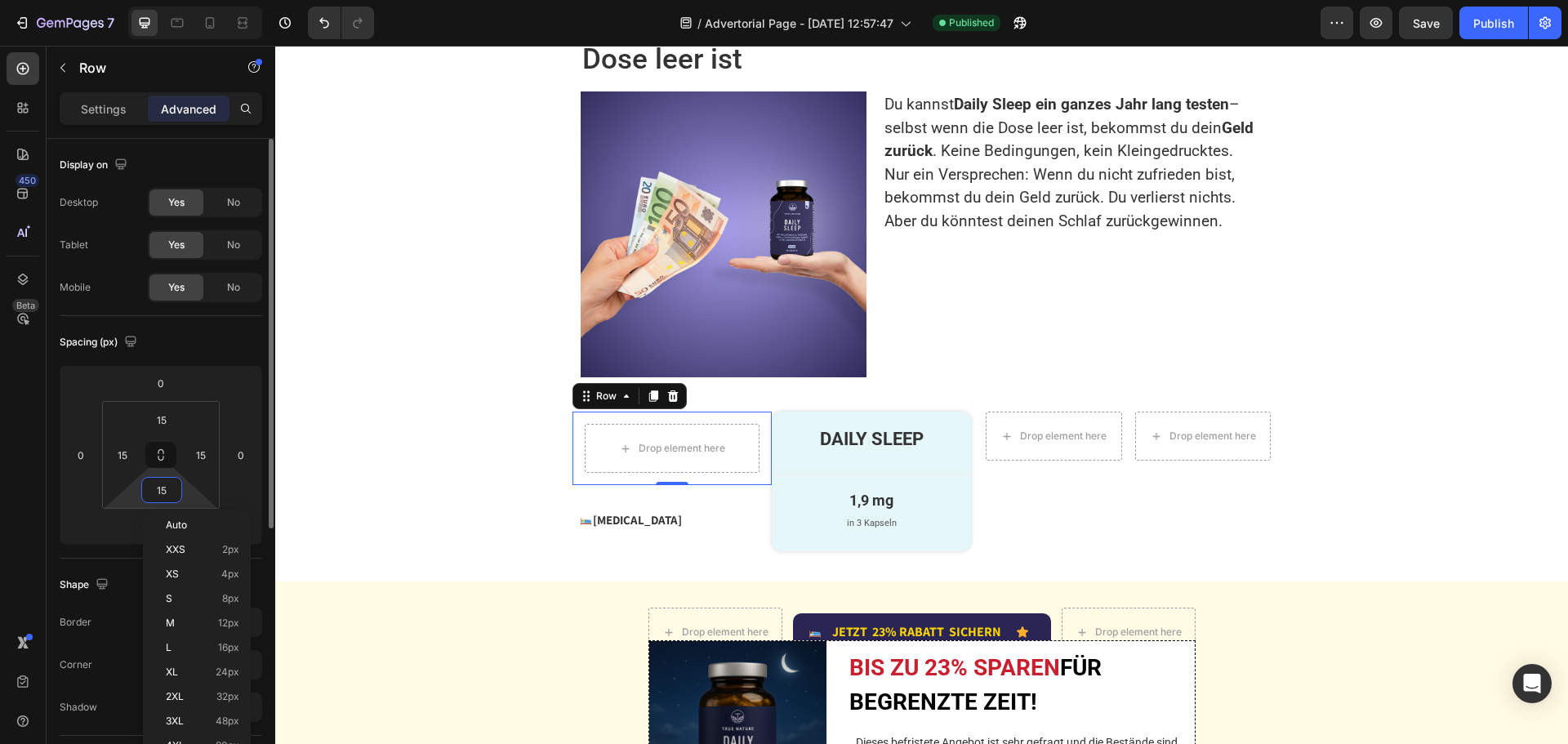
click at [172, 490] on input "15" at bounding box center [162, 490] width 33 height 25
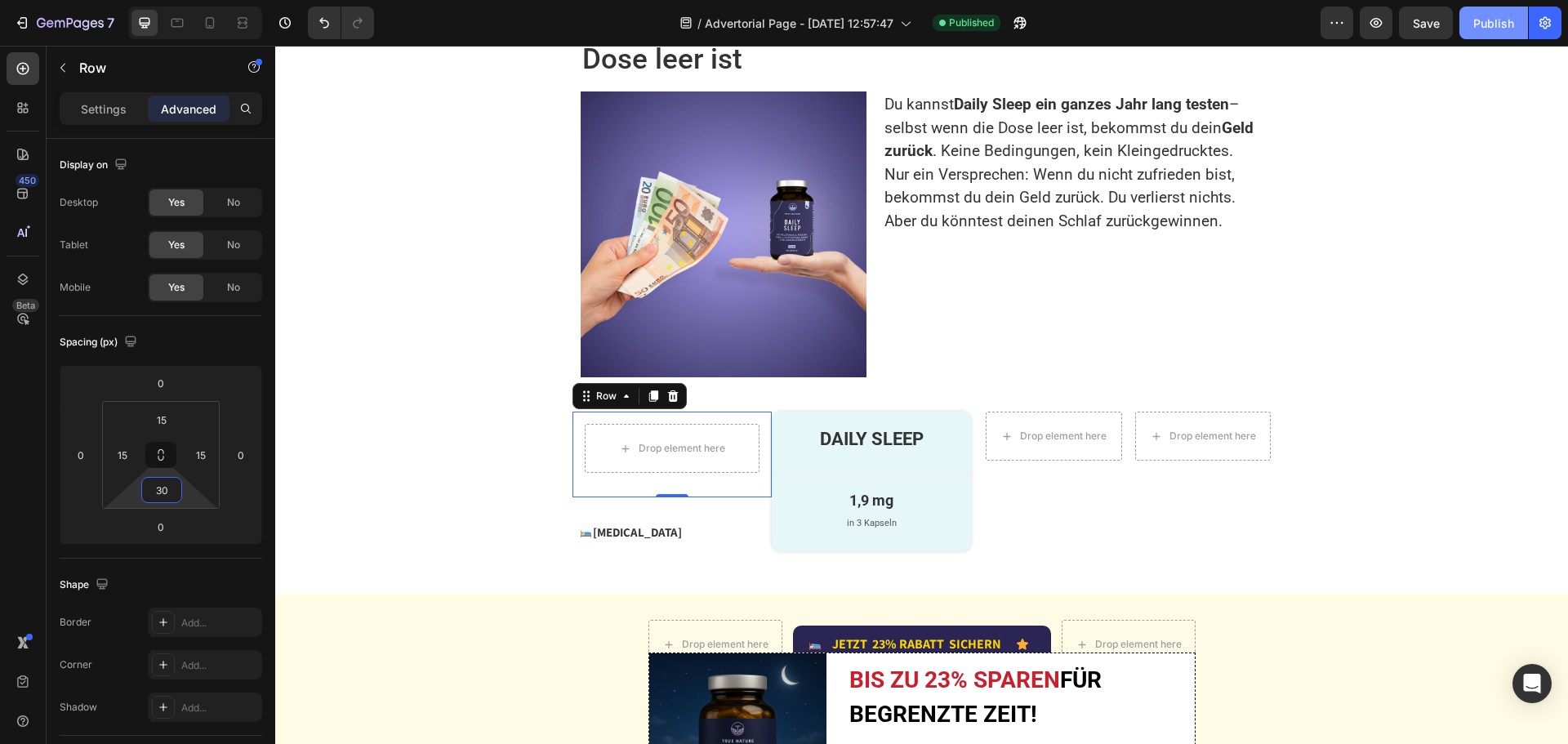
click at [1484, 27] on div "Publish" at bounding box center [1493, 23] width 40 height 17
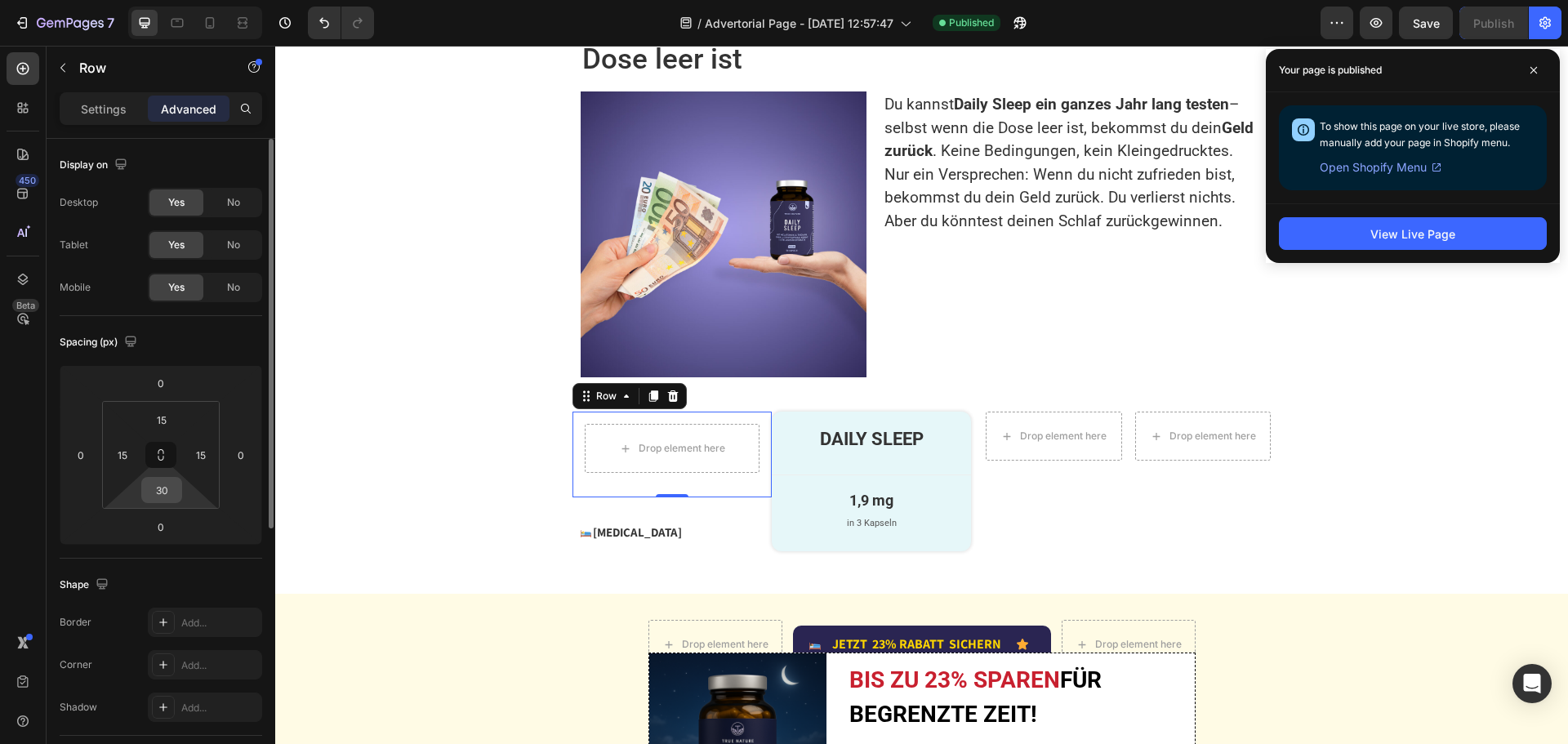
click at [170, 490] on input "30" at bounding box center [162, 490] width 33 height 25
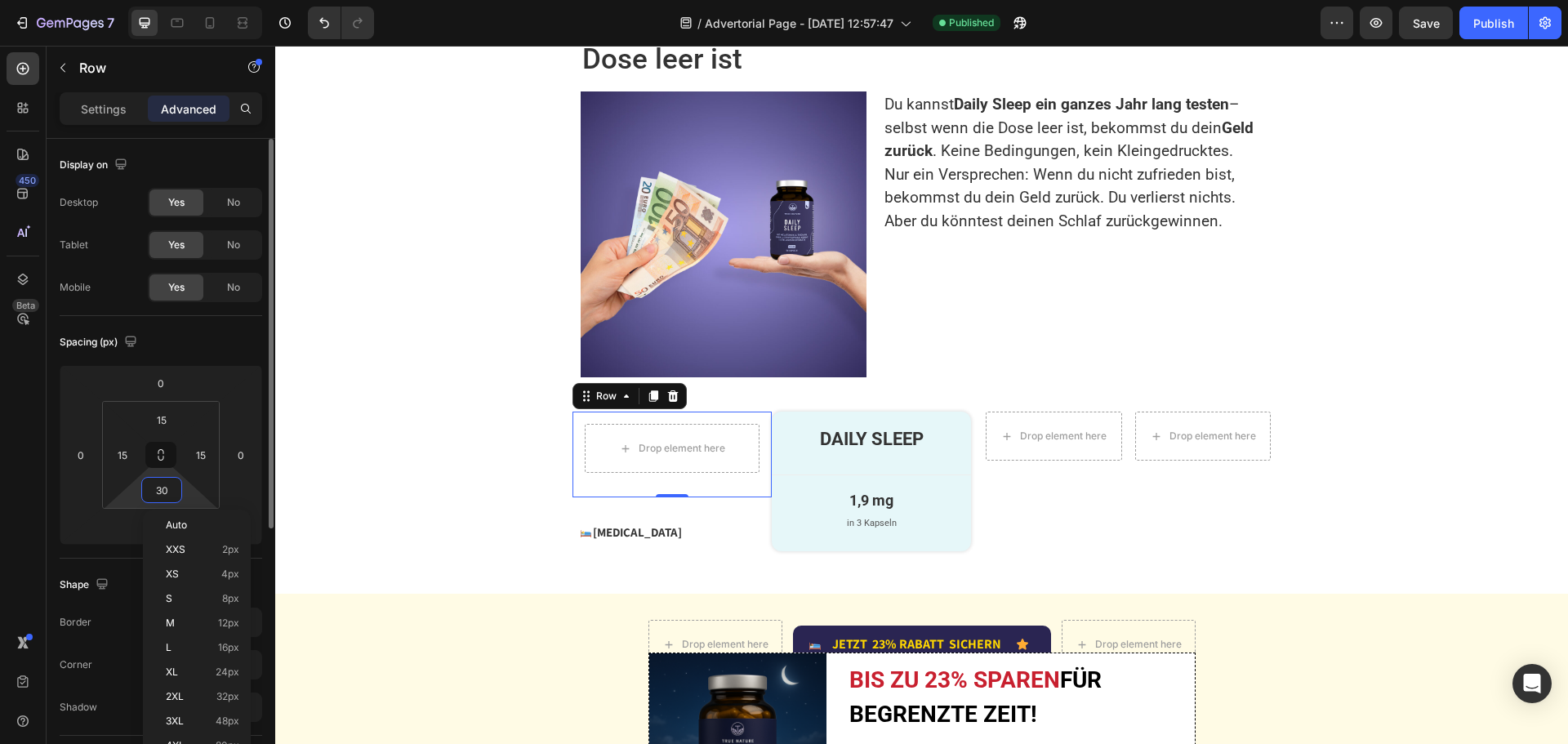
click at [170, 490] on input "30" at bounding box center [162, 490] width 33 height 25
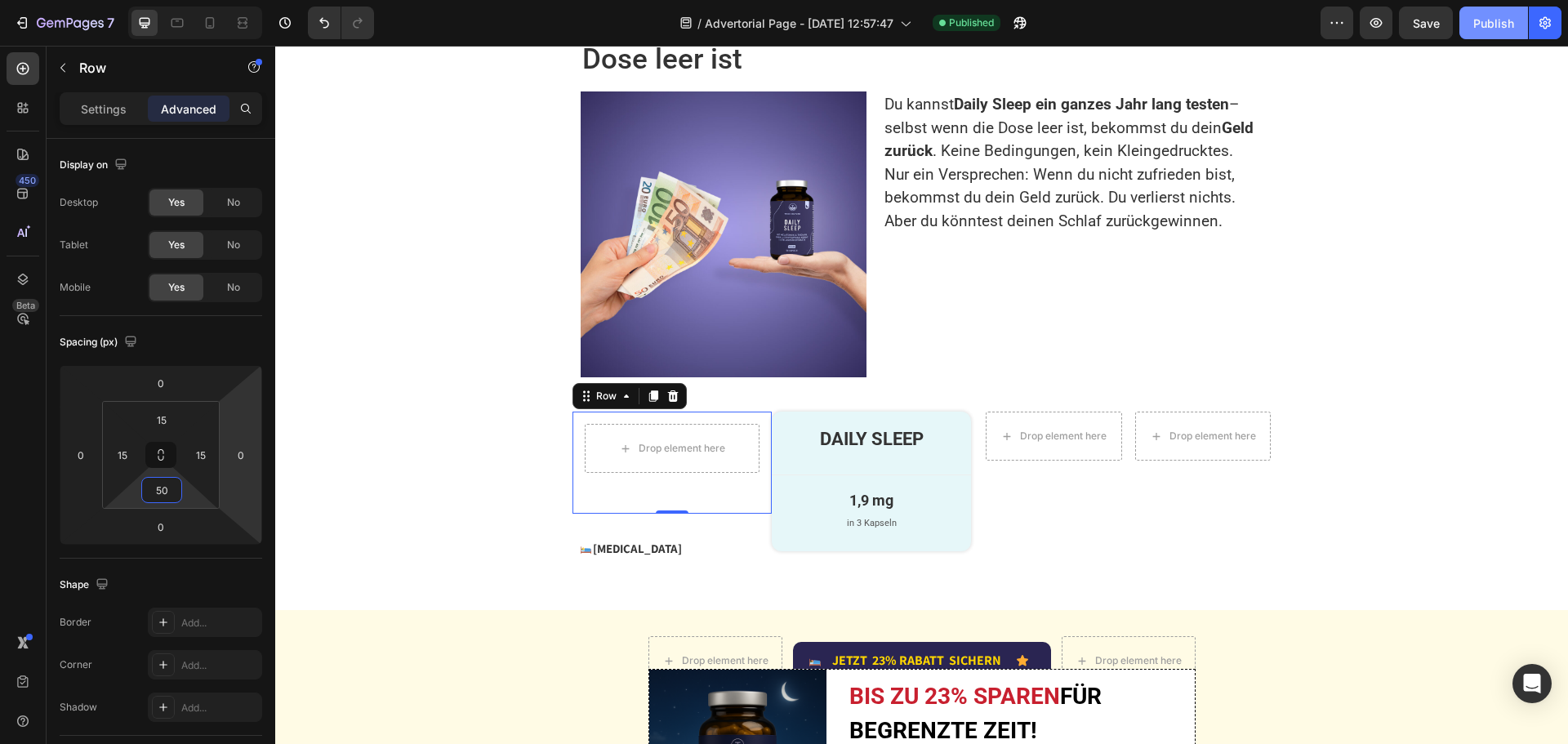
type input "50"
click at [1495, 21] on div "Publish" at bounding box center [1493, 23] width 40 height 17
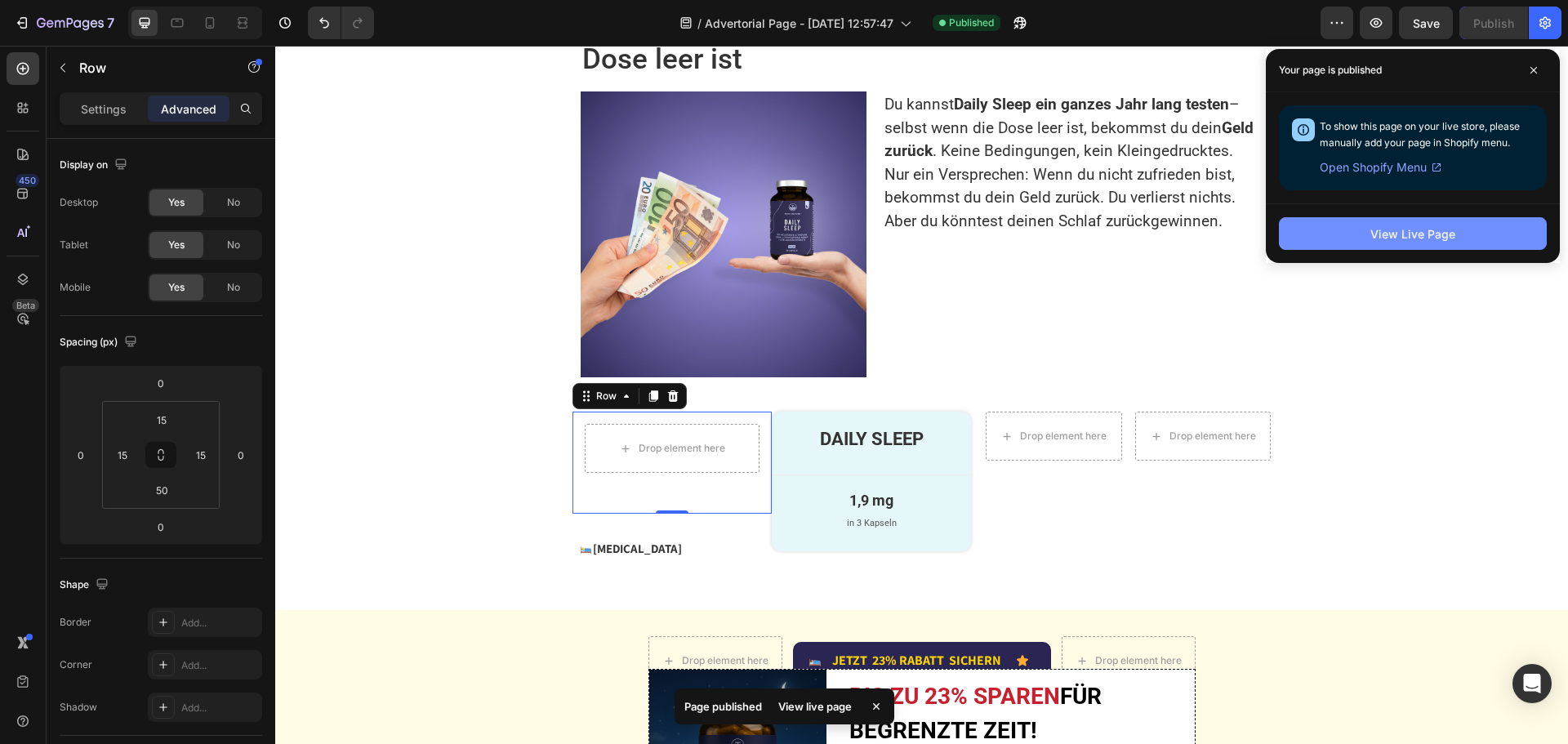
click at [1391, 234] on div "View Live Page" at bounding box center [1413, 233] width 85 height 17
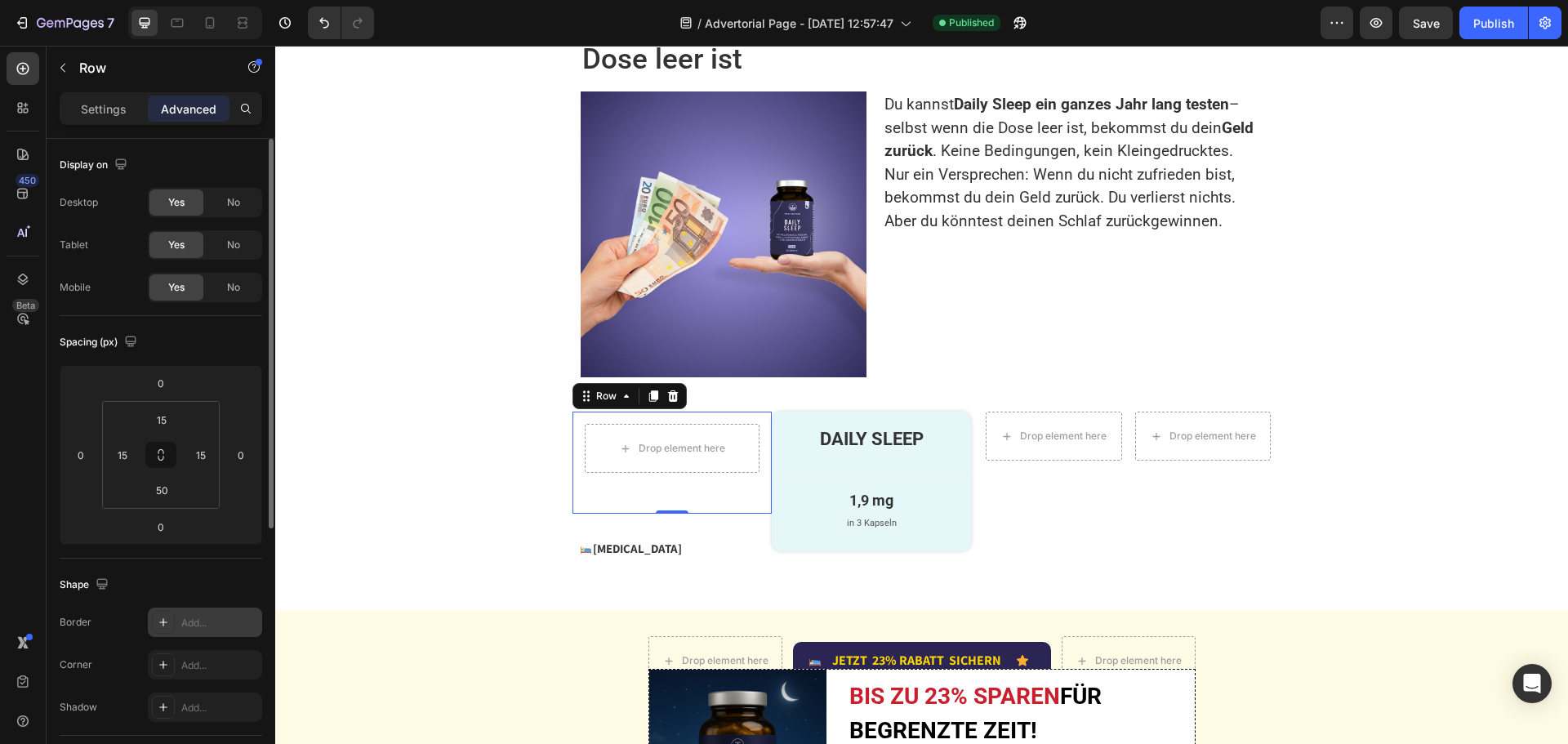
click at [196, 629] on div "Add..." at bounding box center [220, 623] width 77 height 15
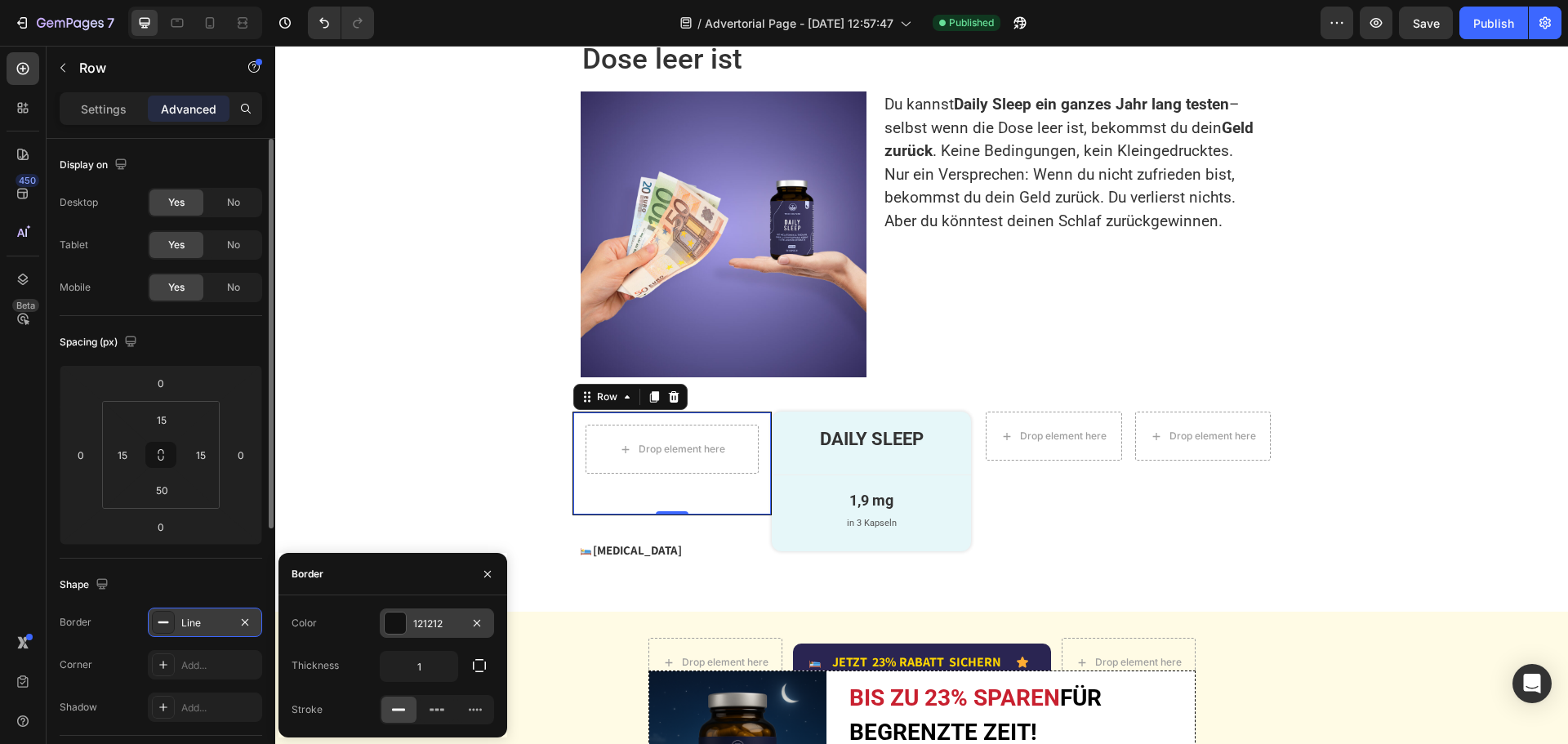
click at [432, 618] on div "121212" at bounding box center [437, 624] width 47 height 15
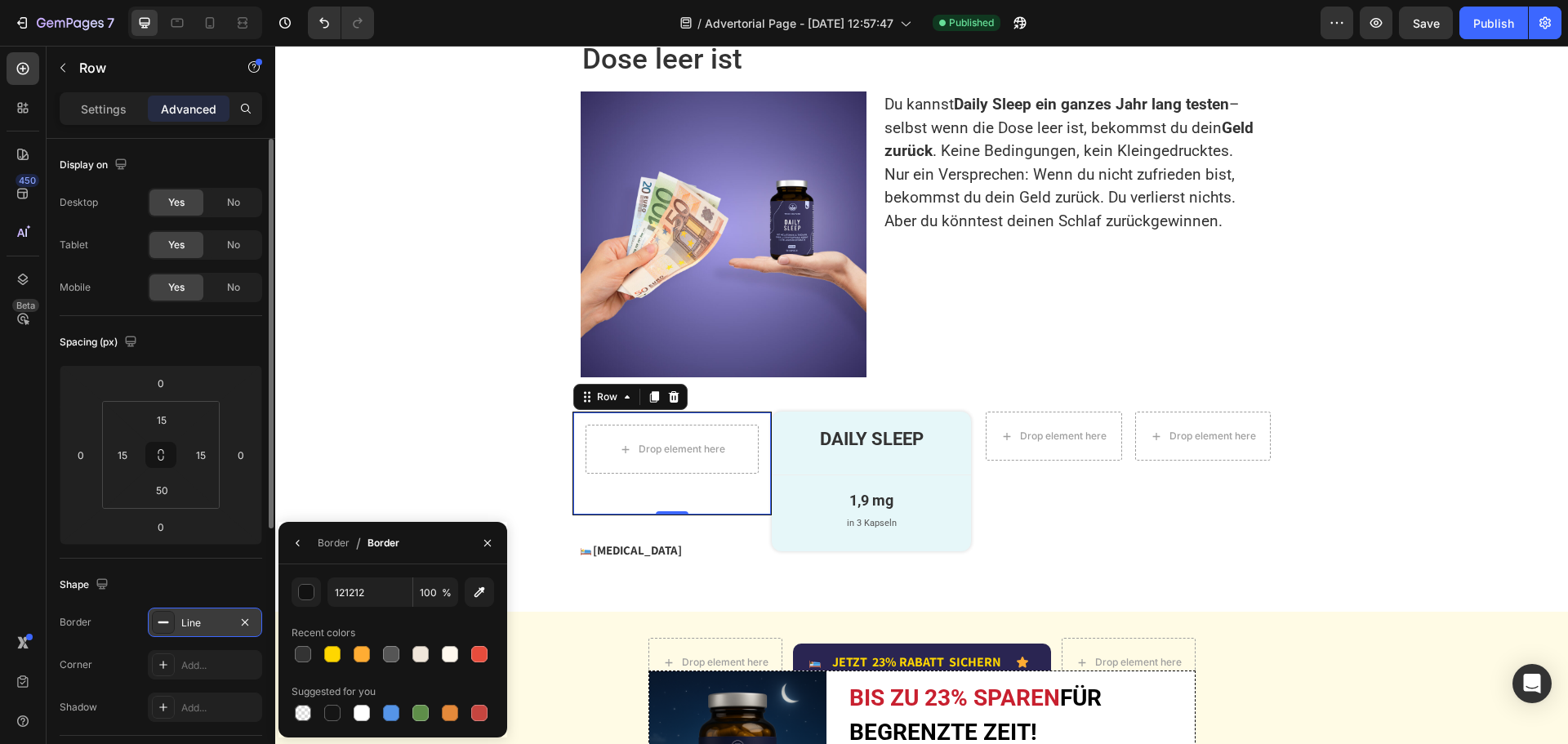
click at [311, 545] on div "Border / Border" at bounding box center [342, 542] width 127 height 41
click at [329, 546] on div "Border" at bounding box center [333, 543] width 32 height 15
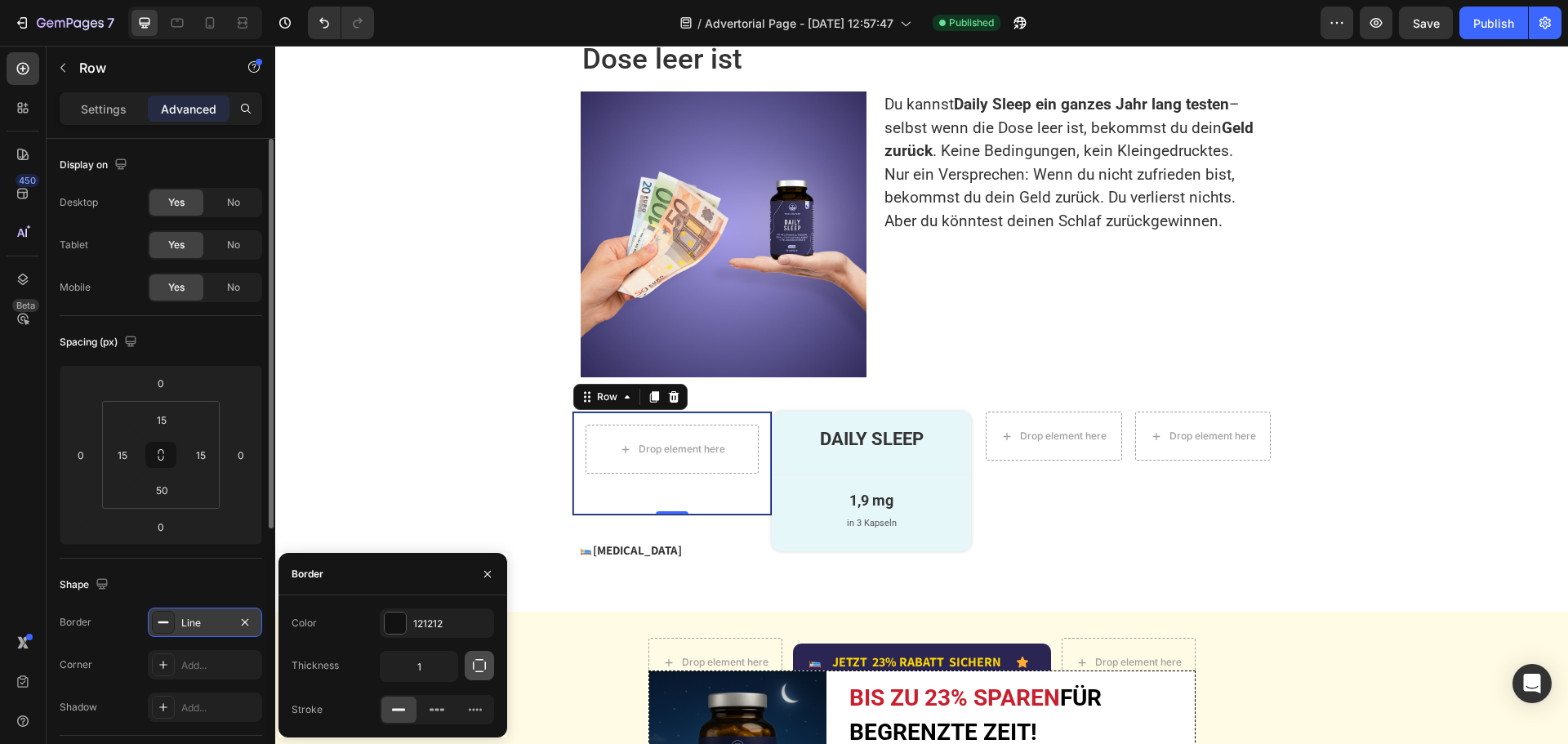
click at [476, 665] on icon "button" at bounding box center [479, 666] width 17 height 16
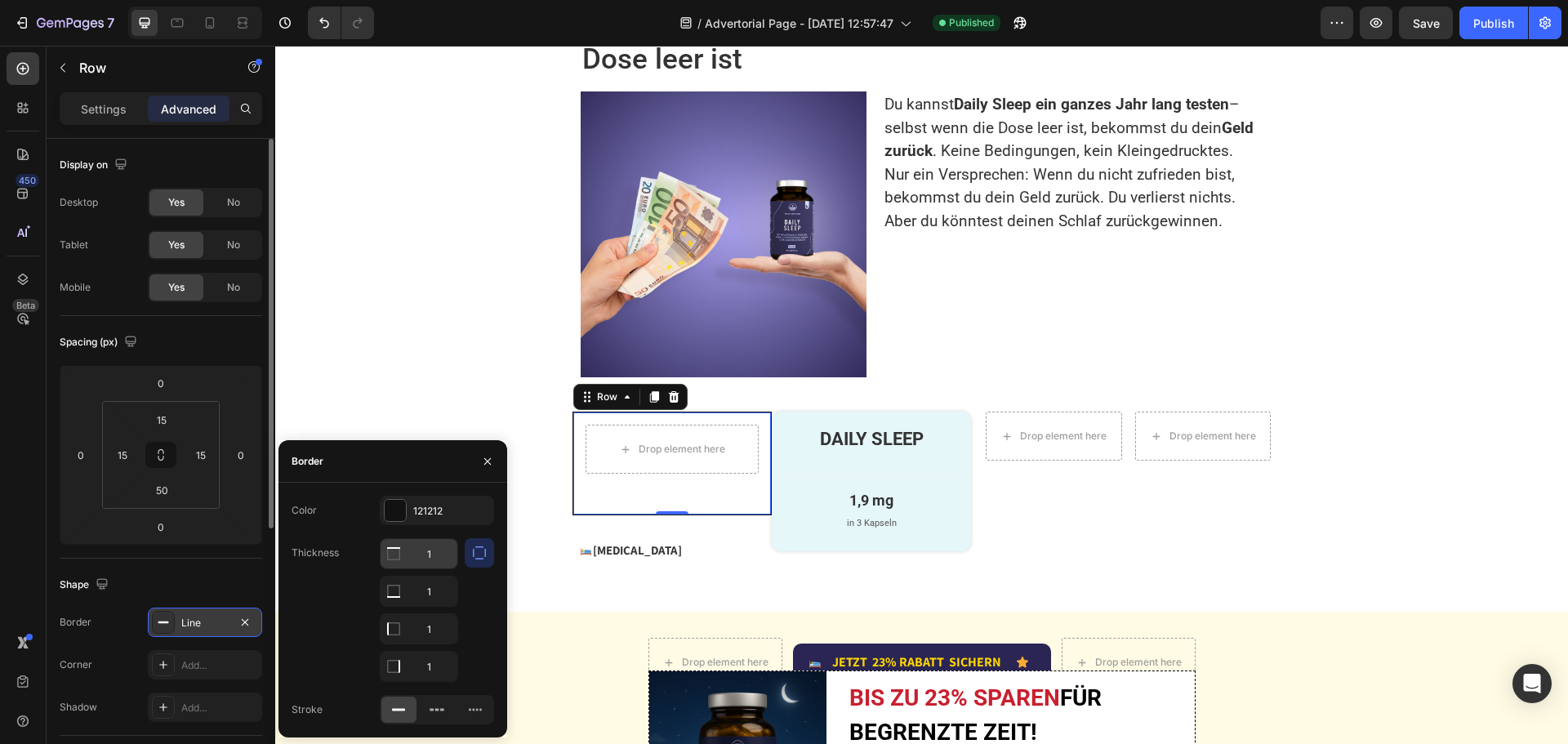
click at [432, 554] on input "1" at bounding box center [418, 553] width 77 height 30
type input "0"
click at [427, 605] on input "1" at bounding box center [418, 591] width 77 height 30
type input "0"
click at [433, 662] on input "1" at bounding box center [418, 666] width 77 height 30
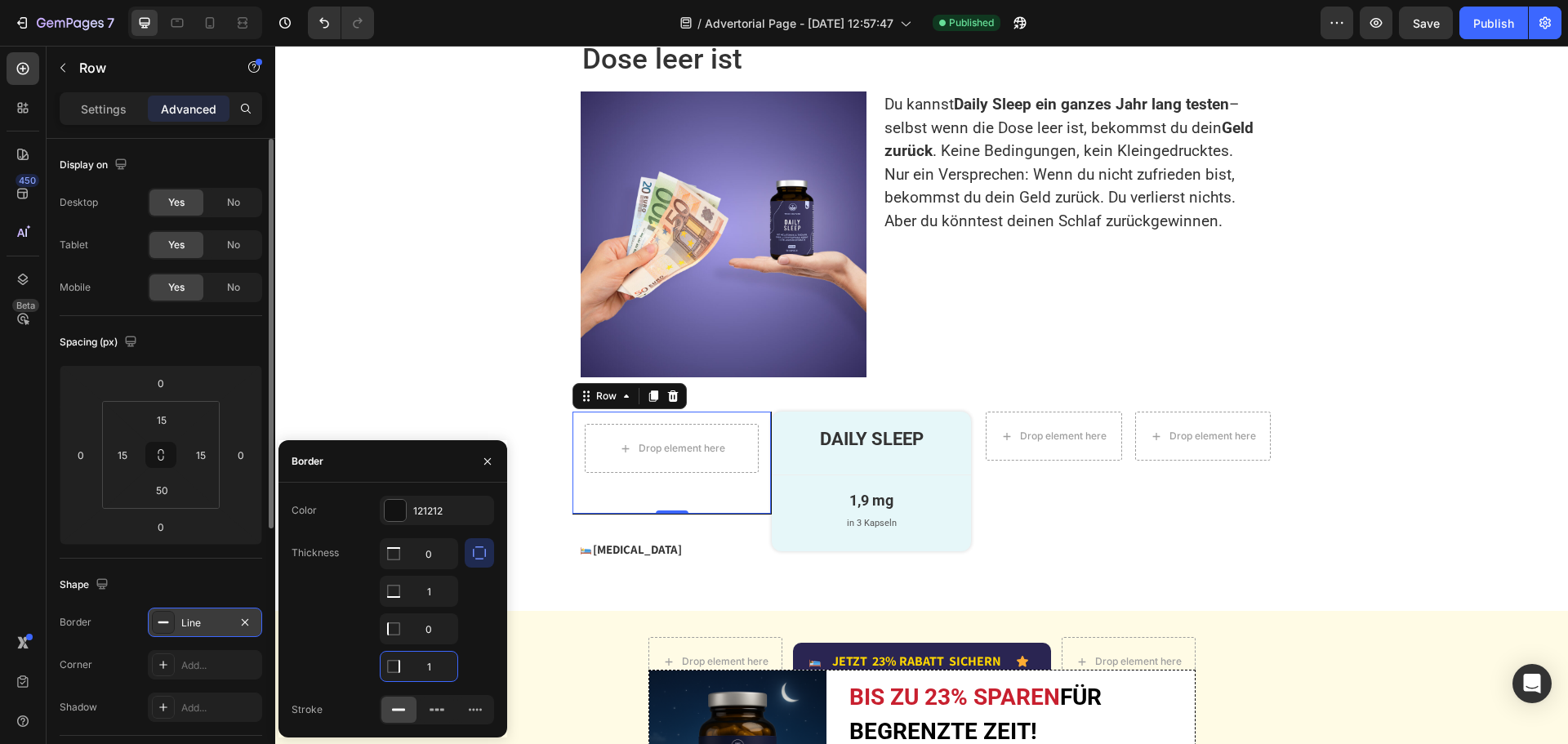
type input "0"
click at [1489, 28] on div "Publish" at bounding box center [1493, 23] width 40 height 17
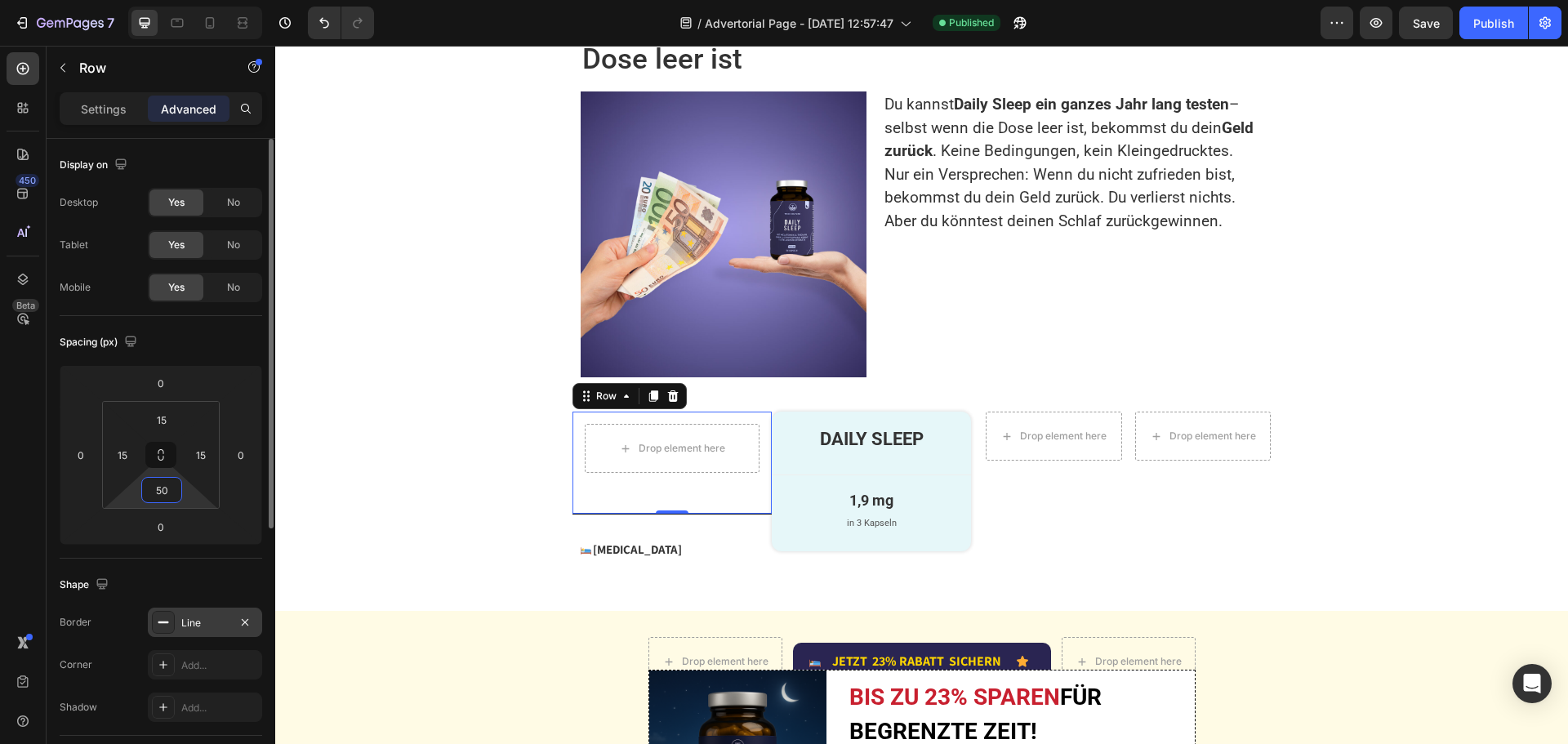
click at [170, 487] on input "50" at bounding box center [162, 490] width 33 height 25
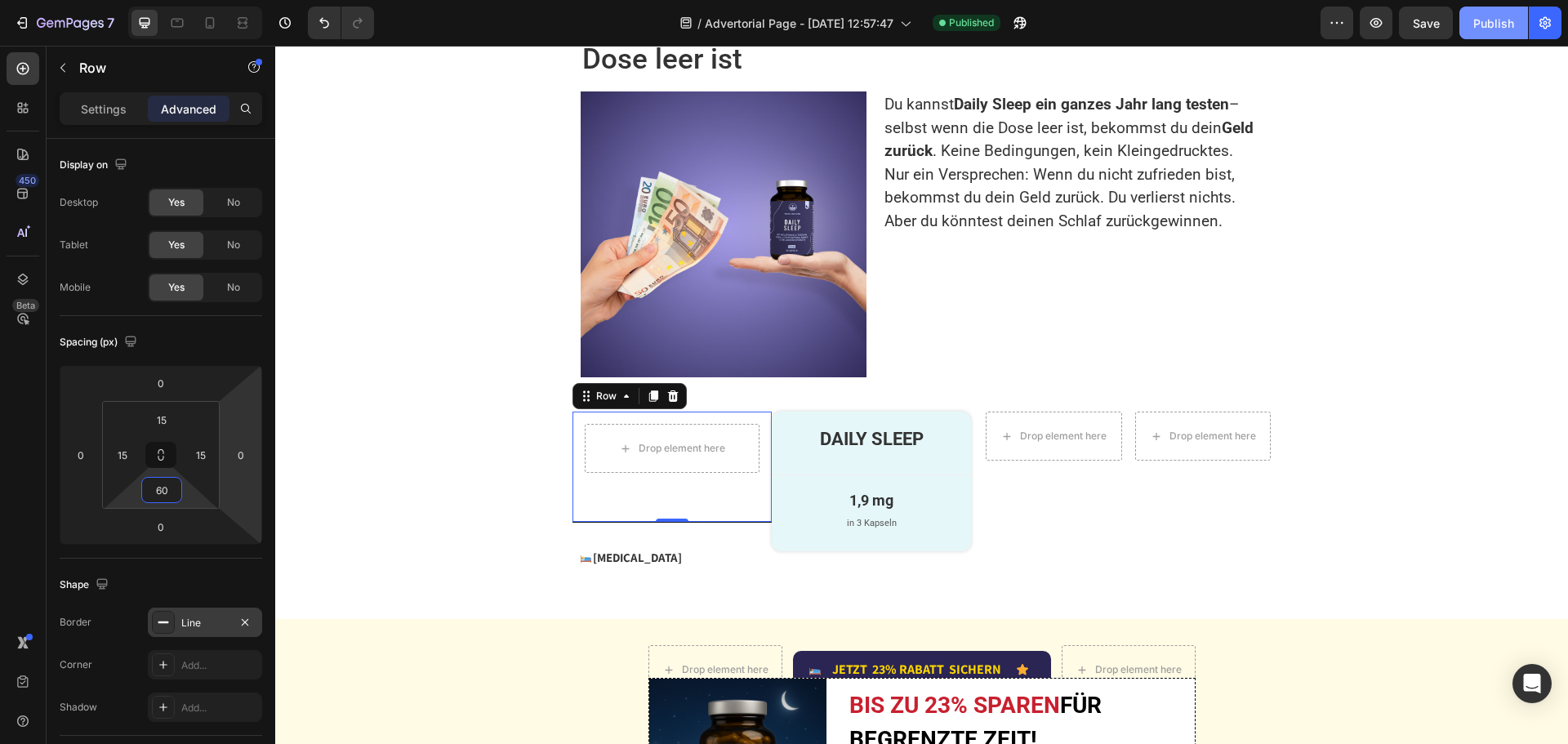
click at [1500, 26] on div "Publish" at bounding box center [1493, 23] width 40 height 17
click at [177, 488] on input "60" at bounding box center [162, 490] width 33 height 25
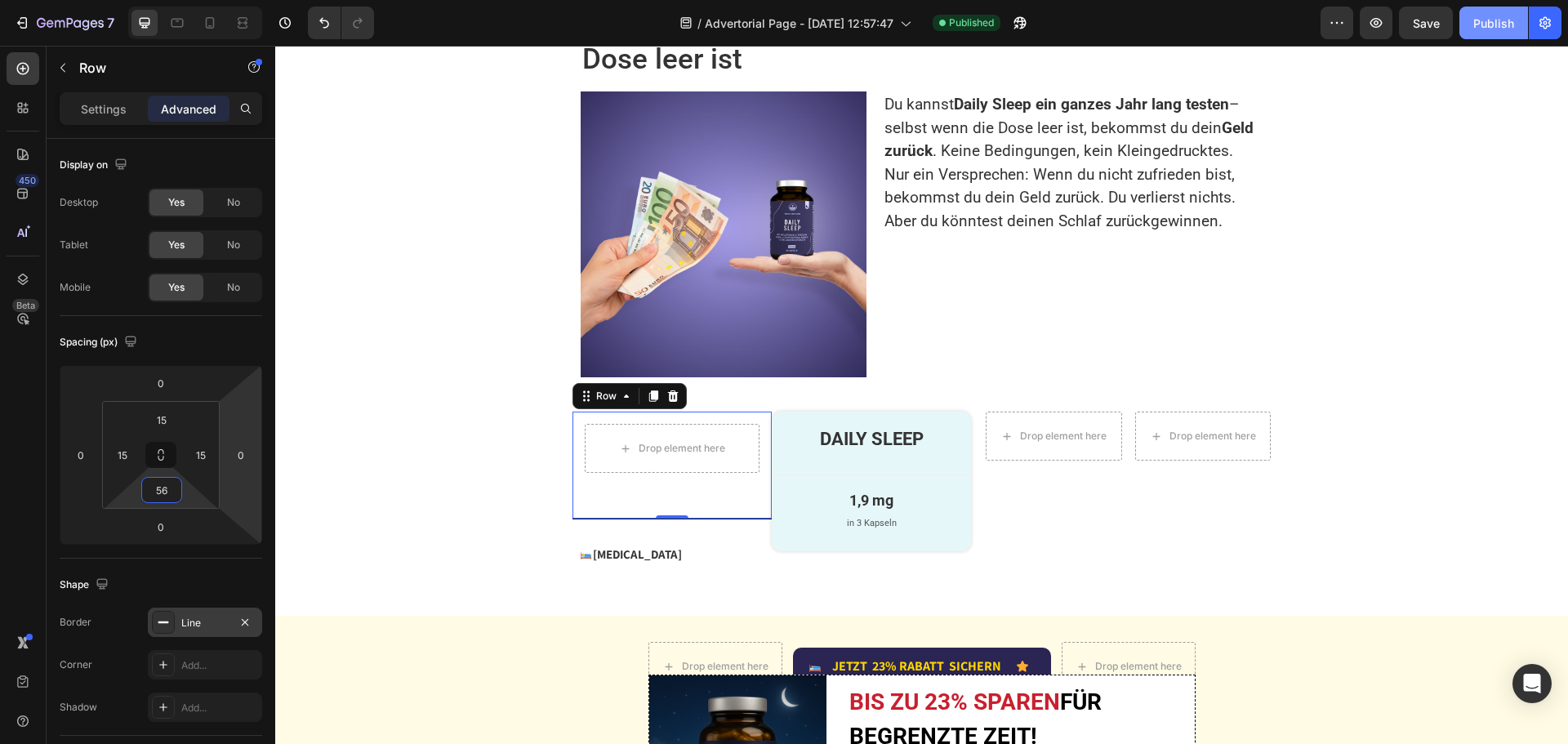
type input "56"
click at [1471, 26] on button "Publish" at bounding box center [1493, 23] width 68 height 33
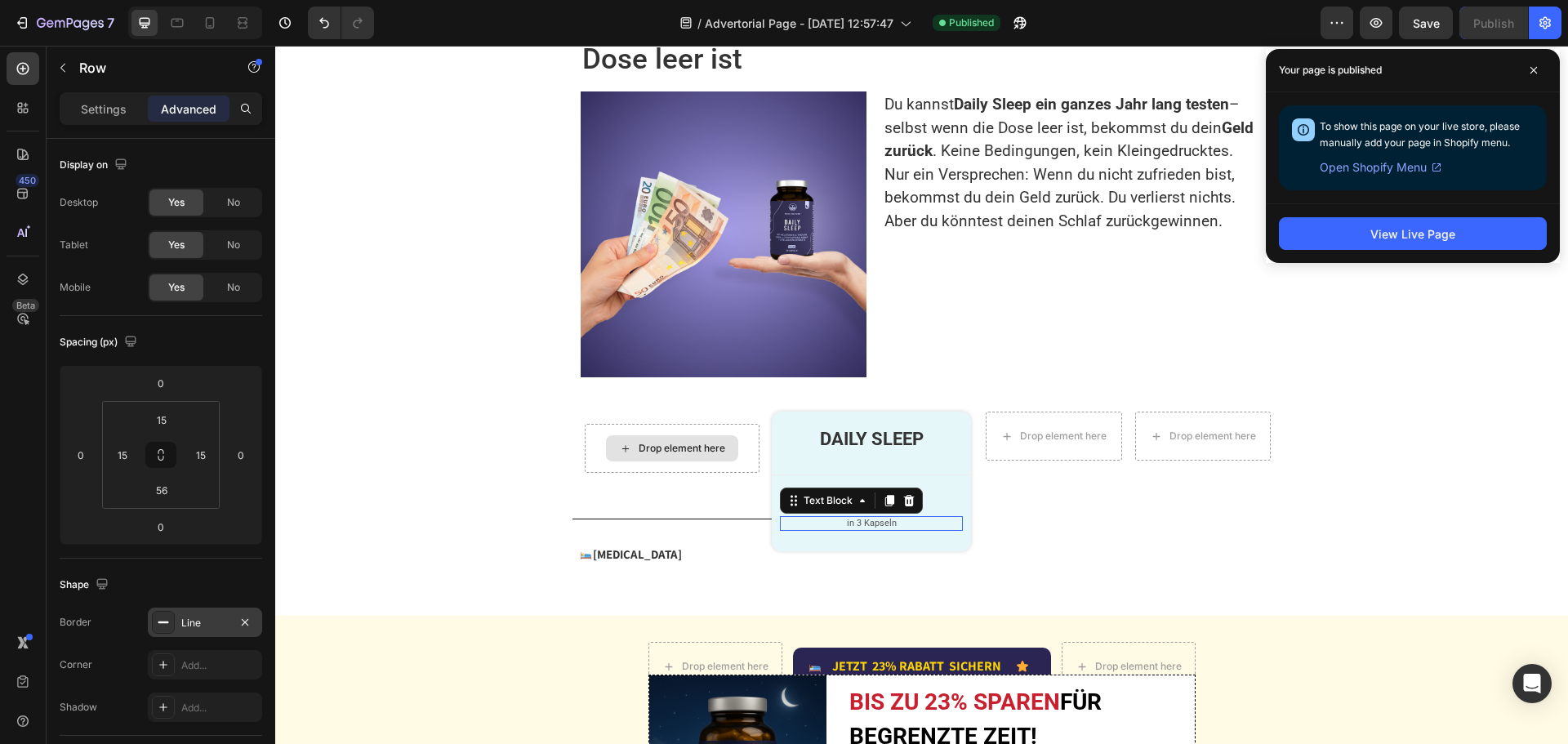
click at [848, 529] on p "in 3 Kapseln" at bounding box center [871, 523] width 180 height 12
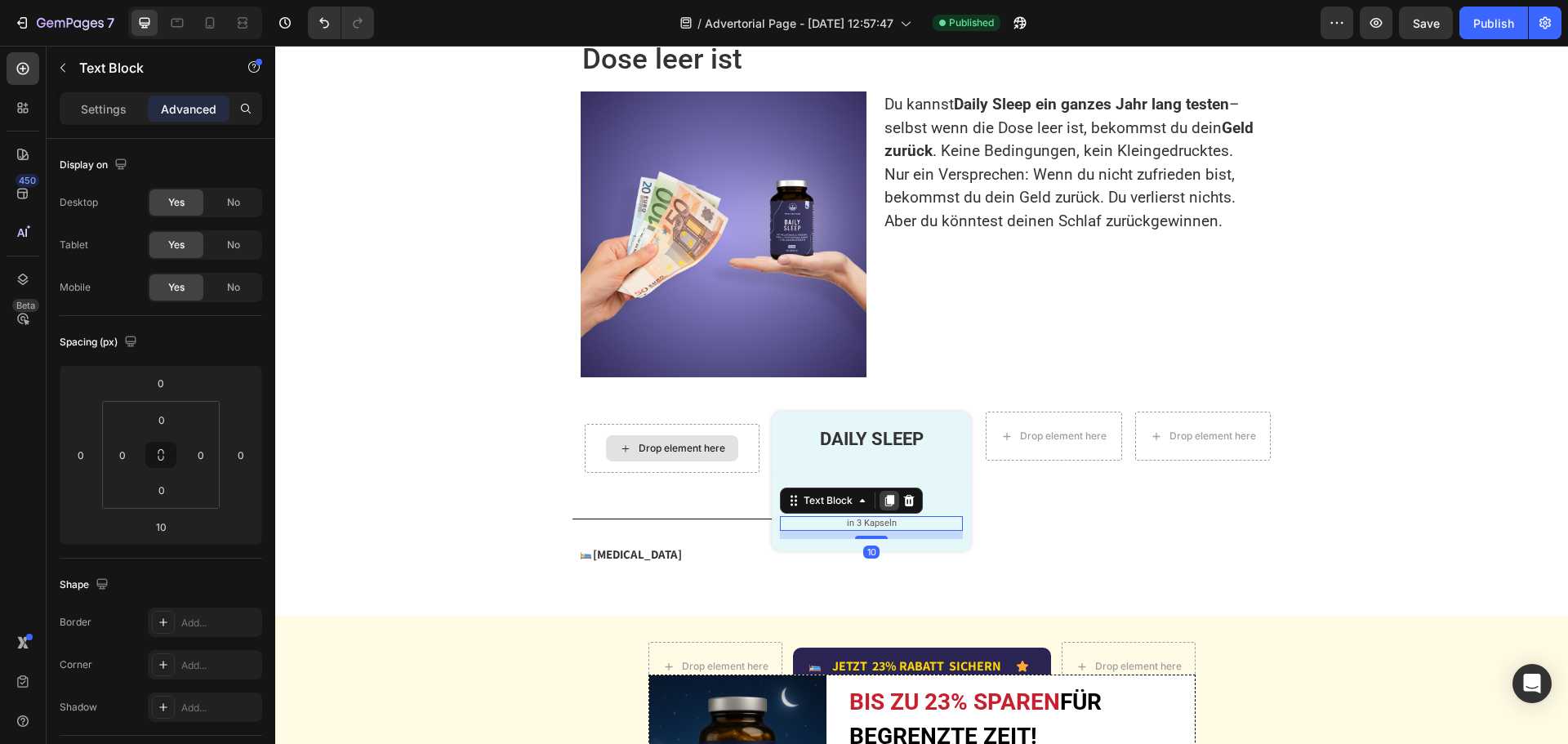
click at [883, 507] on icon at bounding box center [890, 501] width 13 height 13
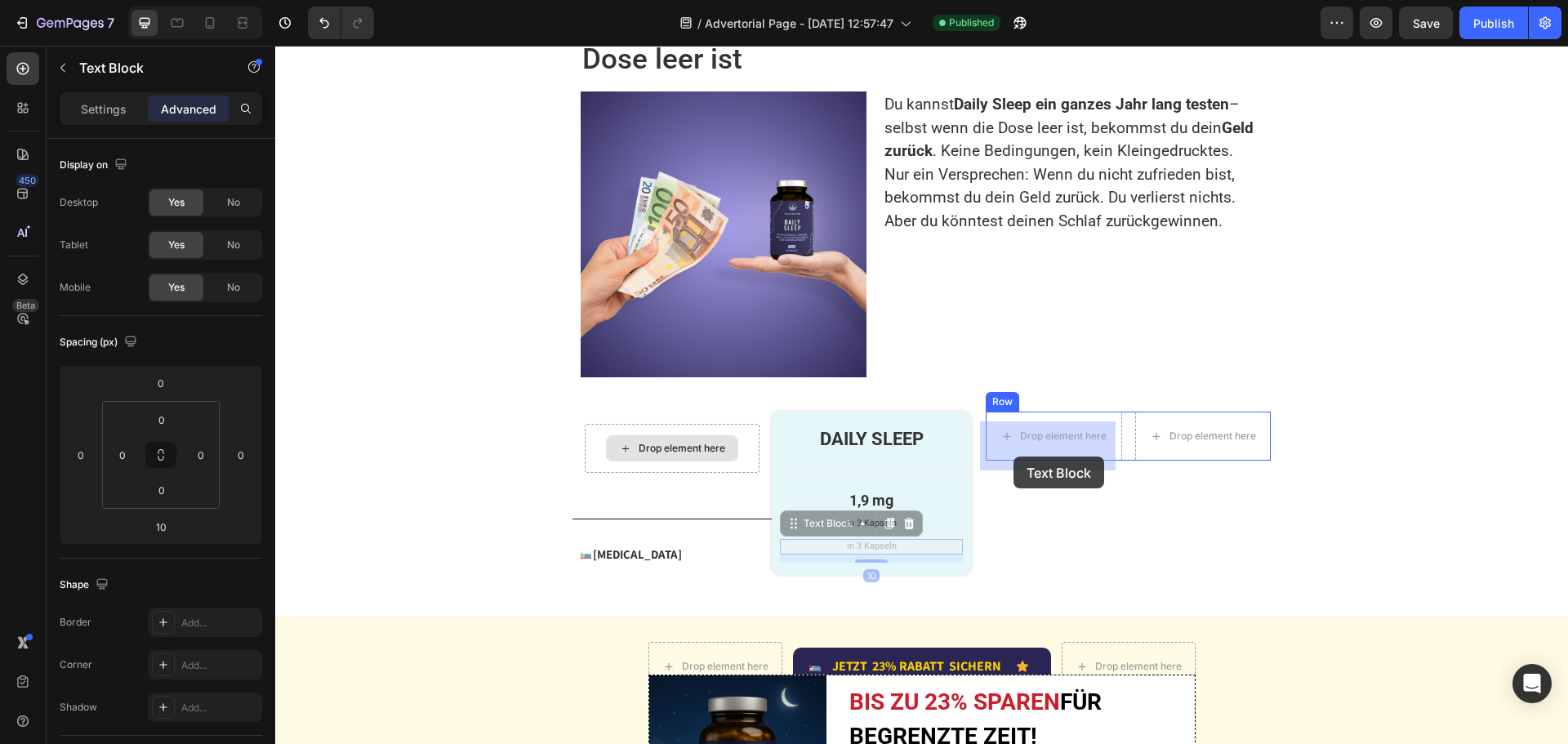
drag, startPoint x: 786, startPoint y: 537, endPoint x: 1013, endPoint y: 456, distance: 241.0
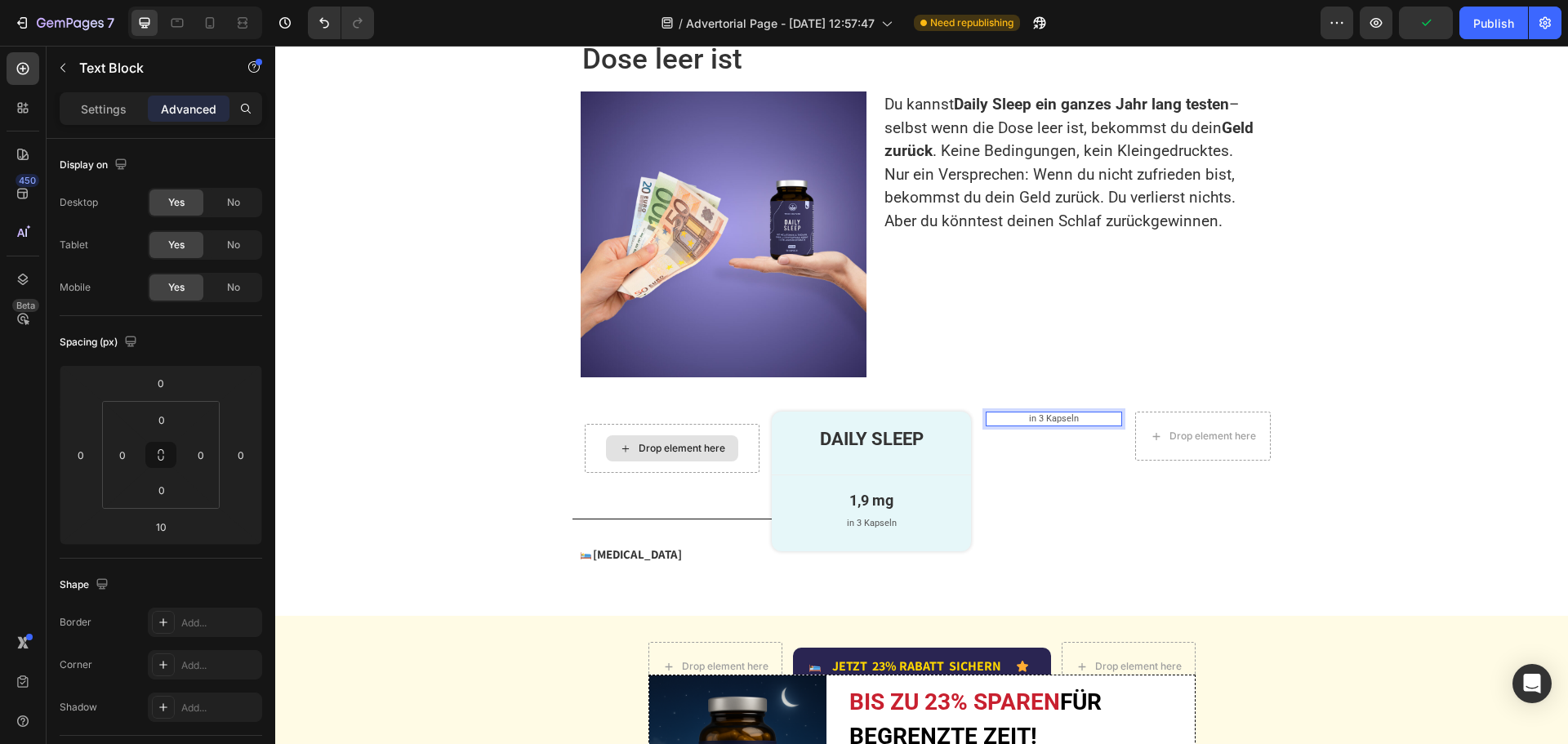
click at [1037, 425] on p "in 3 Kapseln" at bounding box center [1053, 419] width 132 height 12
click at [1034, 425] on p "Andere Komplexe" at bounding box center [1053, 419] width 132 height 12
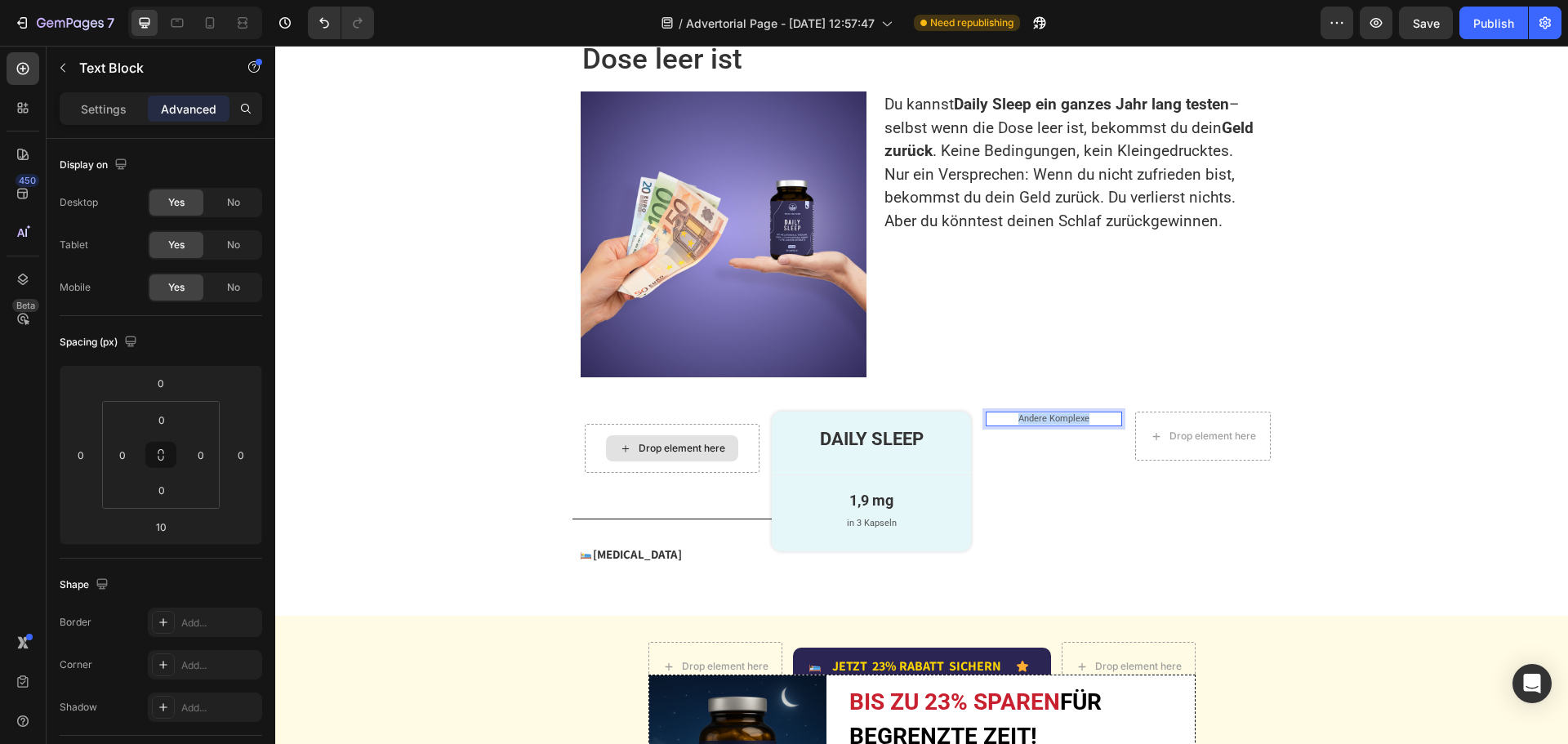
click at [1034, 425] on p "Andere Komplexe" at bounding box center [1053, 419] width 132 height 12
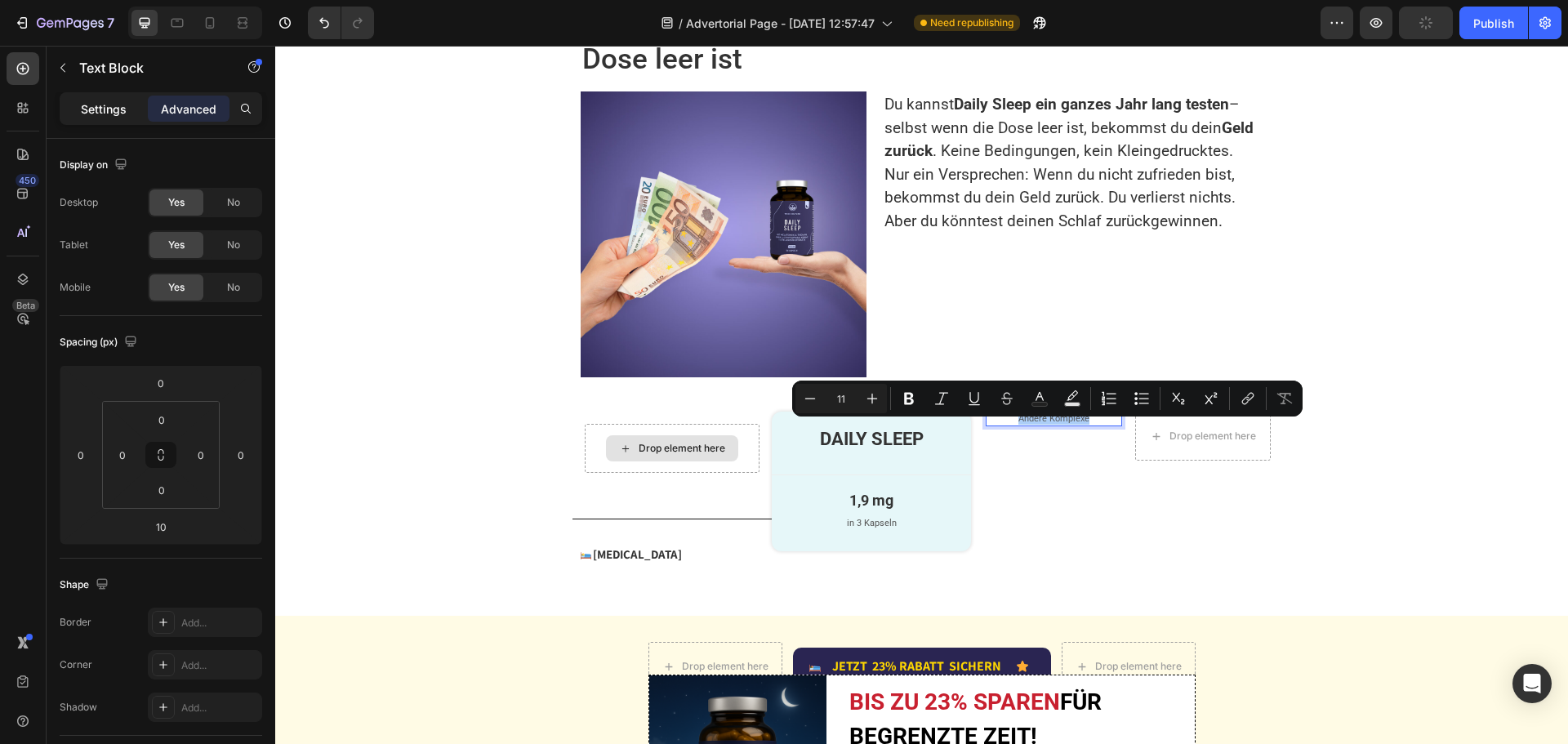
click at [102, 109] on p "Settings" at bounding box center [103, 109] width 45 height 17
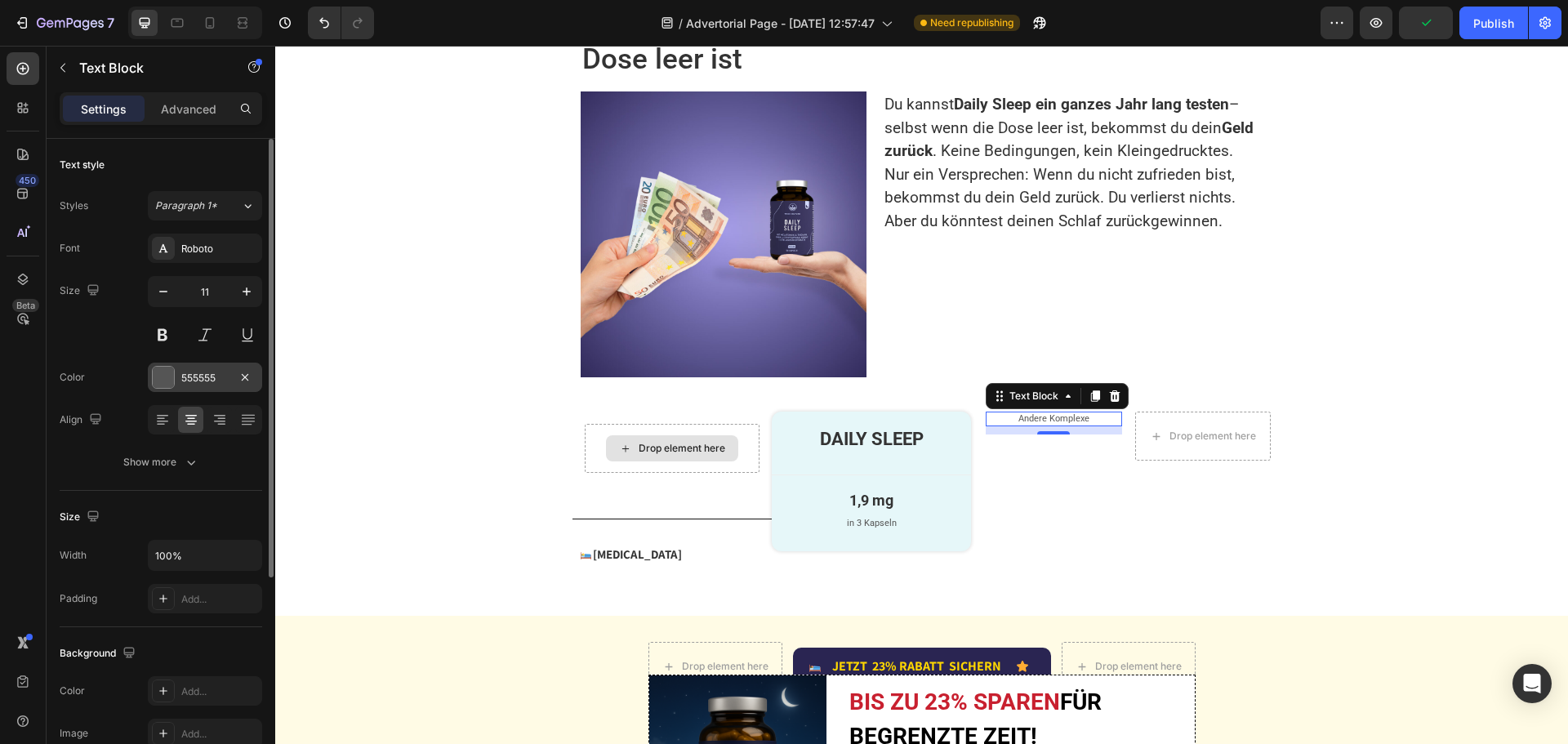
click at [185, 386] on div "555555" at bounding box center [205, 377] width 115 height 30
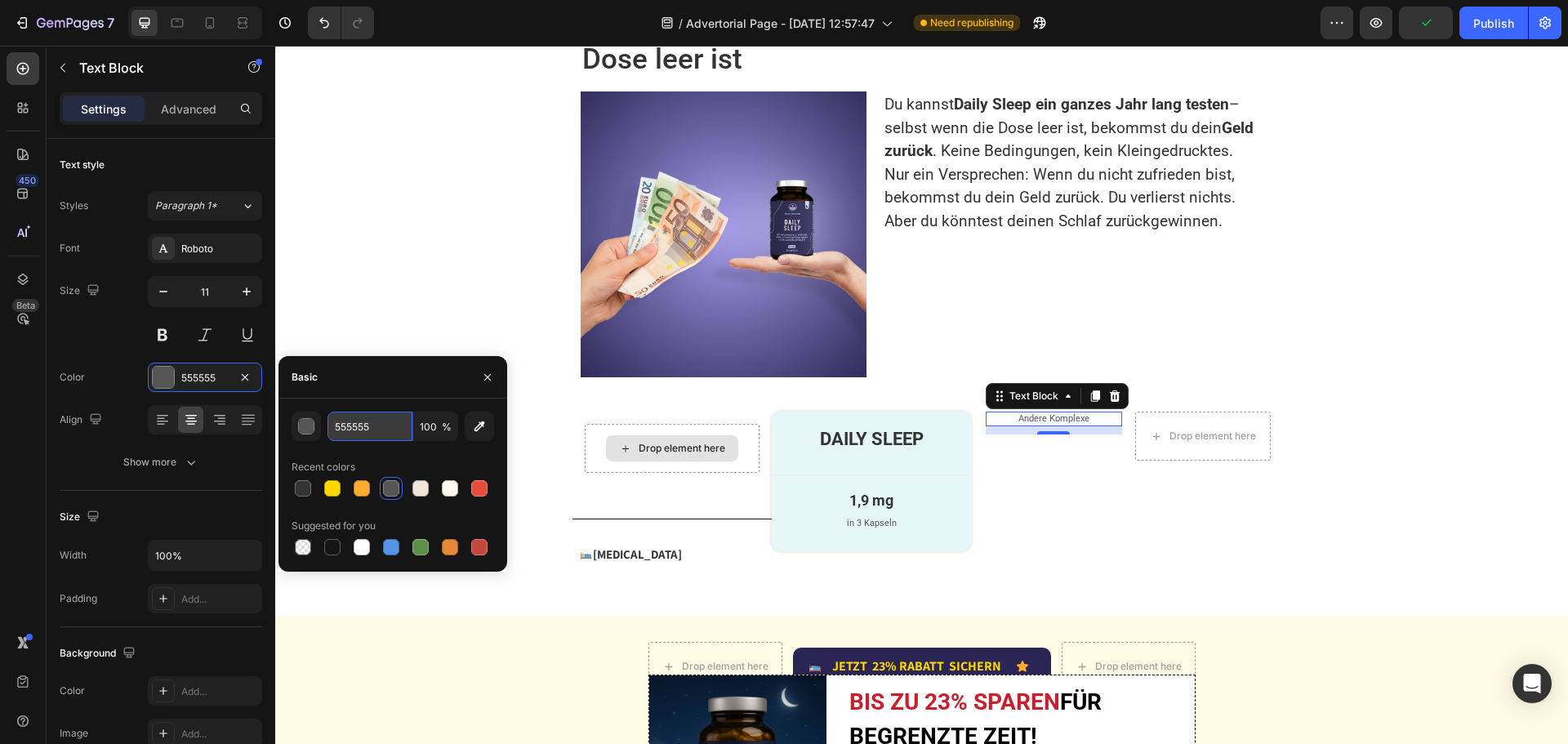
click at [394, 421] on input "555555" at bounding box center [370, 426] width 85 height 30
paste input "rgb(211, 43, 92)"
type input "rgb(211, 43, 92)"
click at [245, 298] on icon "button" at bounding box center [247, 291] width 17 height 16
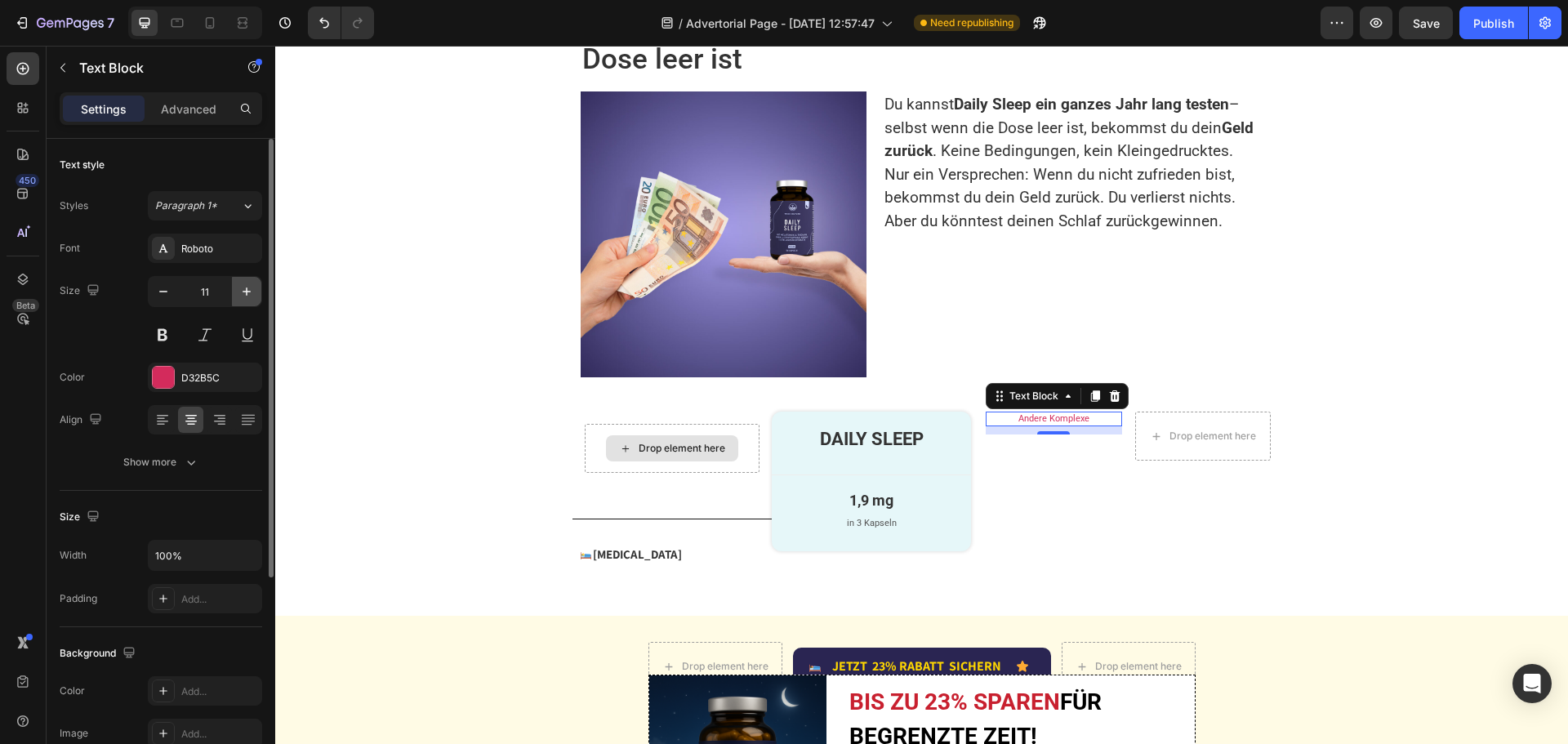
scroll to position [0, 0]
click at [245, 298] on icon "button" at bounding box center [247, 291] width 17 height 16
type input "15"
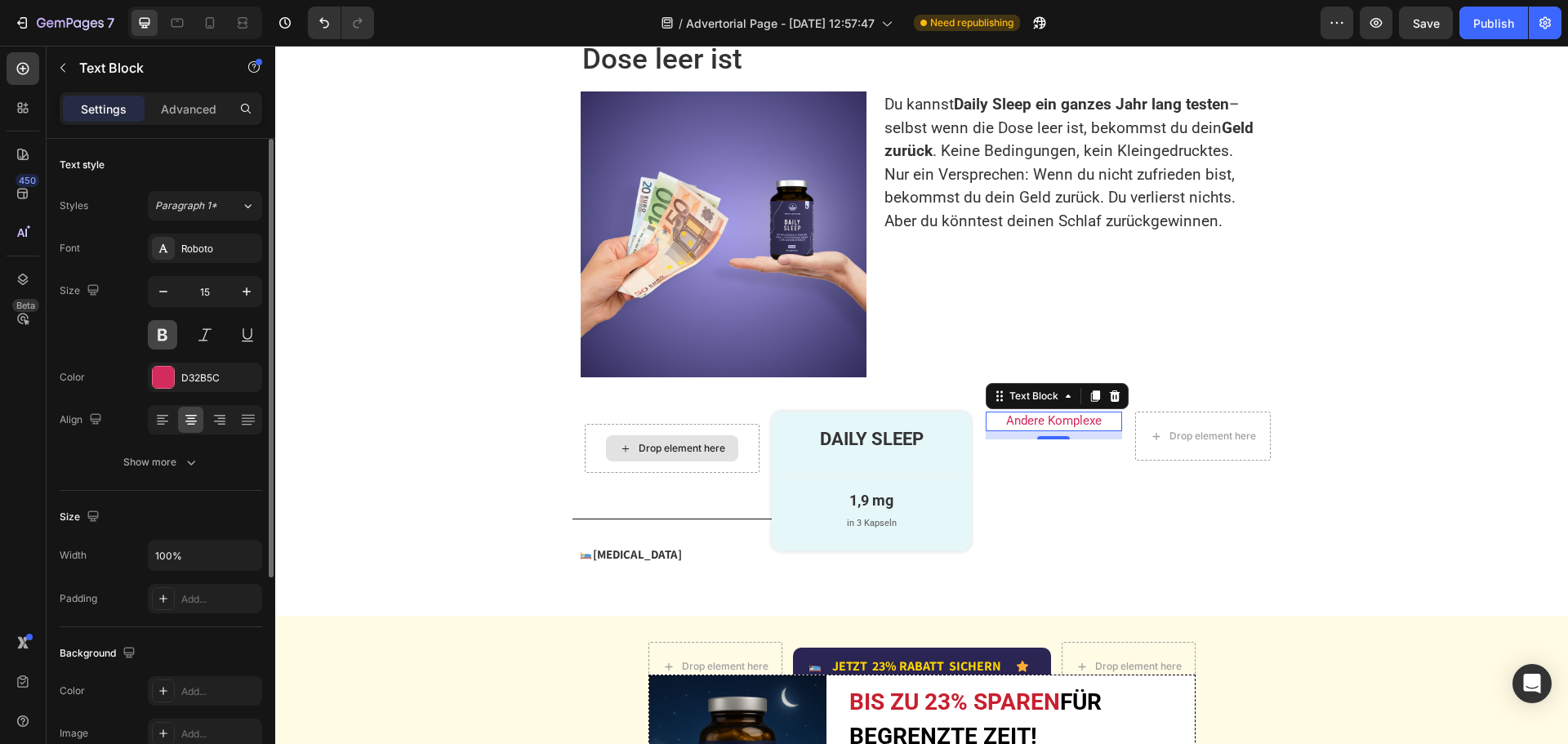
click at [166, 333] on button at bounding box center [163, 335] width 30 height 30
click at [176, 463] on div "Show more" at bounding box center [161, 462] width 76 height 16
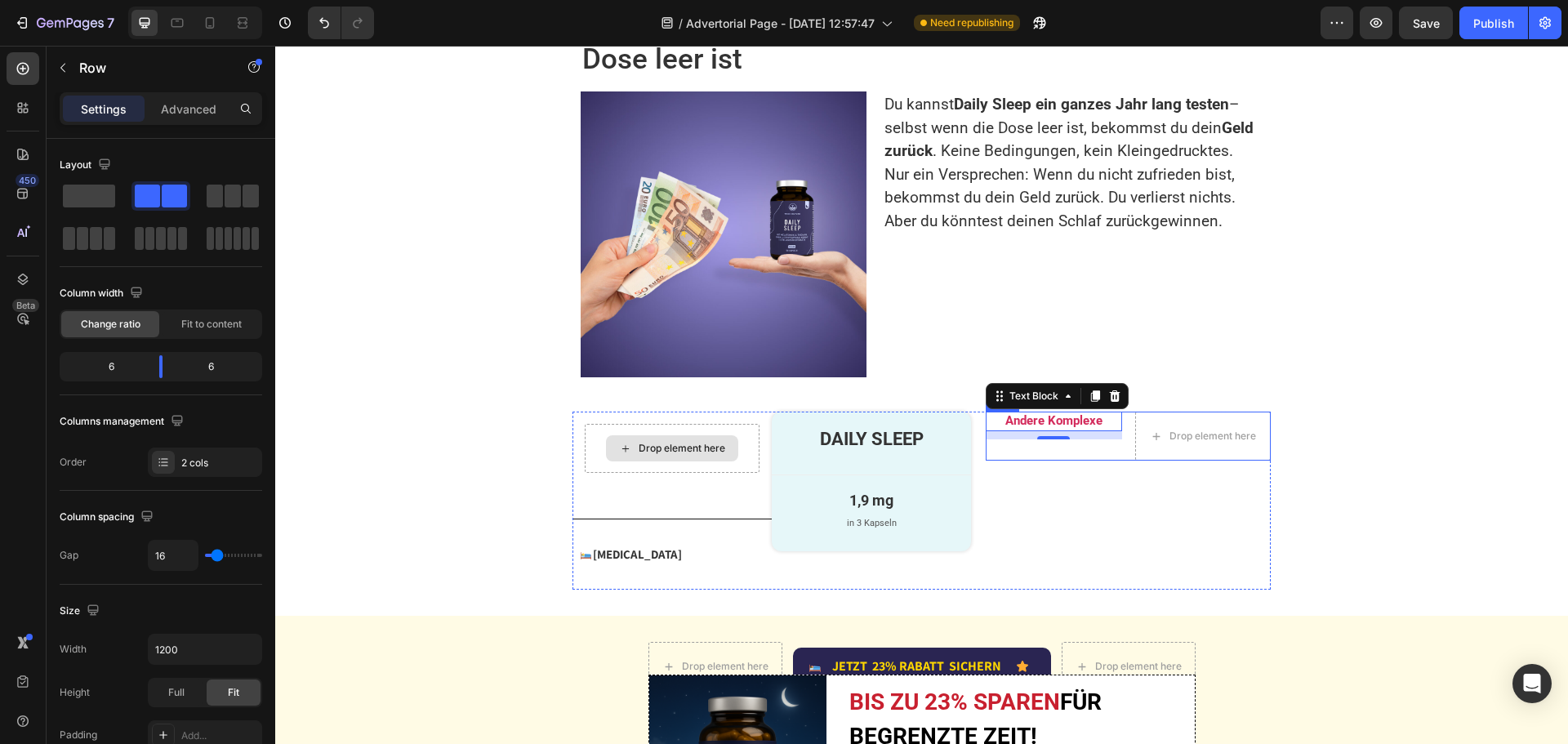
click at [988, 458] on div "Andere Komplexe Text Block 10" at bounding box center [1053, 436] width 135 height 49
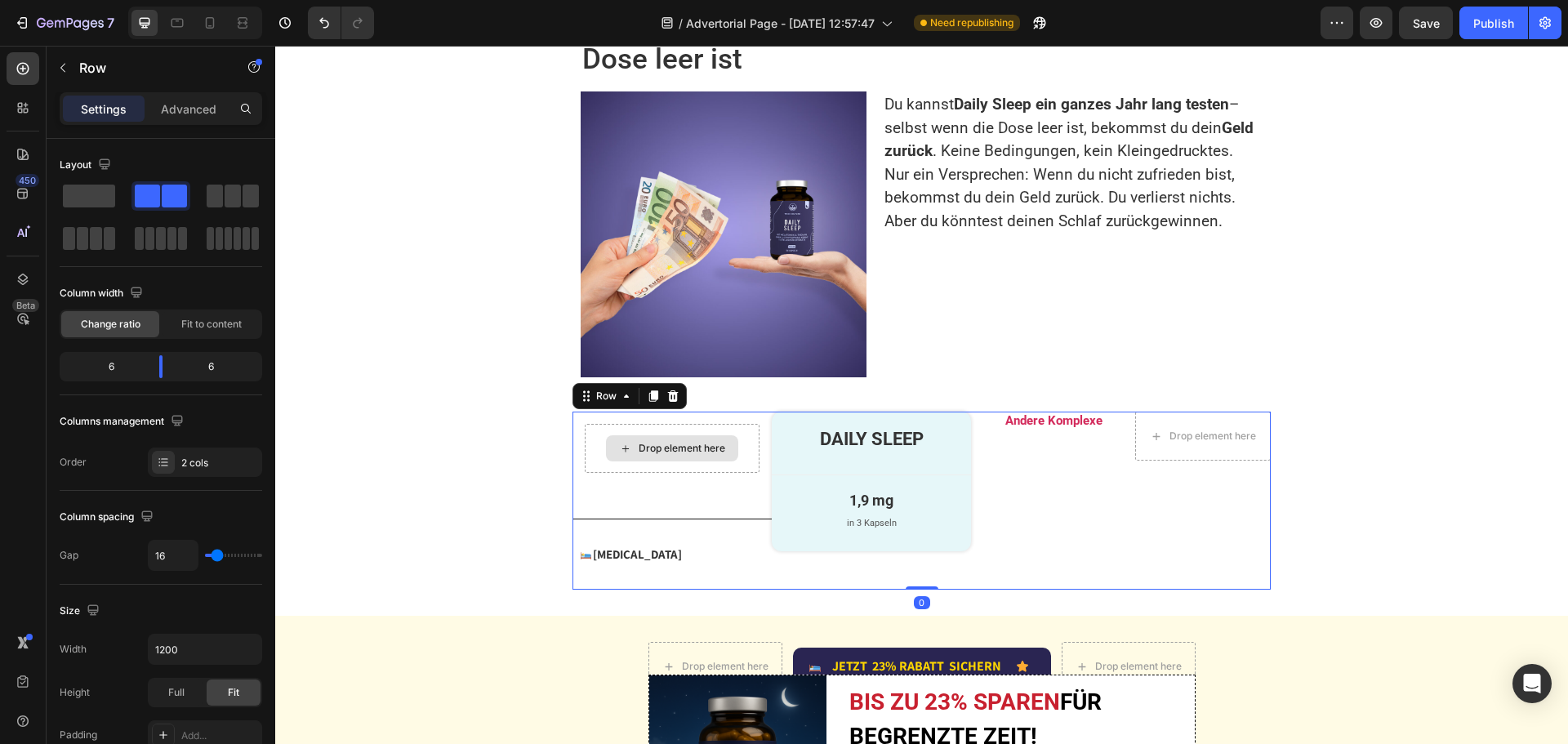
click at [977, 488] on div "Drop element here Row Image Melatonin Text Block Advanced List Row Row DAILY SL…" at bounding box center [922, 501] width 698 height 178
type input "13"
type input "7"
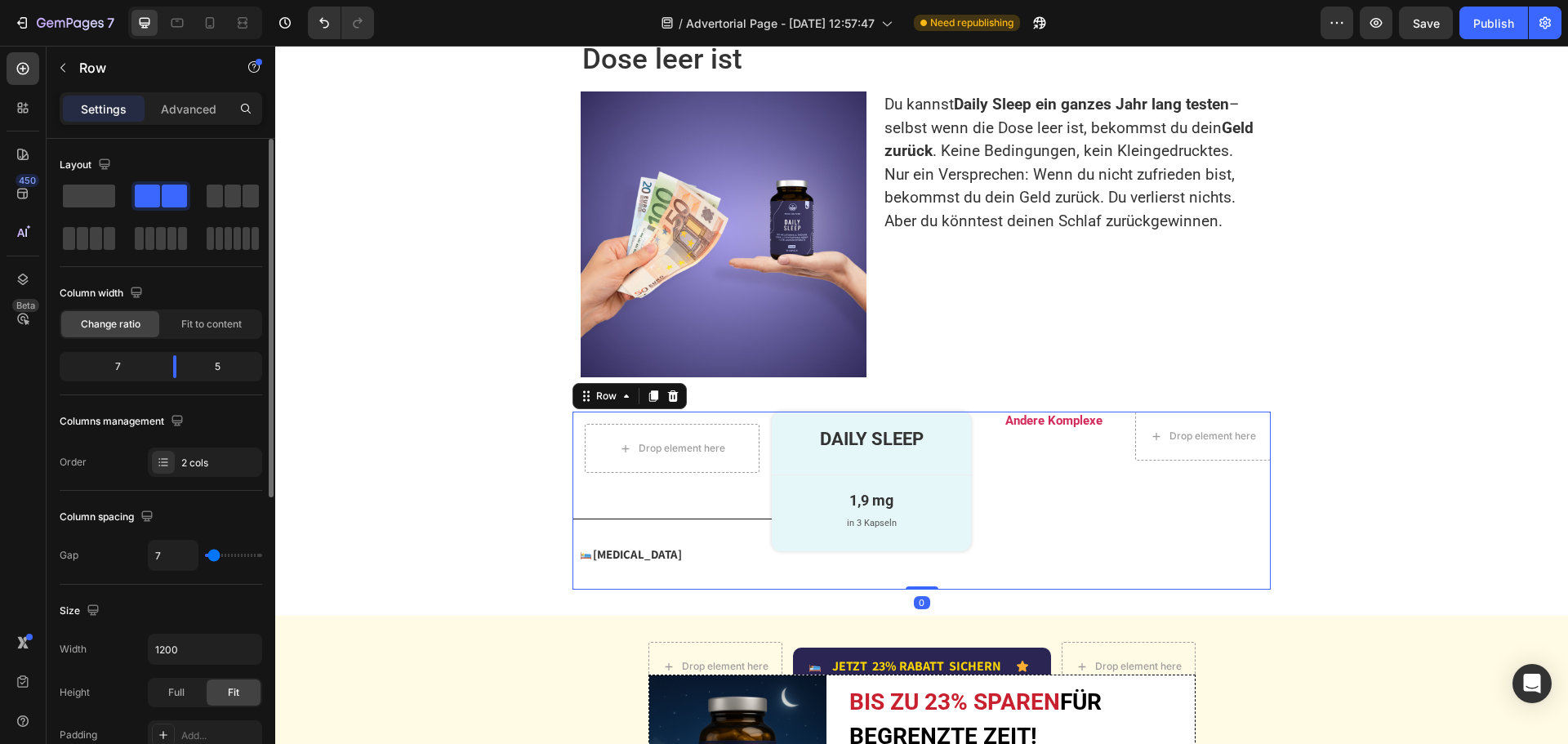
type input "0"
drag, startPoint x: 218, startPoint y: 549, endPoint x: 197, endPoint y: 556, distance: 22.1
type input "0"
click at [205, 556] on input "range" at bounding box center [233, 555] width 57 height 3
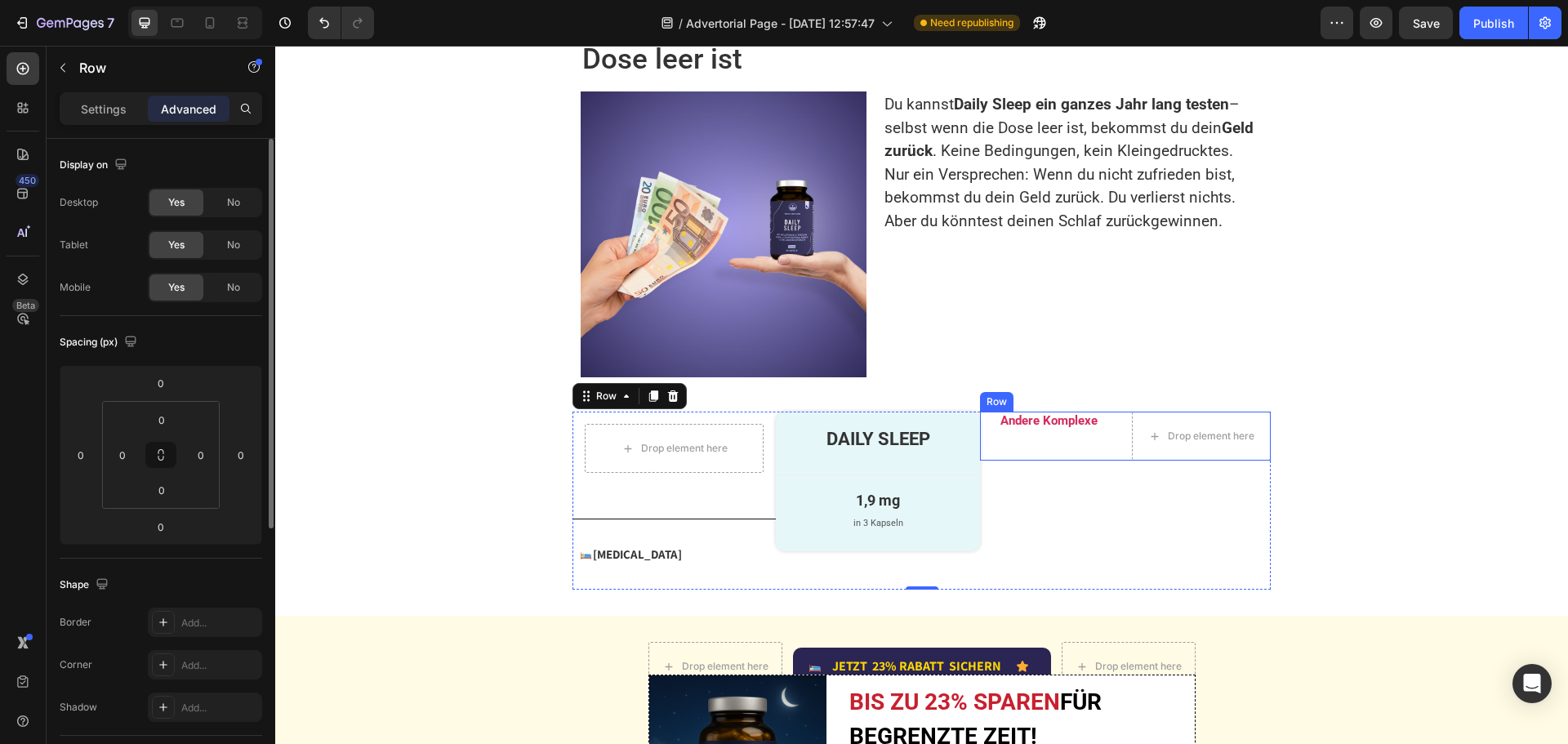
click at [1034, 445] on div "Andere Komplexe Text Block" at bounding box center [1050, 436] width 139 height 49
click at [26, 66] on icon at bounding box center [23, 68] width 17 height 16
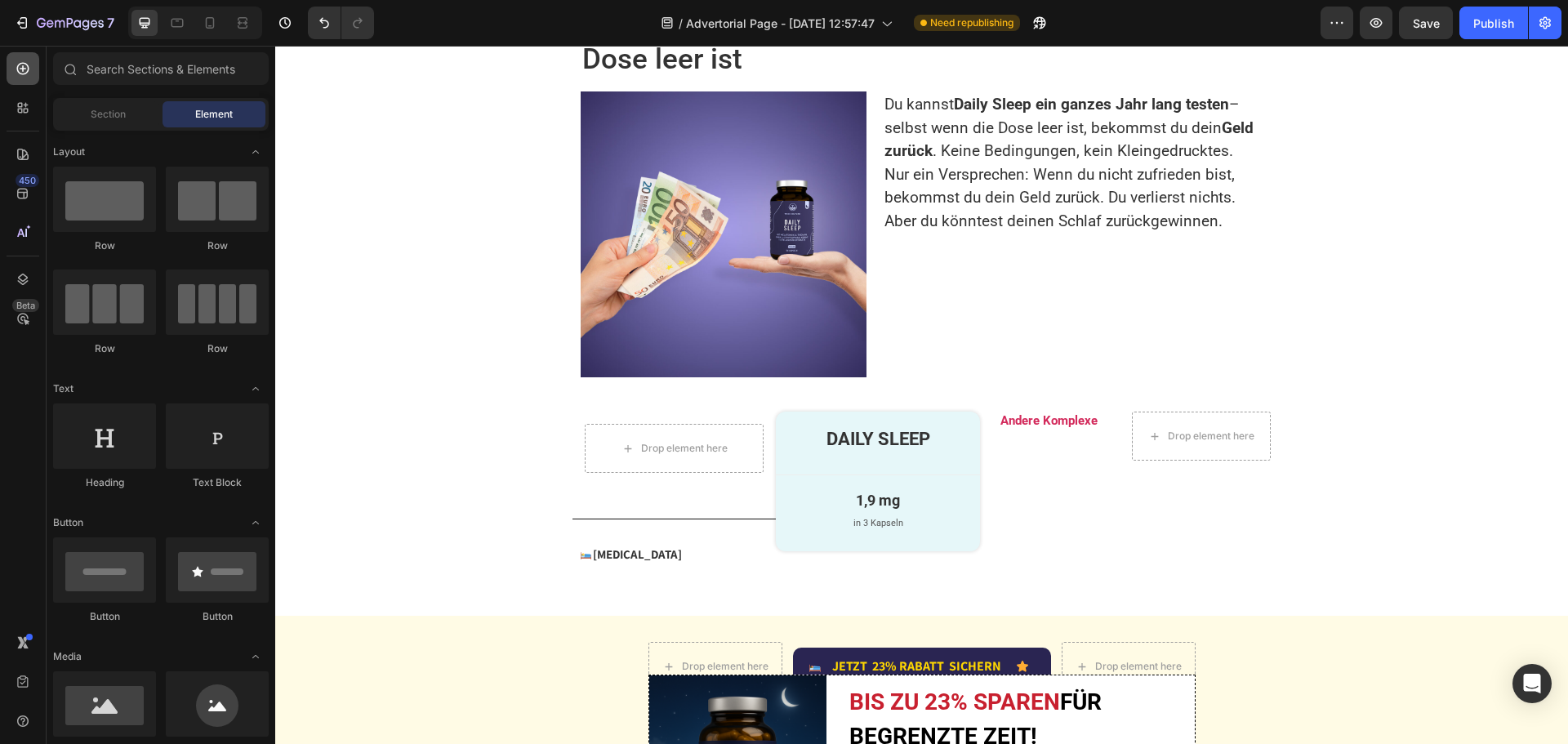
click at [30, 70] on icon at bounding box center [23, 68] width 17 height 16
drag, startPoint x: 435, startPoint y: 299, endPoint x: 1041, endPoint y: 425, distance: 619.0
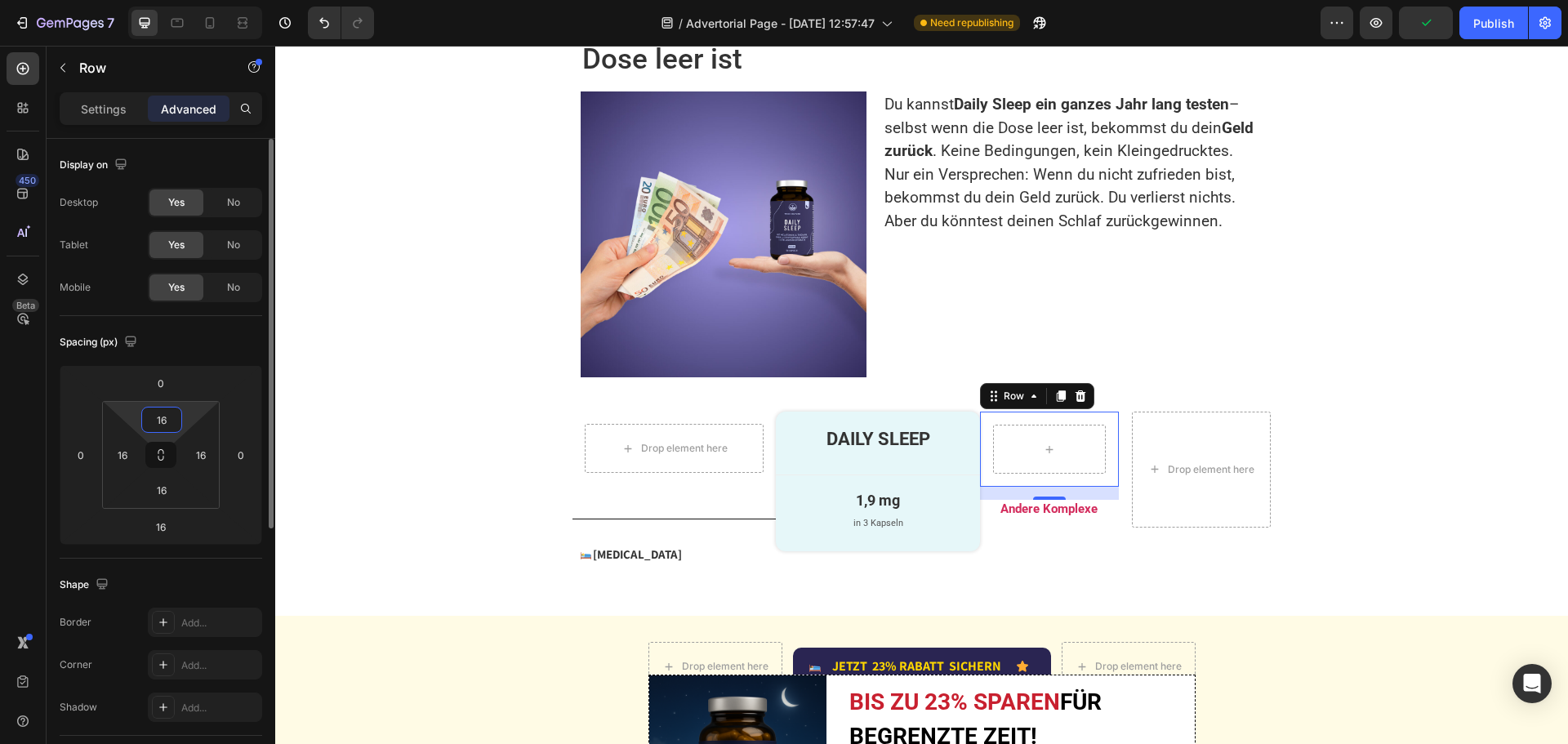
click at [164, 416] on input "16" at bounding box center [162, 420] width 33 height 25
type input "15"
click at [166, 525] on input "16" at bounding box center [161, 526] width 33 height 25
type input "0"
click at [165, 490] on input "16" at bounding box center [162, 490] width 33 height 25
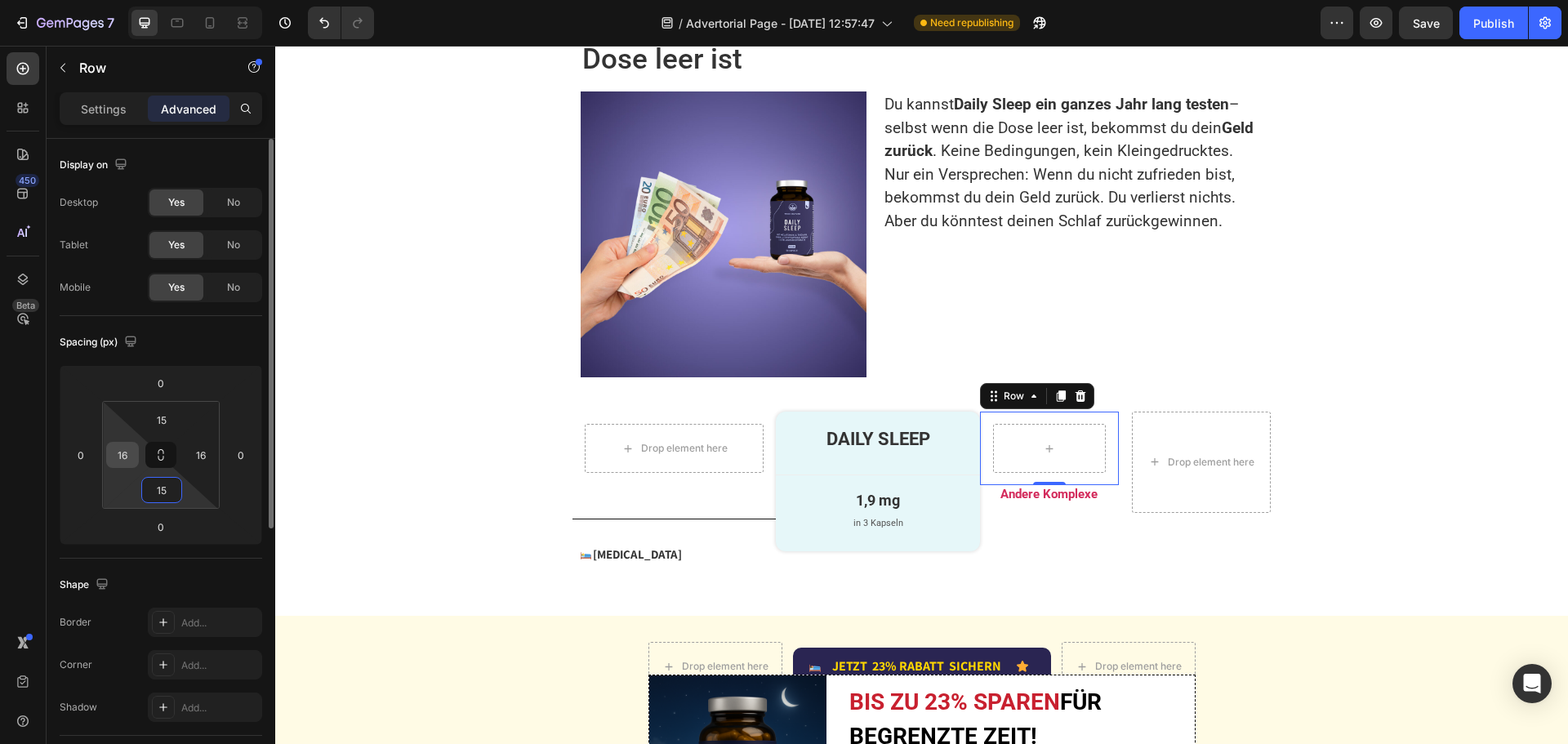
type input "15"
click at [129, 453] on input "16" at bounding box center [123, 454] width 25 height 25
type input "10"
click at [204, 455] on input "16" at bounding box center [201, 454] width 25 height 25
type input "10"
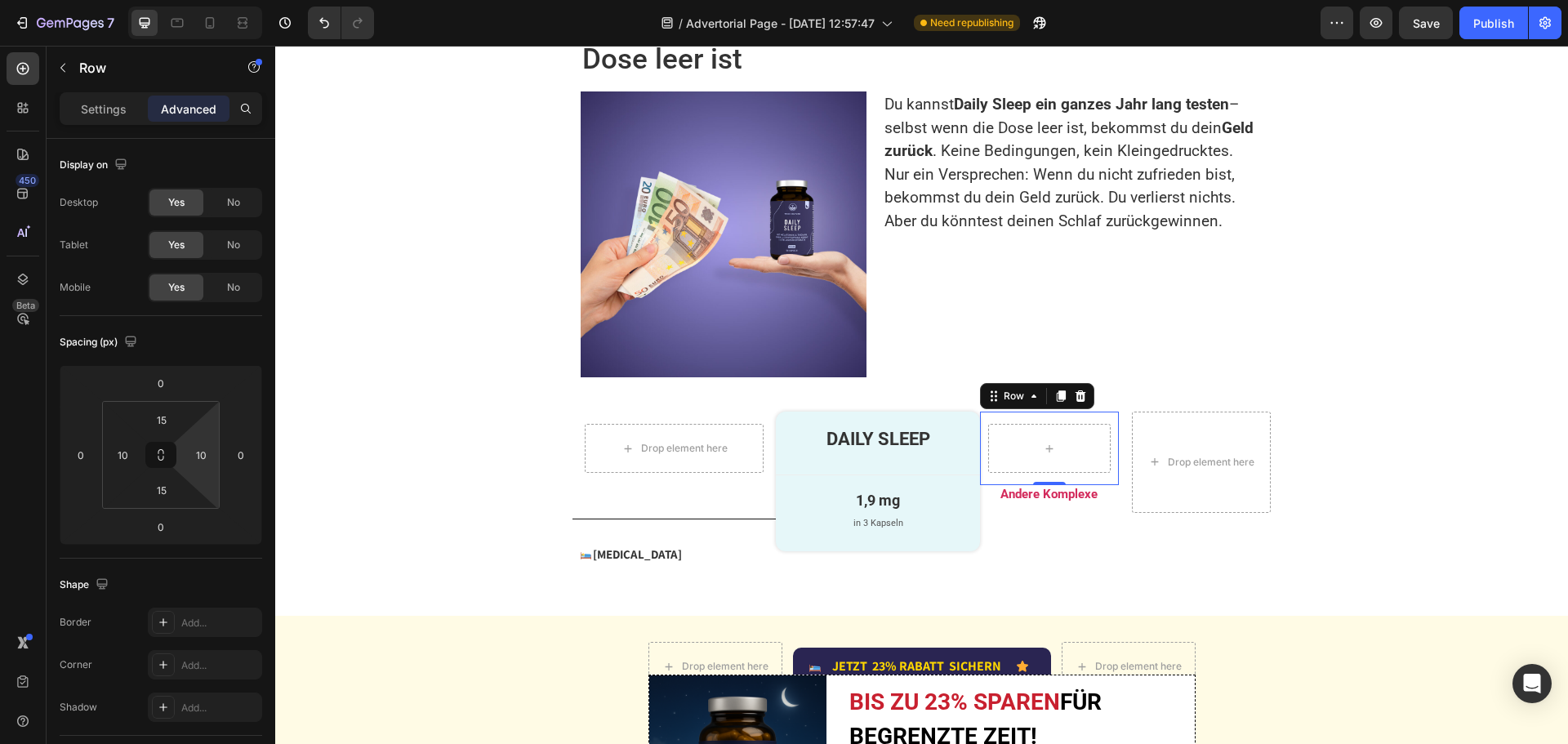
click at [1041, 505] on div "0" at bounding box center [1050, 498] width 17 height 13
click at [1000, 502] on p "Andere Komplexe" at bounding box center [1050, 495] width 135 height 16
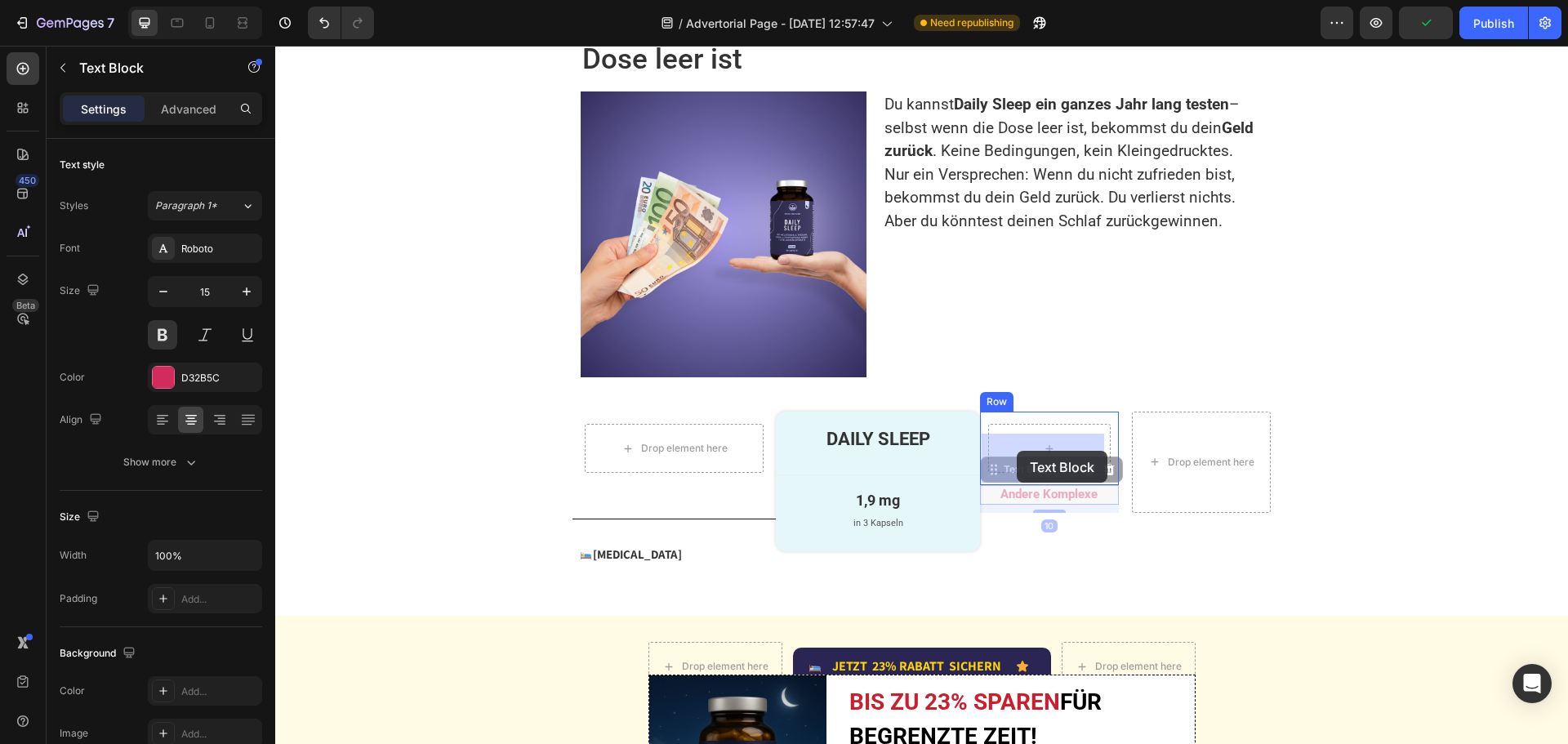
drag, startPoint x: 987, startPoint y: 484, endPoint x: 1017, endPoint y: 450, distance: 45.3
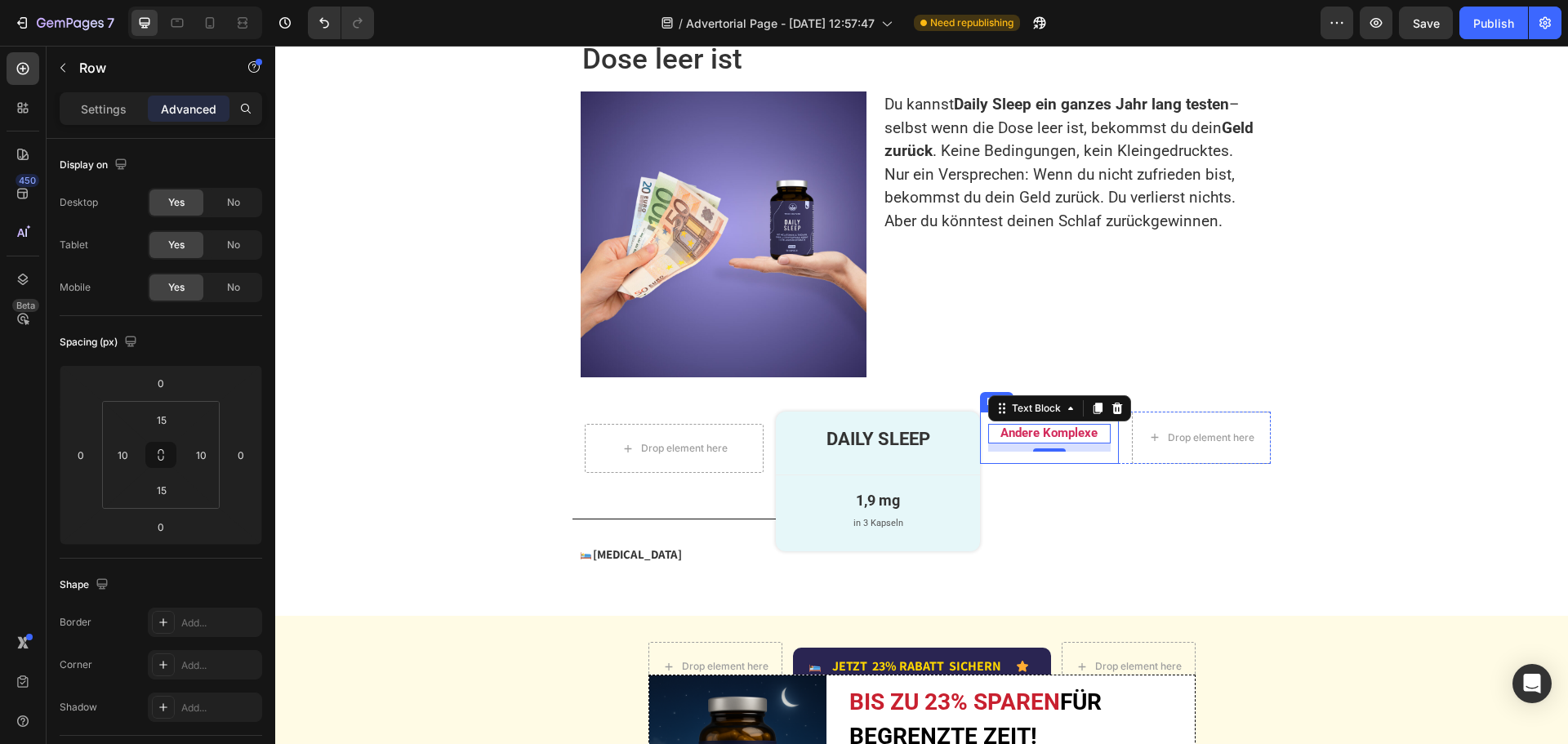
click at [994, 464] on div "Andere Komplexe Text Block 10 Row" at bounding box center [1050, 437] width 139 height 52
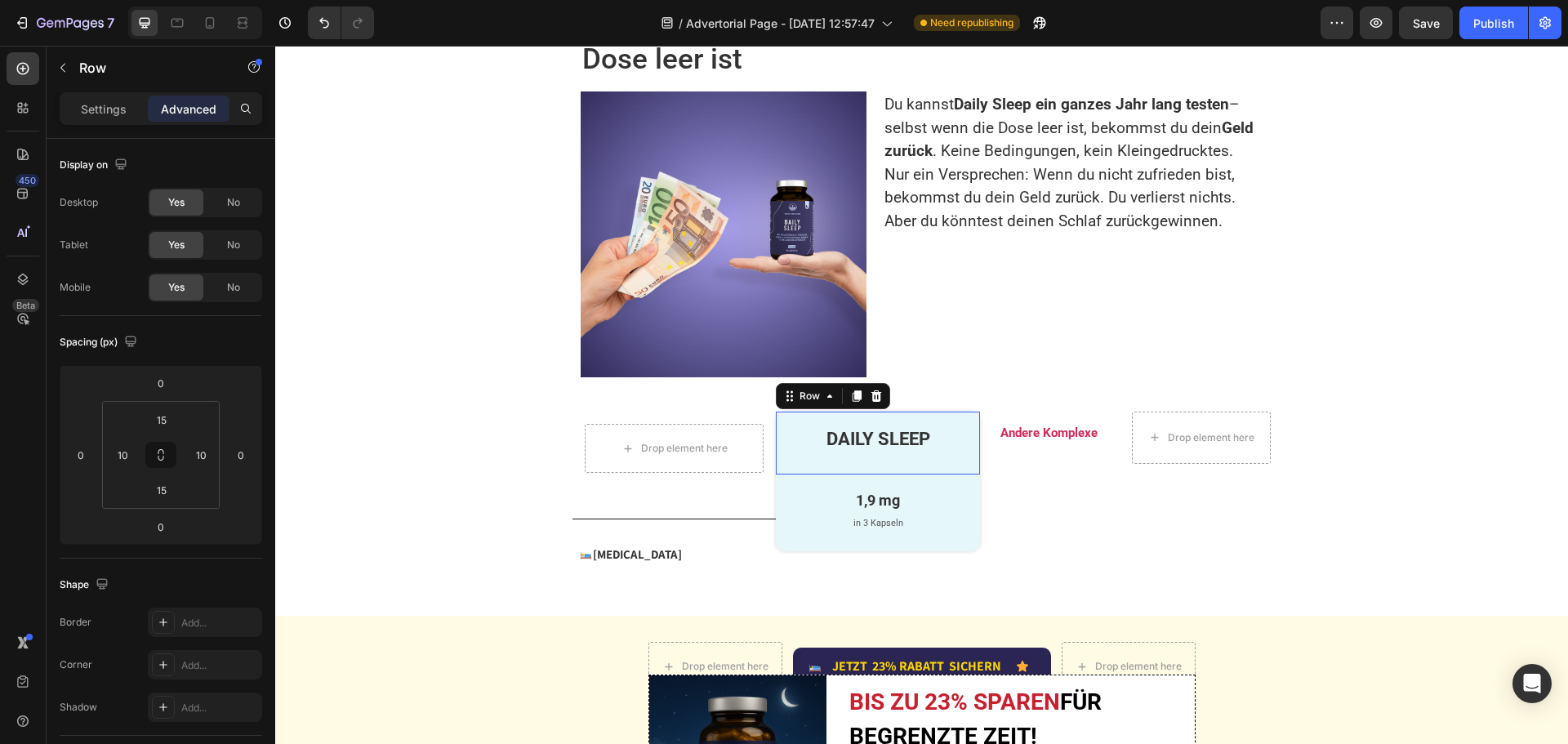
click at [921, 462] on div "DAILY SLEEP Text Block" at bounding box center [877, 443] width 179 height 39
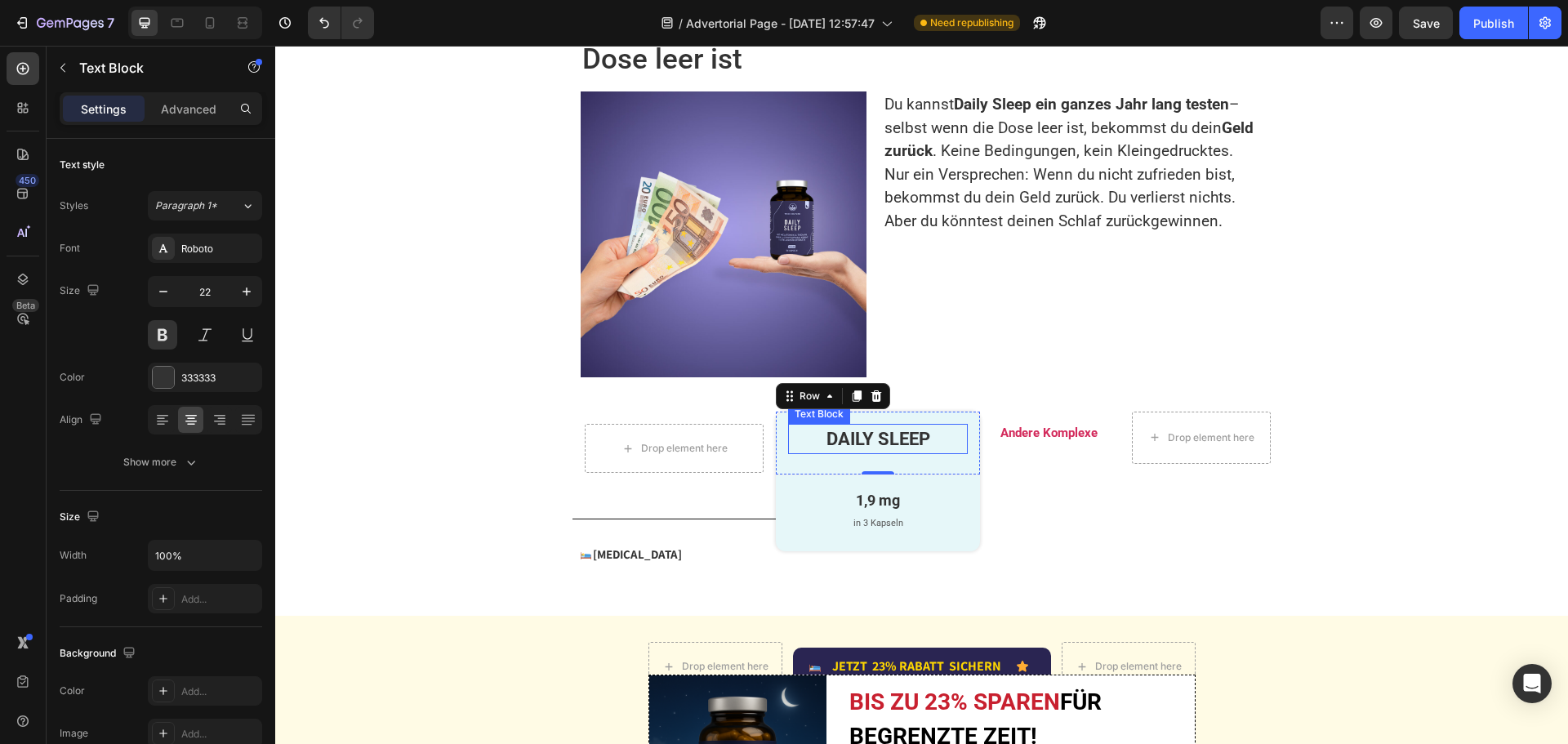
click at [890, 445] on p "DAILY SLEEP" at bounding box center [877, 439] width 176 height 27
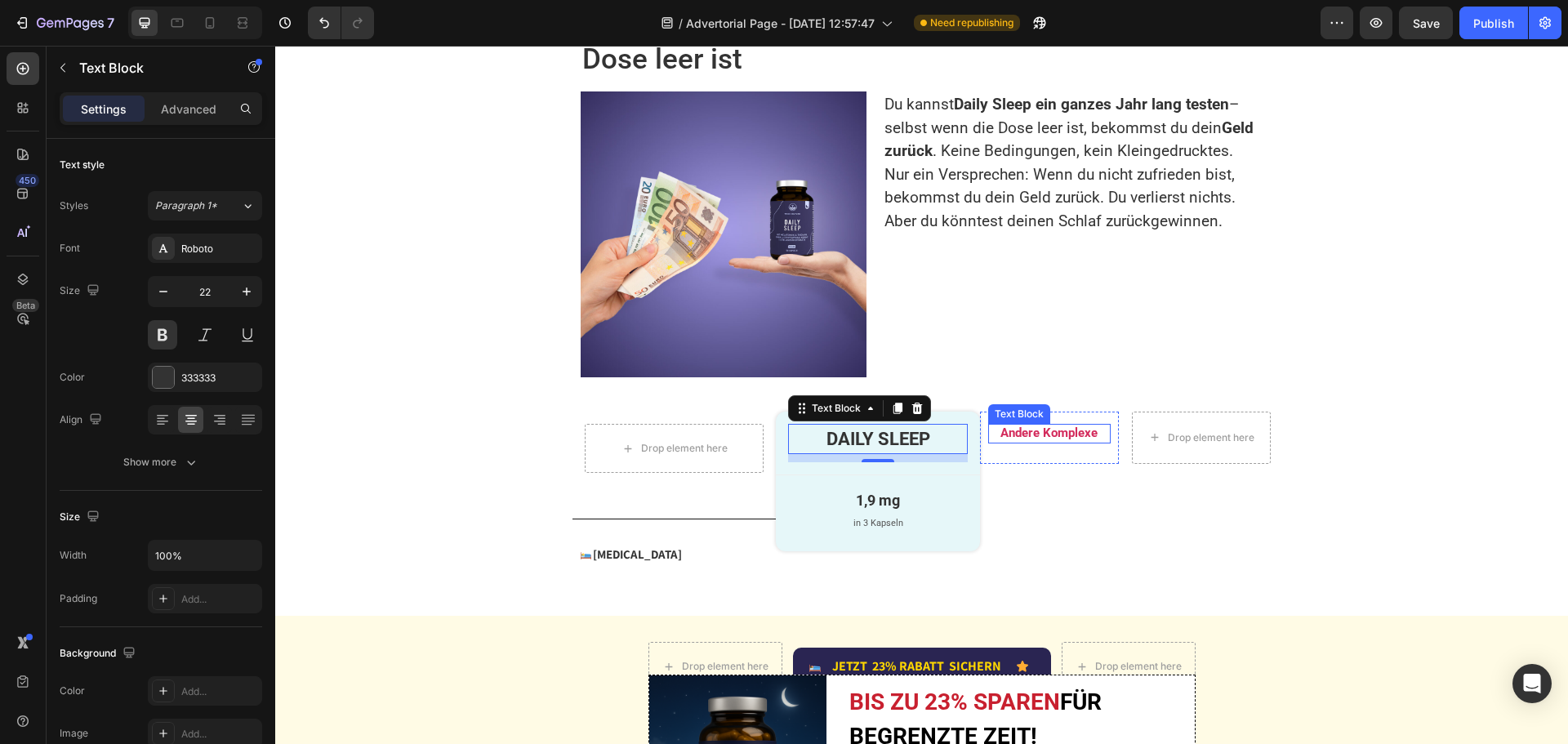
click at [1020, 441] on p "Andere Komplexe" at bounding box center [1049, 434] width 119 height 16
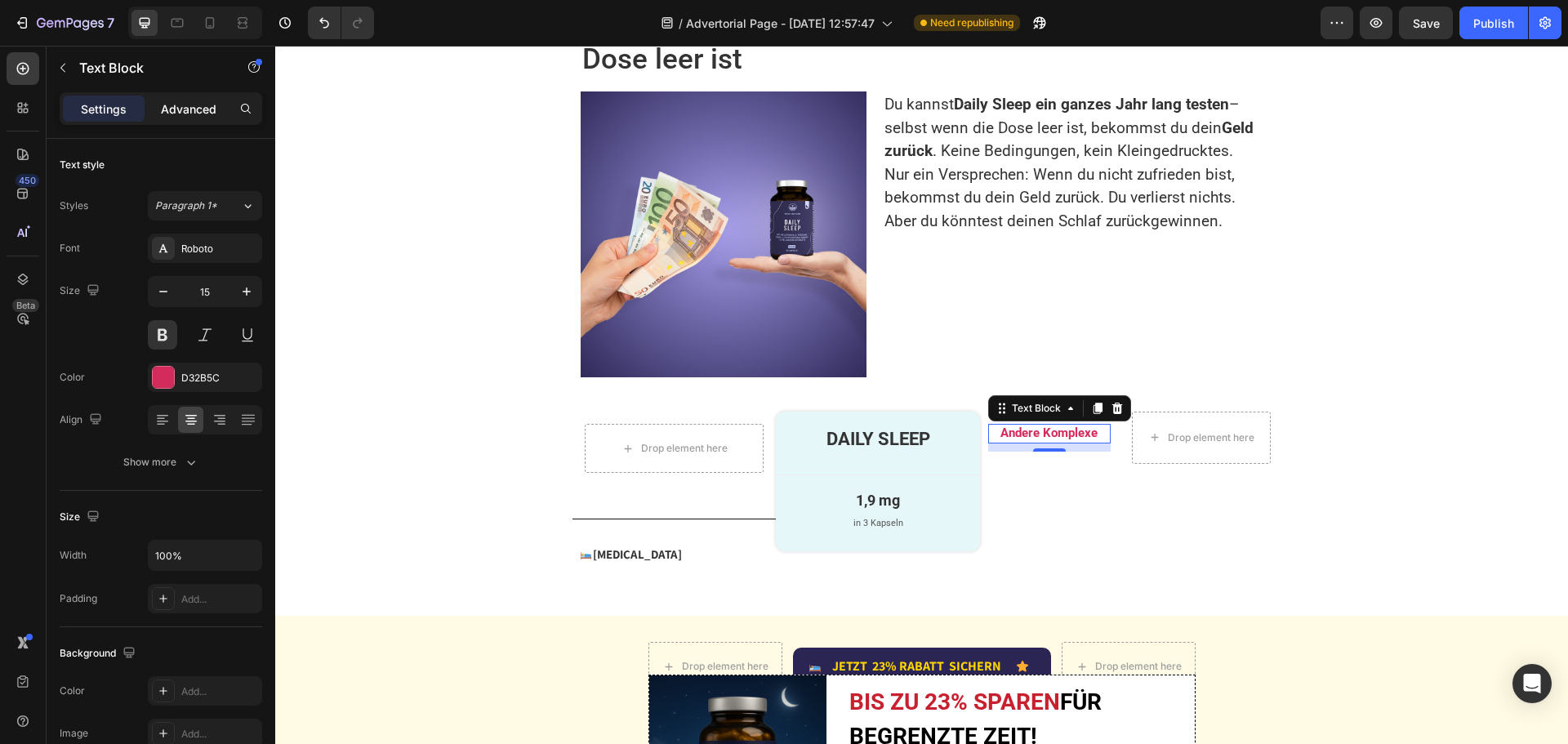
click at [182, 113] on p "Advanced" at bounding box center [188, 109] width 55 height 17
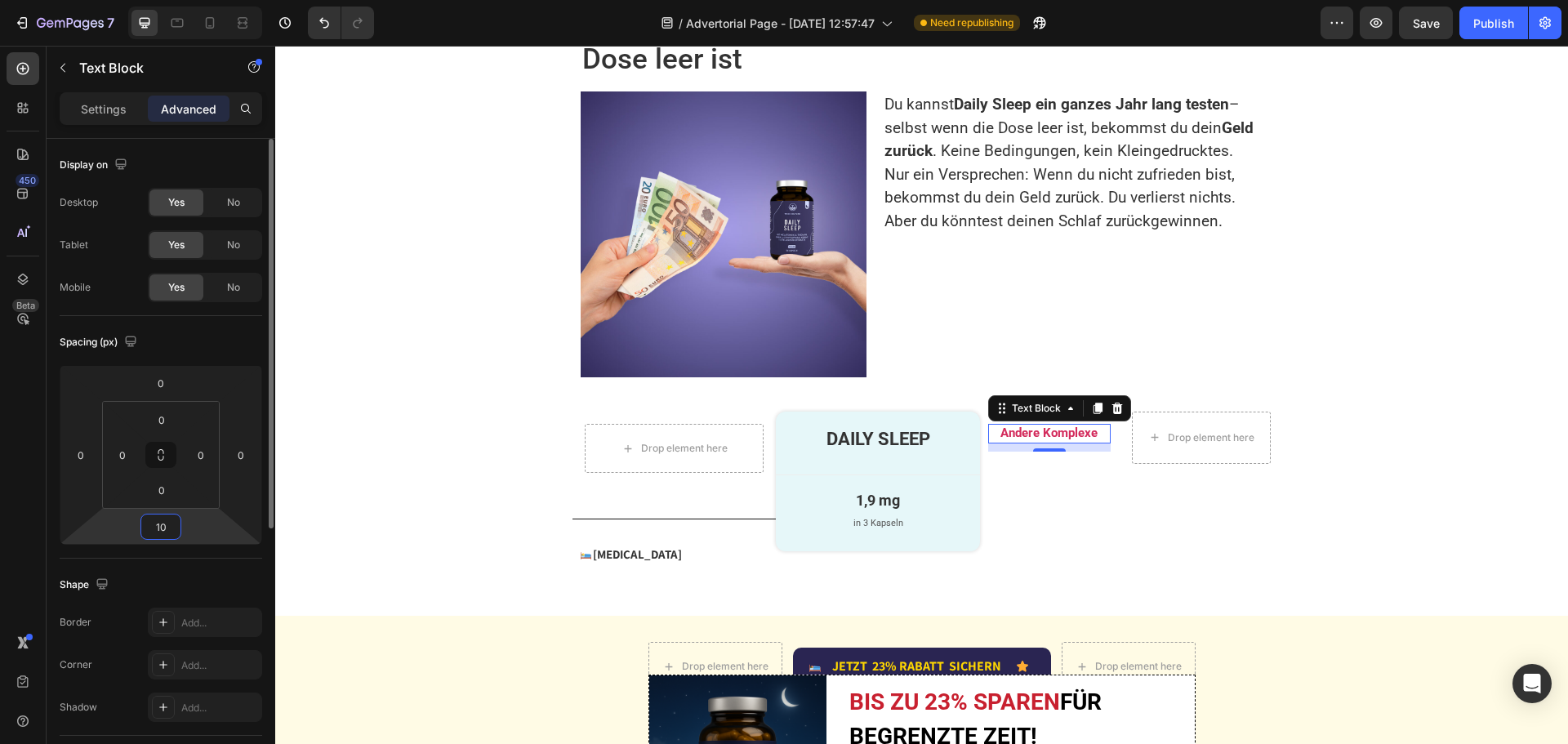
click at [170, 525] on input "10" at bounding box center [161, 526] width 33 height 25
type input "20"
click at [983, 472] on div "Andere Komplexe Text Block 20 Row" at bounding box center [1050, 441] width 139 height 60
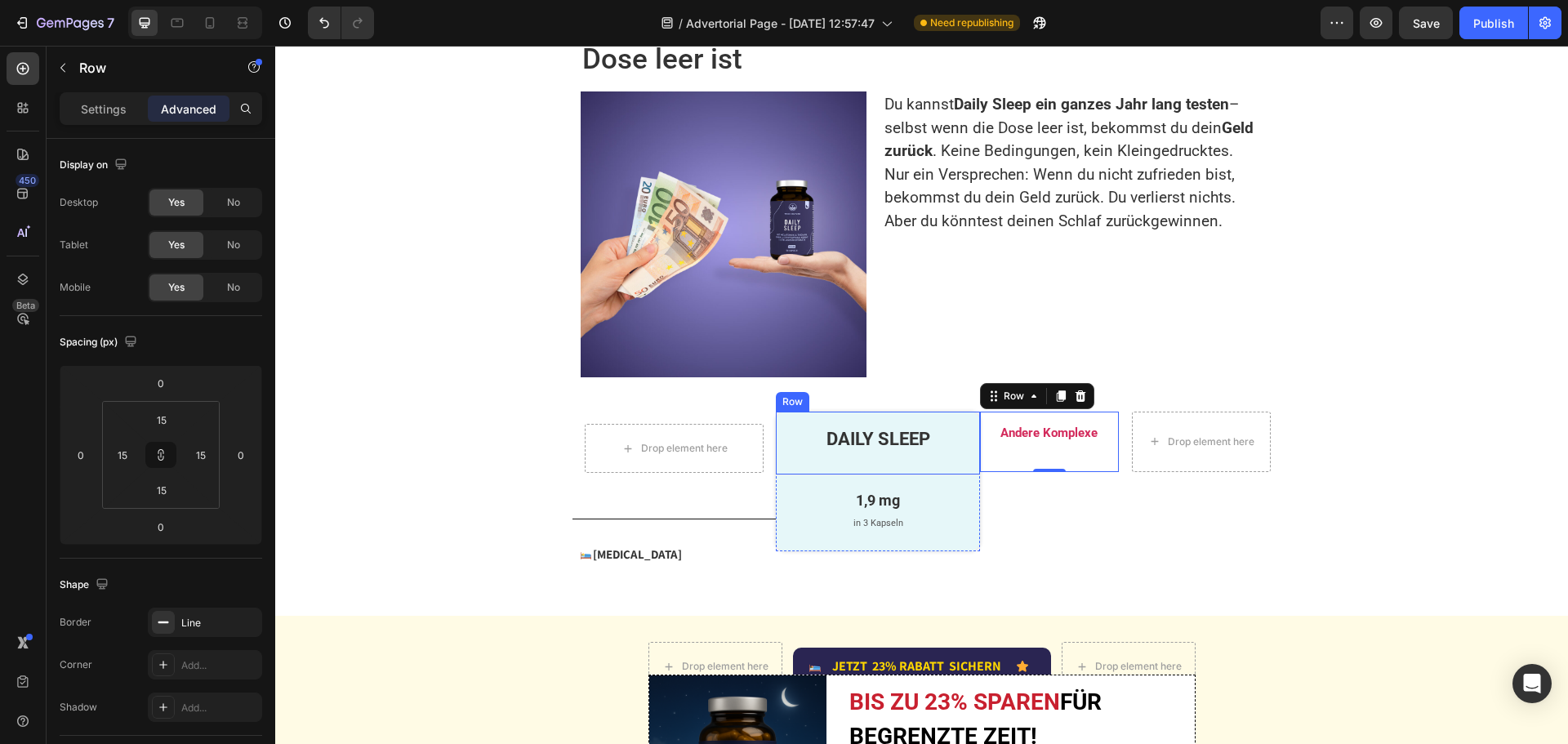
click at [940, 462] on div "DAILY SLEEP Text Block" at bounding box center [877, 443] width 179 height 39
click at [994, 459] on div "Andere Komplexe Text Block" at bounding box center [1049, 442] width 122 height 36
click at [804, 462] on div "DAILY SLEEP Text Block" at bounding box center [877, 443] width 179 height 39
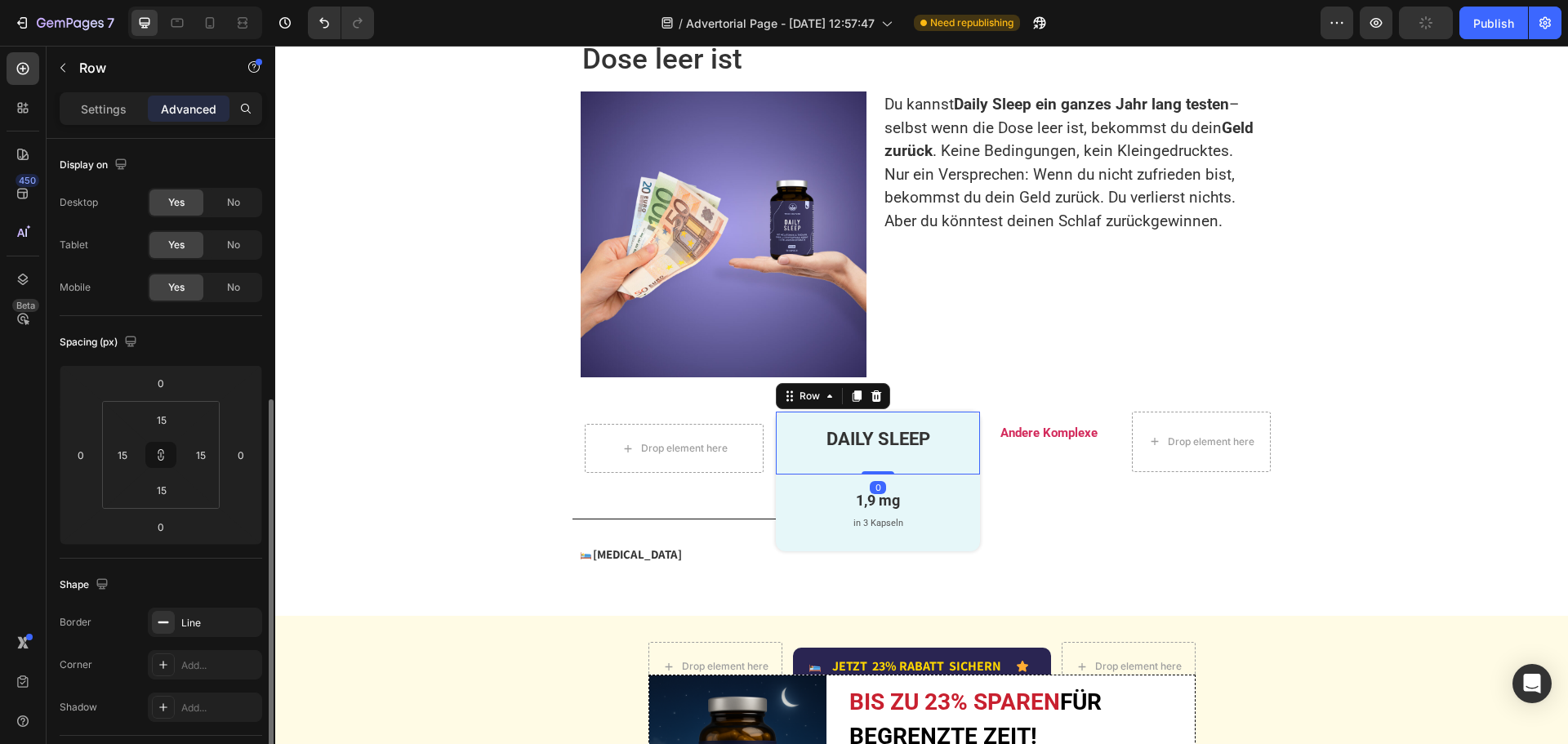
scroll to position [163, 0]
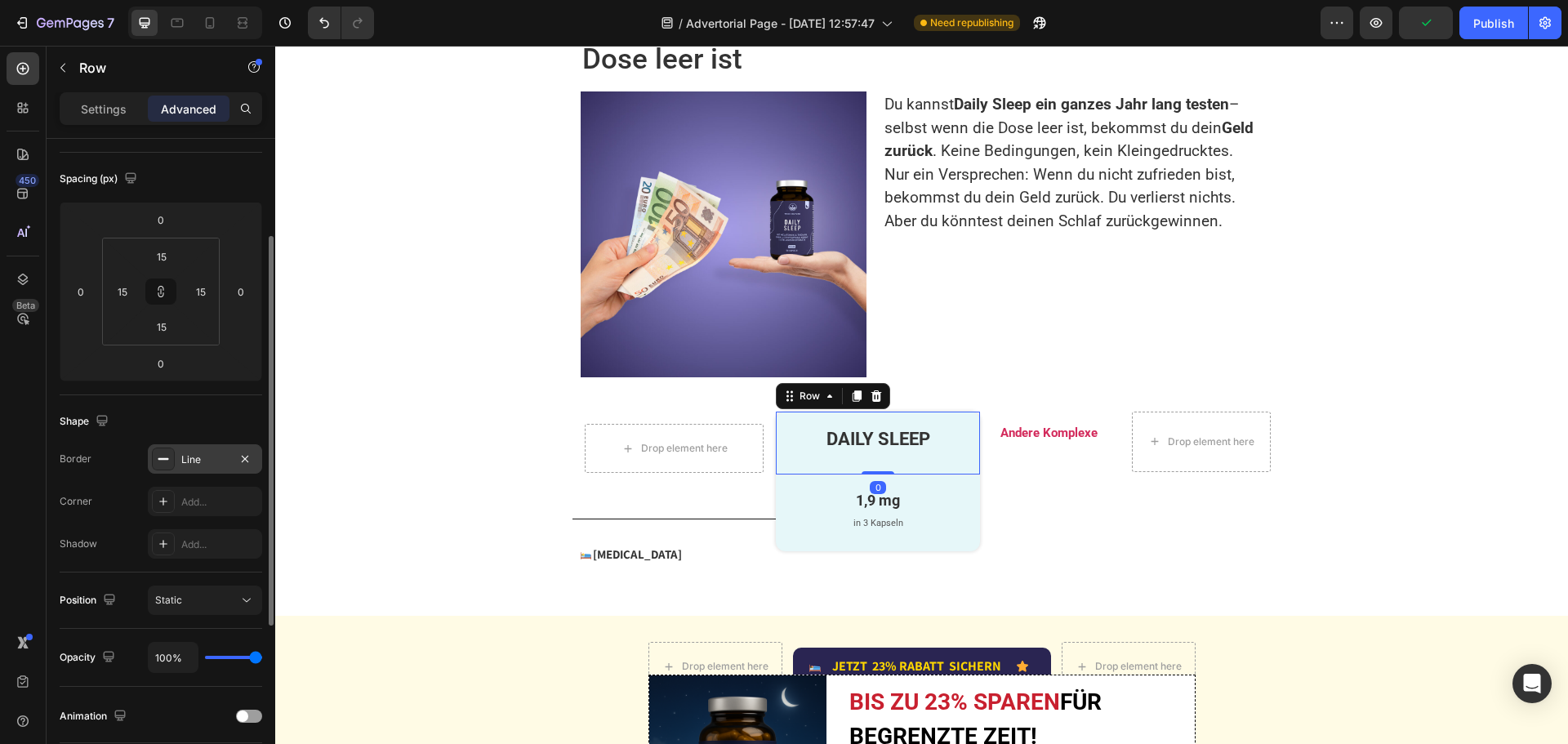
click at [186, 467] on div "Line" at bounding box center [205, 459] width 115 height 30
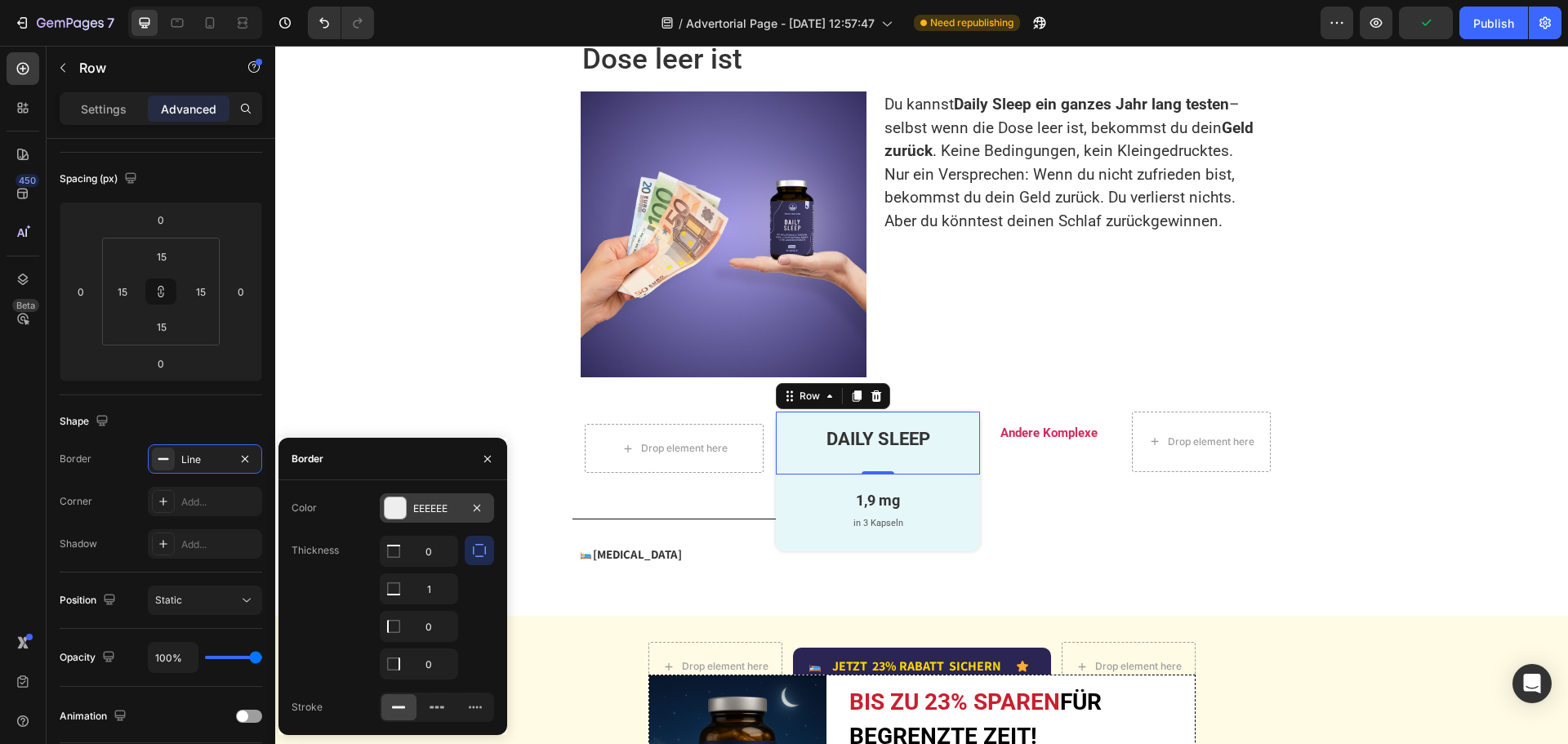
click at [432, 511] on div "EEEEEE" at bounding box center [437, 509] width 47 height 15
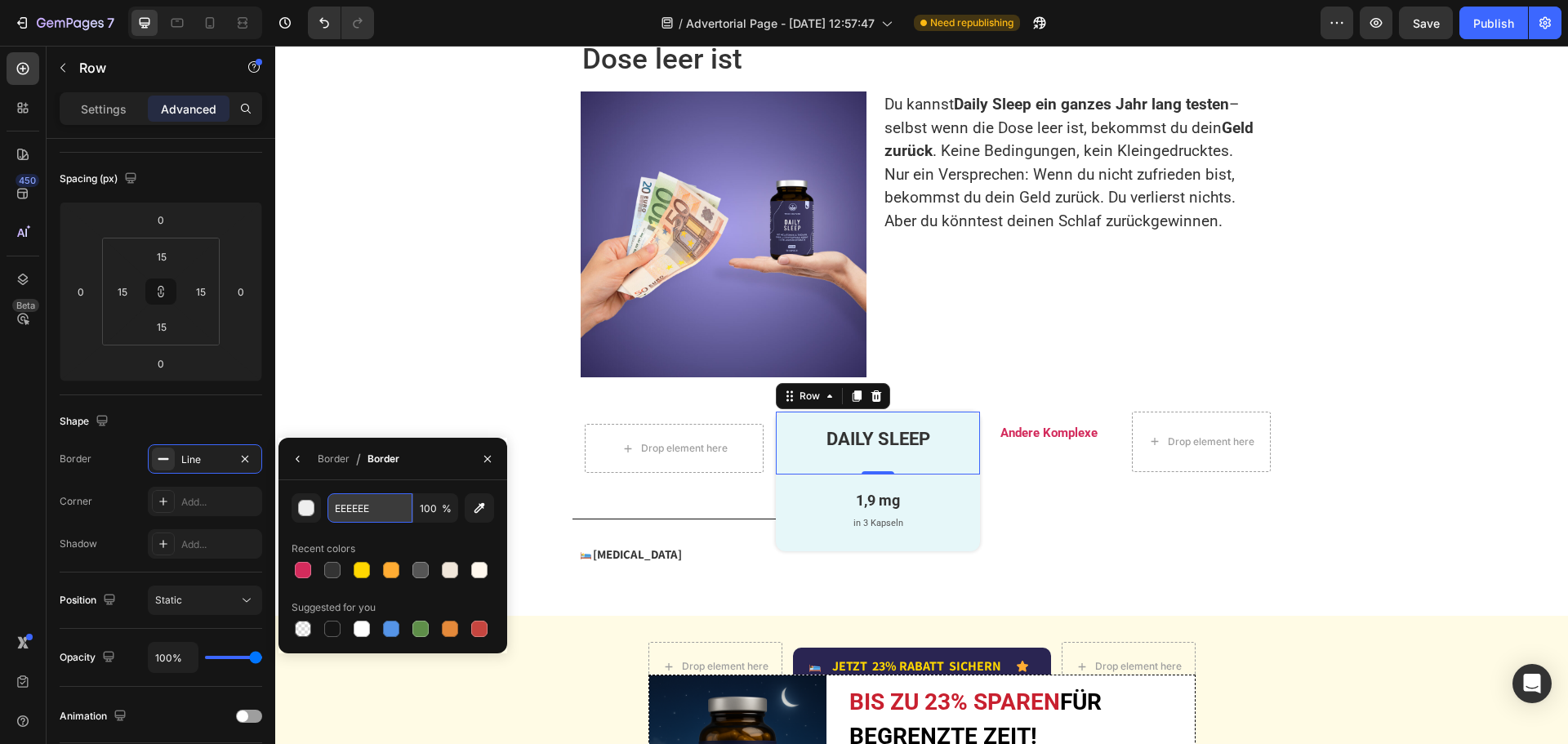
click at [345, 511] on input "EEEEEE" at bounding box center [370, 508] width 85 height 30
click at [1016, 459] on div "Andere Komplexe Text Block" at bounding box center [1049, 442] width 122 height 36
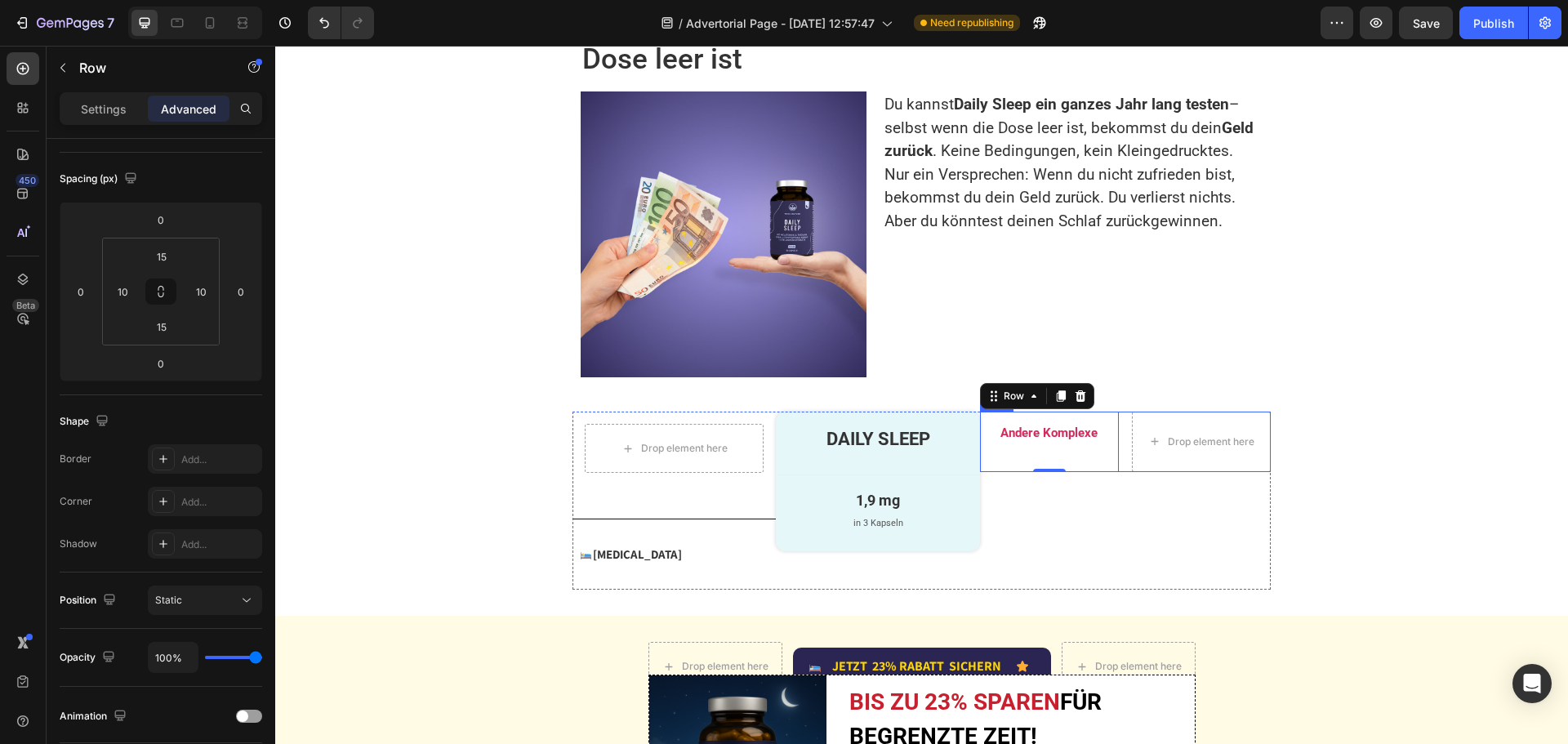
click at [1116, 455] on div "Andere Komplexe Text Block Row 0 Drop element here Row" at bounding box center [1126, 441] width 290 height 60
click at [195, 455] on div "Add..." at bounding box center [220, 459] width 77 height 15
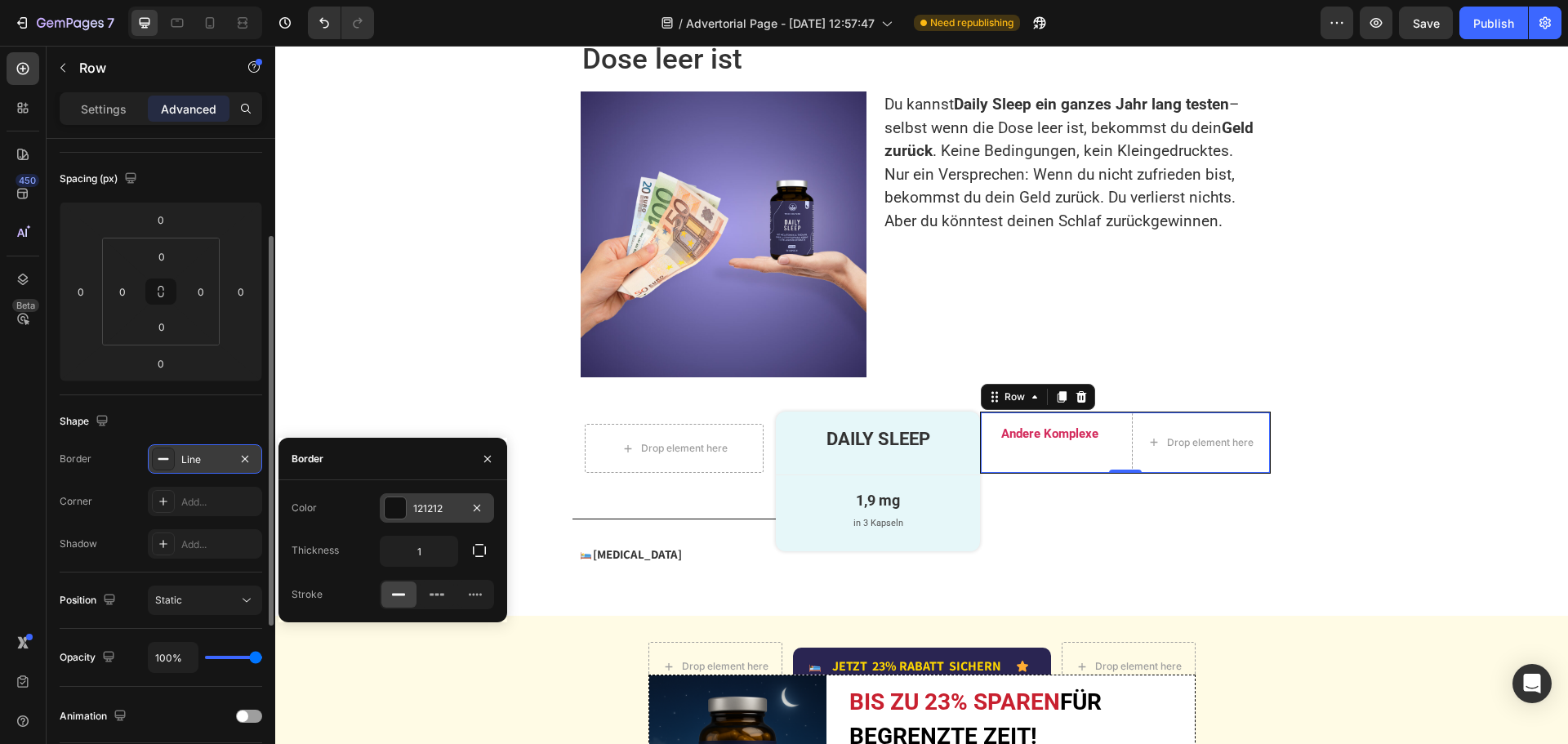
click at [429, 511] on div "121212" at bounding box center [437, 509] width 47 height 15
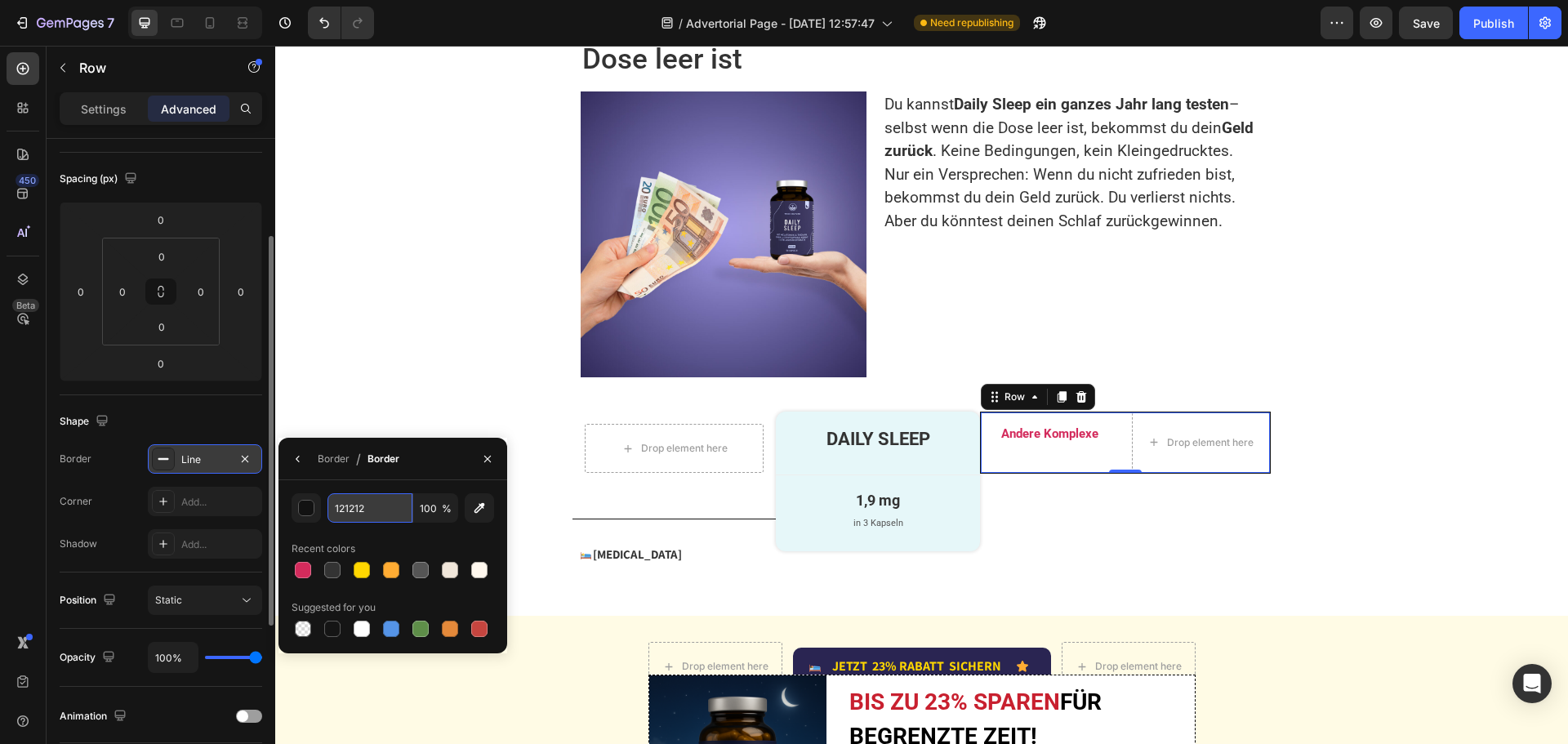
click at [387, 501] on input "121212" at bounding box center [370, 508] width 85 height 30
paste input "EEEEEE"
type input "EEEEEE"
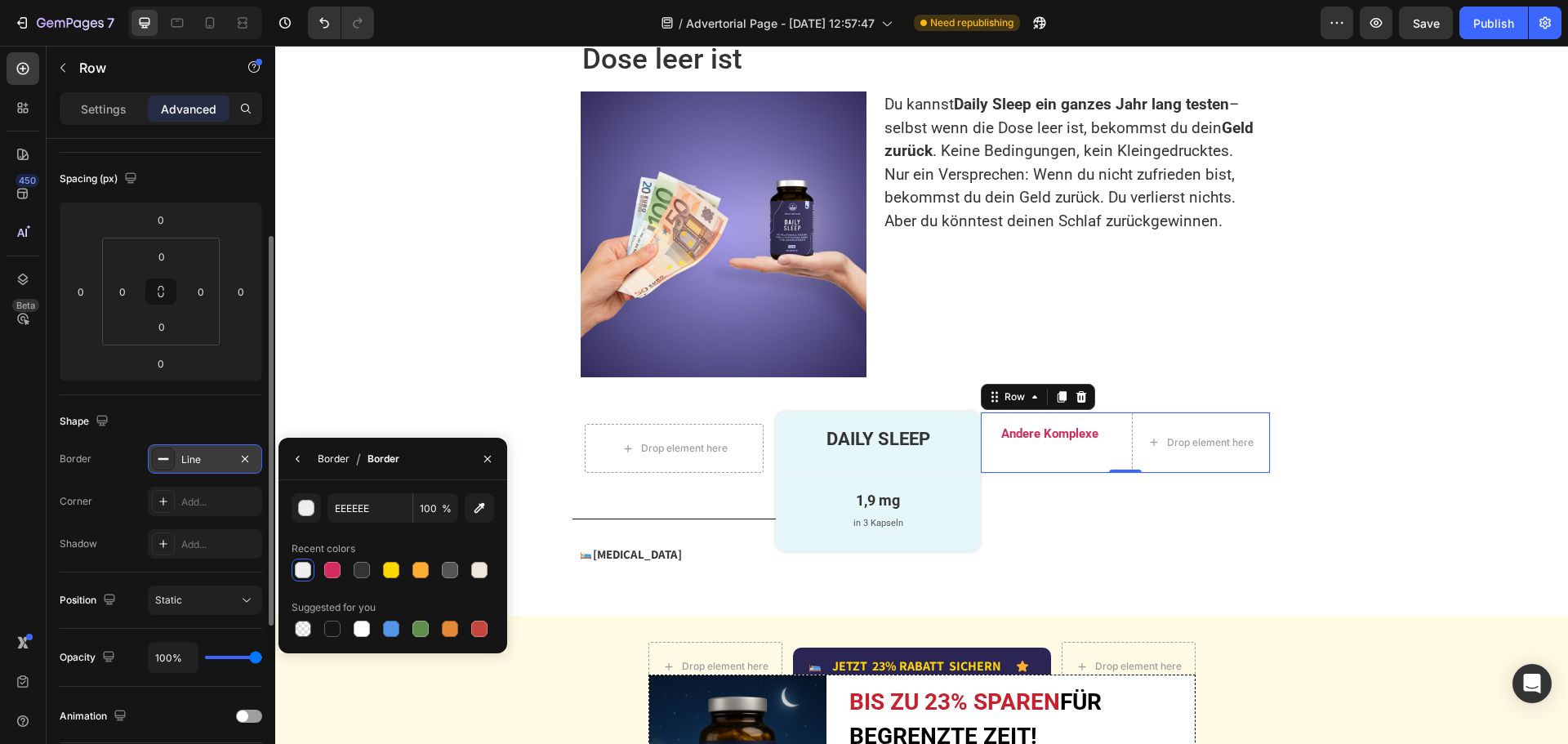
click at [339, 458] on div "Border" at bounding box center [333, 459] width 32 height 15
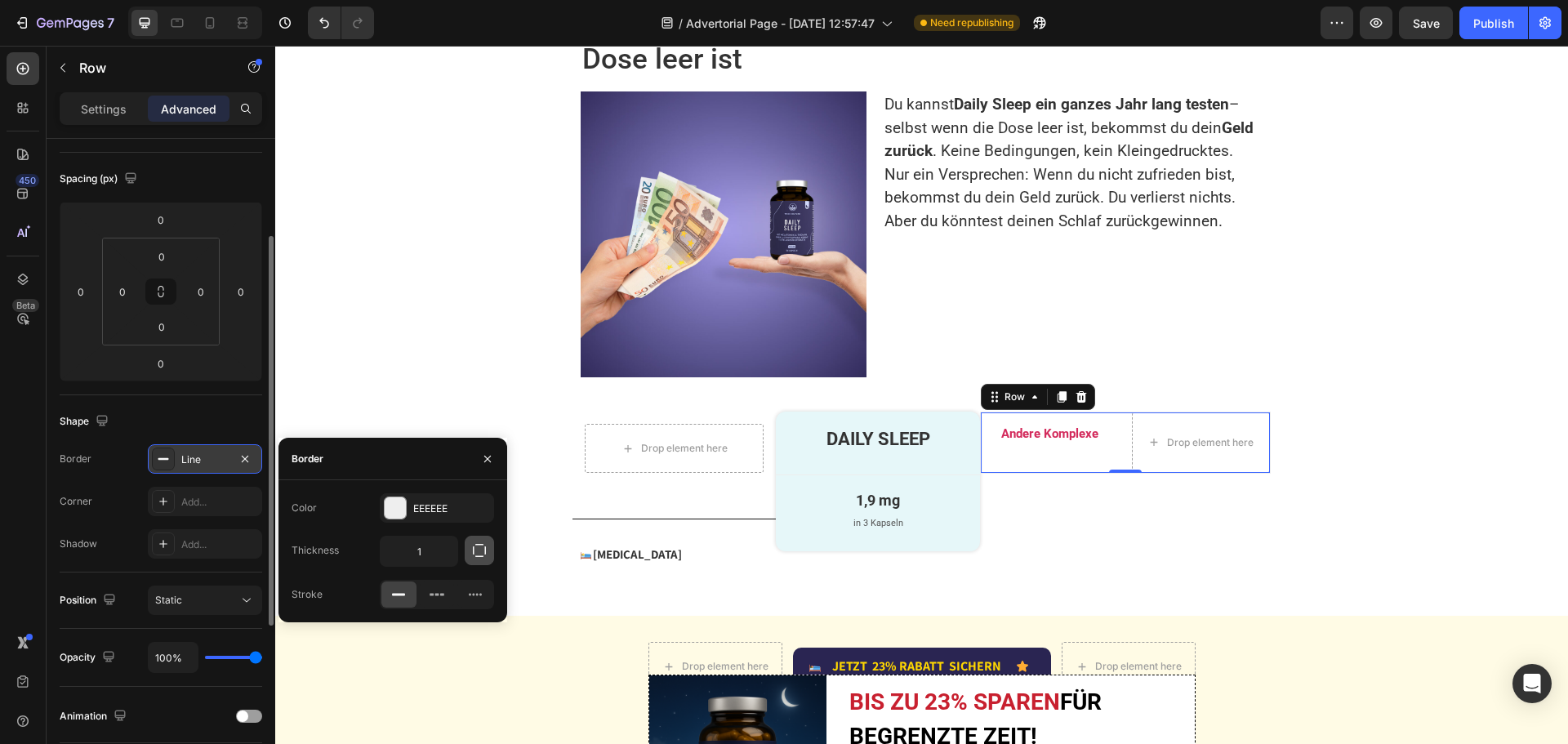
click at [474, 547] on icon "button" at bounding box center [479, 550] width 13 height 13
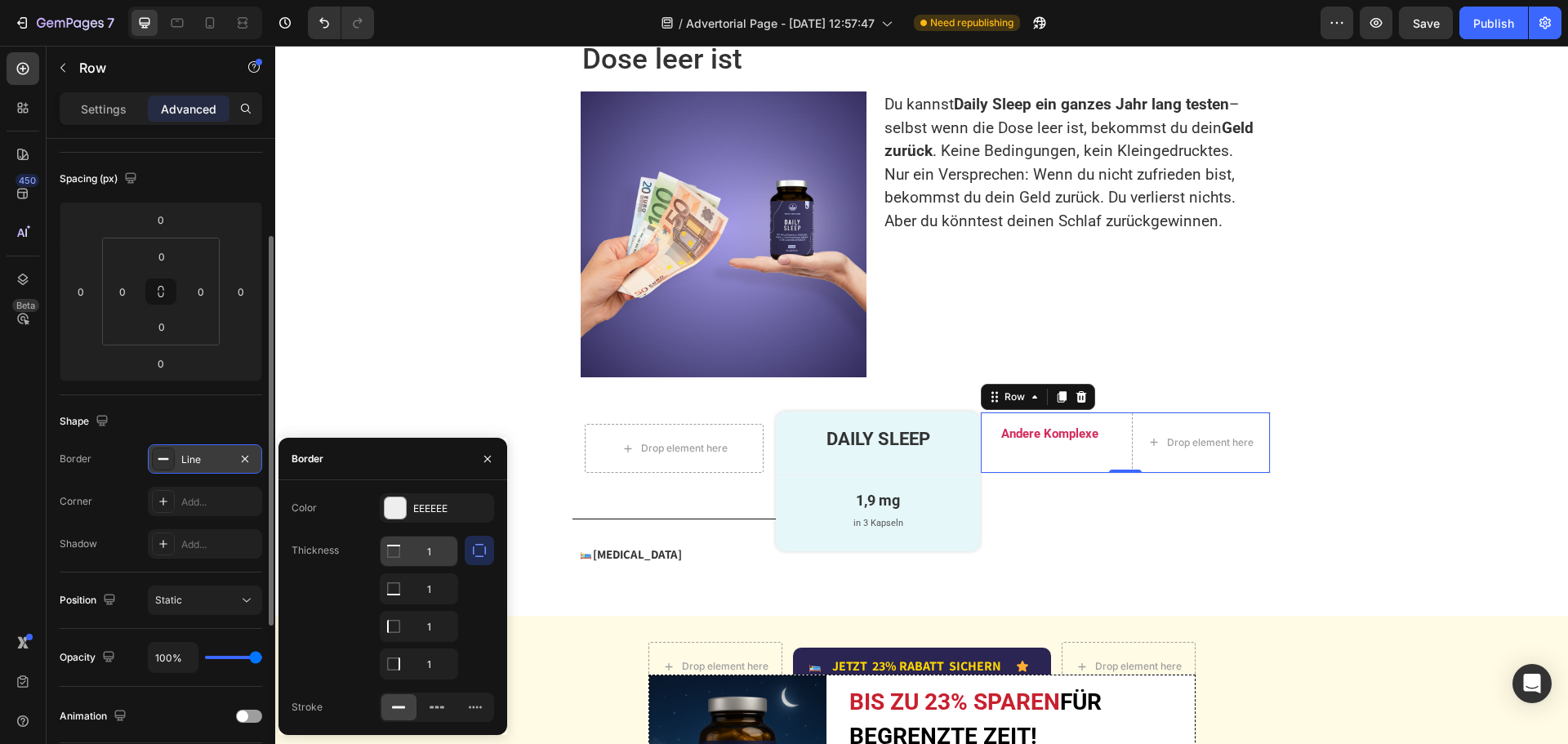
click at [437, 551] on input "1" at bounding box center [418, 551] width 77 height 30
type input "0"
click at [435, 603] on input "1" at bounding box center [418, 589] width 77 height 30
type input "0"
click at [434, 566] on input "1" at bounding box center [418, 551] width 77 height 30
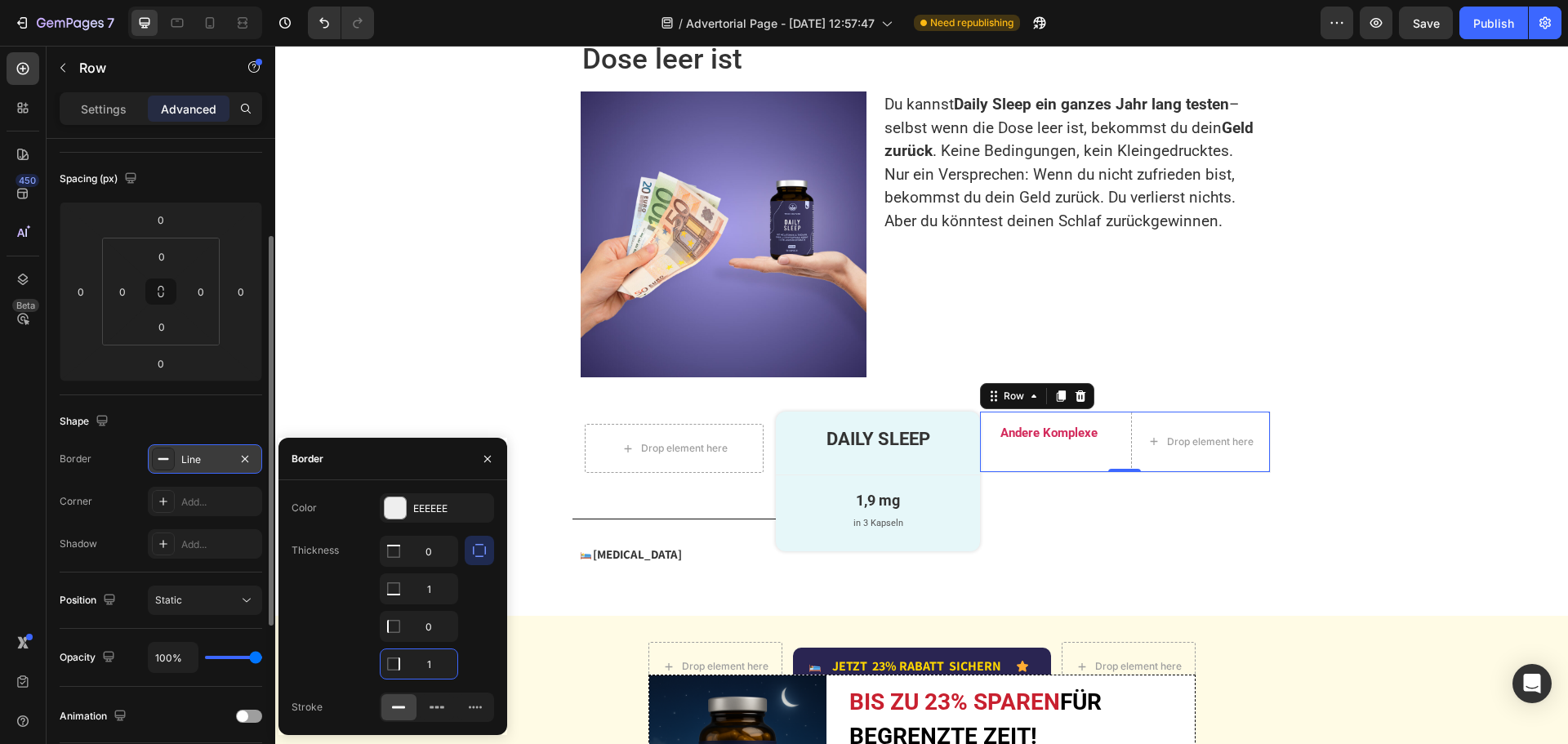
type input "0"
click at [1500, 26] on div "Publish" at bounding box center [1493, 23] width 40 height 17
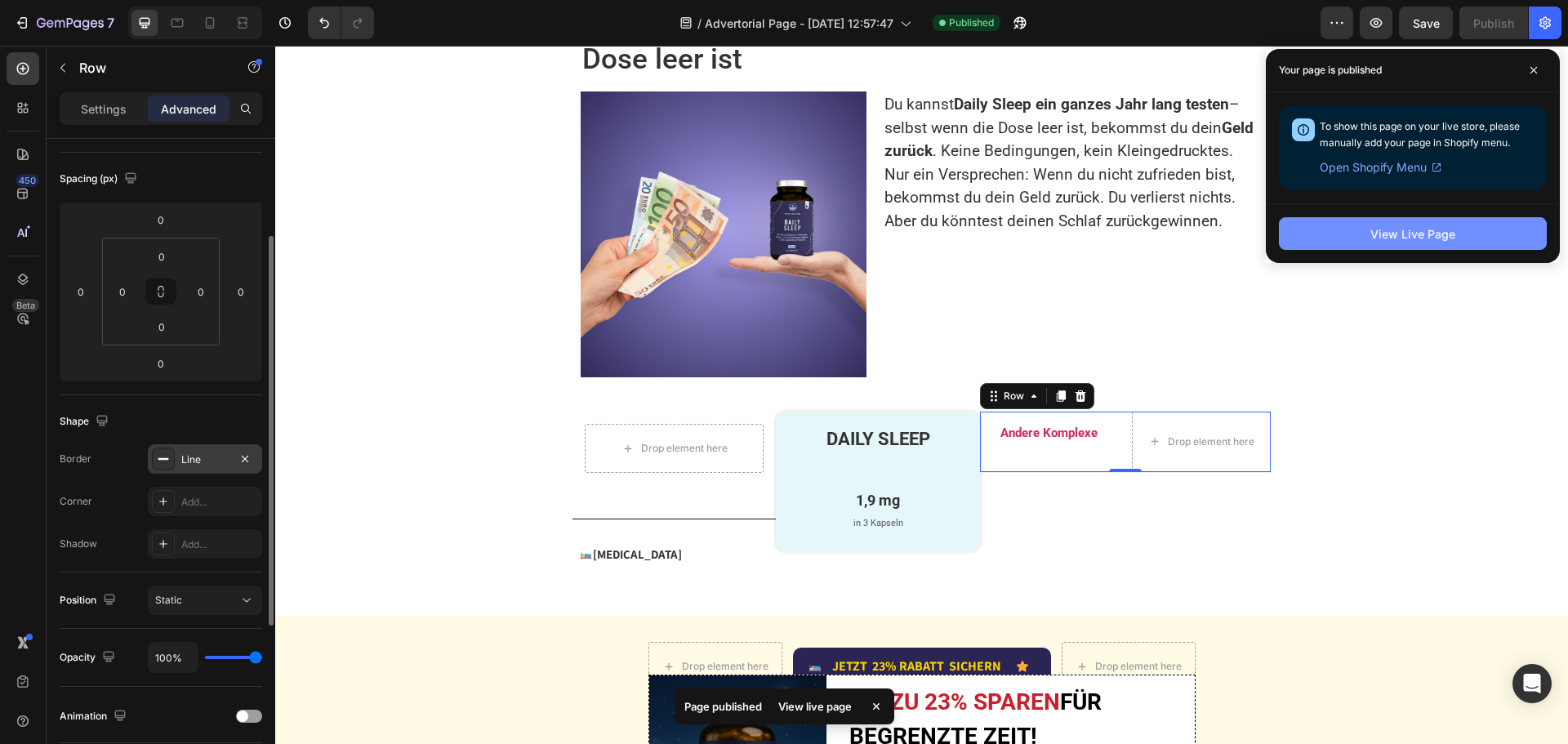
click at [1433, 230] on div "View Live Page" at bounding box center [1413, 233] width 85 height 17
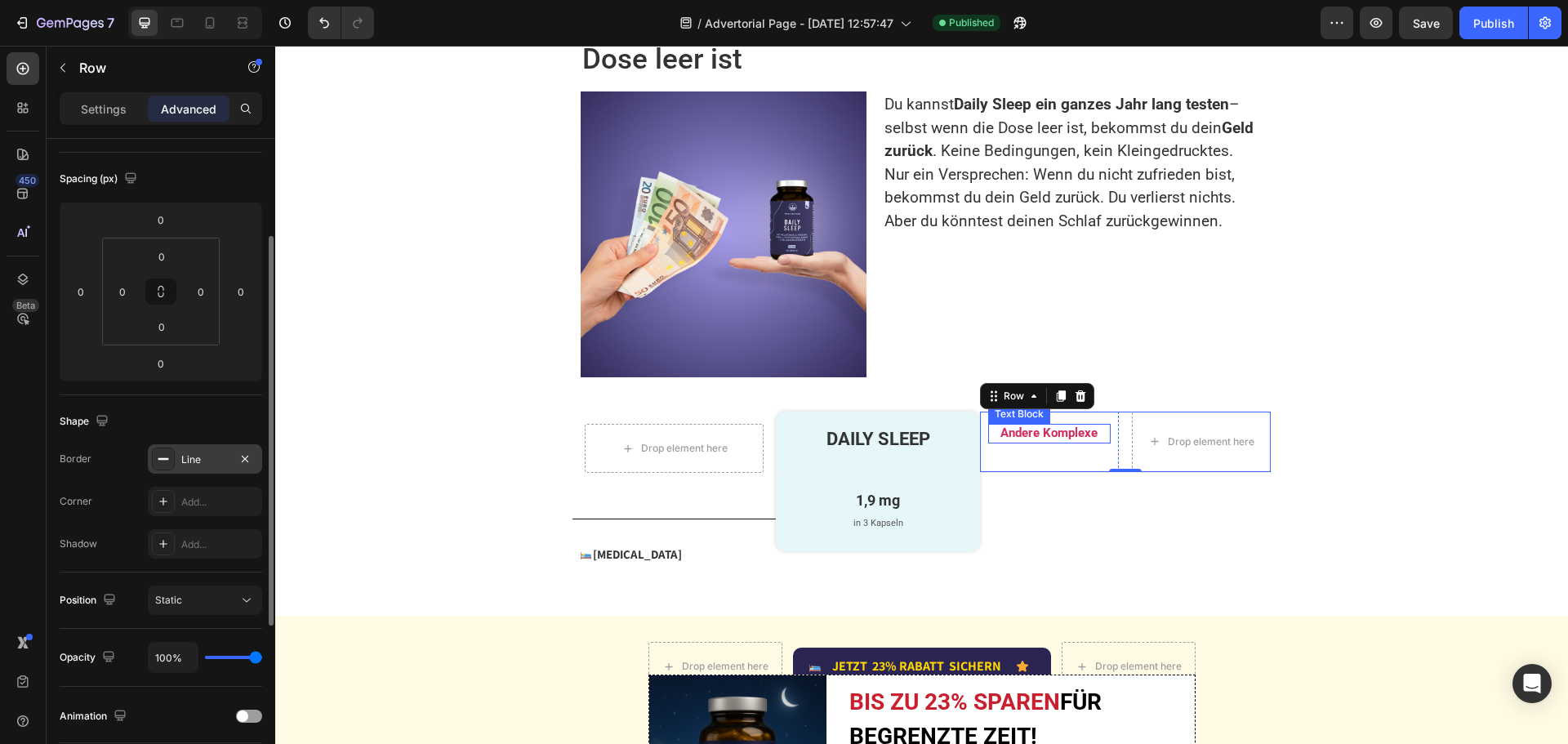
click at [1014, 438] on p "Andere Komplexe" at bounding box center [1049, 434] width 119 height 16
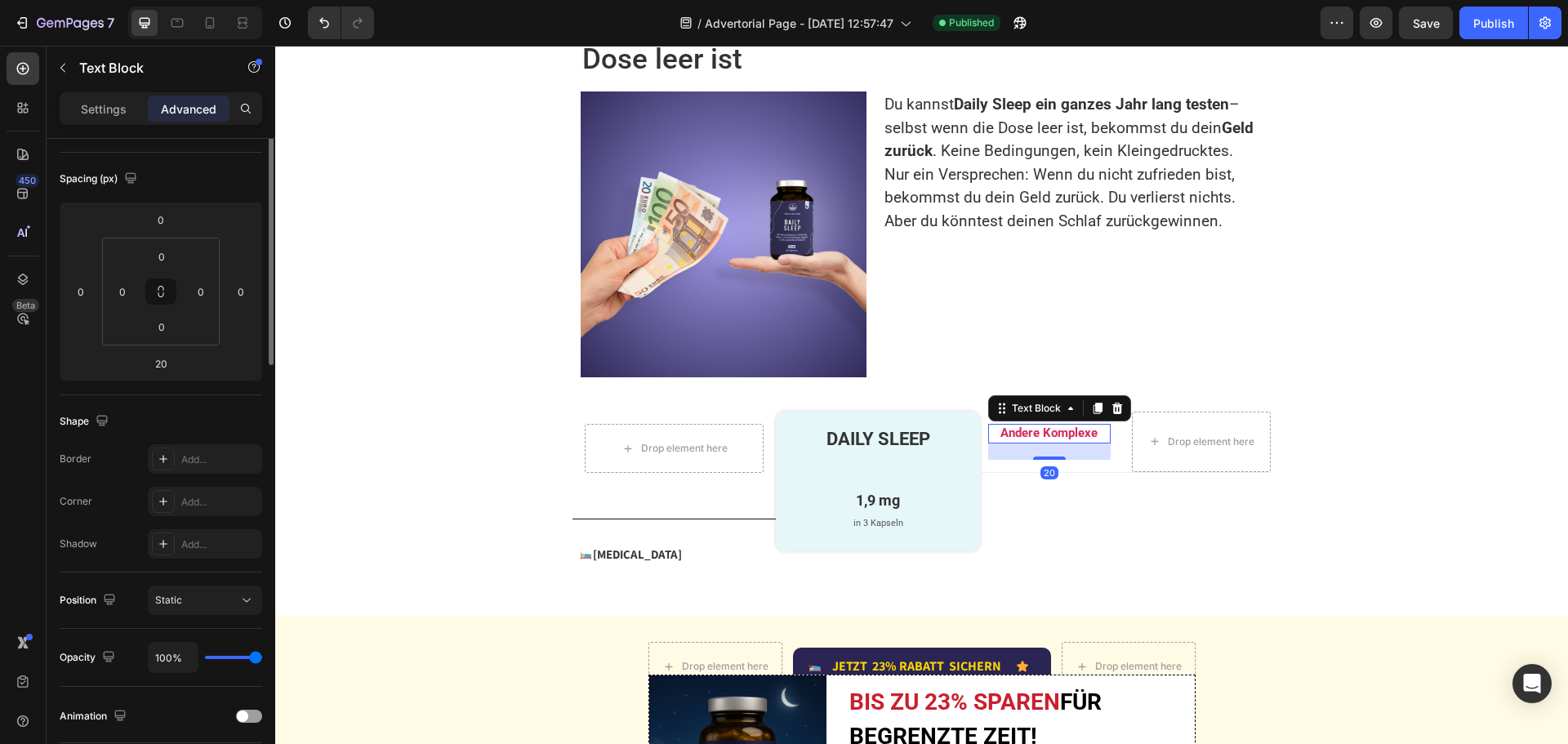
scroll to position [0, 0]
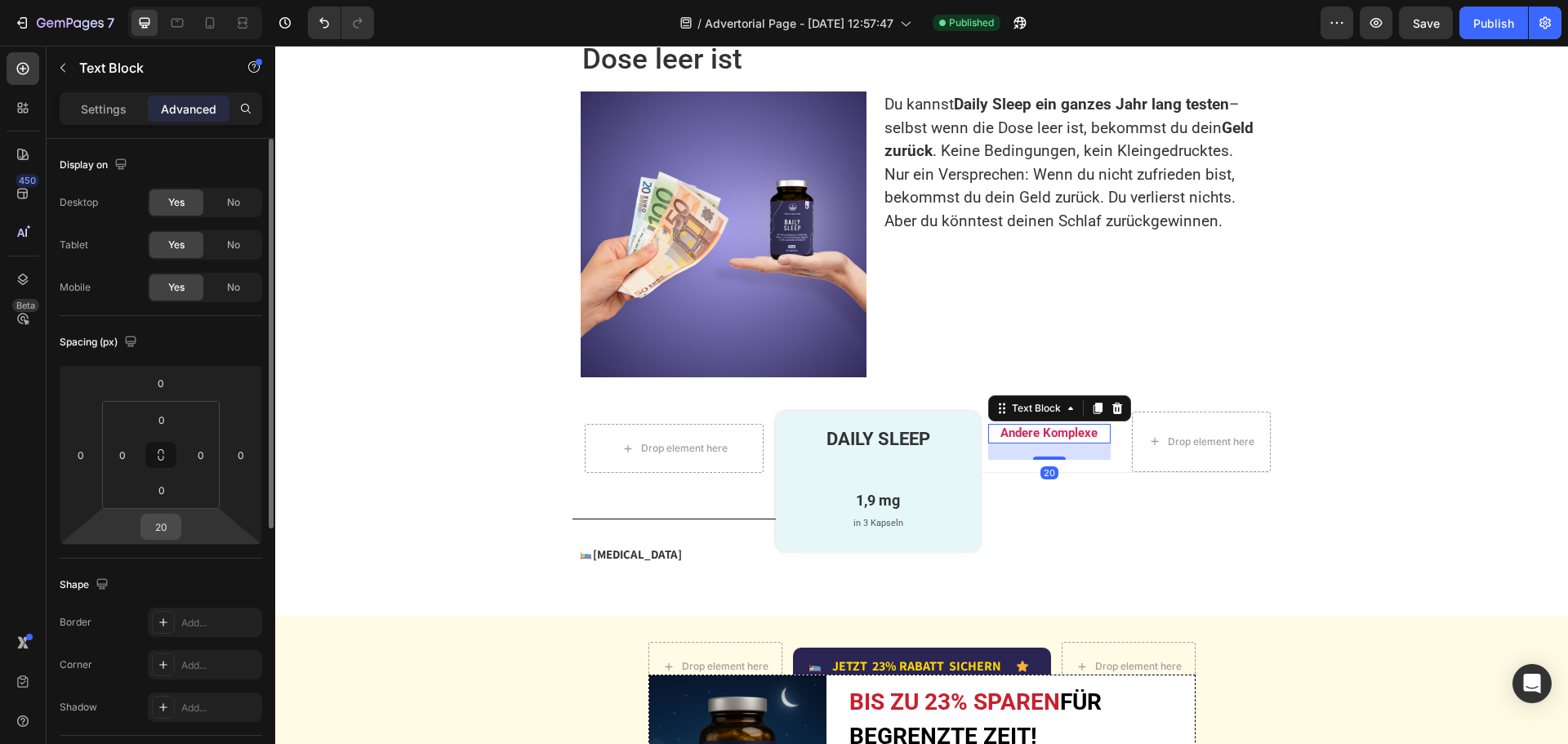
click at [177, 524] on div "20" at bounding box center [160, 526] width 40 height 26
click at [172, 523] on input "20" at bounding box center [161, 526] width 33 height 25
type input "22"
click at [1475, 20] on div "Publish" at bounding box center [1493, 23] width 40 height 17
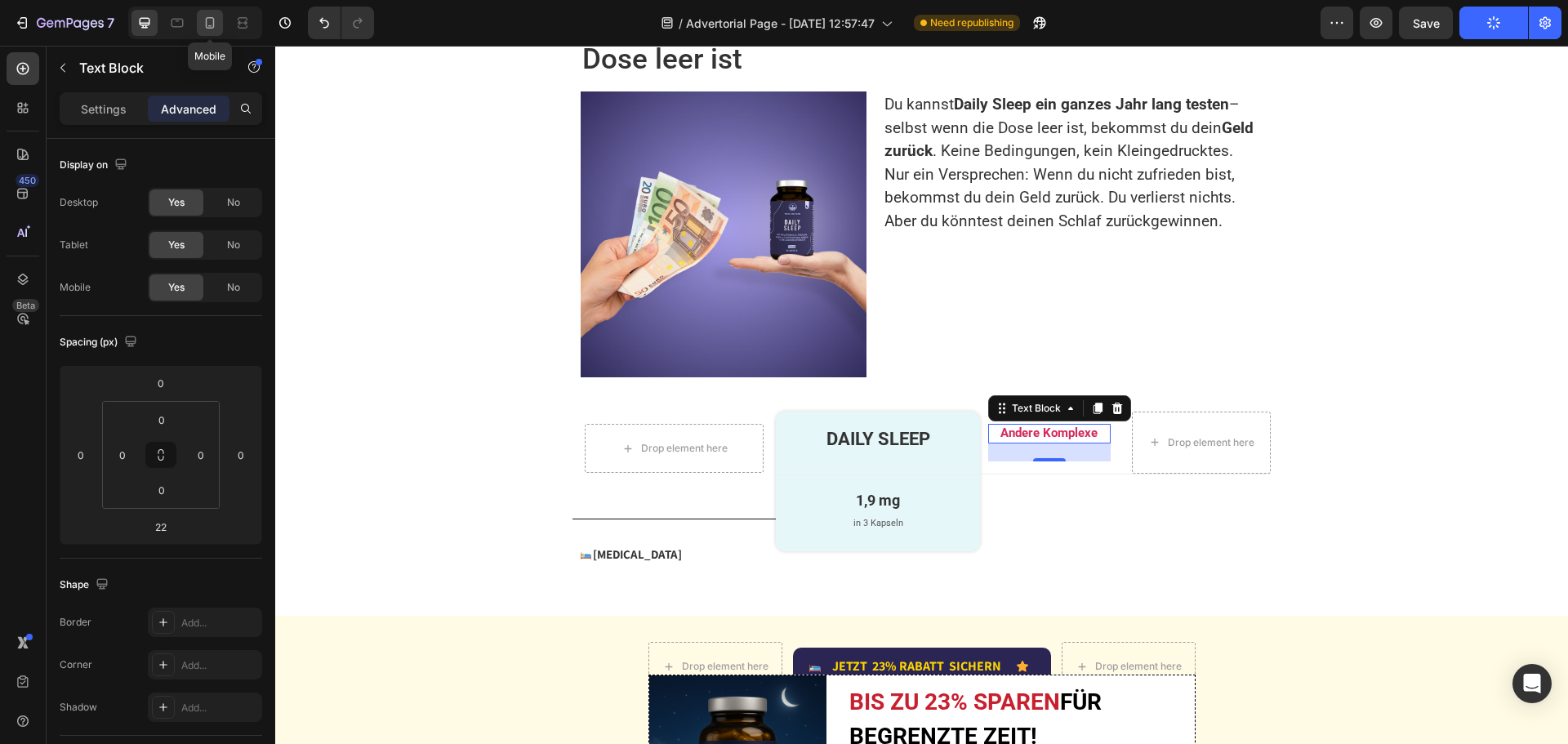
click at [210, 25] on icon at bounding box center [210, 23] width 17 height 16
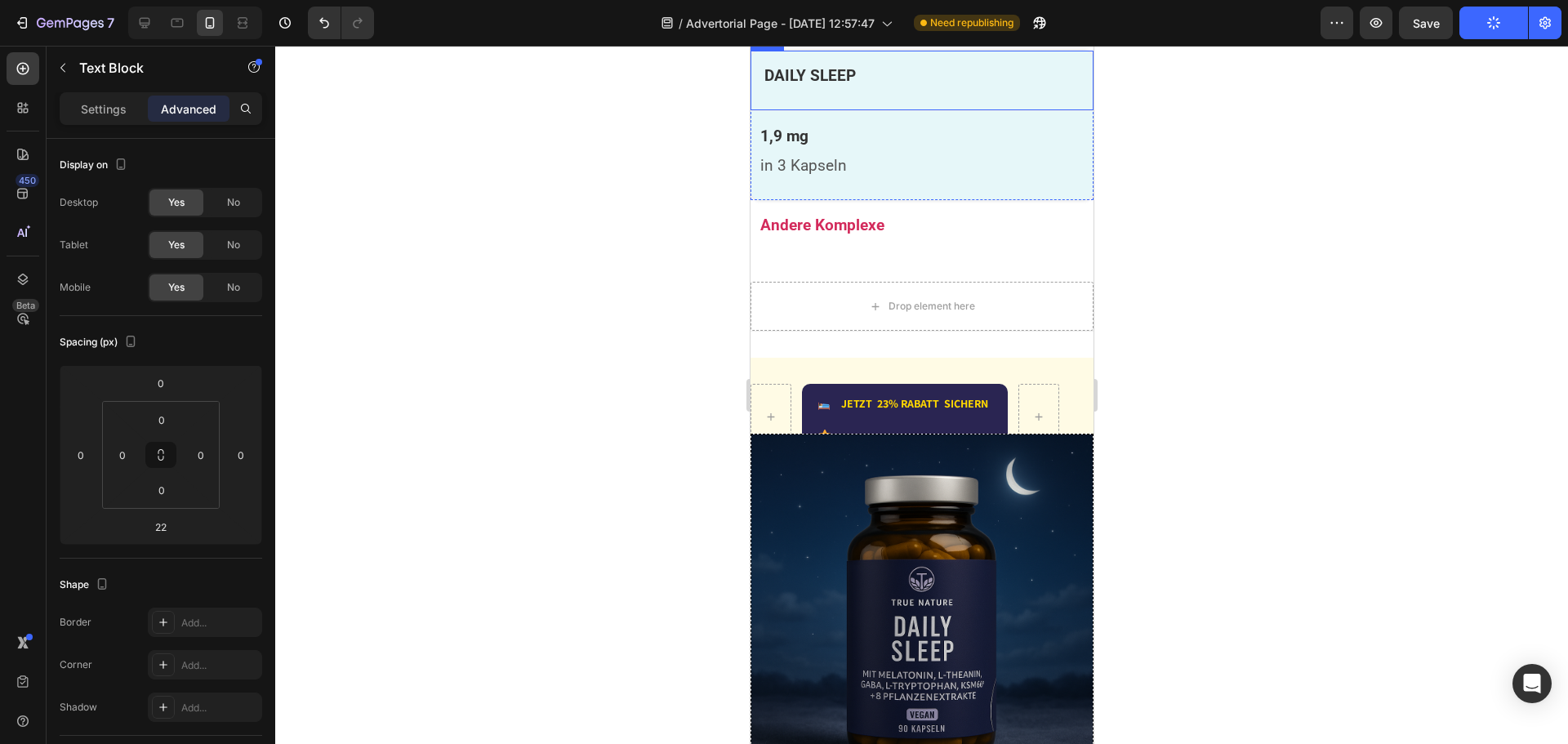
scroll to position [4697, 0]
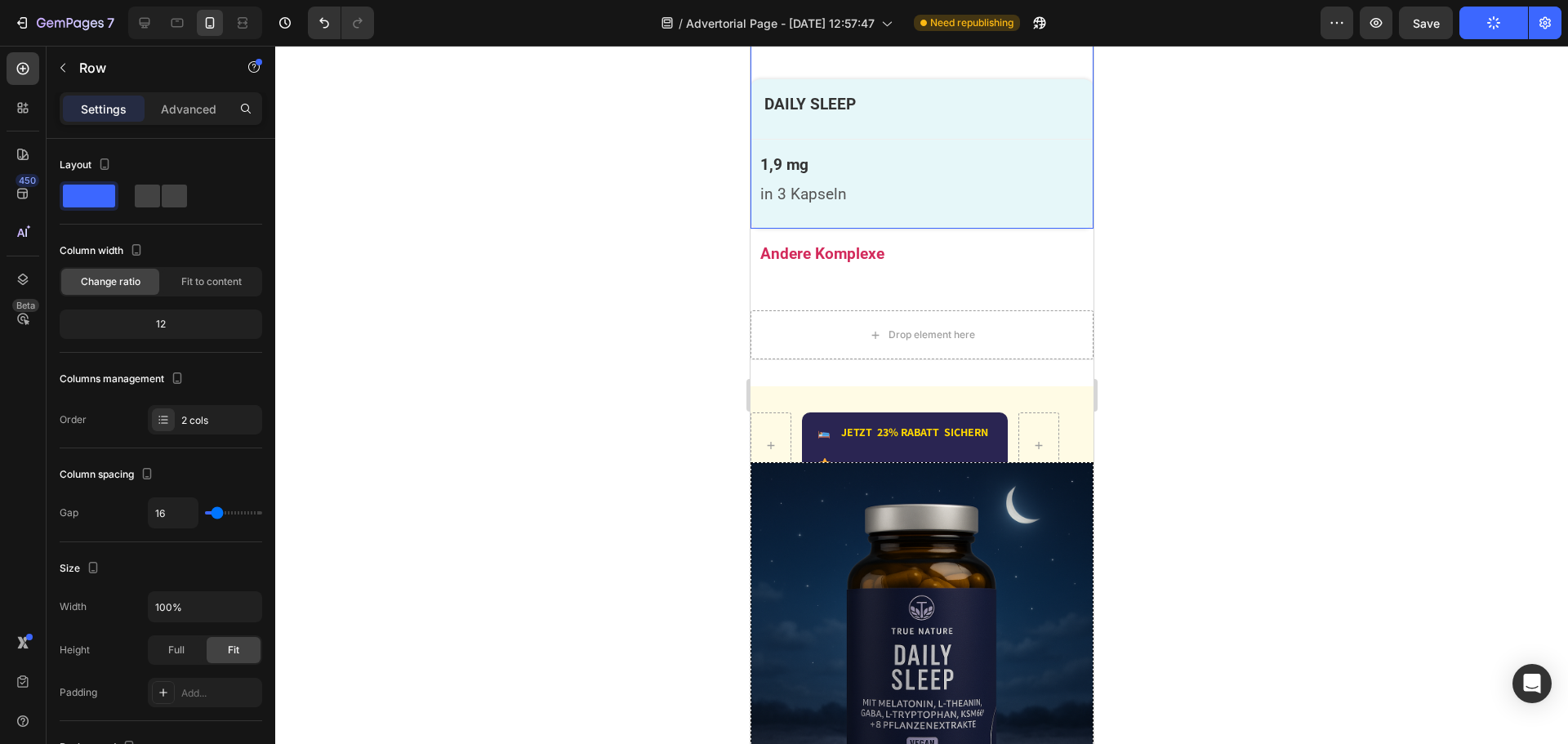
click at [871, 228] on div "Drop element here Row Image Melatonin Text Block Advanced List Row Row DAILY SL…" at bounding box center [921, 64] width 343 height 330
click at [162, 195] on span at bounding box center [174, 196] width 26 height 23
type input "0"
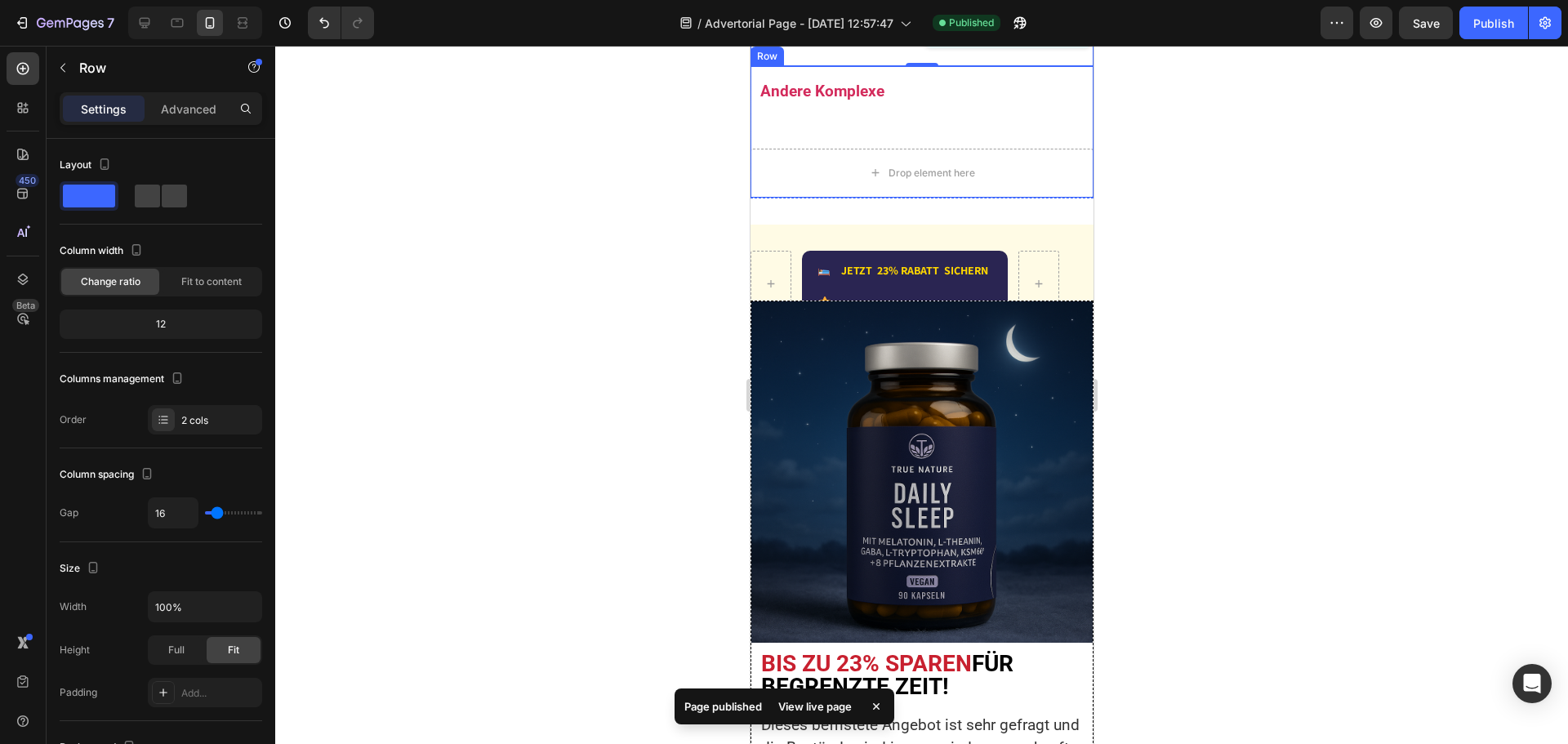
click at [920, 198] on div "Andere Komplexe Text Block Row Drop element here Row" at bounding box center [921, 132] width 343 height 132
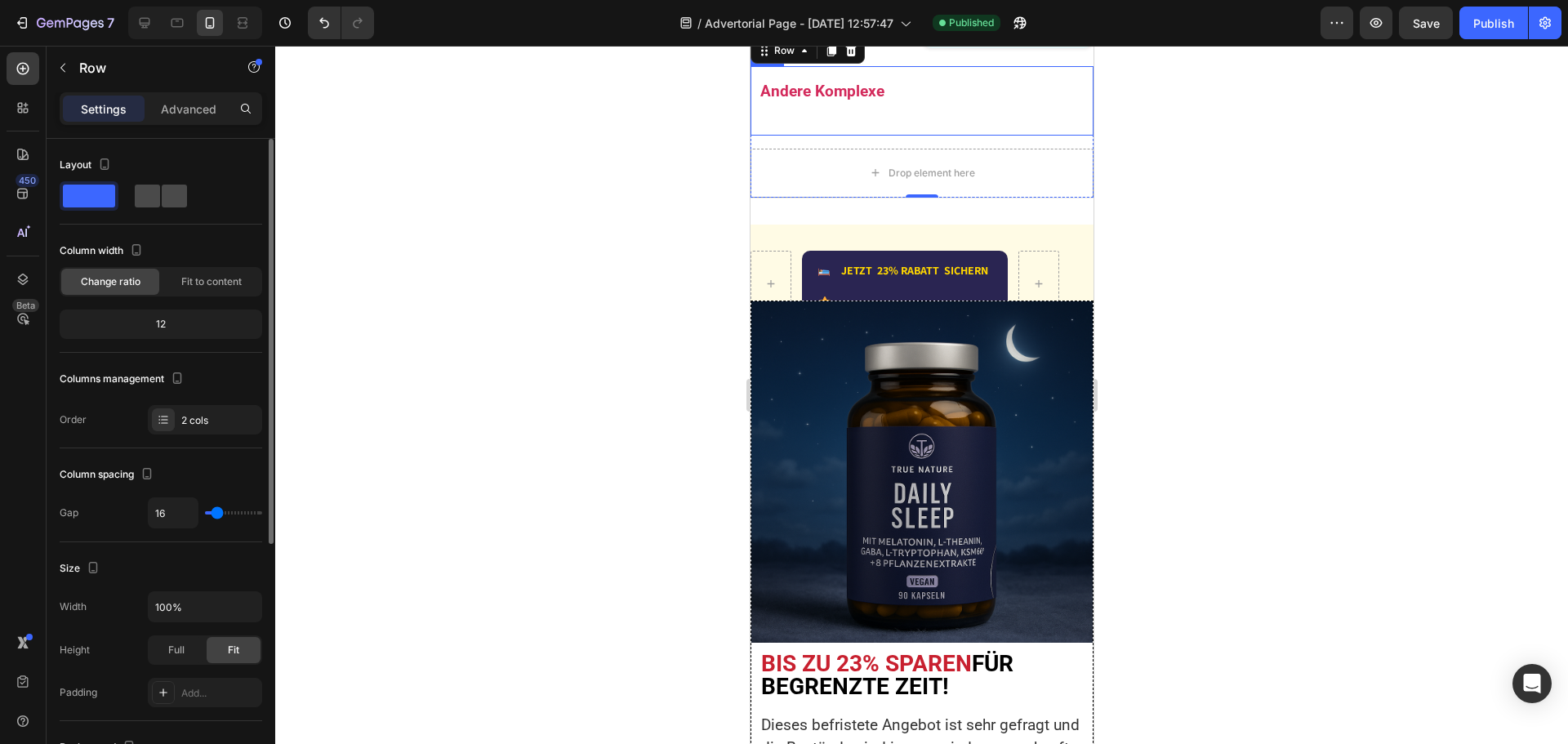
click at [178, 190] on span at bounding box center [174, 196] width 26 height 23
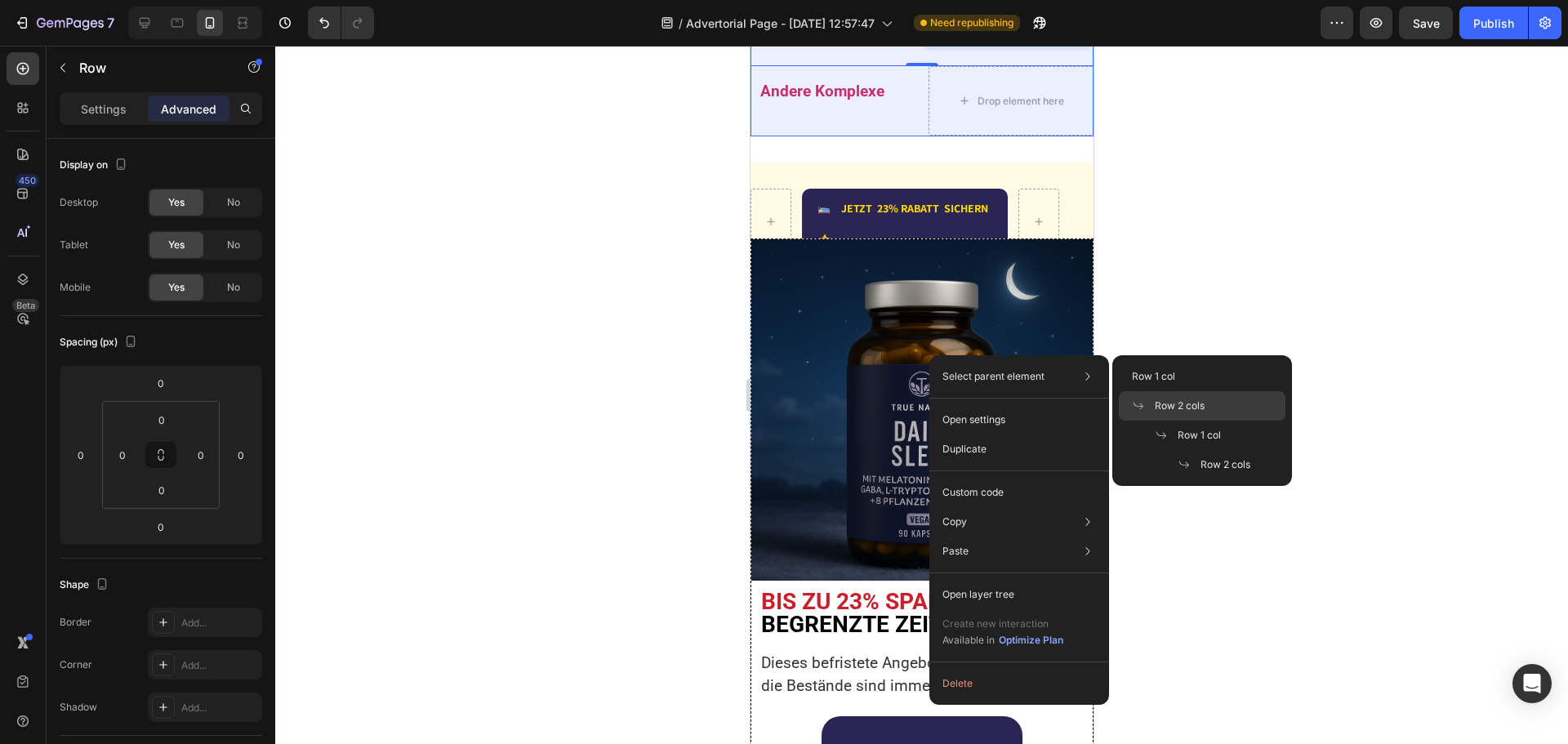
click at [1173, 402] on span "Row 2 cols" at bounding box center [1179, 406] width 50 height 15
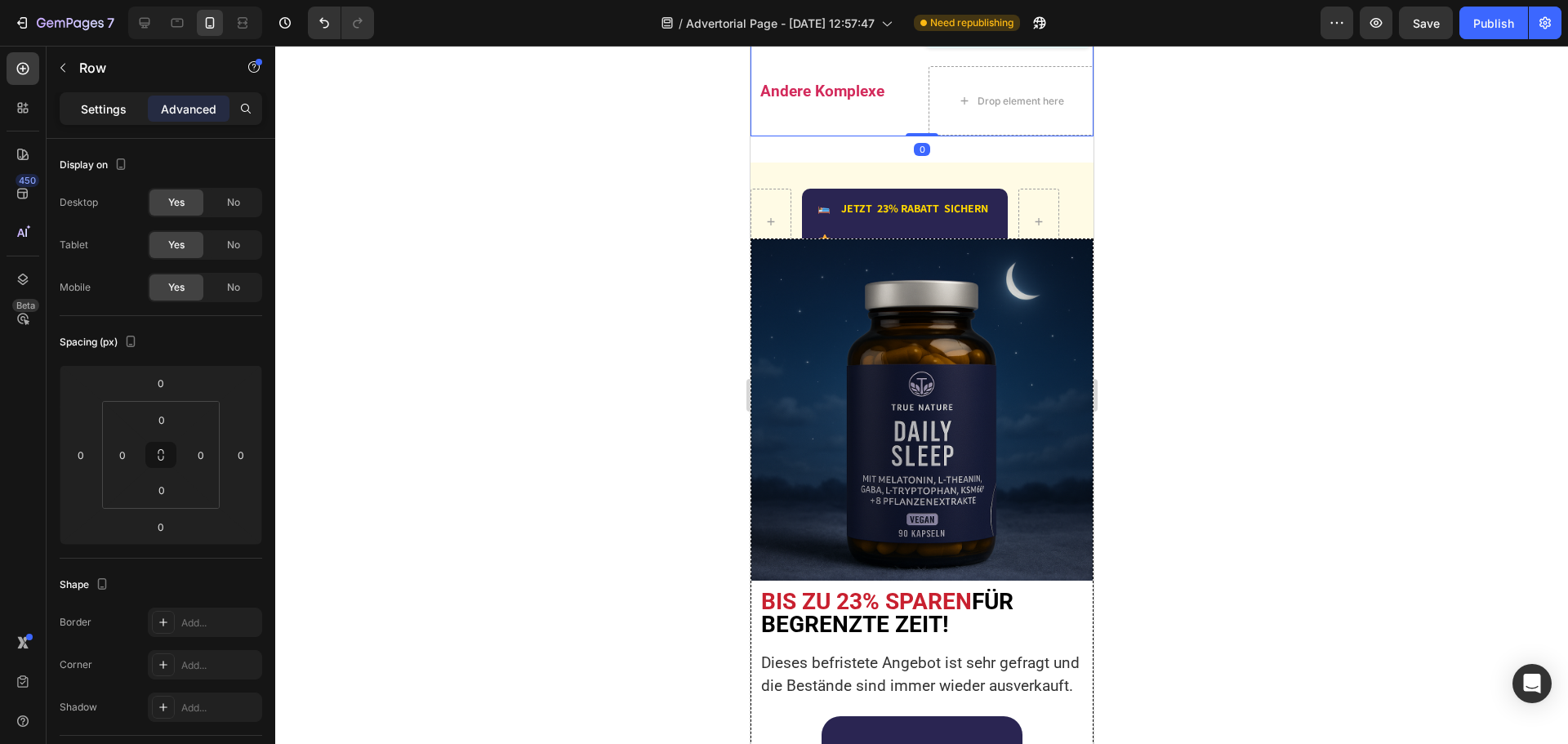
click at [113, 106] on p "Settings" at bounding box center [103, 109] width 45 height 17
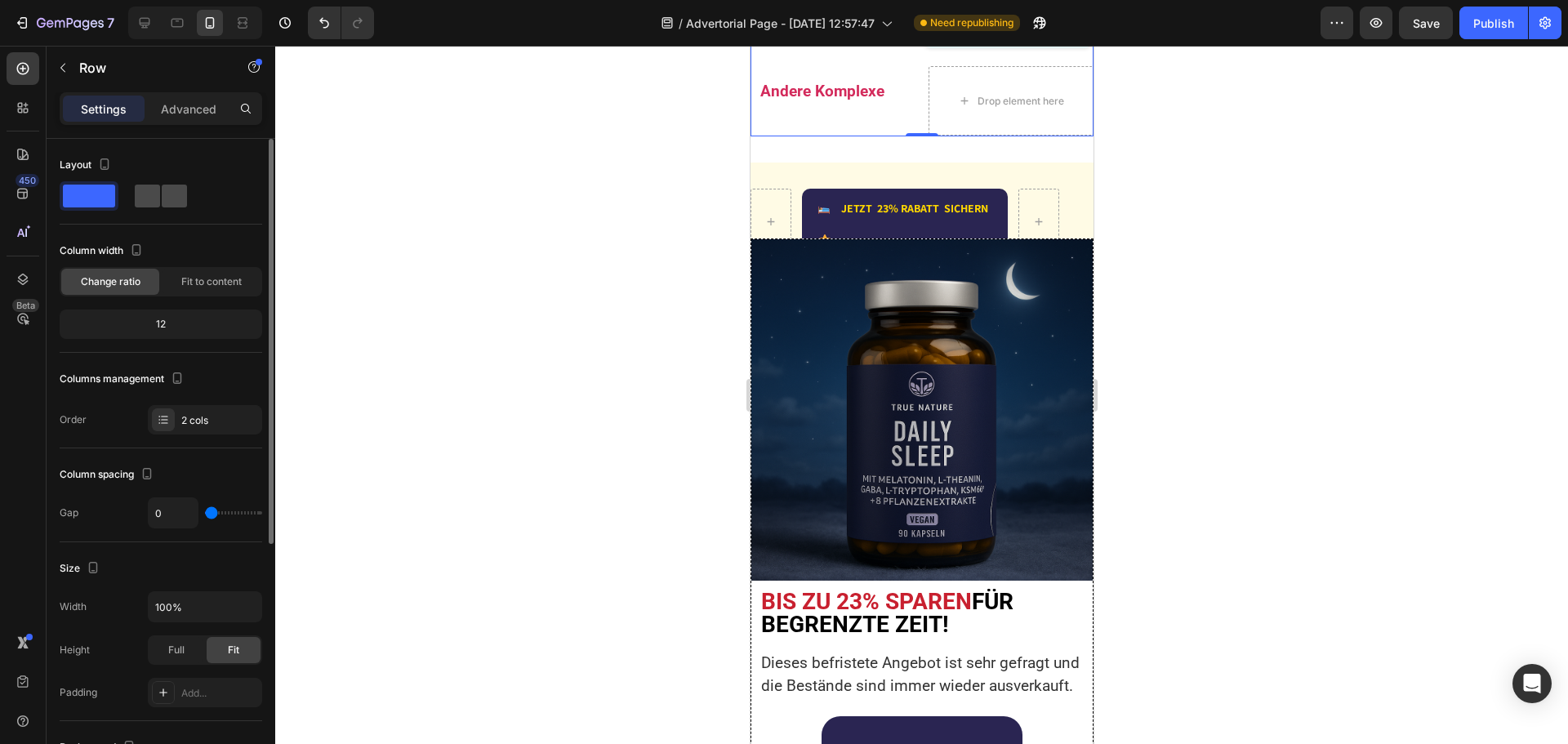
click at [163, 191] on span at bounding box center [174, 196] width 26 height 23
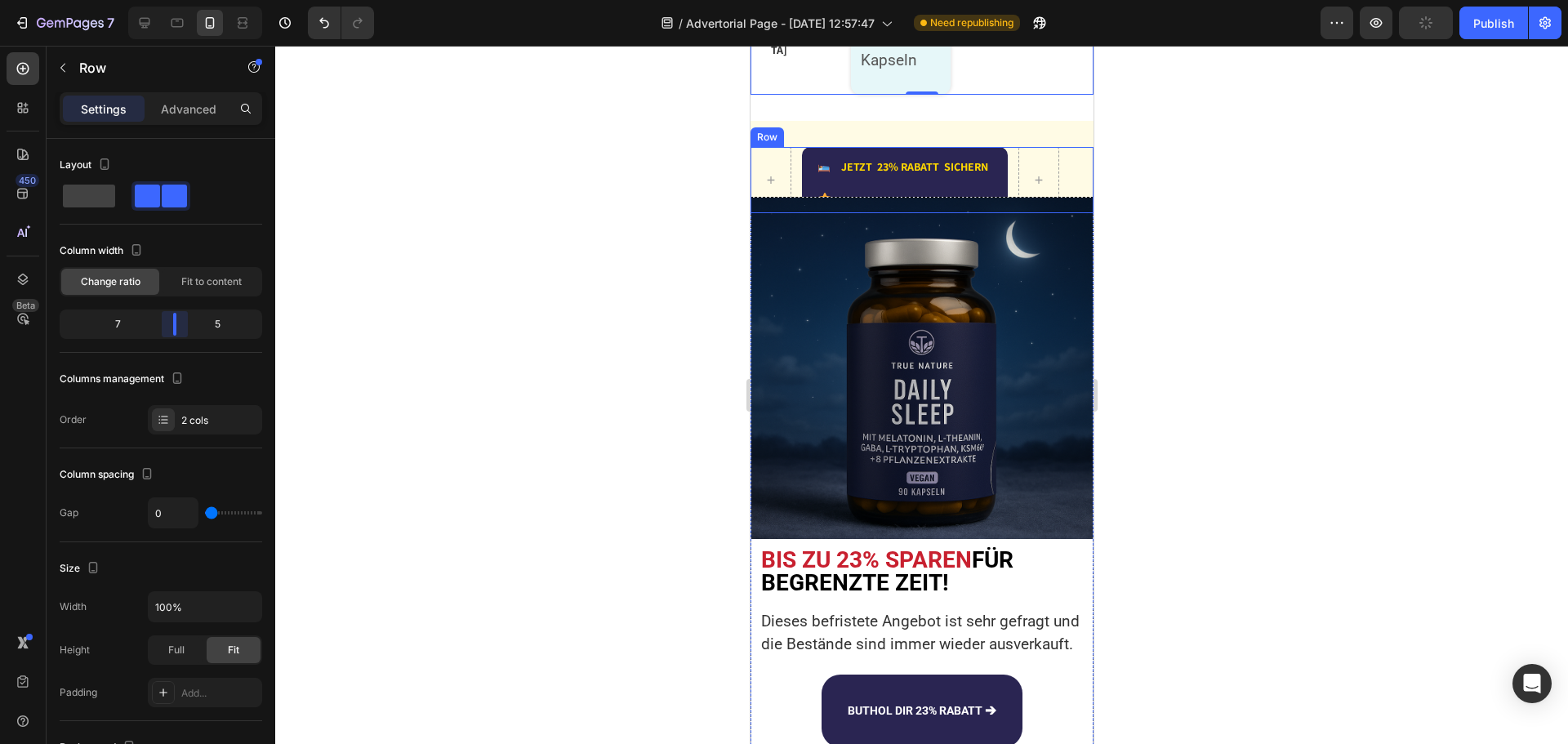
drag, startPoint x: 161, startPoint y: 319, endPoint x: 177, endPoint y: 317, distance: 16.1
click at [177, 0] on body "7 Version history / Advertorial Page - Aug 27, 12:57:47 Need republishing Previ…" at bounding box center [784, 0] width 1568 height 0
click at [1481, 28] on div "Publish" at bounding box center [1493, 23] width 40 height 17
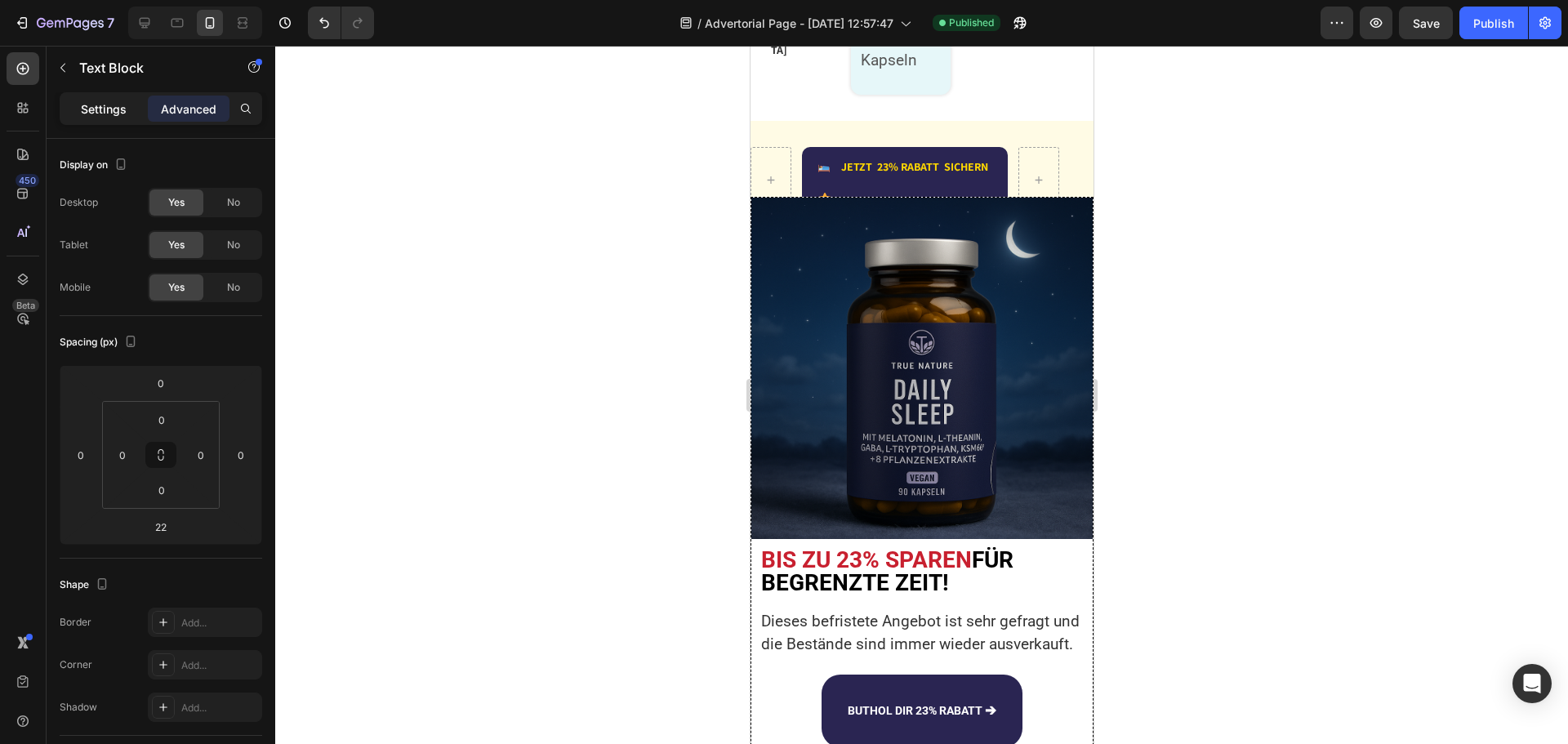
click at [115, 109] on p "Settings" at bounding box center [103, 109] width 45 height 17
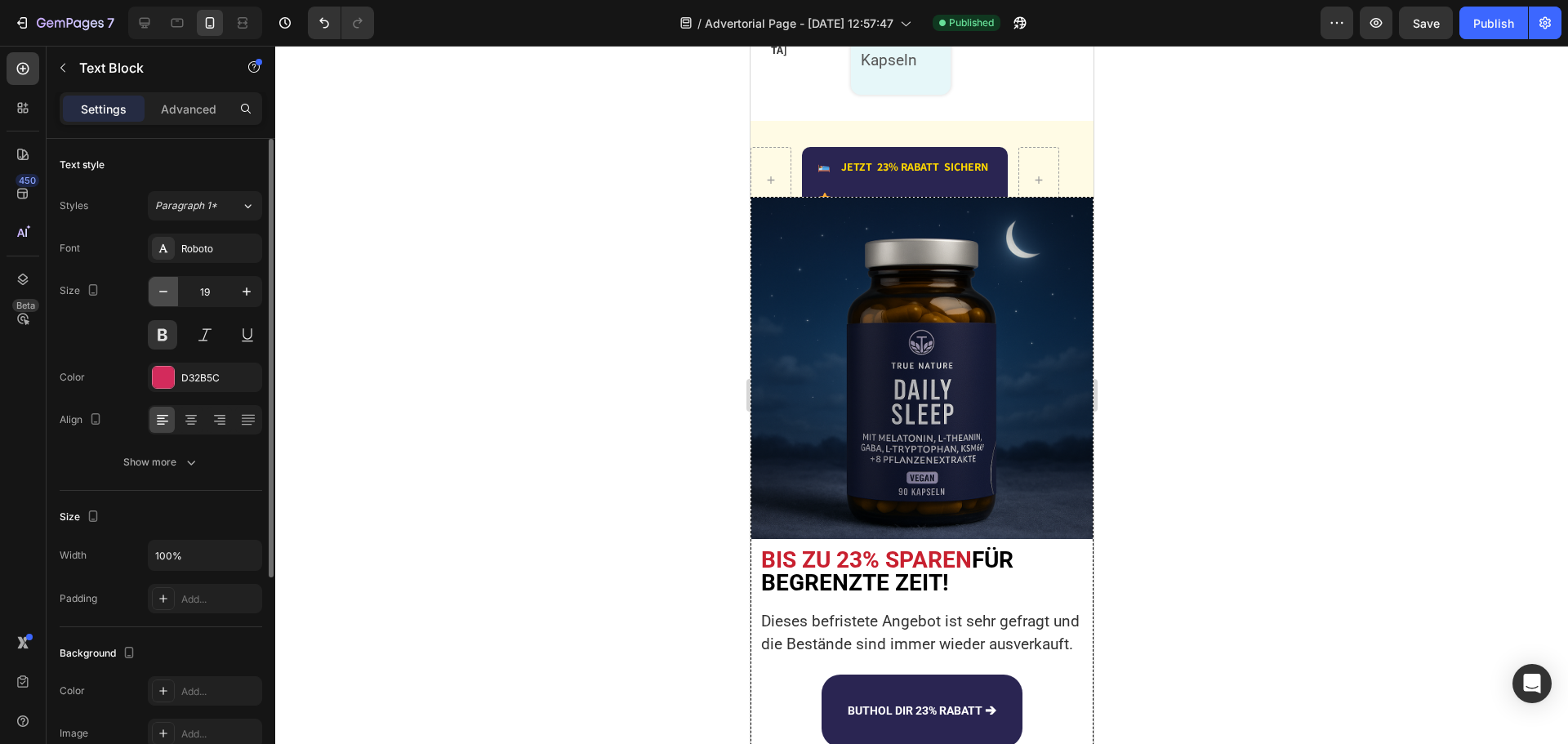
click at [168, 288] on icon "button" at bounding box center [163, 291] width 17 height 16
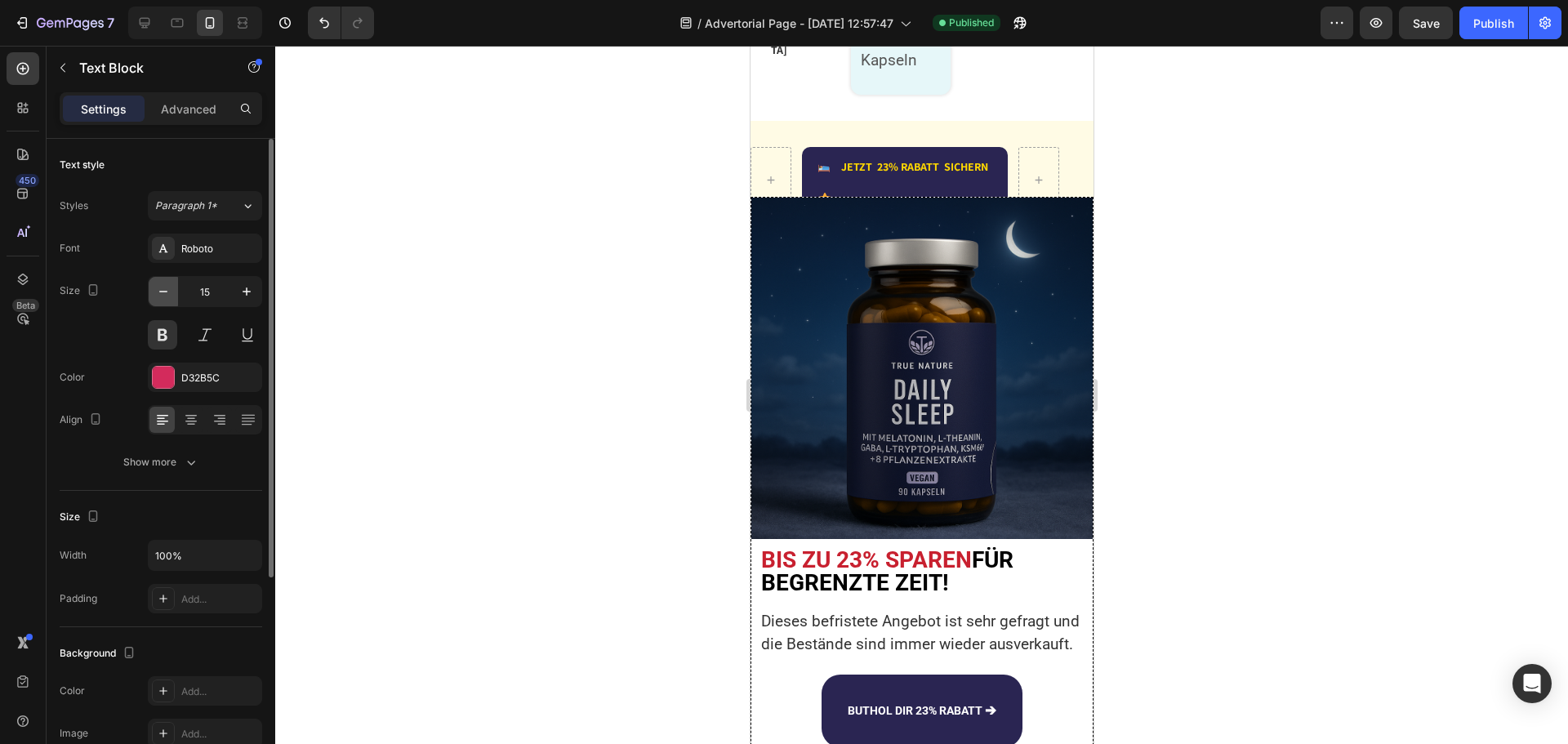
click at [168, 288] on icon "button" at bounding box center [163, 291] width 17 height 16
type input "12"
click at [177, 472] on button "Show more" at bounding box center [160, 462] width 202 height 30
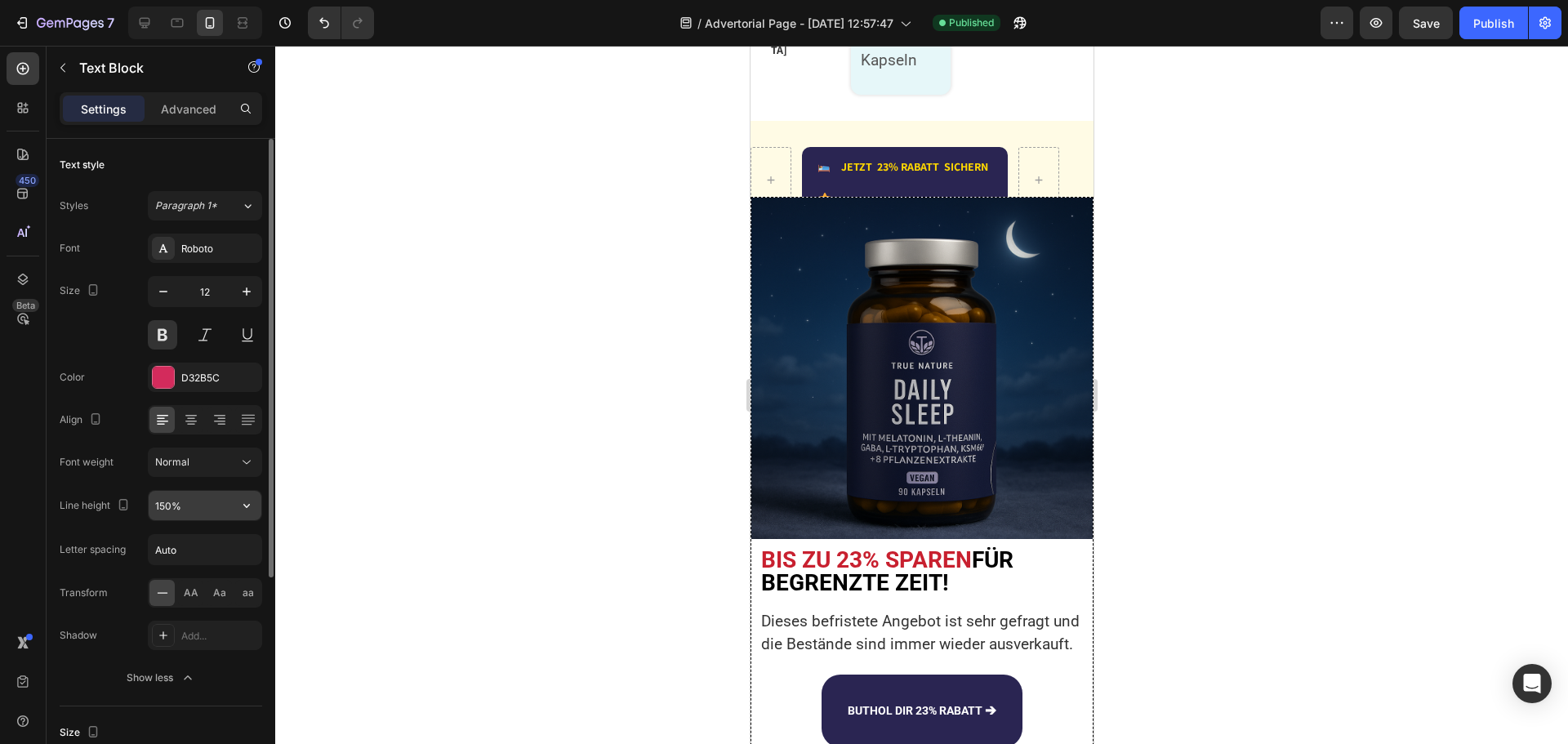
click at [170, 500] on input "150%" at bounding box center [205, 506] width 113 height 30
type input "130%"
click at [196, 419] on icon at bounding box center [191, 420] width 17 height 16
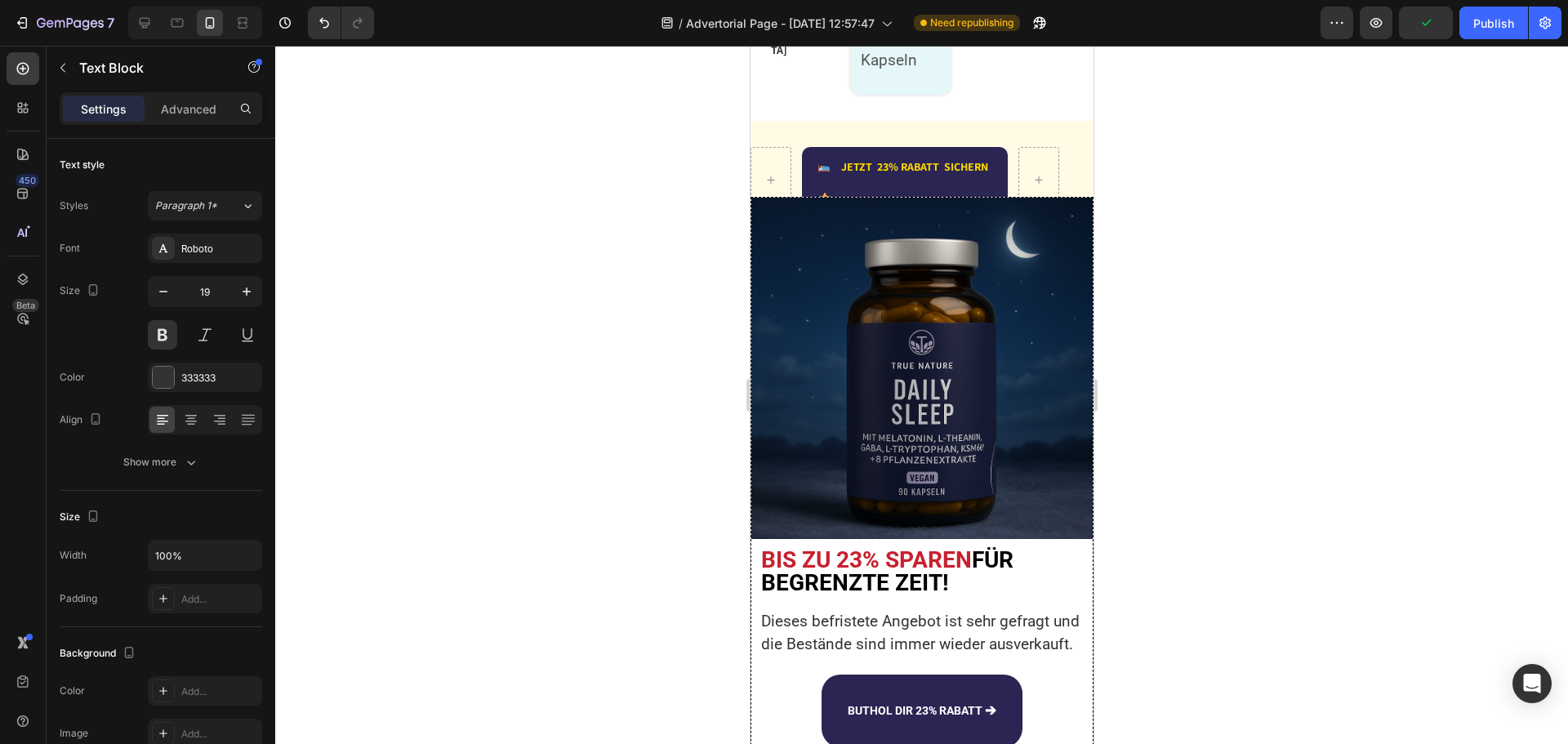
click at [169, 288] on icon "button" at bounding box center [163, 291] width 17 height 16
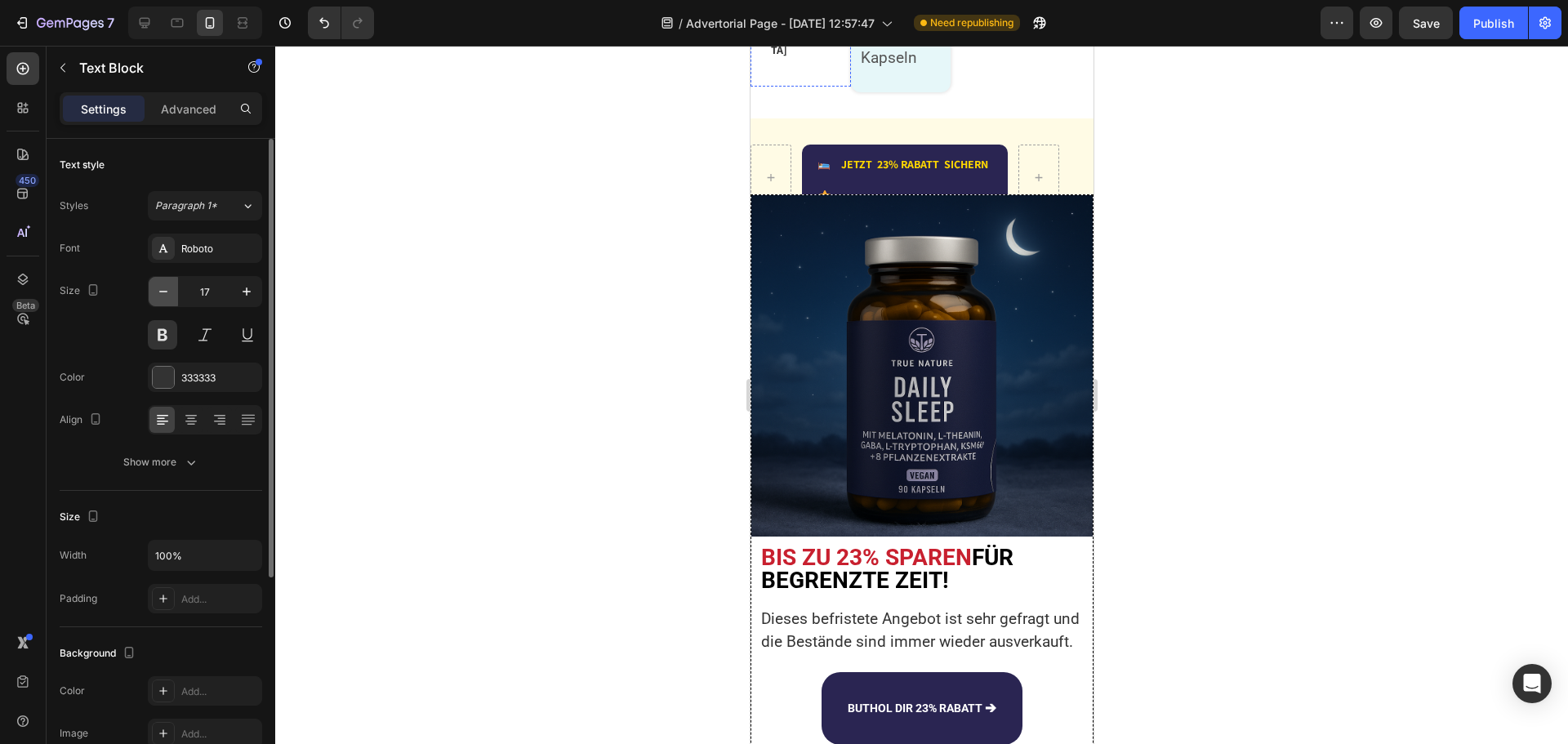
click at [169, 288] on icon "button" at bounding box center [163, 291] width 17 height 16
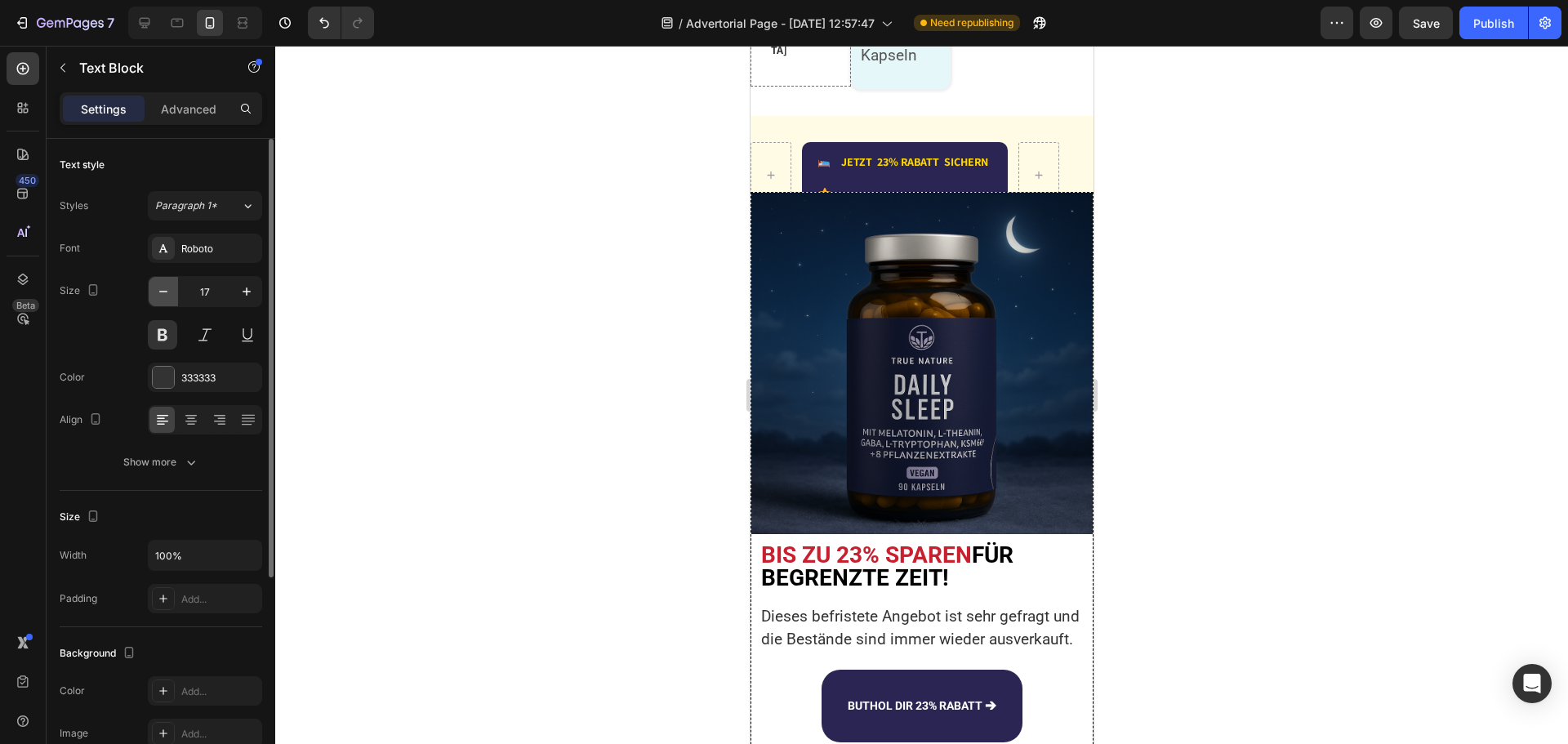
type input "16"
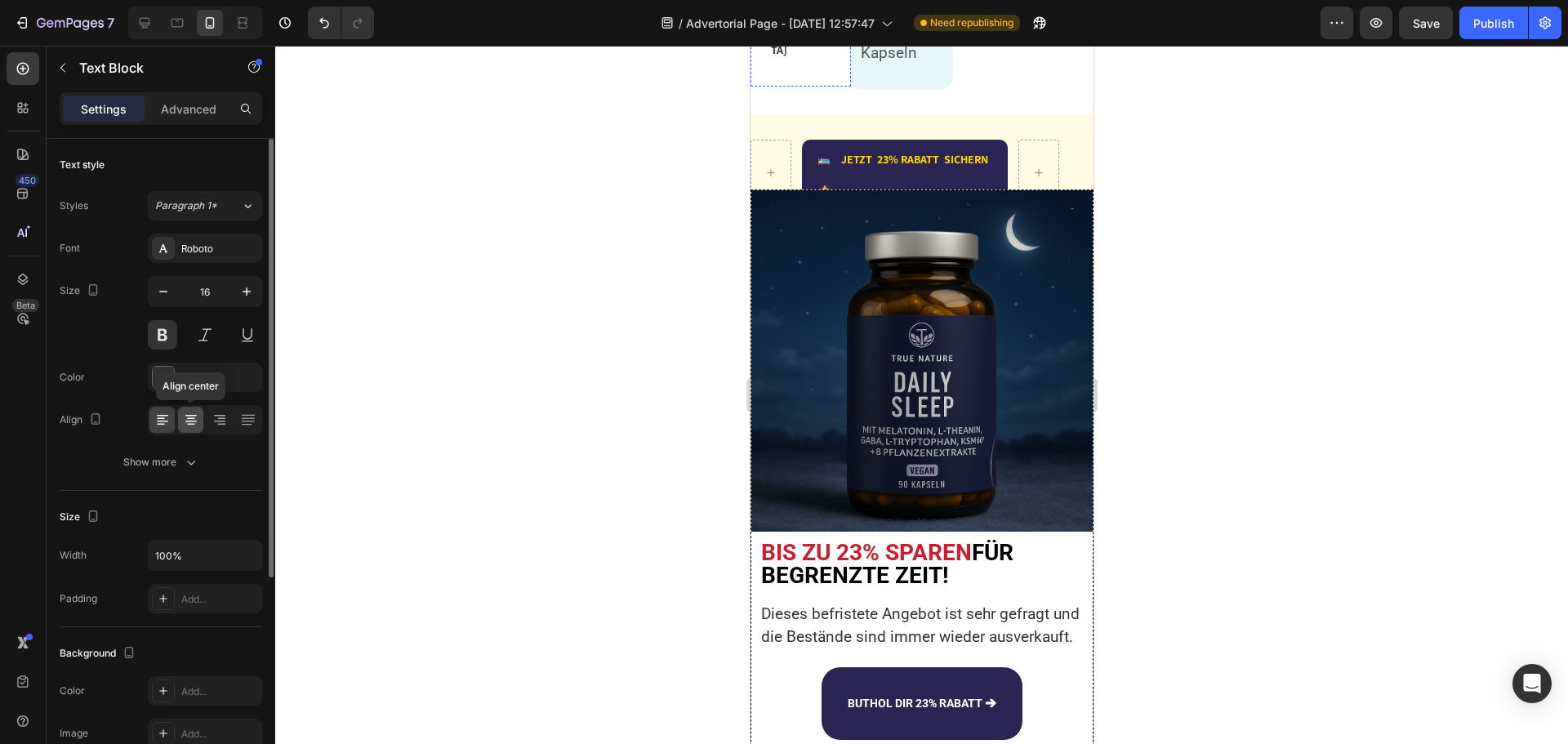
click at [193, 424] on icon at bounding box center [191, 425] width 8 height 2
click at [156, 459] on div "Show more" at bounding box center [161, 462] width 76 height 16
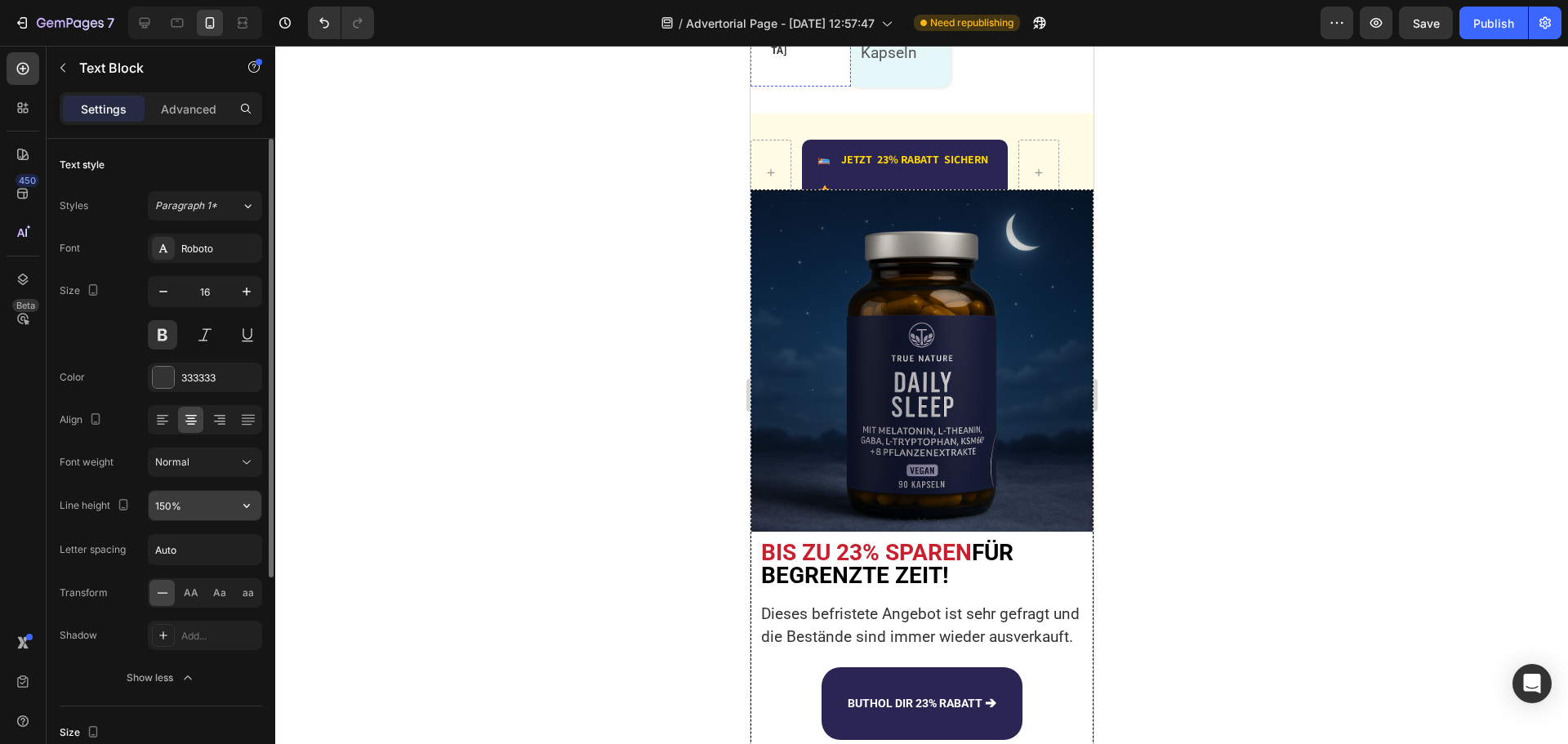
click at [172, 498] on input "150%" at bounding box center [205, 506] width 113 height 30
type input "140%"
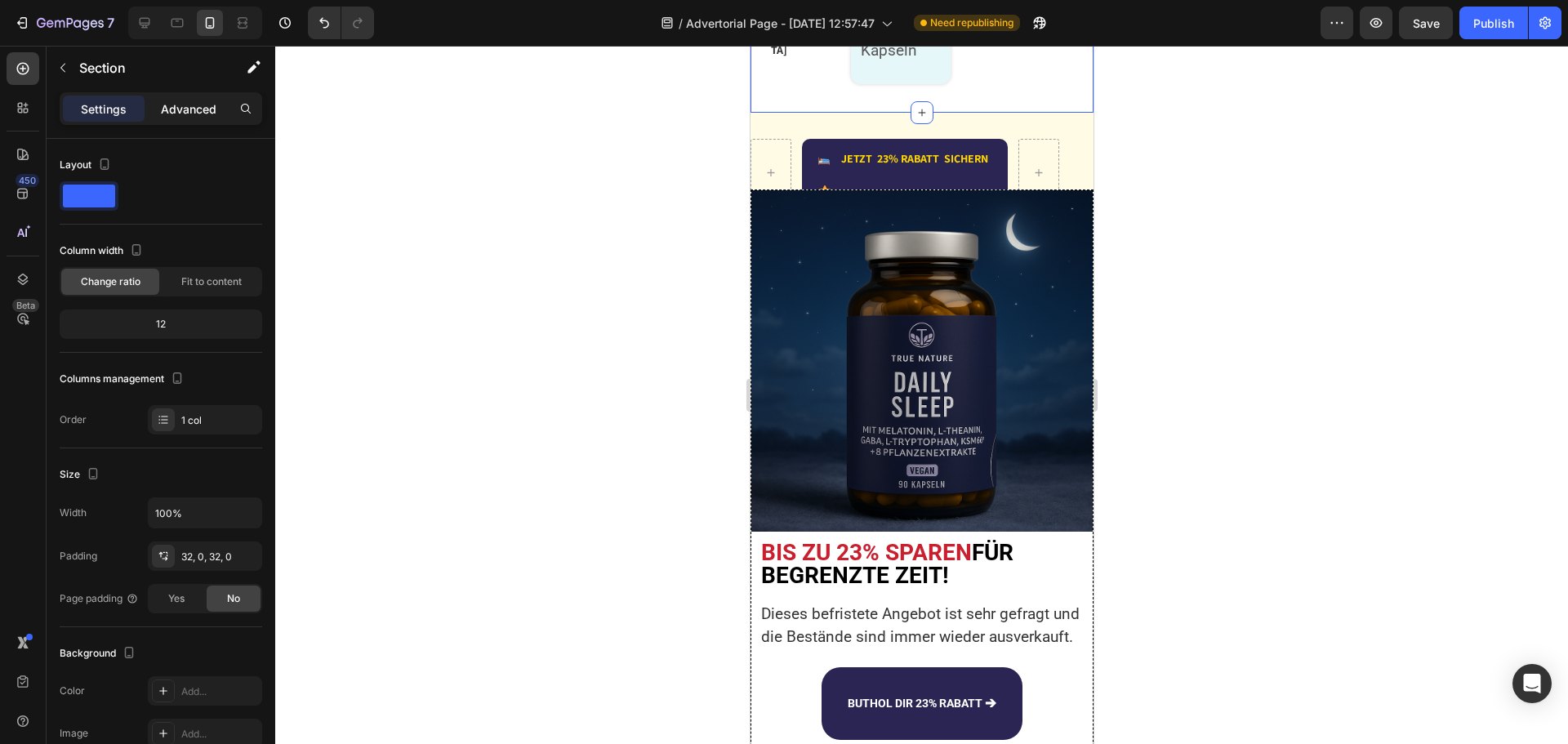
click at [173, 114] on p "Advanced" at bounding box center [188, 109] width 55 height 17
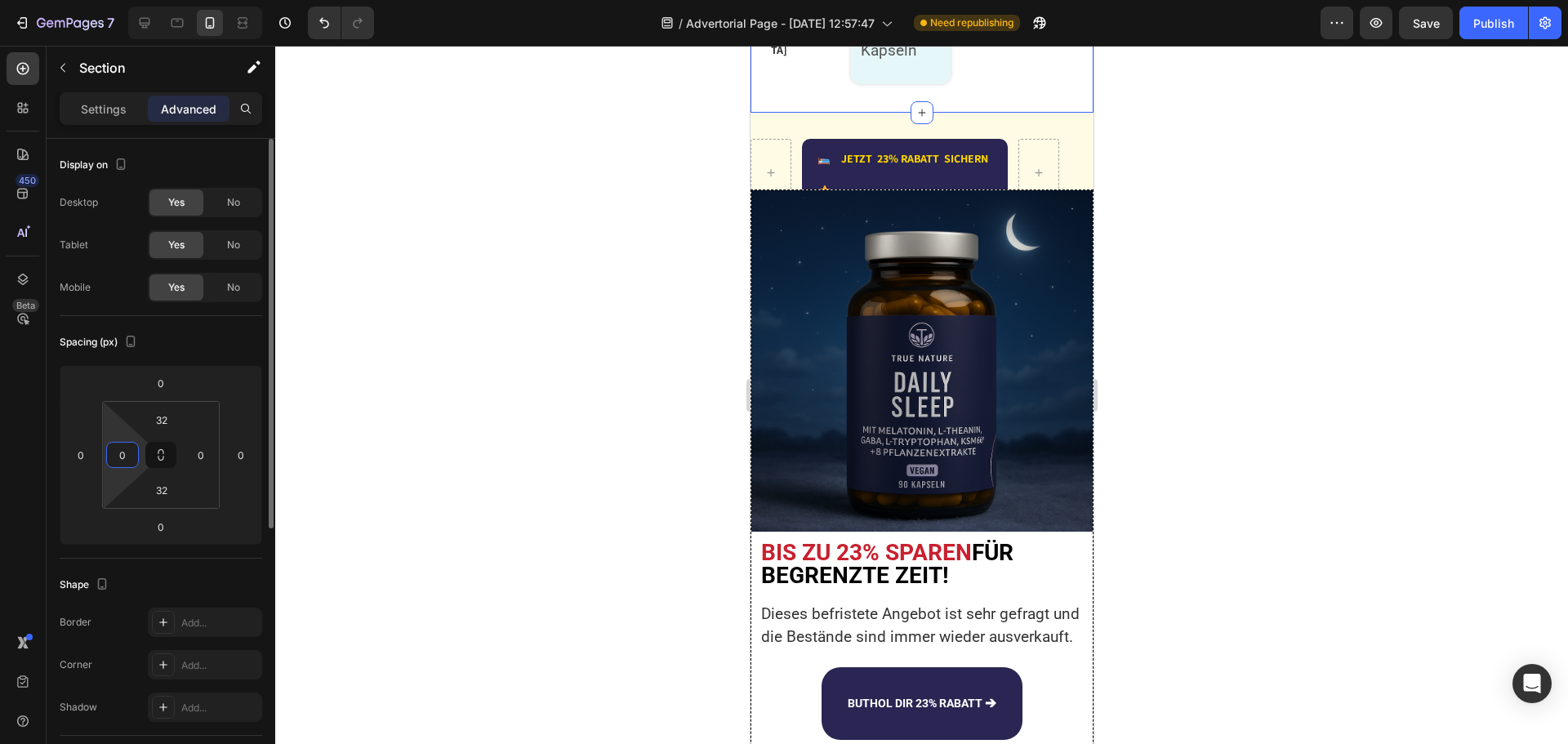
click at [121, 449] on input "0" at bounding box center [123, 454] width 25 height 25
type input "10"
click at [204, 460] on input "0" at bounding box center [201, 454] width 25 height 25
type input "10"
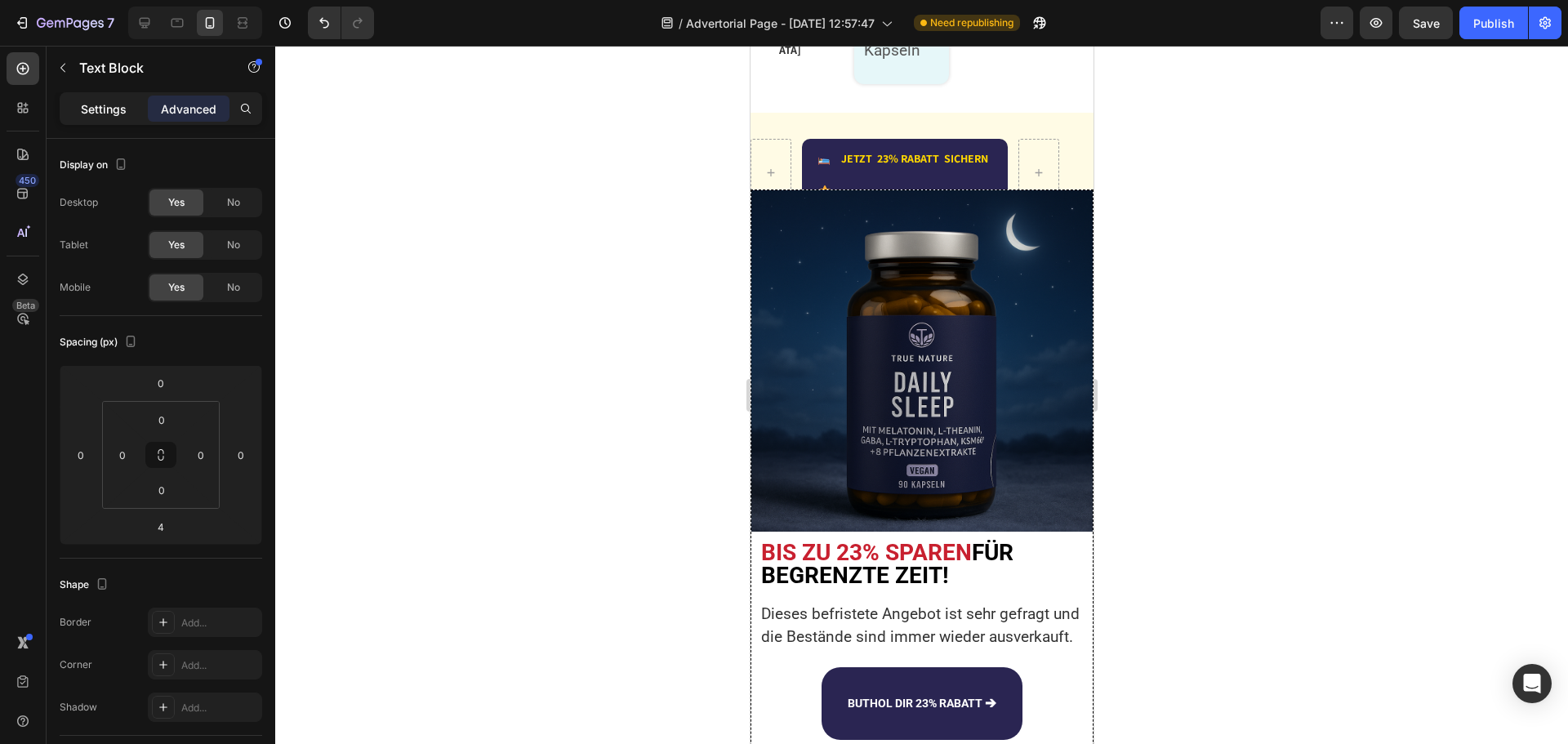
click at [87, 113] on p "Settings" at bounding box center [103, 109] width 45 height 17
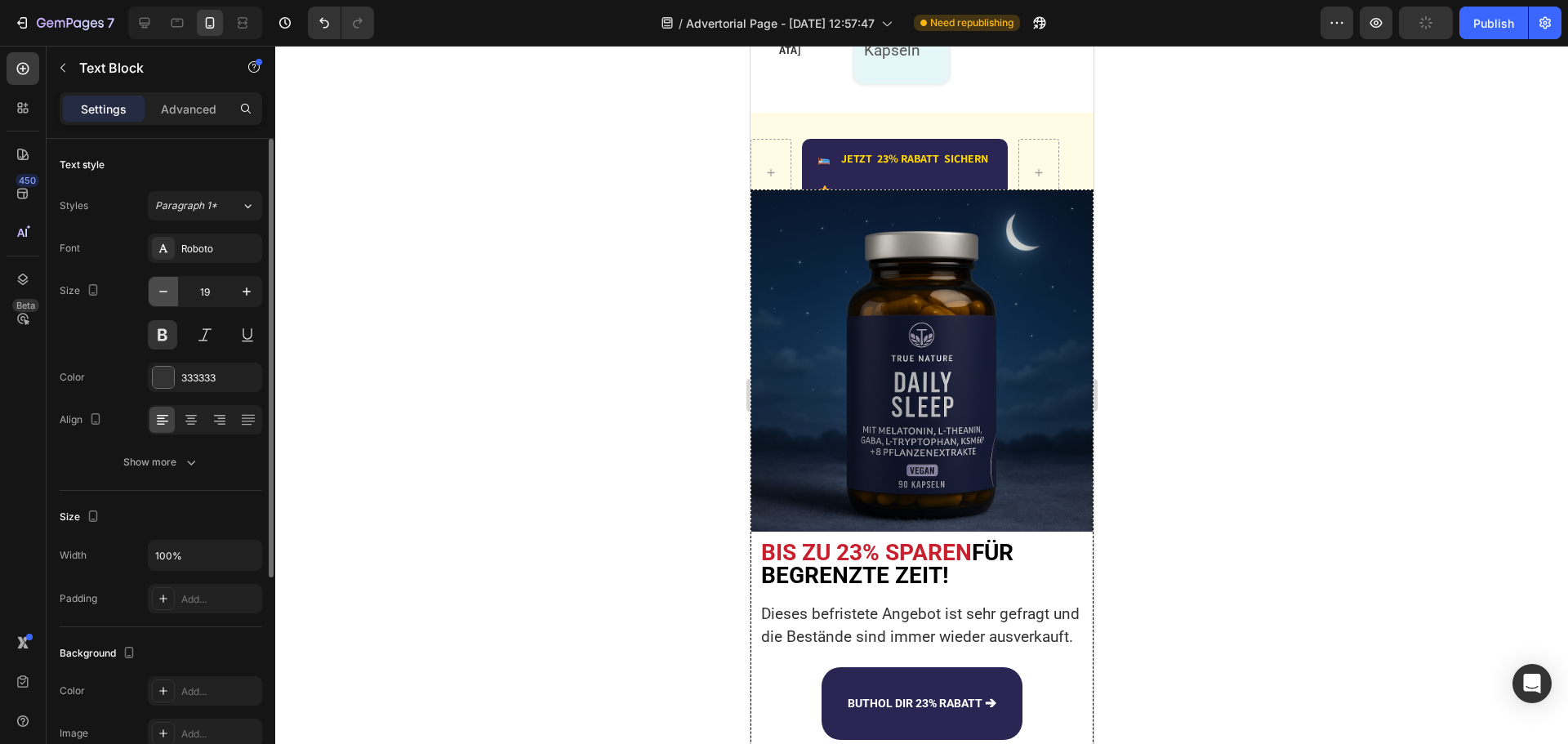
click at [161, 295] on icon "button" at bounding box center [163, 291] width 17 height 16
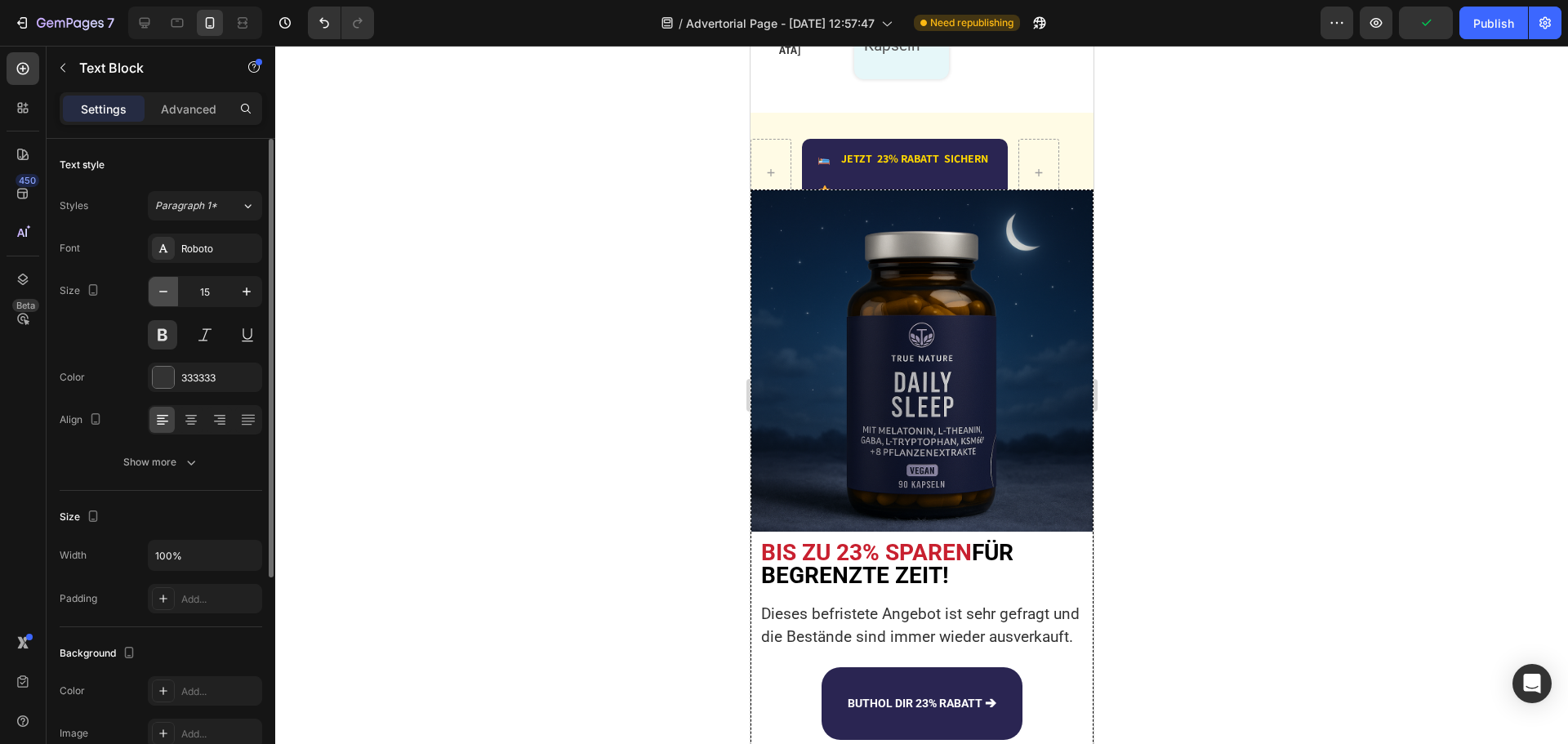
type input "14"
click at [191, 419] on icon at bounding box center [191, 419] width 8 height 2
click at [880, 56] on p "in 3 Kapseln" at bounding box center [901, 33] width 76 height 46
click at [169, 294] on icon "button" at bounding box center [163, 291] width 17 height 16
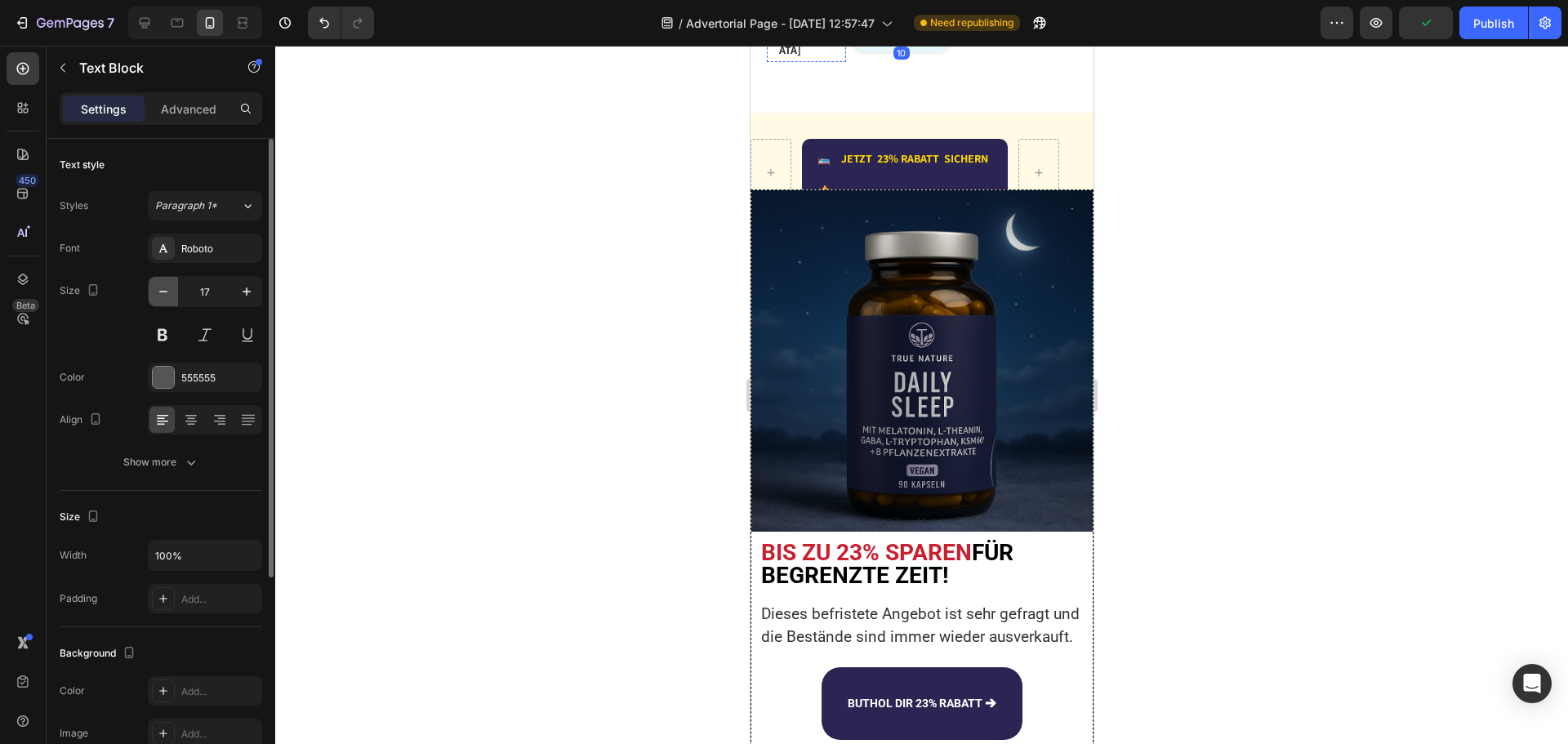
click at [169, 294] on icon "button" at bounding box center [163, 291] width 17 height 16
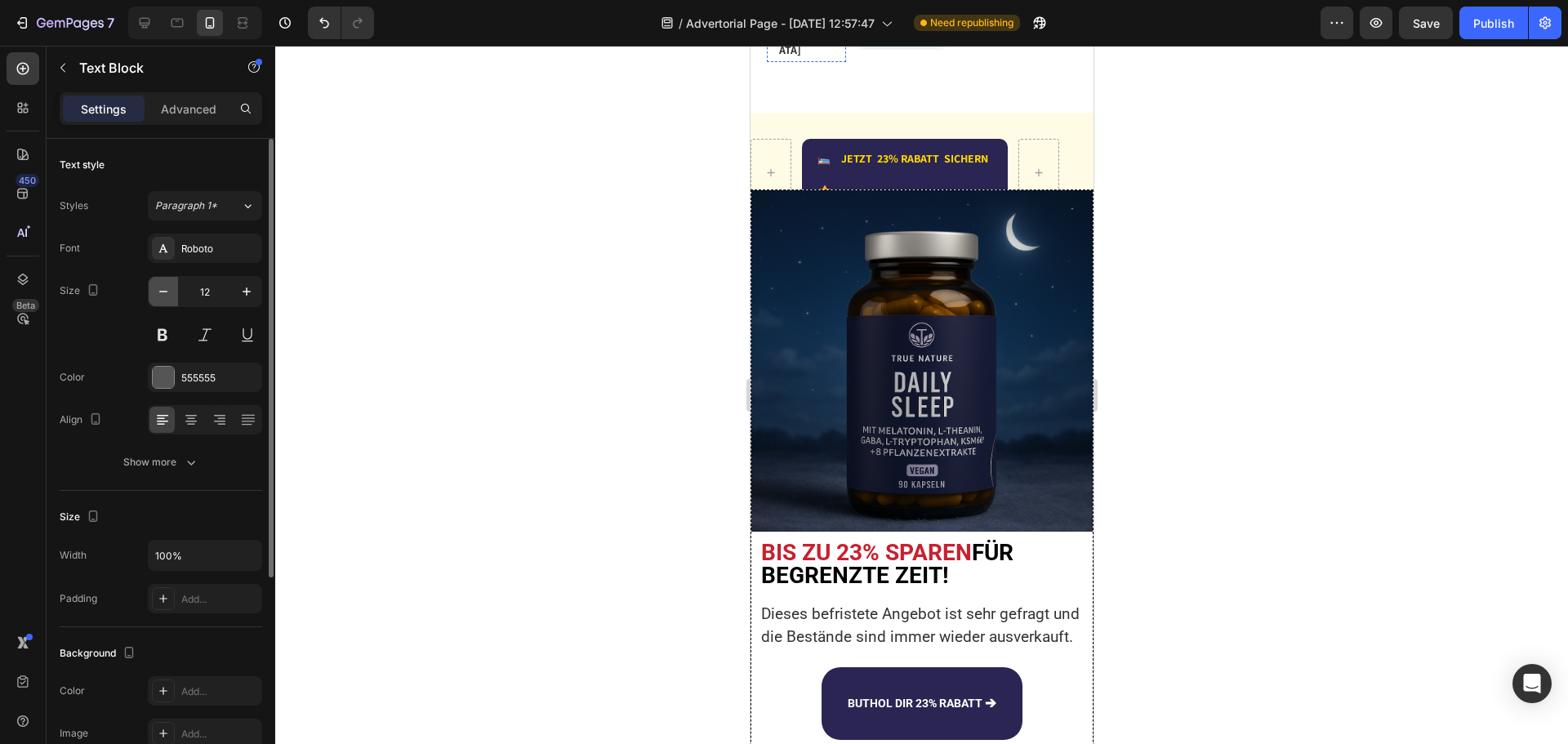
click at [169, 294] on icon "button" at bounding box center [163, 291] width 17 height 16
type input "10"
click at [194, 417] on icon at bounding box center [191, 420] width 17 height 16
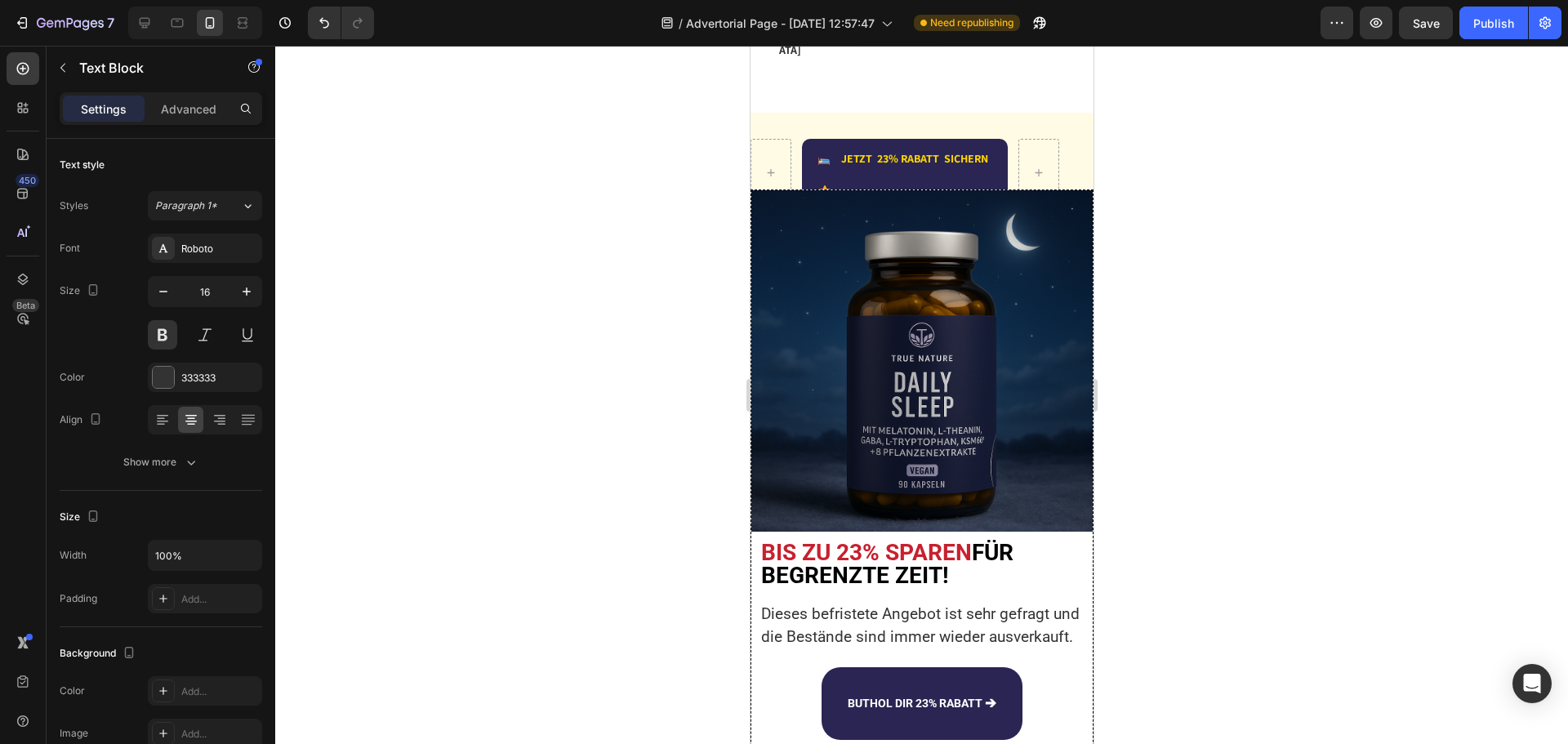
click at [182, 113] on p "Advanced" at bounding box center [188, 109] width 55 height 17
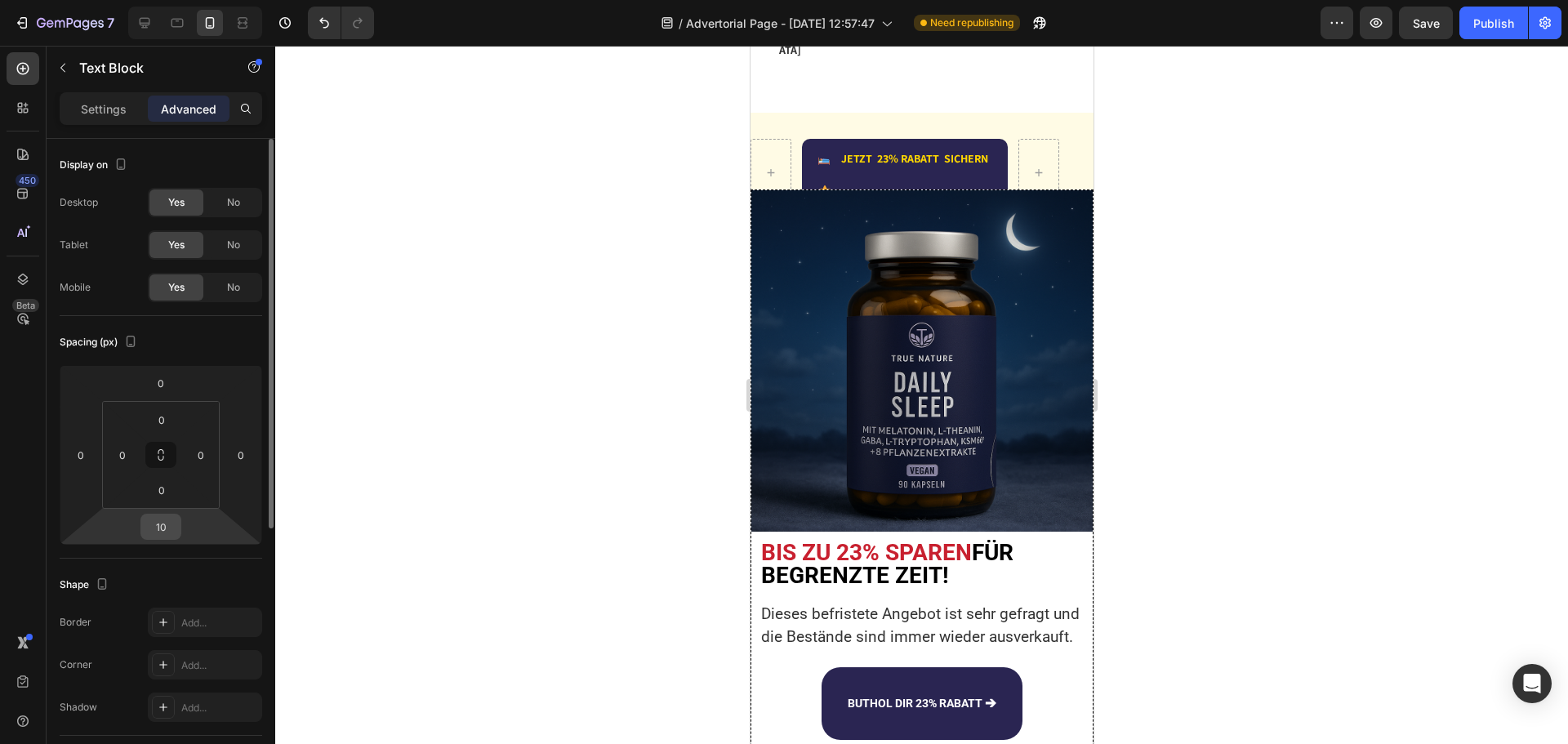
click at [165, 531] on input "10" at bounding box center [161, 526] width 33 height 25
type input "0"
click at [423, 205] on div at bounding box center [922, 394] width 1293 height 698
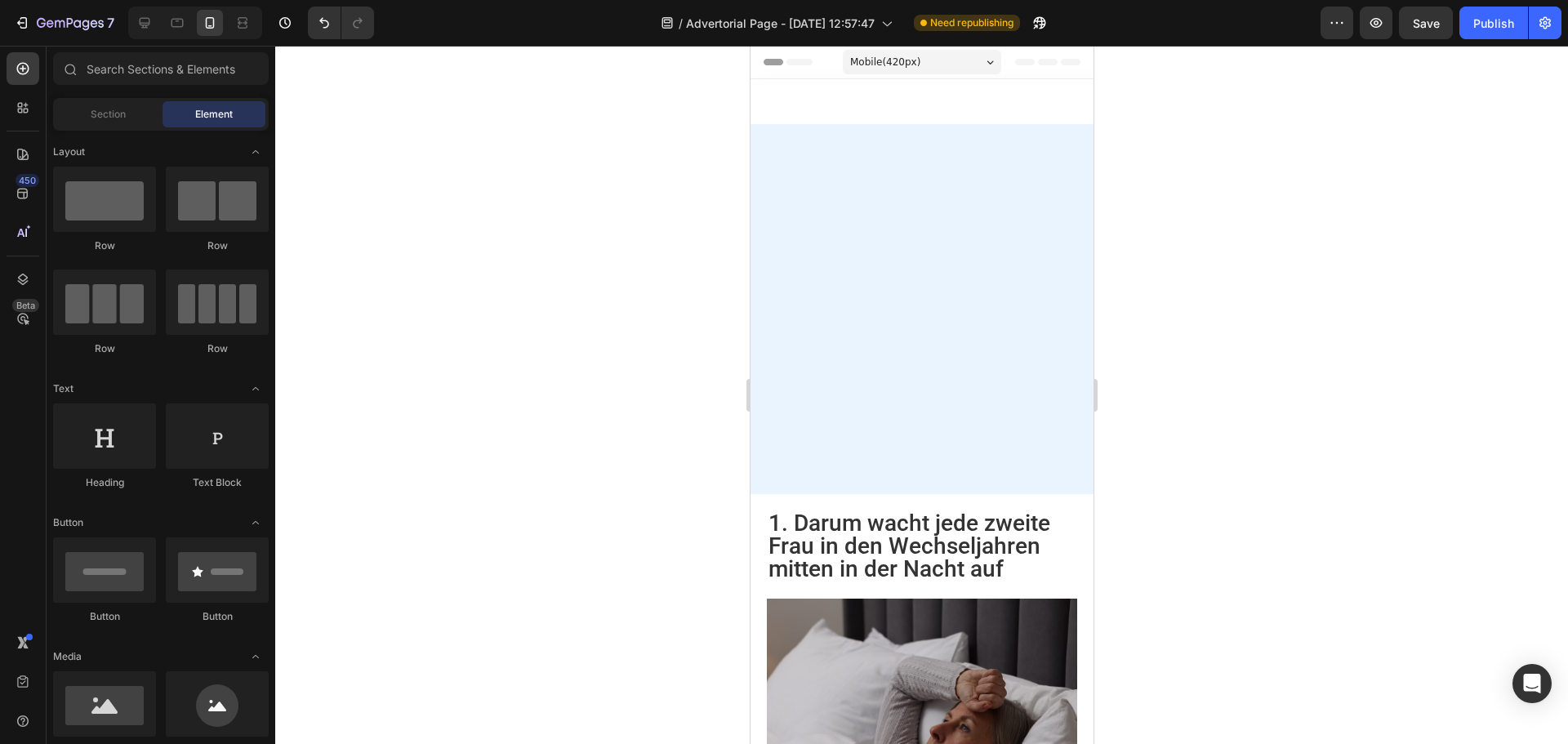
scroll to position [4697, 0]
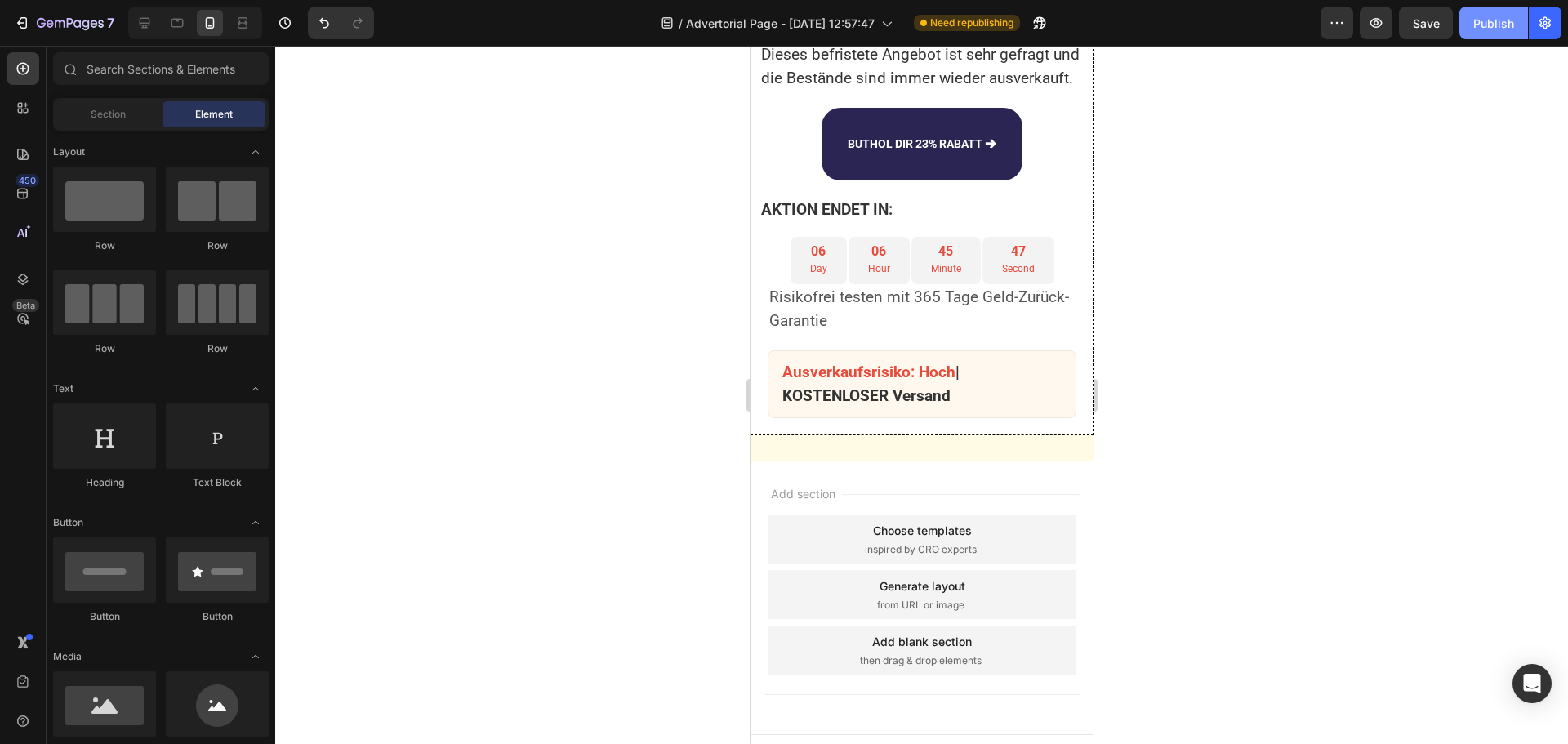
click at [1486, 26] on div "Publish" at bounding box center [1493, 23] width 40 height 17
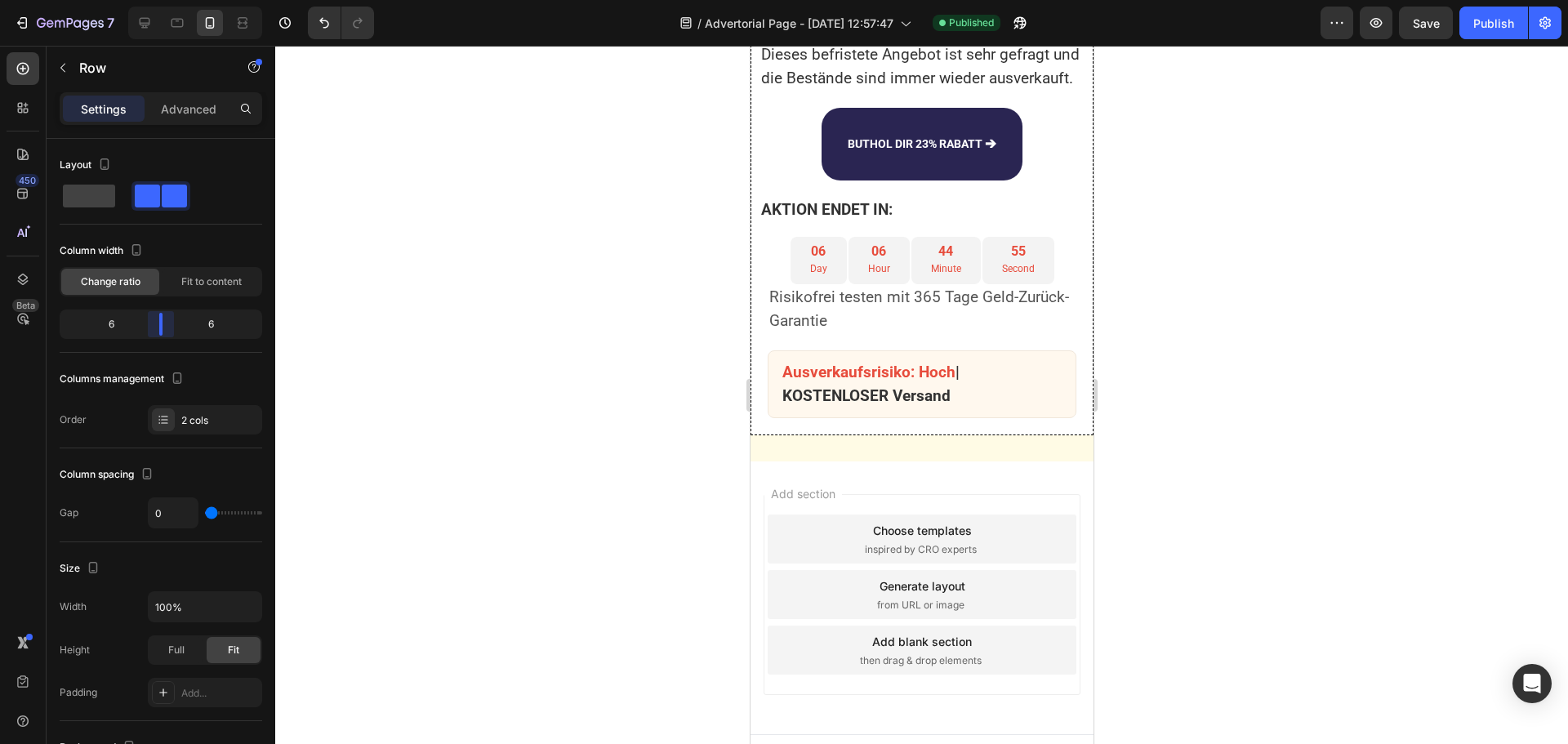
click at [164, 0] on body "7 Version history / Advertorial Page - Aug 27, 12:57:47 Published Preview Save …" at bounding box center [784, 0] width 1568 height 0
click at [1494, 22] on div "Publish" at bounding box center [1493, 23] width 40 height 17
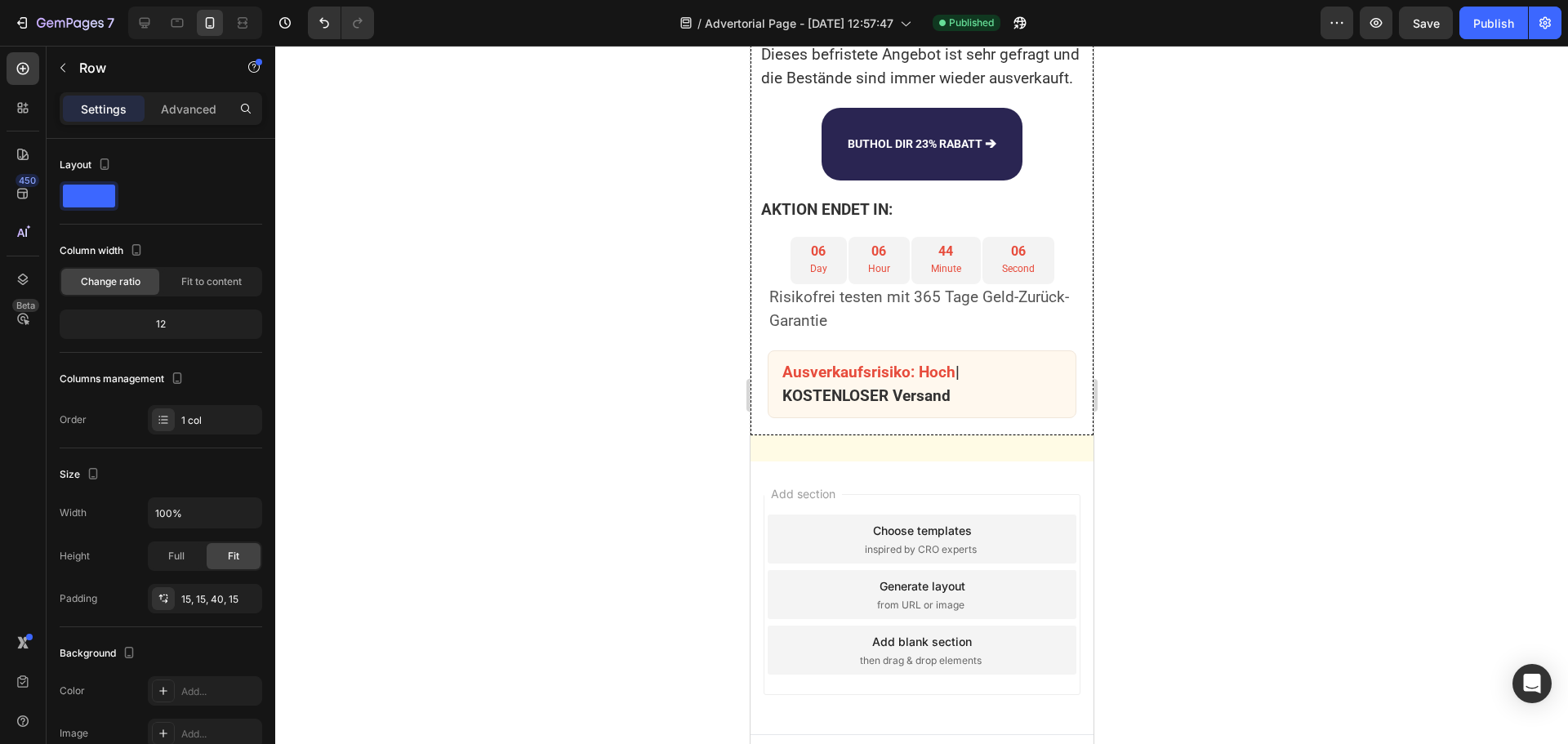
click at [181, 116] on p "Advanced" at bounding box center [188, 109] width 55 height 17
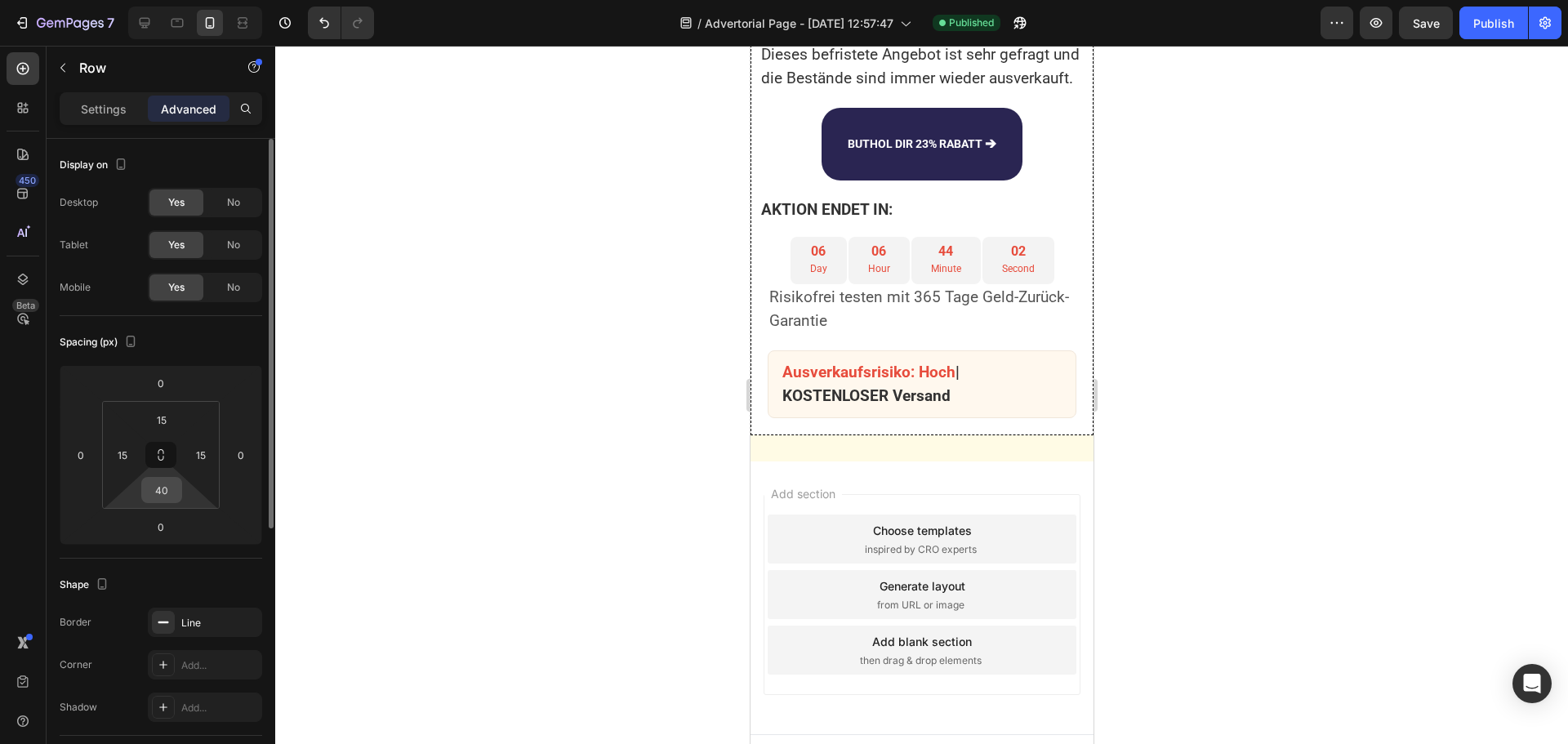
click at [176, 489] on input "40" at bounding box center [162, 490] width 33 height 25
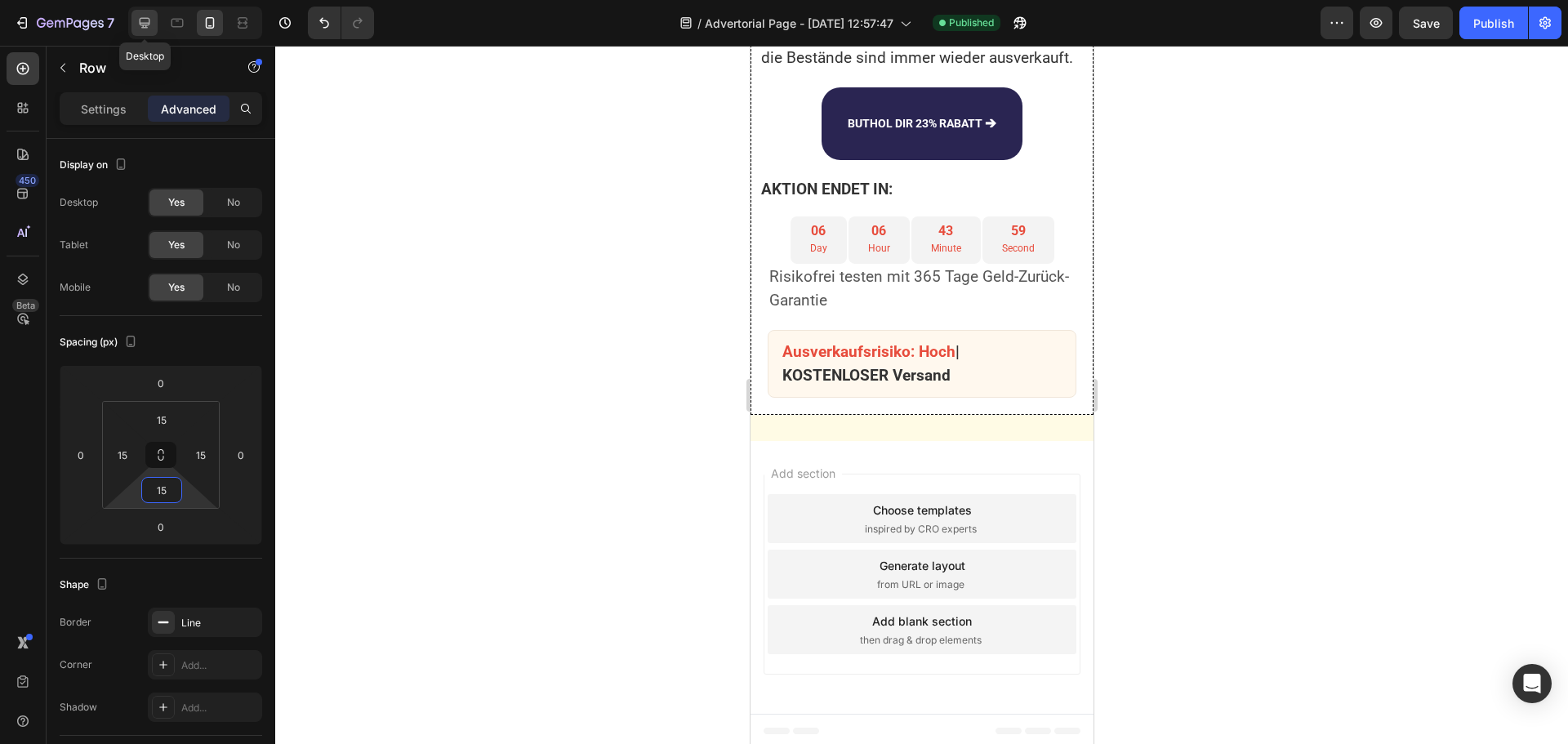
click at [139, 14] on div at bounding box center [144, 23] width 26 height 26
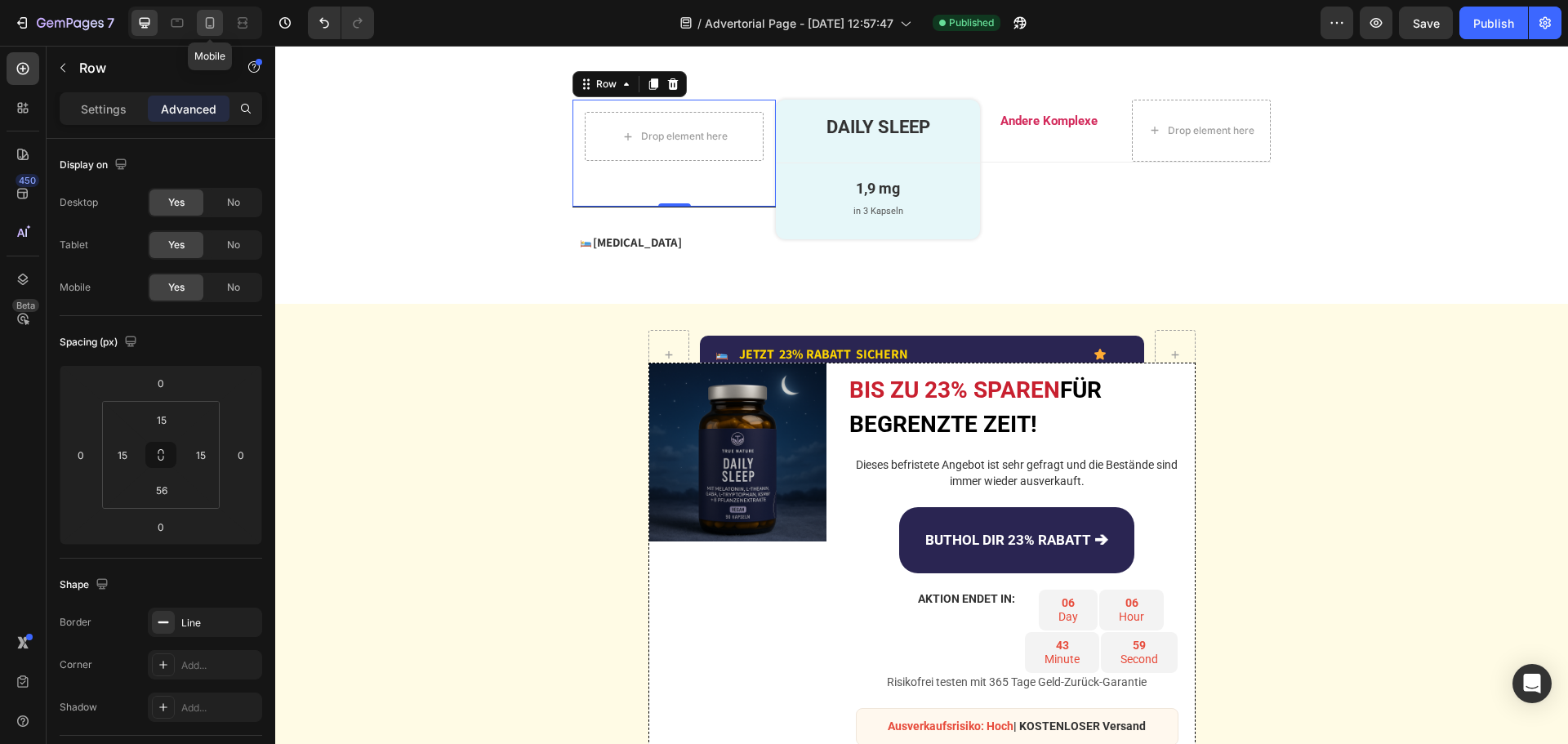
scroll to position [3749, 0]
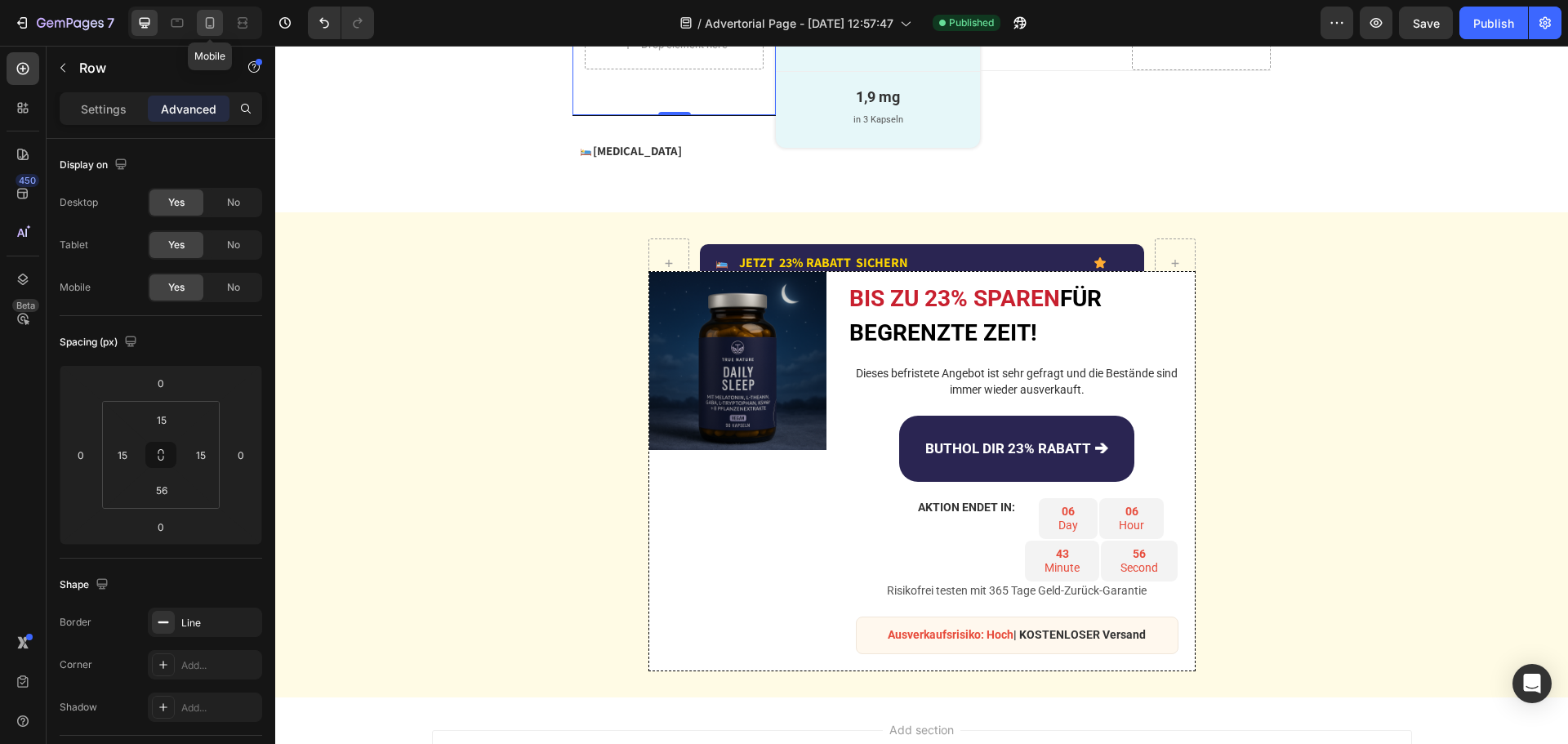
click at [206, 21] on icon at bounding box center [210, 23] width 9 height 12
type input "15"
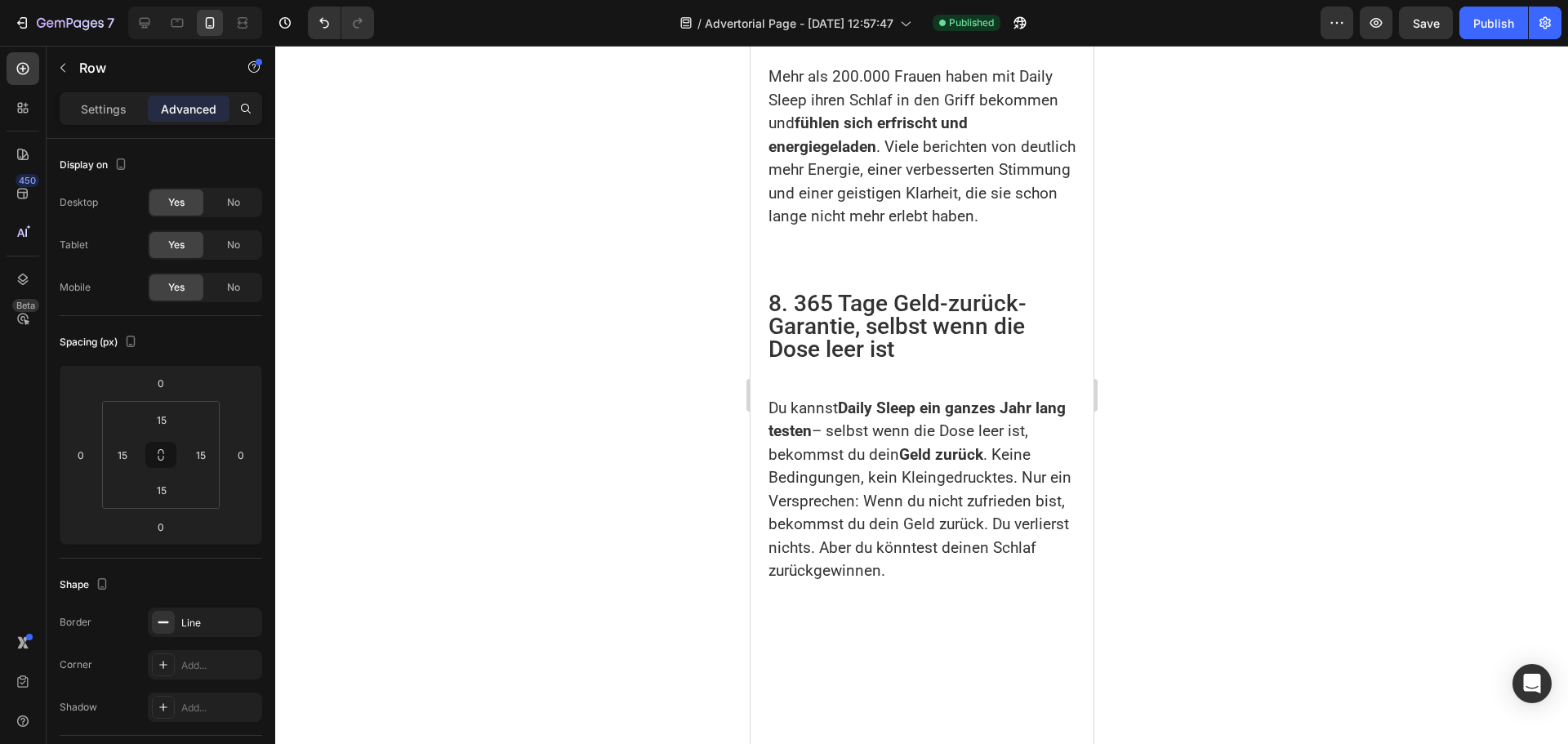
scroll to position [4071, 0]
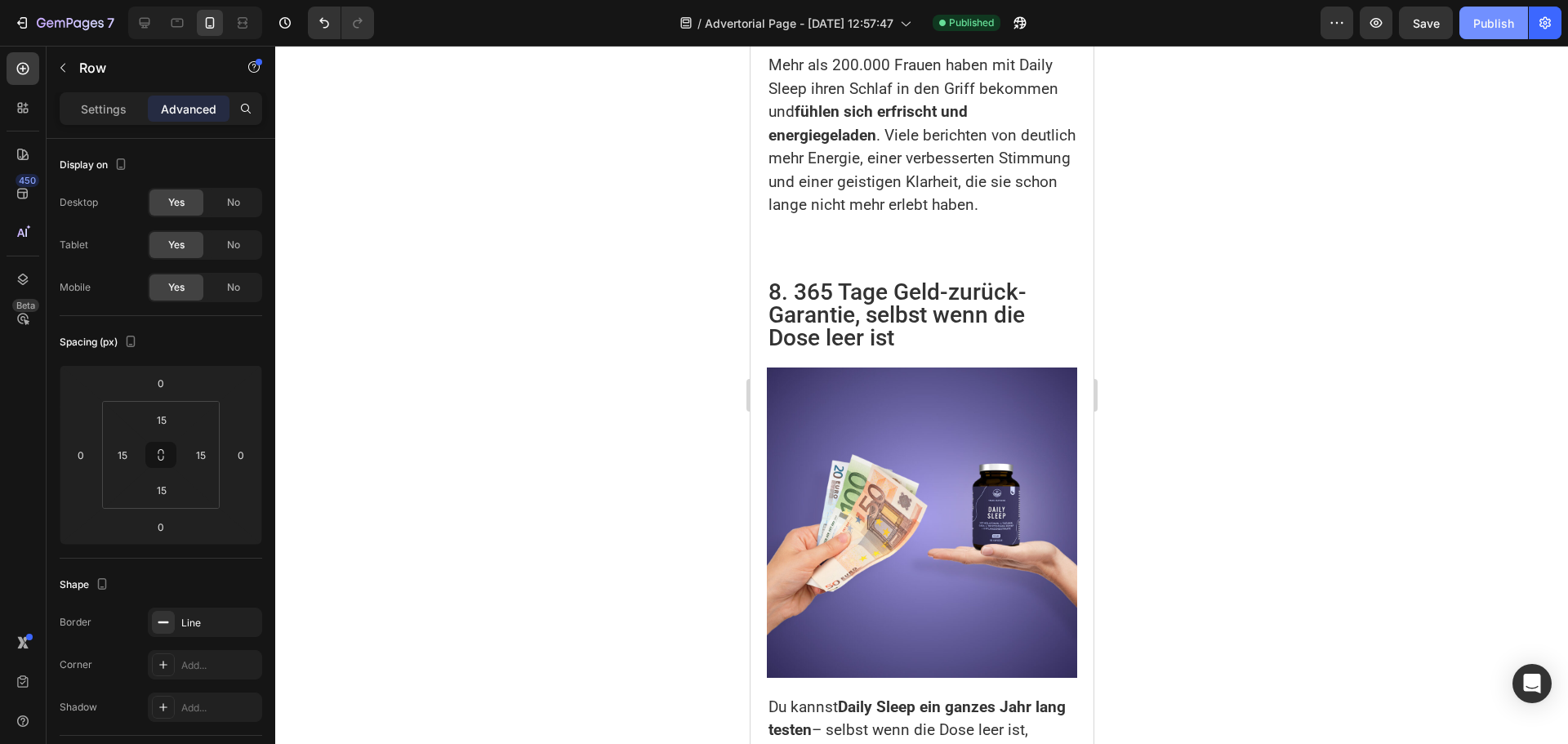
click at [1504, 24] on div "Publish" at bounding box center [1493, 23] width 40 height 17
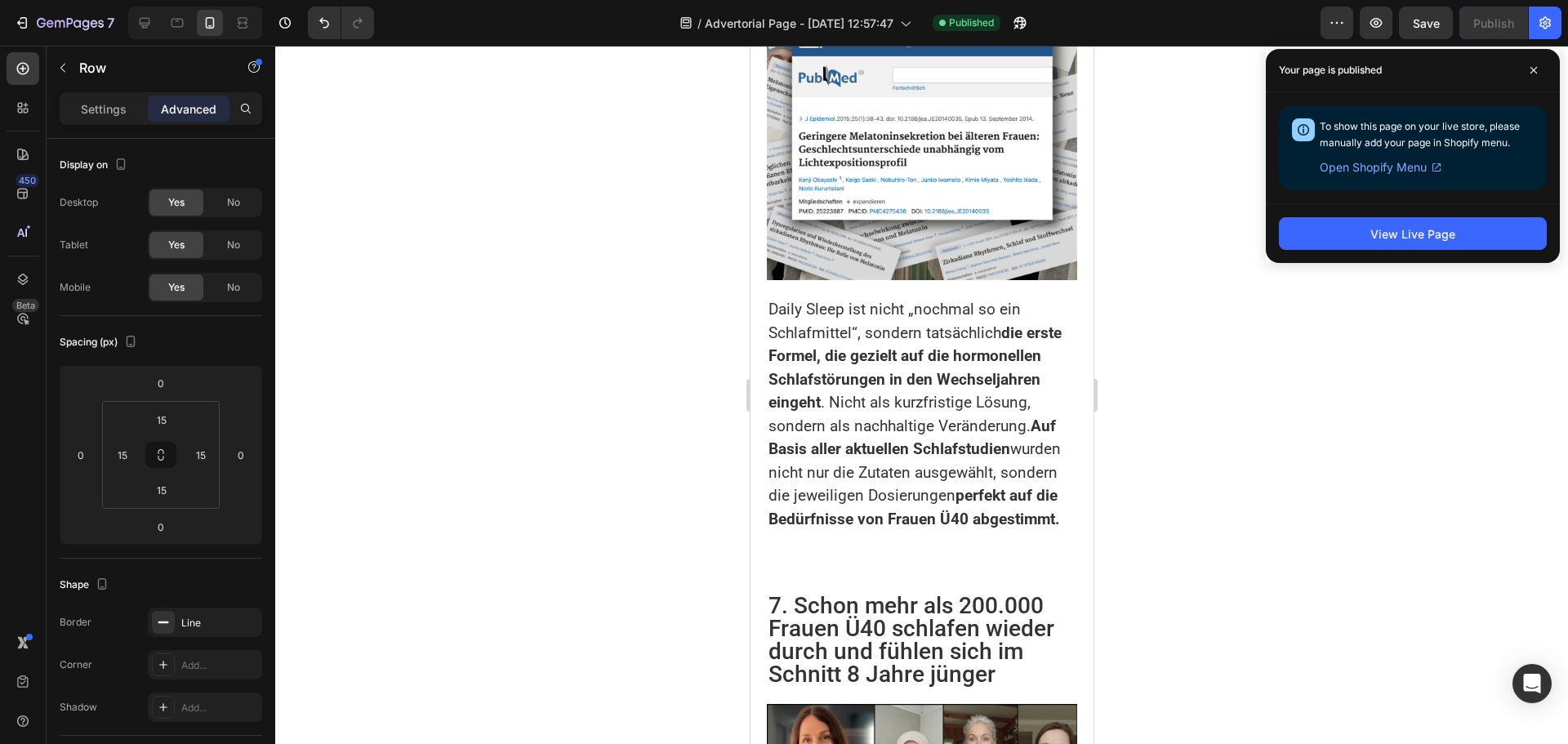
scroll to position [4642, 0]
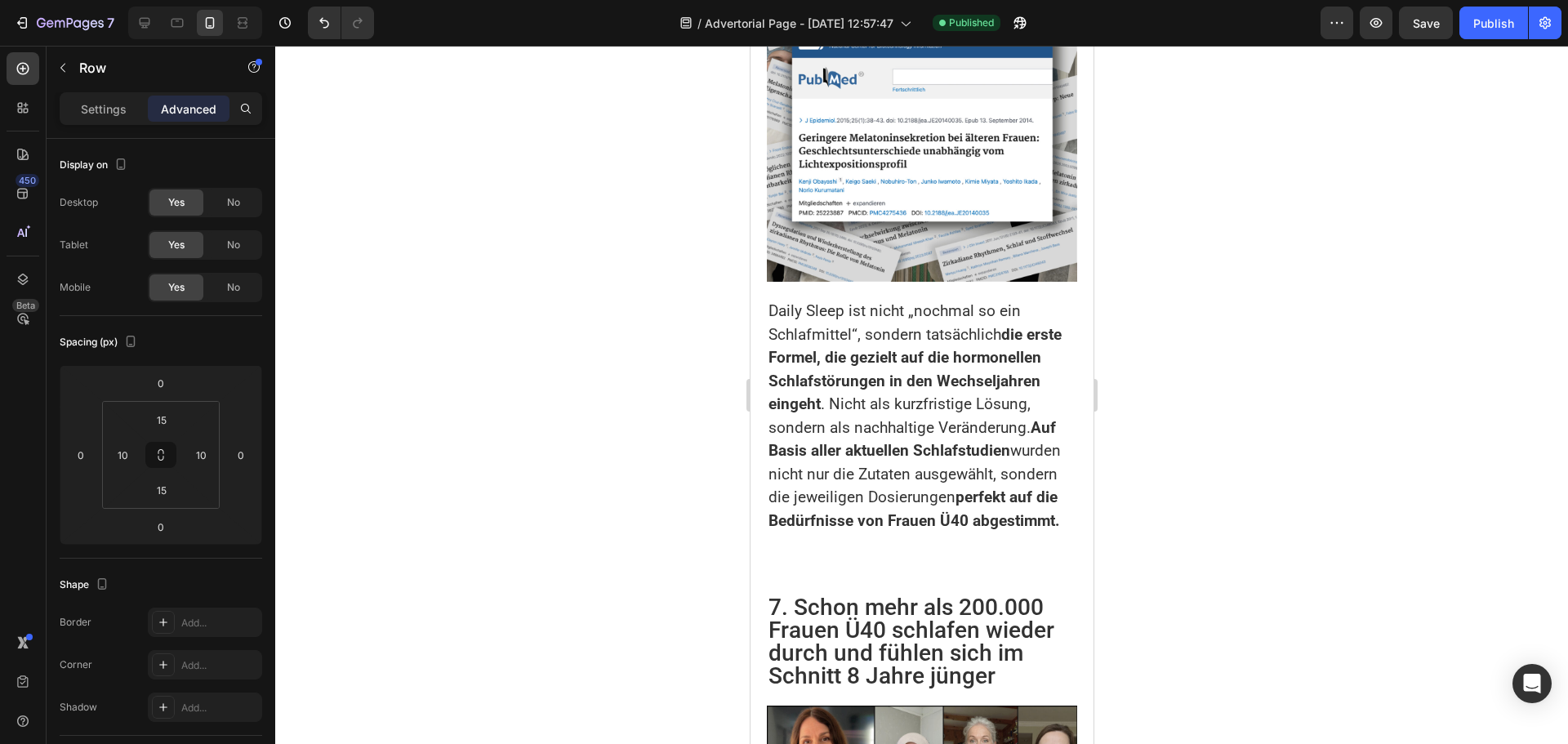
click at [163, 488] on input "15" at bounding box center [162, 490] width 33 height 25
click at [1480, 16] on div "Publish" at bounding box center [1493, 23] width 40 height 17
click at [163, 493] on input "45" at bounding box center [162, 490] width 33 height 25
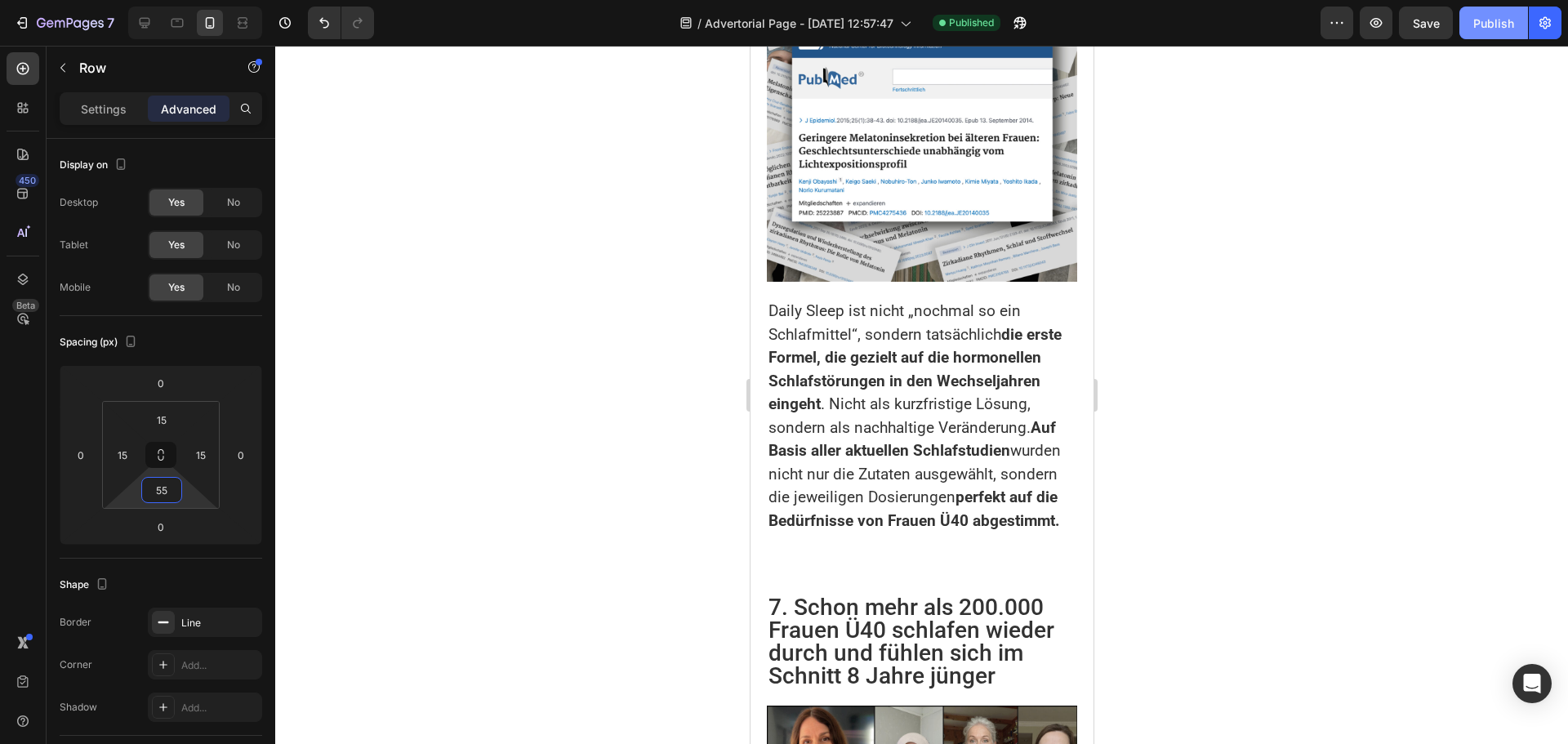
click at [1498, 26] on div "Publish" at bounding box center [1493, 23] width 40 height 17
click at [172, 490] on input "55" at bounding box center [162, 490] width 33 height 25
type input "60"
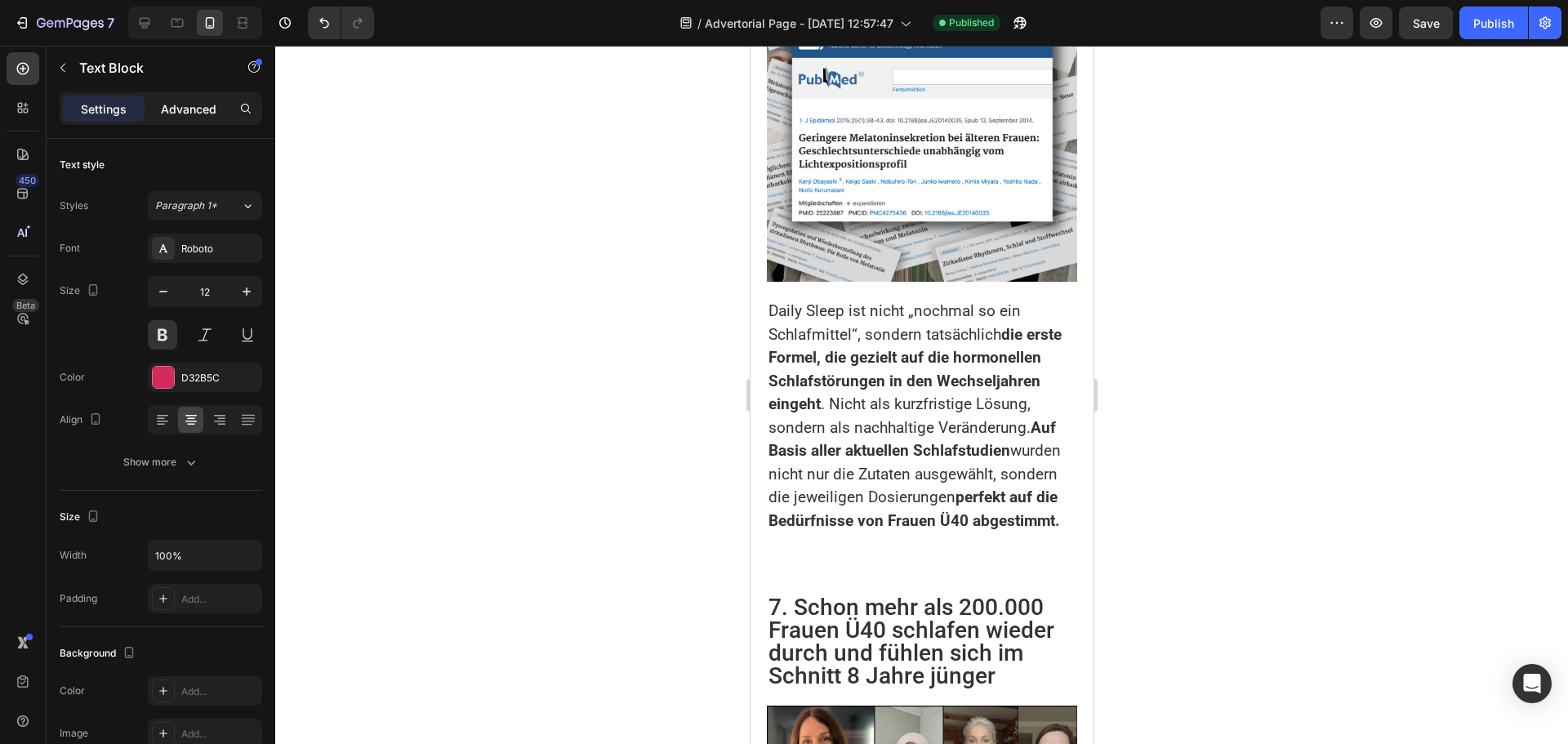
click at [193, 111] on p "Advanced" at bounding box center [188, 109] width 55 height 17
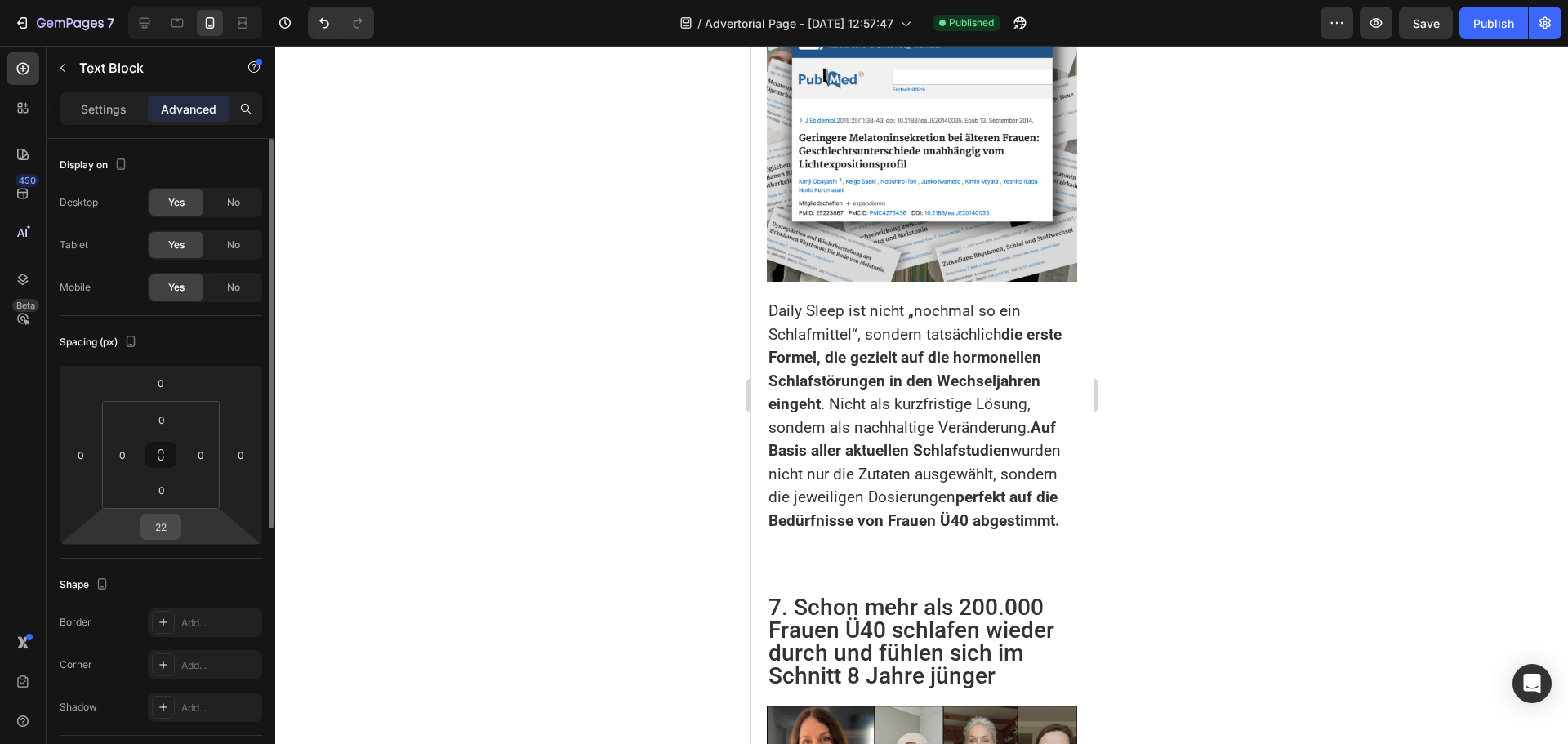
click at [170, 519] on input "22" at bounding box center [161, 526] width 33 height 25
type input "15"
click at [1482, 30] on div "Publish" at bounding box center [1493, 23] width 40 height 17
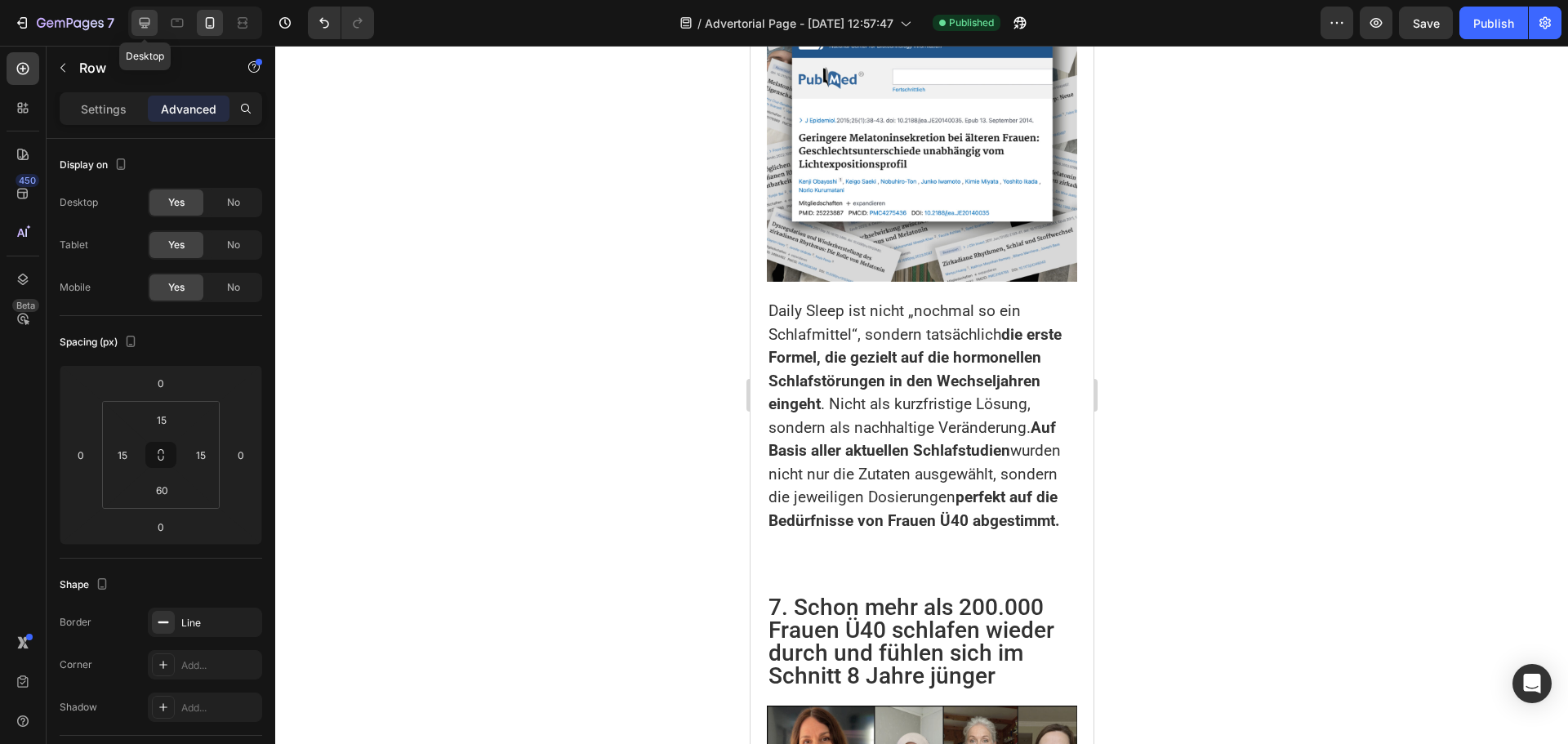
click at [139, 21] on icon at bounding box center [144, 23] width 17 height 16
type input "56"
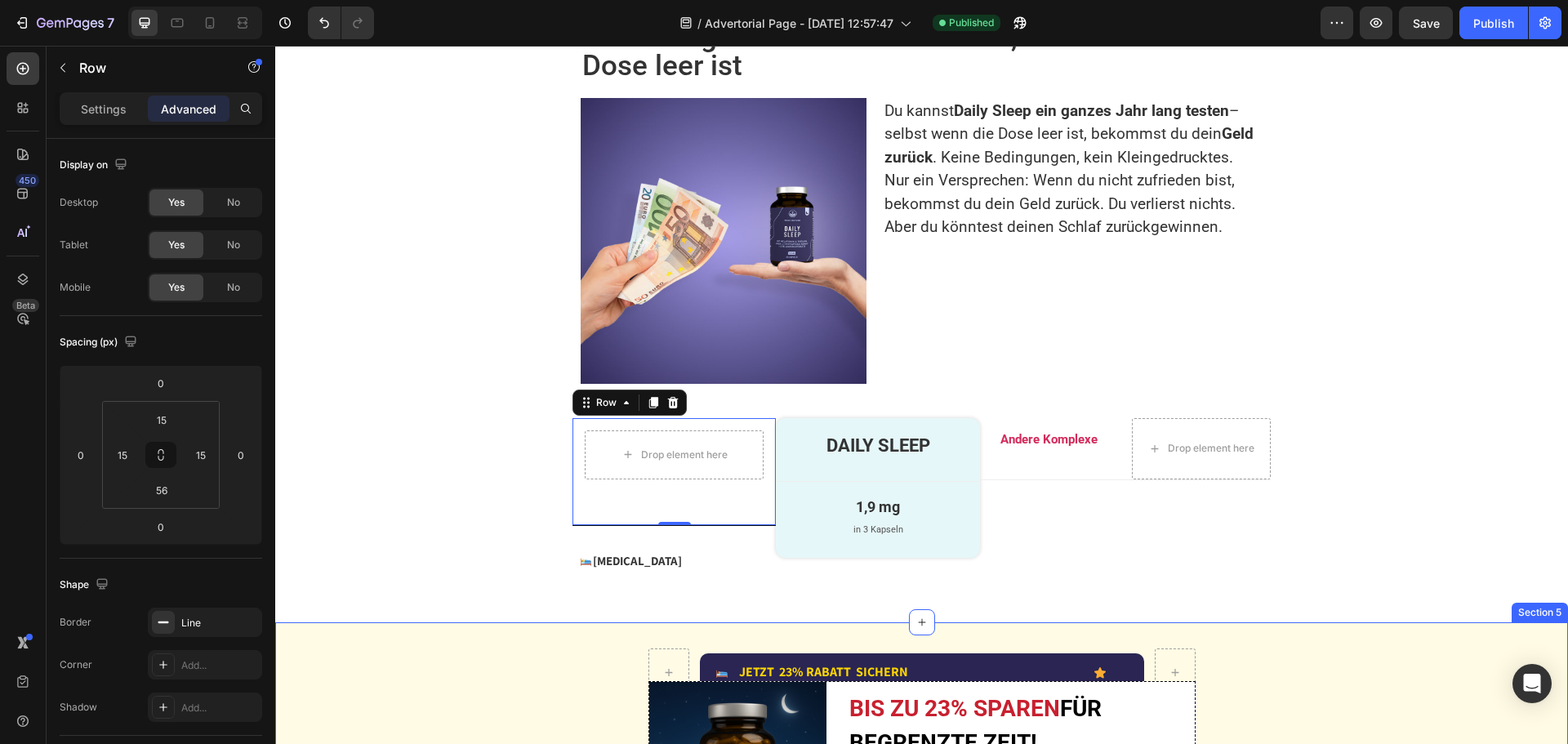
scroll to position [3912, 0]
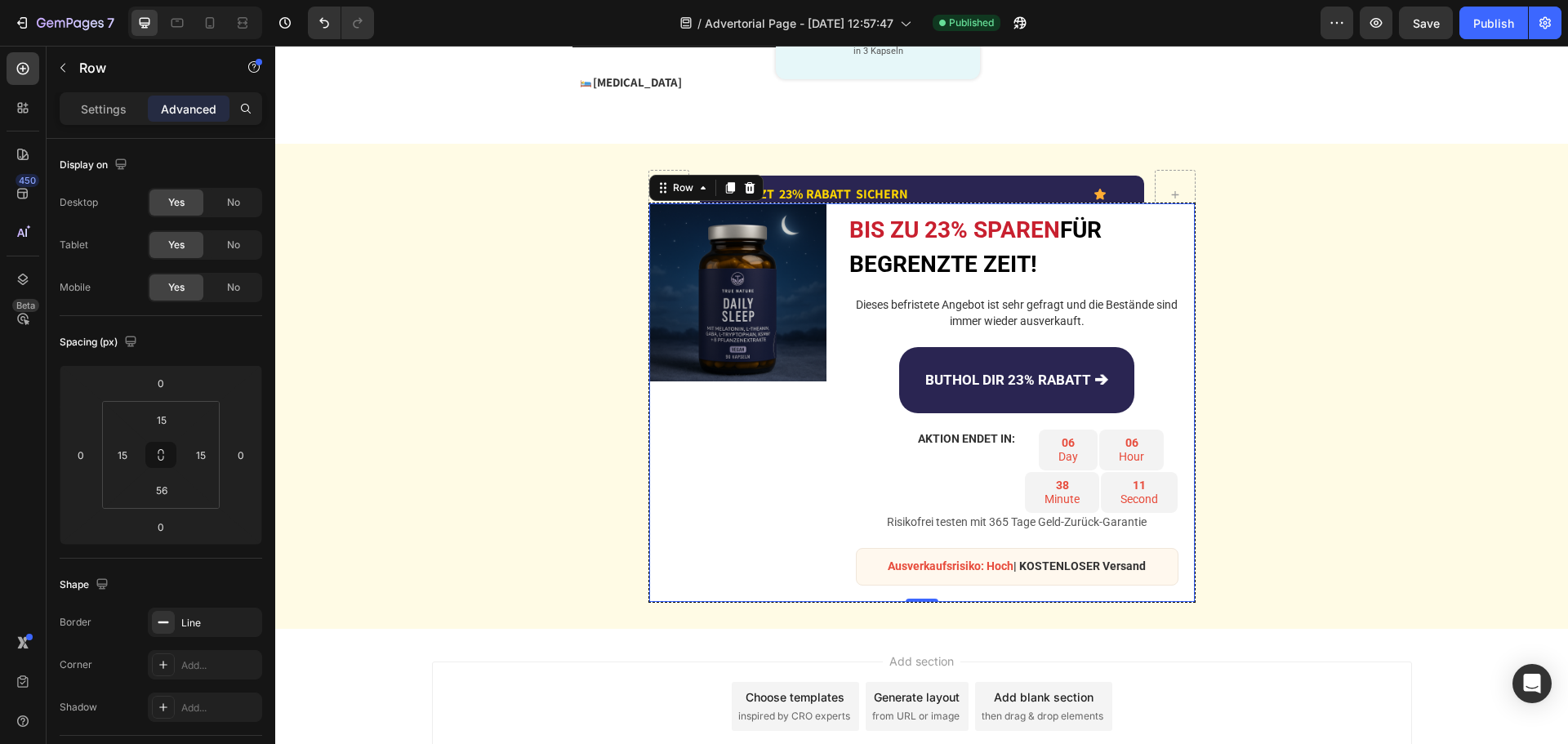
click at [791, 518] on div "Image" at bounding box center [738, 402] width 177 height 398
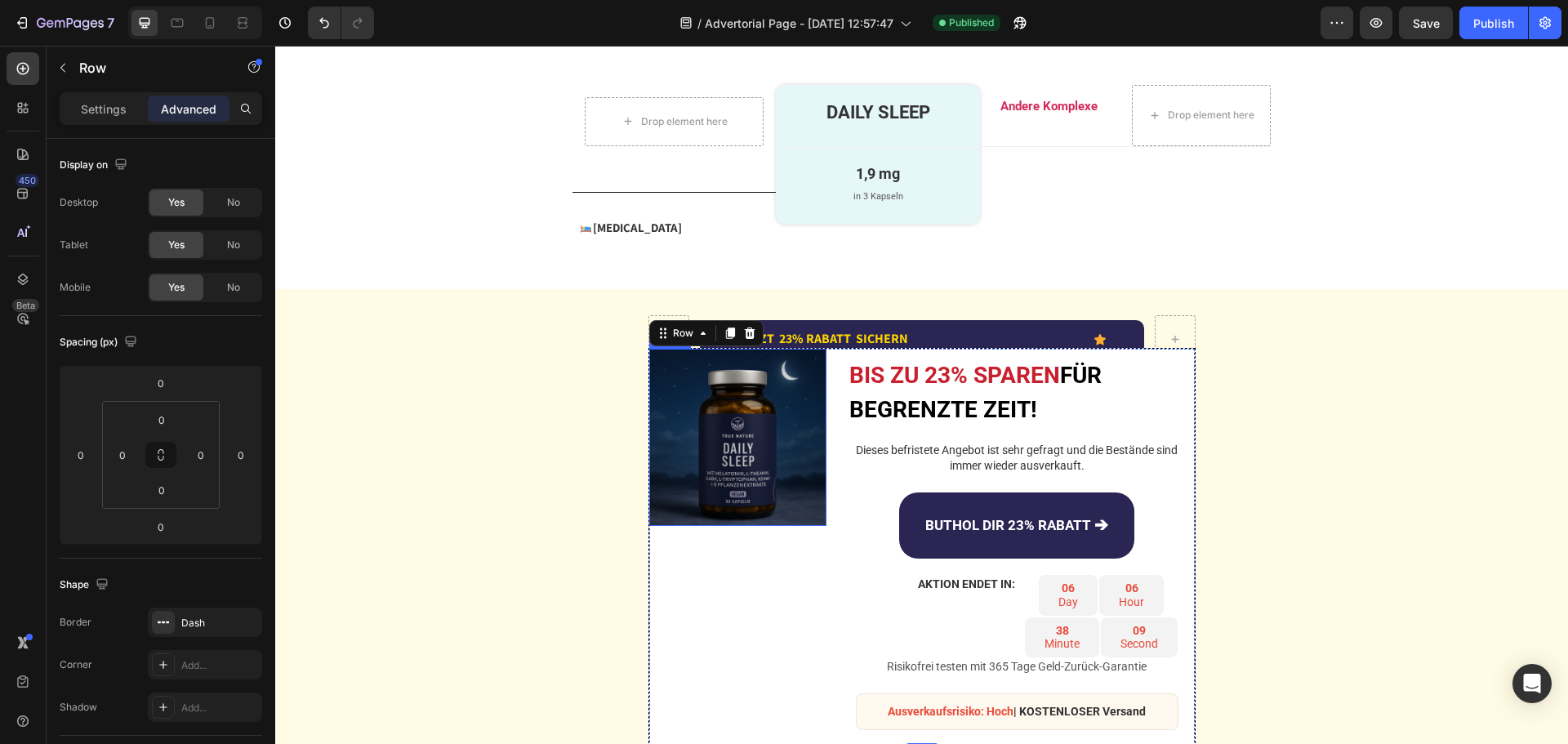
scroll to position [3619, 0]
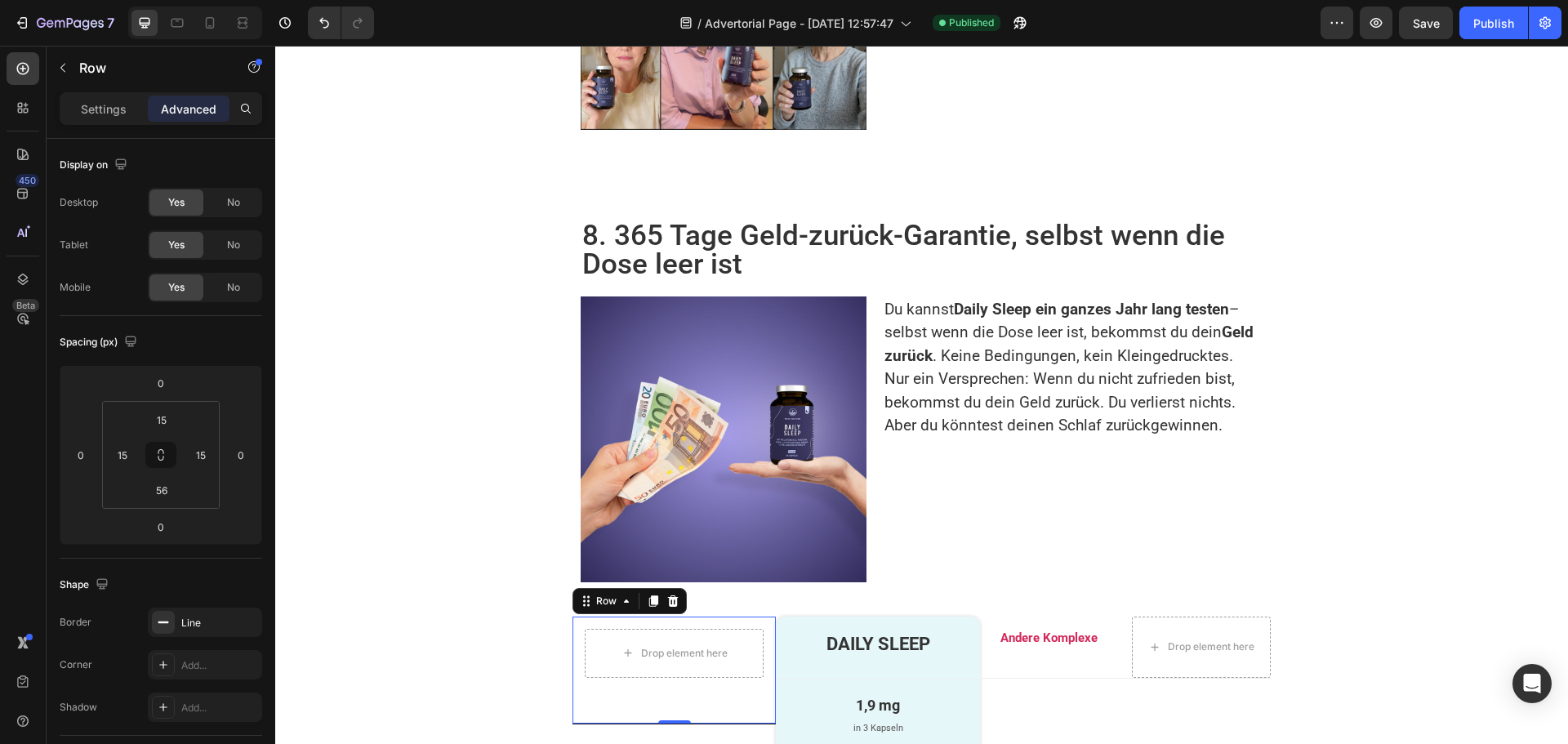
click at [716, 616] on div "Drop element here Row 0" at bounding box center [674, 670] width 203 height 108
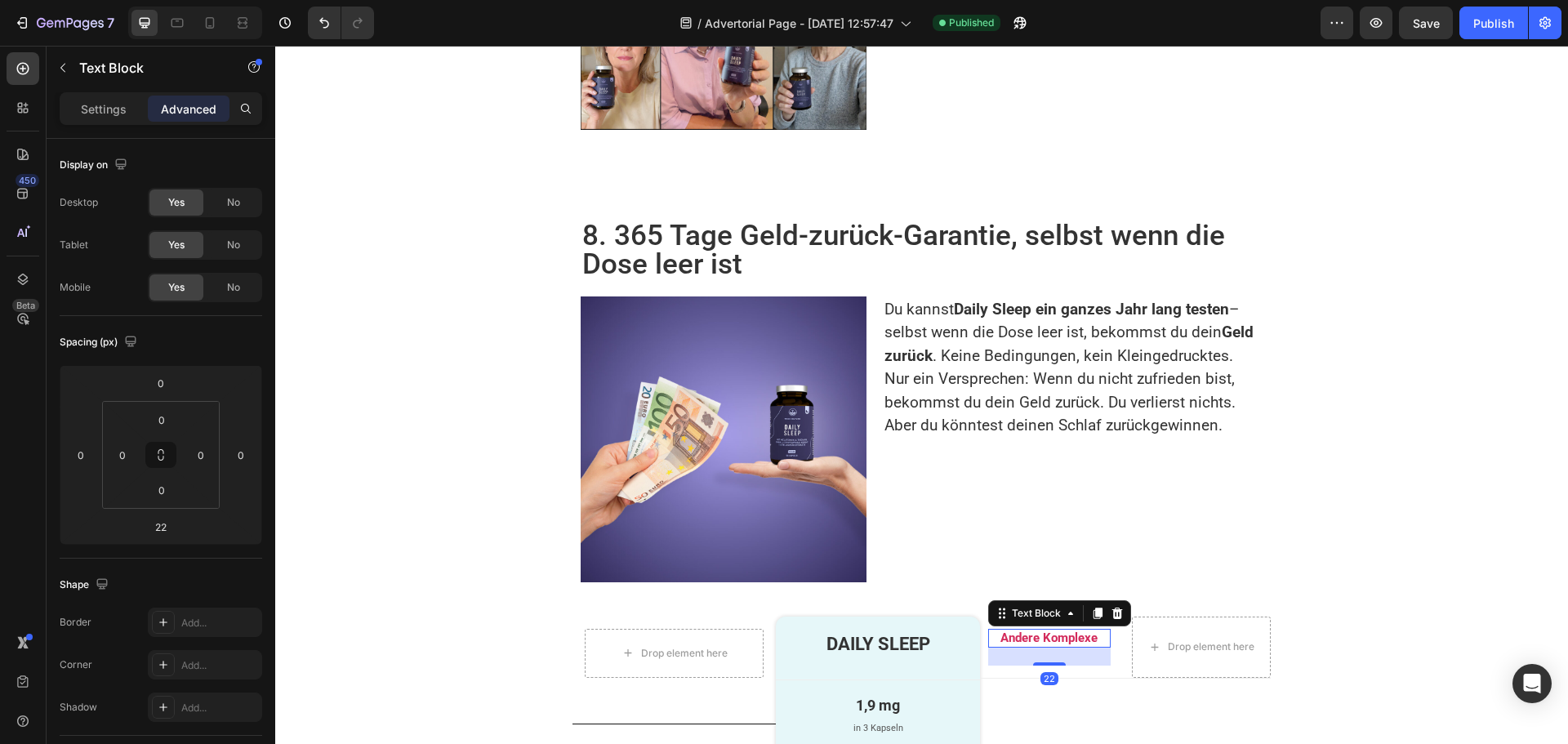
click at [1014, 630] on p "Andere Komplexe" at bounding box center [1049, 638] width 119 height 16
click at [1093, 607] on icon at bounding box center [1098, 613] width 9 height 12
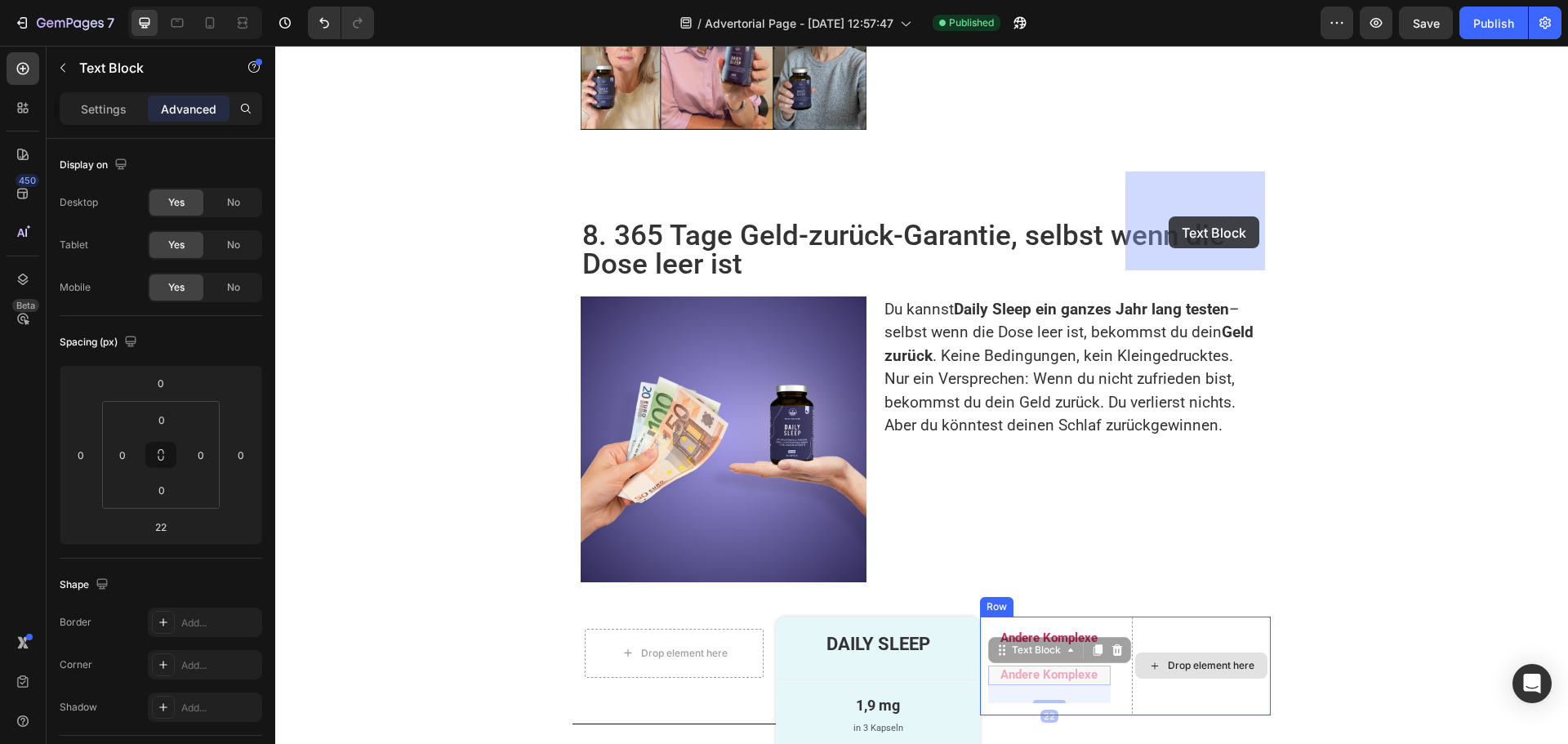
drag, startPoint x: 996, startPoint y: 212, endPoint x: 1169, endPoint y: 216, distance: 173.0
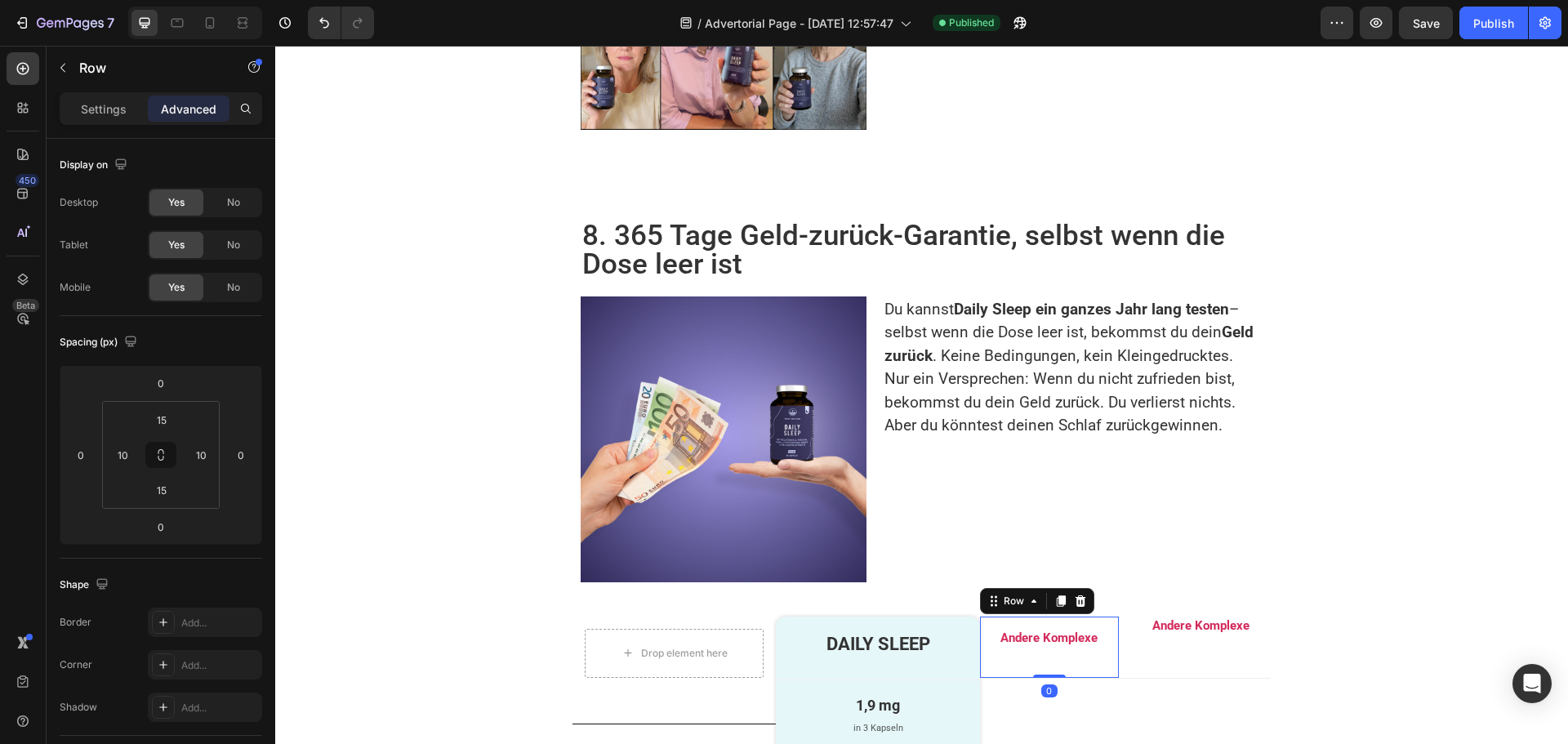
click at [1075, 629] on div "Andere Komplexe Text Block" at bounding box center [1049, 647] width 122 height 38
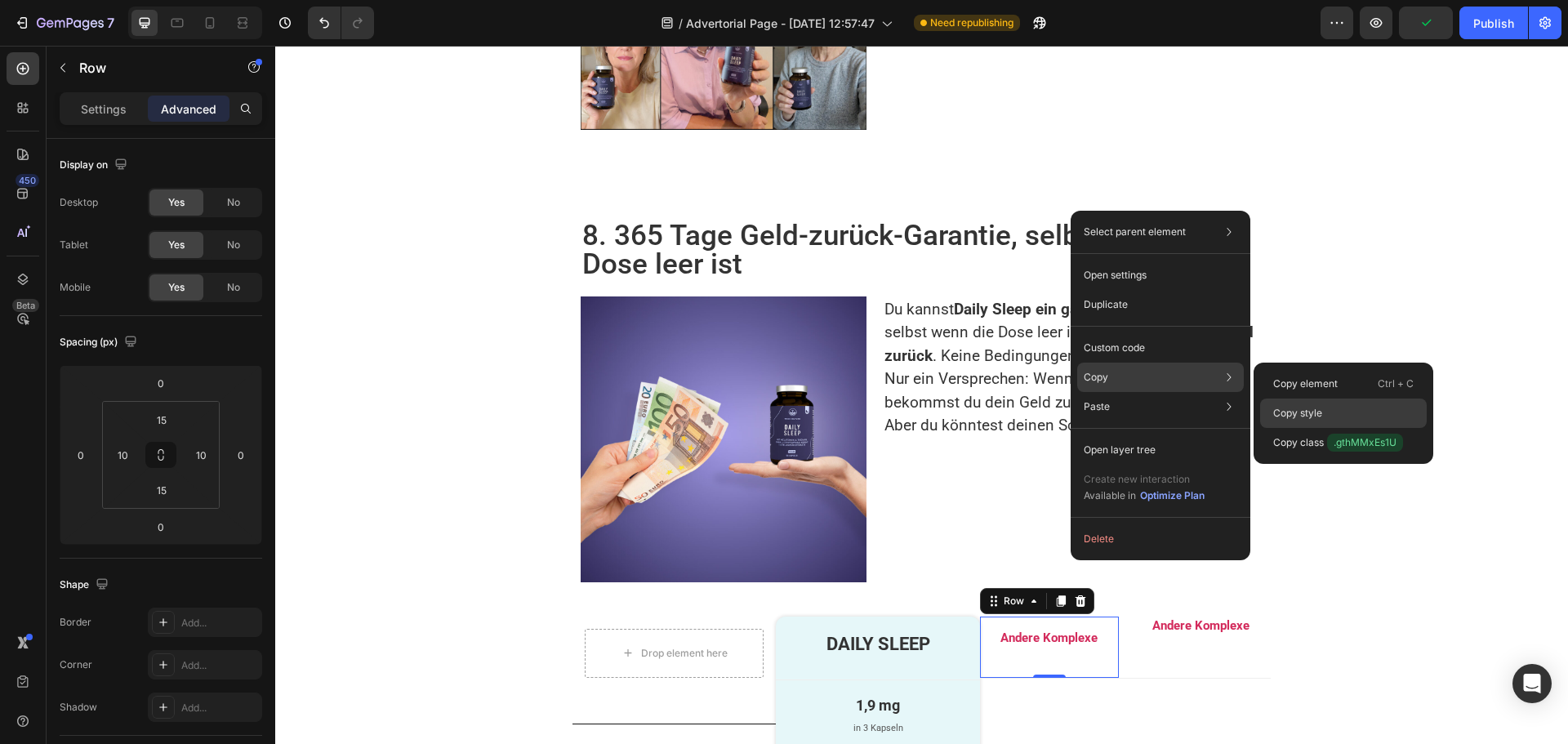
click at [1305, 410] on p "Copy style" at bounding box center [1297, 413] width 49 height 15
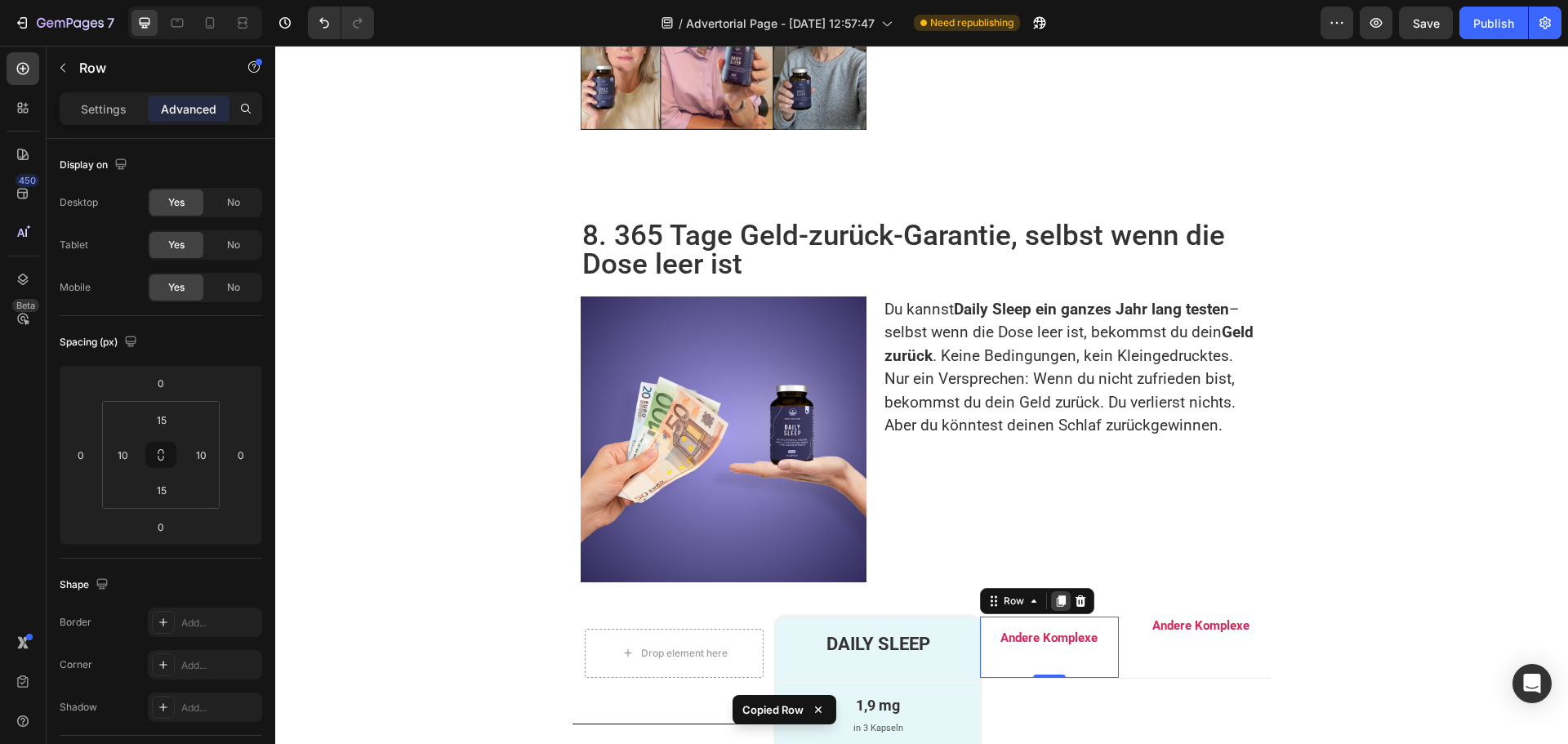
click at [1057, 595] on icon at bounding box center [1061, 600] width 9 height 12
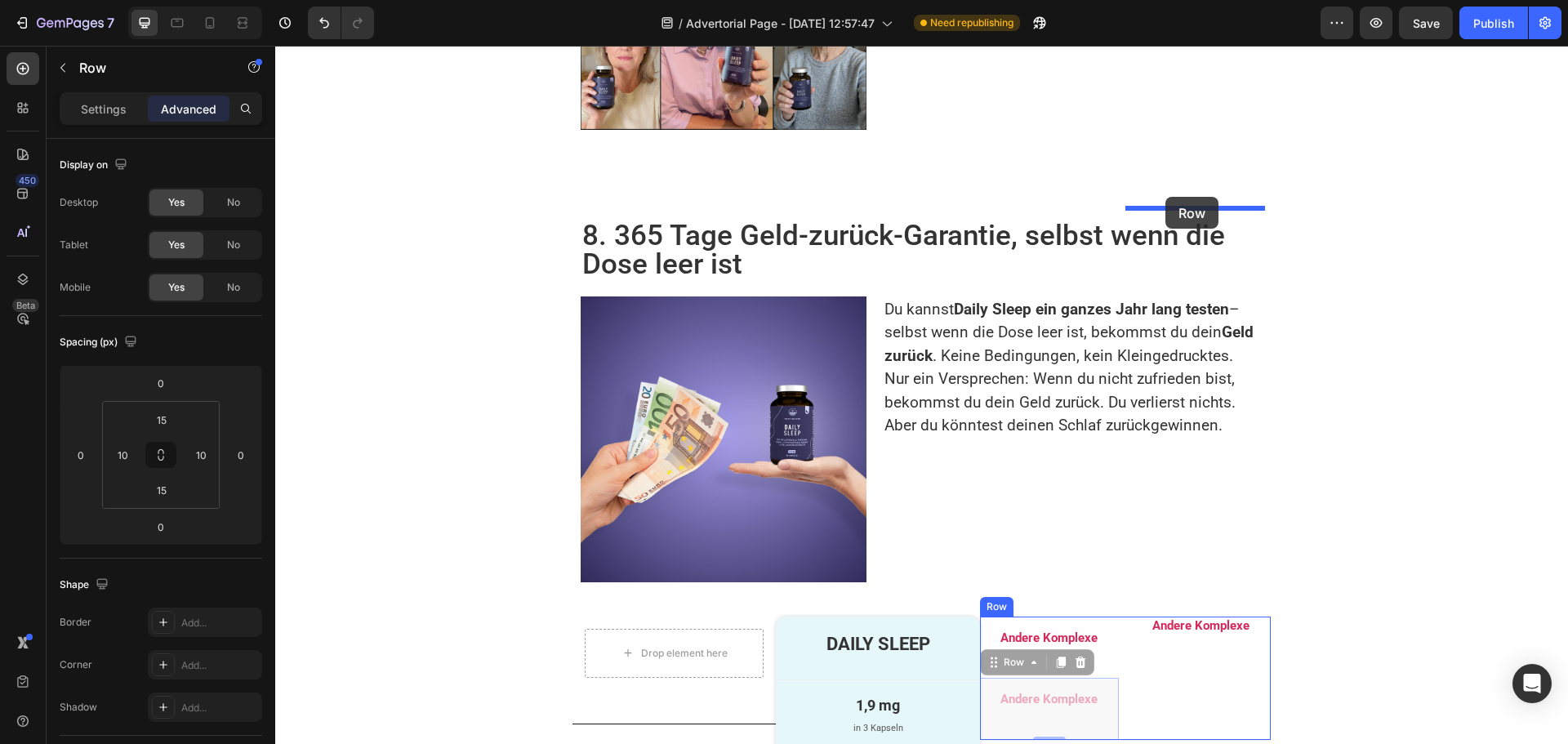
drag, startPoint x: 1010, startPoint y: 218, endPoint x: 1165, endPoint y: 196, distance: 156.6
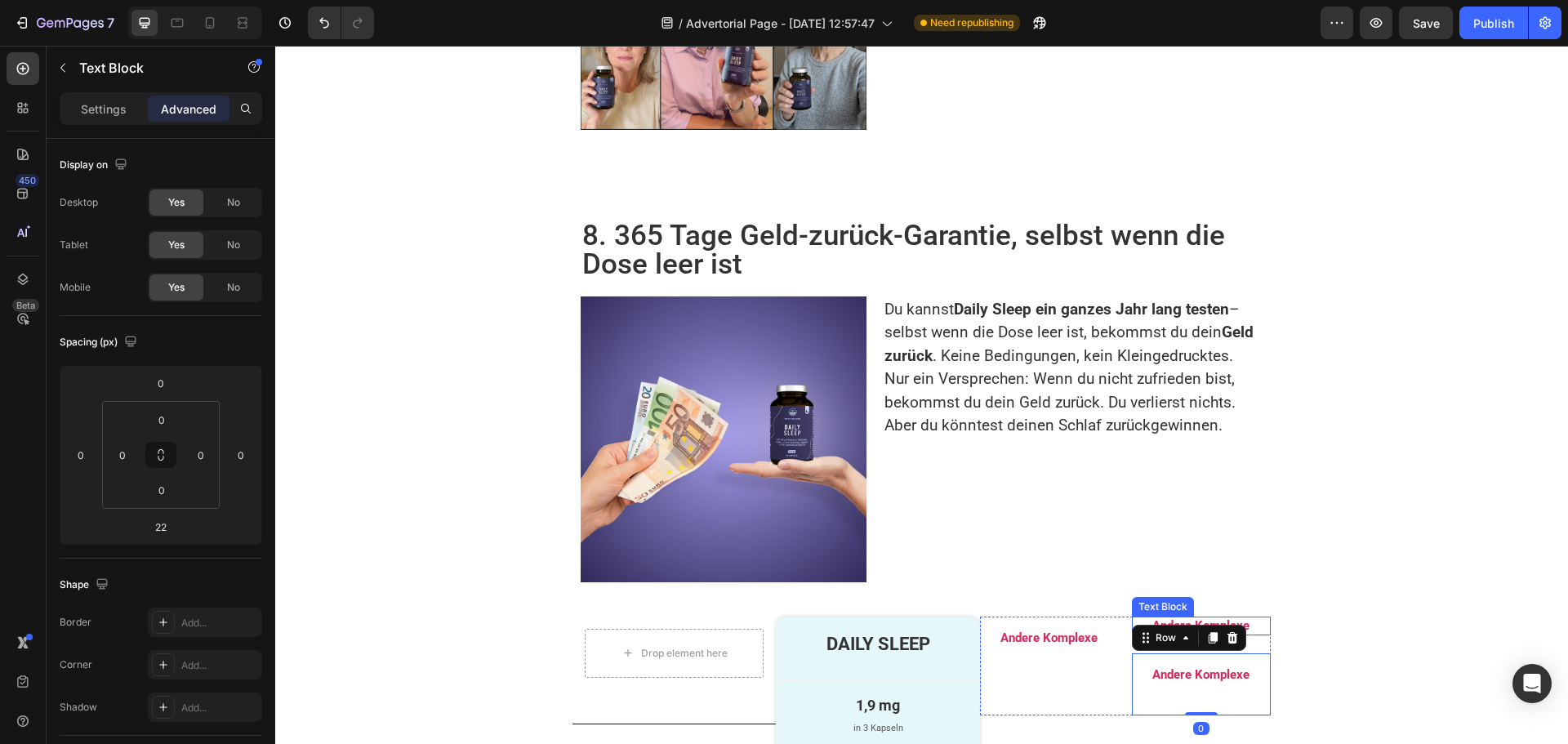
click at [1184, 616] on div "Andere Komplexe" at bounding box center [1202, 626] width 139 height 20
click at [1255, 594] on icon at bounding box center [1260, 600] width 11 height 12
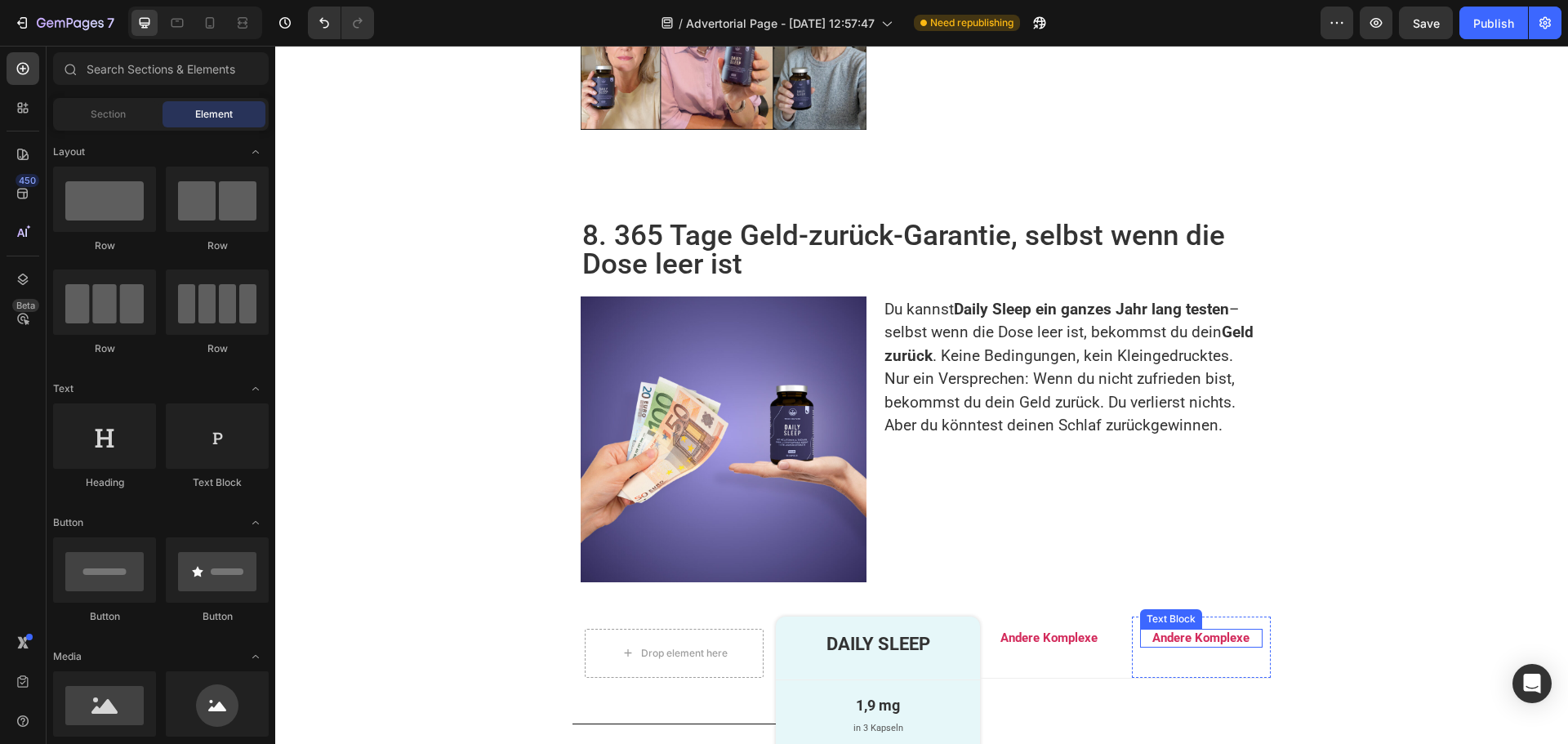
click at [1190, 630] on p "Andere Komplexe" at bounding box center [1201, 638] width 119 height 16
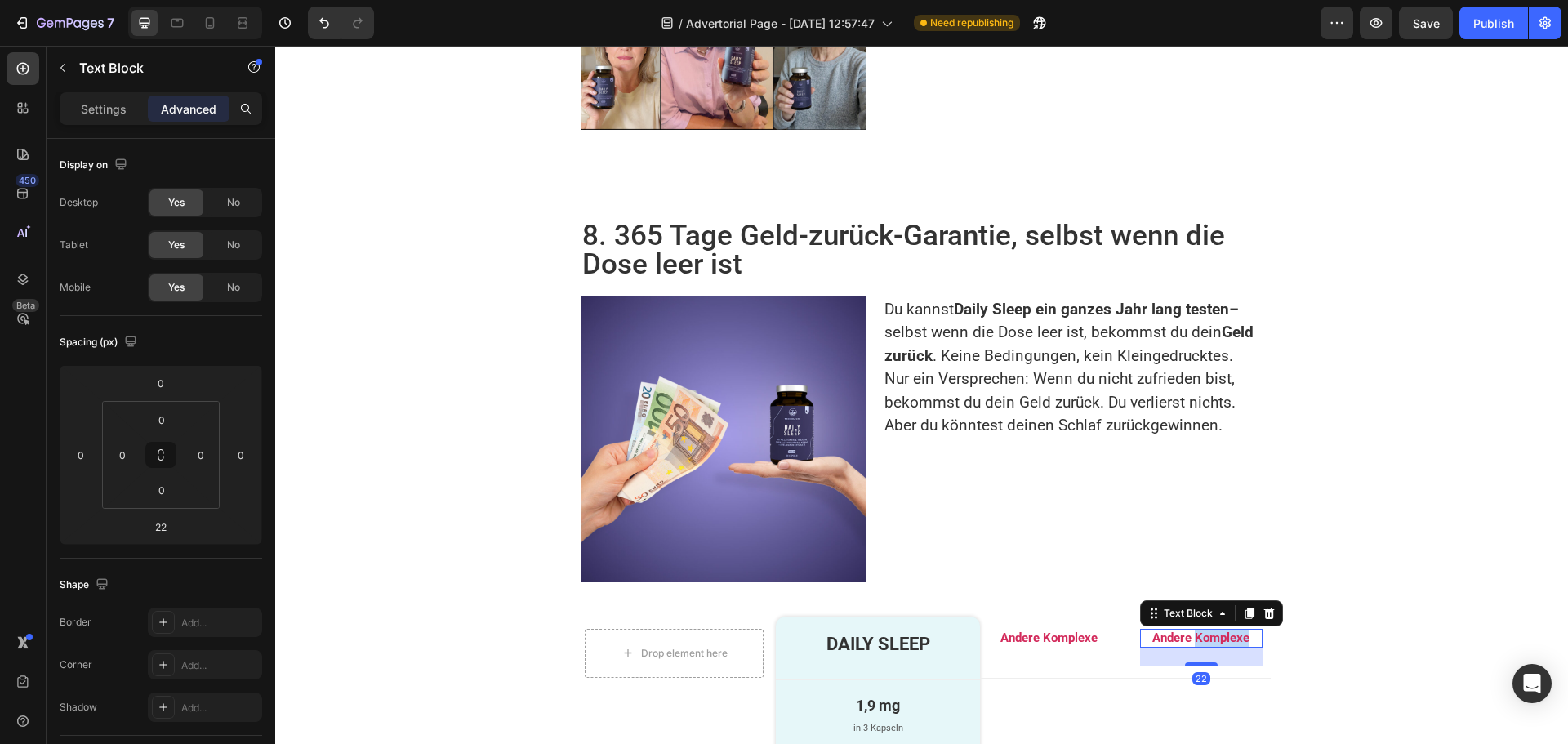
click at [1190, 630] on p "Andere Komplexe" at bounding box center [1201, 638] width 119 height 16
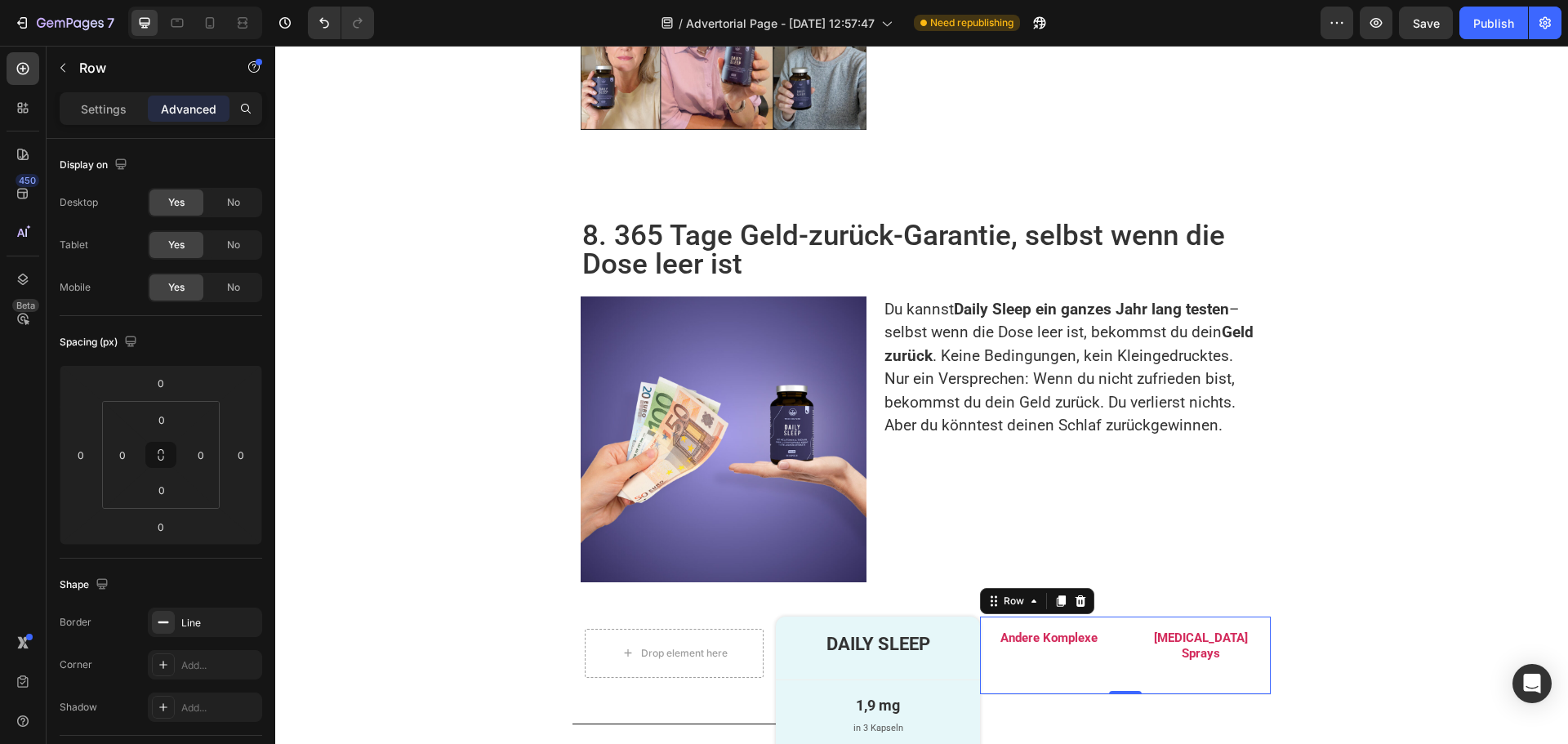
click at [1113, 616] on div "Andere Komplexe Text Block Row Melatonin Sprays Text Block Row Row 0" at bounding box center [1126, 655] width 290 height 78
click at [1057, 595] on icon at bounding box center [1061, 600] width 9 height 12
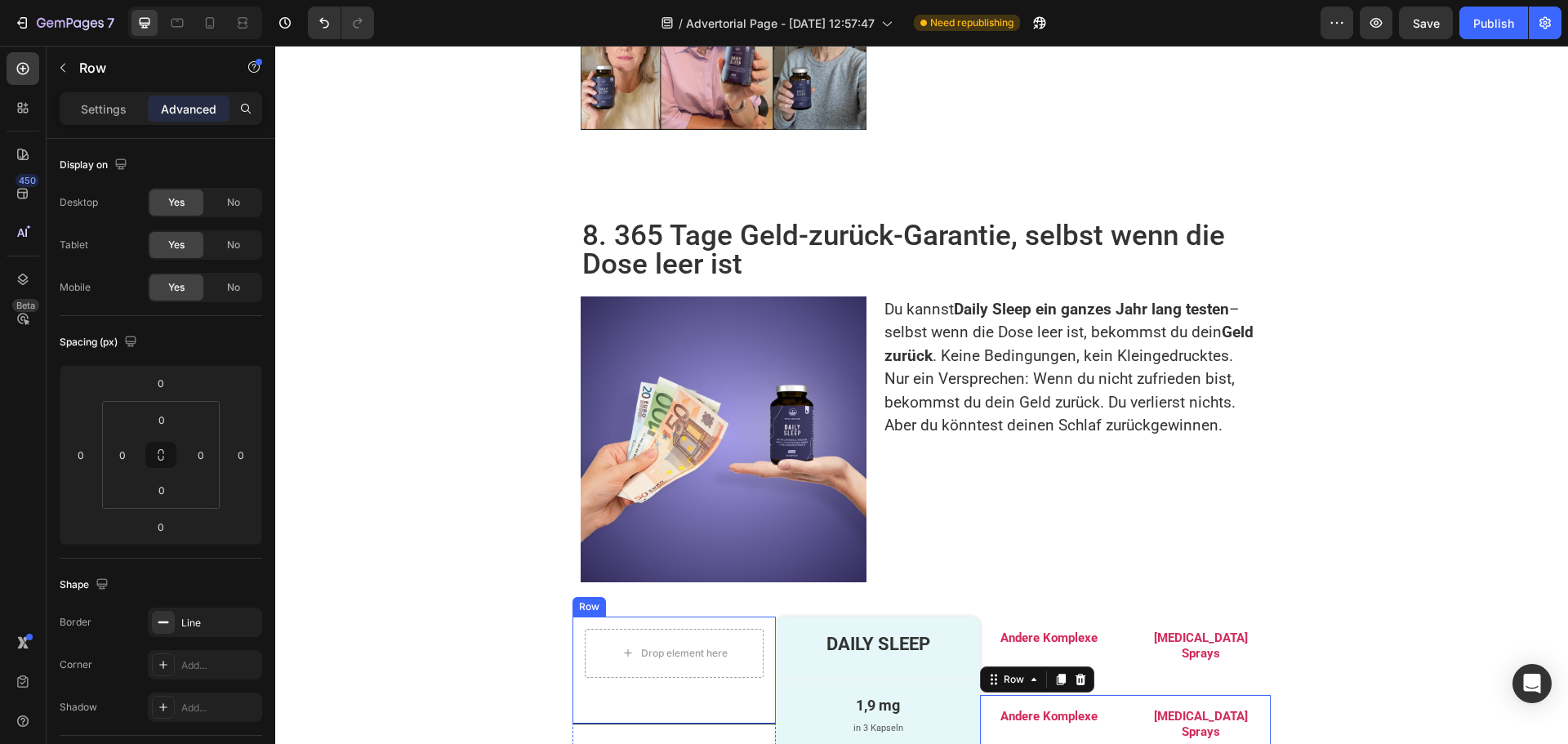
click at [756, 616] on div "Drop element here Row" at bounding box center [674, 670] width 203 height 108
click at [1117, 695] on div "Andere Komplexe Text Block Row Melatonin Sprays Text Block Row Row" at bounding box center [1126, 733] width 290 height 78
click at [1056, 707] on div "Andere Komplexe Text Block" at bounding box center [1049, 726] width 122 height 38
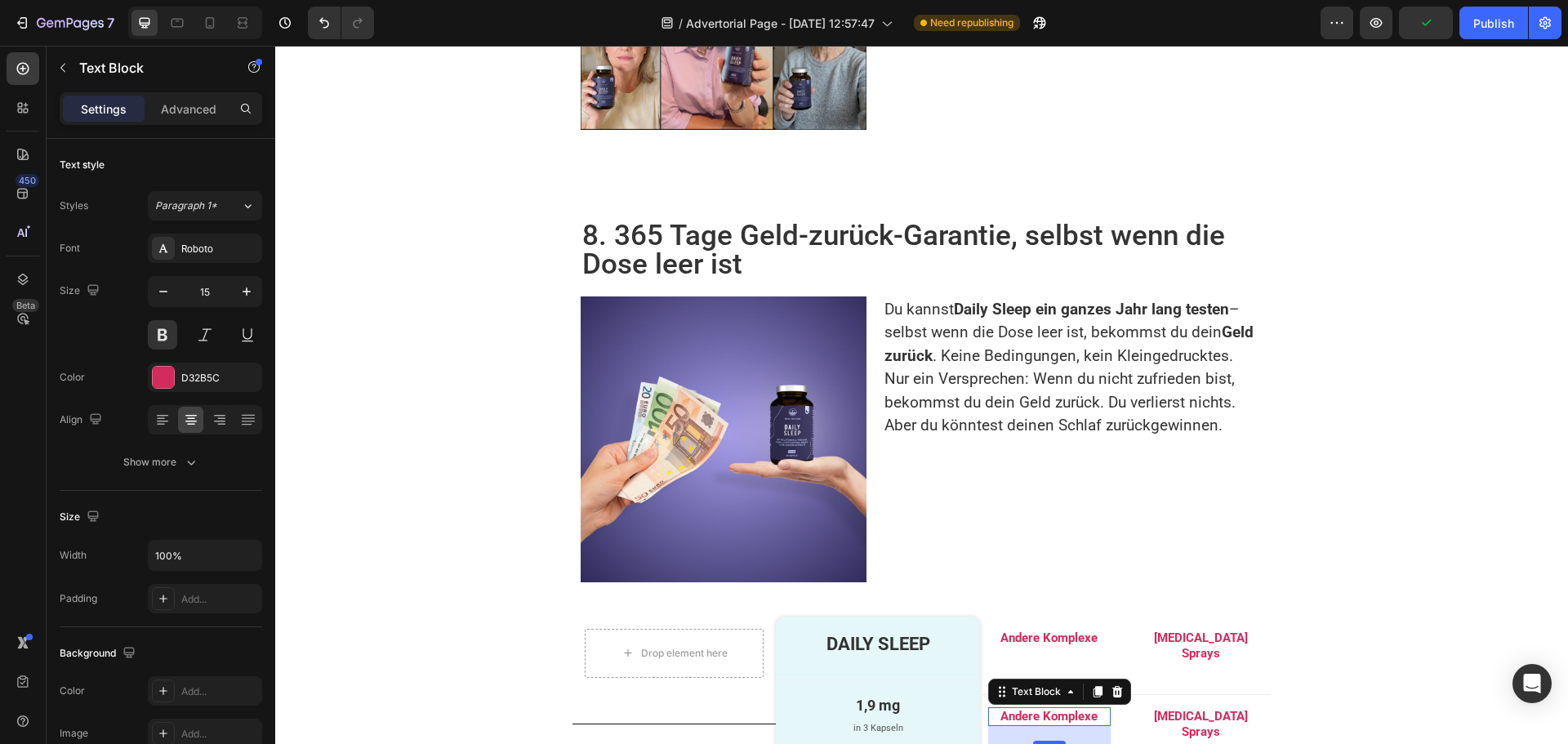
click at [1019, 709] on p "Andere Komplexe" at bounding box center [1049, 717] width 119 height 16
click at [200, 108] on p "Advanced" at bounding box center [188, 109] width 55 height 17
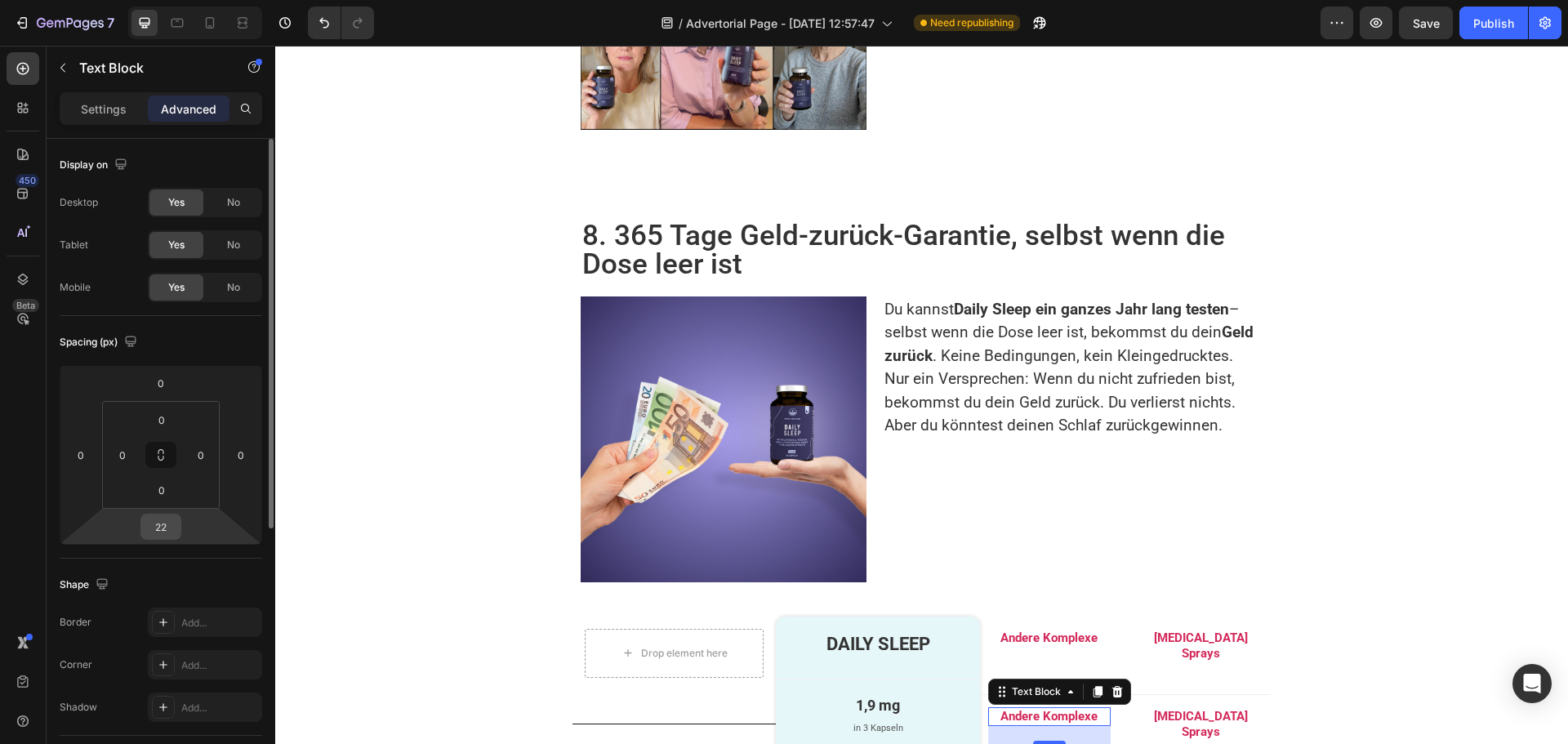
click at [170, 530] on input "22" at bounding box center [161, 526] width 33 height 25
type input "35"
click at [776, 680] on div "1,9 mg Text Block in 3 Kapseln Text Block Row" at bounding box center [877, 718] width 203 height 76
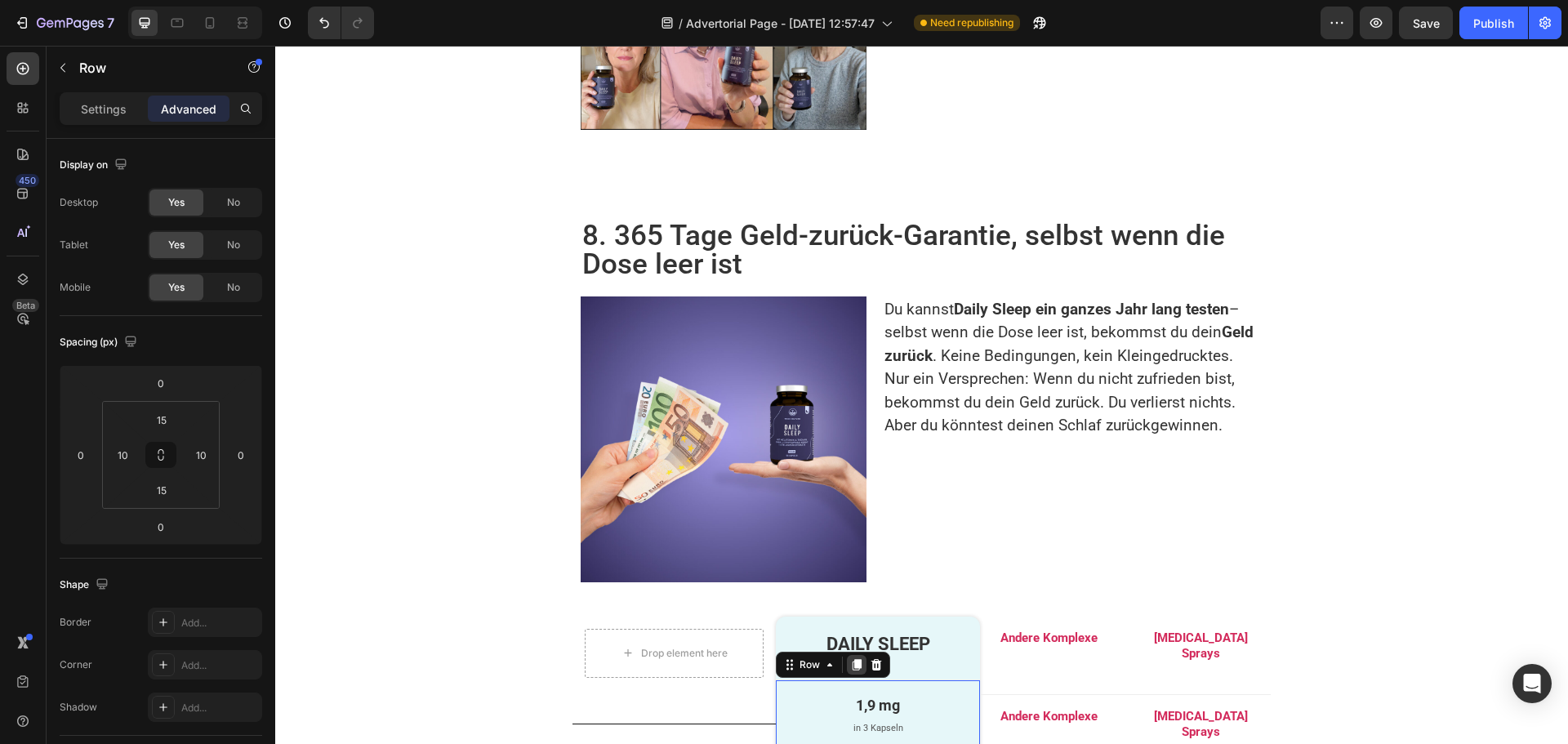
click at [852, 659] on icon at bounding box center [857, 665] width 9 height 12
click at [957, 694] on p "1,9 mg" at bounding box center [877, 704] width 184 height 22
click at [961, 629] on div "DAILY SLEEP Text Block" at bounding box center [877, 647] width 179 height 39
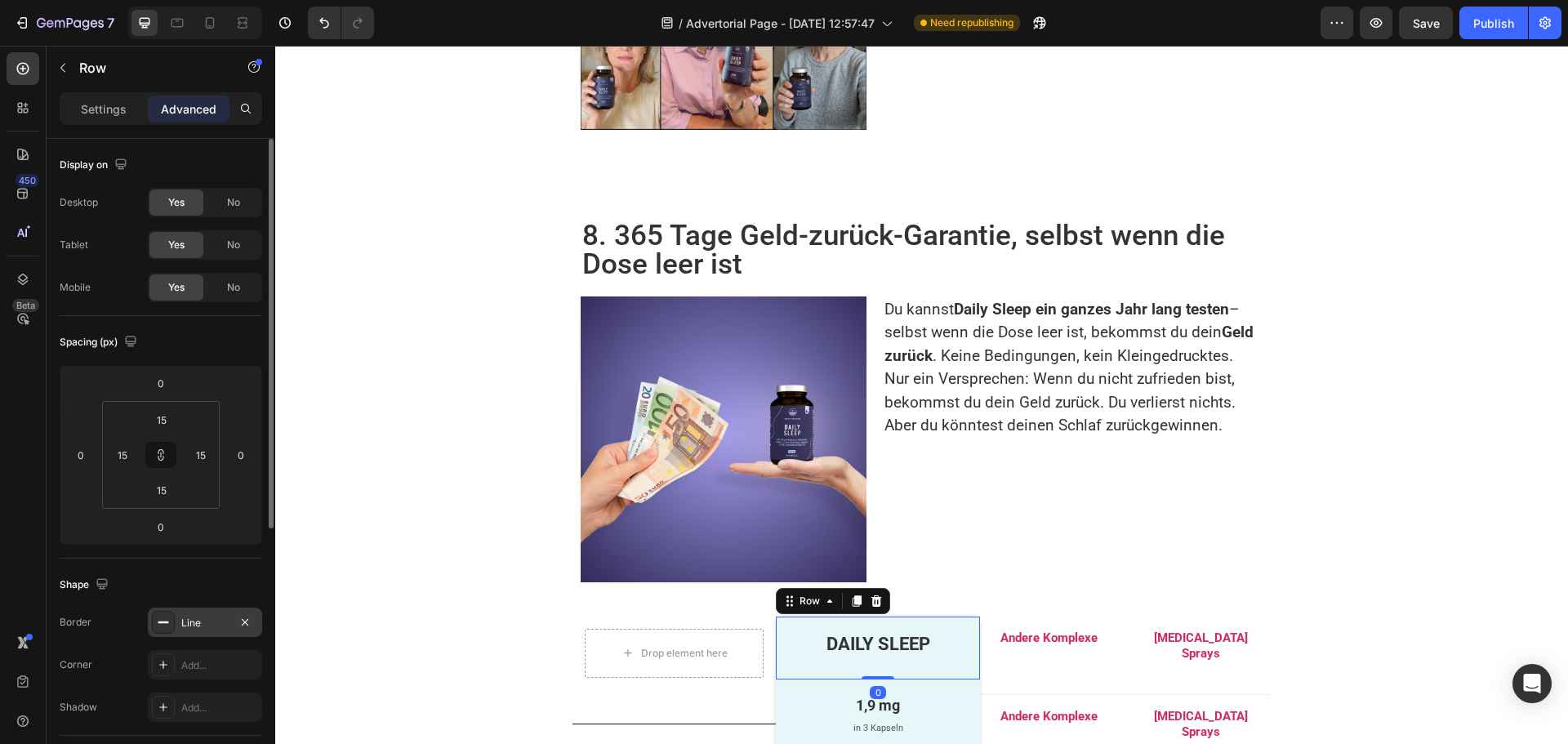
click at [197, 617] on div "Line" at bounding box center [205, 623] width 47 height 15
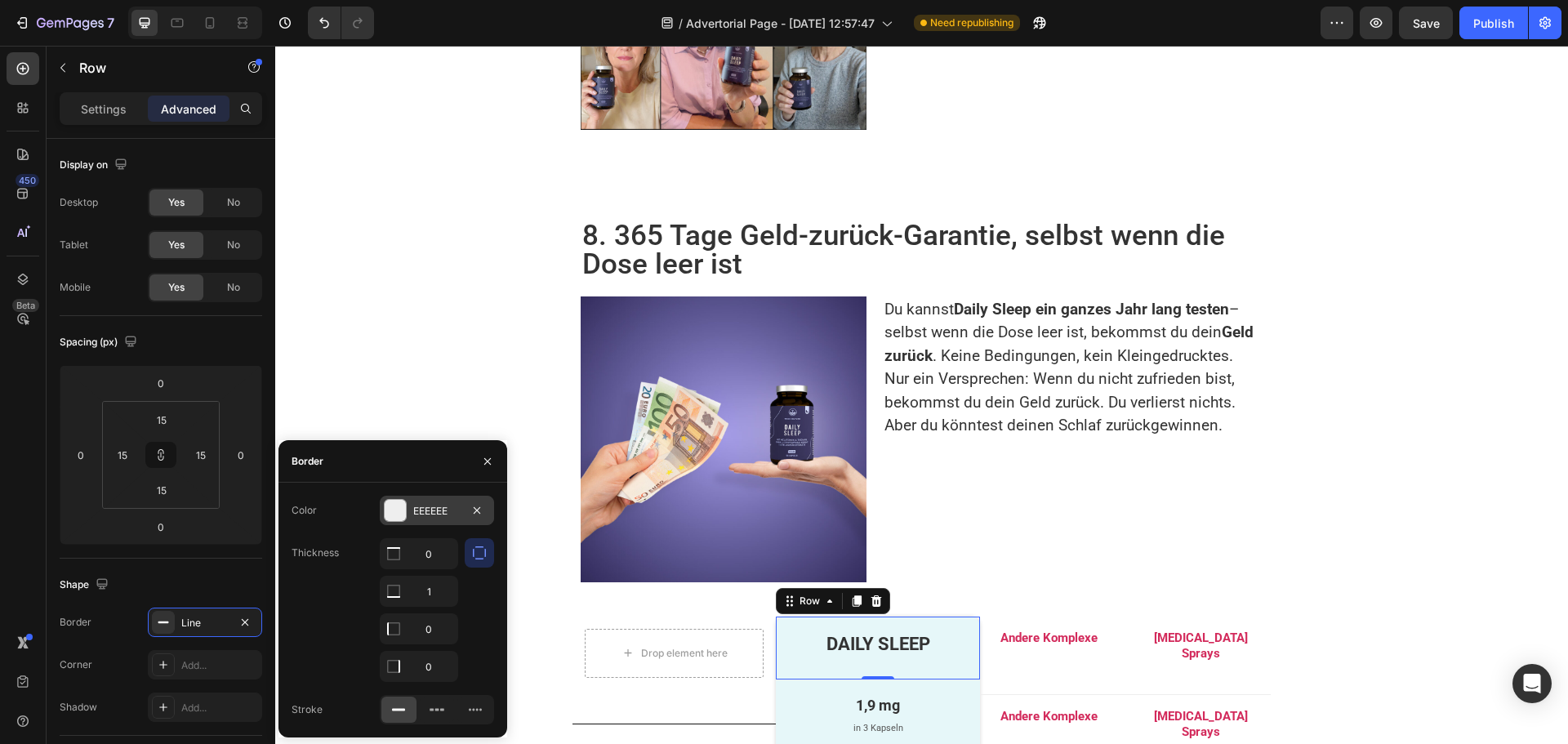
click at [435, 504] on div "EEEEEE" at bounding box center [437, 511] width 47 height 15
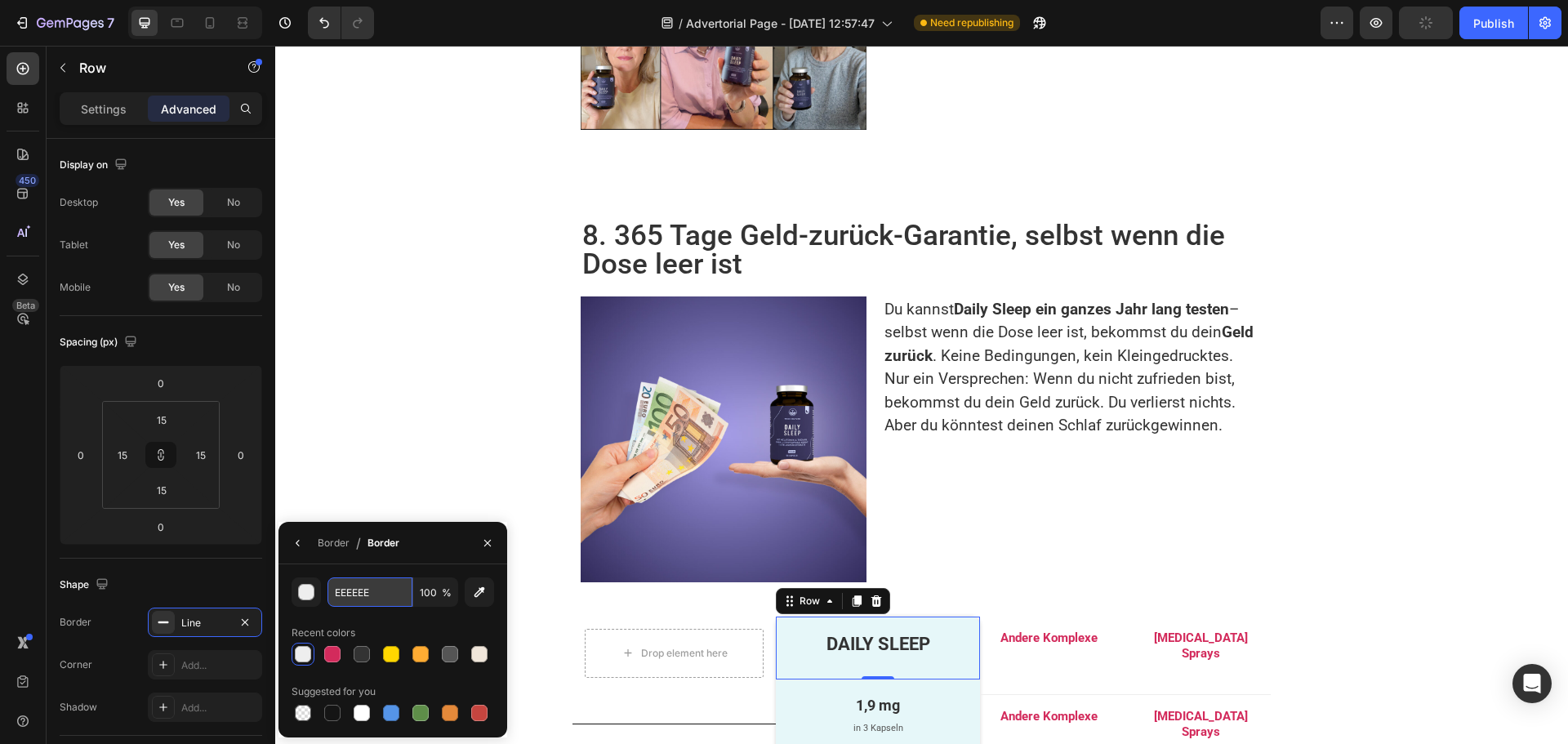
click at [370, 583] on input "EEEEEE" at bounding box center [370, 592] width 85 height 30
click at [776, 680] on div "1,9 mg Text Block in 3 Kapseln Text Block Row" at bounding box center [877, 718] width 203 height 76
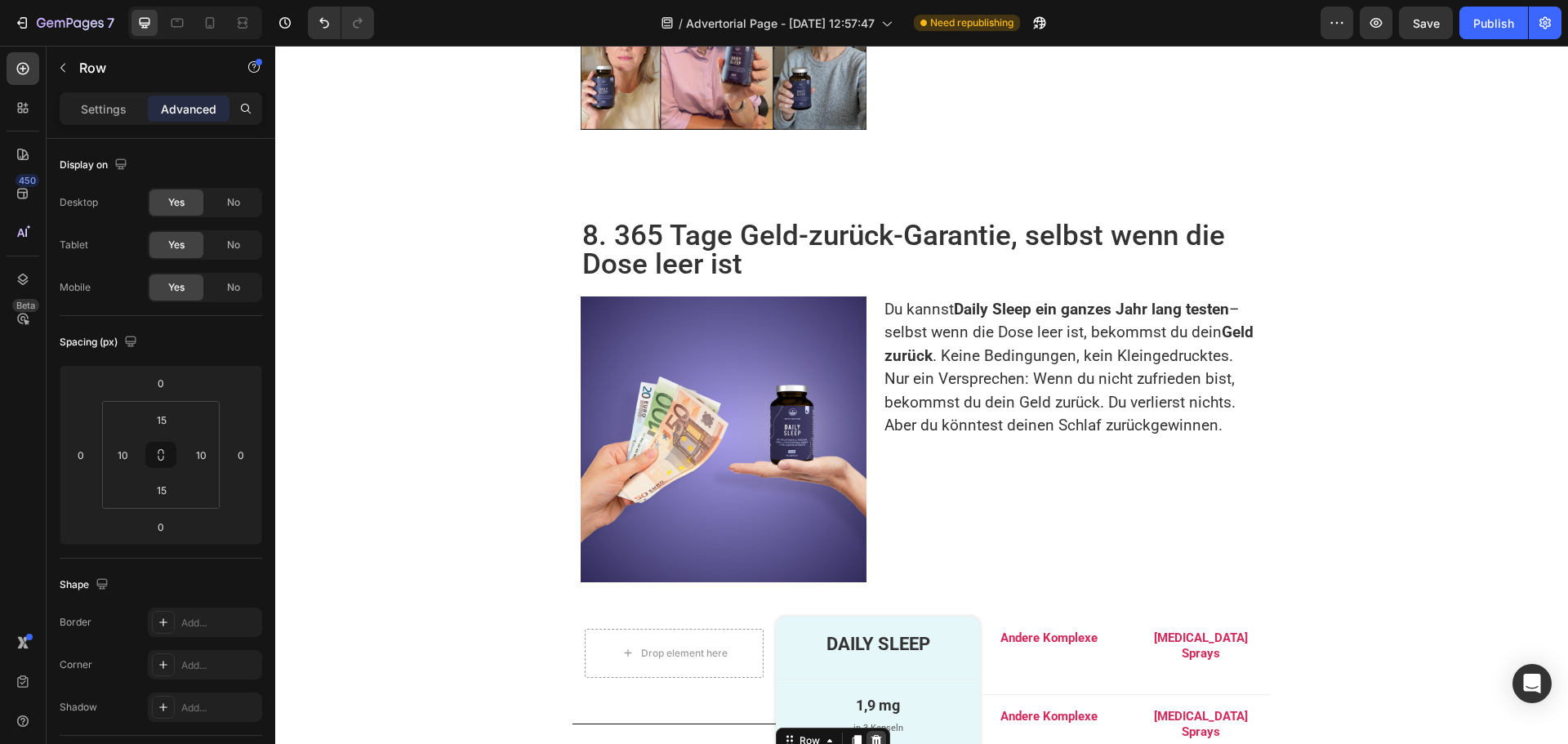
click at [871, 735] on icon at bounding box center [876, 741] width 11 height 12
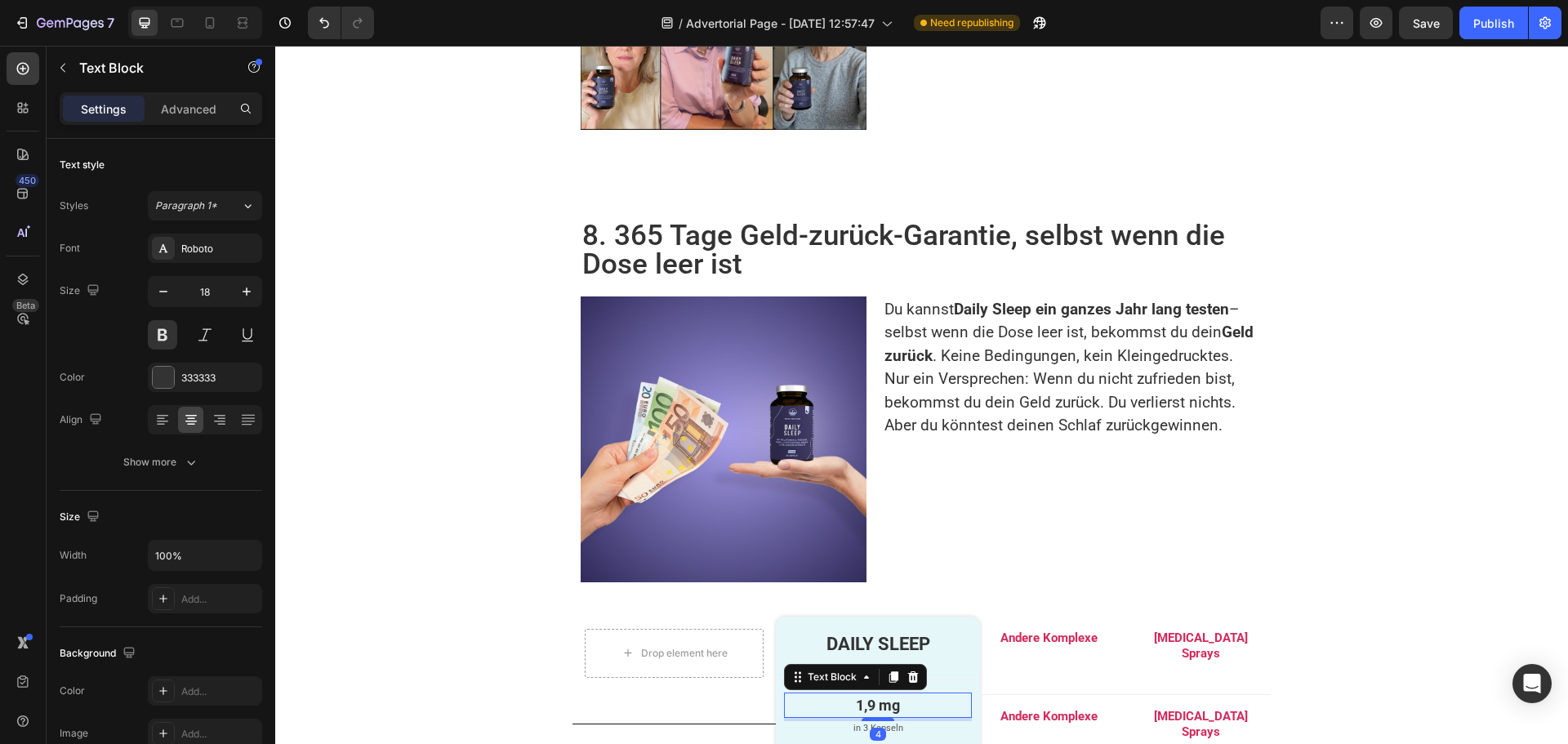
click at [784, 692] on div "1,9 mg" at bounding box center [877, 704] width 187 height 26
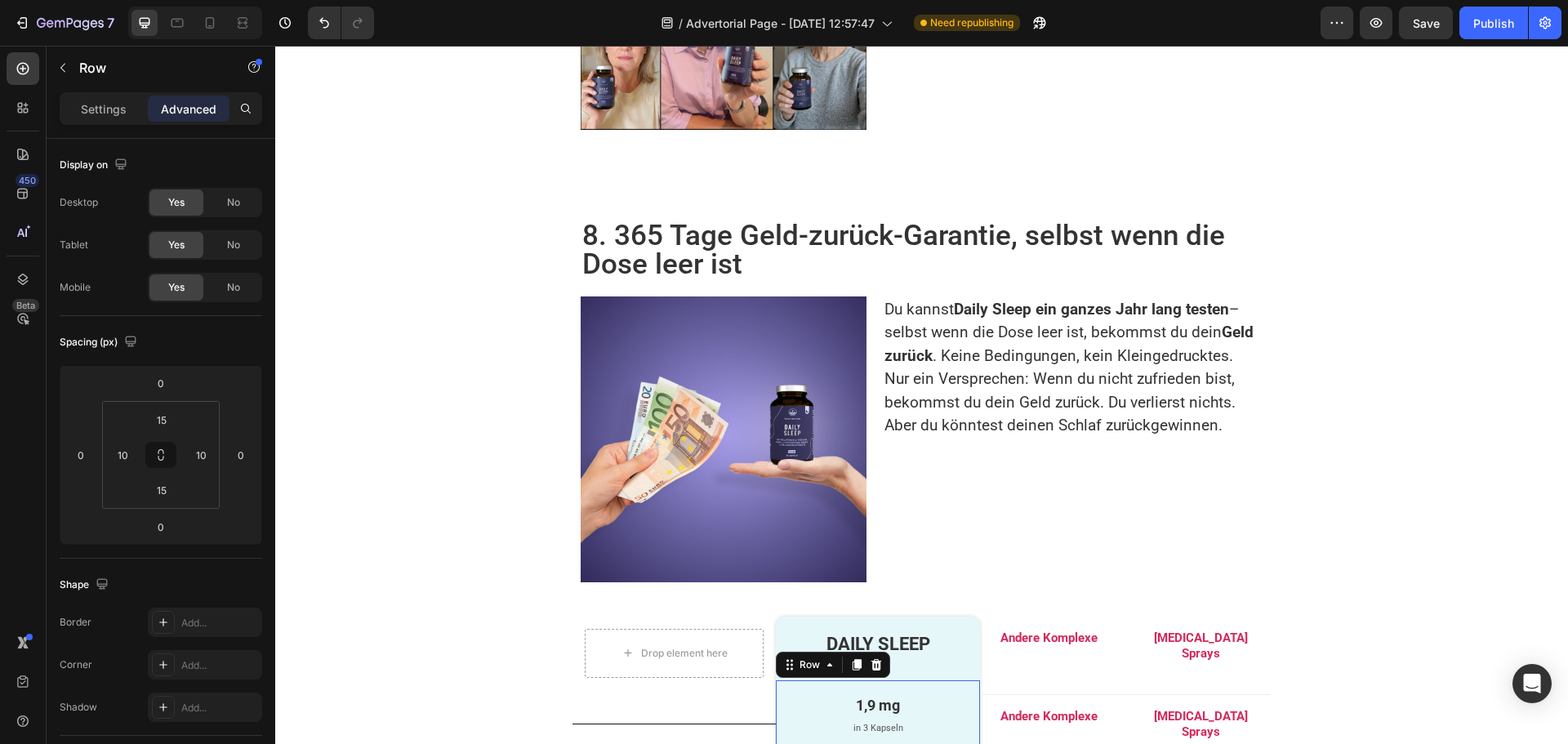
click at [776, 680] on div "1,9 mg Text Block in 3 Kapseln Text Block Row 0" at bounding box center [877, 718] width 203 height 76
click at [194, 625] on div "Add..." at bounding box center [220, 623] width 77 height 15
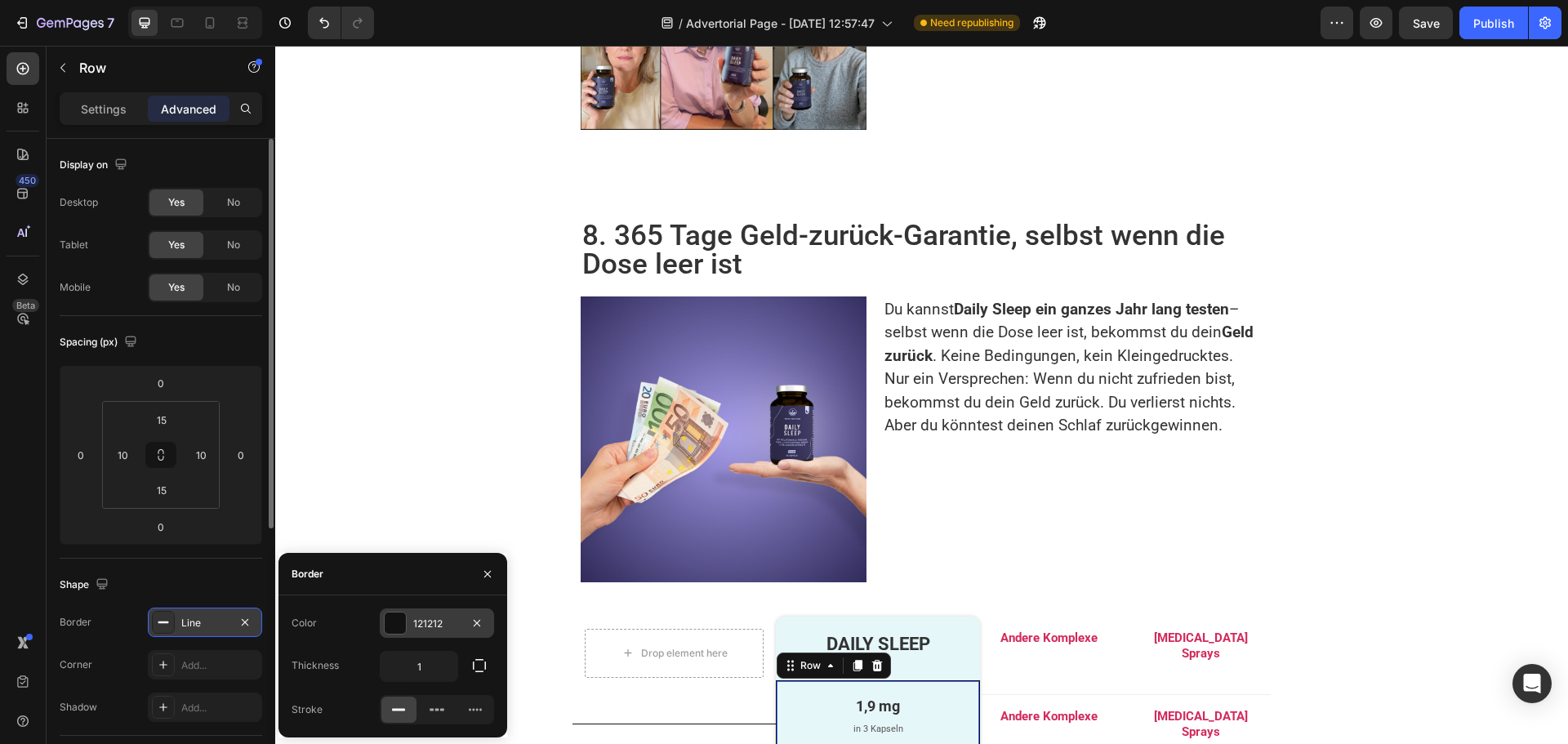
click at [437, 613] on div "121212" at bounding box center [437, 623] width 115 height 30
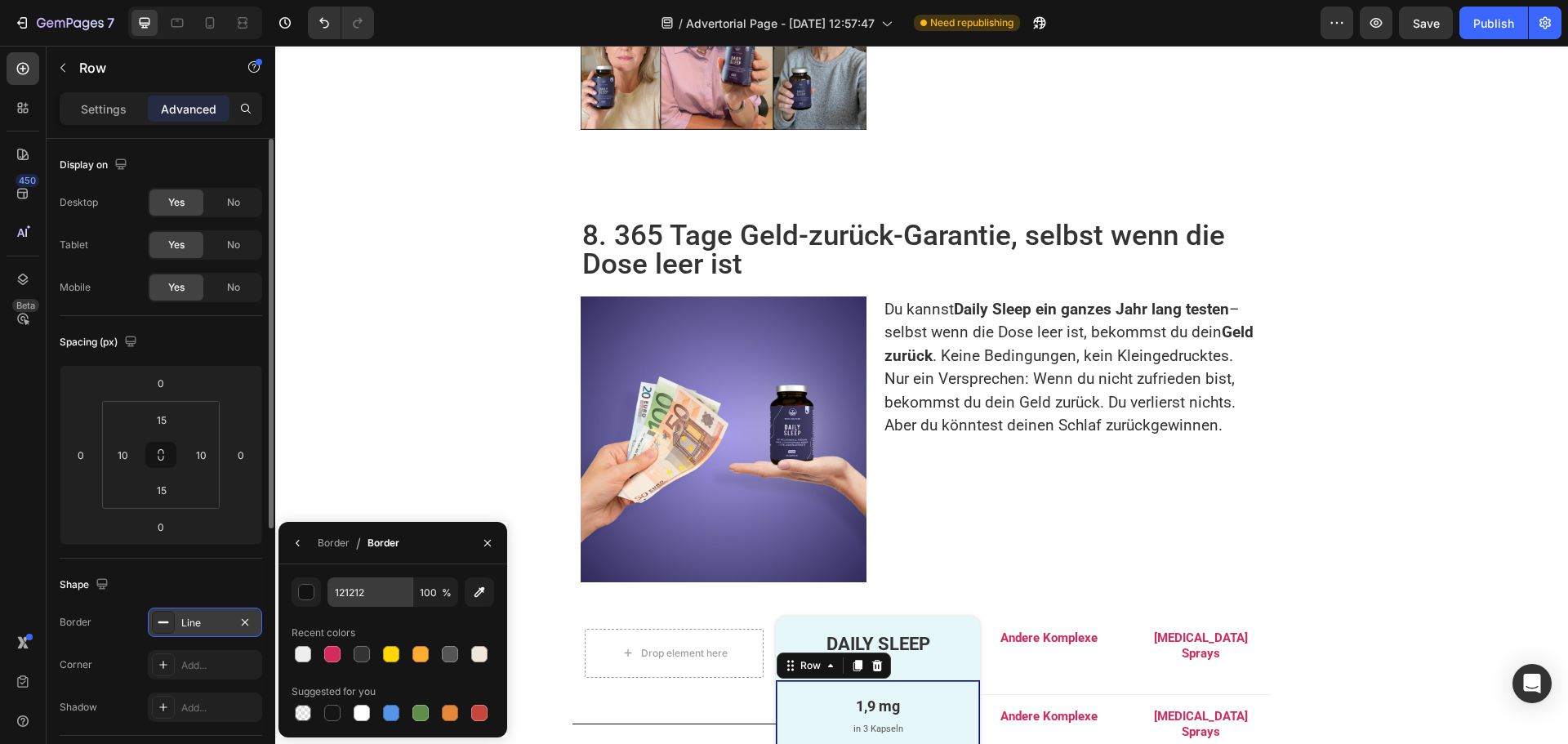
click at [380, 578] on div "121212 100 % Recent colors Suggested for you" at bounding box center [392, 651] width 229 height 173
click at [375, 587] on input "121212" at bounding box center [370, 592] width 85 height 30
paste input "EEEEEE"
type input "EEEEEE"
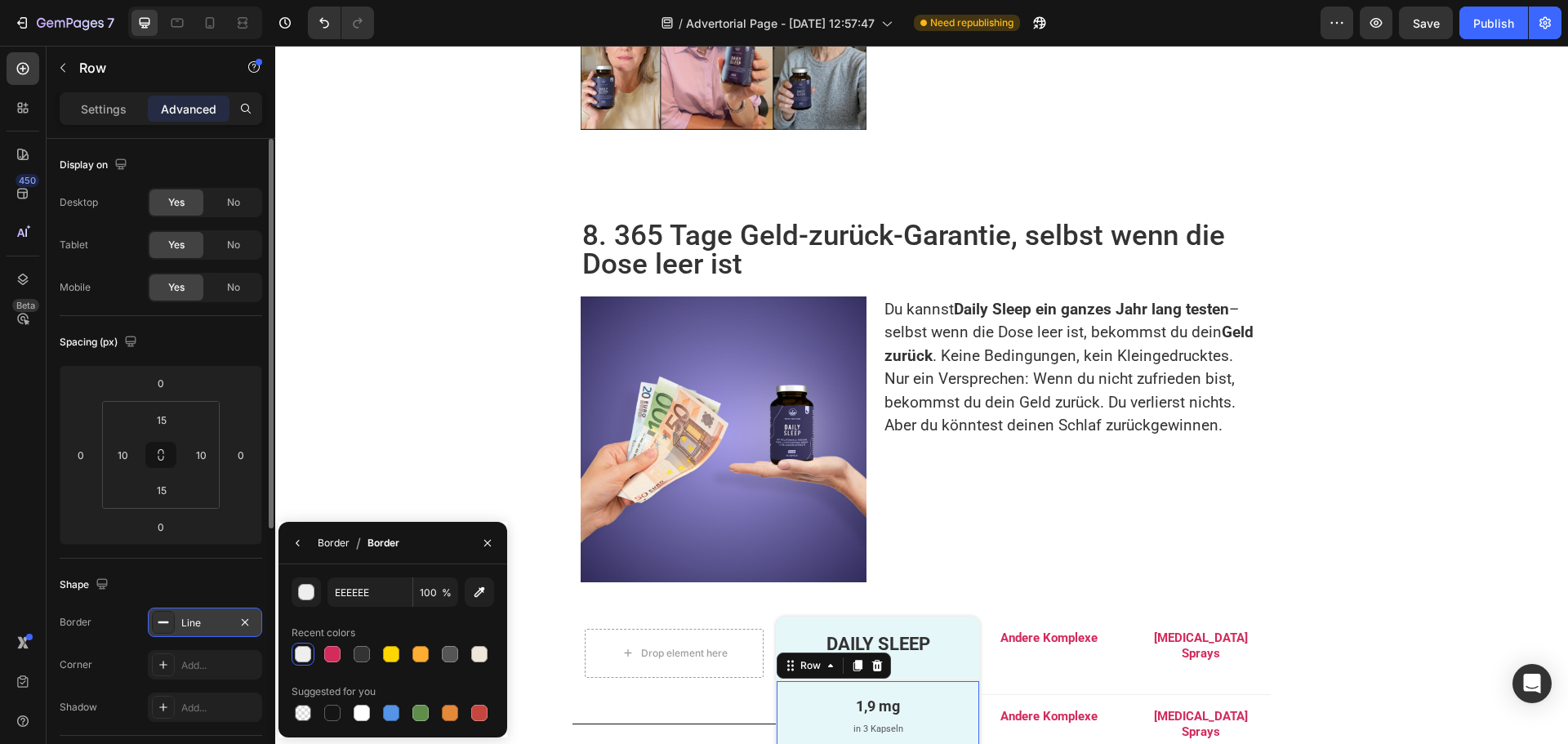
click at [337, 536] on div "Border" at bounding box center [333, 543] width 32 height 15
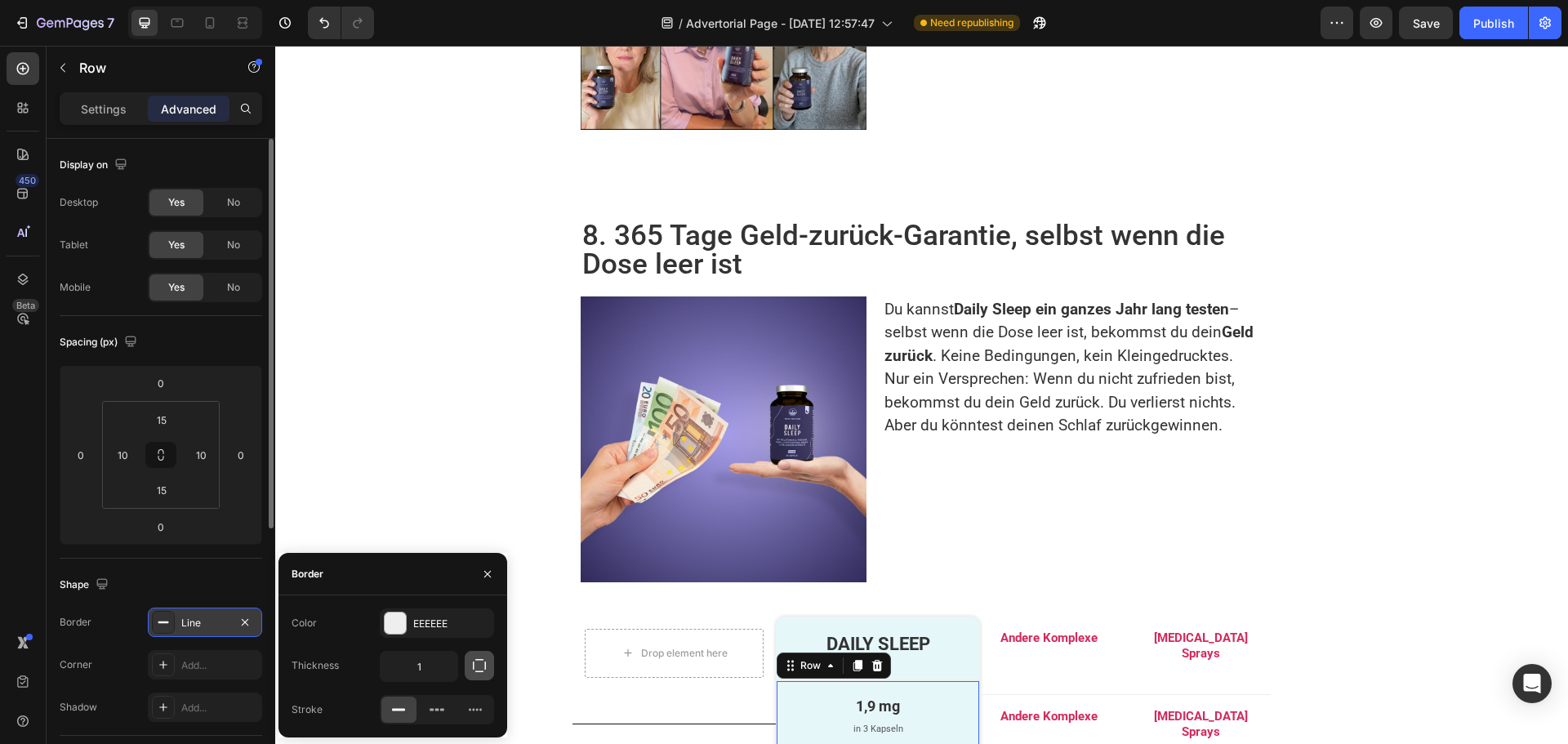
click at [474, 669] on icon "button" at bounding box center [479, 666] width 13 height 13
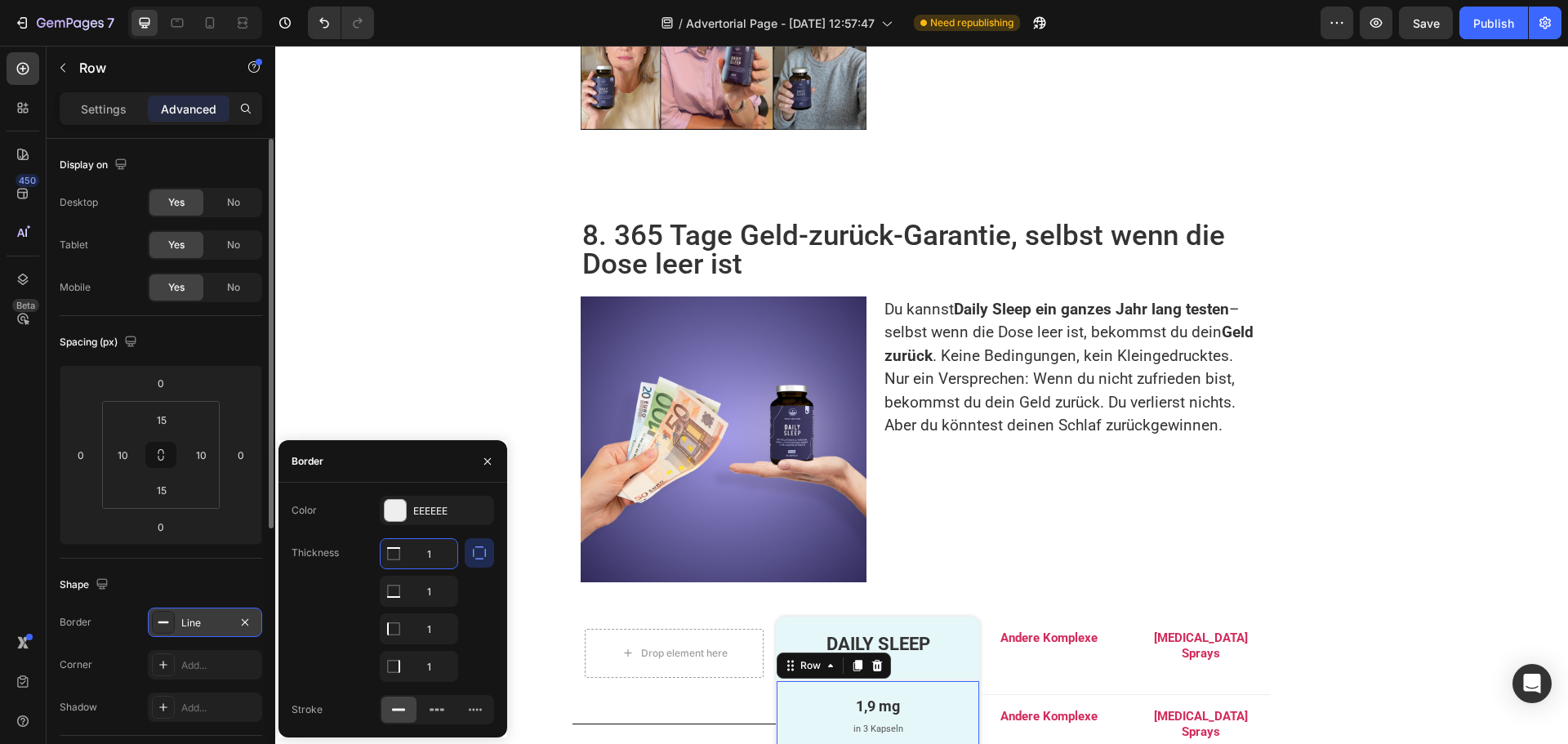
click at [427, 553] on input "1" at bounding box center [418, 553] width 77 height 30
type input "0"
click at [432, 605] on input "1" at bounding box center [418, 591] width 77 height 30
type input "0"
click at [434, 665] on input "1" at bounding box center [418, 666] width 77 height 30
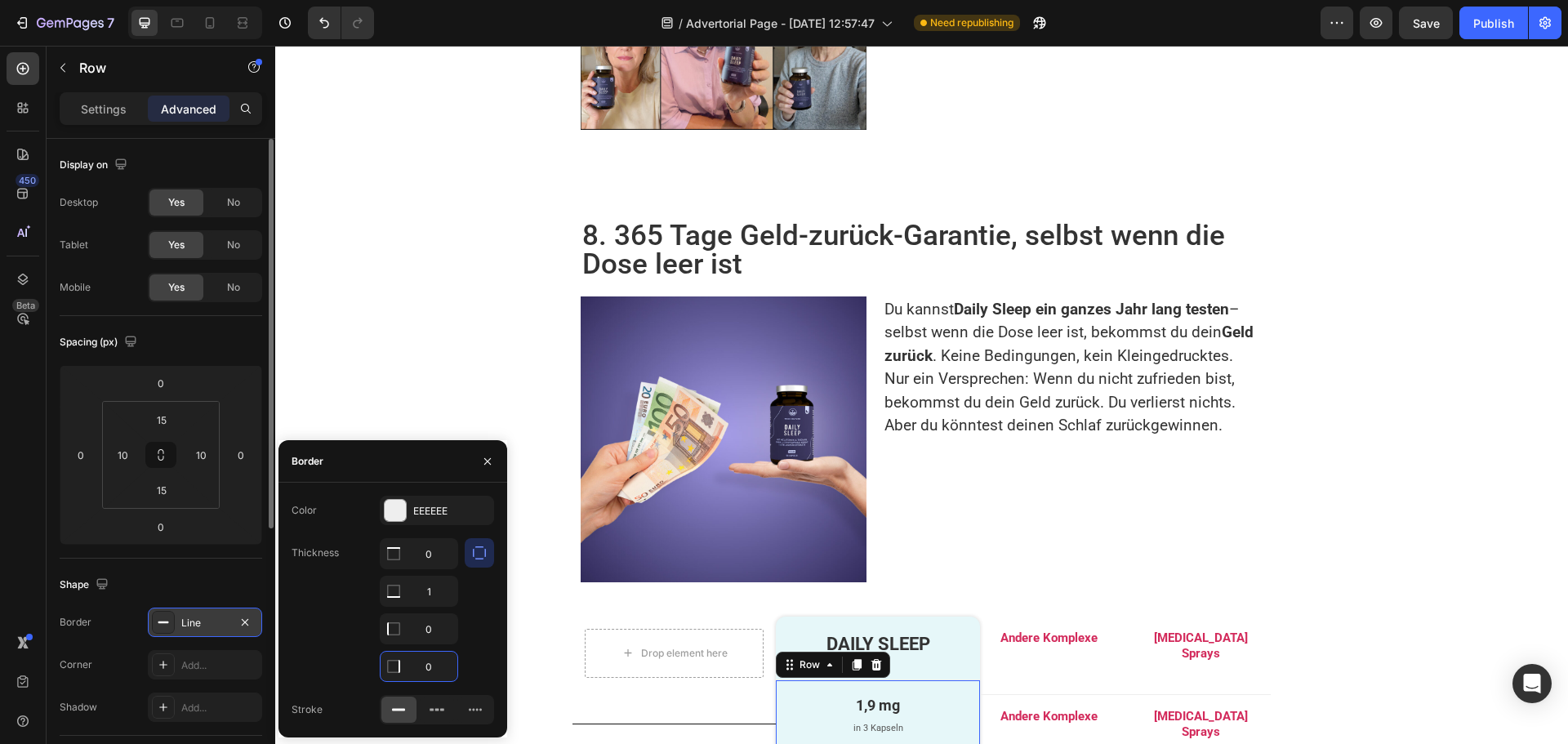
type input "0"
click at [432, 456] on div "Border" at bounding box center [392, 460] width 229 height 42
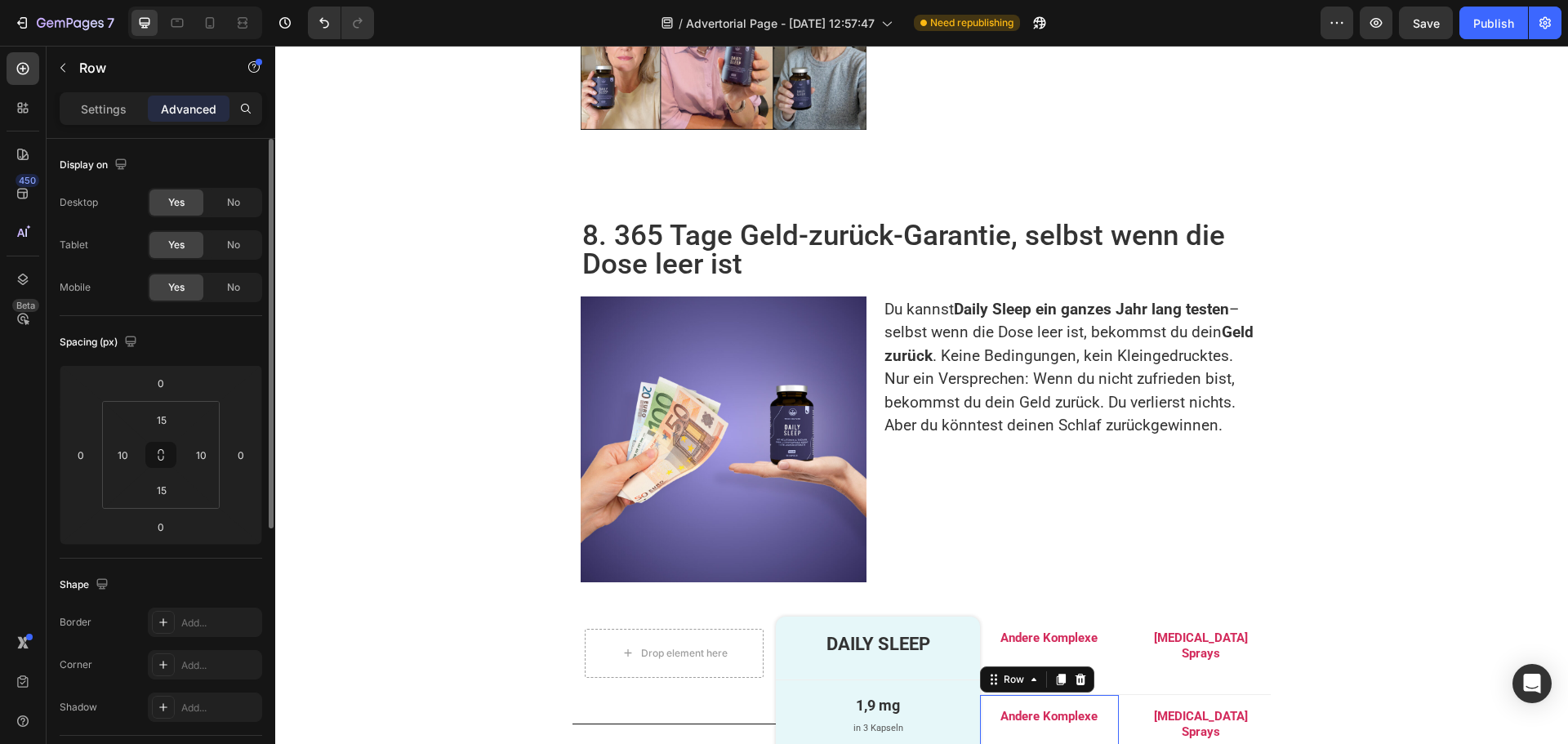
click at [1026, 695] on div "Andere Komplexe Text Block Row 0" at bounding box center [1050, 731] width 139 height 73
click at [776, 680] on div "1,9 mg Text Block in 3 Kapseln Text Block Row 0" at bounding box center [877, 718] width 203 height 77
click at [852, 659] on icon at bounding box center [857, 665] width 9 height 12
click at [1113, 616] on div "Andere Komplexe Text Block Row Melatonin Sprays Text Block Row Row" at bounding box center [1126, 655] width 290 height 78
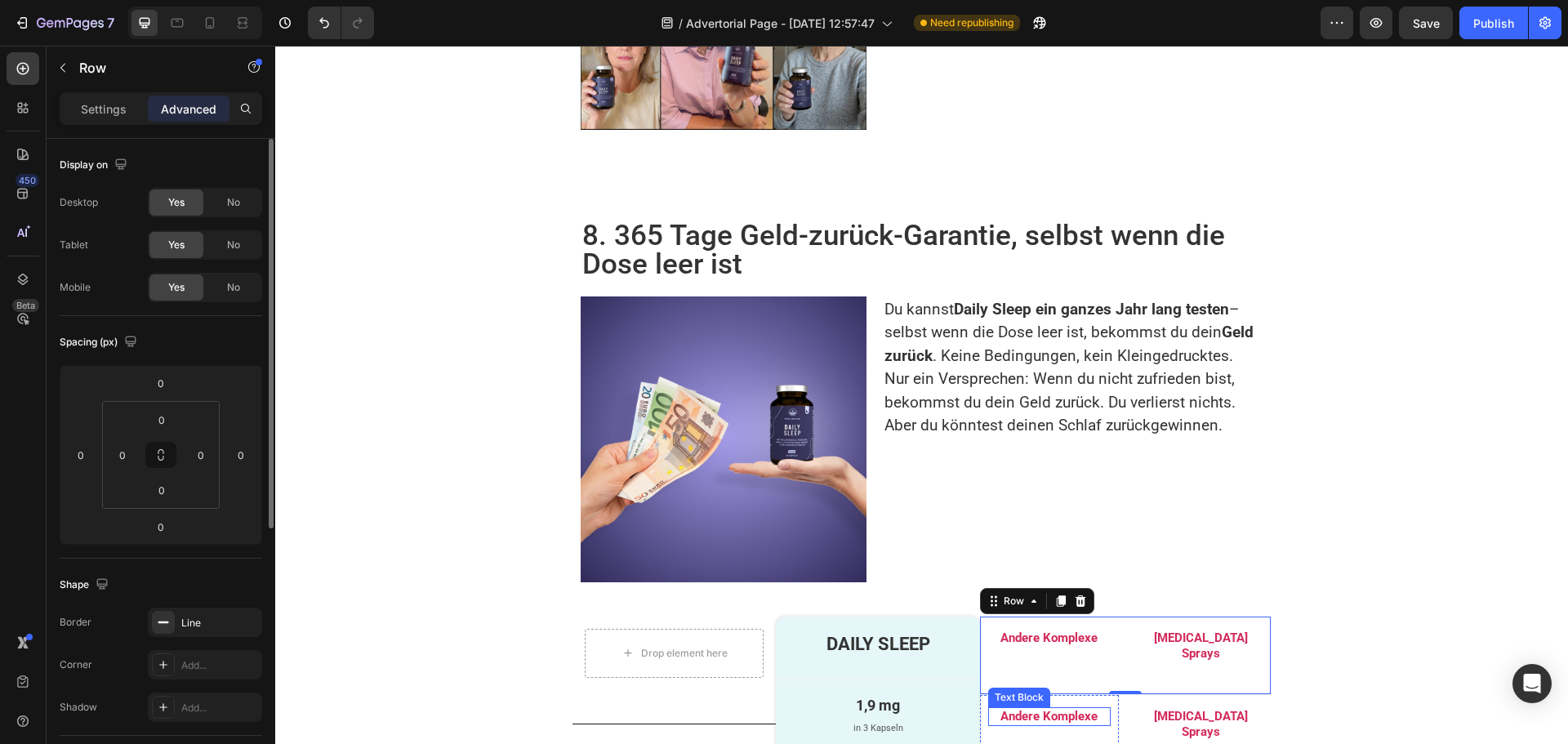
click at [1021, 709] on p "Andere Komplexe" at bounding box center [1049, 717] width 119 height 16
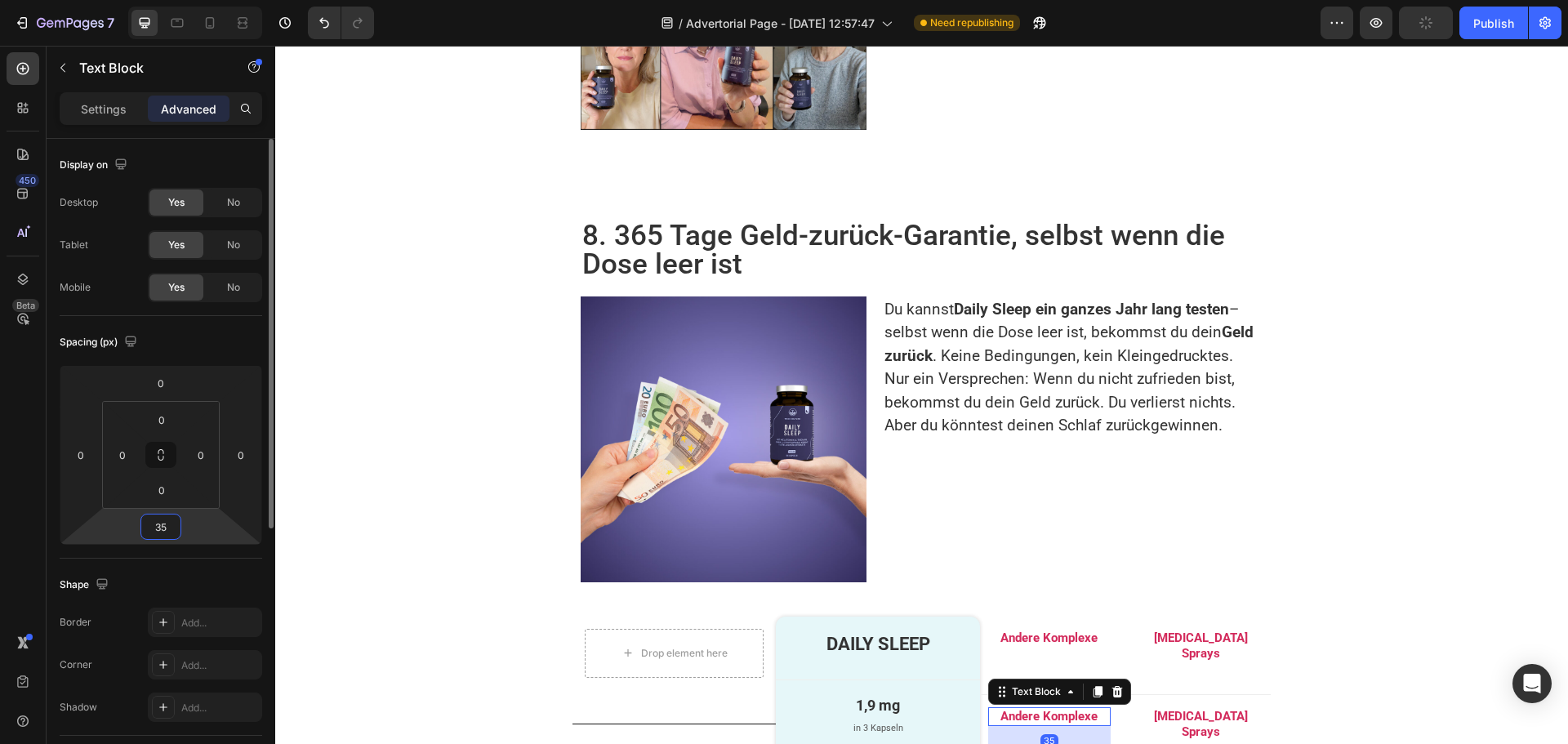
click at [167, 517] on input "35" at bounding box center [161, 526] width 33 height 25
click at [171, 517] on input "40" at bounding box center [161, 526] width 33 height 25
click at [171, 517] on input "43" at bounding box center [161, 526] width 33 height 25
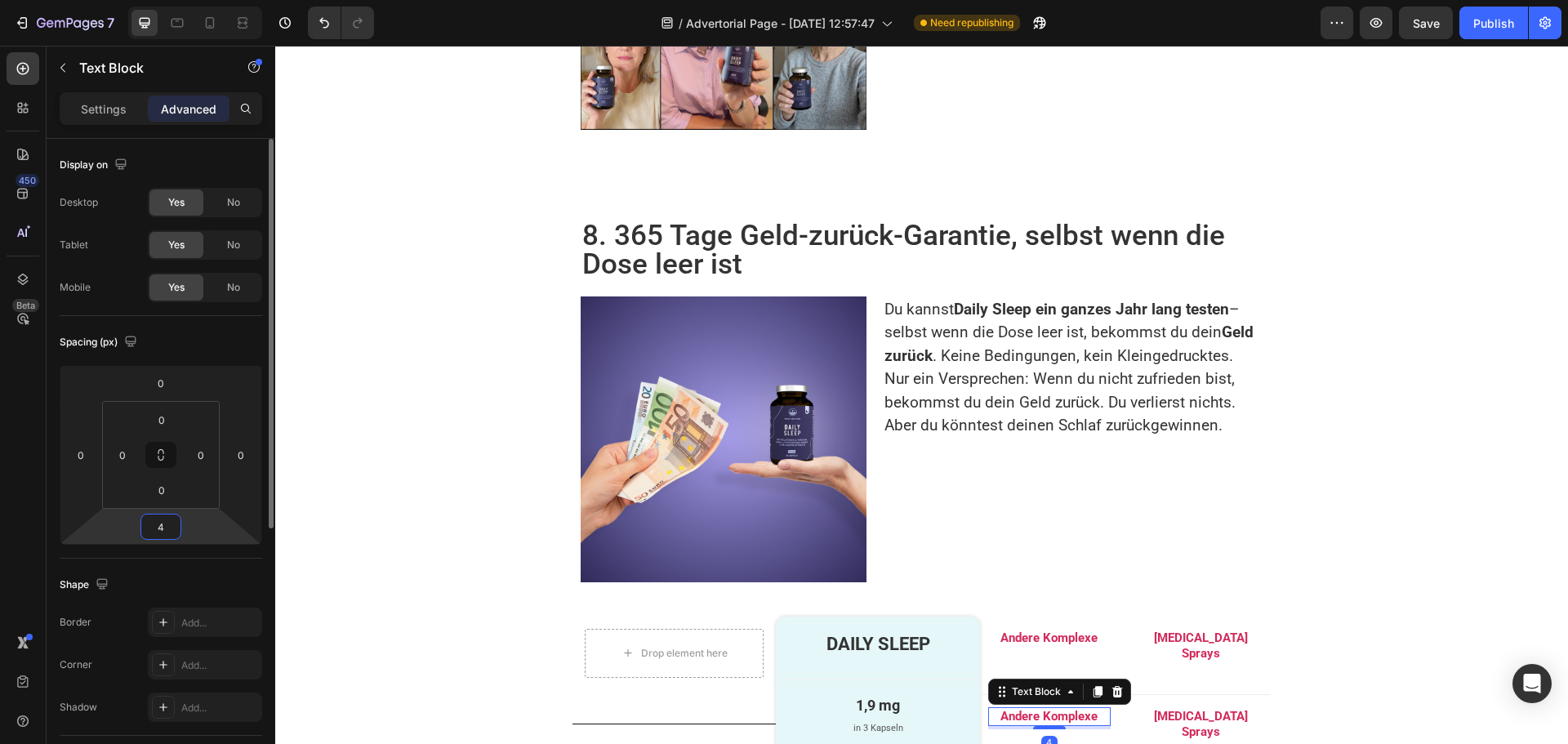
type input "41"
click at [618, 724] on div "Image Melatonin Text Block Advanced List Row" at bounding box center [674, 759] width 203 height 70
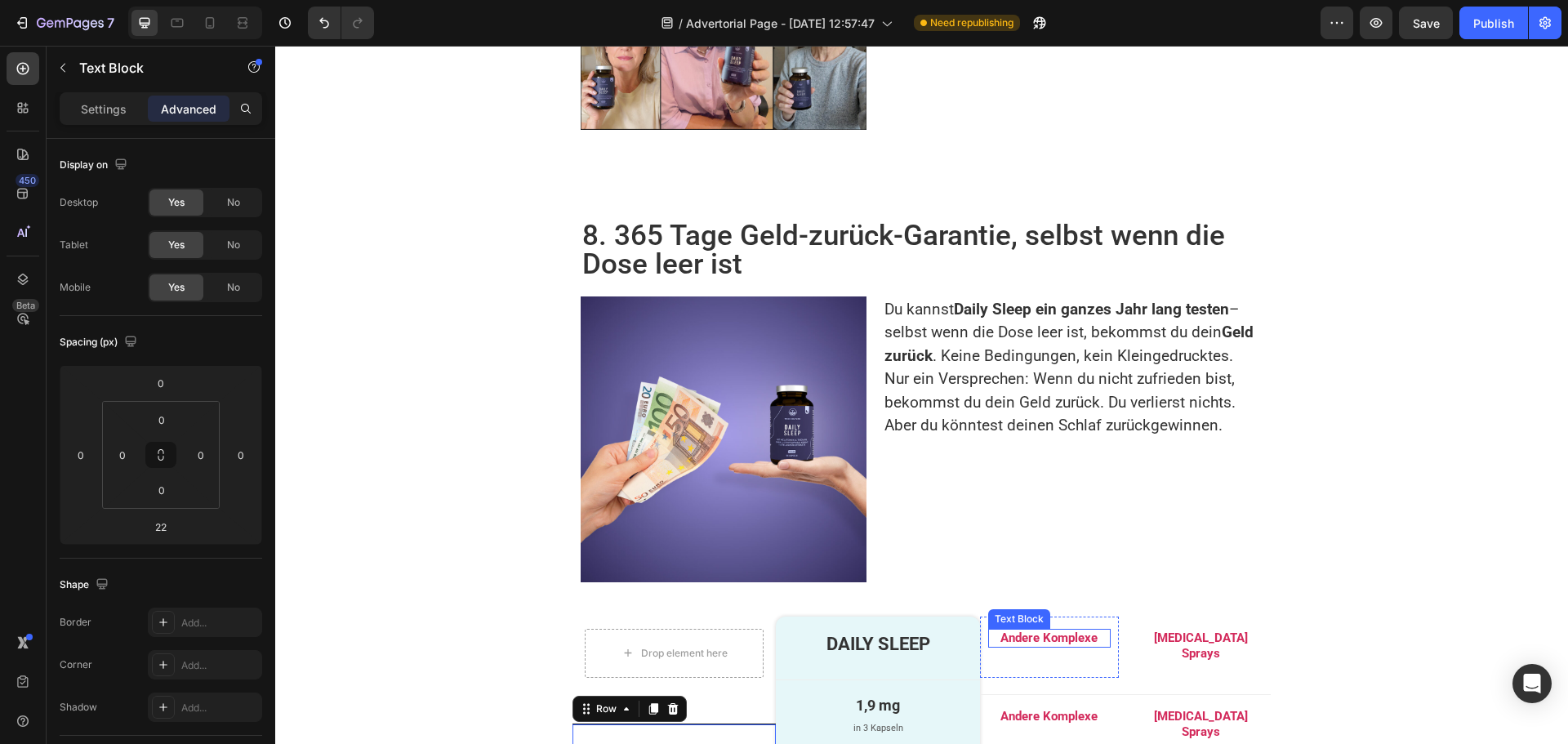
click at [1039, 630] on p "Andere Komplexe" at bounding box center [1049, 638] width 119 height 16
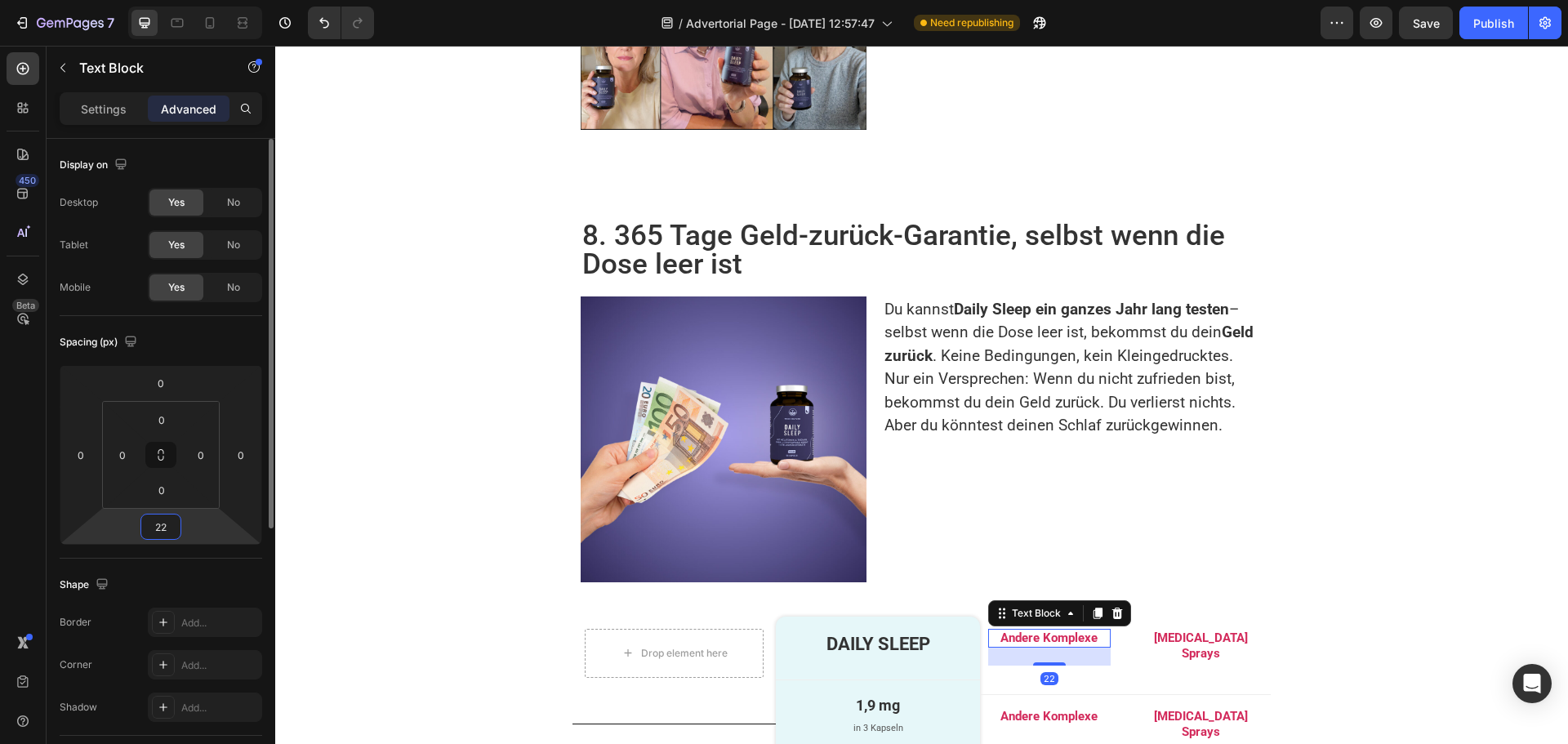
click at [170, 516] on input "22" at bounding box center [161, 526] width 33 height 25
type input "24"
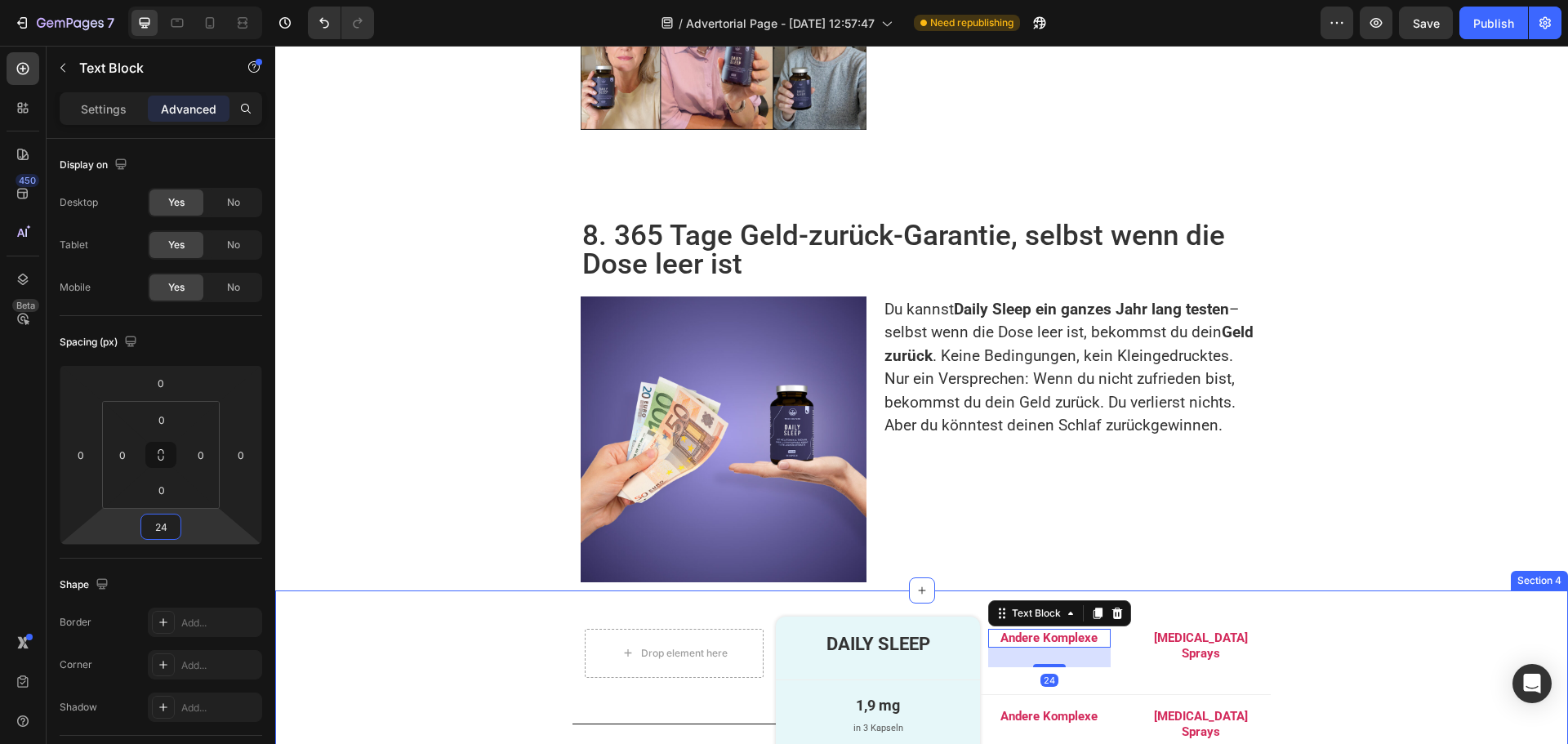
click at [552, 616] on div "Drop element here Row Image Melatonin Text Block Advanced List Row Row DAILY SL…" at bounding box center [922, 725] width 1293 height 218
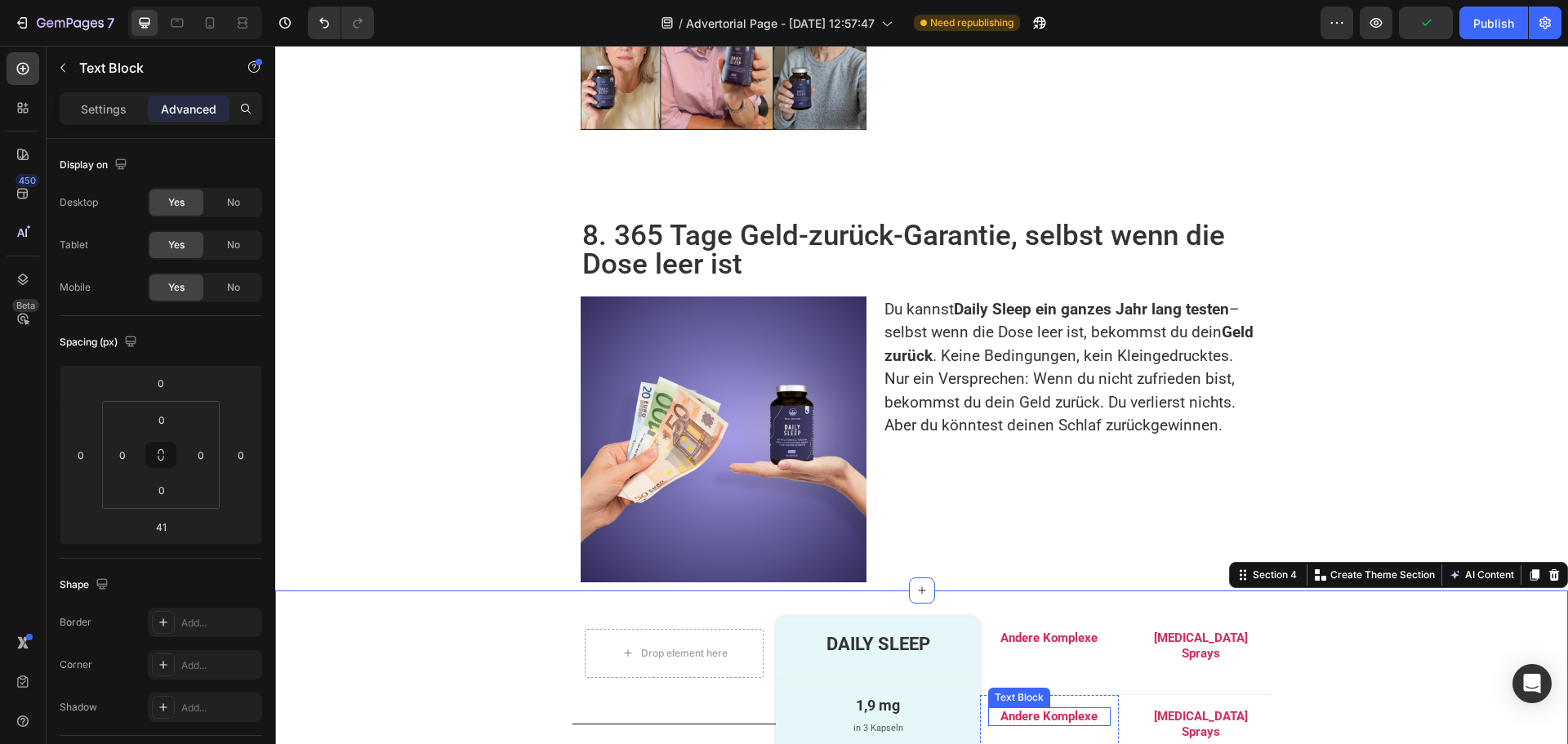
click at [1033, 709] on p "Andere Komplexe" at bounding box center [1049, 717] width 119 height 16
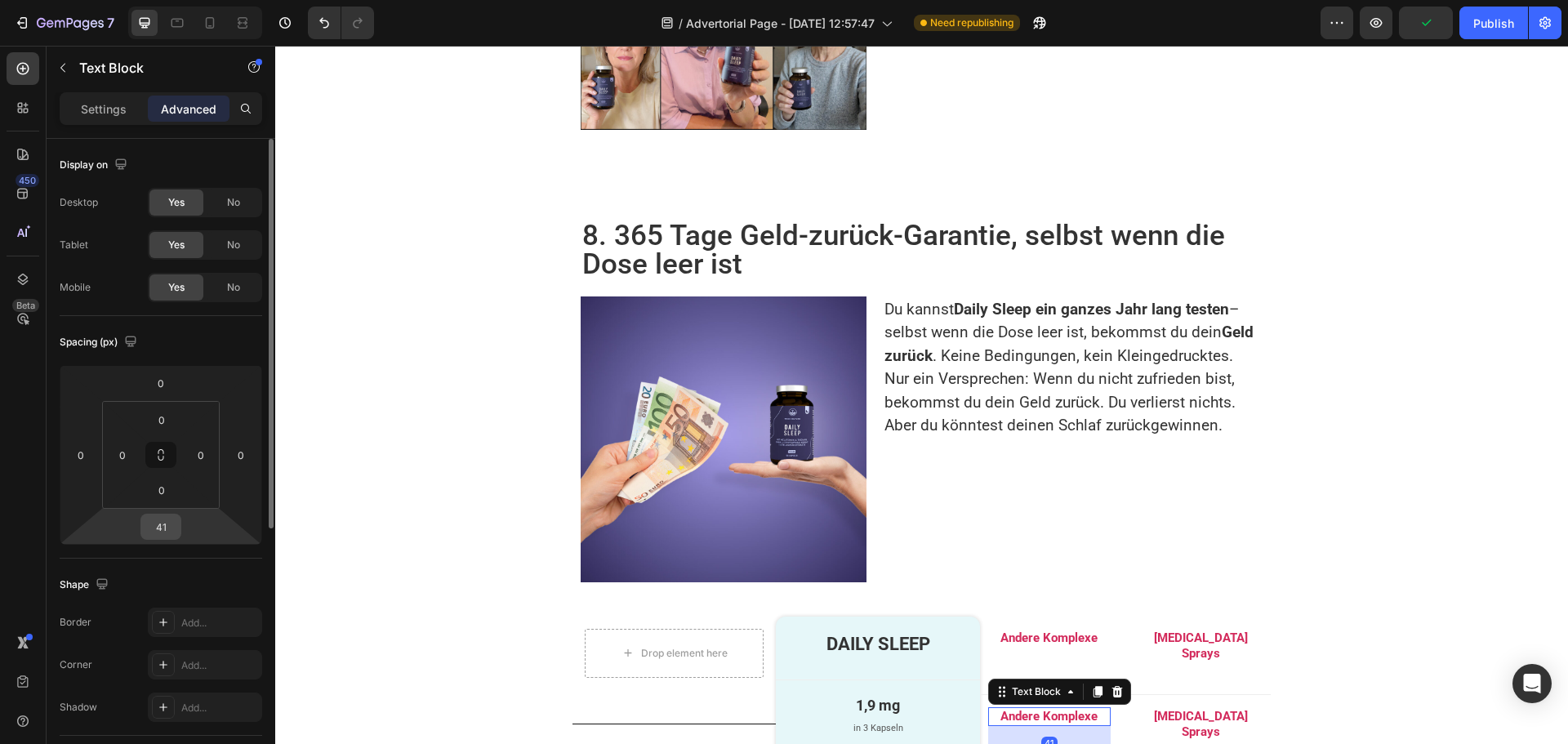
click at [174, 529] on input "41" at bounding box center [161, 526] width 33 height 25
type input "40"
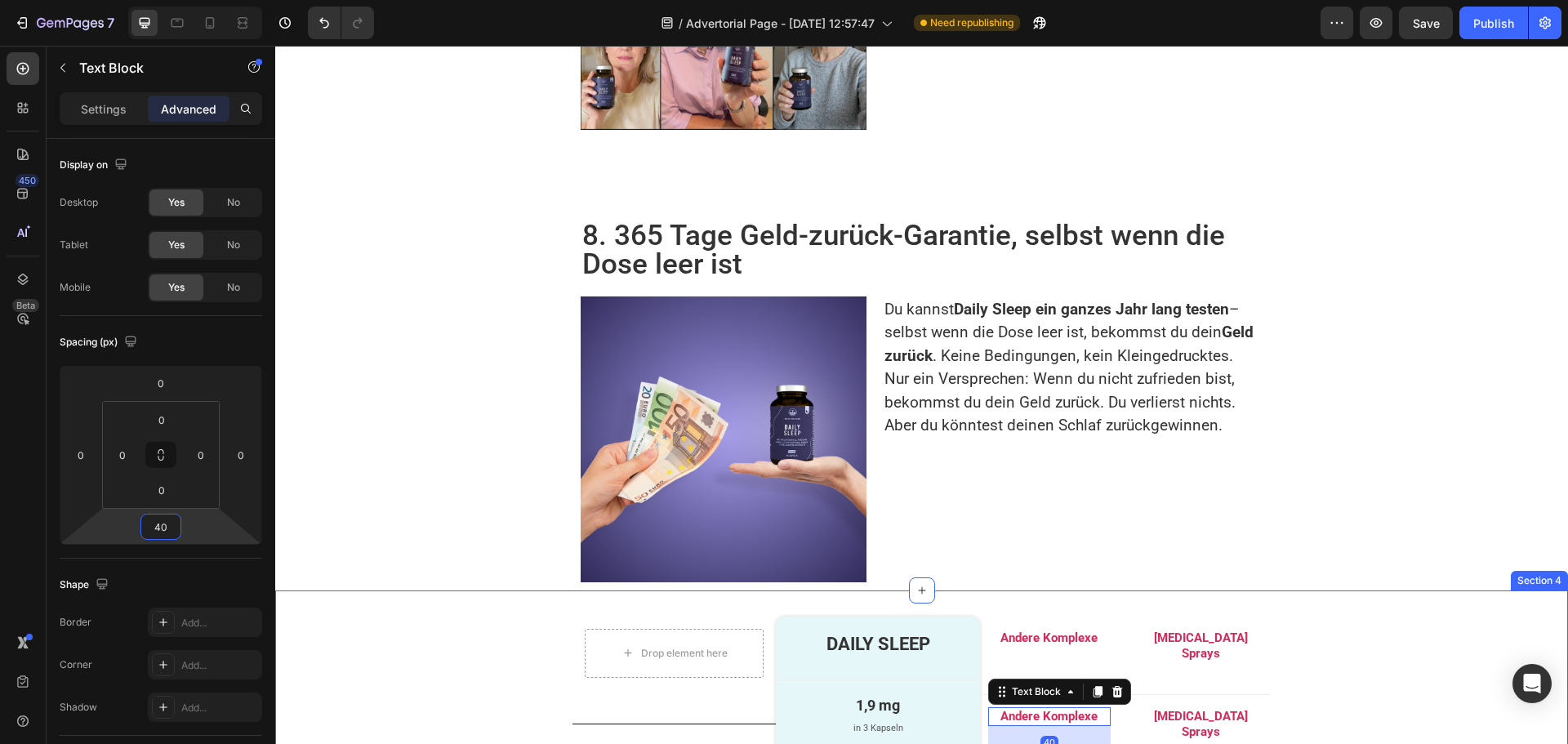
click at [493, 616] on div "Drop element here Row Image Melatonin Text Block Advanced List Row Row DAILY SL…" at bounding box center [922, 725] width 1293 height 218
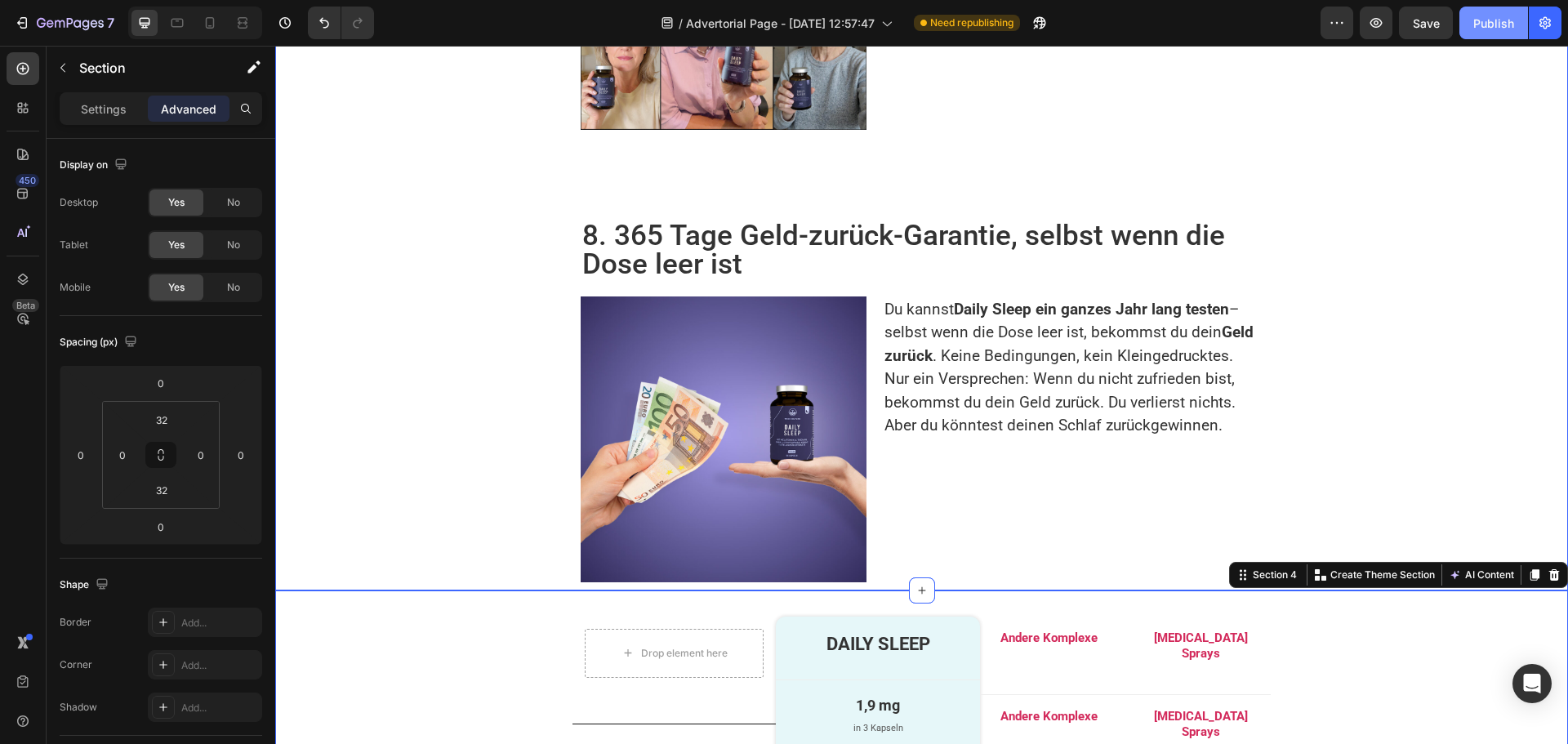
click at [1501, 25] on div "Publish" at bounding box center [1493, 23] width 40 height 17
